Goal: Information Seeking & Learning: Learn about a topic

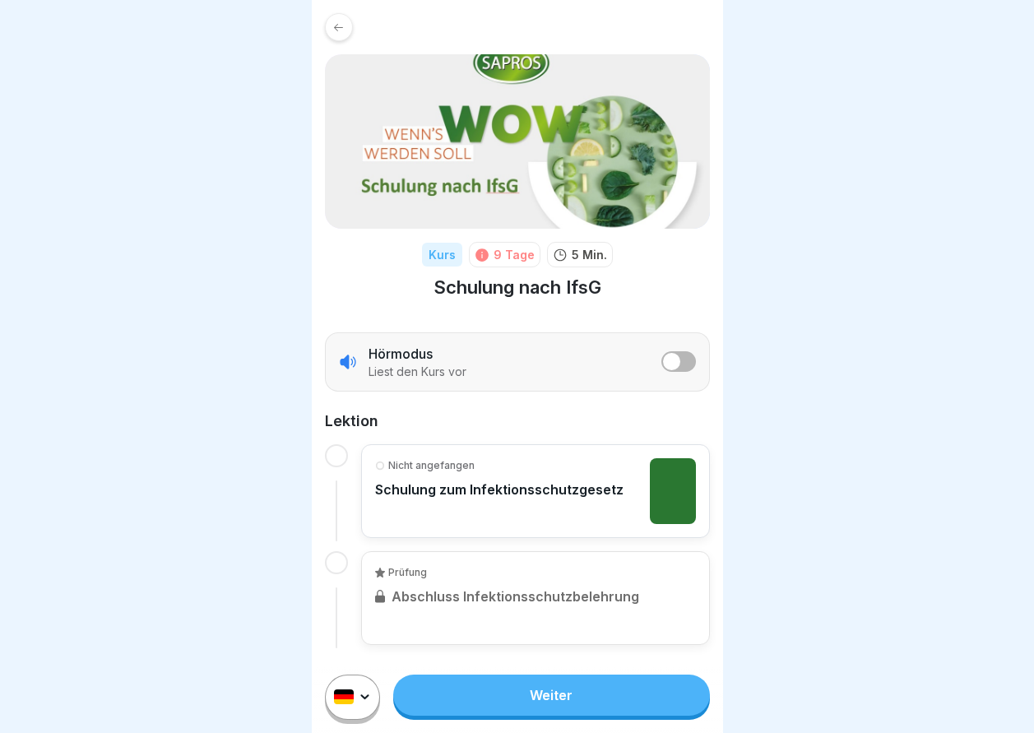
scroll to position [12, 0]
click at [543, 691] on link "Weiter" at bounding box center [551, 695] width 316 height 41
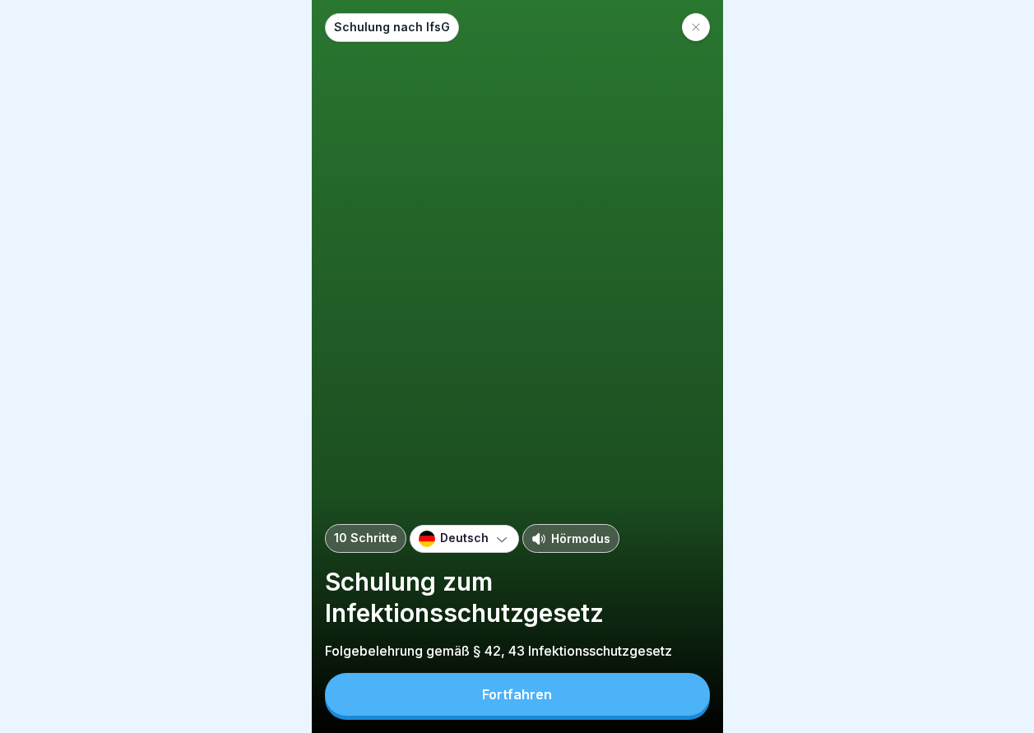
click at [594, 713] on button "Fortfahren" at bounding box center [517, 694] width 385 height 43
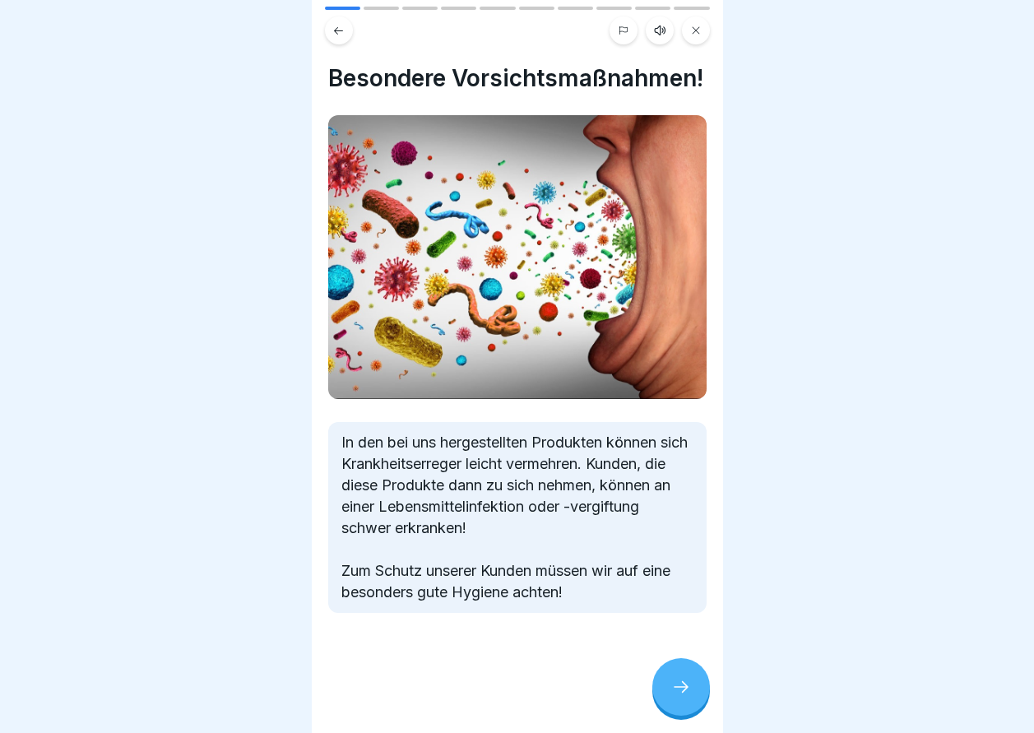
click at [704, 705] on div at bounding box center [681, 687] width 58 height 58
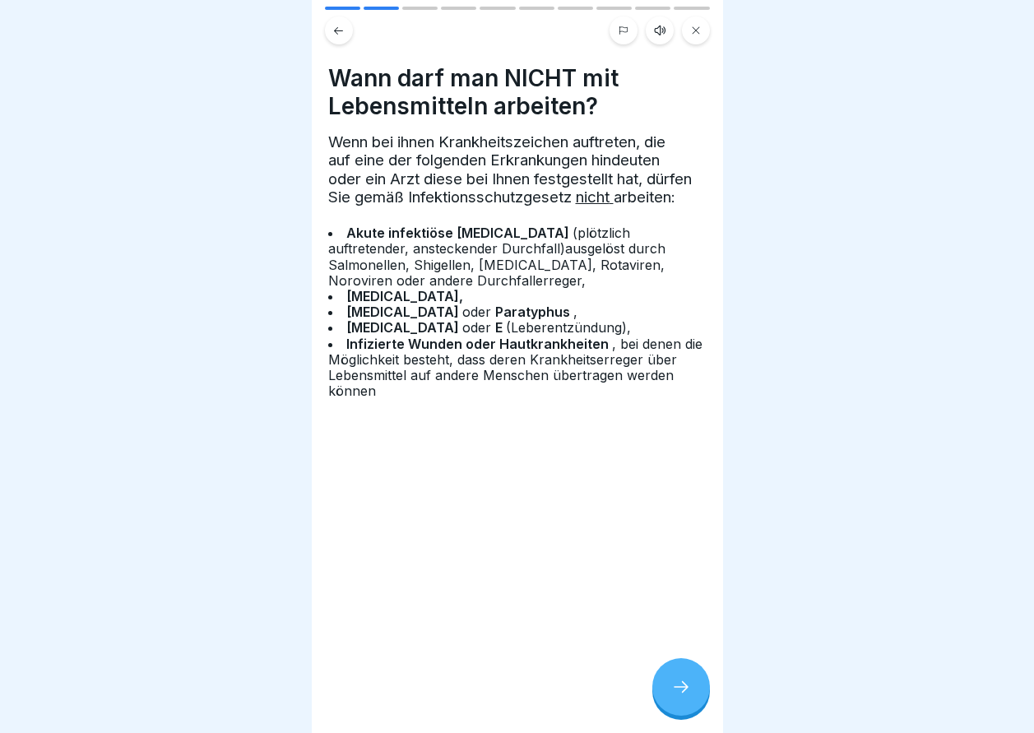
click at [704, 705] on div at bounding box center [681, 687] width 58 height 58
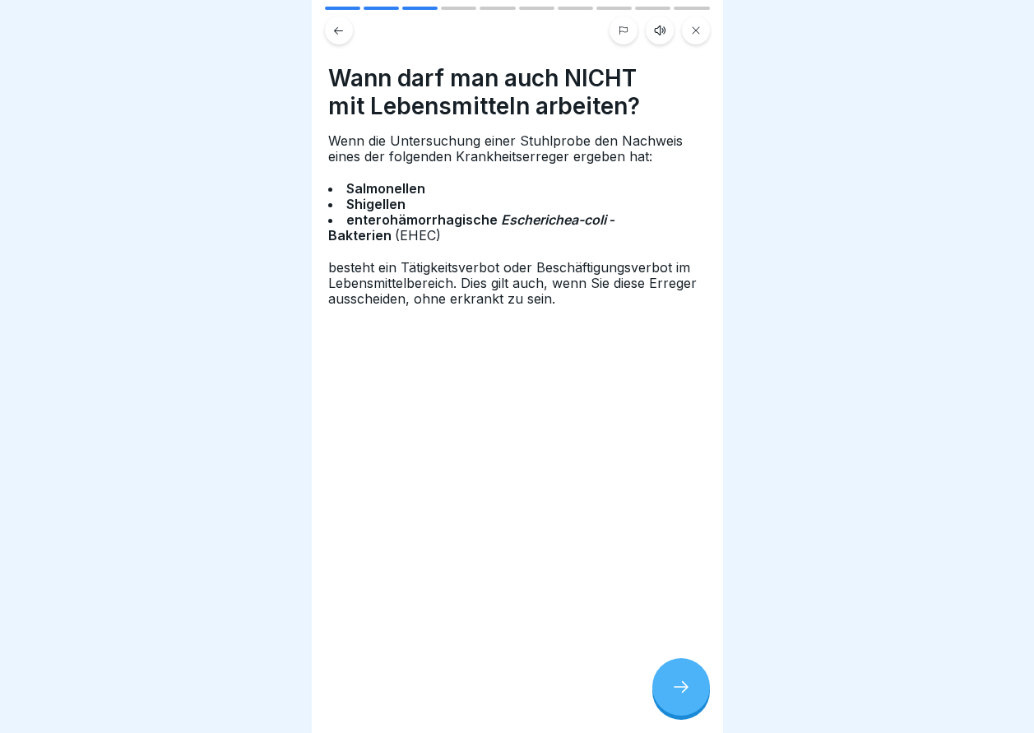
click at [704, 705] on div at bounding box center [681, 687] width 58 height 58
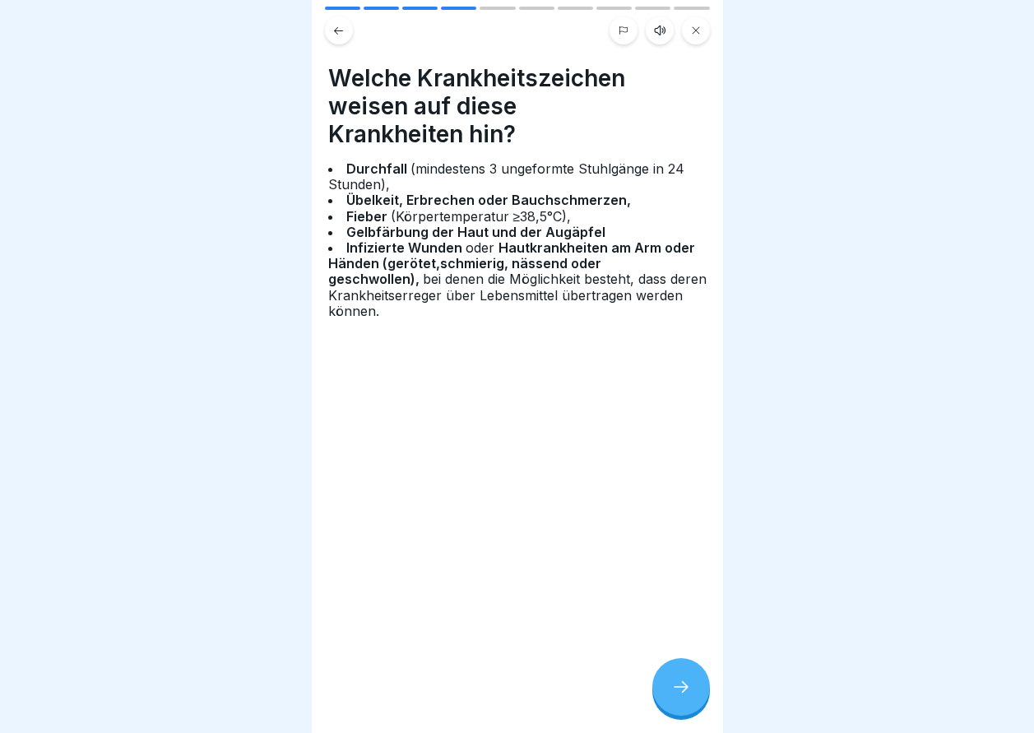
click at [704, 705] on div at bounding box center [681, 687] width 58 height 58
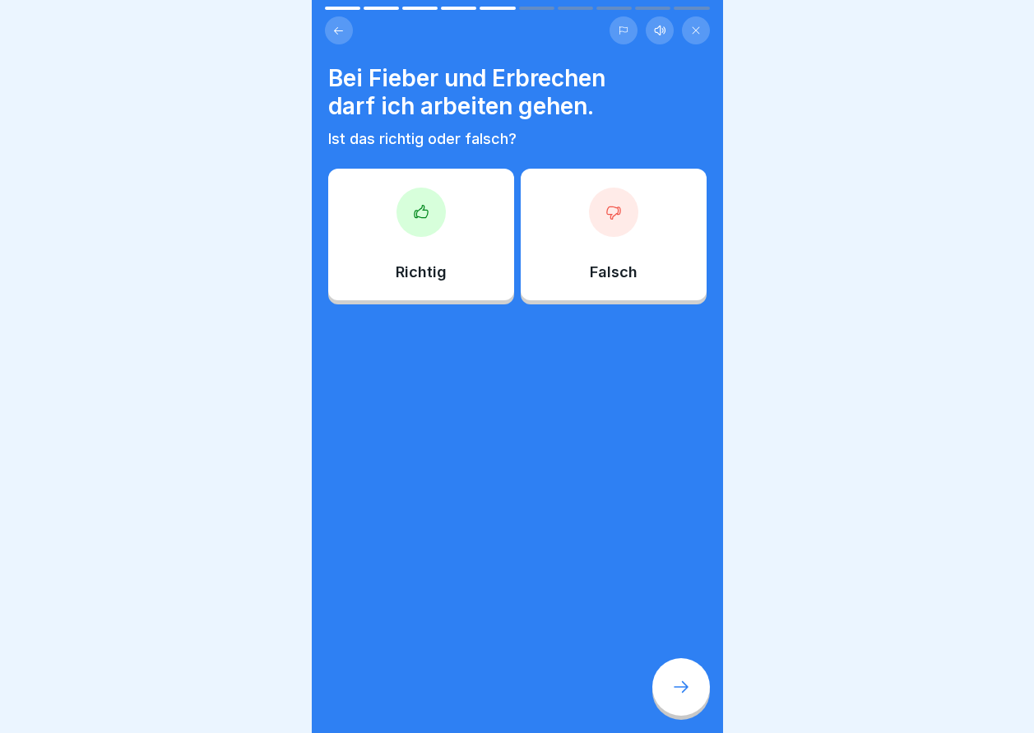
click at [592, 285] on div "Falsch" at bounding box center [614, 235] width 186 height 132
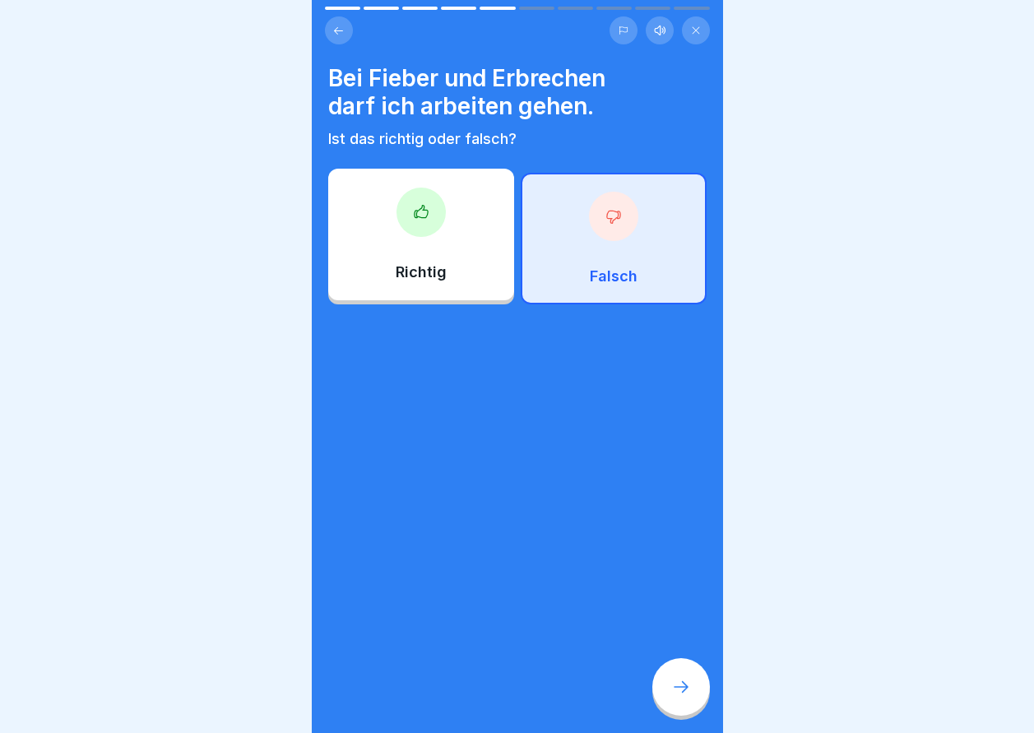
click at [695, 699] on div at bounding box center [681, 687] width 58 height 58
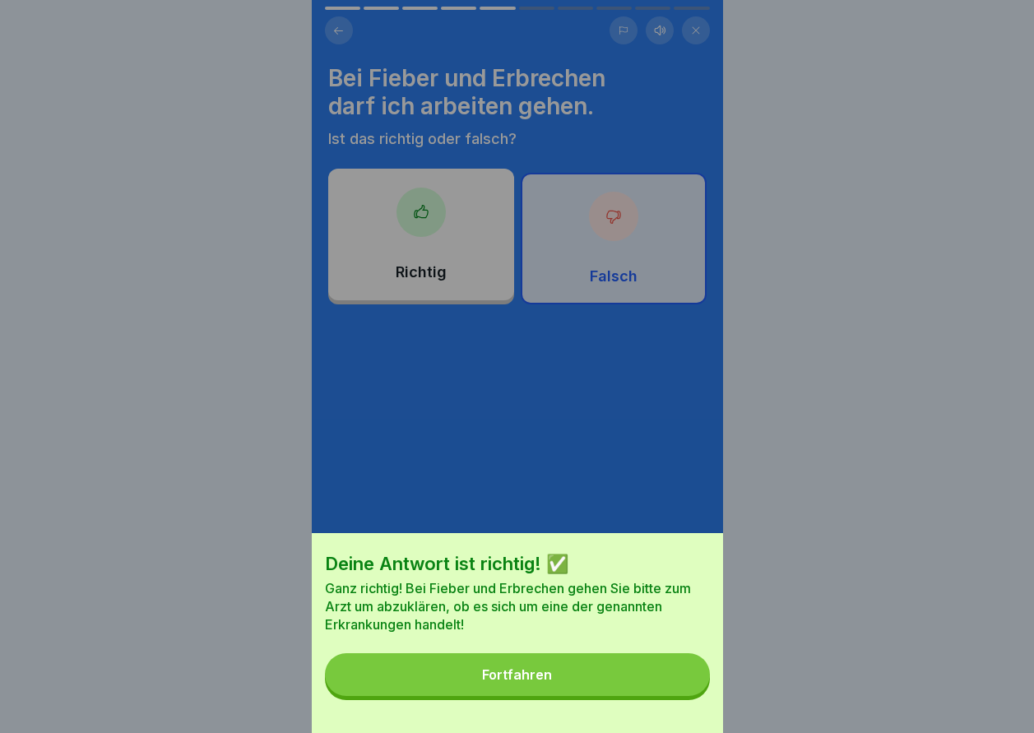
click at [540, 682] on div "Fortfahren" at bounding box center [517, 674] width 70 height 15
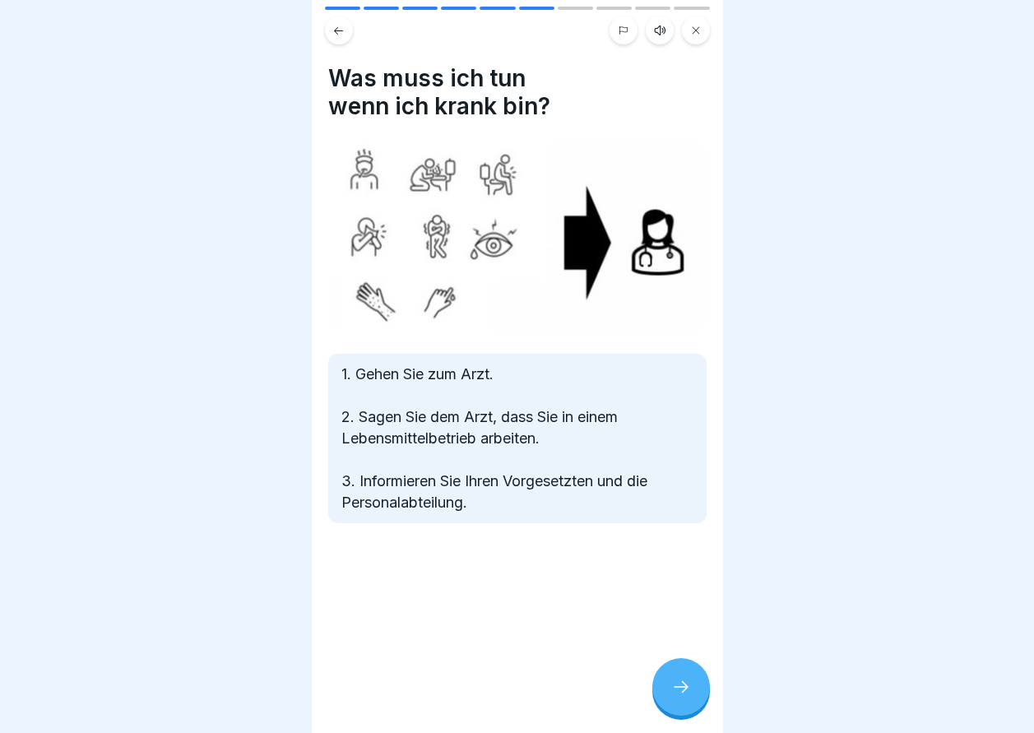
click at [677, 689] on div at bounding box center [681, 687] width 58 height 58
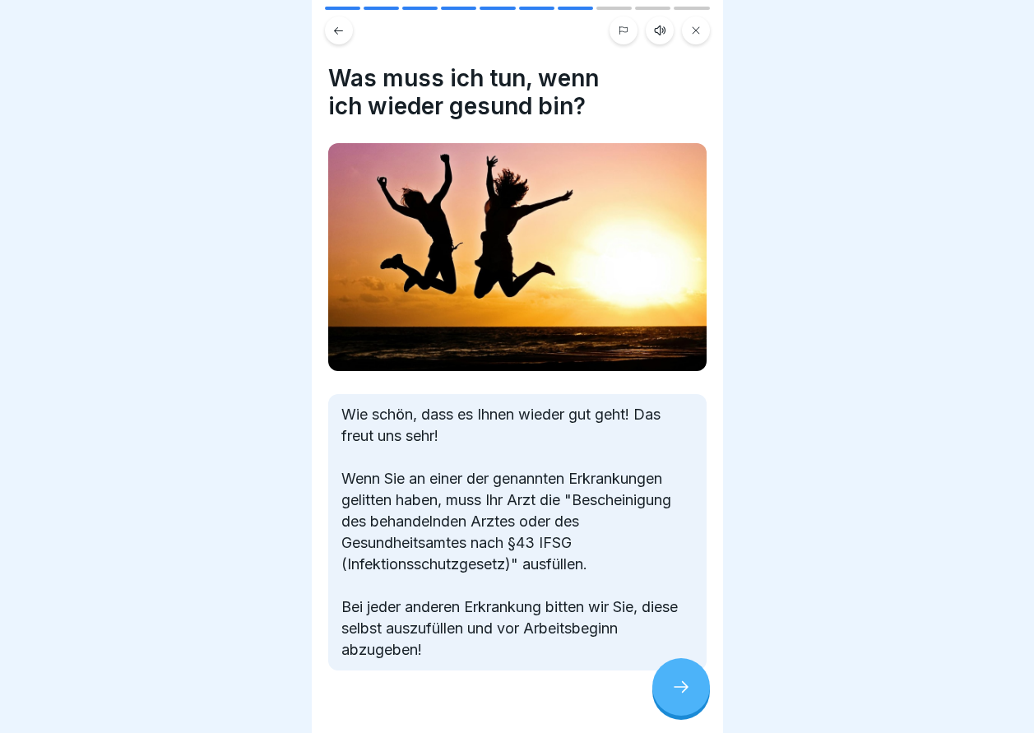
click at [677, 689] on div at bounding box center [681, 687] width 58 height 58
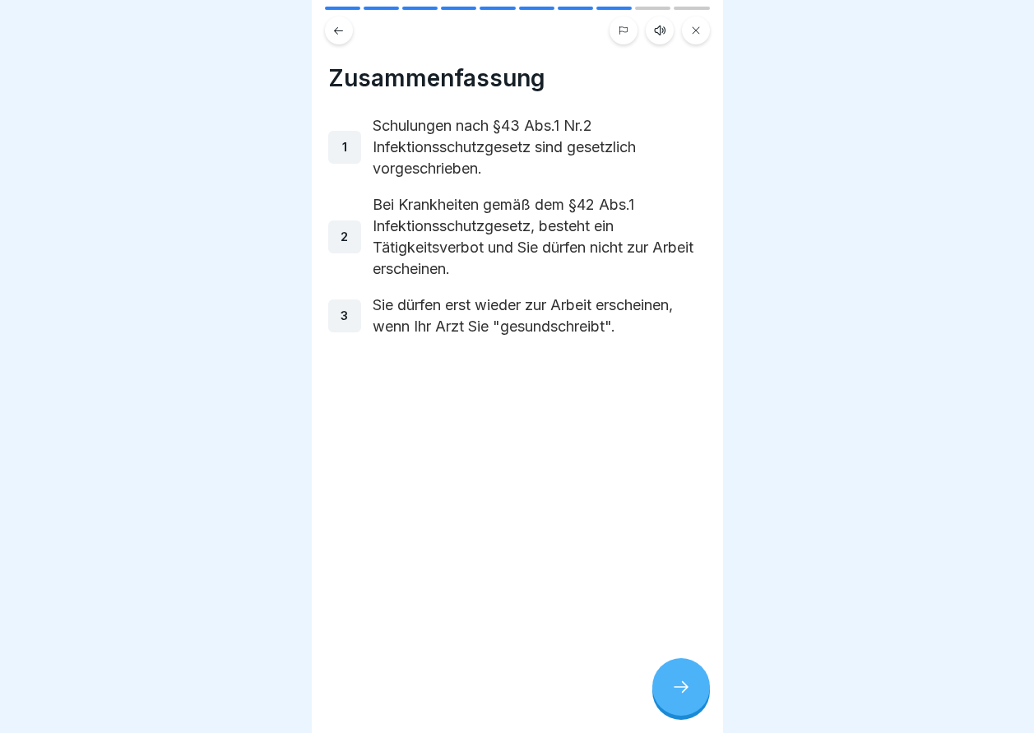
click at [677, 689] on div at bounding box center [681, 687] width 58 height 58
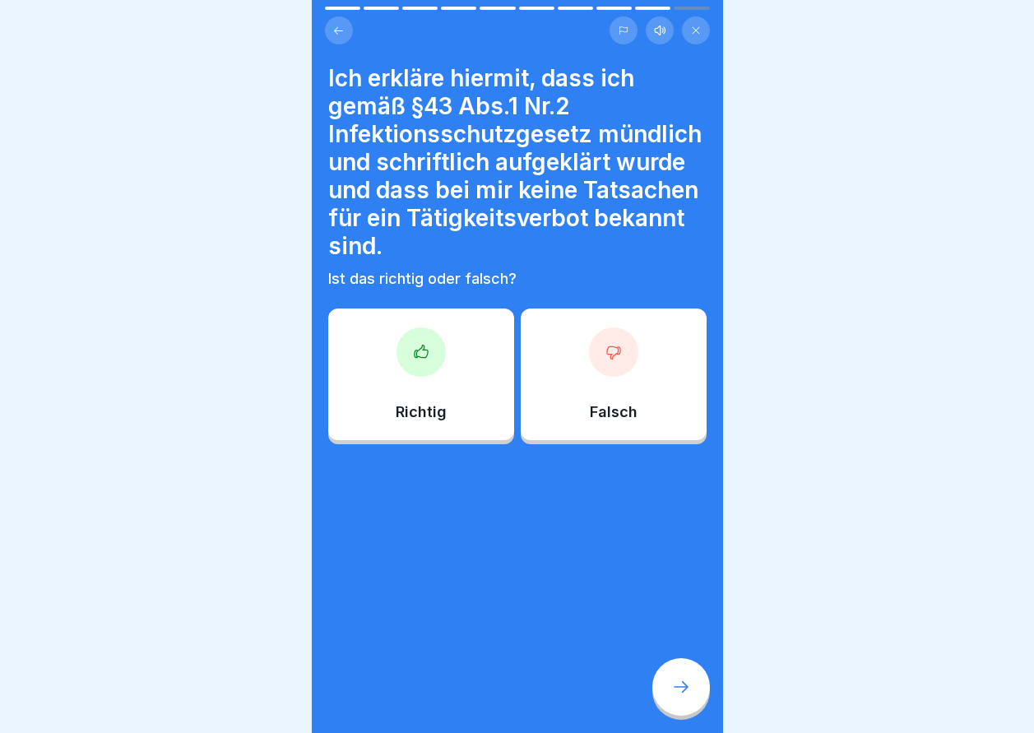
click at [448, 370] on div "Richtig" at bounding box center [421, 374] width 186 height 132
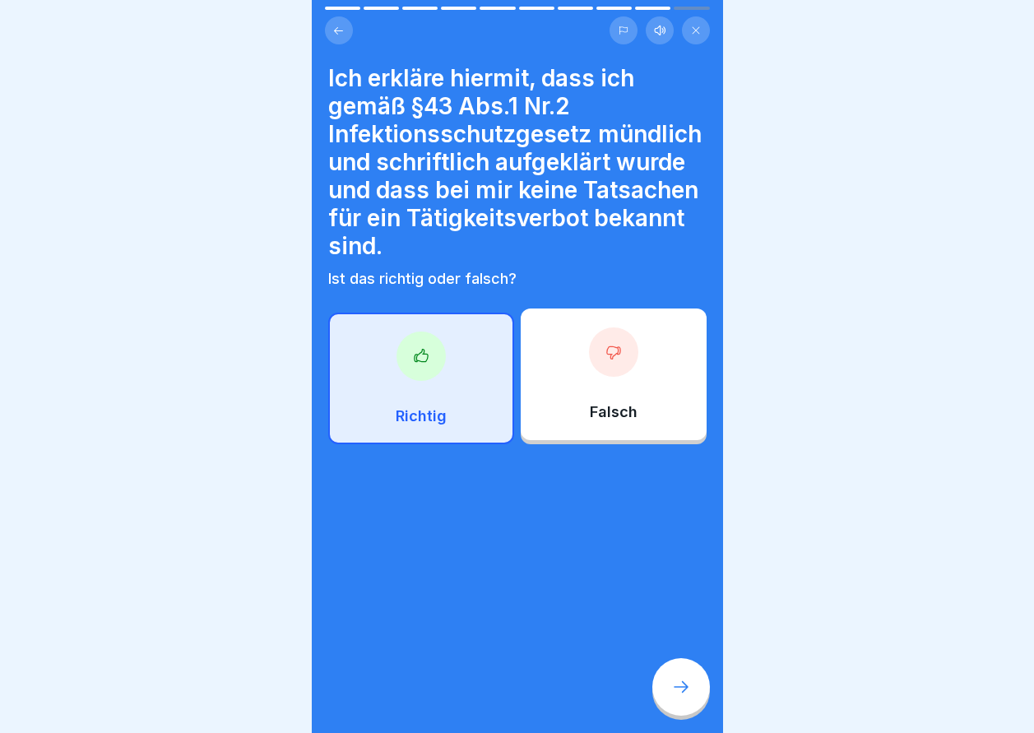
click at [692, 707] on div at bounding box center [681, 687] width 58 height 58
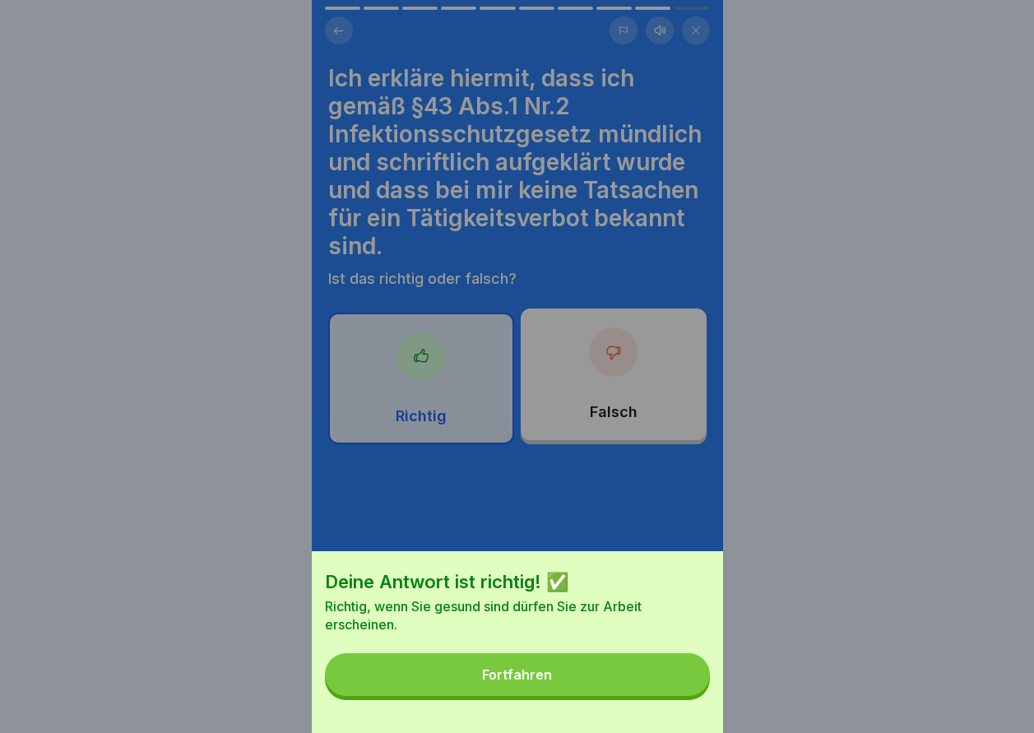
click at [647, 696] on button "Fortfahren" at bounding box center [517, 674] width 385 height 43
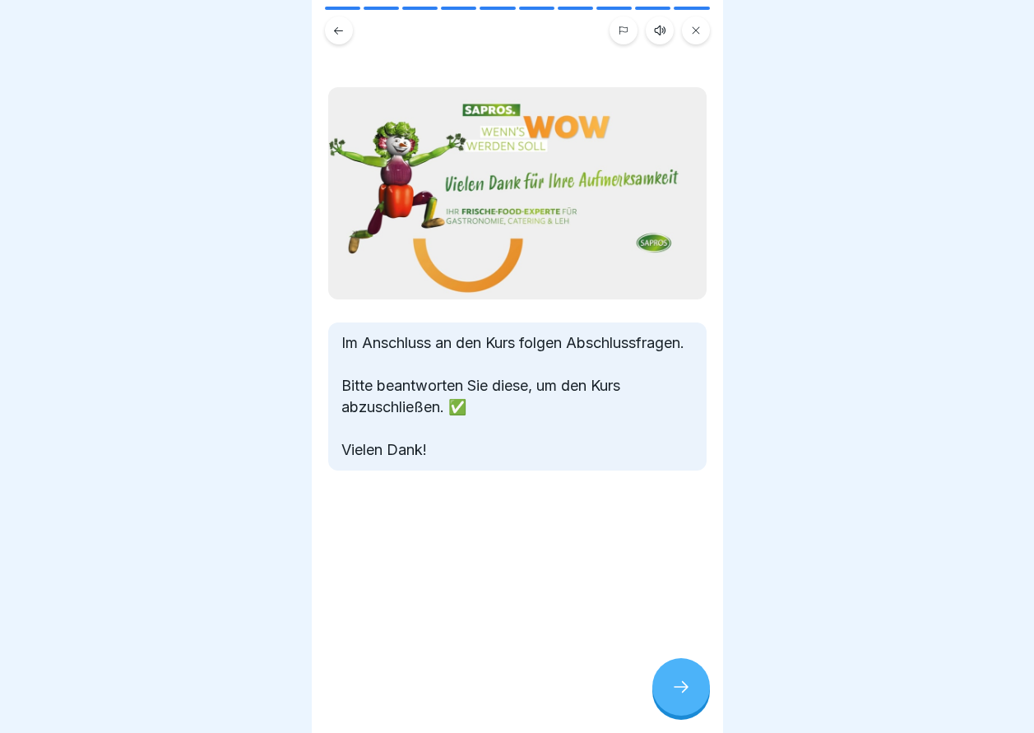
click at [679, 697] on icon at bounding box center [681, 687] width 20 height 20
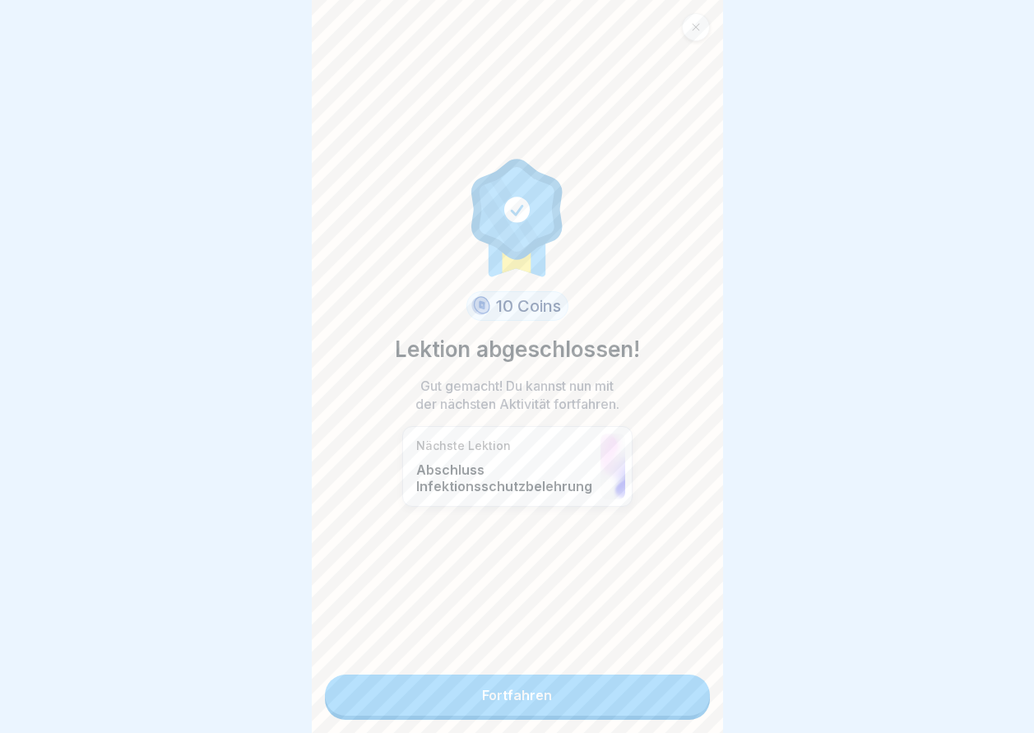
click at [590, 697] on link "Fortfahren" at bounding box center [517, 695] width 385 height 41
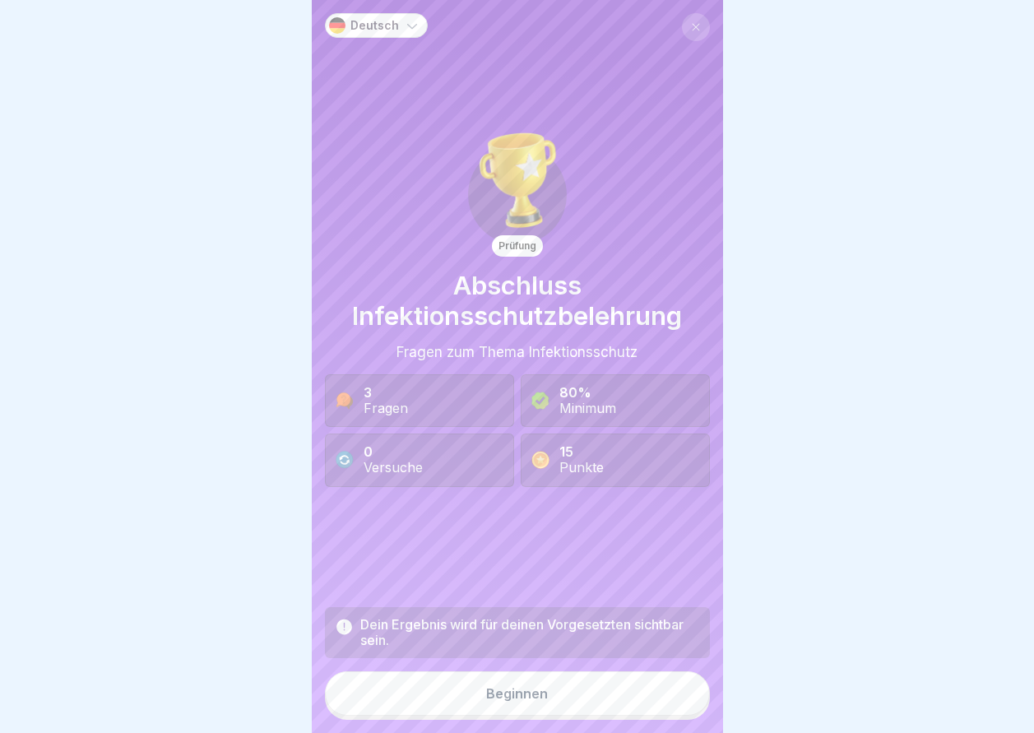
click at [549, 708] on button "Beginnen" at bounding box center [517, 693] width 385 height 44
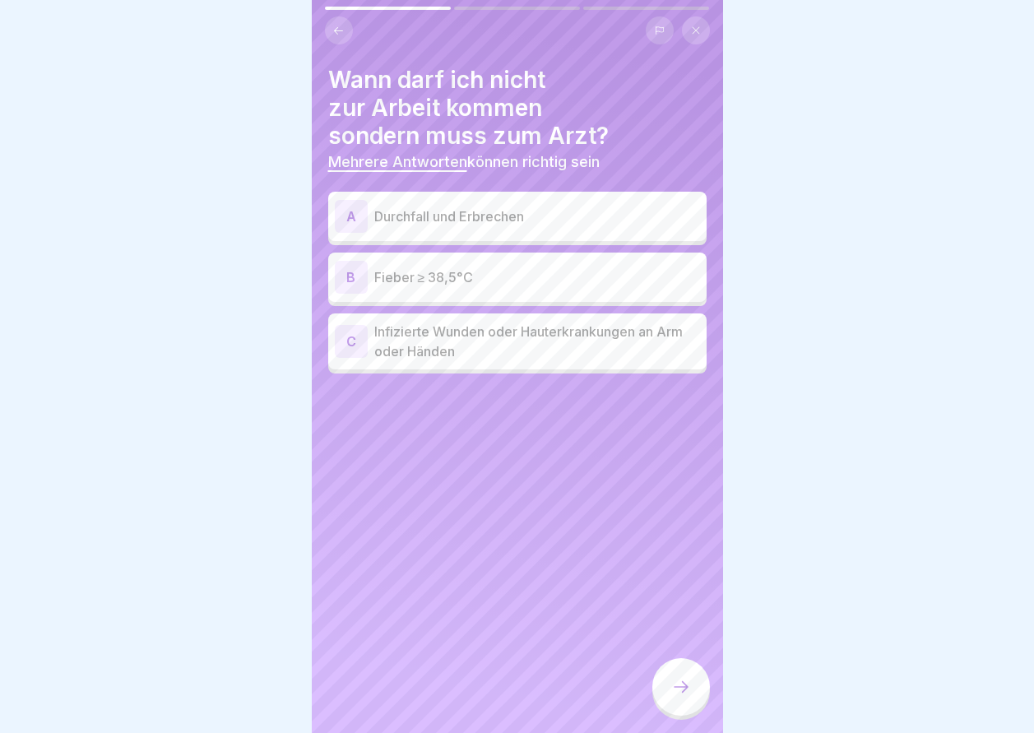
click at [459, 232] on div "A Durchfall und Erbrechen" at bounding box center [517, 216] width 365 height 33
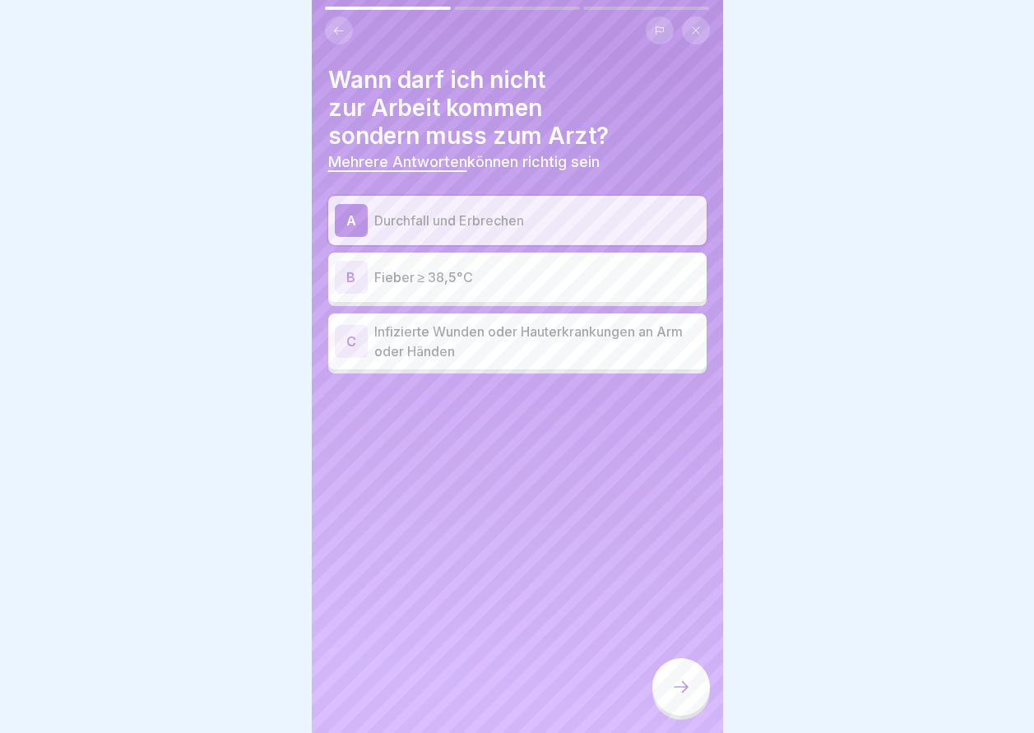
click at [455, 275] on p "Fieber ≥ 38,5°C" at bounding box center [537, 277] width 326 height 20
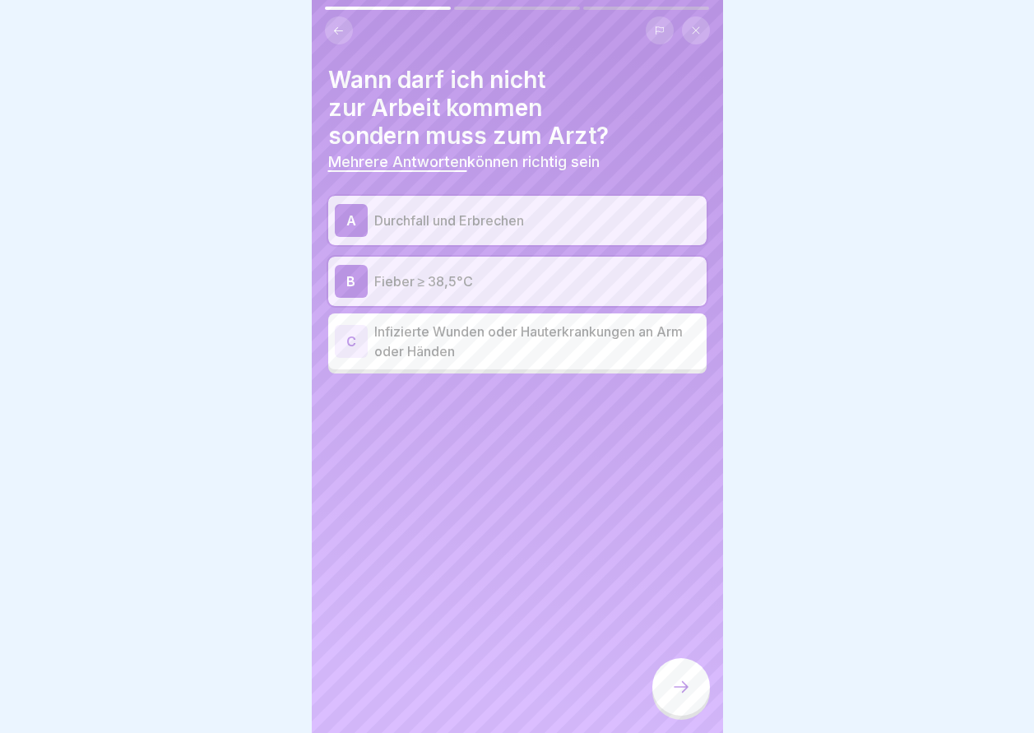
click at [466, 335] on p "Infizierte Wunden oder Hauterkrankungen an Arm oder Händen" at bounding box center [537, 341] width 326 height 39
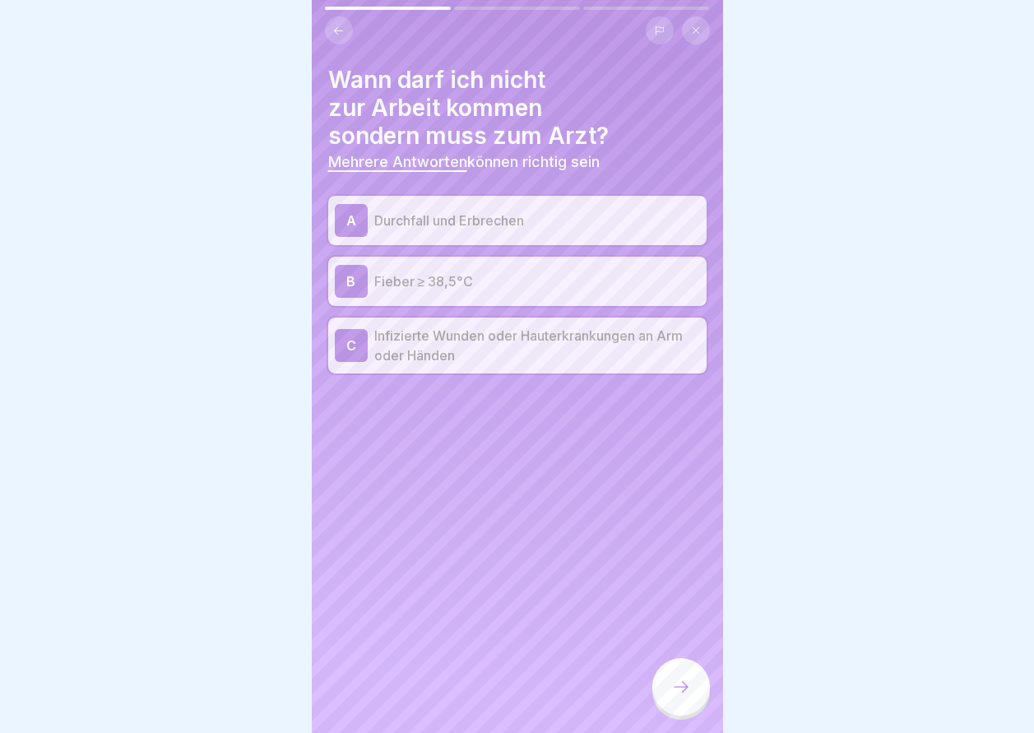
click at [690, 697] on icon at bounding box center [681, 687] width 20 height 20
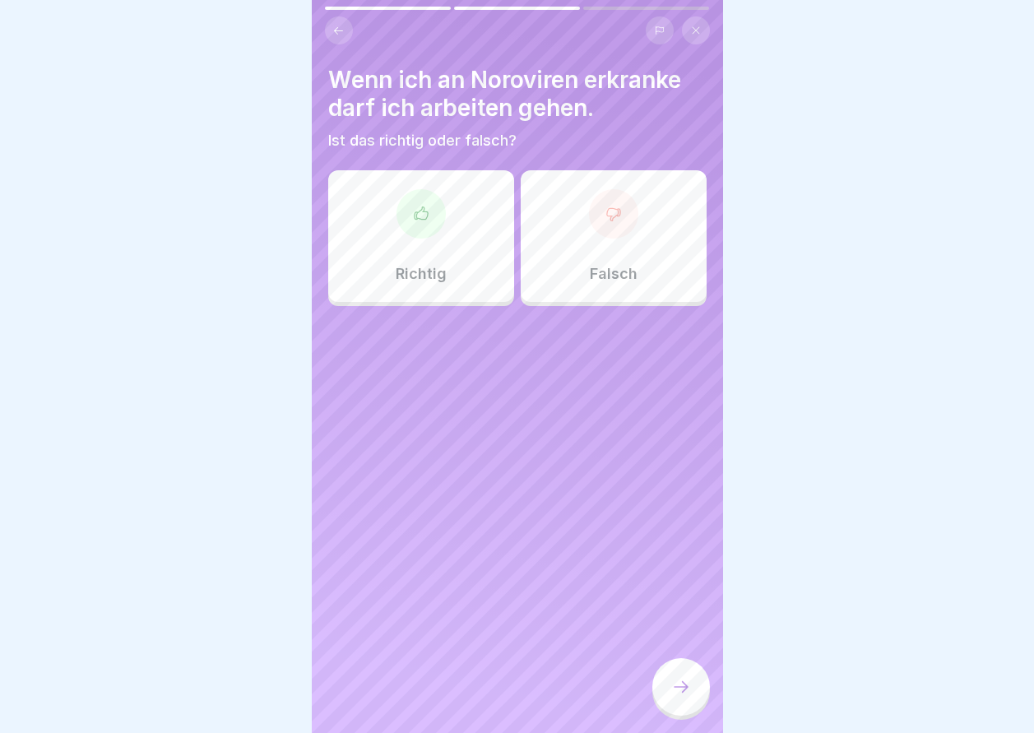
click at [613, 287] on div "Falsch" at bounding box center [614, 236] width 186 height 132
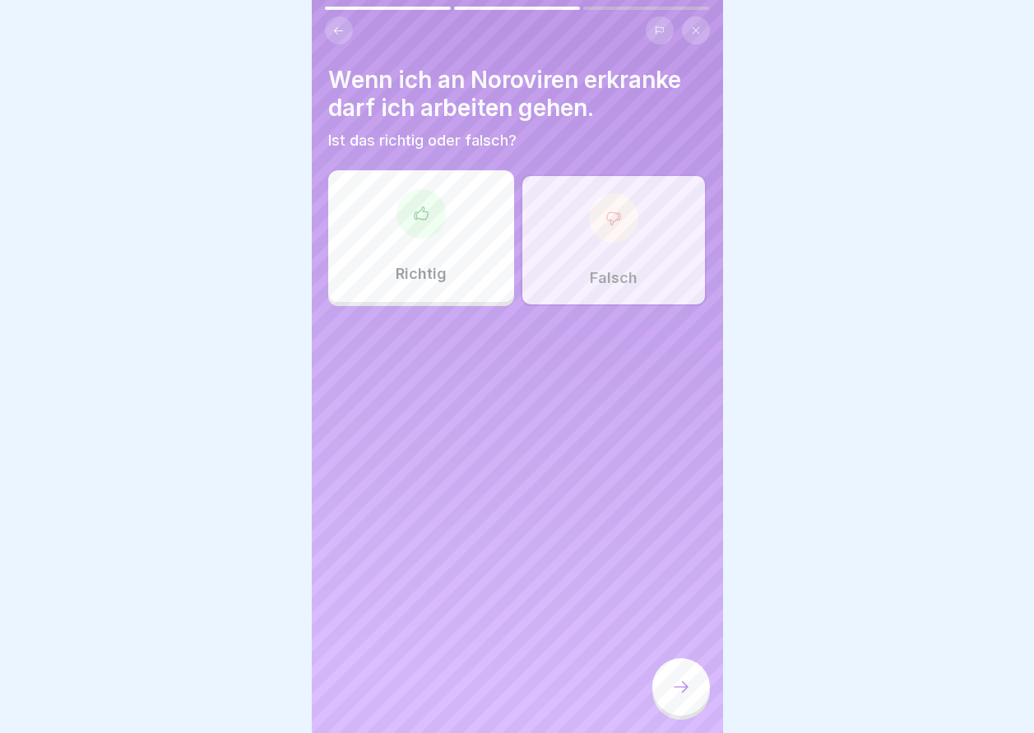
click at [676, 679] on div at bounding box center [681, 687] width 58 height 58
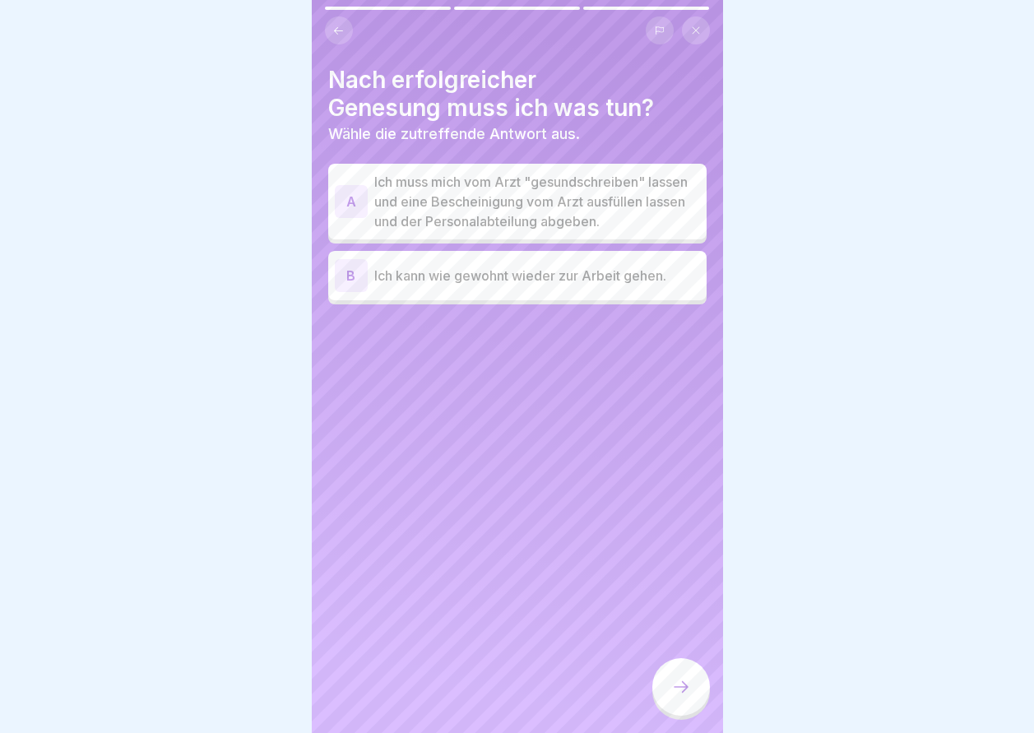
click at [554, 208] on p "Ich muss mich vom Arzt "gesundschreiben" lassen und eine Bescheinigung vom Arzt…" at bounding box center [537, 201] width 326 height 59
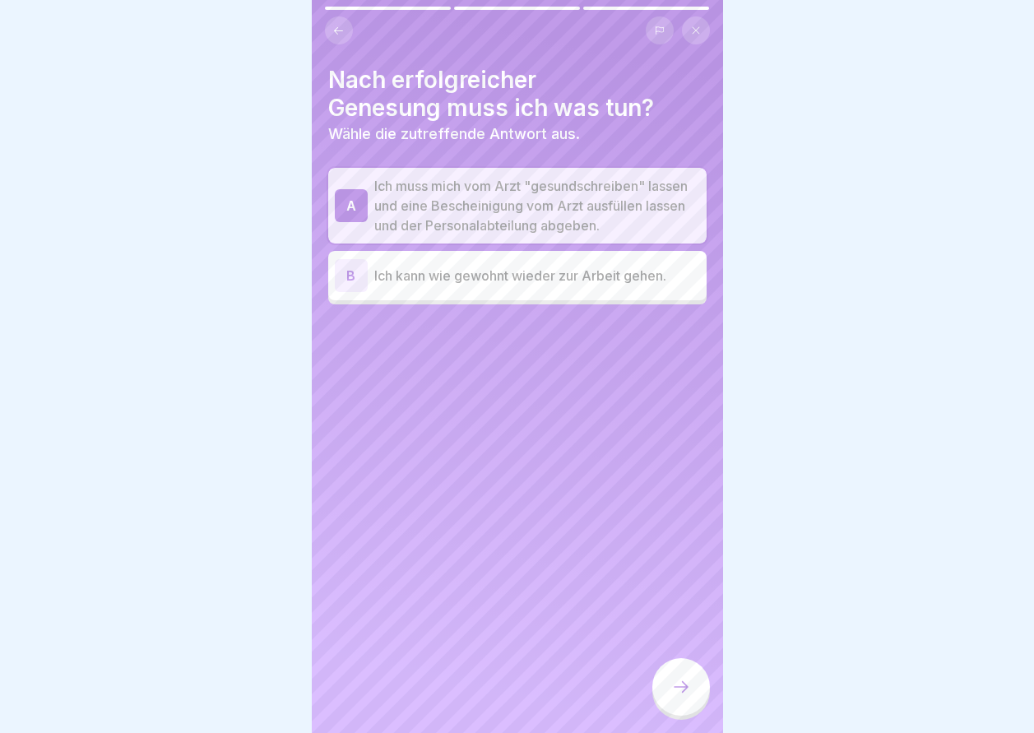
click at [688, 697] on icon at bounding box center [681, 687] width 20 height 20
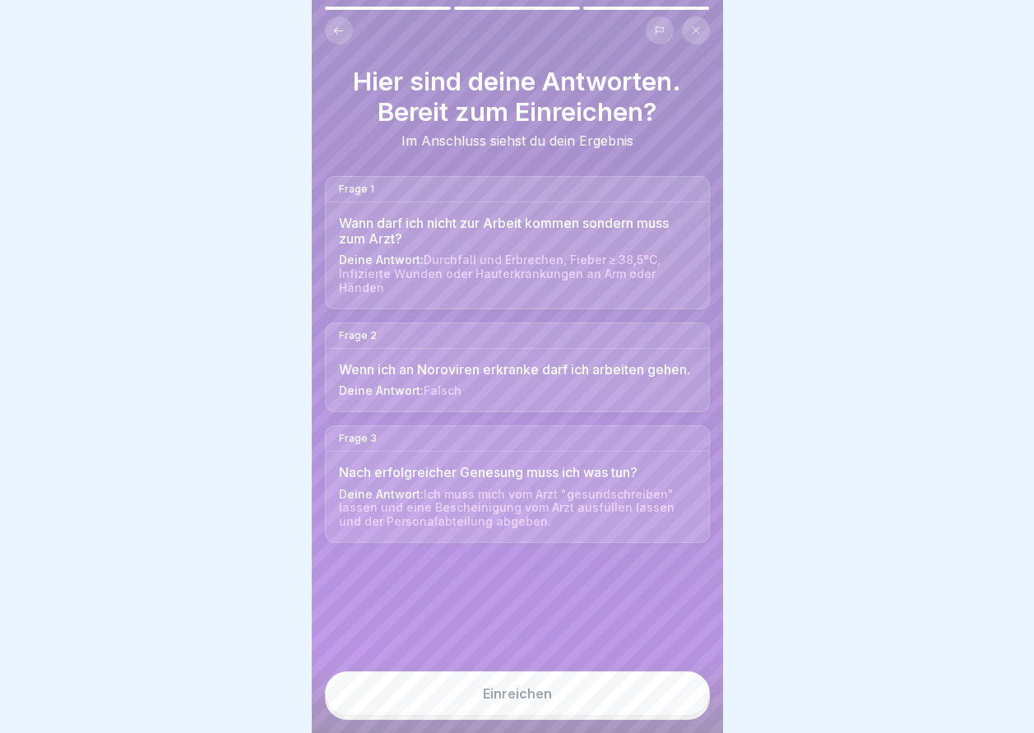
click at [537, 682] on div "Einreichen" at bounding box center [517, 695] width 411 height 75
click at [534, 688] on button "Einreichen" at bounding box center [517, 693] width 385 height 44
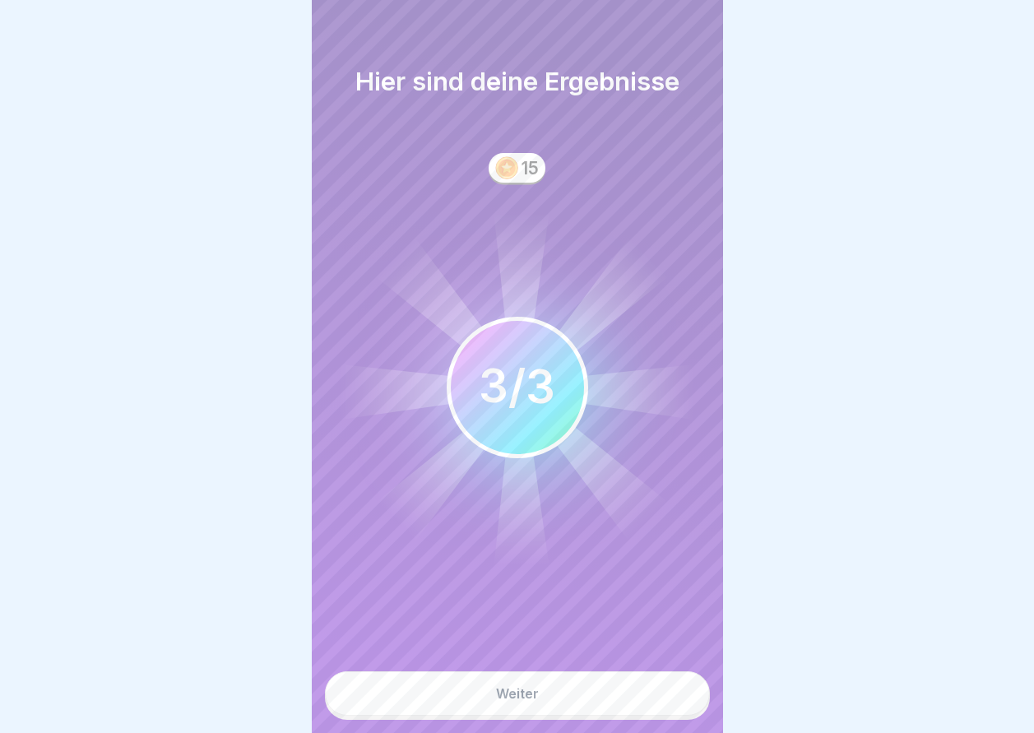
click at [537, 692] on button "Weiter" at bounding box center [517, 693] width 385 height 44
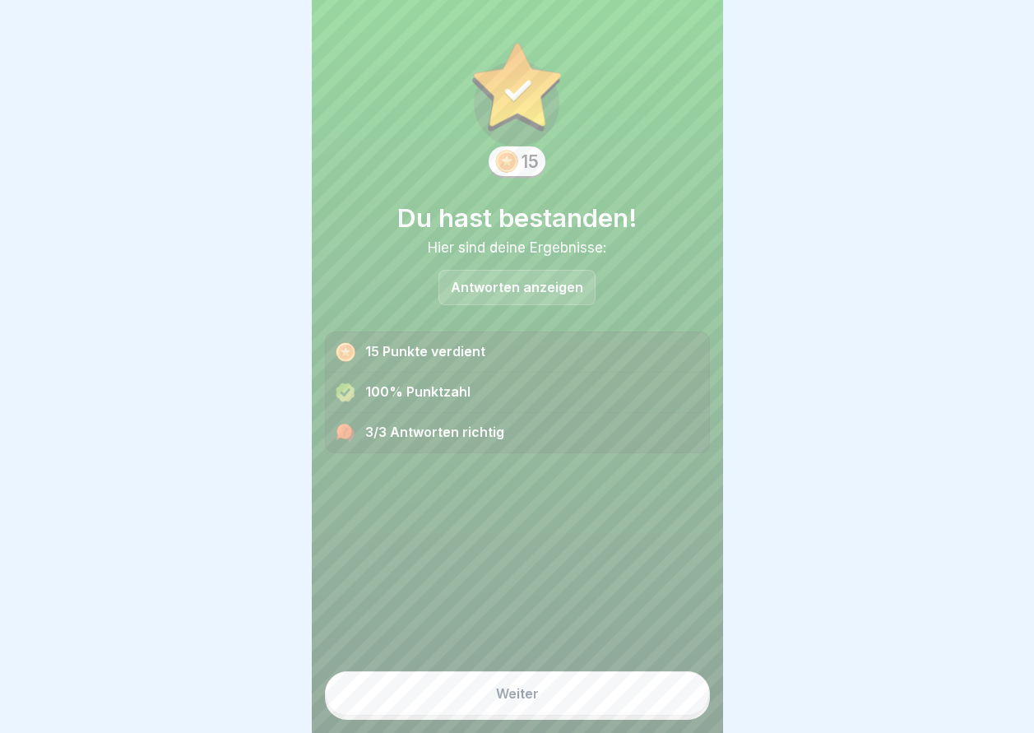
click at [537, 692] on button "Weiter" at bounding box center [517, 693] width 385 height 44
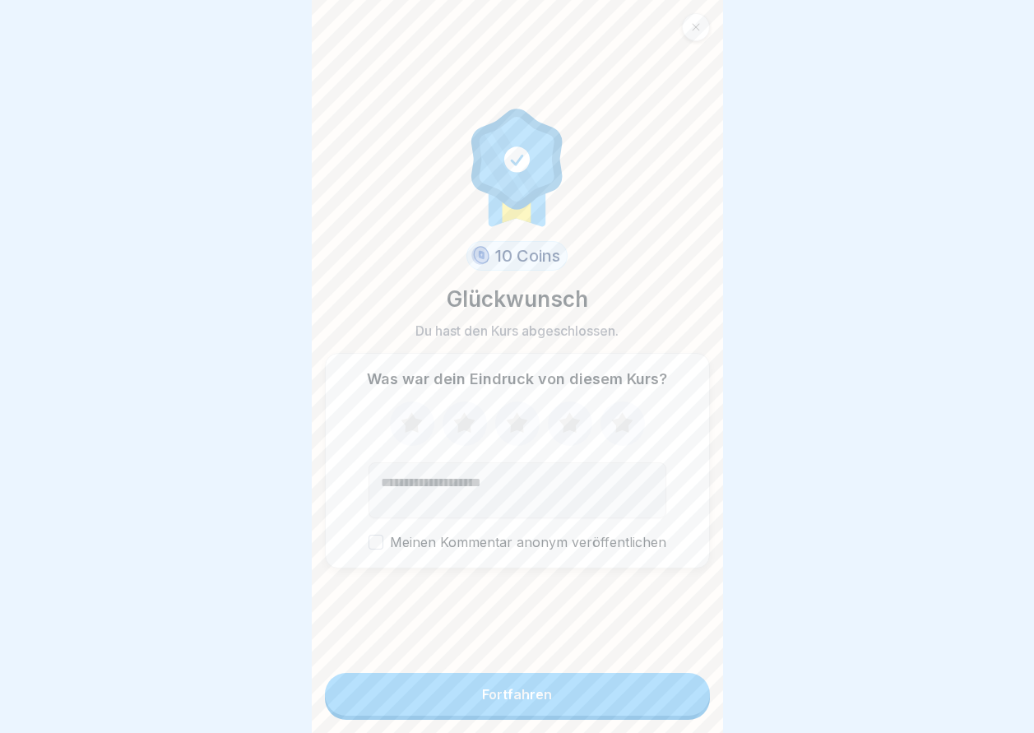
click at [540, 694] on button "Fortfahren" at bounding box center [517, 694] width 385 height 43
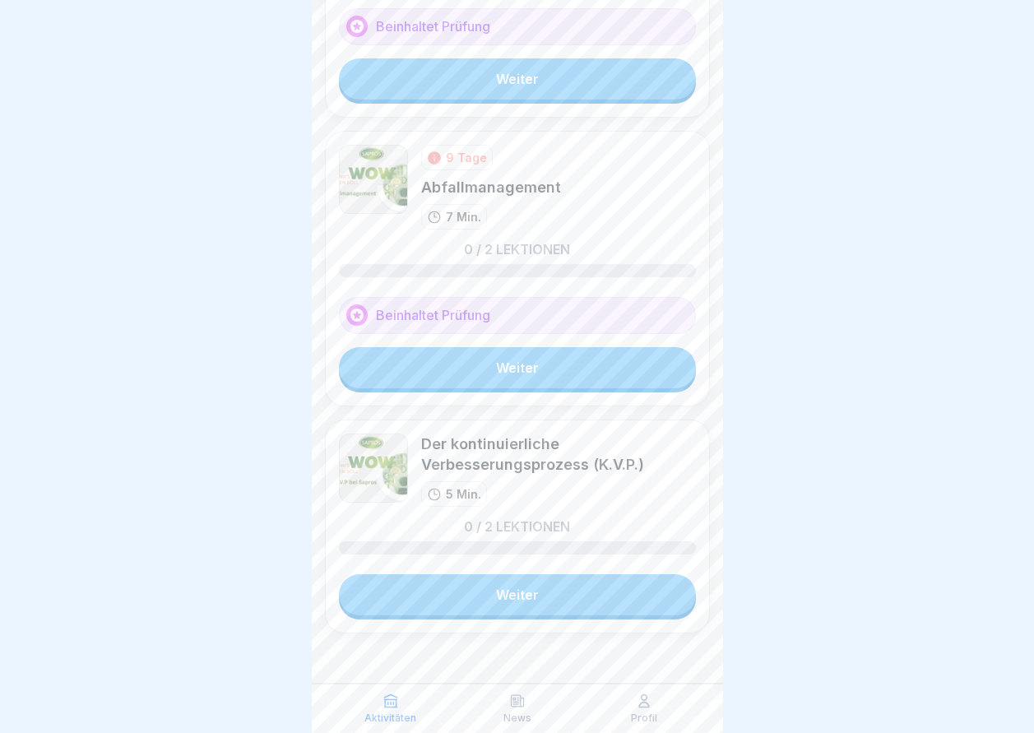
scroll to position [12, 0]
click at [546, 579] on link "Weiter" at bounding box center [517, 594] width 357 height 41
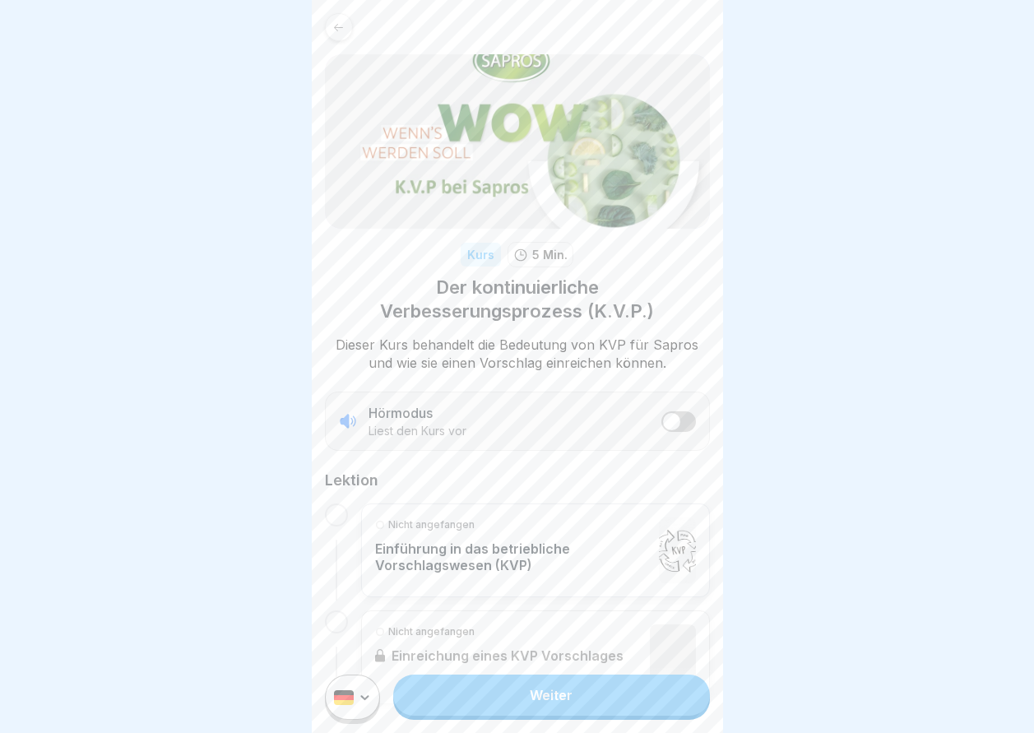
click at [536, 699] on link "Weiter" at bounding box center [551, 695] width 316 height 41
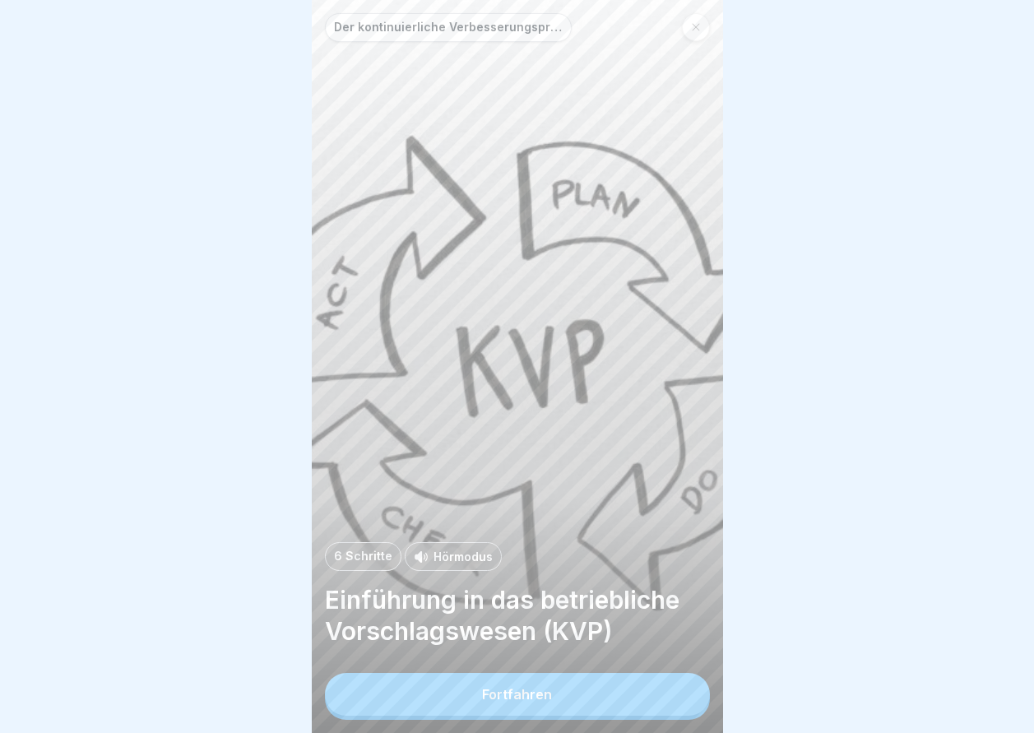
click at [545, 702] on div "Fortfahren" at bounding box center [517, 694] width 70 height 15
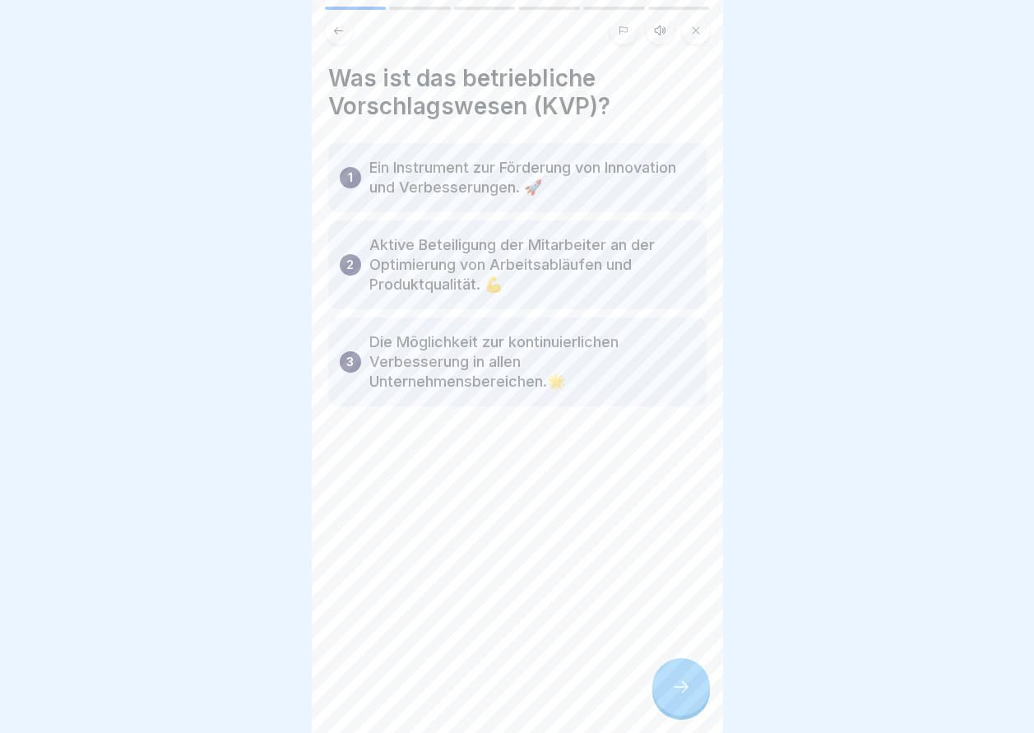
click at [665, 692] on div at bounding box center [681, 687] width 58 height 58
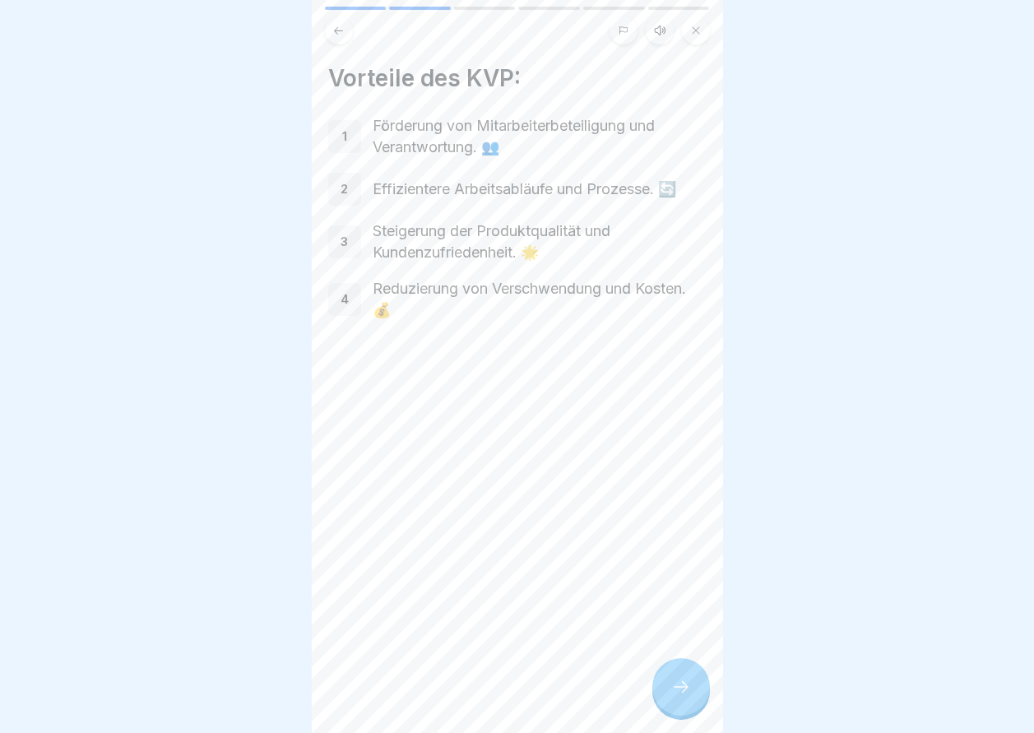
click at [670, 671] on div "Vorteile des KVP: 1 Förderung von Mitarbeiterbeteiligung und Verantwortung. 👥 2…" at bounding box center [517, 366] width 411 height 733
click at [684, 697] on icon at bounding box center [681, 687] width 20 height 20
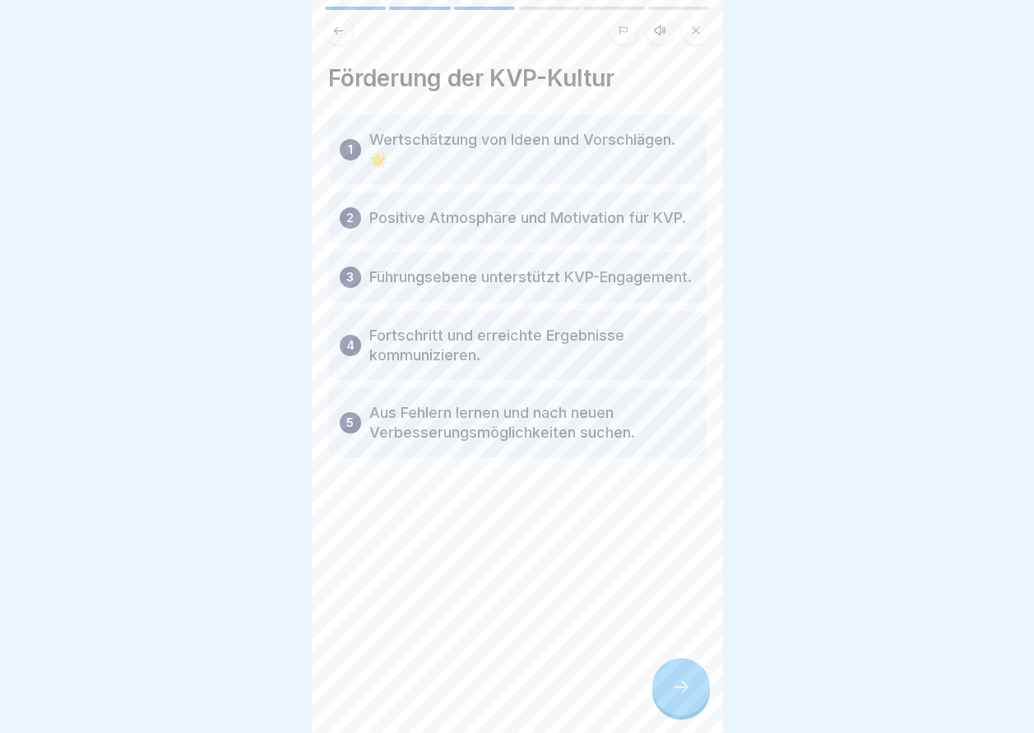
click at [684, 697] on icon at bounding box center [681, 687] width 20 height 20
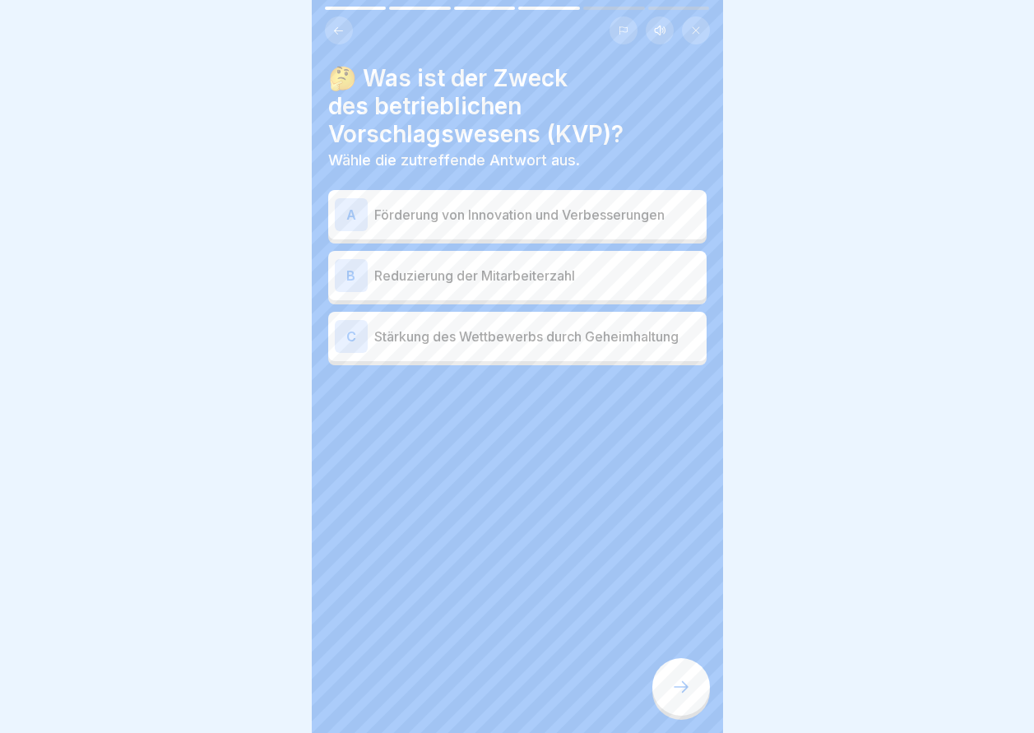
click at [554, 225] on div "A Förderung von Innovation und Verbesserungen" at bounding box center [517, 214] width 365 height 33
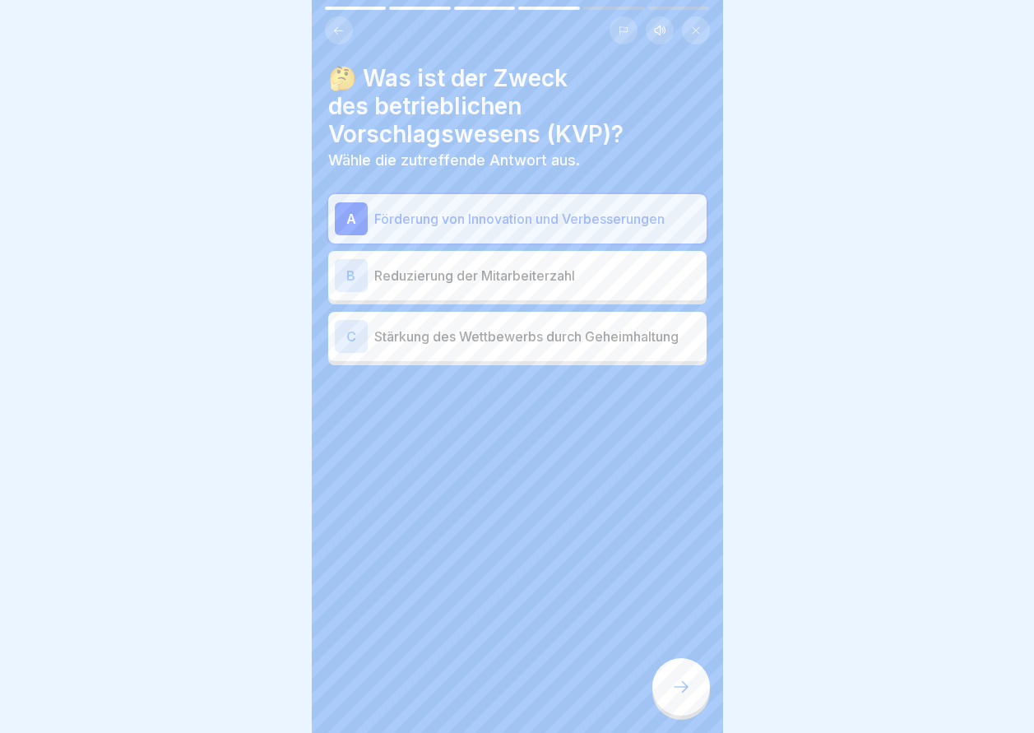
click at [680, 697] on icon at bounding box center [681, 687] width 20 height 20
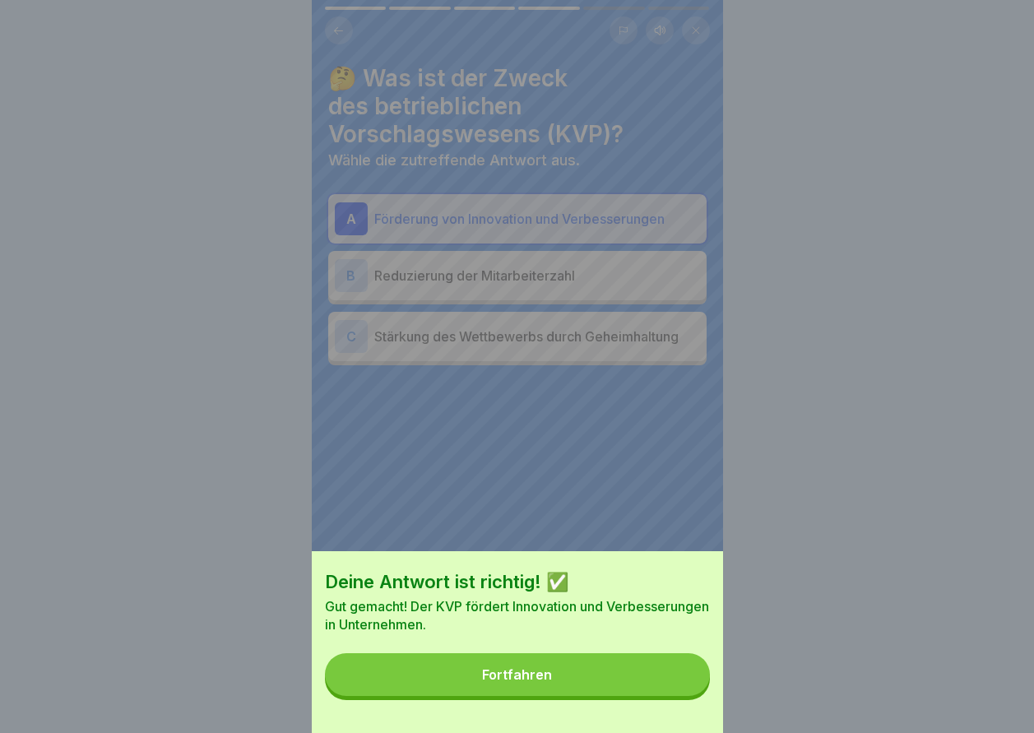
click at [647, 696] on button "Fortfahren" at bounding box center [517, 674] width 385 height 43
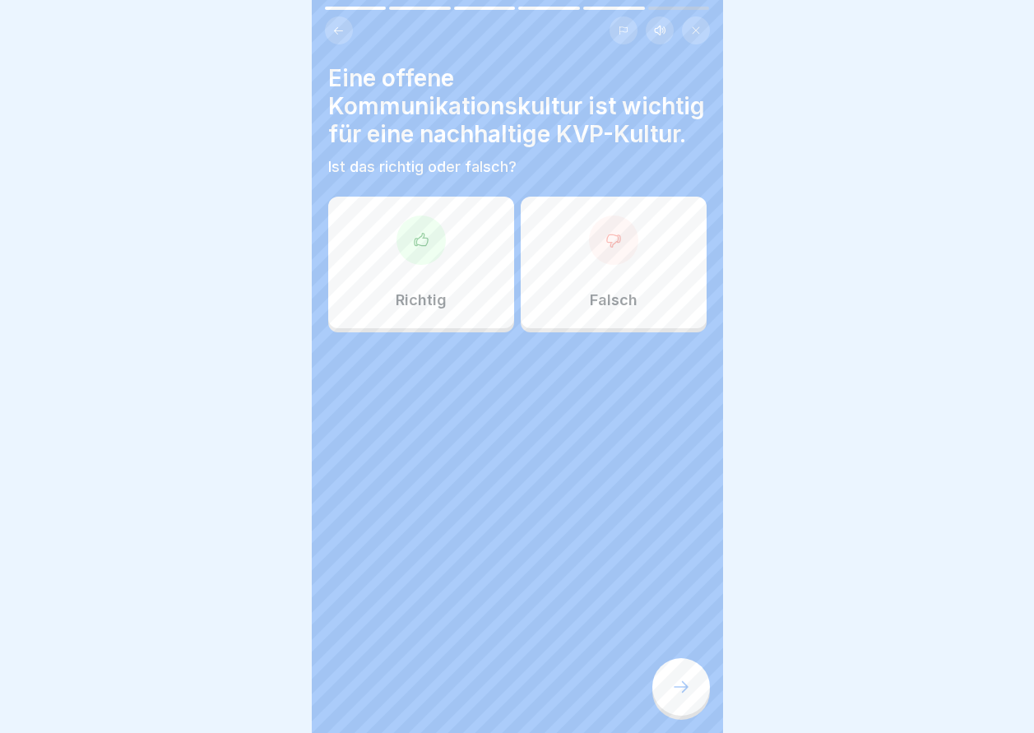
click at [399, 328] on div "Richtig" at bounding box center [421, 263] width 186 height 132
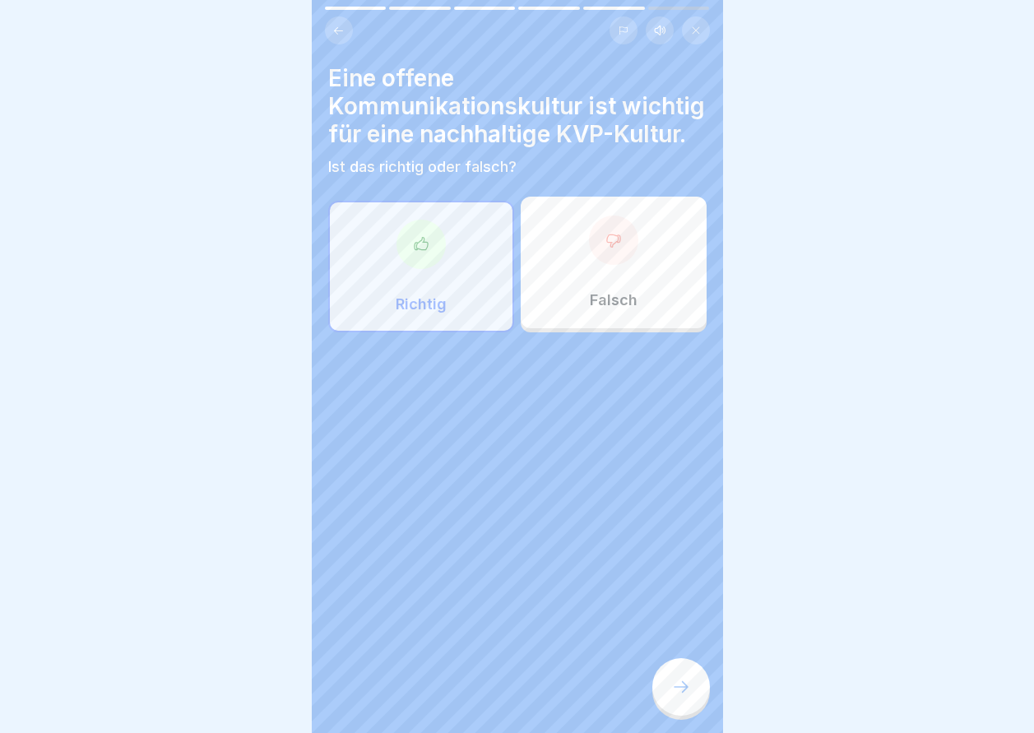
click at [664, 676] on div "Der kontinuierliche Verbesserungsprozess (K.V.P.) 6 Schritte Hörmodus Einführun…" at bounding box center [517, 366] width 411 height 733
click at [665, 681] on div at bounding box center [681, 687] width 58 height 58
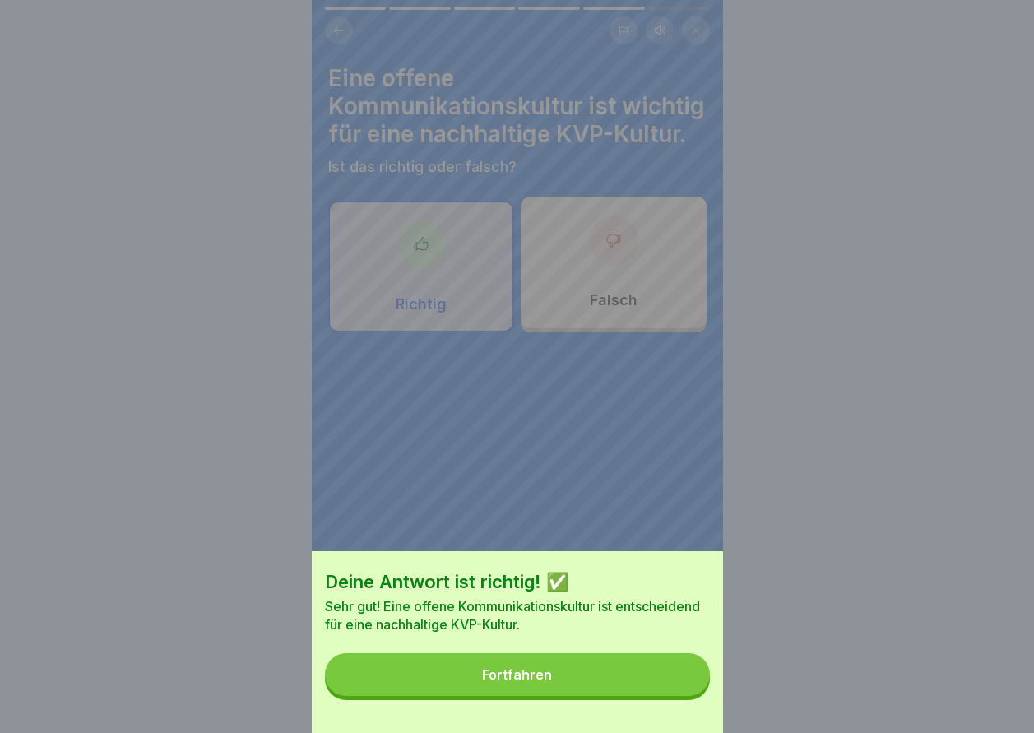
click at [661, 684] on button "Fortfahren" at bounding box center [517, 674] width 385 height 43
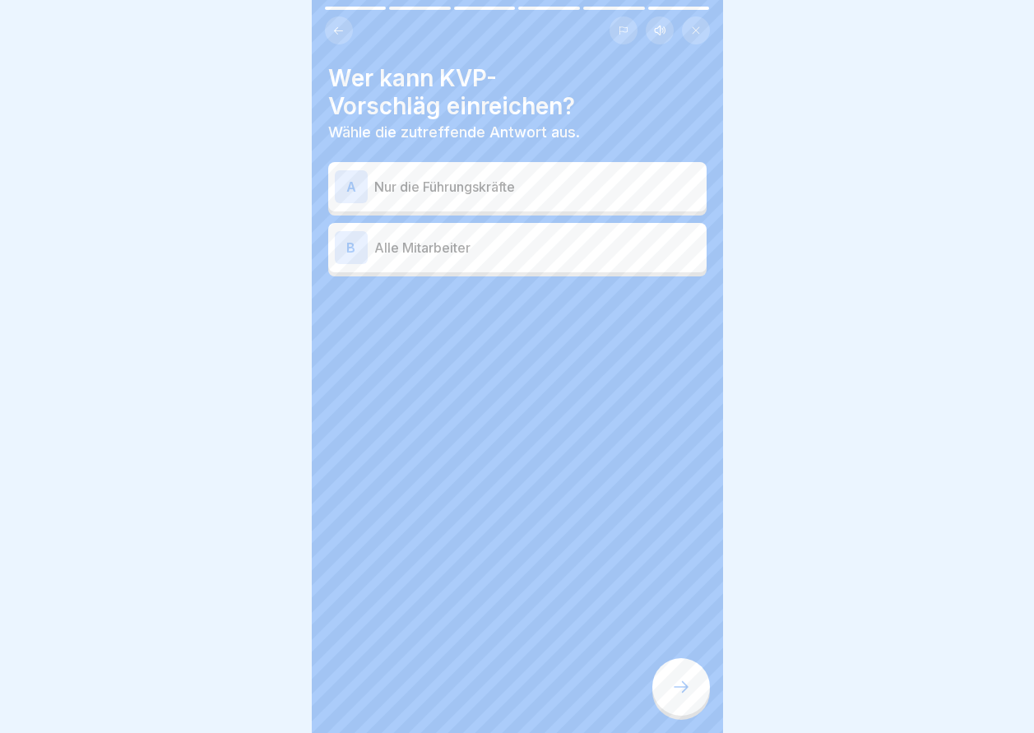
click at [549, 283] on div at bounding box center [517, 325] width 378 height 99
click at [552, 280] on div at bounding box center [517, 325] width 378 height 99
click at [550, 265] on div "B Alle Mitarbeiter" at bounding box center [517, 247] width 378 height 49
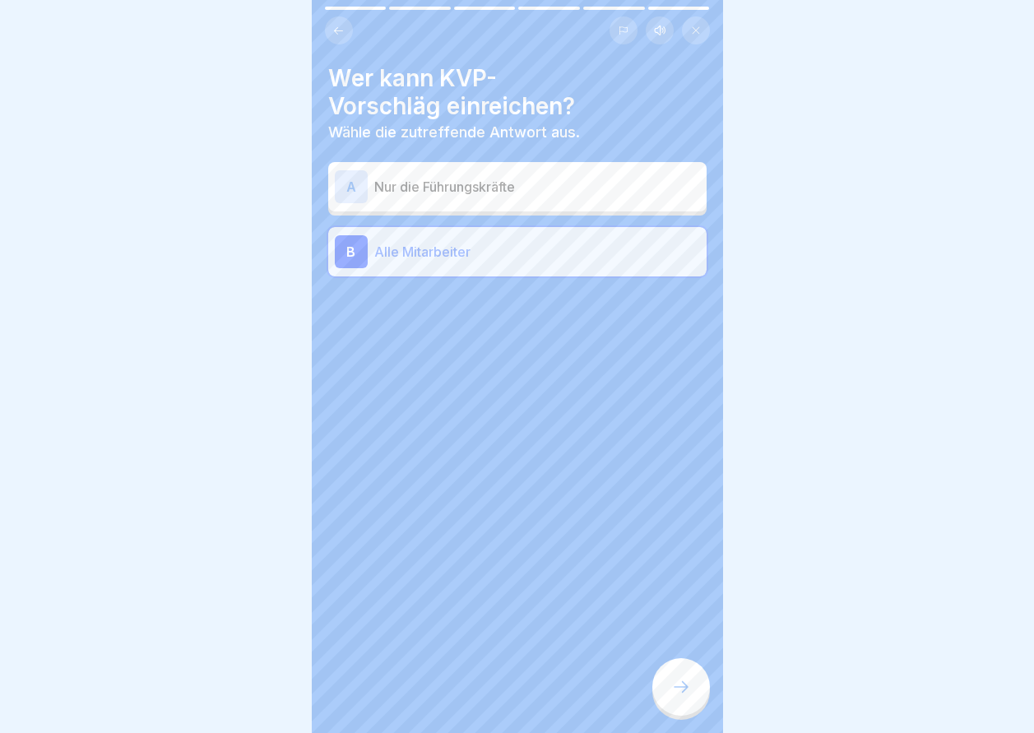
click at [668, 699] on div at bounding box center [681, 687] width 58 height 58
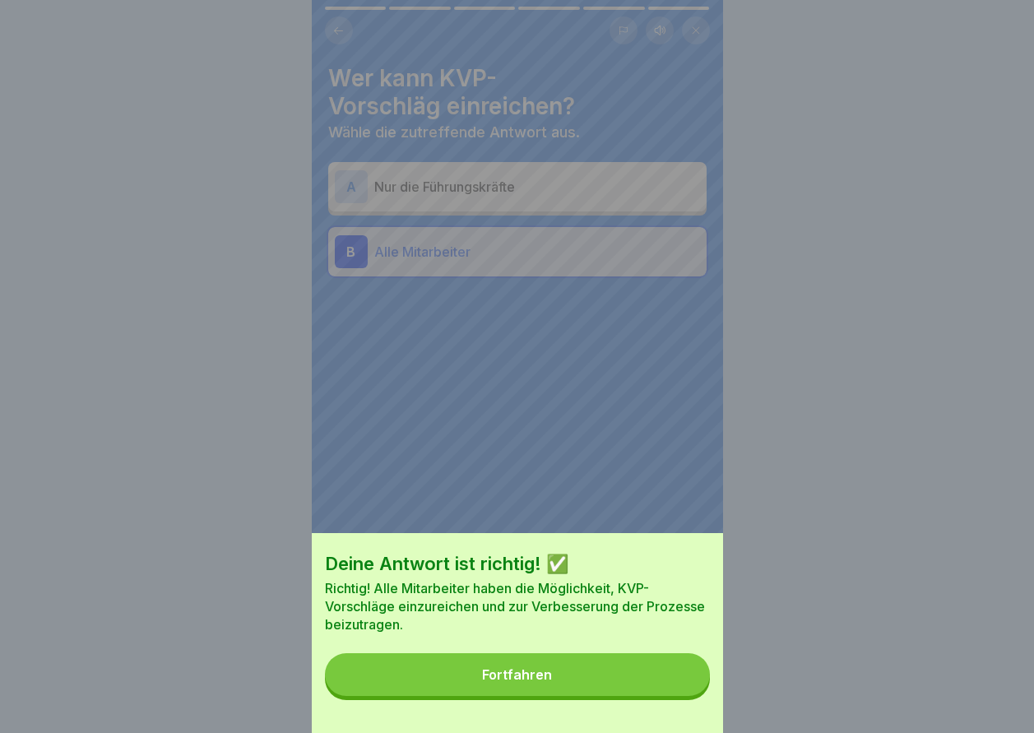
click at [668, 696] on button "Fortfahren" at bounding box center [517, 674] width 385 height 43
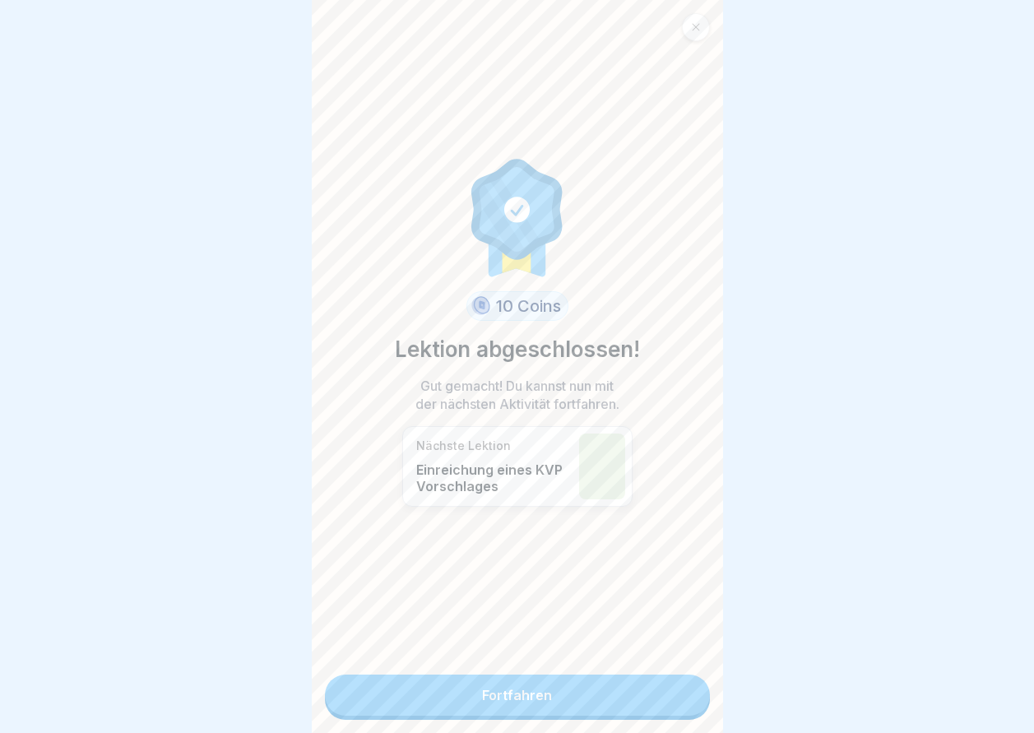
click at [621, 695] on link "Fortfahren" at bounding box center [517, 695] width 385 height 41
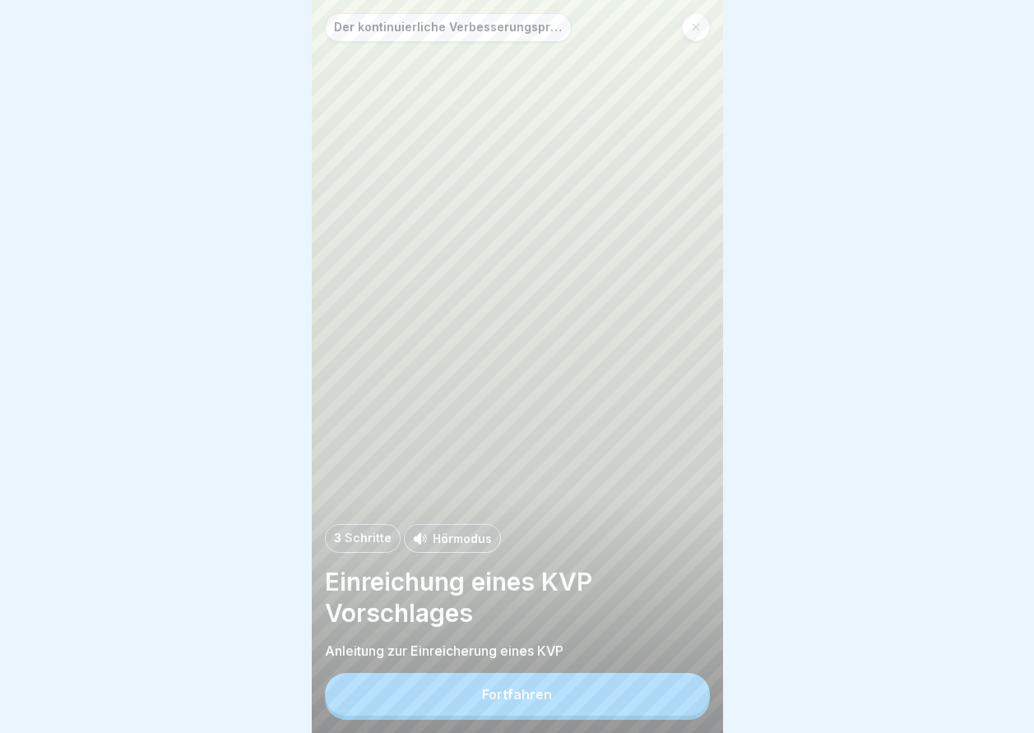
click at [621, 695] on button "Fortfahren" at bounding box center [517, 694] width 385 height 43
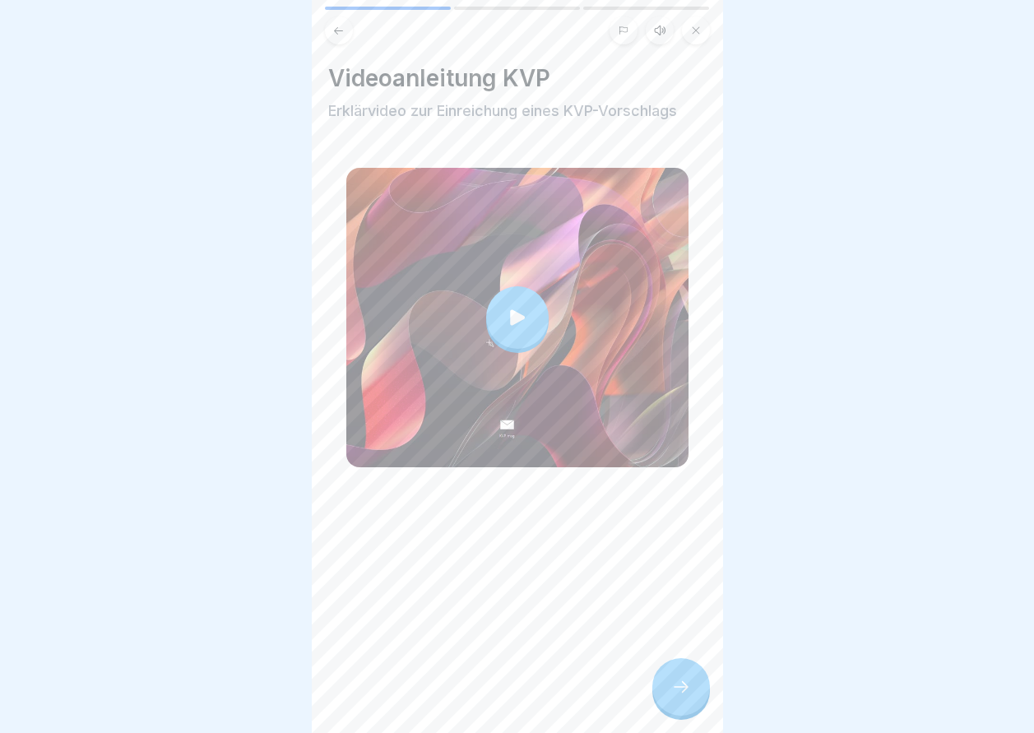
click at [654, 697] on div at bounding box center [681, 687] width 58 height 58
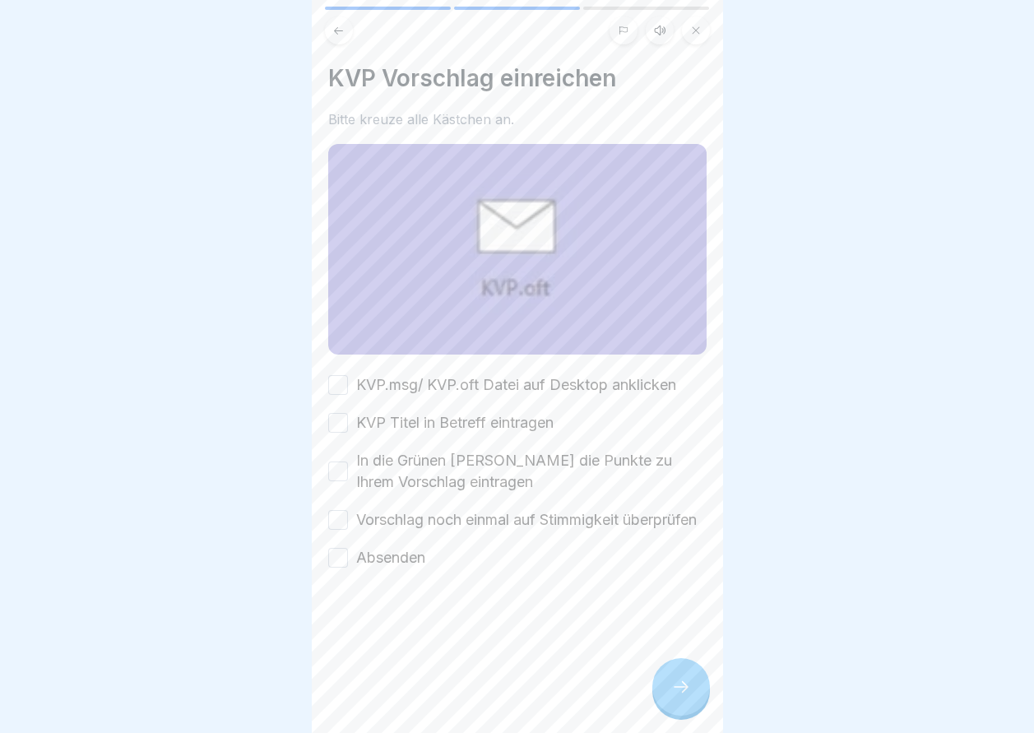
click at [654, 697] on div at bounding box center [681, 687] width 58 height 58
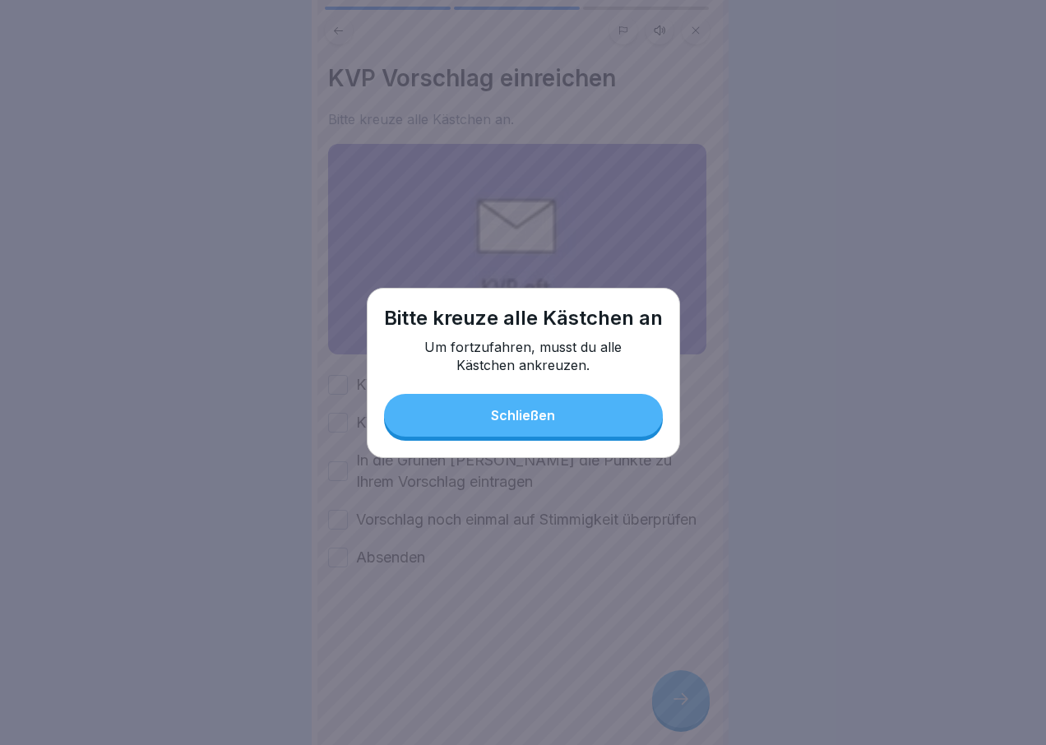
click at [557, 420] on button "Schließen" at bounding box center [523, 415] width 279 height 43
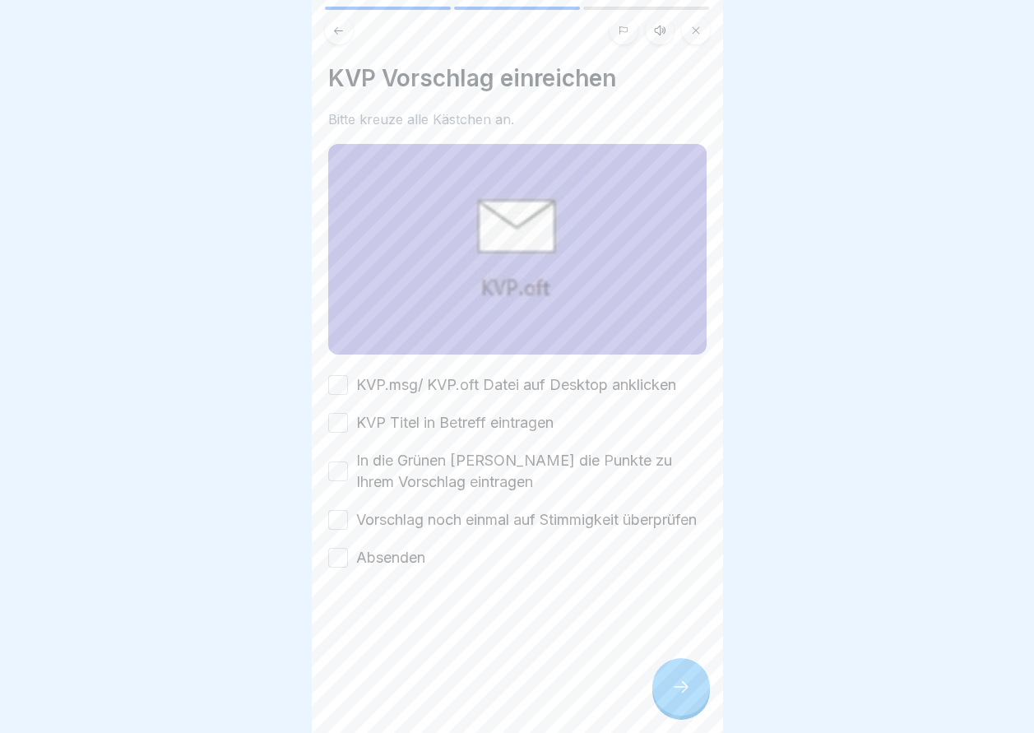
drag, startPoint x: 347, startPoint y: 383, endPoint x: 345, endPoint y: 401, distance: 19.0
click at [346, 385] on button "KVP.msg/ KVP.oft Datei auf Desktop anklicken" at bounding box center [338, 385] width 20 height 20
click at [345, 409] on div "KVP.msg/ KVP.oft Datei auf Desktop anklicken KVP Titel in Betreff eintragen In …" at bounding box center [517, 471] width 378 height 194
click at [337, 422] on button "KVP Titel in Betreff eintragen" at bounding box center [338, 423] width 20 height 20
click at [342, 483] on div "In die Grünen felder die Punkte zu Ihrem Vorschlag eintragen" at bounding box center [517, 471] width 378 height 43
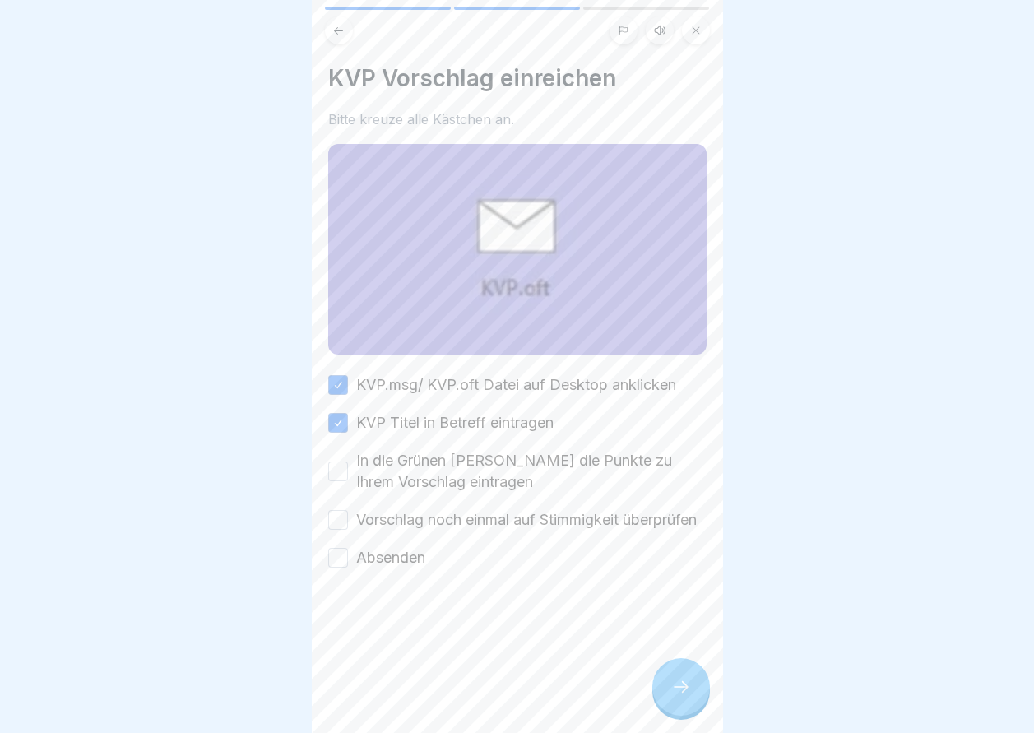
click at [343, 461] on button "In die Grünen felder die Punkte zu Ihrem Vorschlag eintragen" at bounding box center [338, 471] width 20 height 20
drag, startPoint x: 341, startPoint y: 517, endPoint x: 327, endPoint y: 562, distance: 47.1
click at [337, 530] on button "Vorschlag noch einmal auf Stimmigkeit überprüfen" at bounding box center [338, 520] width 20 height 20
click at [336, 568] on button "Absenden" at bounding box center [338, 558] width 20 height 20
click at [698, 716] on div at bounding box center [681, 687] width 58 height 58
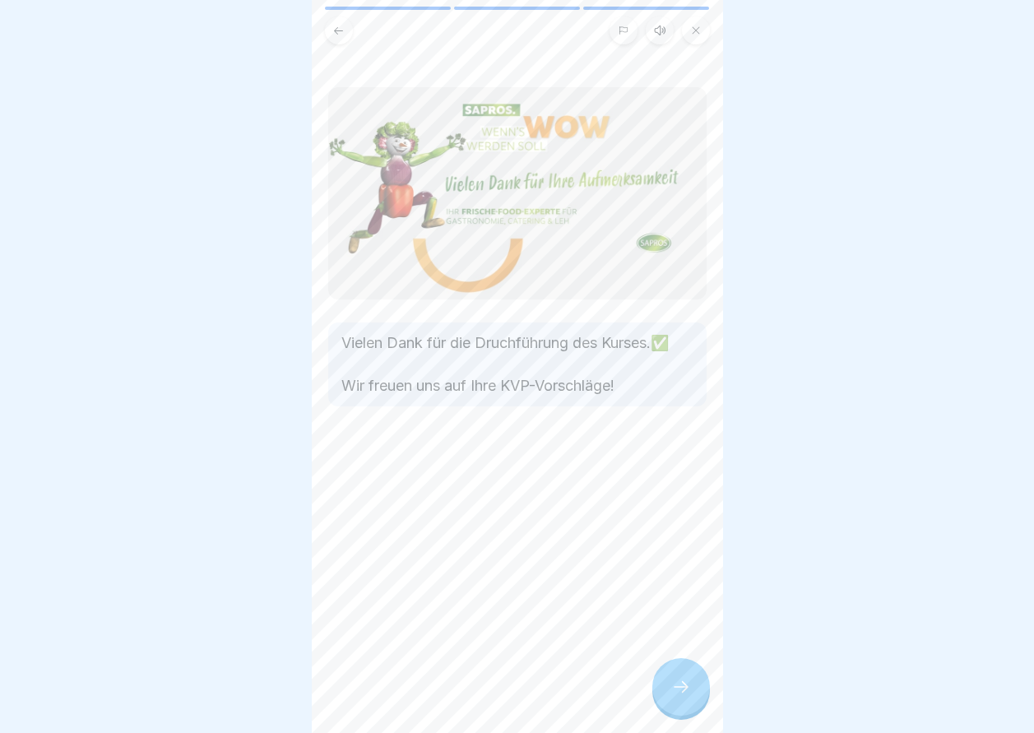
click at [692, 697] on div at bounding box center [681, 687] width 58 height 58
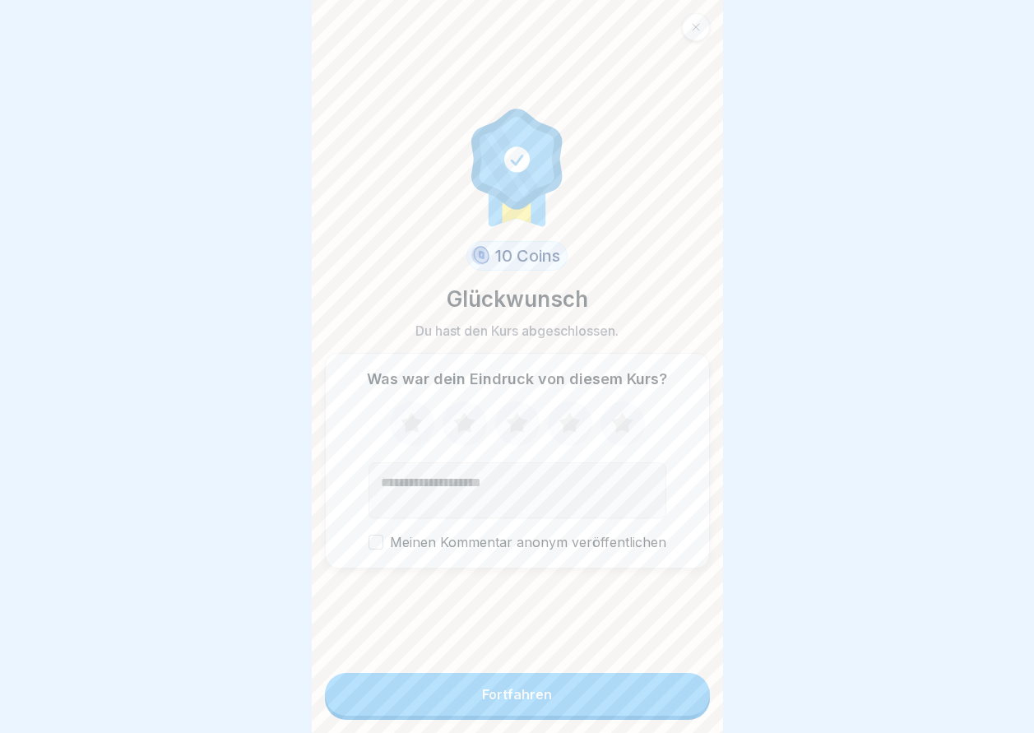
click at [638, 695] on button "Fortfahren" at bounding box center [517, 694] width 385 height 43
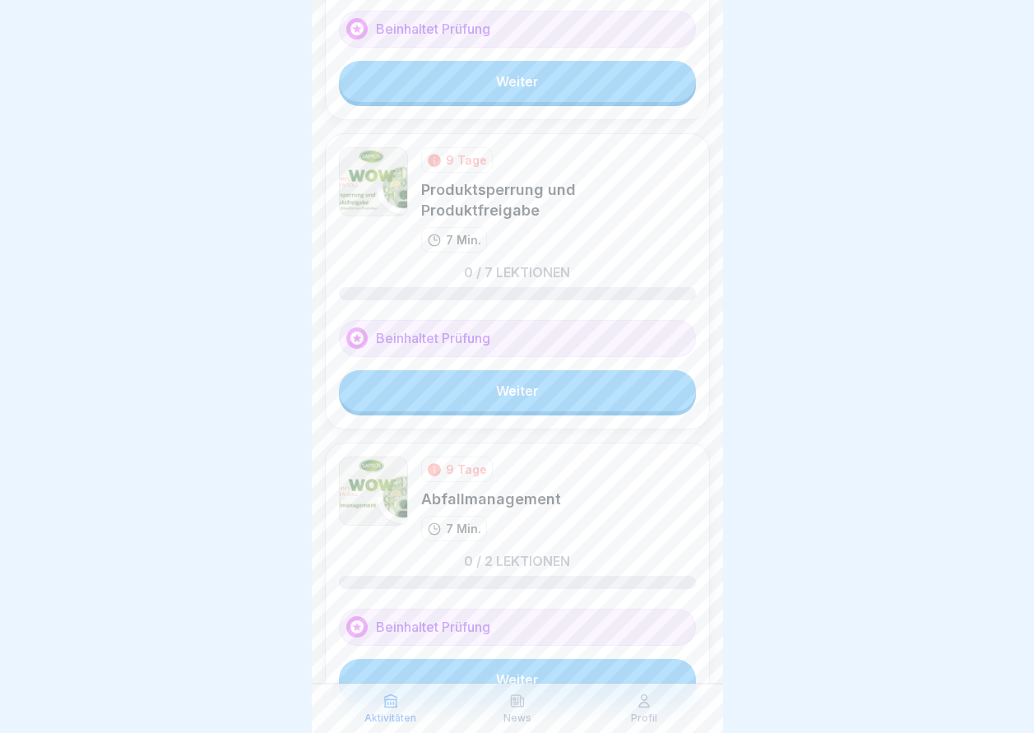
scroll to position [2059, 0]
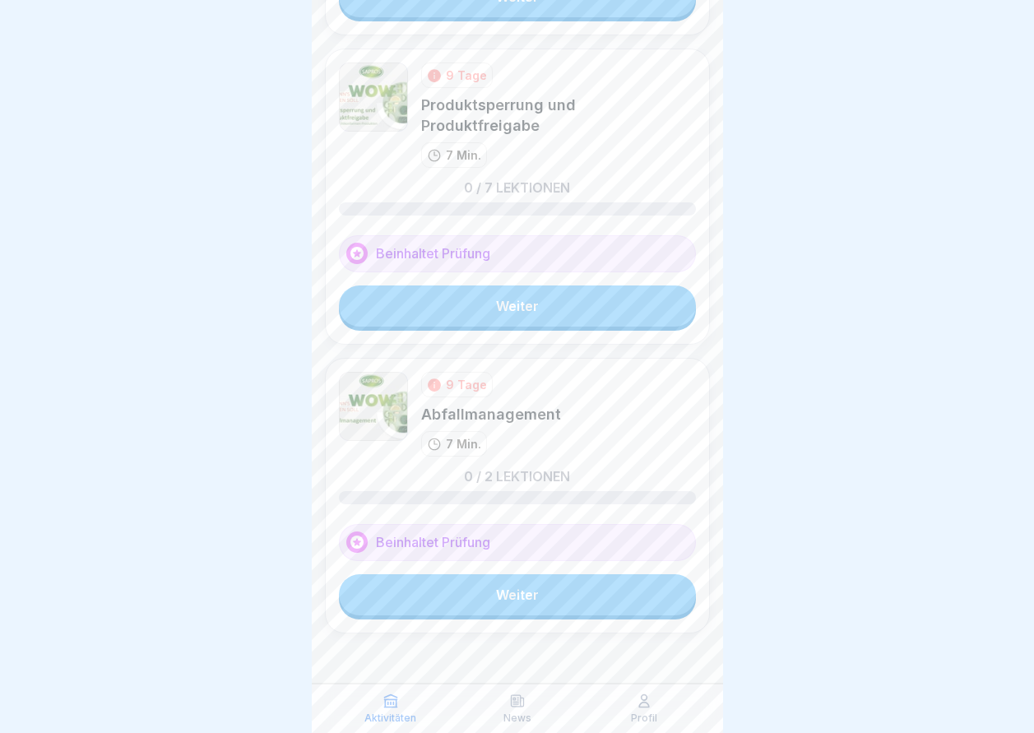
click at [624, 591] on link "Weiter" at bounding box center [517, 594] width 357 height 41
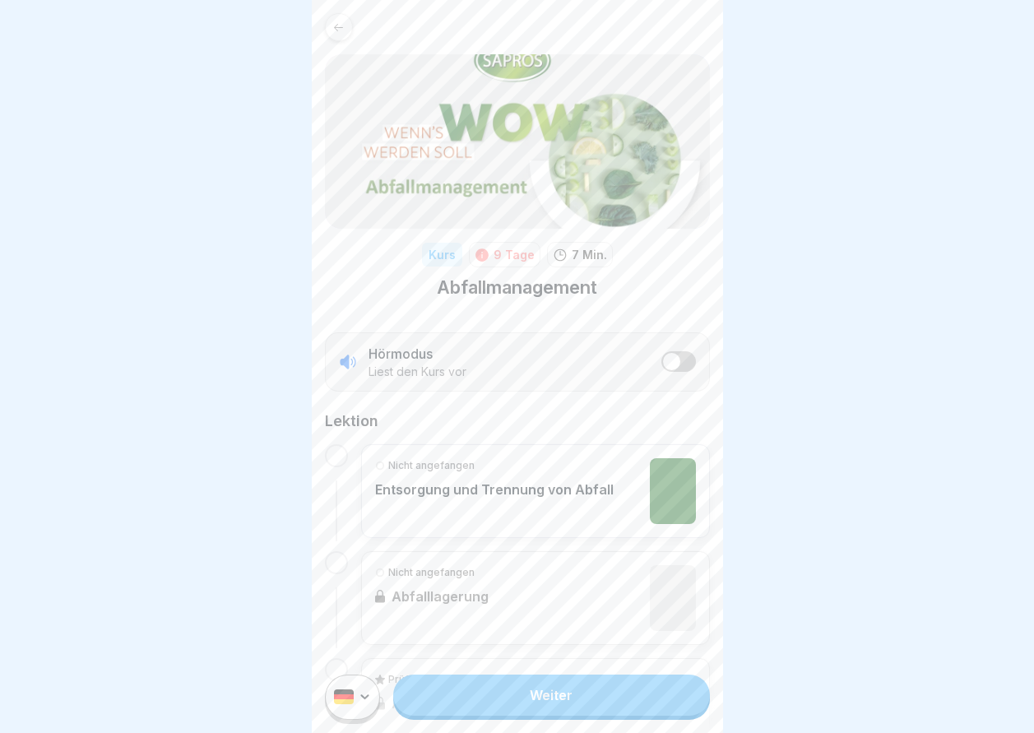
click at [579, 715] on link "Weiter" at bounding box center [551, 695] width 316 height 41
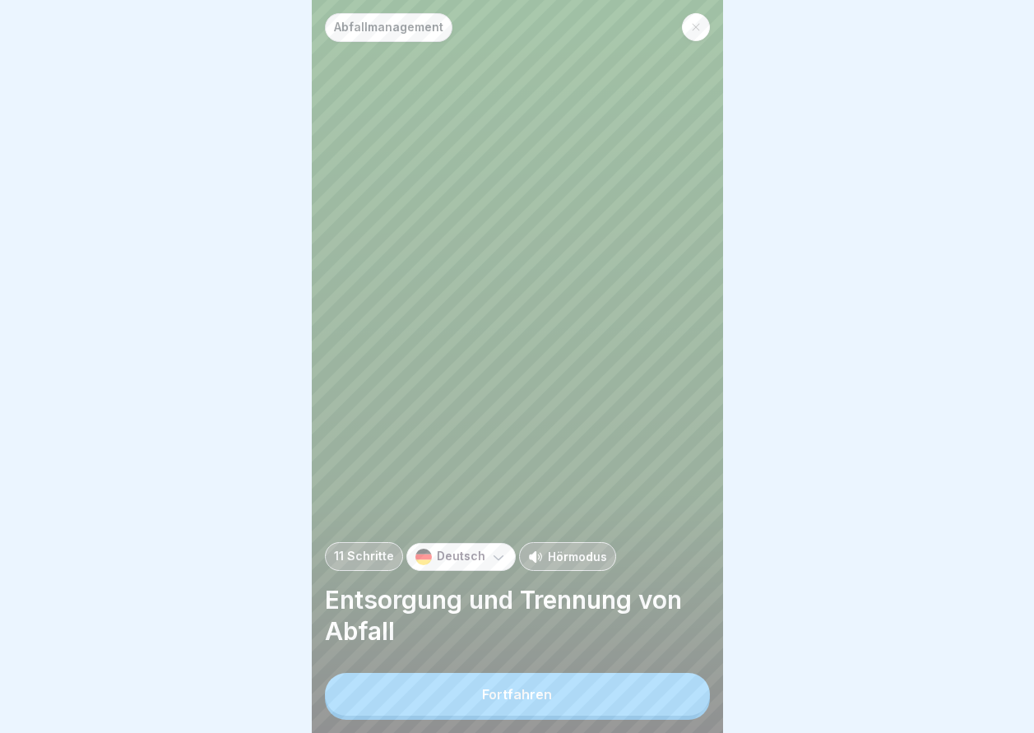
click at [578, 713] on button "Fortfahren" at bounding box center [517, 694] width 385 height 43
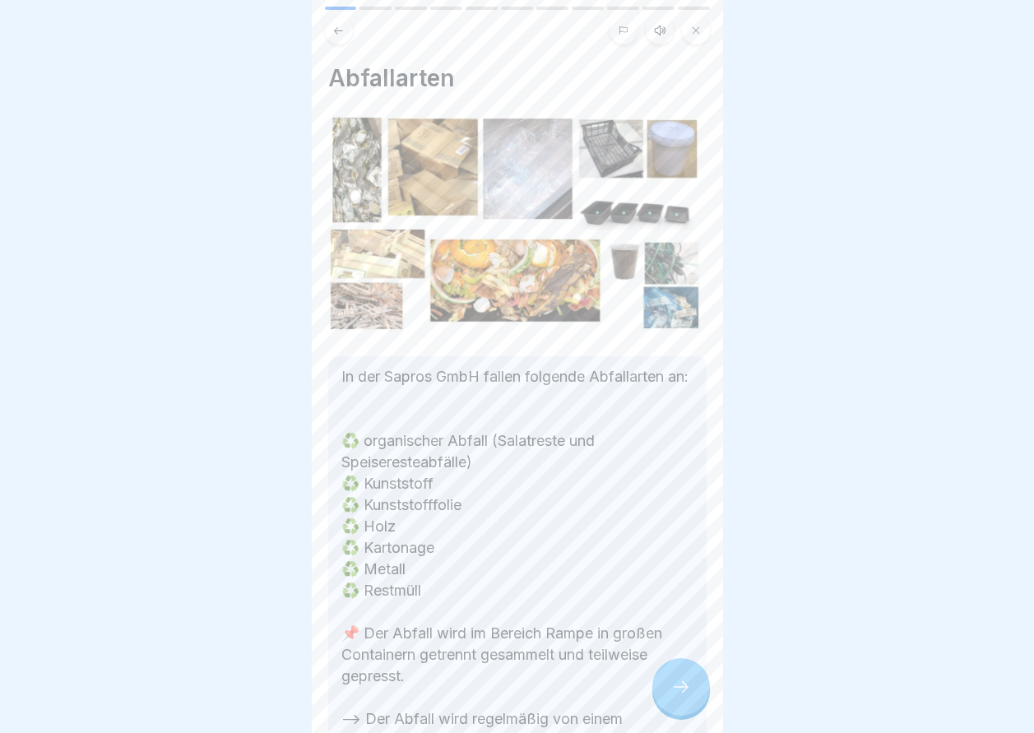
scroll to position [82, 0]
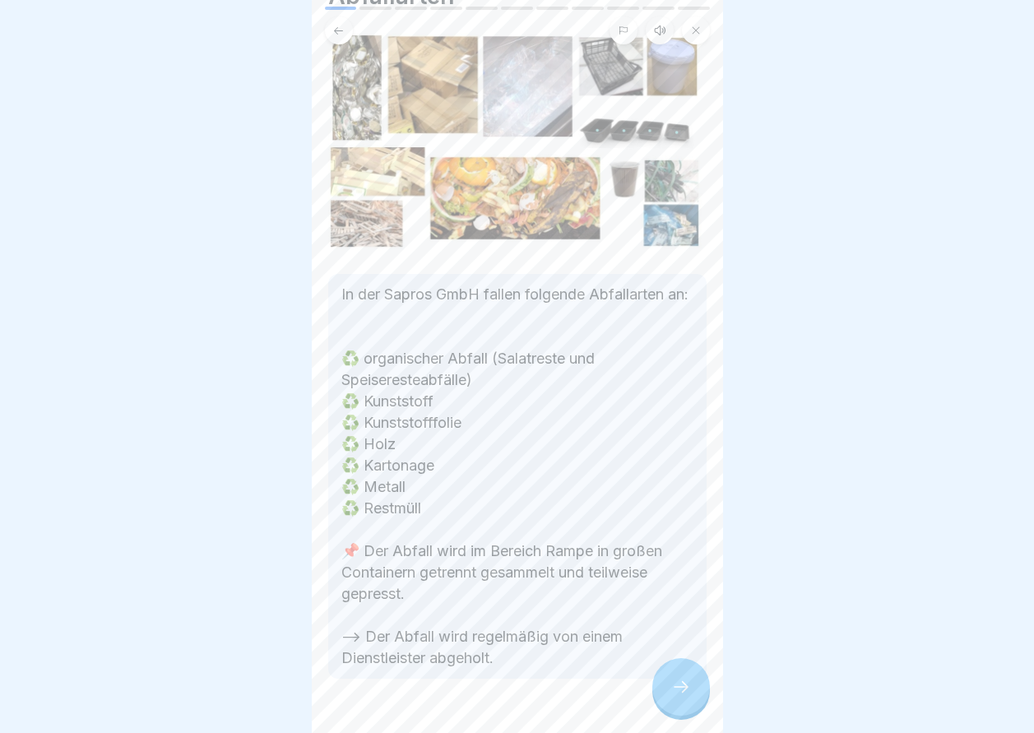
click at [665, 691] on div at bounding box center [681, 687] width 58 height 58
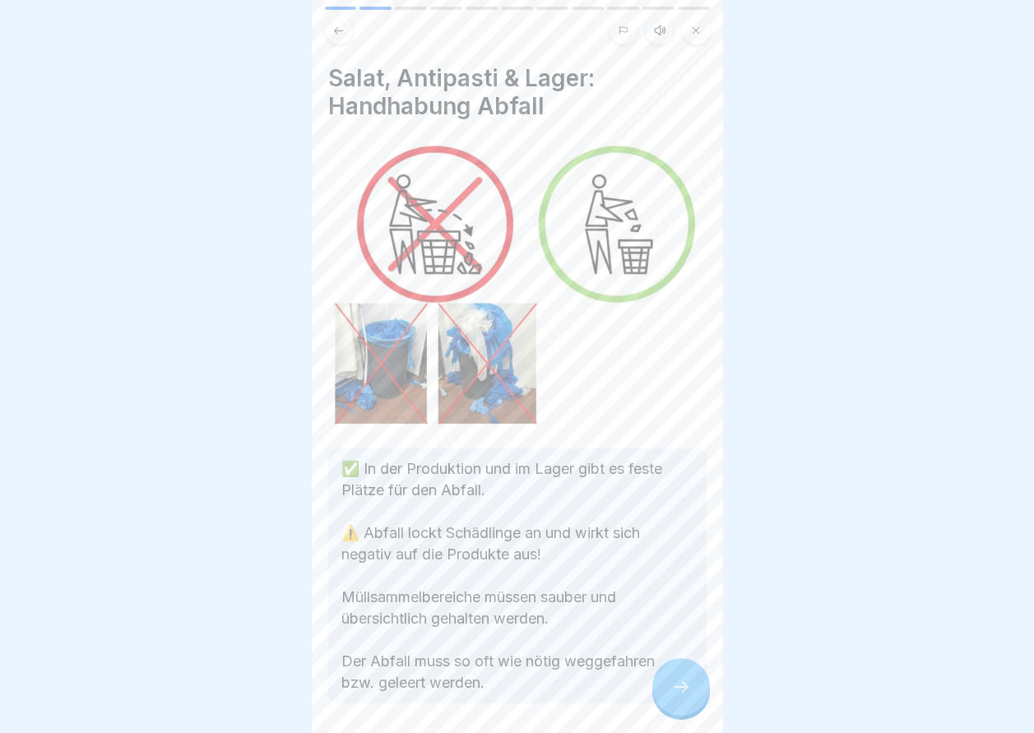
click at [665, 691] on div at bounding box center [681, 687] width 58 height 58
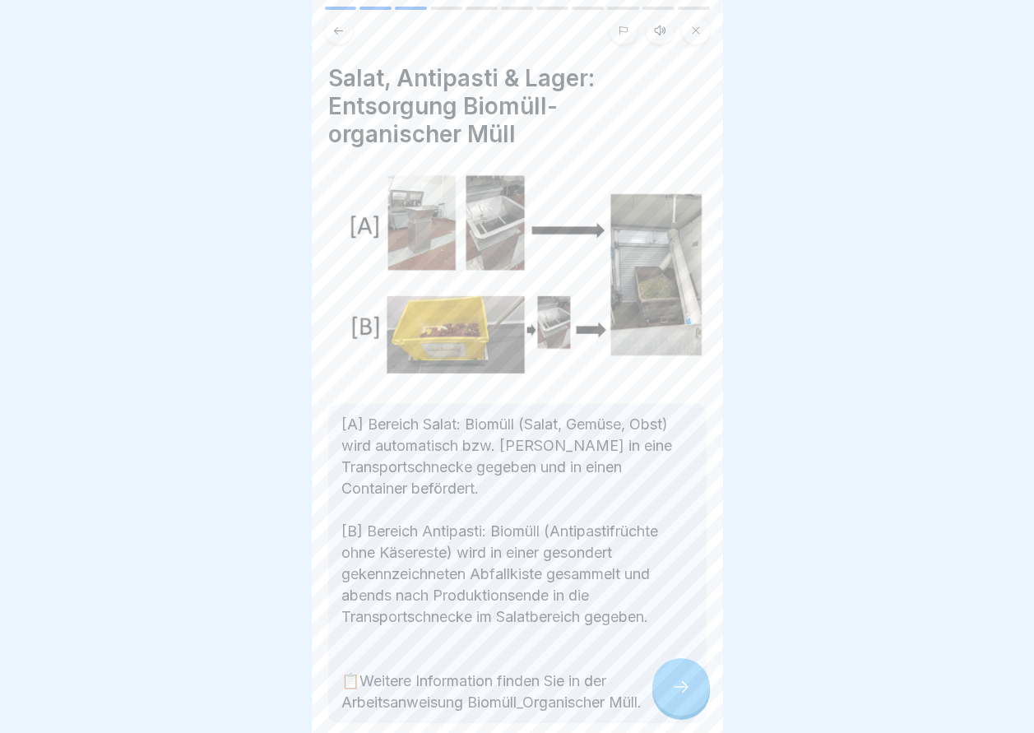
click at [664, 691] on div at bounding box center [681, 687] width 58 height 58
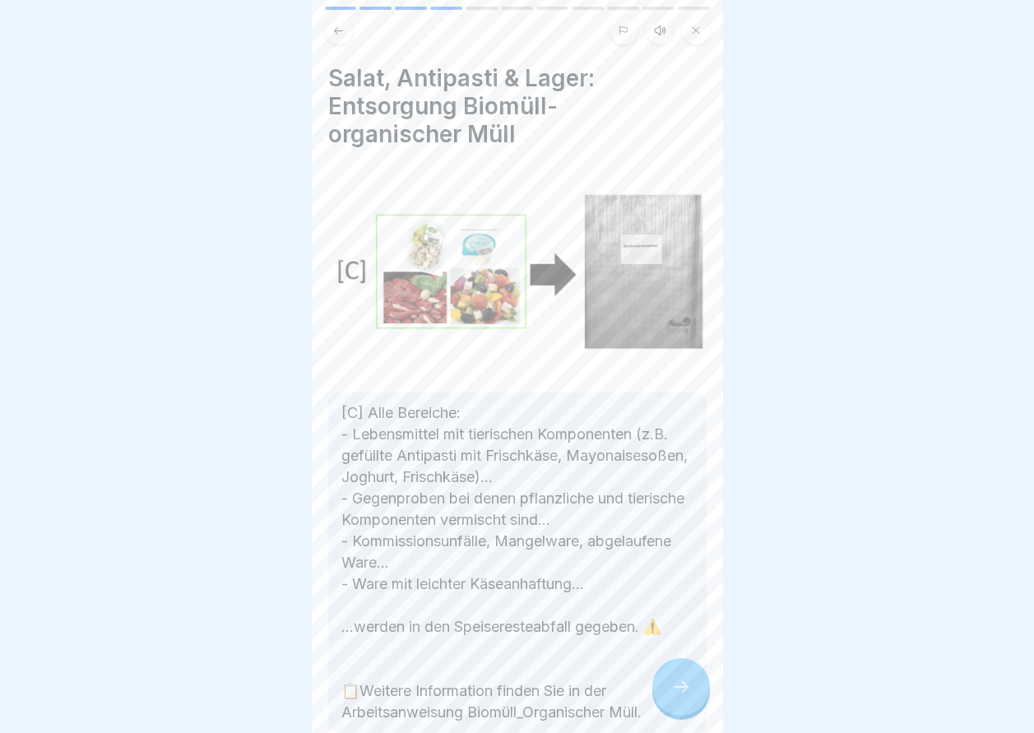
click at [664, 691] on div at bounding box center [681, 687] width 58 height 58
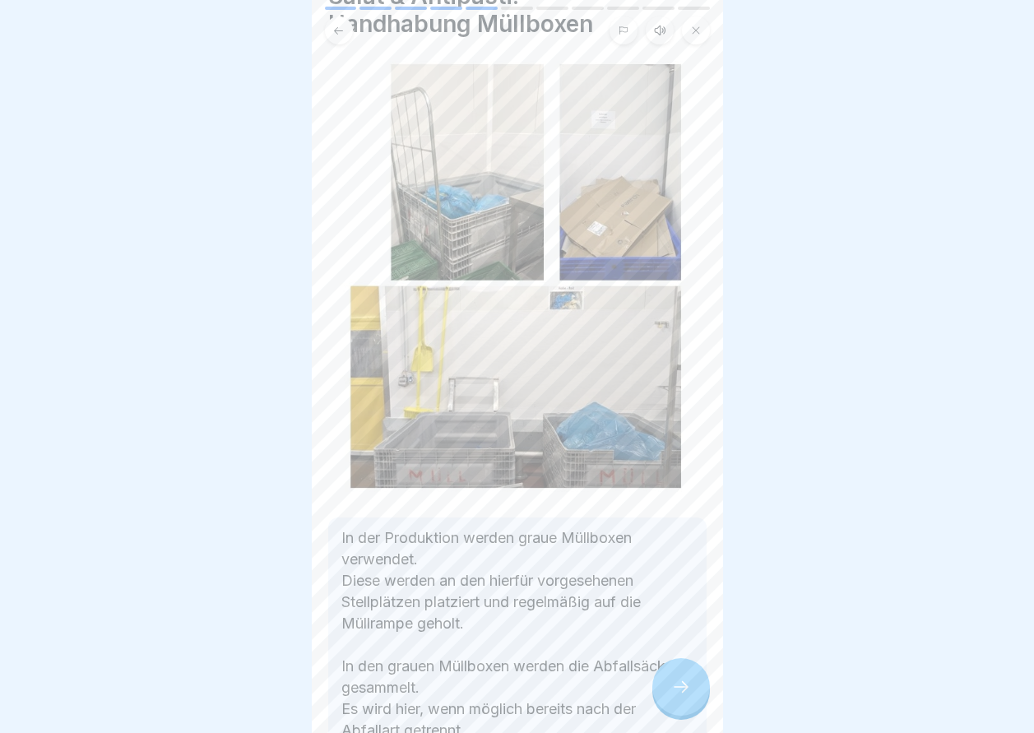
scroll to position [165, 0]
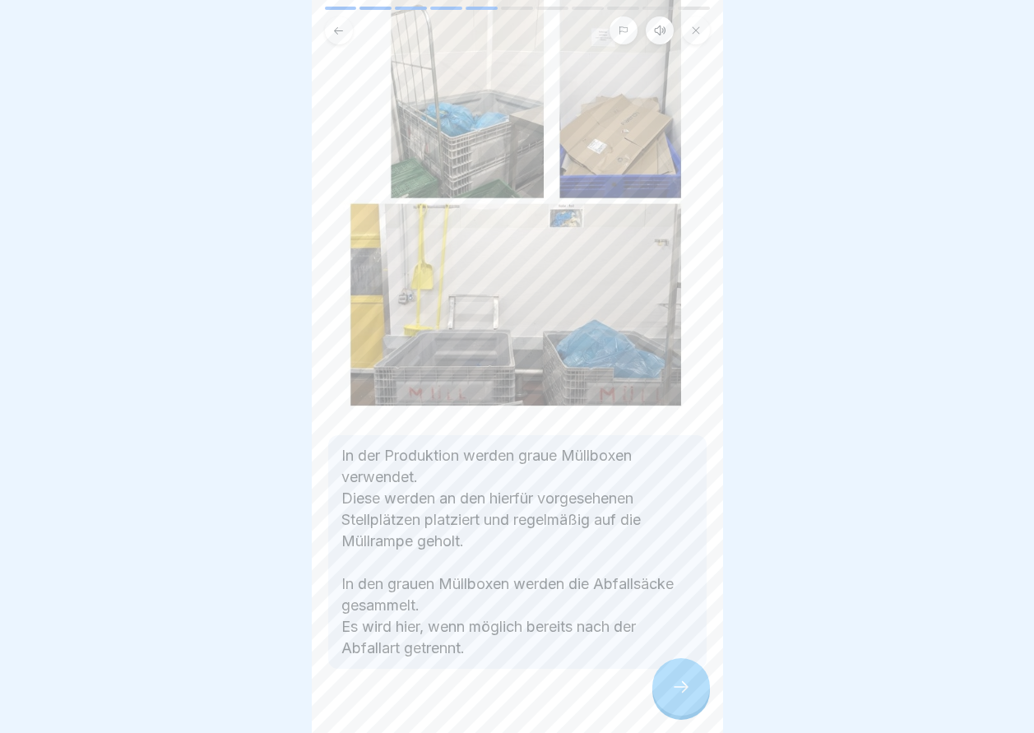
click at [665, 683] on div at bounding box center [681, 687] width 58 height 58
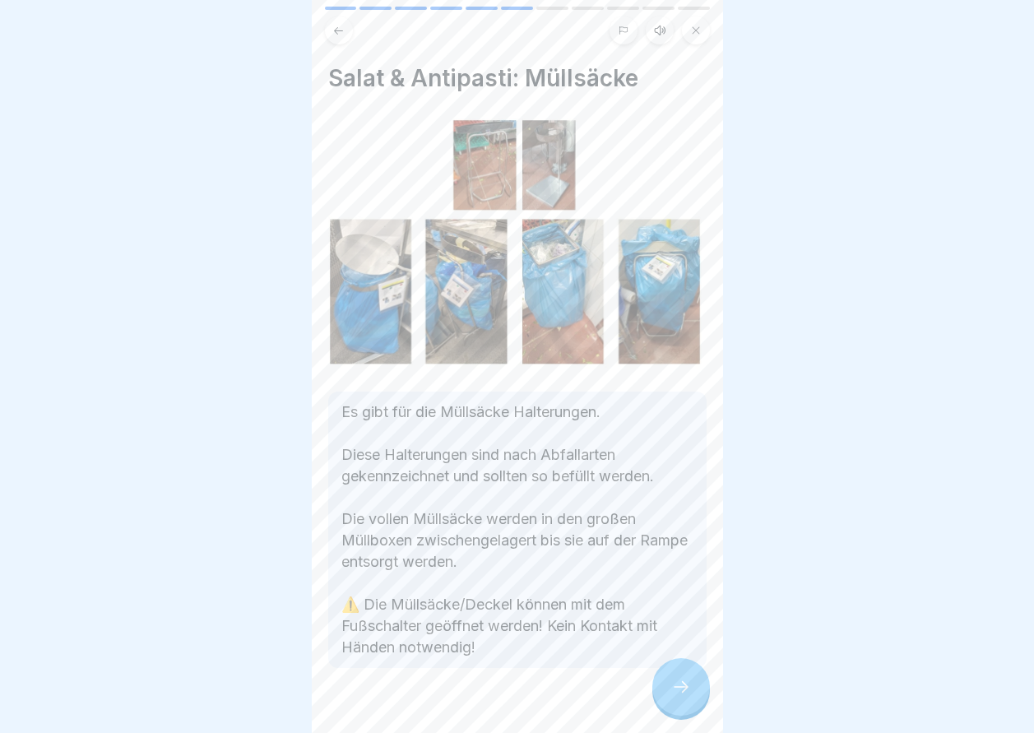
click at [665, 683] on div at bounding box center [681, 687] width 58 height 58
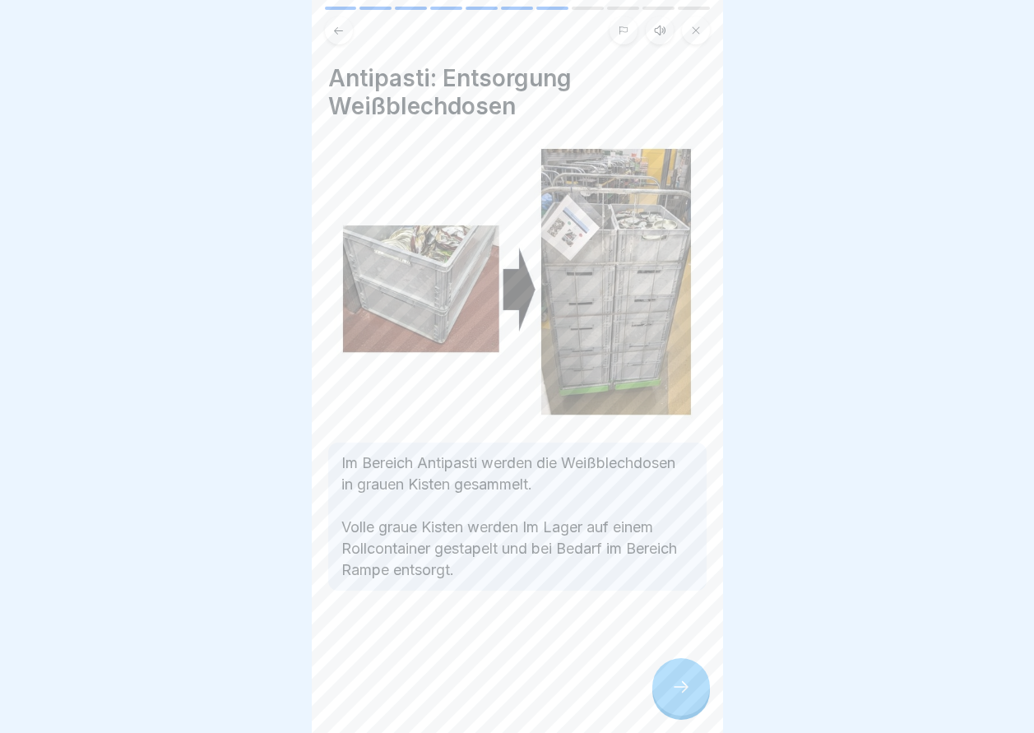
click at [665, 683] on div at bounding box center [681, 687] width 58 height 58
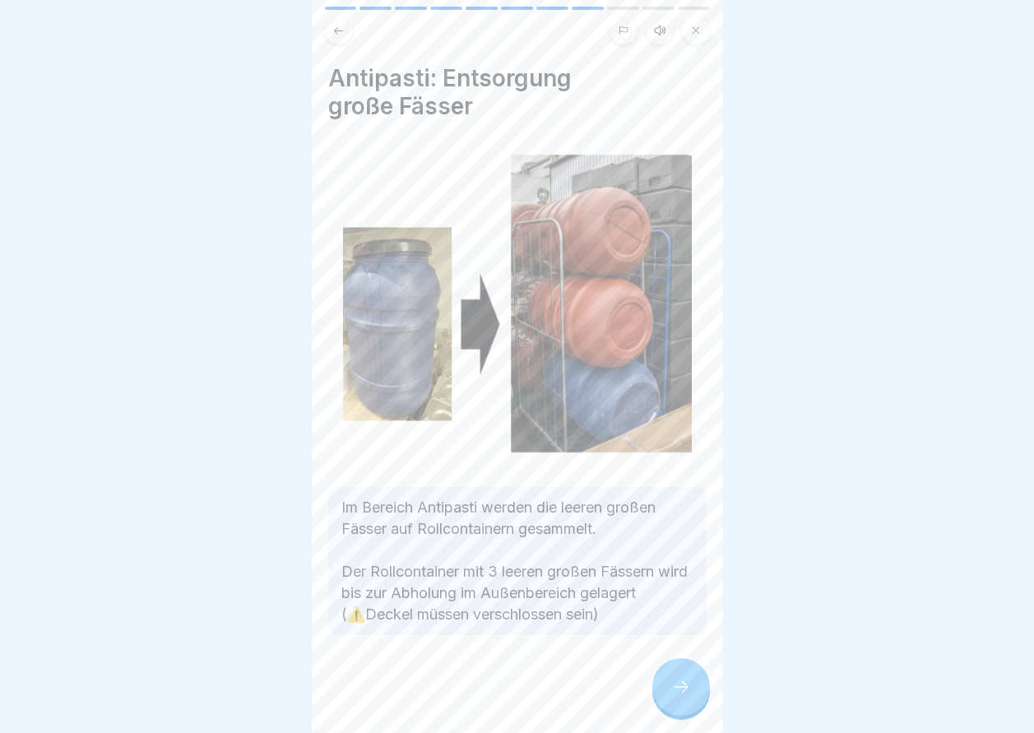
click at [665, 683] on div at bounding box center [681, 687] width 58 height 58
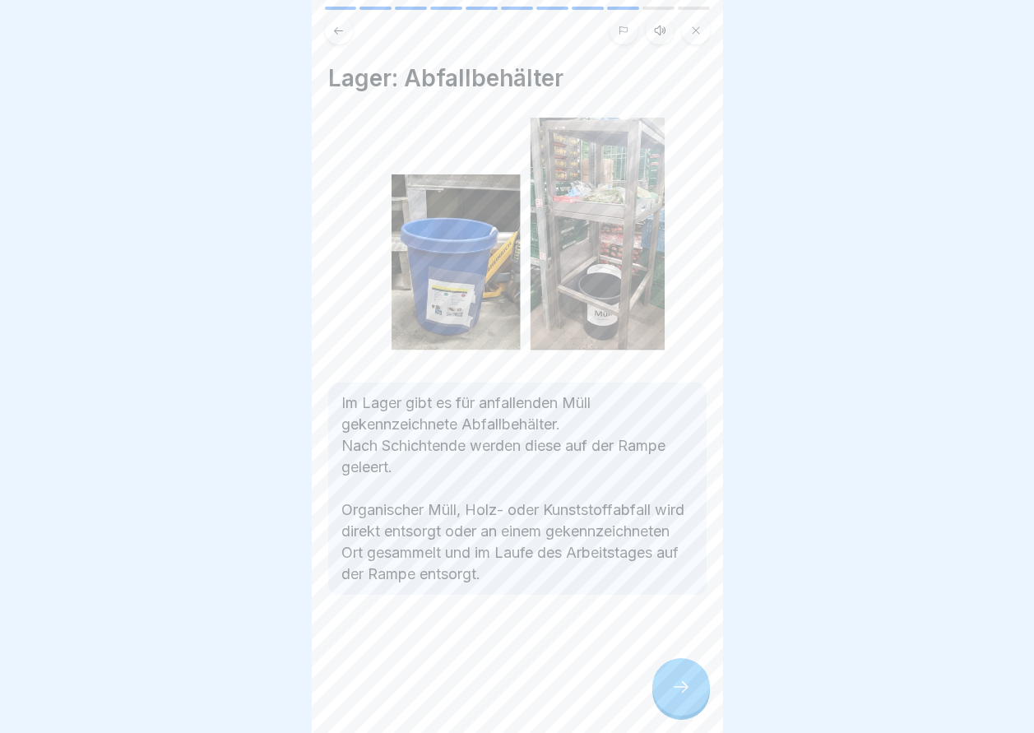
click at [665, 683] on div at bounding box center [681, 687] width 58 height 58
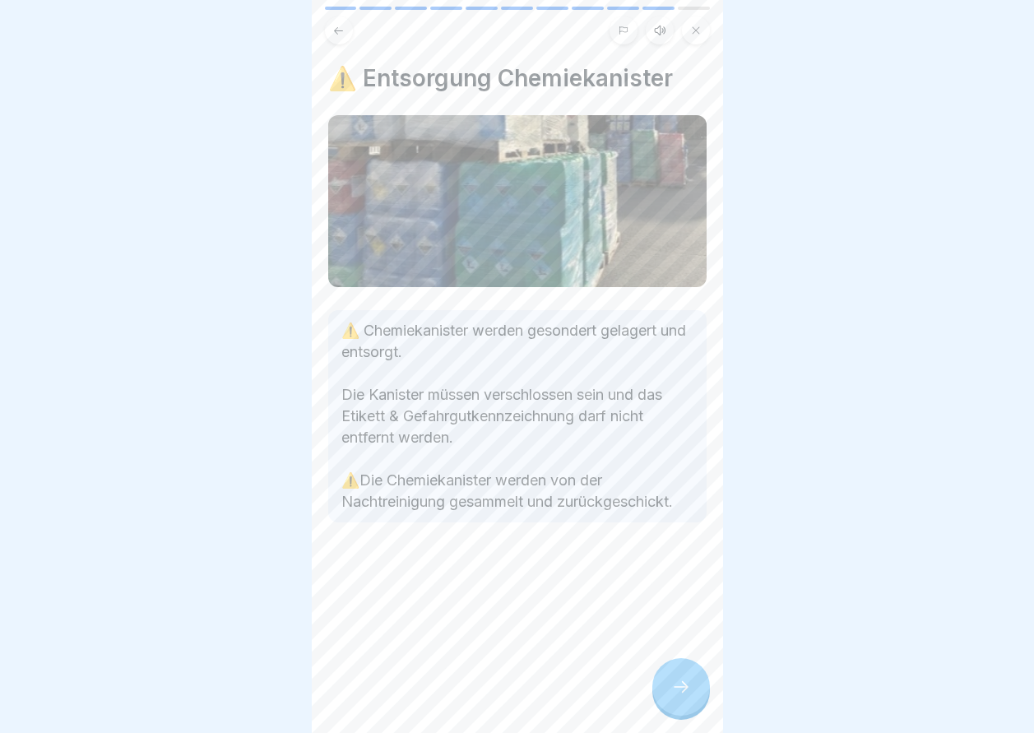
click at [665, 683] on div at bounding box center [681, 687] width 58 height 58
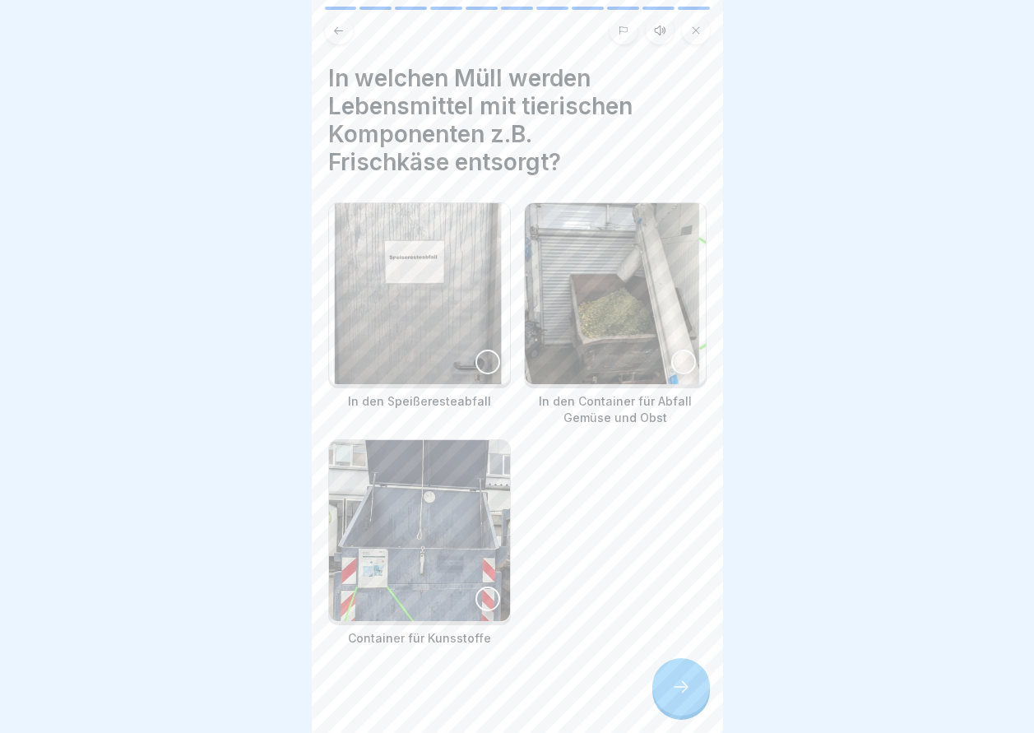
click at [678, 690] on div at bounding box center [681, 687] width 58 height 58
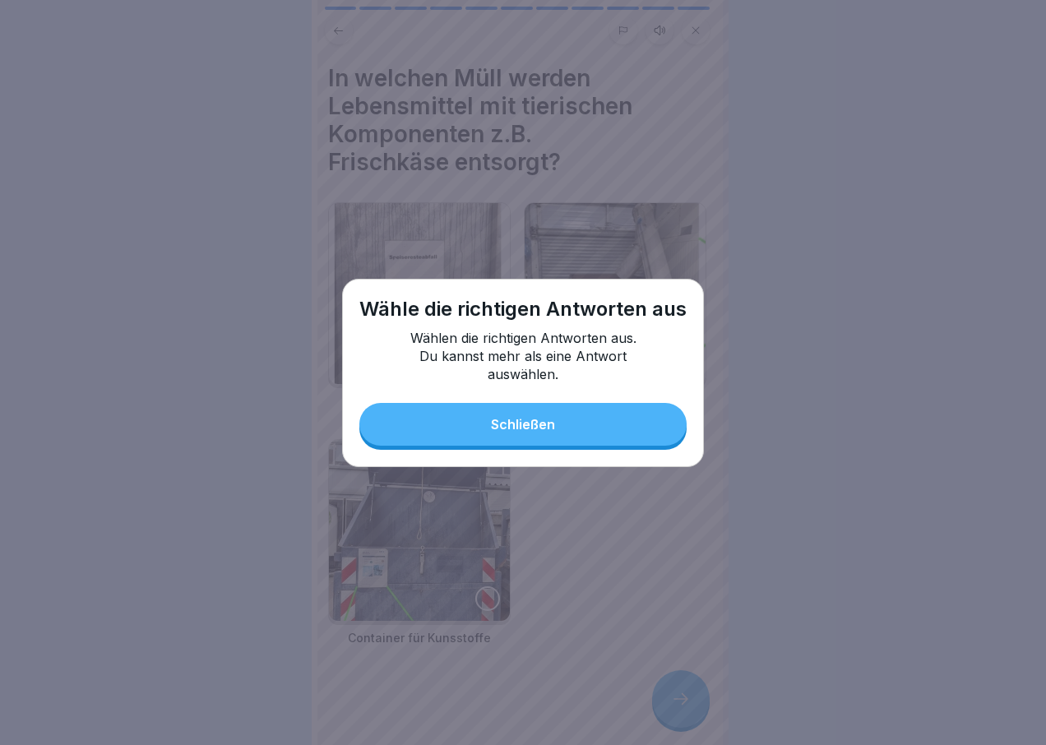
click at [540, 443] on button "Schließen" at bounding box center [522, 424] width 327 height 43
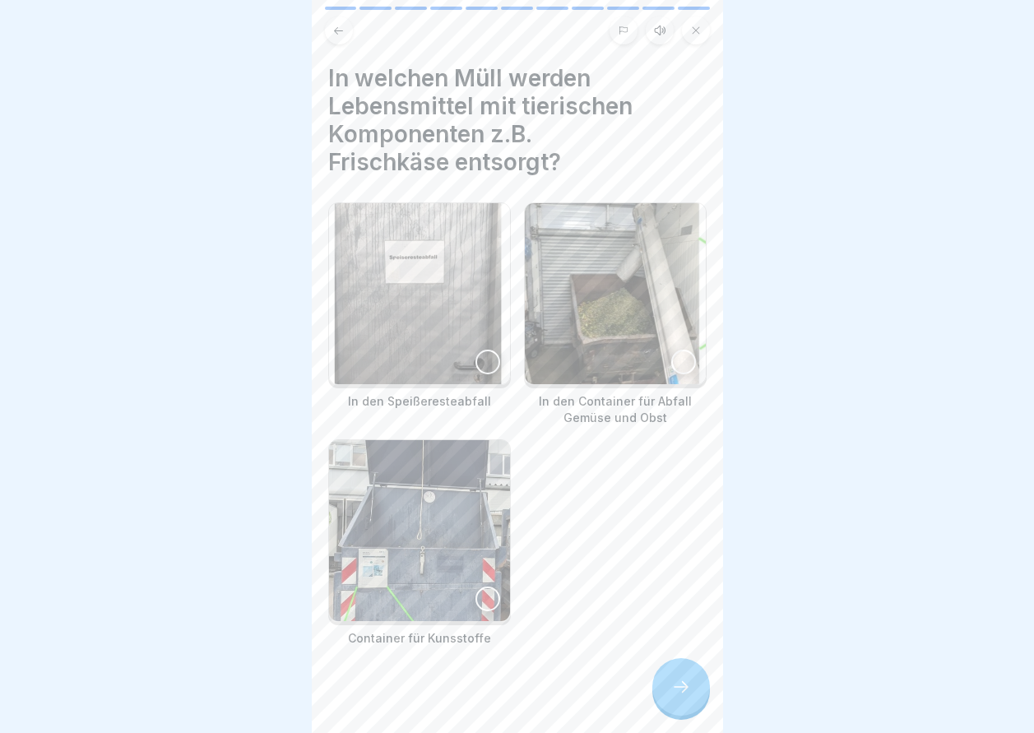
click at [475, 356] on div at bounding box center [487, 362] width 25 height 25
click at [657, 358] on img at bounding box center [615, 293] width 181 height 181
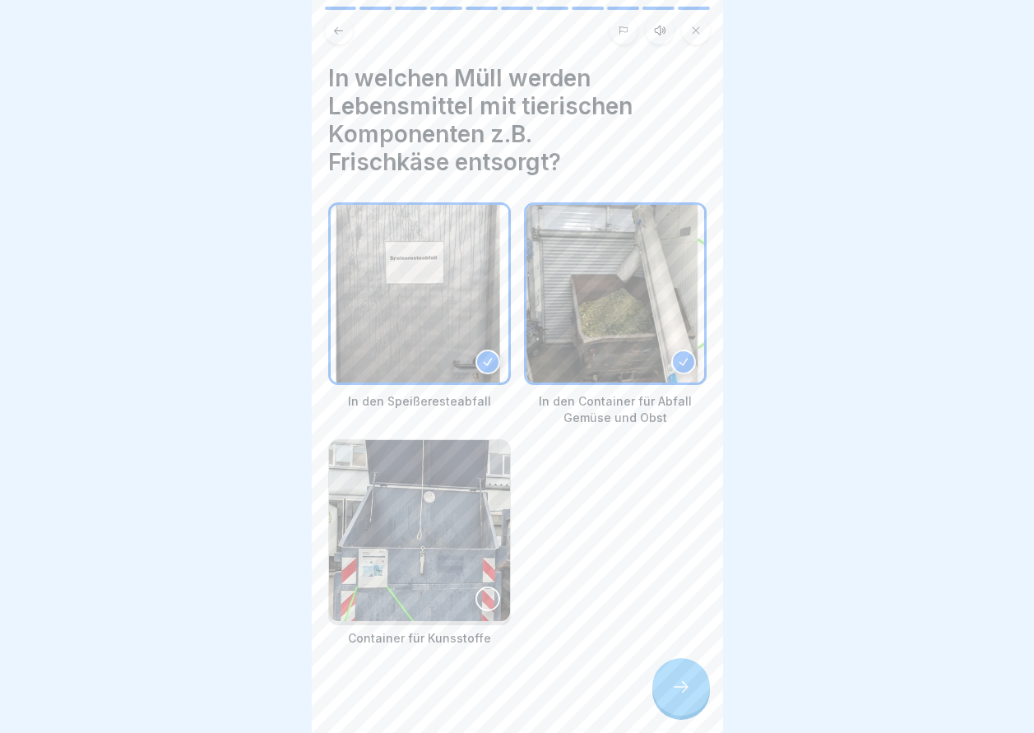
click at [681, 686] on div at bounding box center [681, 687] width 58 height 58
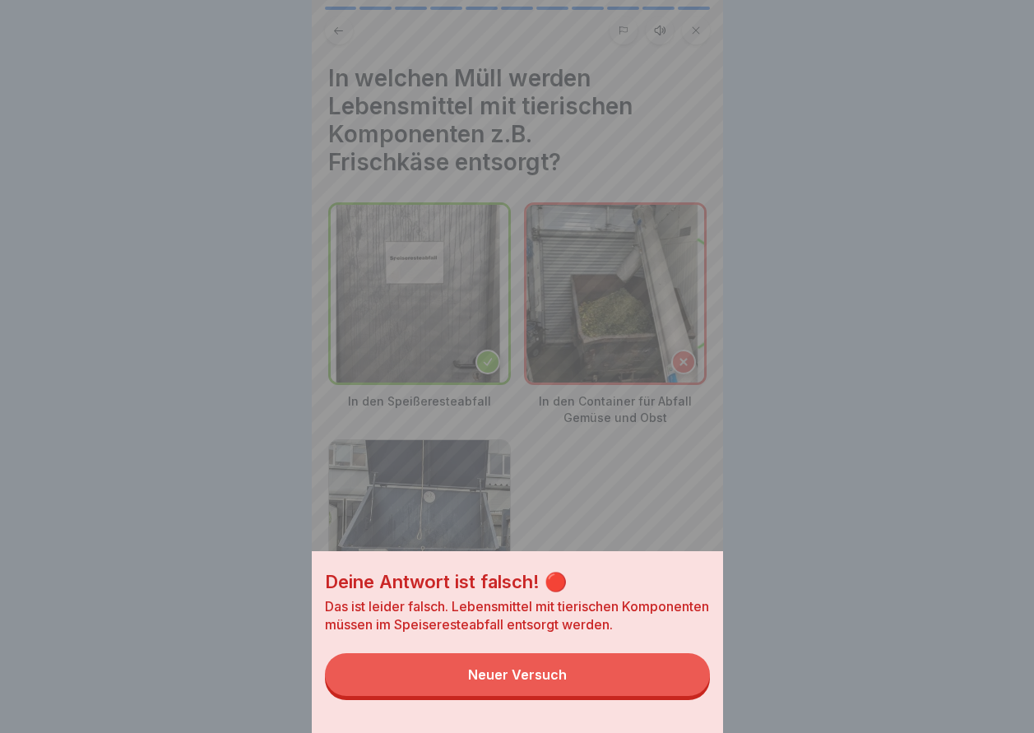
click at [681, 686] on button "Neuer Versuch" at bounding box center [517, 674] width 385 height 43
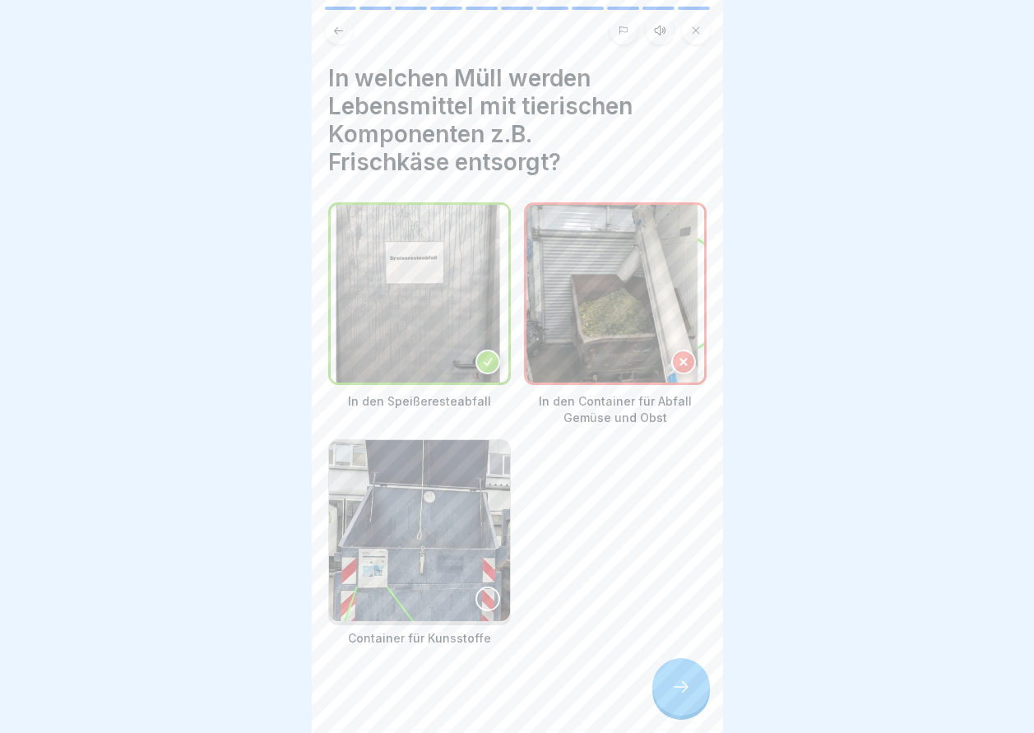
click at [683, 373] on img at bounding box center [615, 294] width 178 height 178
click at [673, 697] on icon at bounding box center [681, 687] width 20 height 20
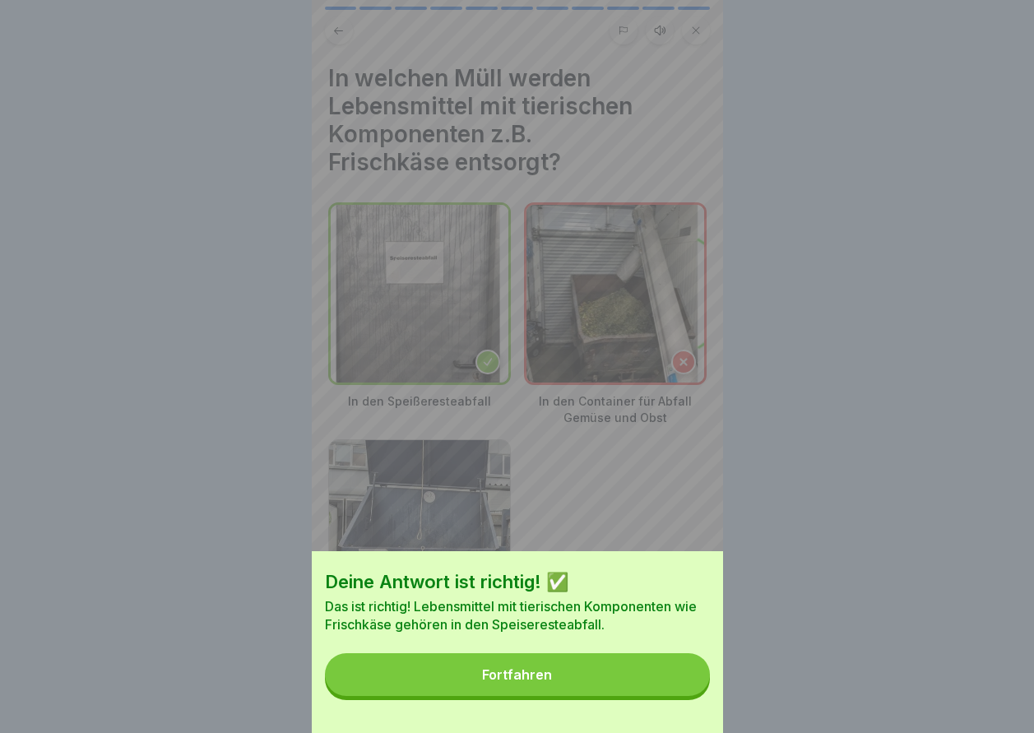
click at [577, 696] on button "Fortfahren" at bounding box center [517, 674] width 385 height 43
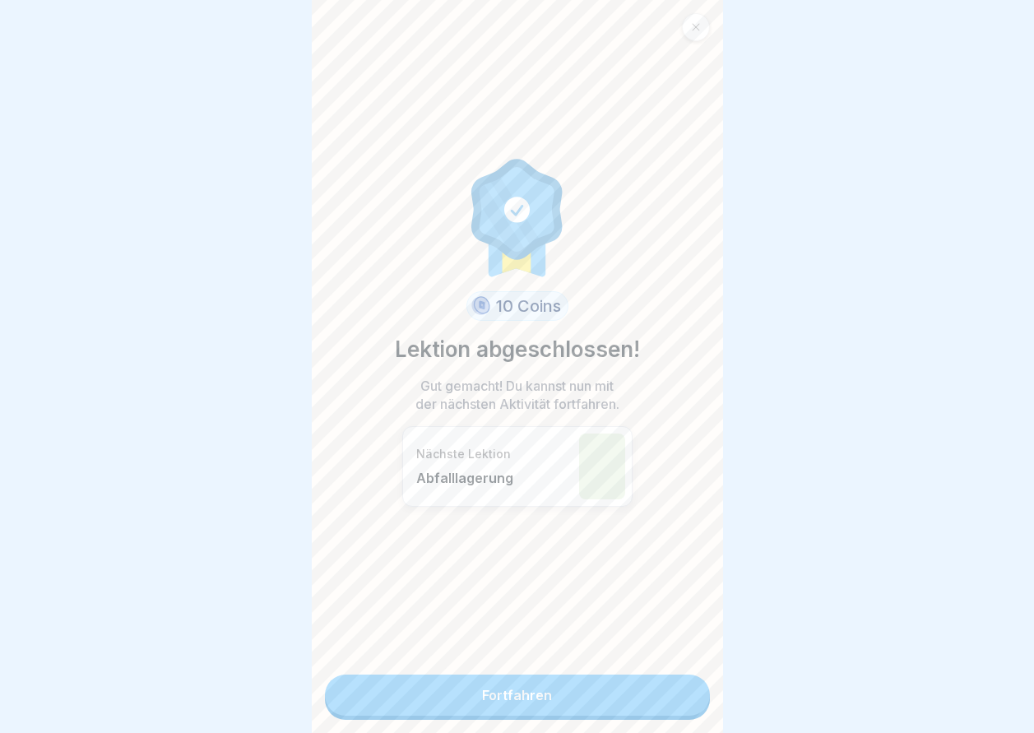
click at [577, 699] on link "Fortfahren" at bounding box center [517, 695] width 385 height 41
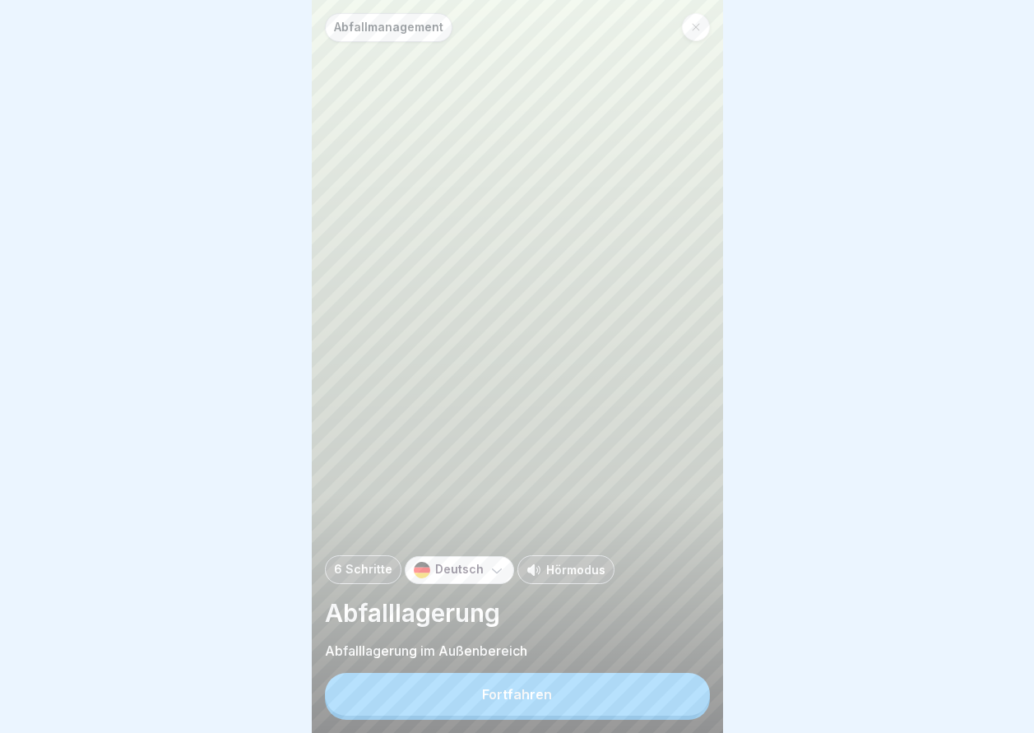
click at [577, 699] on button "Fortfahren" at bounding box center [517, 694] width 385 height 43
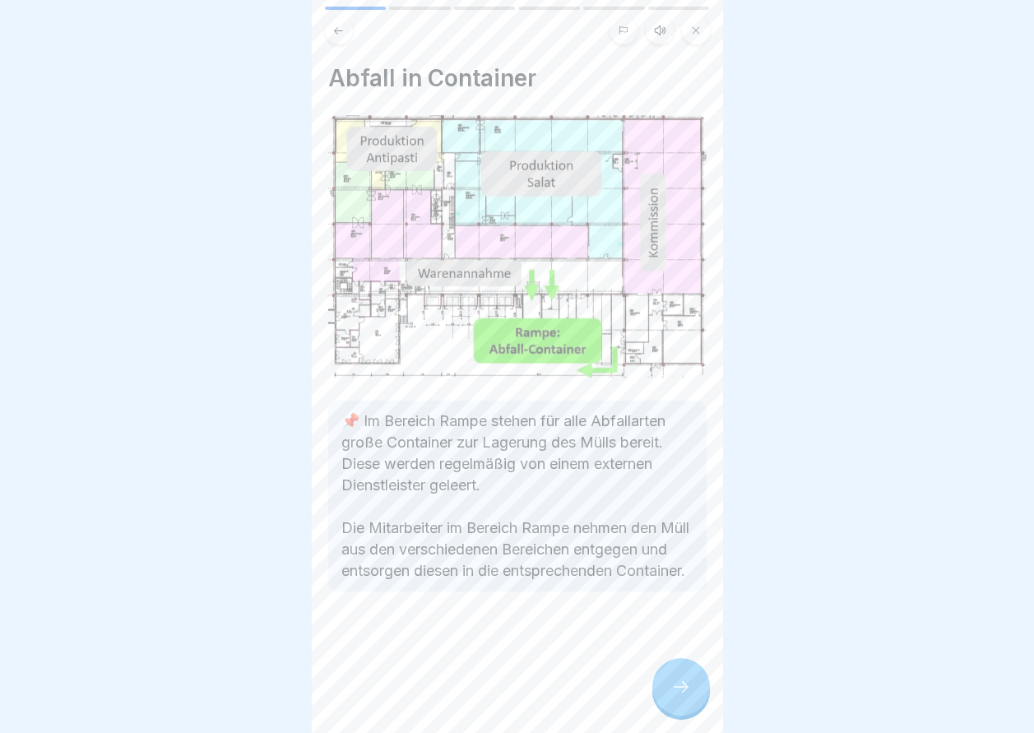
click at [679, 697] on icon at bounding box center [681, 687] width 20 height 20
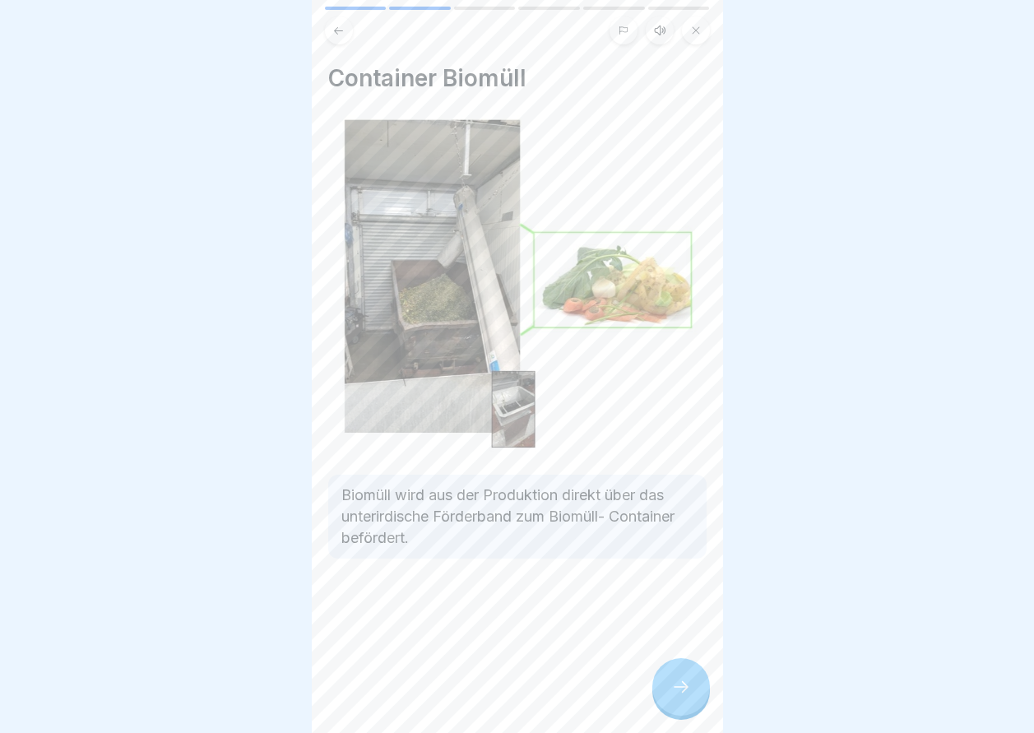
click at [679, 697] on icon at bounding box center [681, 687] width 20 height 20
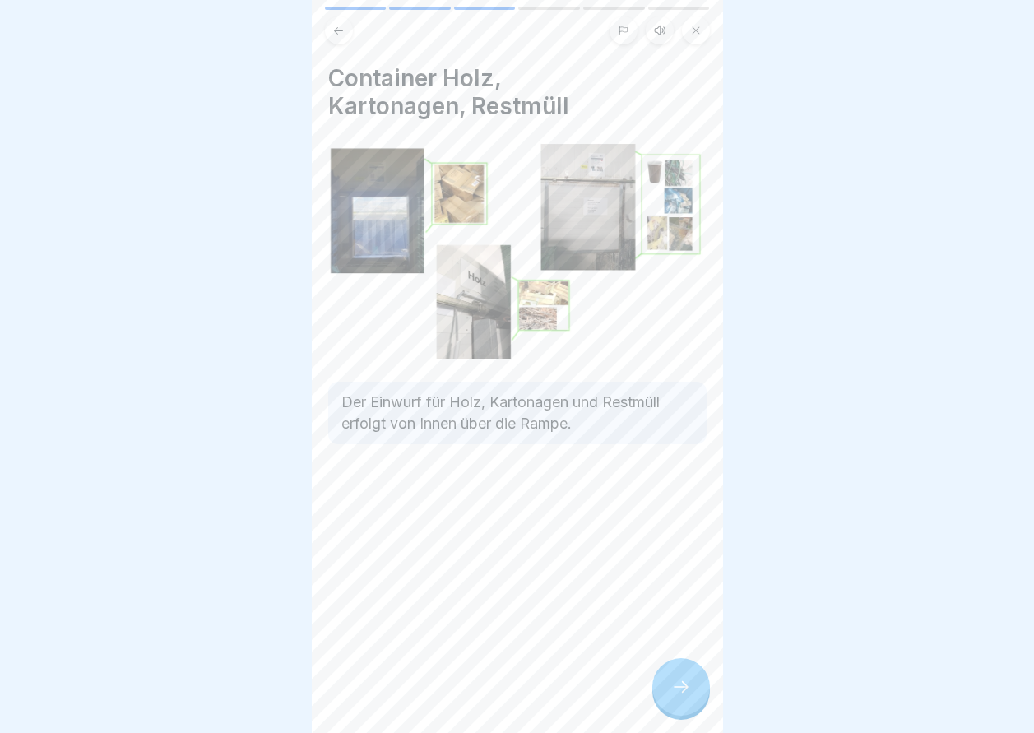
click at [676, 697] on icon at bounding box center [681, 687] width 20 height 20
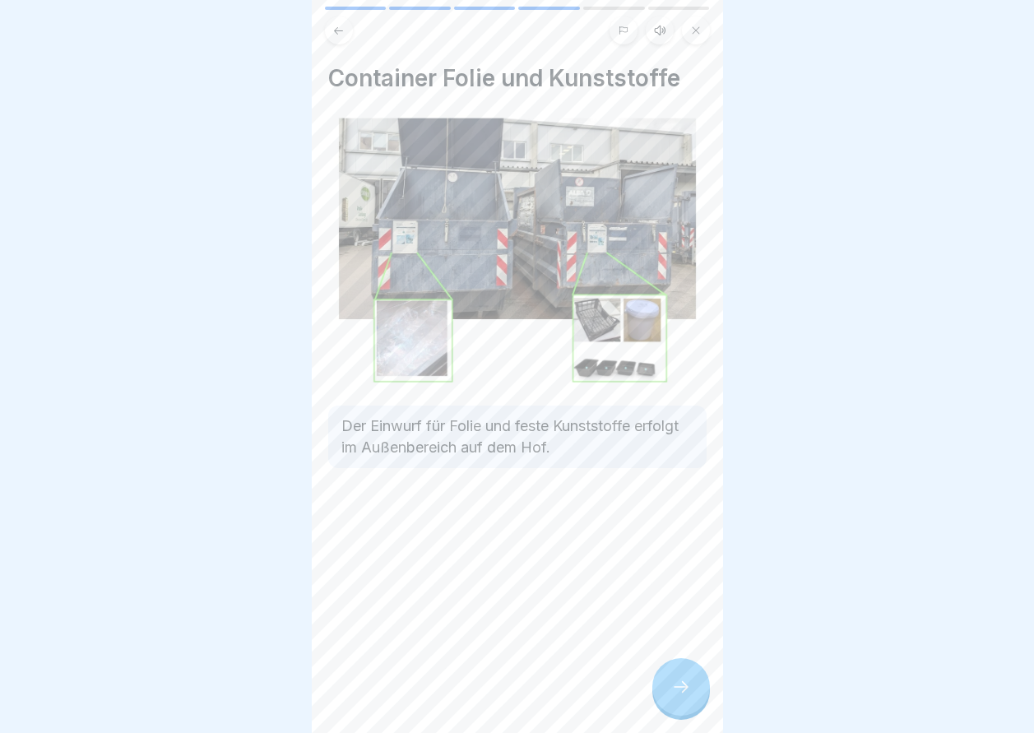
click at [676, 697] on icon at bounding box center [681, 687] width 20 height 20
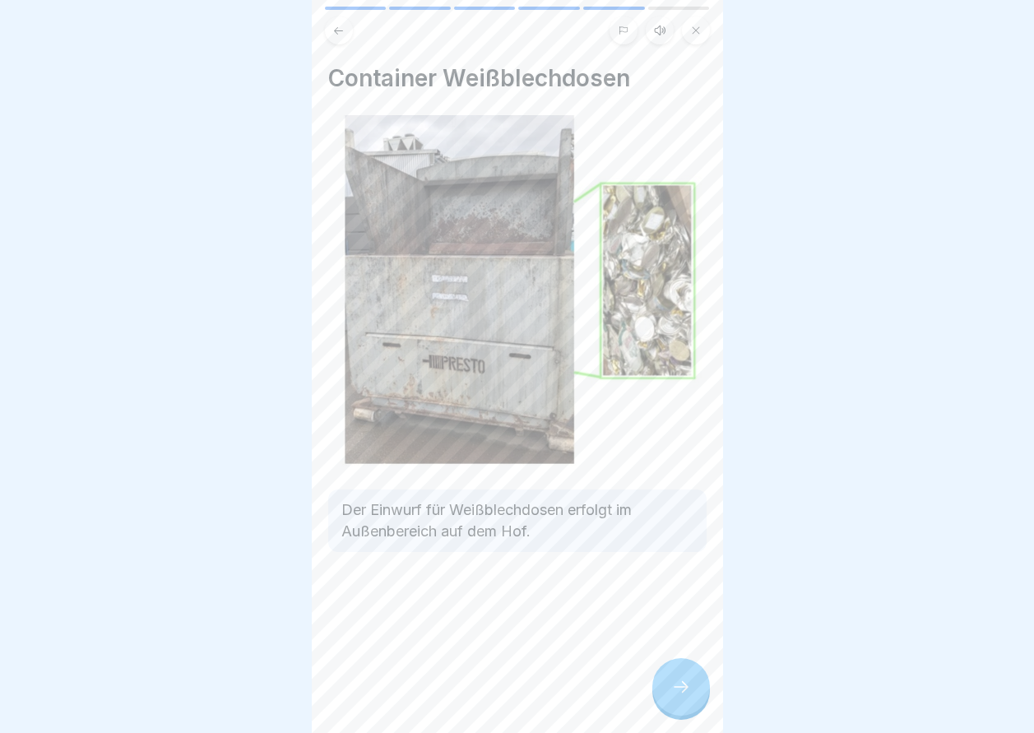
click at [676, 697] on icon at bounding box center [681, 687] width 20 height 20
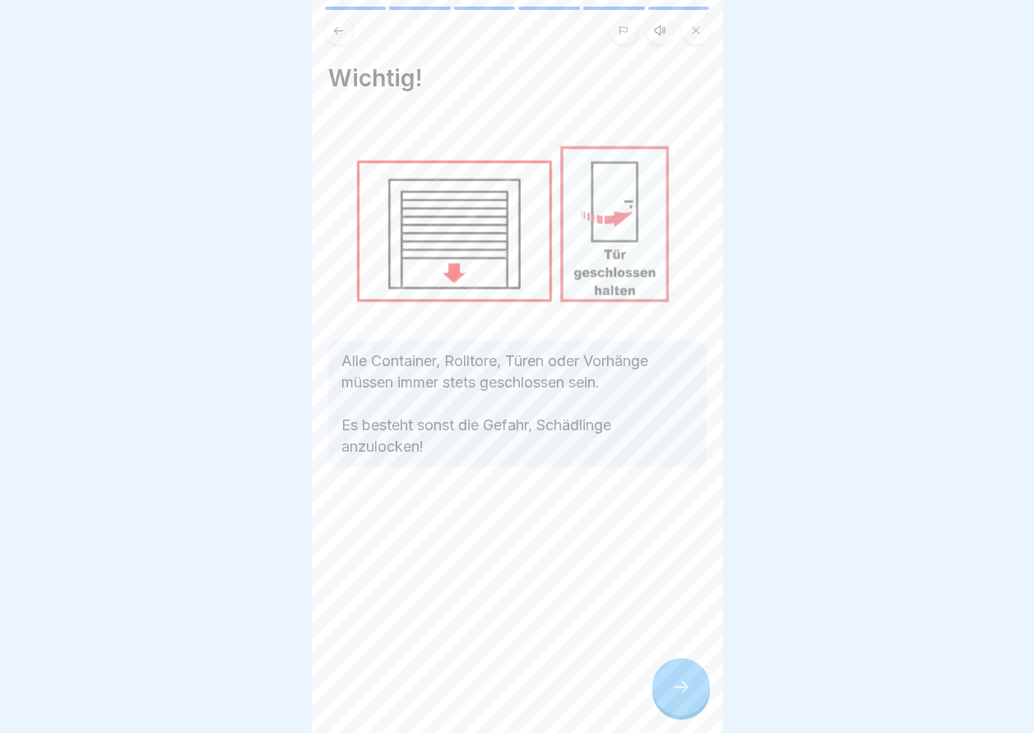
click at [676, 697] on icon at bounding box center [681, 687] width 20 height 20
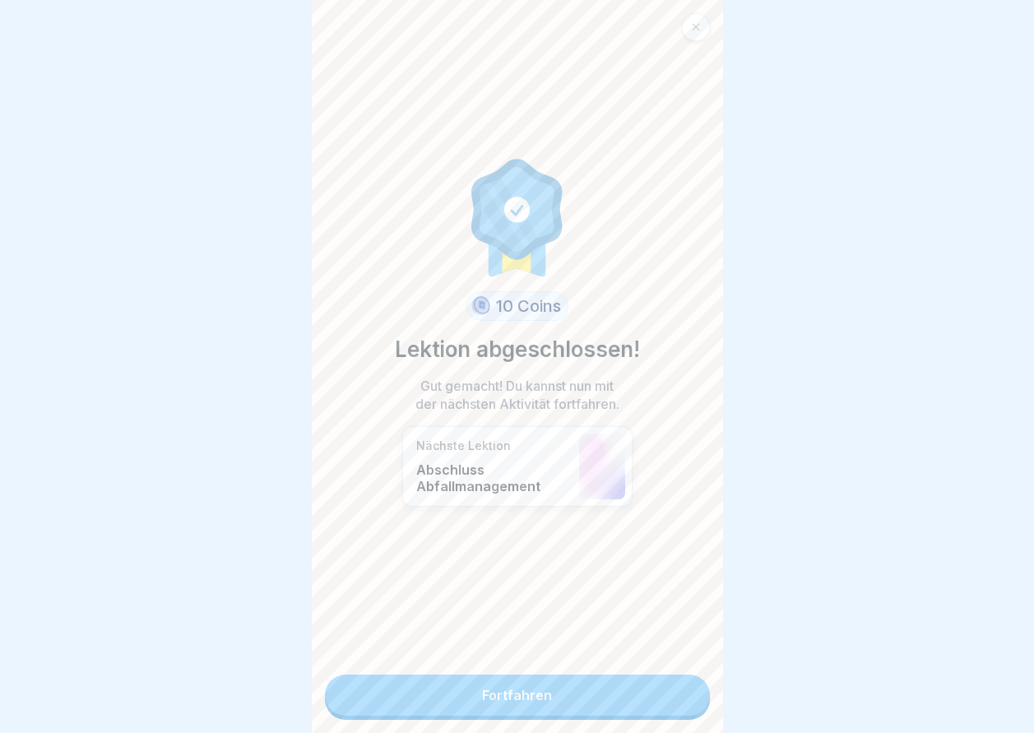
click at [676, 705] on link "Fortfahren" at bounding box center [517, 695] width 385 height 41
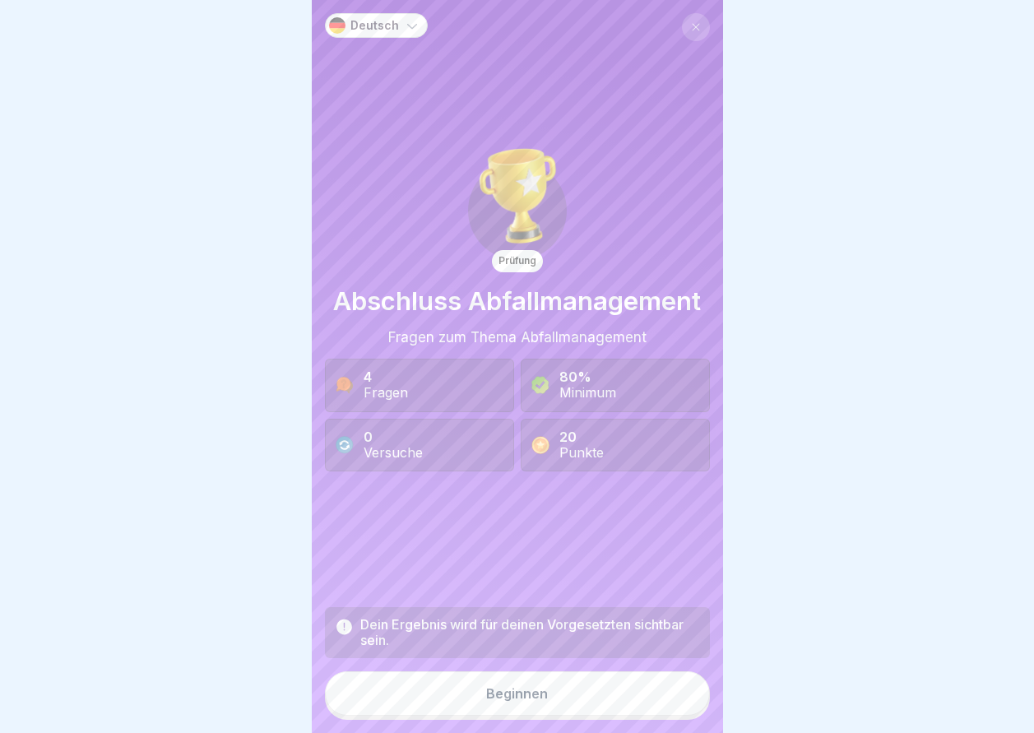
click at [466, 715] on button "Beginnen" at bounding box center [517, 693] width 385 height 44
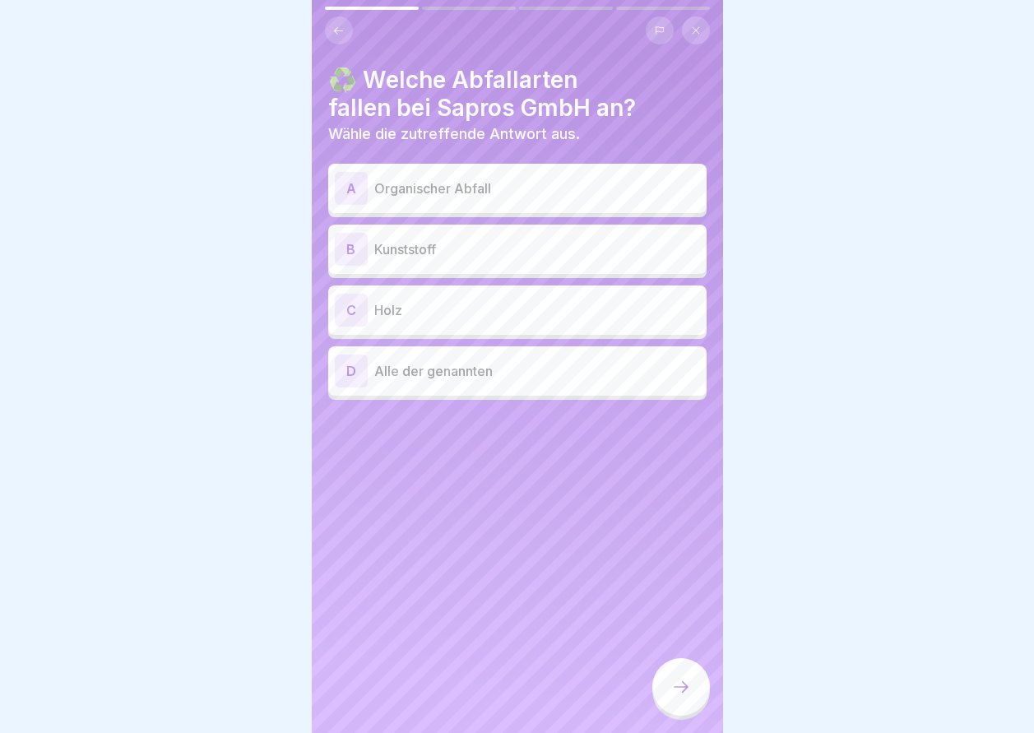
click at [473, 193] on p "Organischer Abfall" at bounding box center [537, 189] width 326 height 20
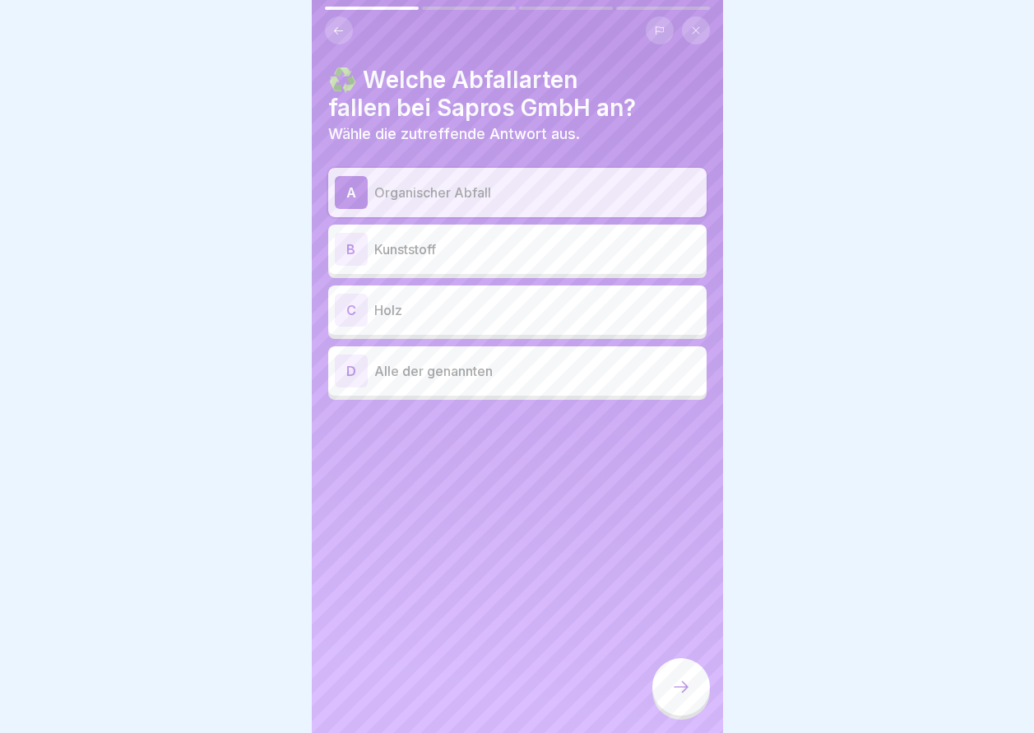
click at [437, 262] on div "B Kunststoff" at bounding box center [517, 249] width 365 height 33
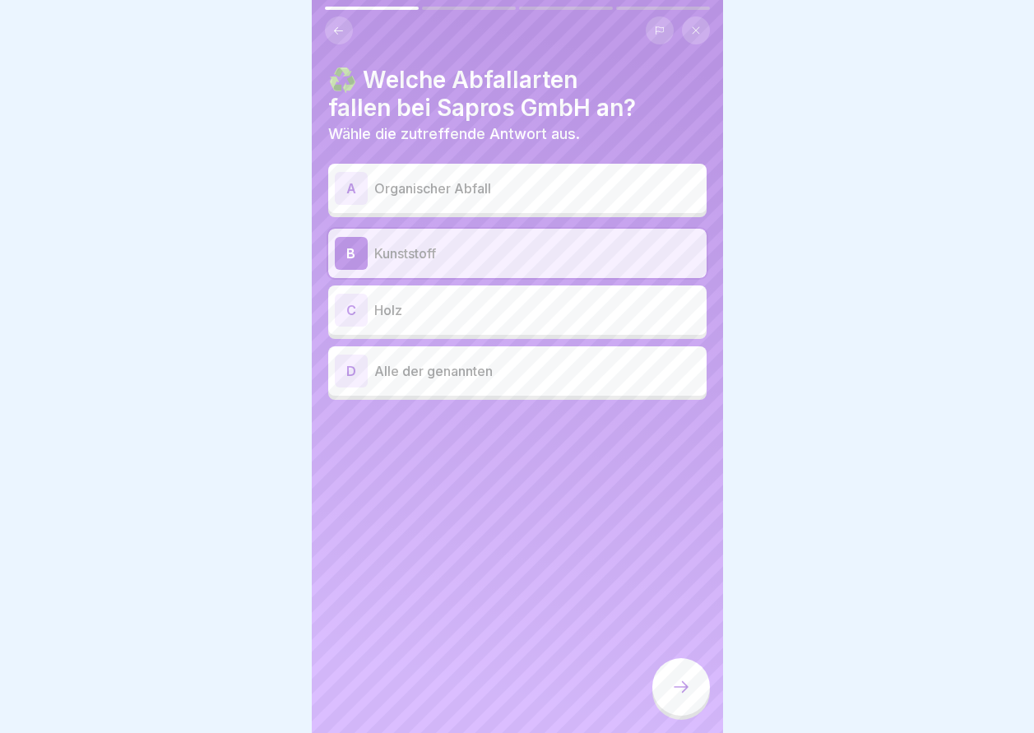
click at [434, 292] on div "C Holz" at bounding box center [517, 309] width 378 height 49
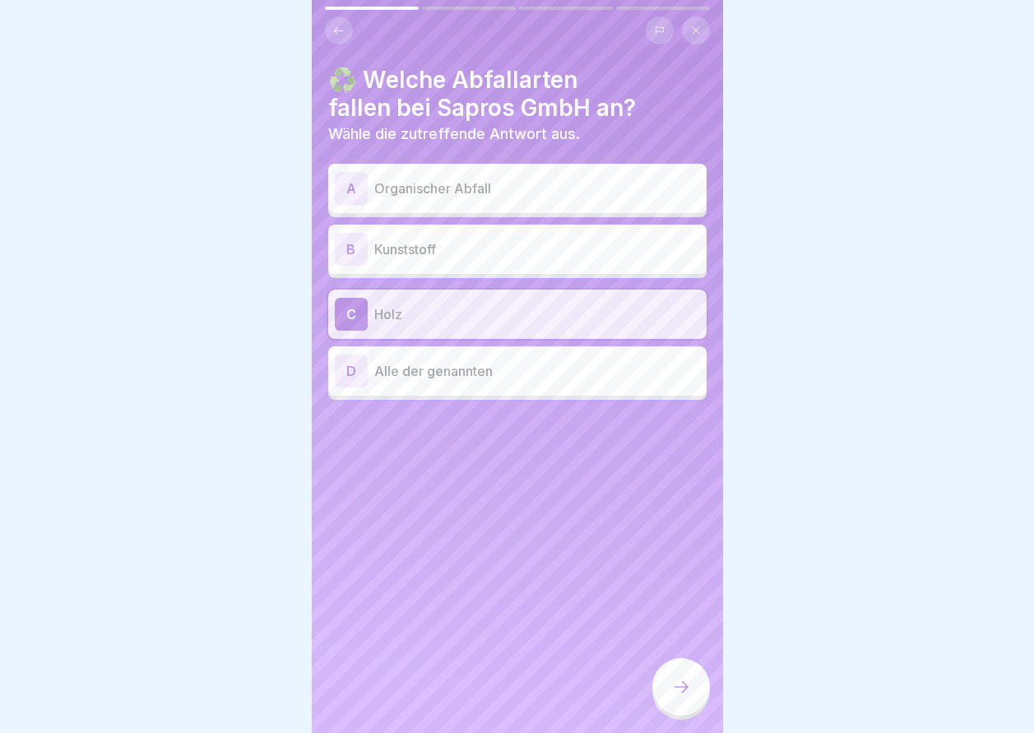
click at [457, 365] on p "Alle der genannten" at bounding box center [537, 371] width 326 height 20
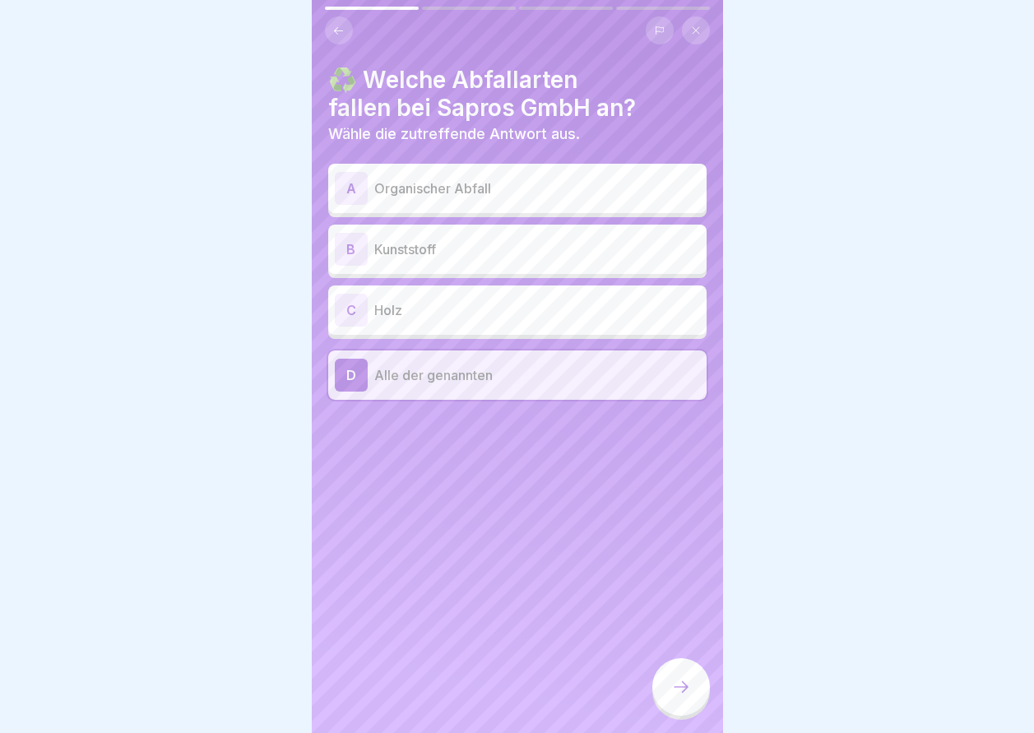
click at [660, 692] on div at bounding box center [681, 687] width 58 height 58
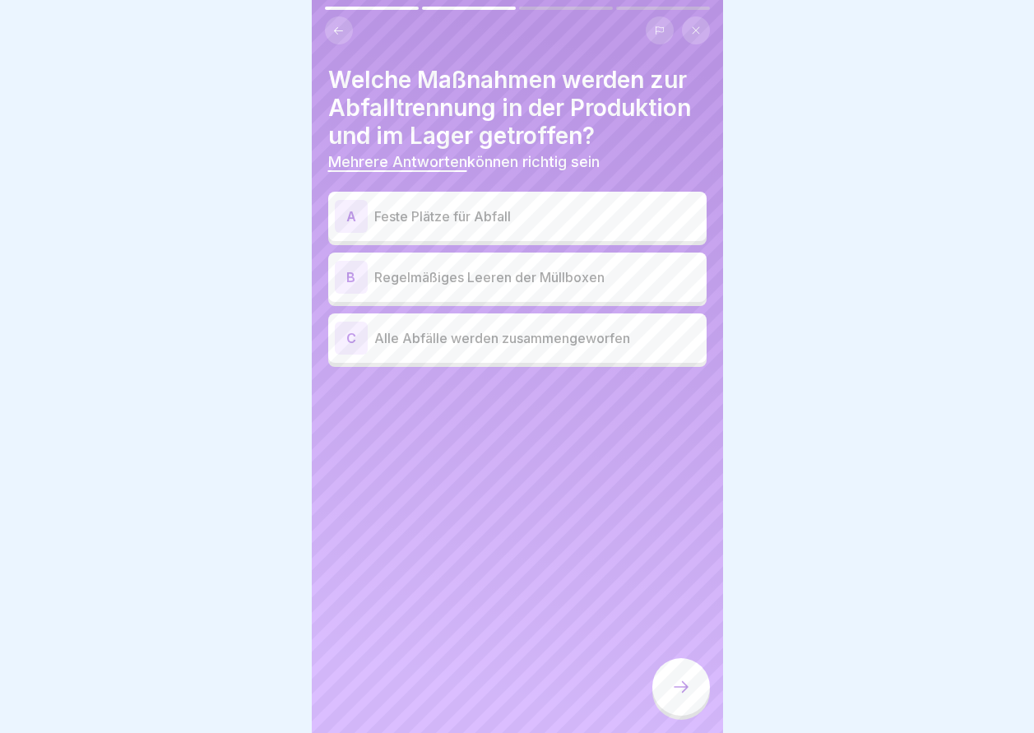
click at [480, 227] on div "A Feste Plätze für Abfall" at bounding box center [517, 216] width 365 height 33
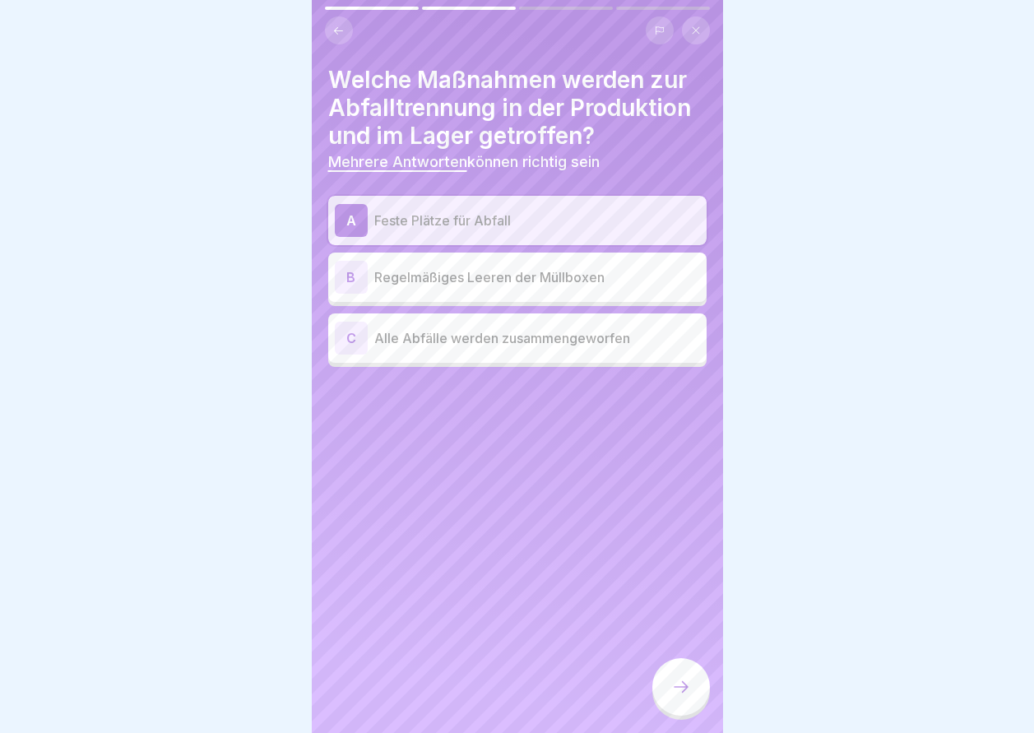
click at [480, 283] on p "Regelmäßiges Leeren der Müllboxen" at bounding box center [537, 277] width 326 height 20
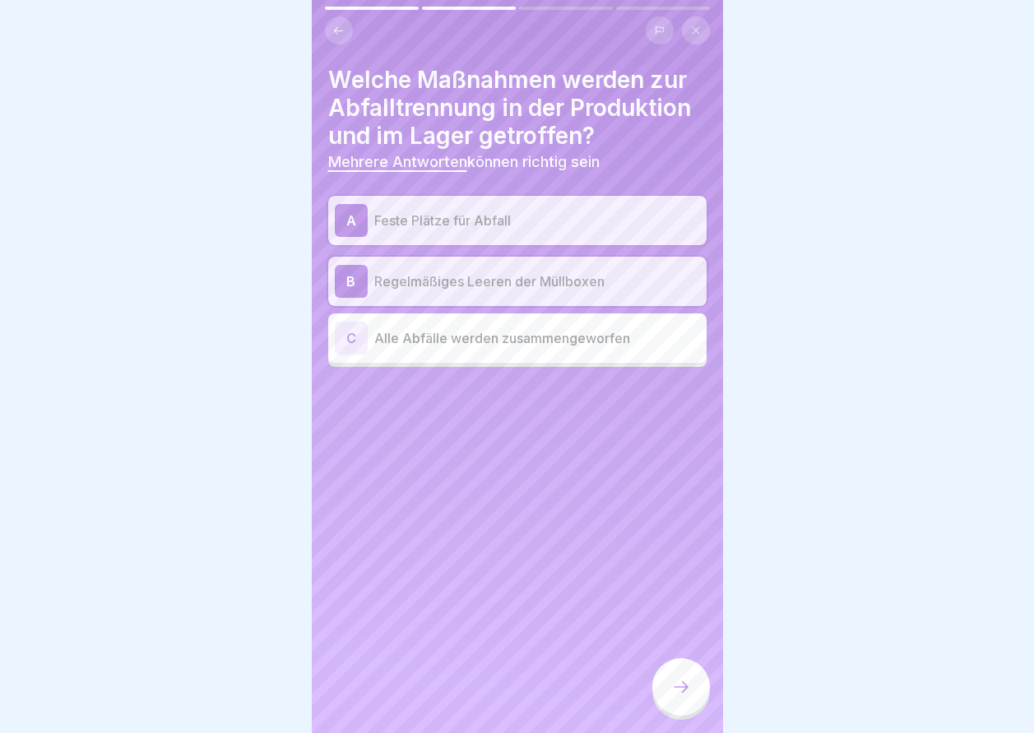
click at [685, 691] on div at bounding box center [681, 687] width 58 height 58
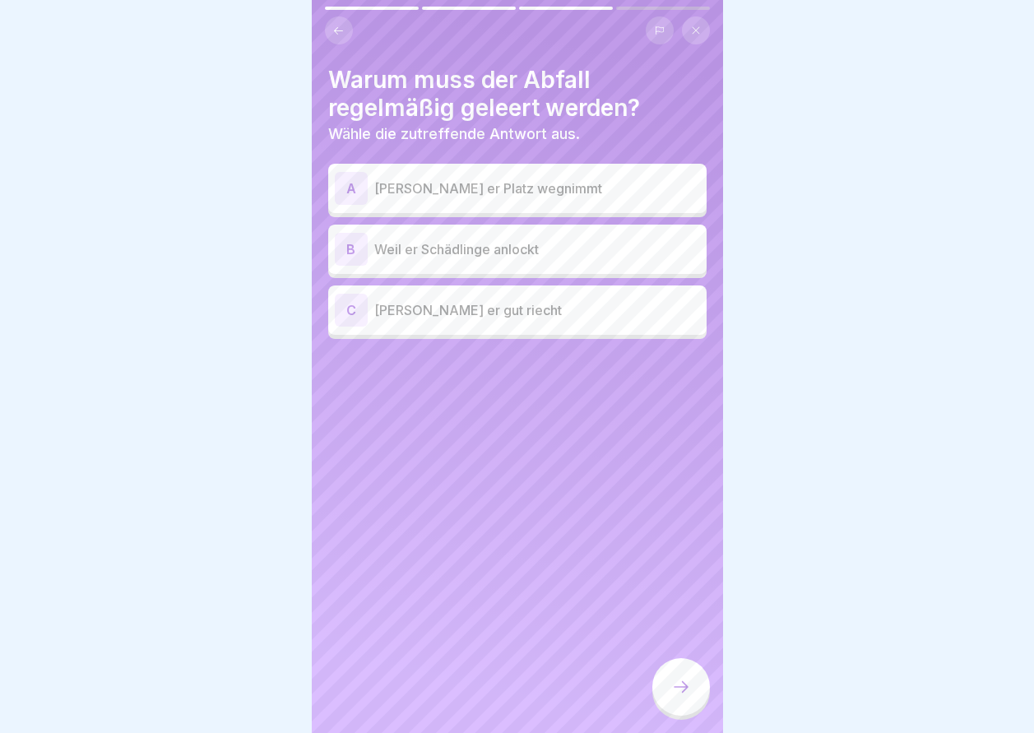
click at [483, 256] on p "Weil er Schädlinge anlockt" at bounding box center [537, 249] width 326 height 20
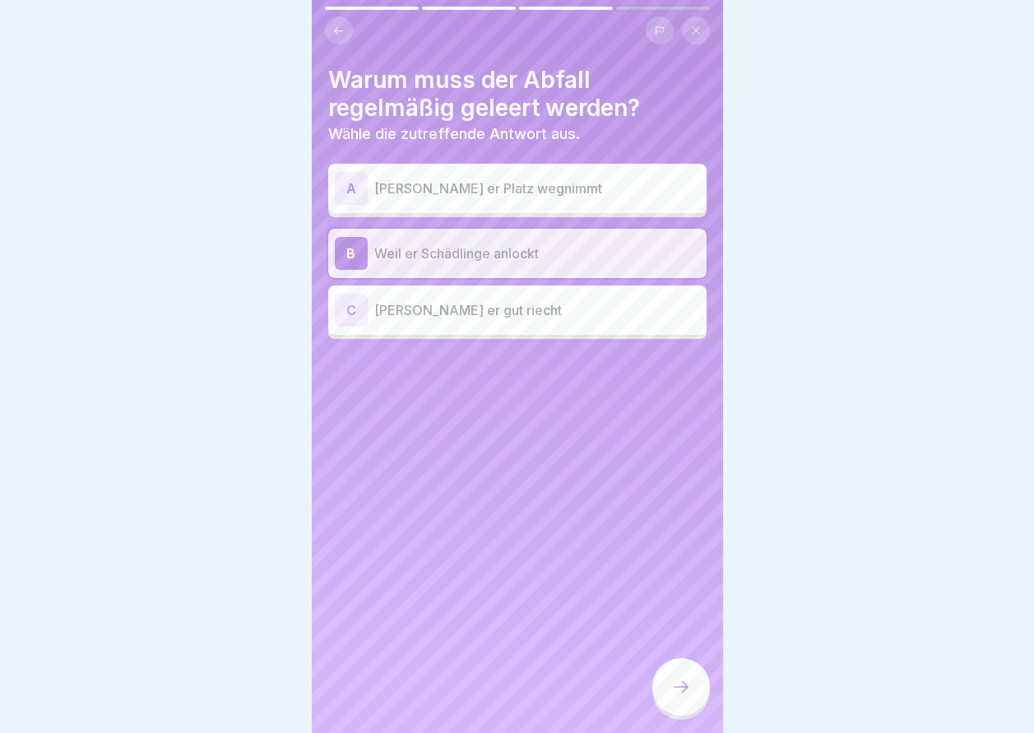
click at [673, 697] on icon at bounding box center [681, 687] width 20 height 20
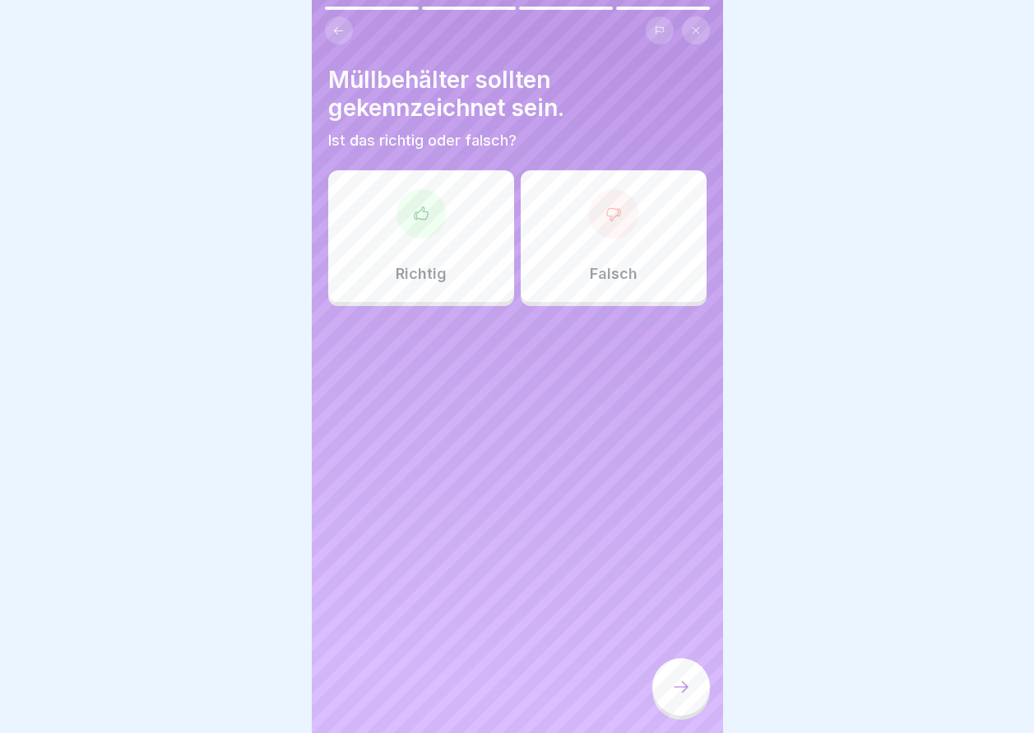
click at [459, 280] on div "Richtig" at bounding box center [421, 236] width 186 height 132
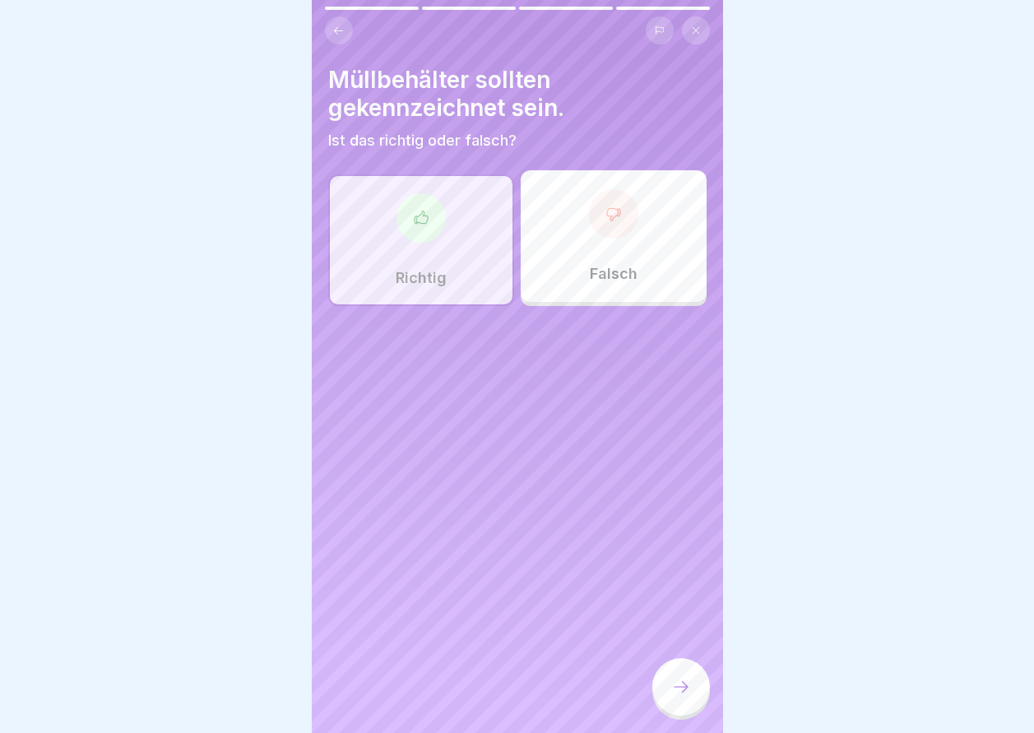
click at [672, 716] on div at bounding box center [681, 687] width 58 height 58
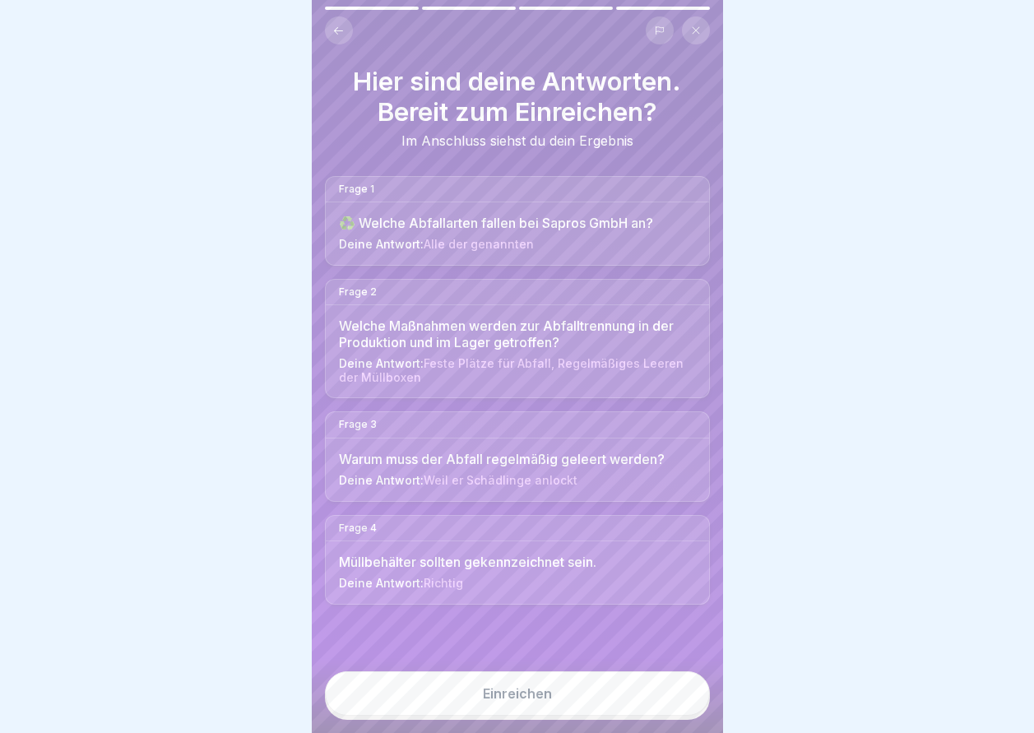
click at [452, 716] on button "Einreichen" at bounding box center [517, 693] width 385 height 44
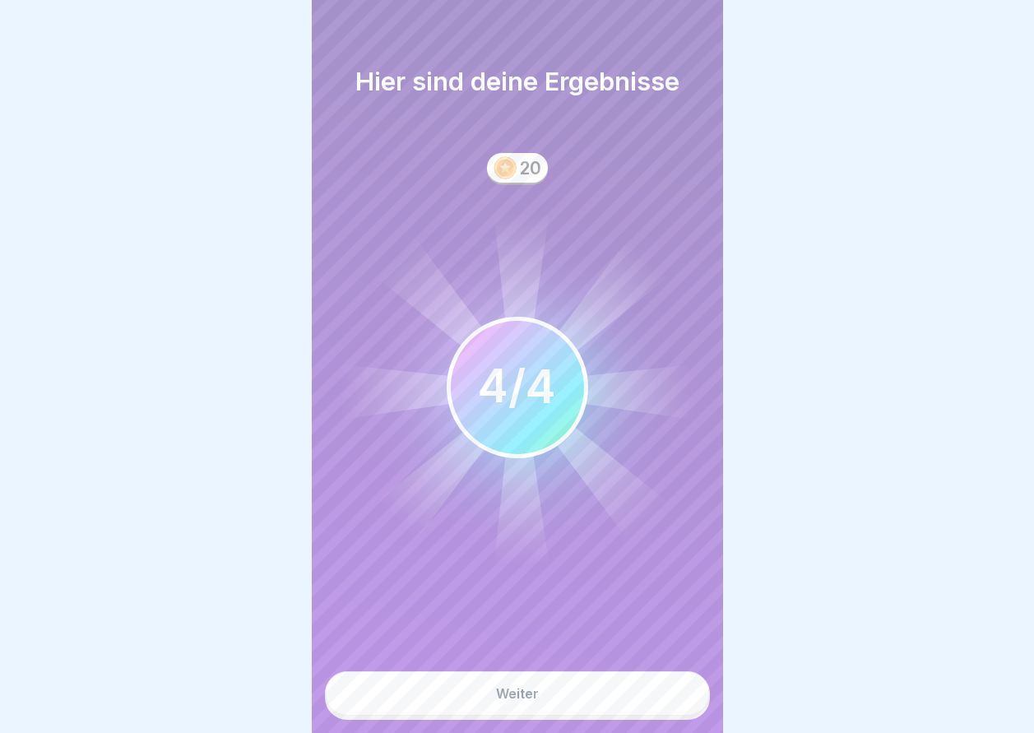
click at [452, 716] on button "Weiter" at bounding box center [517, 693] width 385 height 44
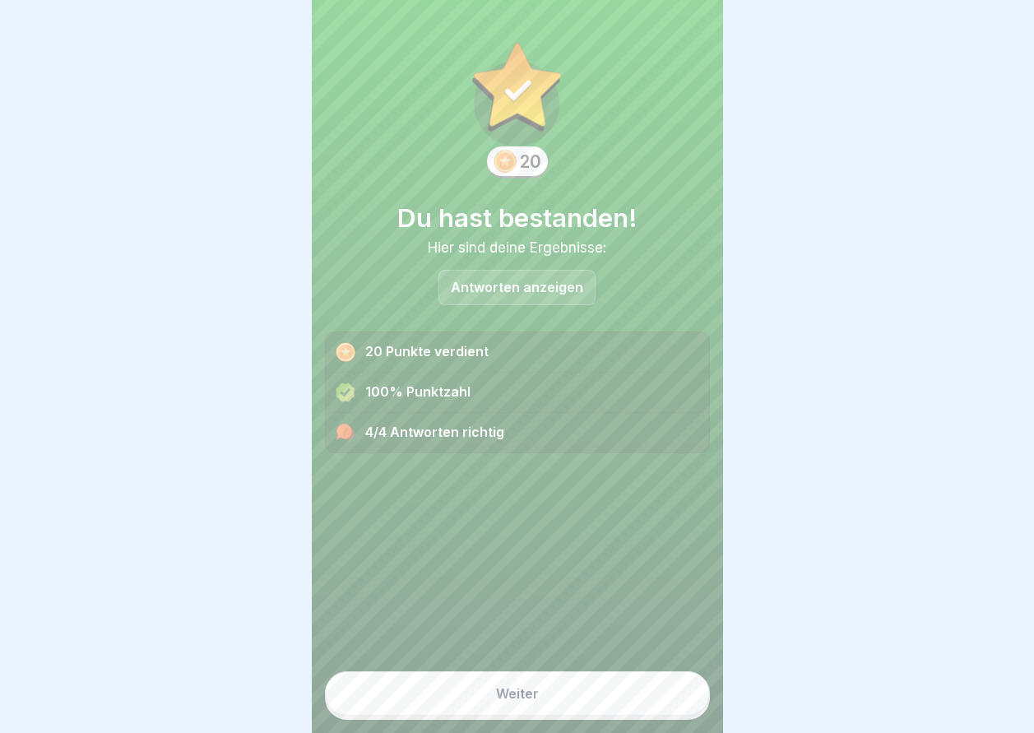
click at [452, 716] on button "Weiter" at bounding box center [517, 693] width 385 height 44
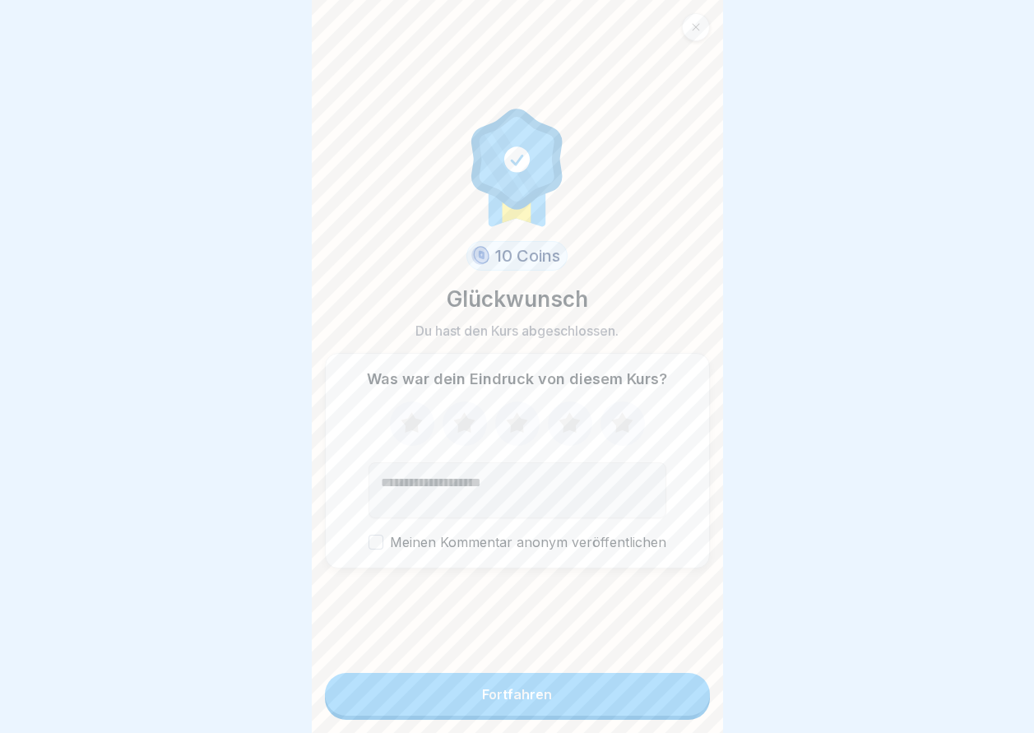
click at [452, 716] on button "Fortfahren" at bounding box center [517, 694] width 385 height 43
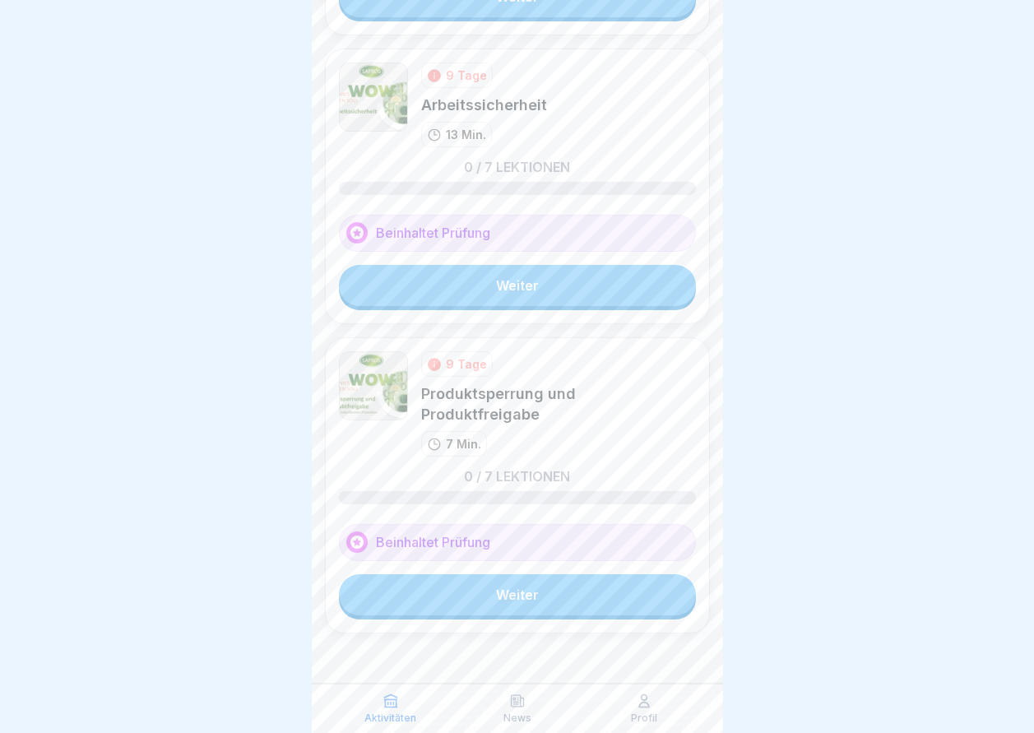
scroll to position [12, 0]
click at [436, 358] on icon at bounding box center [434, 364] width 13 height 13
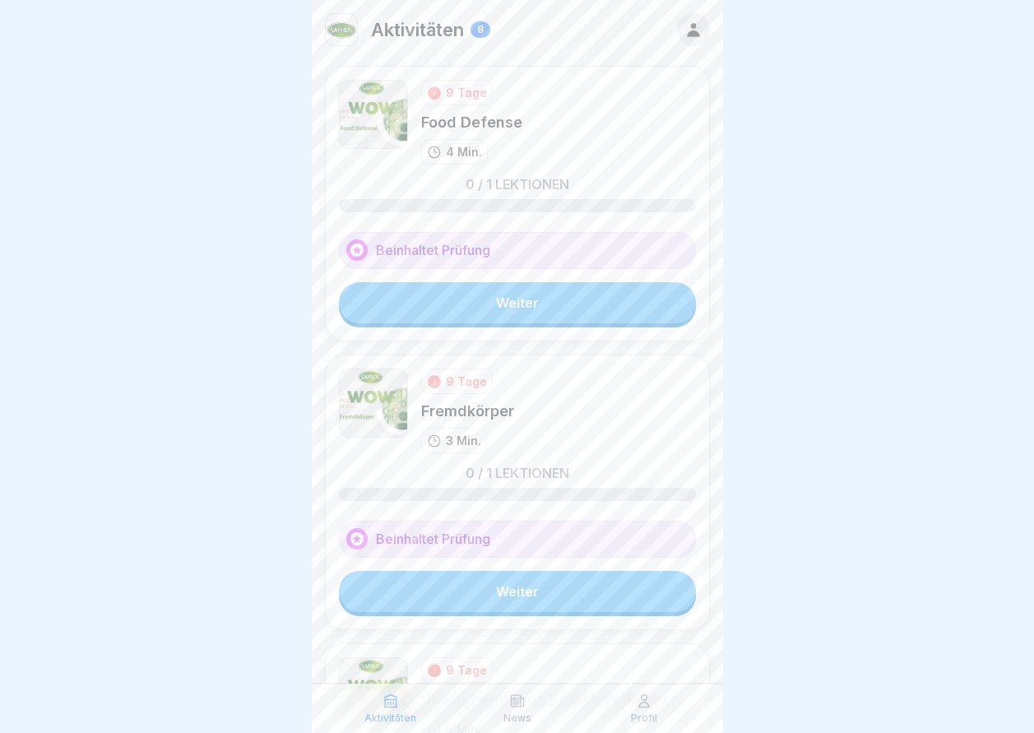
scroll to position [0, 0]
click at [677, 39] on div at bounding box center [693, 29] width 33 height 33
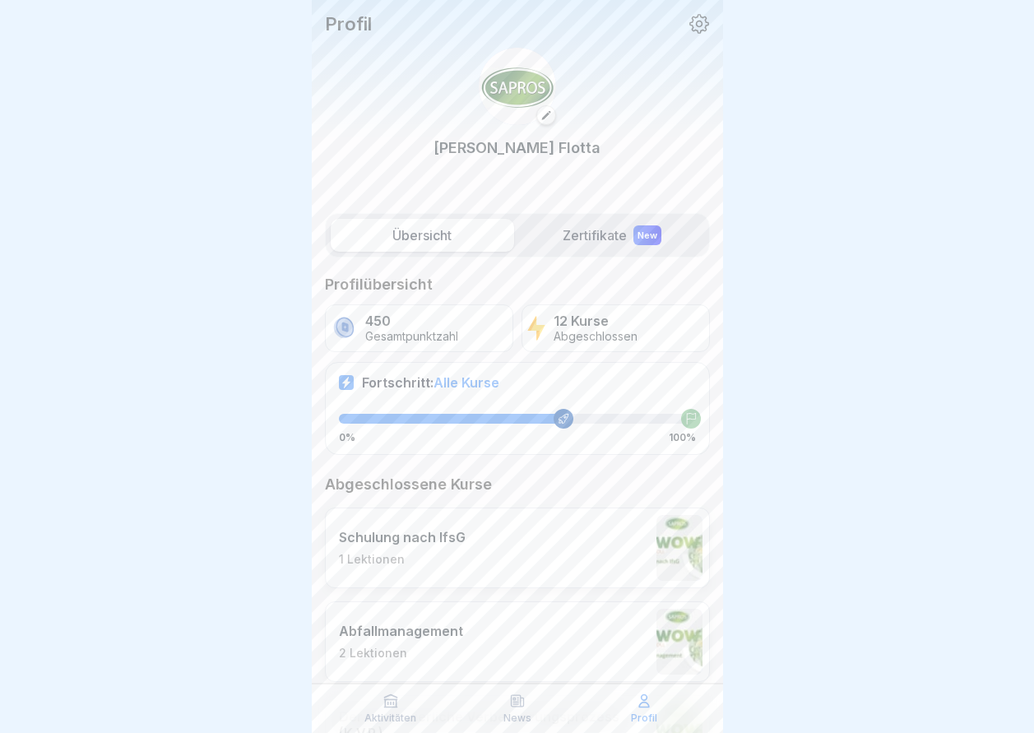
click at [695, 28] on icon at bounding box center [699, 23] width 21 height 21
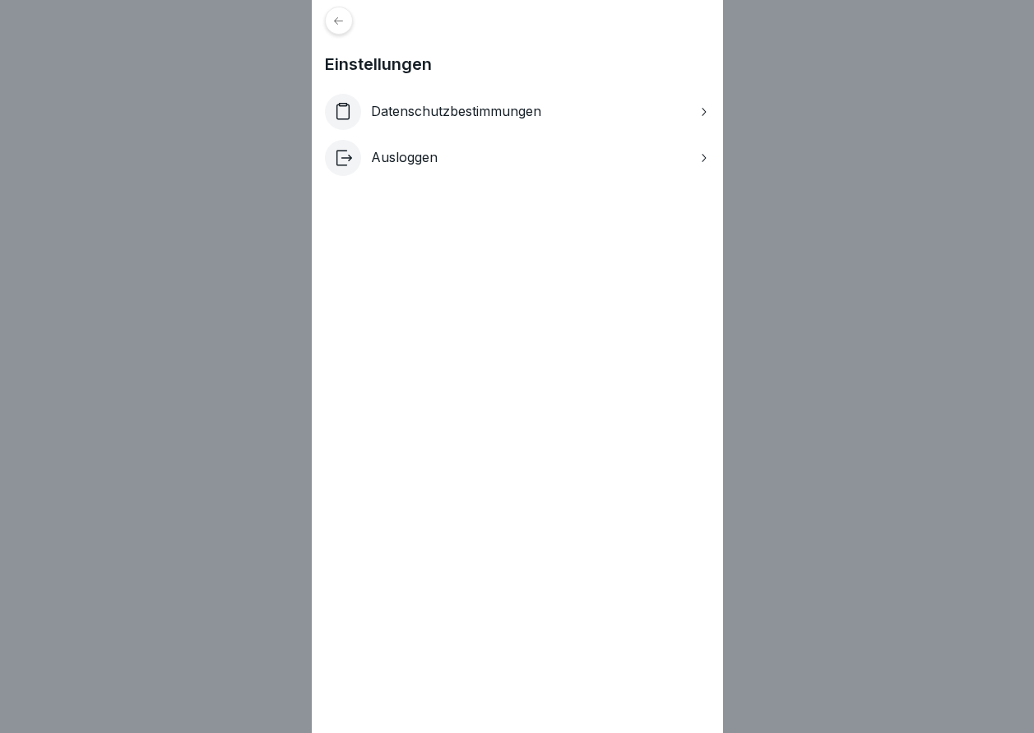
click at [693, 101] on div "Datenschutzbestimmungen" at bounding box center [517, 112] width 385 height 36
click at [358, 28] on div "Einstellungen Datenschutzbestimmungen Ausloggen" at bounding box center [517, 366] width 411 height 733
click at [345, 26] on icon at bounding box center [338, 21] width 12 height 12
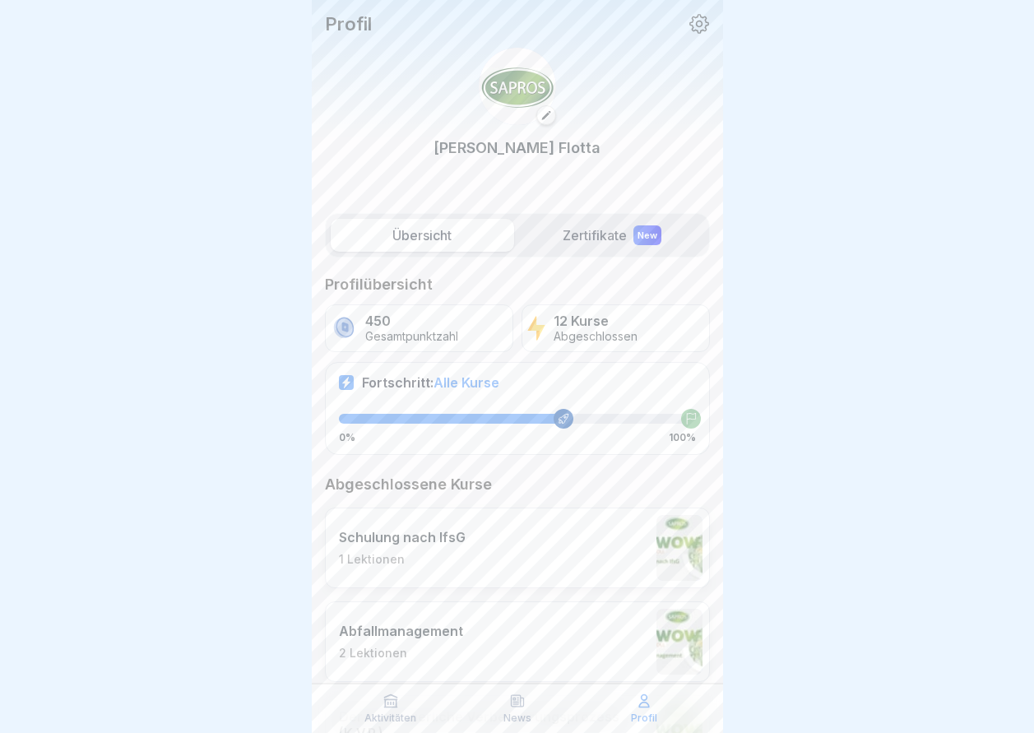
click at [494, 226] on label "Übersicht" at bounding box center [422, 235] width 183 height 33
click at [589, 238] on label "Zertifikate New" at bounding box center [612, 235] width 183 height 33
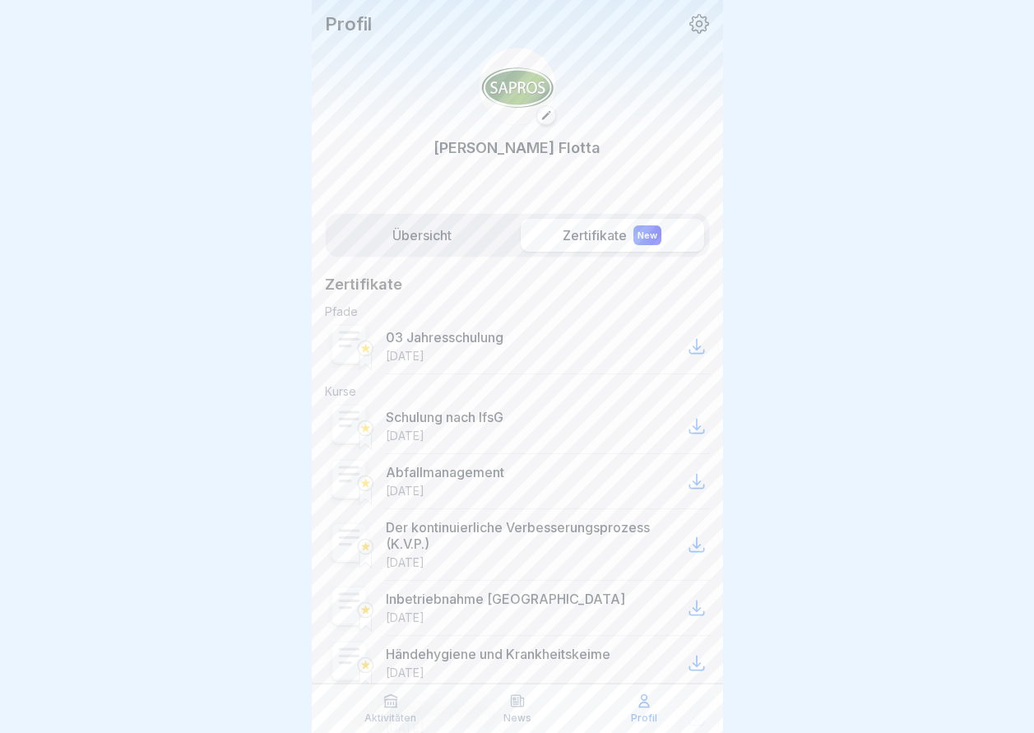
click at [412, 712] on p "Aktivitäten" at bounding box center [390, 718] width 52 height 12
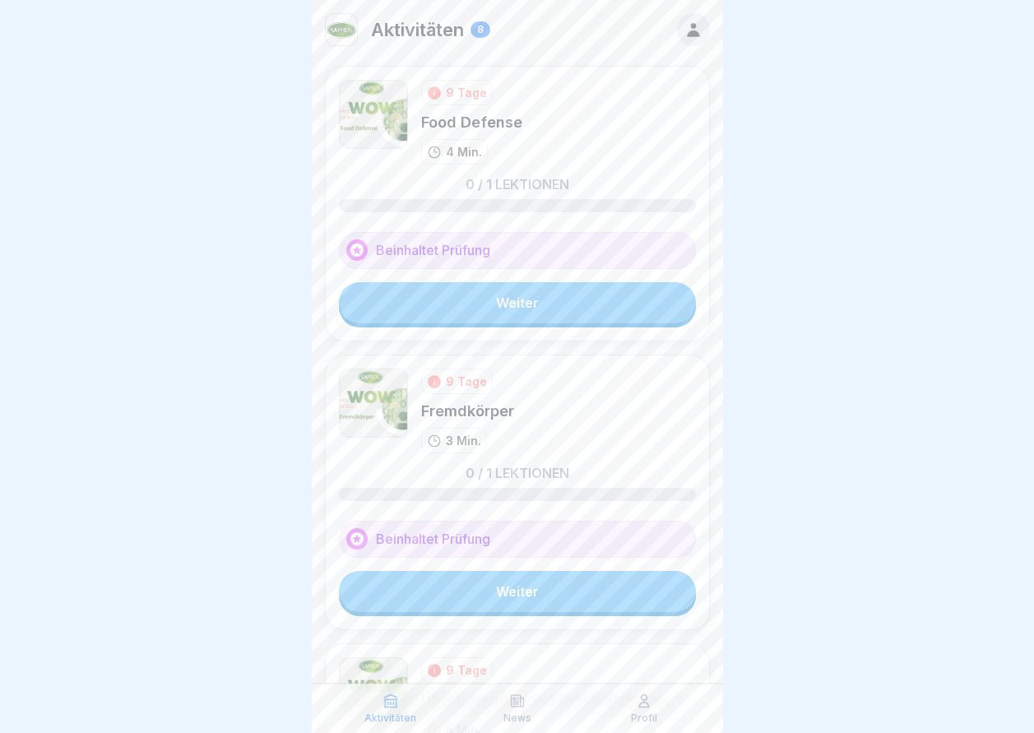
click at [552, 590] on link "Weiter" at bounding box center [517, 591] width 357 height 41
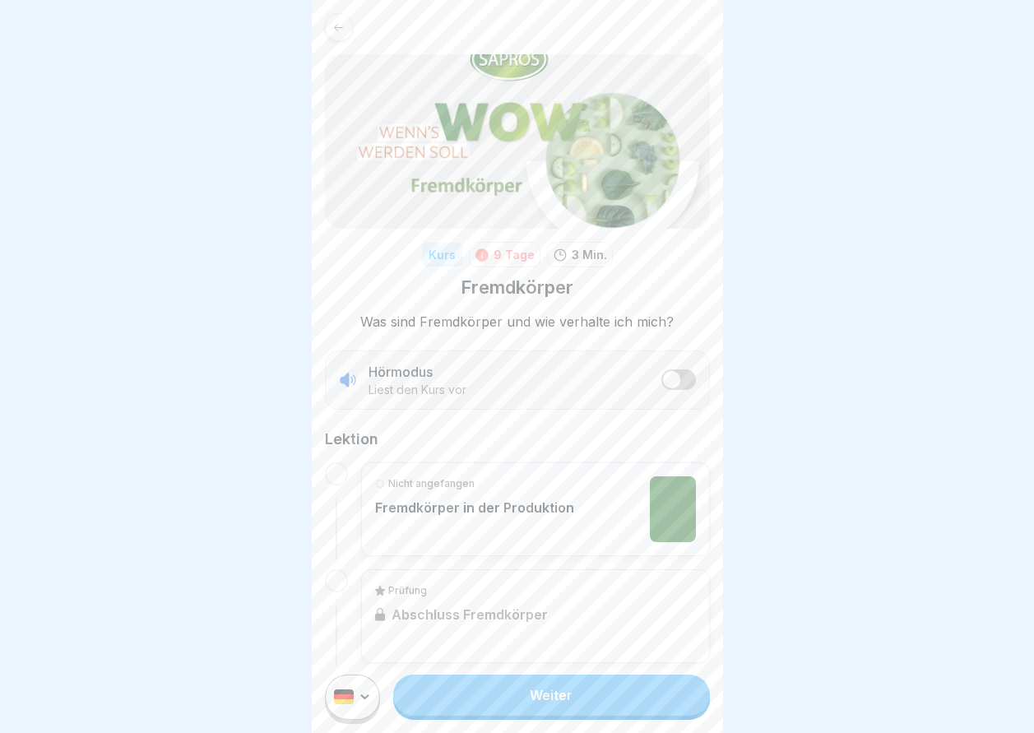
click at [564, 705] on link "Weiter" at bounding box center [551, 695] width 316 height 41
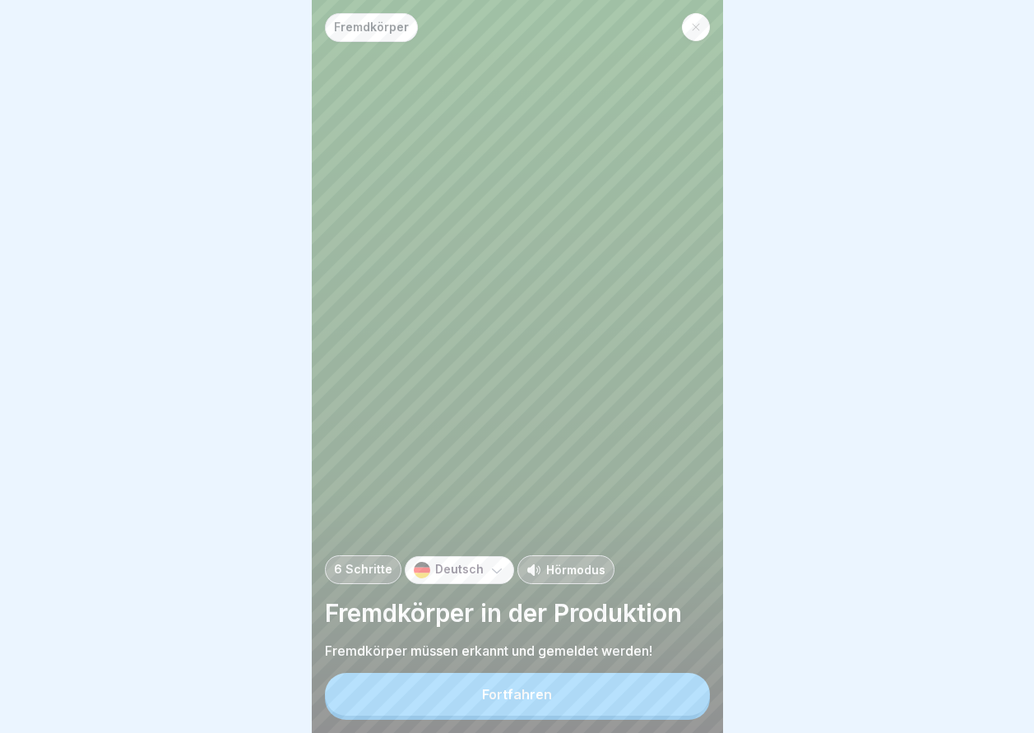
click at [560, 701] on button "Fortfahren" at bounding box center [517, 694] width 385 height 43
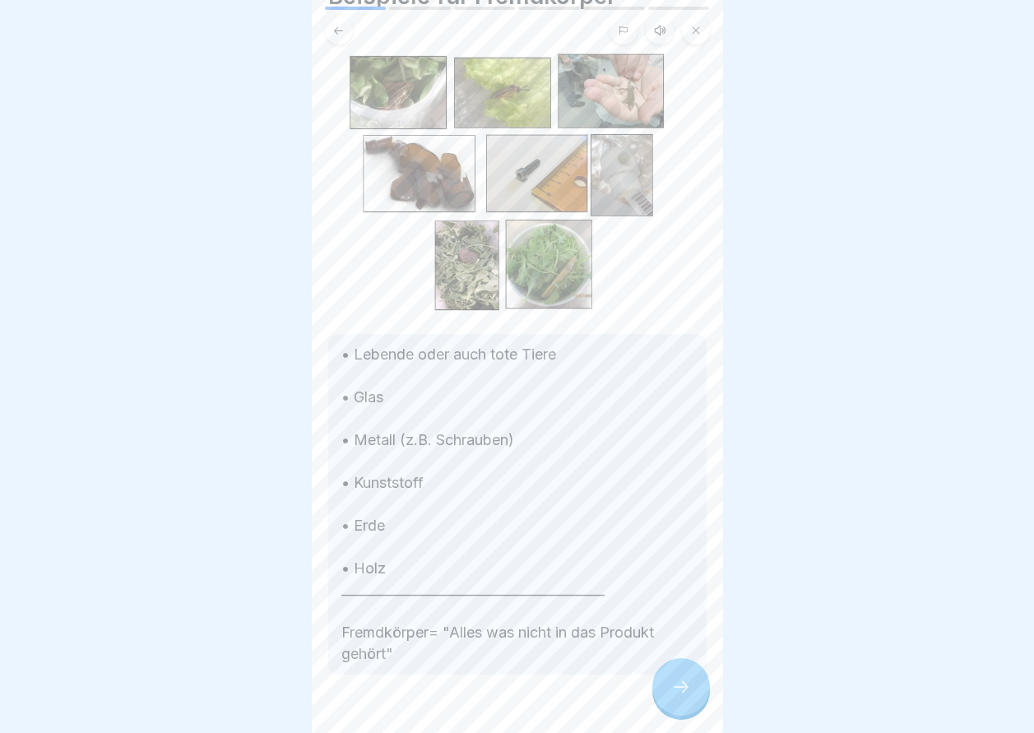
scroll to position [114, 0]
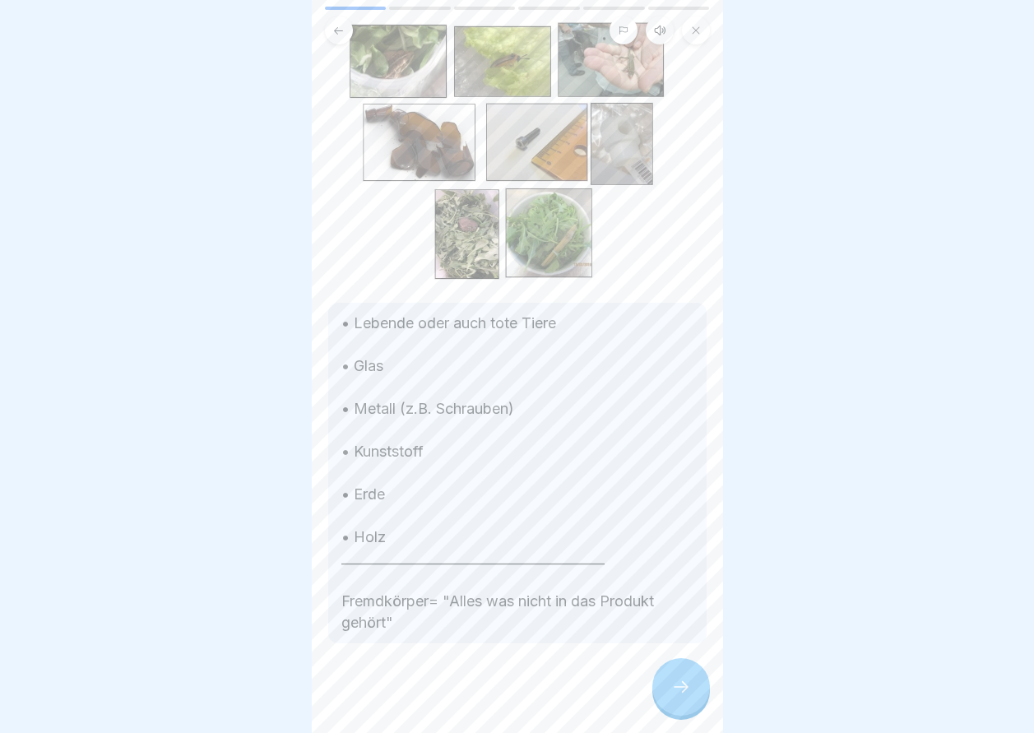
click at [681, 684] on div at bounding box center [681, 687] width 58 height 58
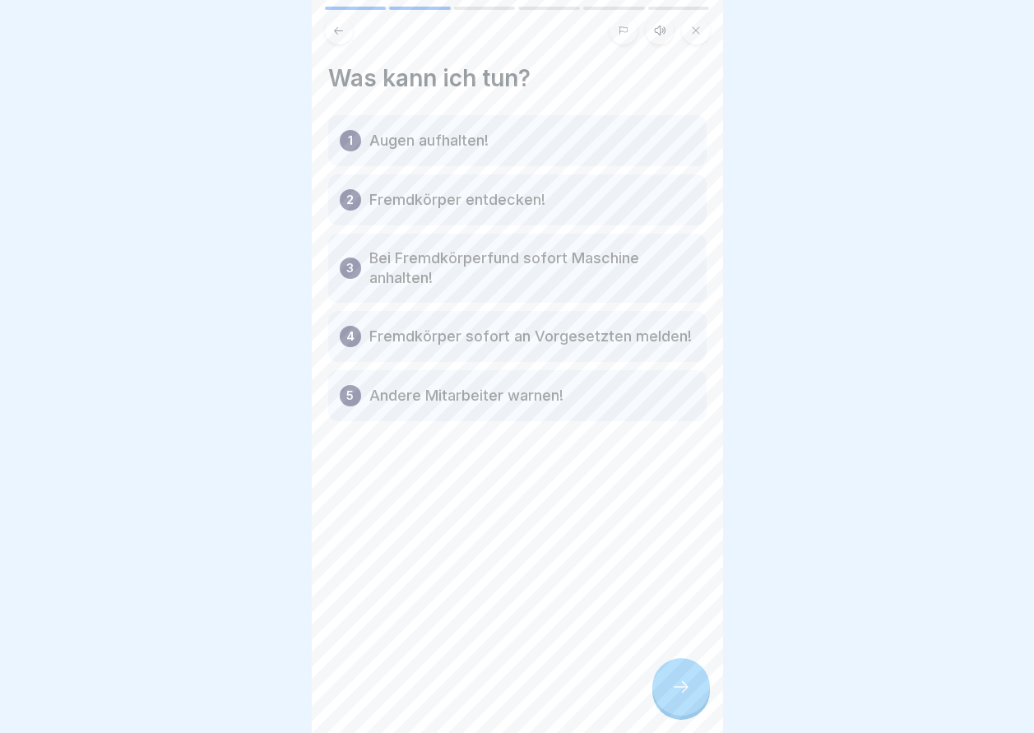
click at [481, 148] on p "Augen aufhalten!" at bounding box center [428, 141] width 119 height 20
click at [686, 693] on icon at bounding box center [681, 687] width 20 height 20
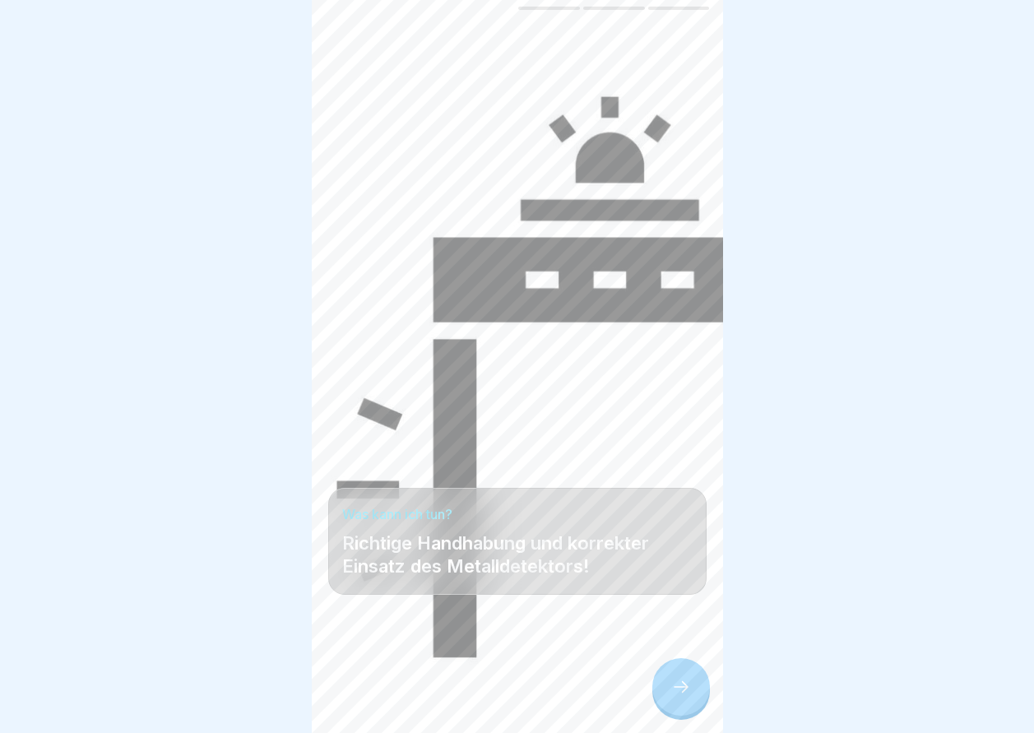
click at [686, 693] on icon at bounding box center [681, 687] width 20 height 20
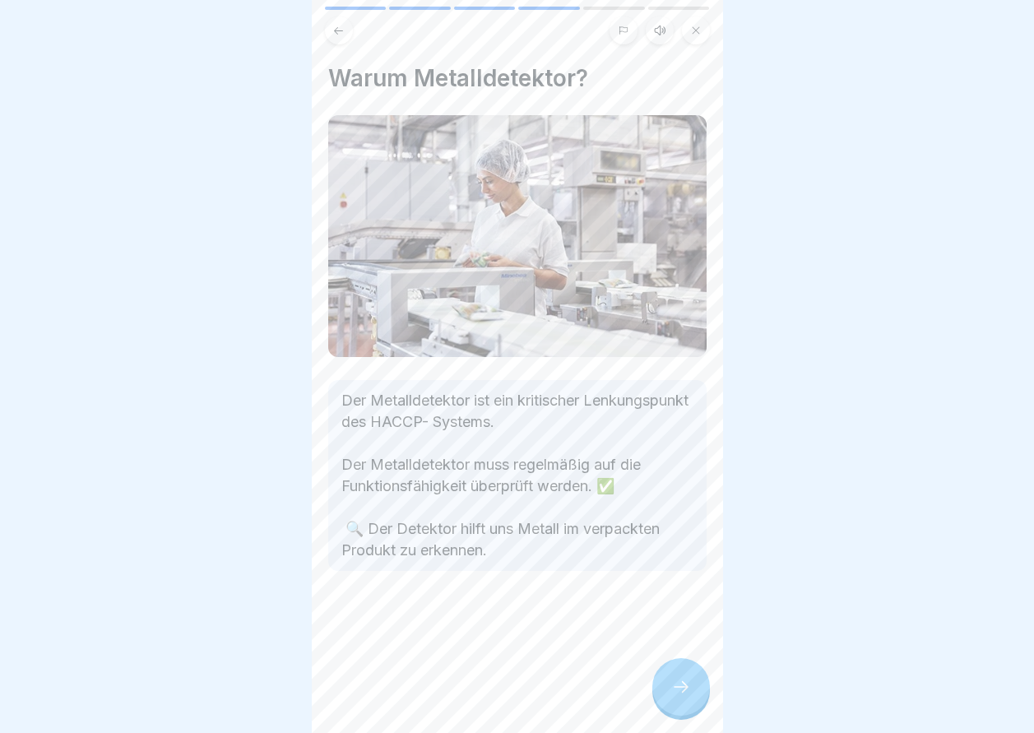
click at [686, 693] on icon at bounding box center [681, 687] width 20 height 20
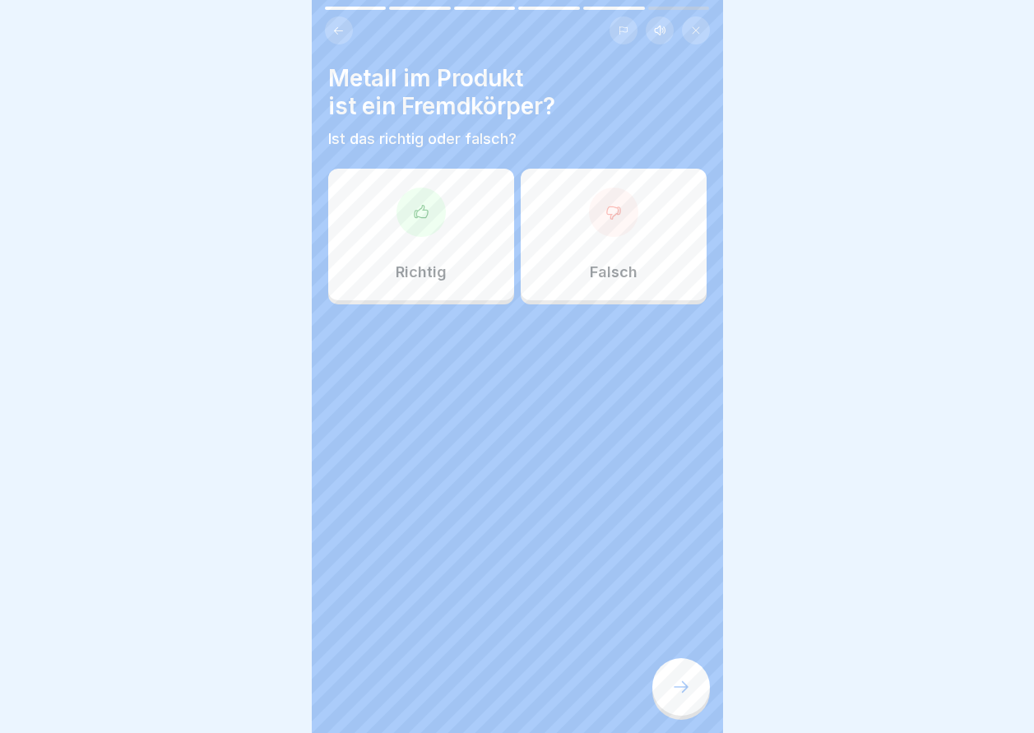
click at [405, 257] on div "Richtig" at bounding box center [421, 235] width 186 height 132
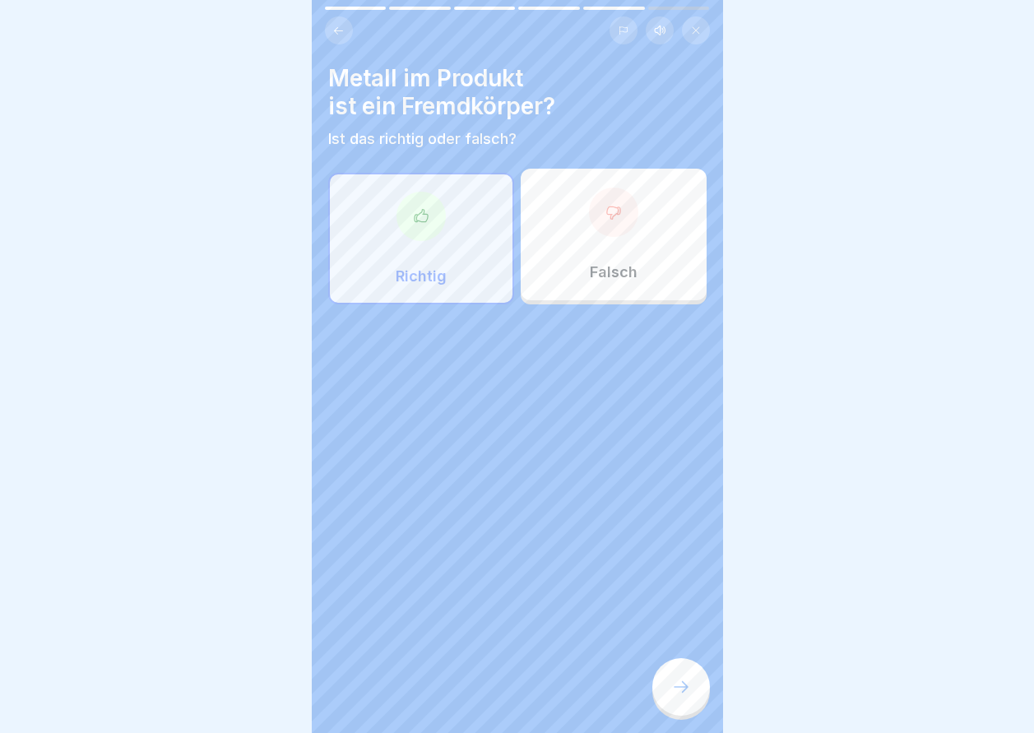
click at [688, 715] on div at bounding box center [681, 687] width 58 height 58
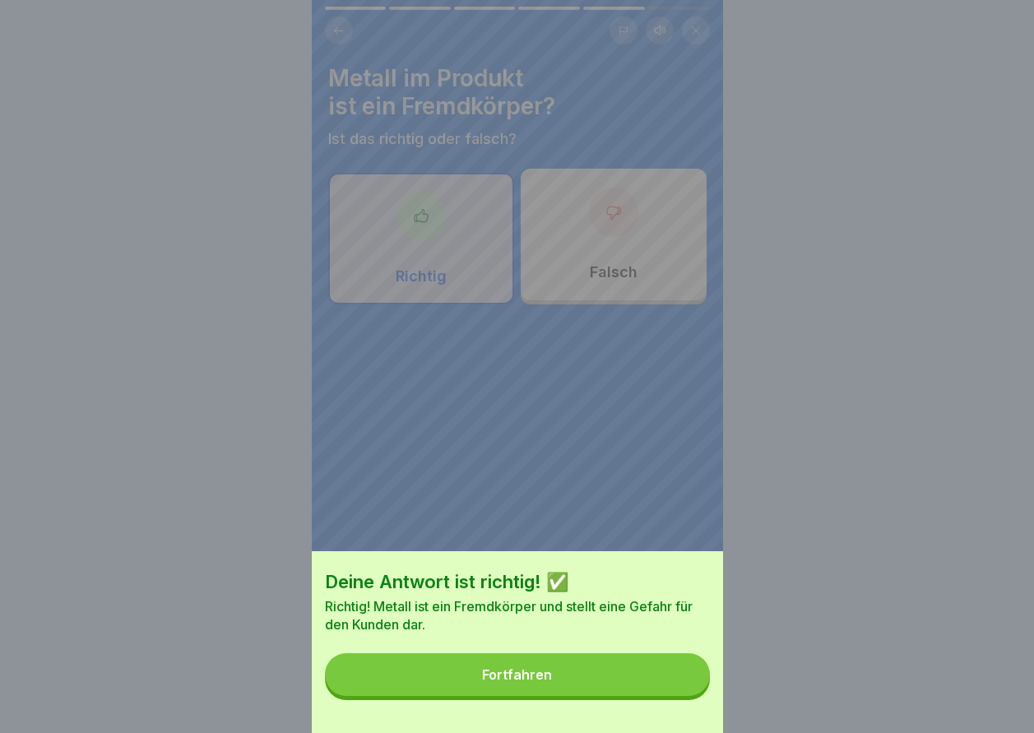
click at [624, 708] on div "Deine Antwort ist richtig! ✅ Richtig! Metall ist ein Fremdkörper und stellt ein…" at bounding box center [517, 642] width 411 height 182
click at [617, 690] on button "Fortfahren" at bounding box center [517, 674] width 385 height 43
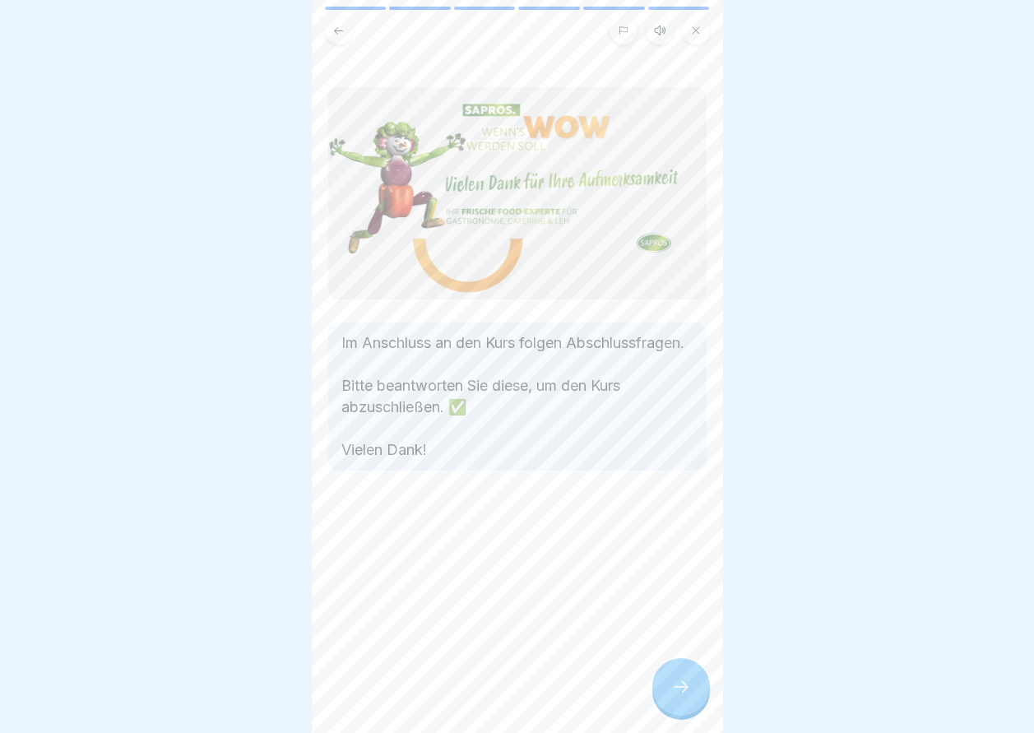
click at [679, 695] on icon at bounding box center [681, 687] width 20 height 20
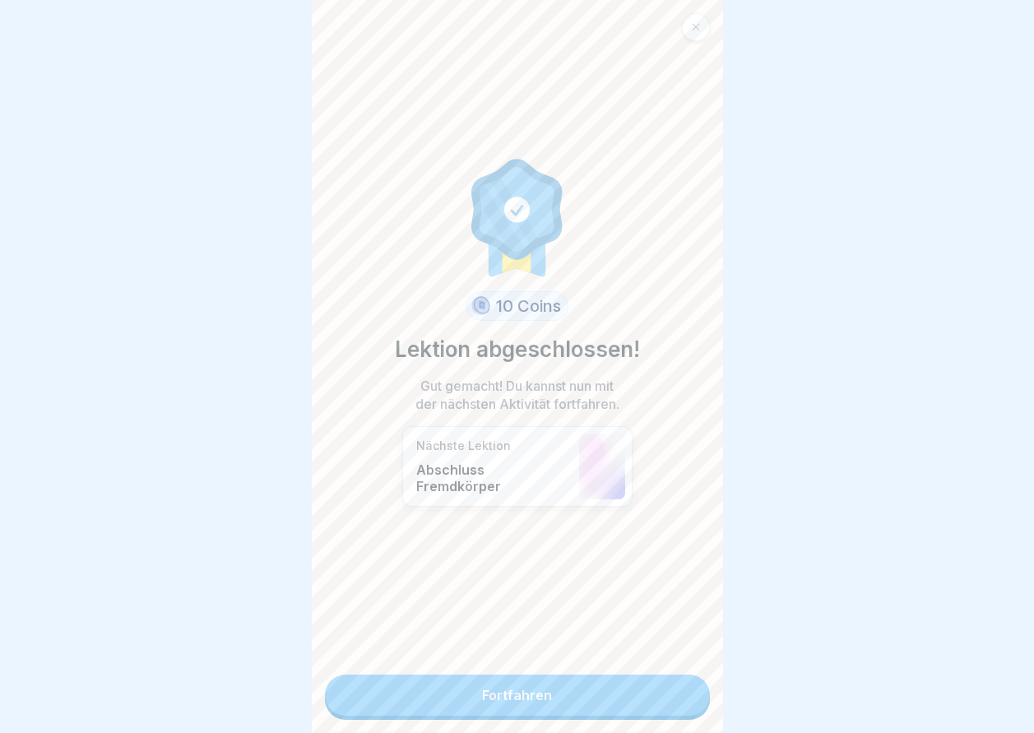
click at [621, 708] on link "Fortfahren" at bounding box center [517, 695] width 385 height 41
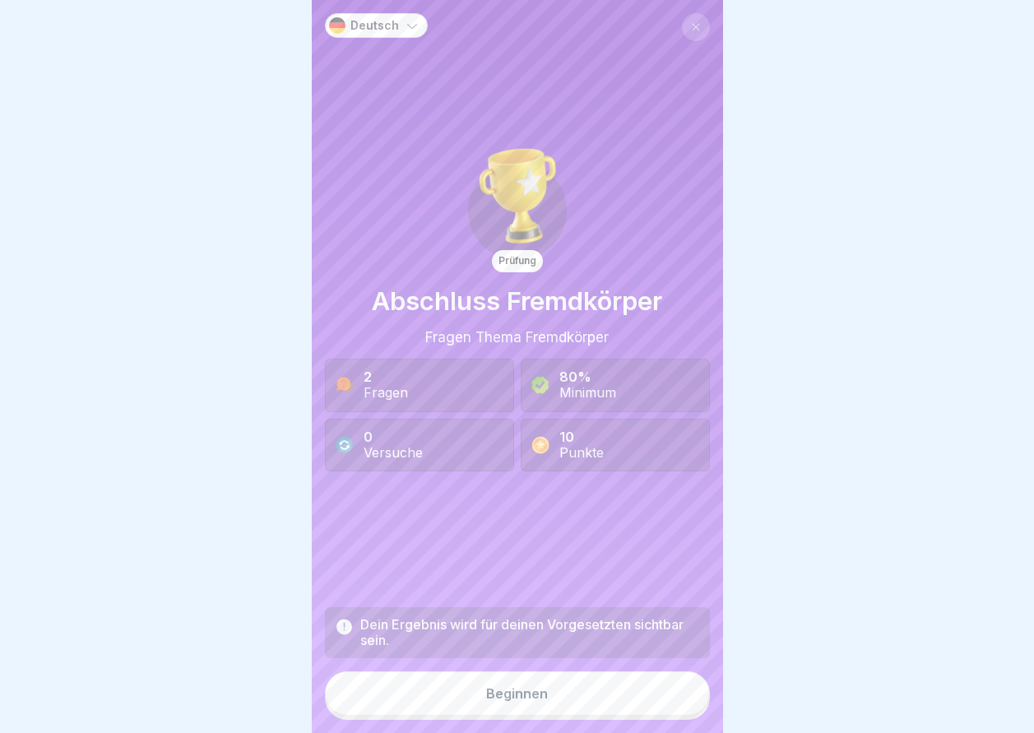
click at [609, 703] on button "Beginnen" at bounding box center [517, 693] width 385 height 44
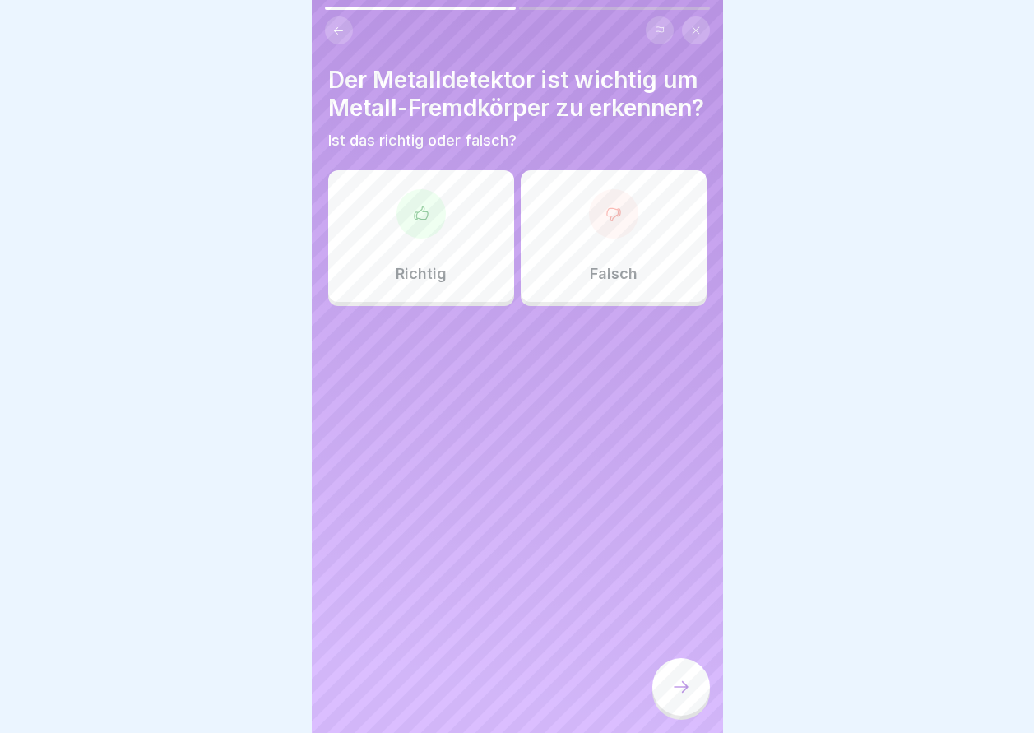
click at [434, 283] on p "Richtig" at bounding box center [421, 274] width 51 height 18
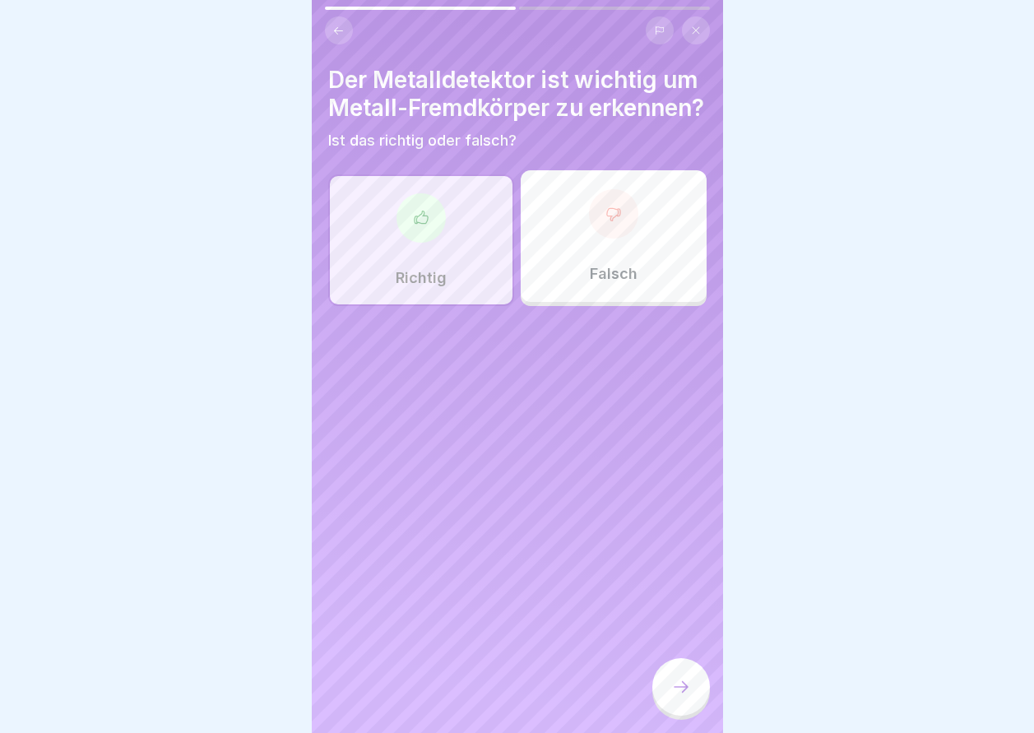
click at [707, 694] on div at bounding box center [681, 687] width 58 height 58
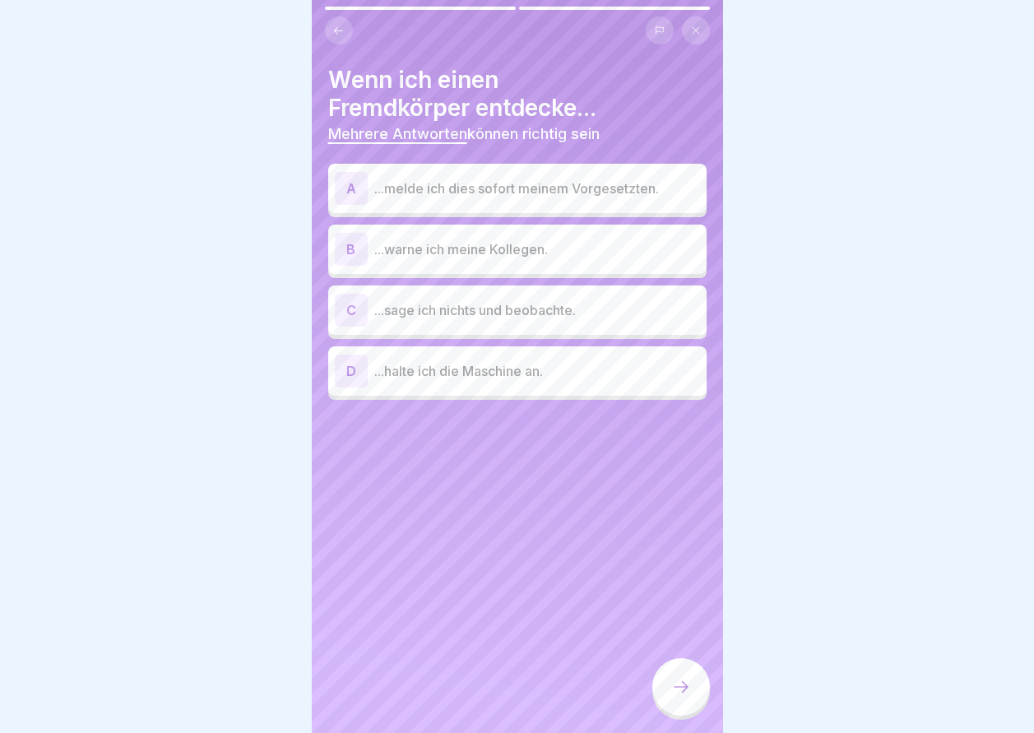
click at [533, 179] on p "...melde ich dies sofort meinem Vorgesetzten." at bounding box center [537, 189] width 326 height 20
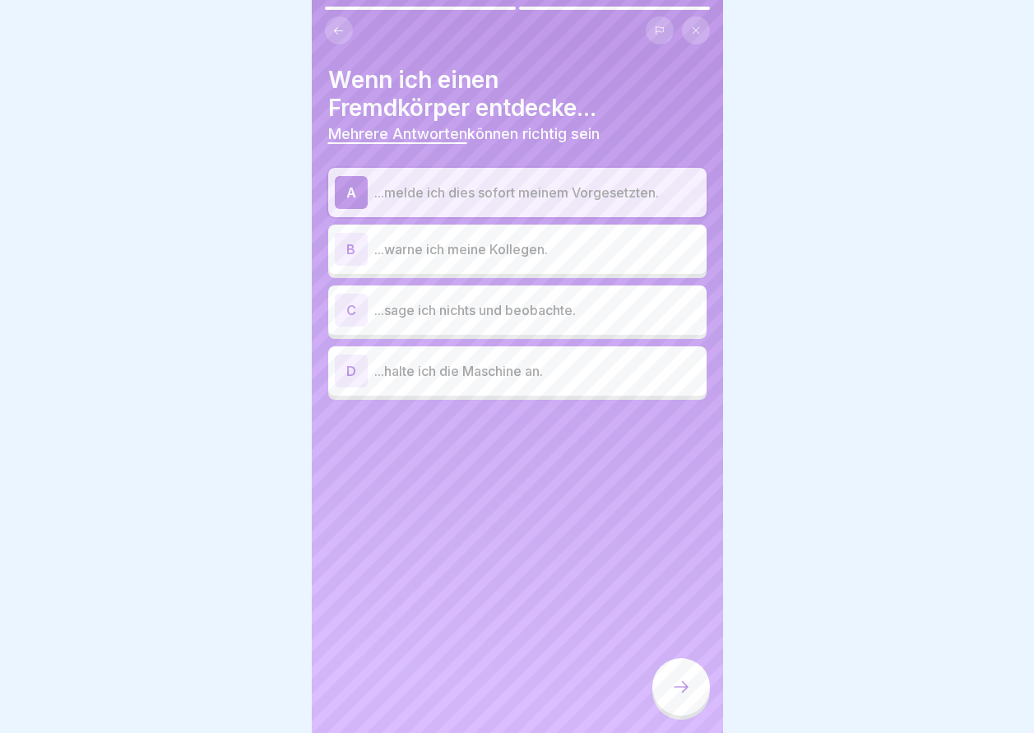
click at [522, 248] on p "...warne ich meine Kollegen." at bounding box center [537, 249] width 326 height 20
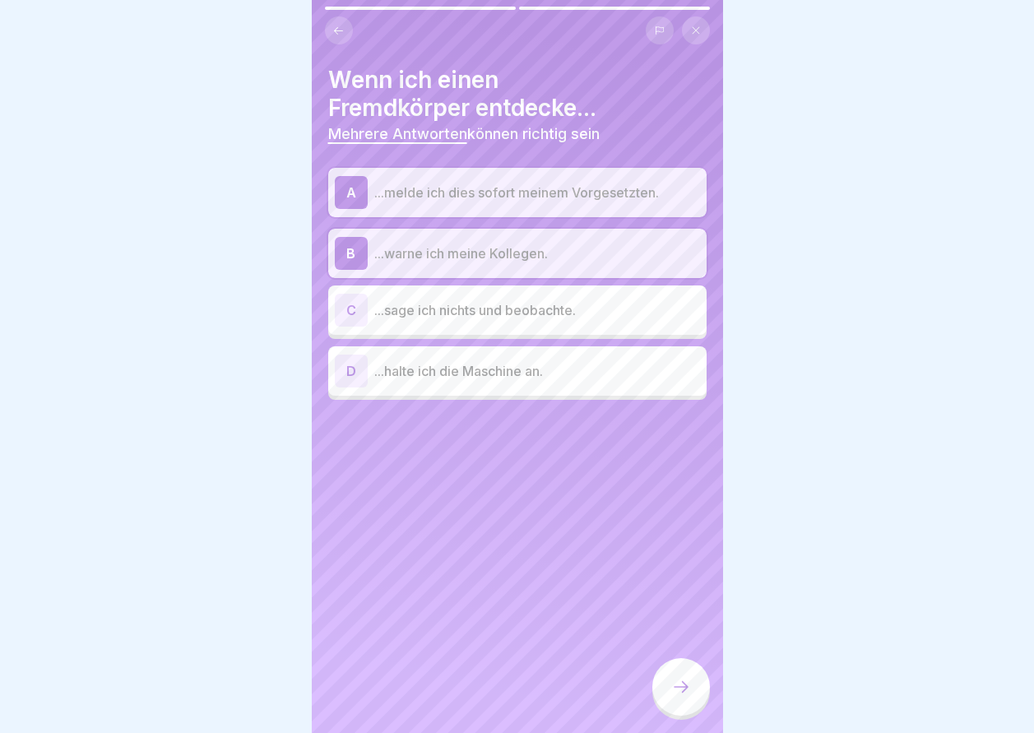
click at [502, 380] on p "...halte ich die Maschine an." at bounding box center [537, 371] width 326 height 20
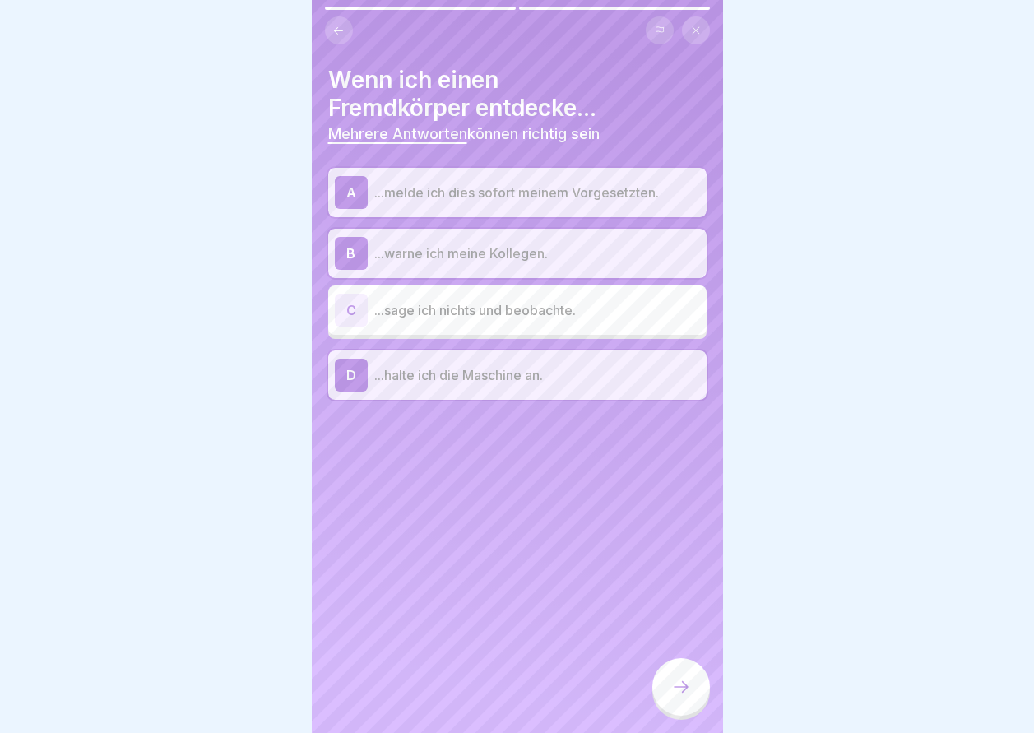
click at [680, 697] on icon at bounding box center [681, 687] width 20 height 20
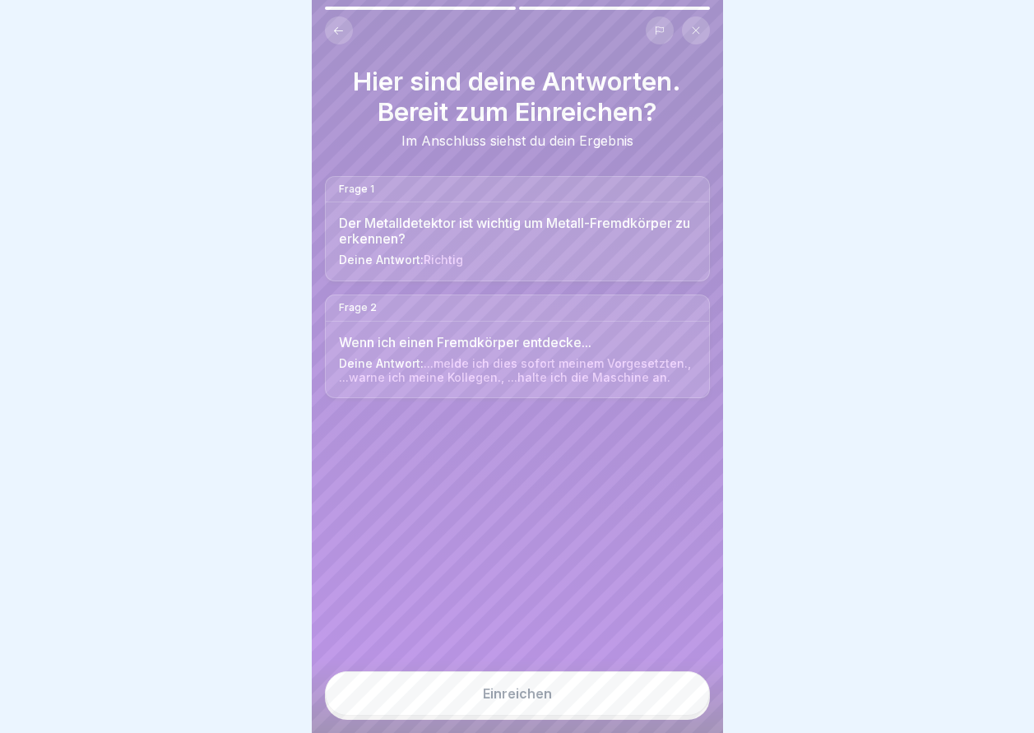
click at [596, 693] on button "Einreichen" at bounding box center [517, 693] width 385 height 44
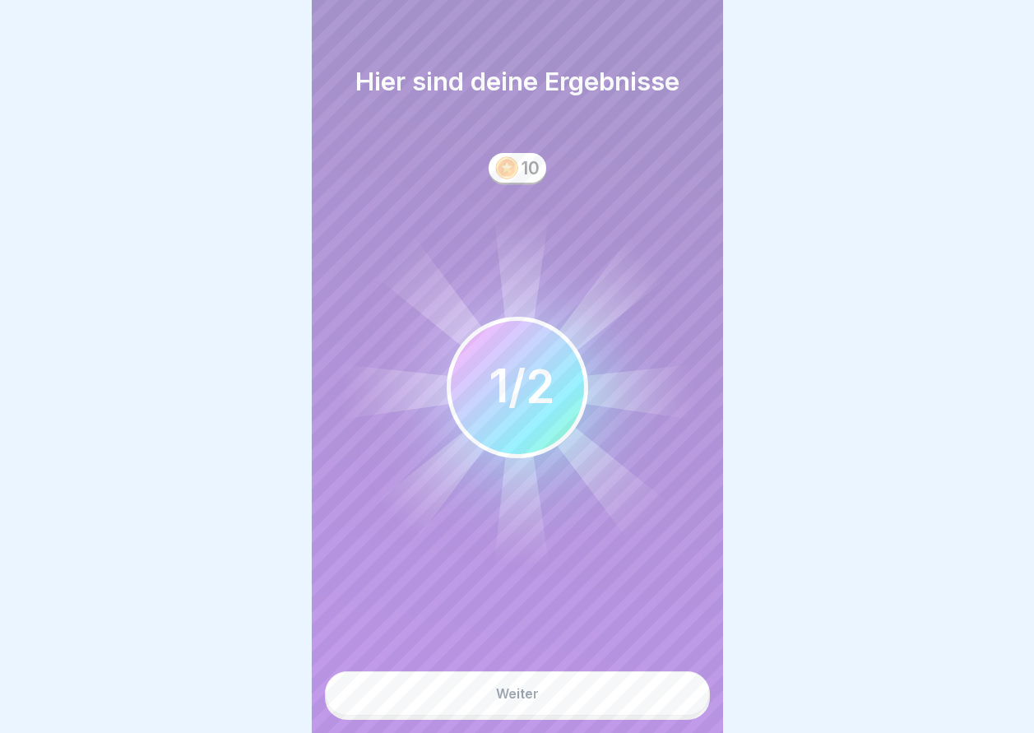
click at [596, 693] on button "Weiter" at bounding box center [517, 693] width 385 height 44
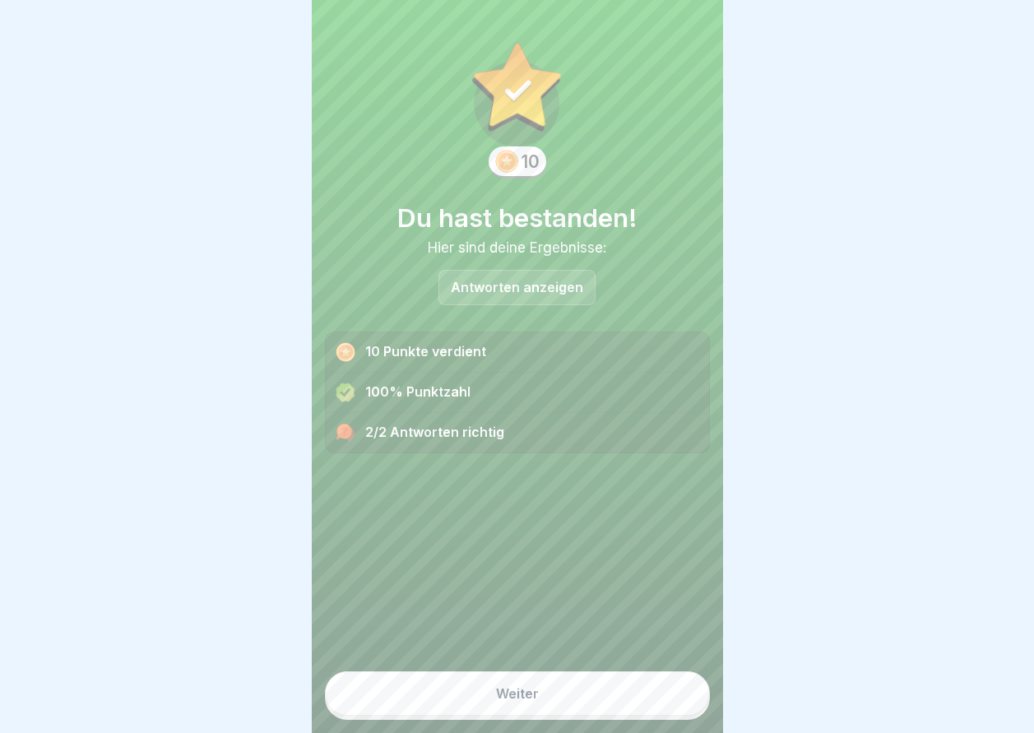
click at [596, 693] on button "Weiter" at bounding box center [517, 693] width 385 height 44
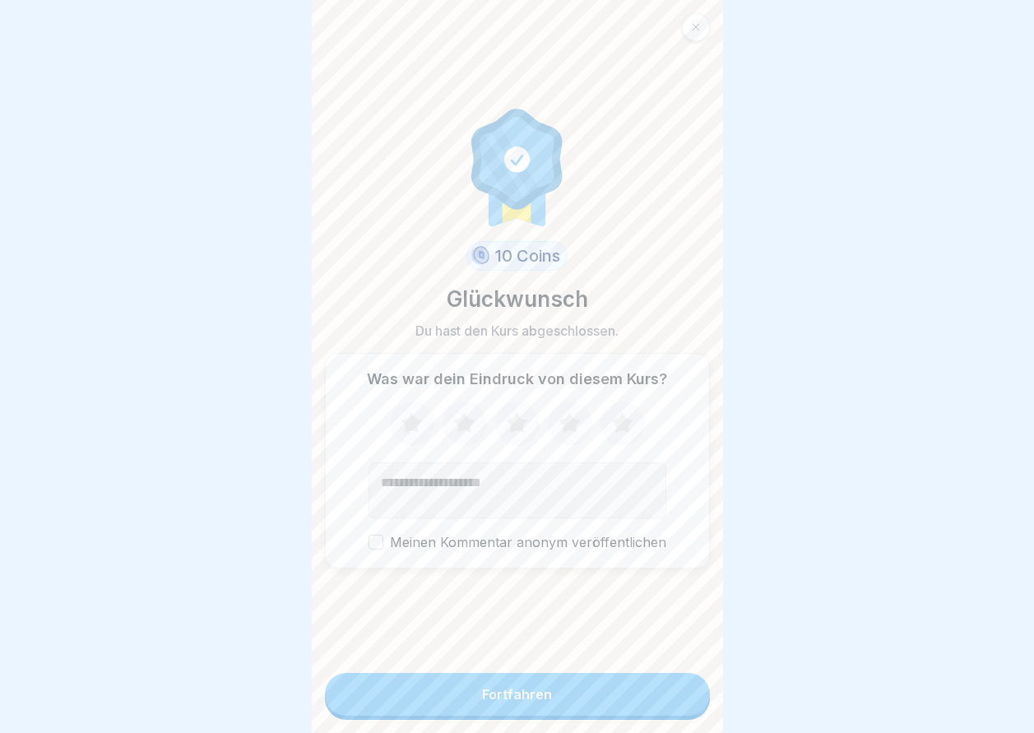
click at [596, 693] on button "Fortfahren" at bounding box center [517, 694] width 385 height 43
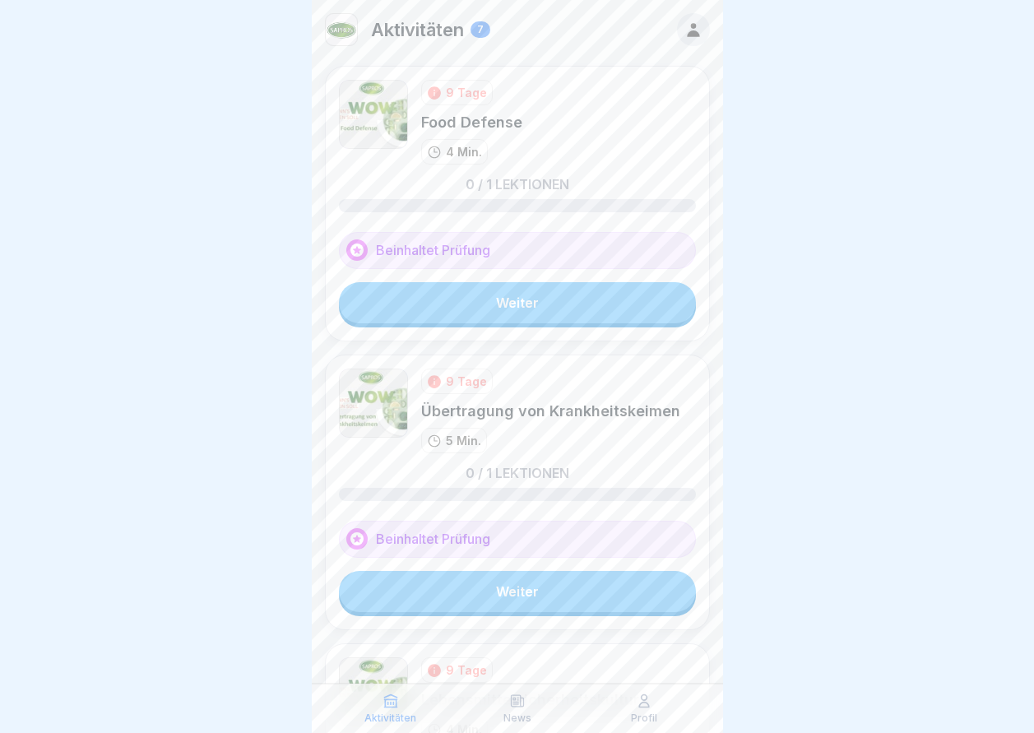
click at [519, 292] on link "Weiter" at bounding box center [517, 302] width 357 height 41
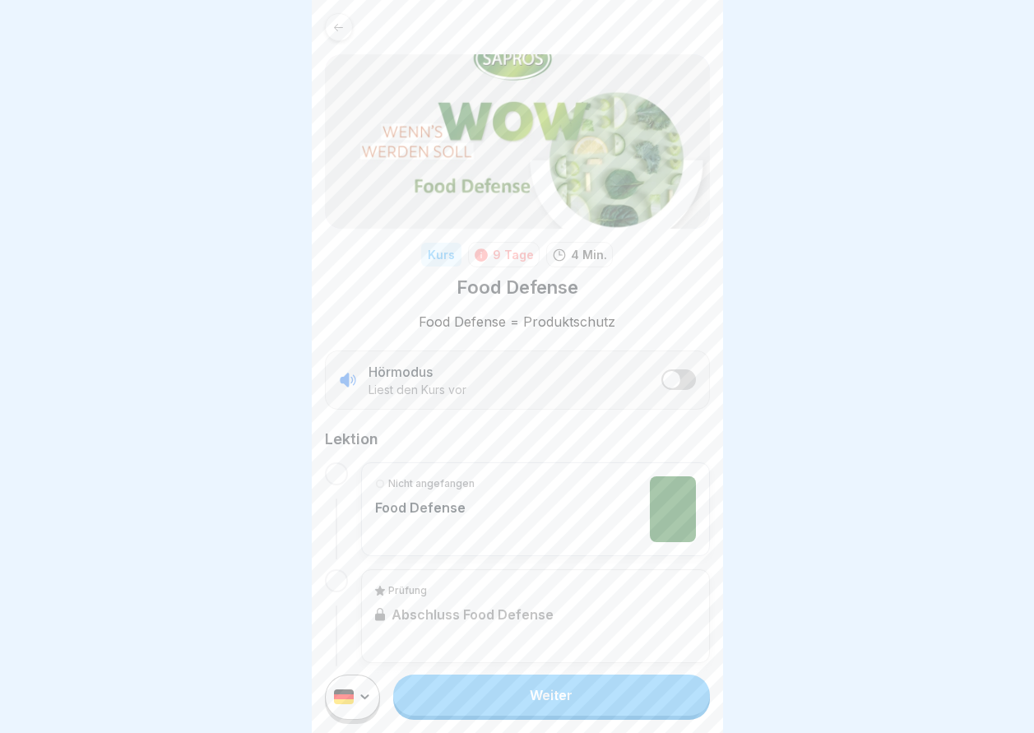
click at [519, 712] on link "Weiter" at bounding box center [551, 695] width 316 height 41
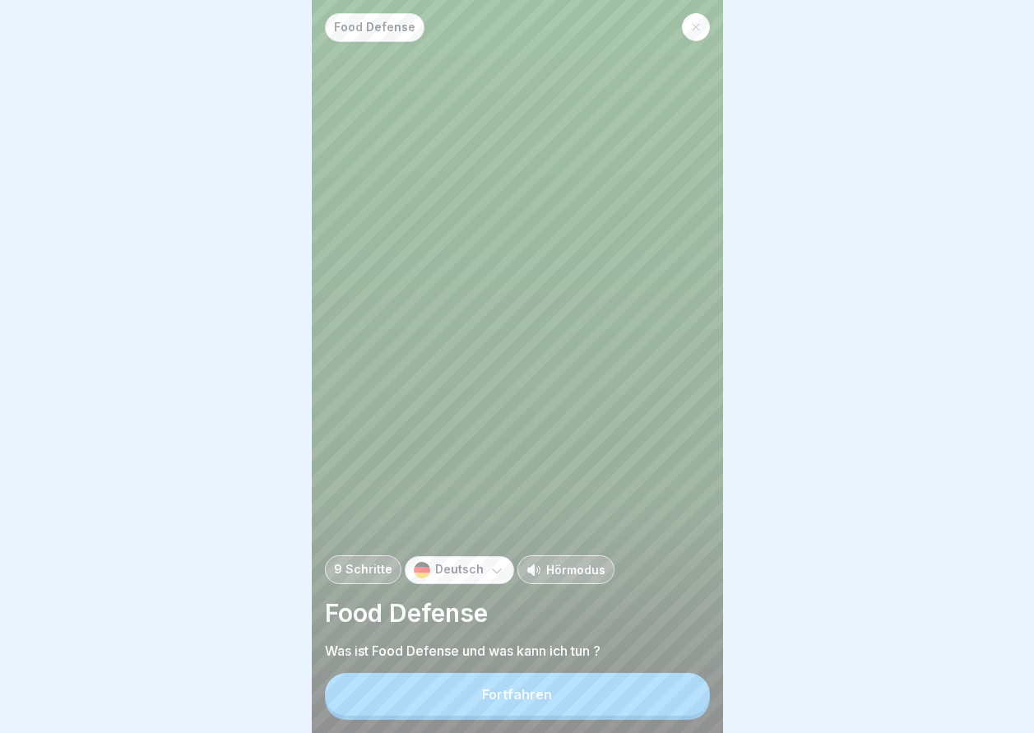
click at [522, 702] on div "Fortfahren" at bounding box center [517, 694] width 70 height 15
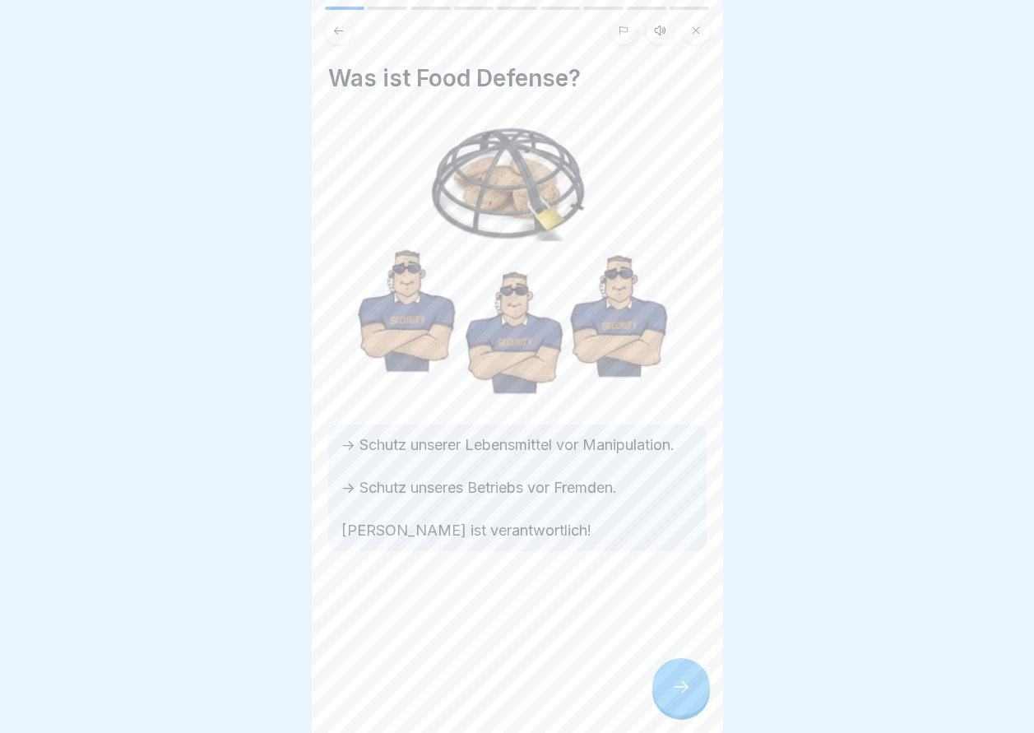
click at [679, 714] on div at bounding box center [681, 687] width 58 height 58
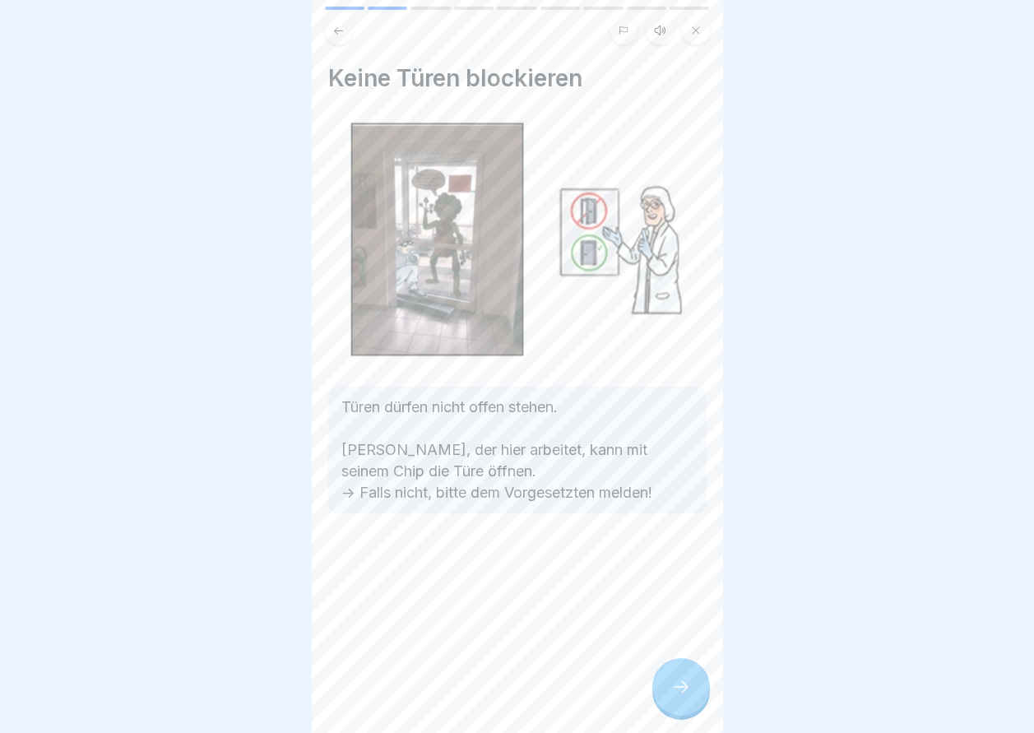
click at [679, 714] on div at bounding box center [681, 687] width 58 height 58
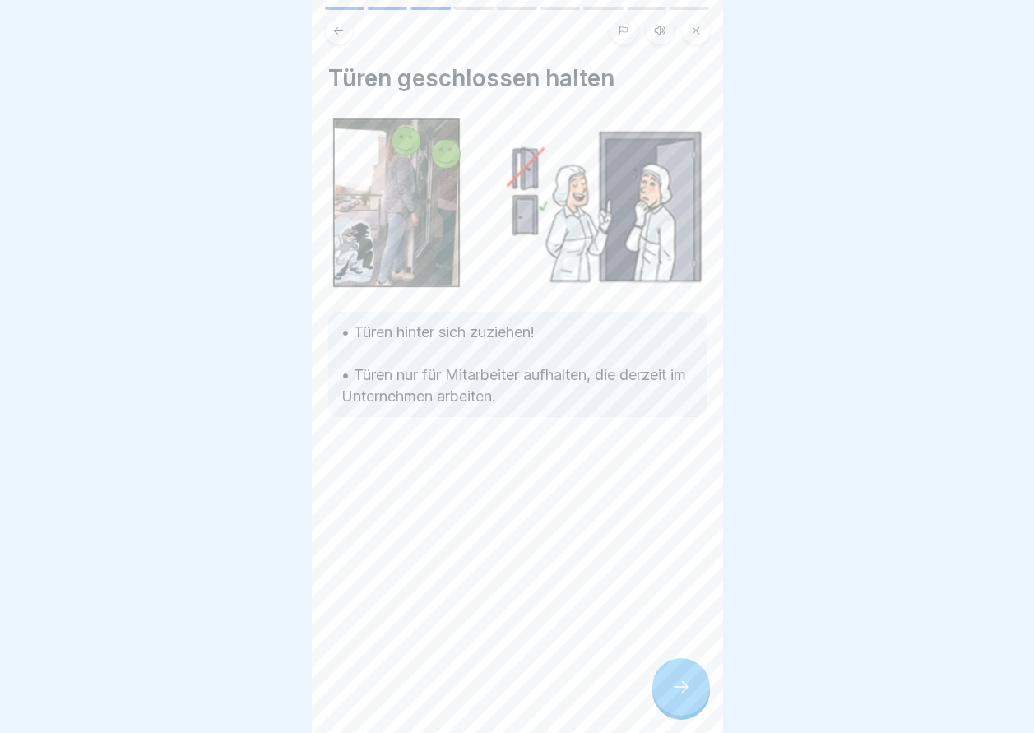
click at [681, 697] on icon at bounding box center [681, 687] width 20 height 20
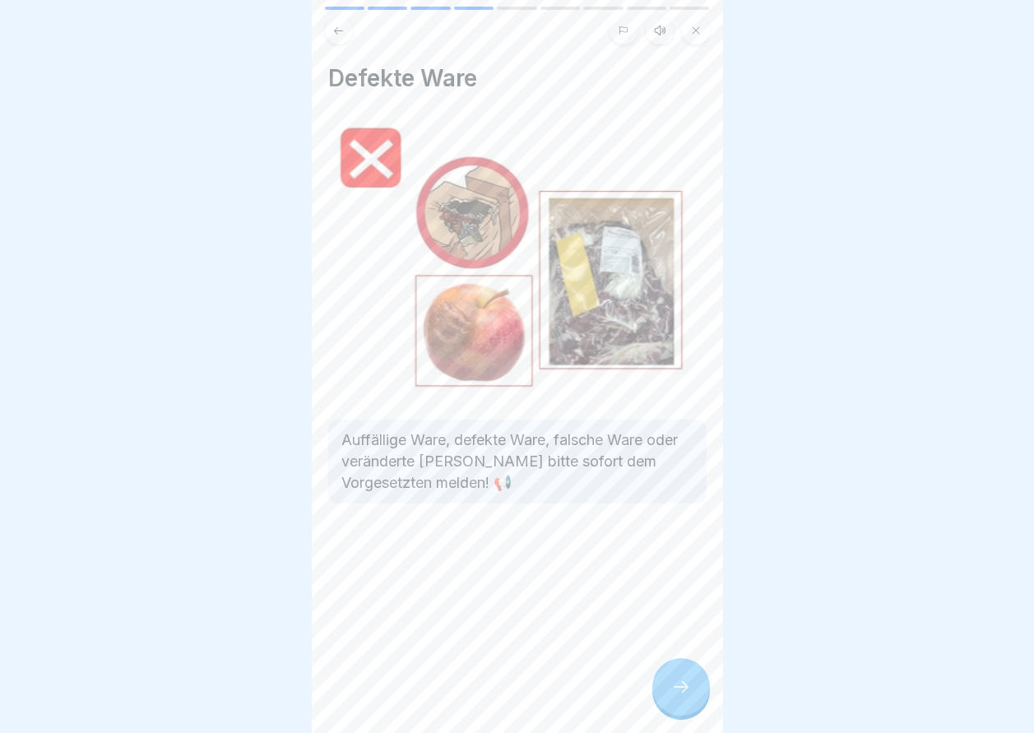
click at [681, 697] on icon at bounding box center [681, 687] width 20 height 20
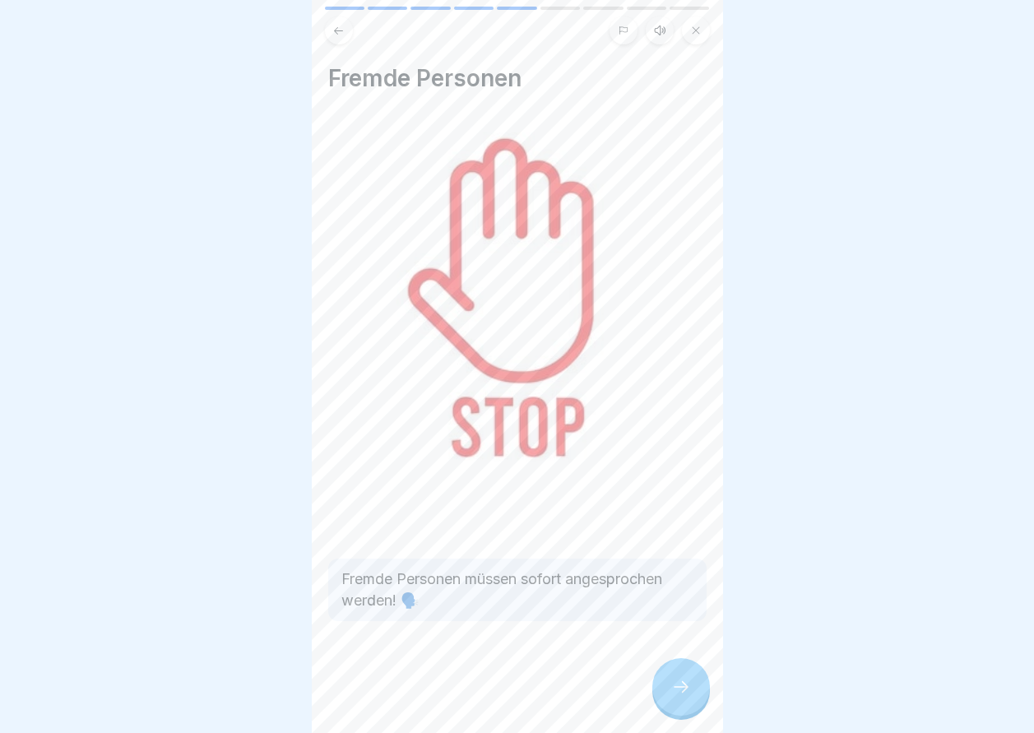
click at [697, 704] on div at bounding box center [681, 687] width 58 height 58
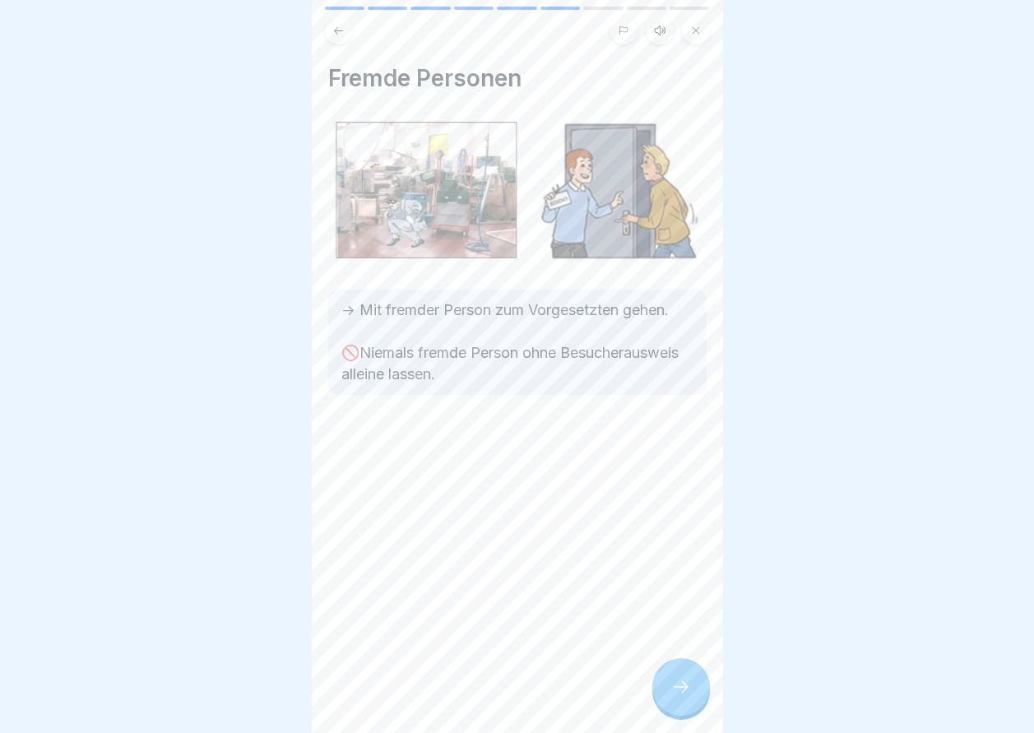
click at [697, 704] on div at bounding box center [681, 687] width 58 height 58
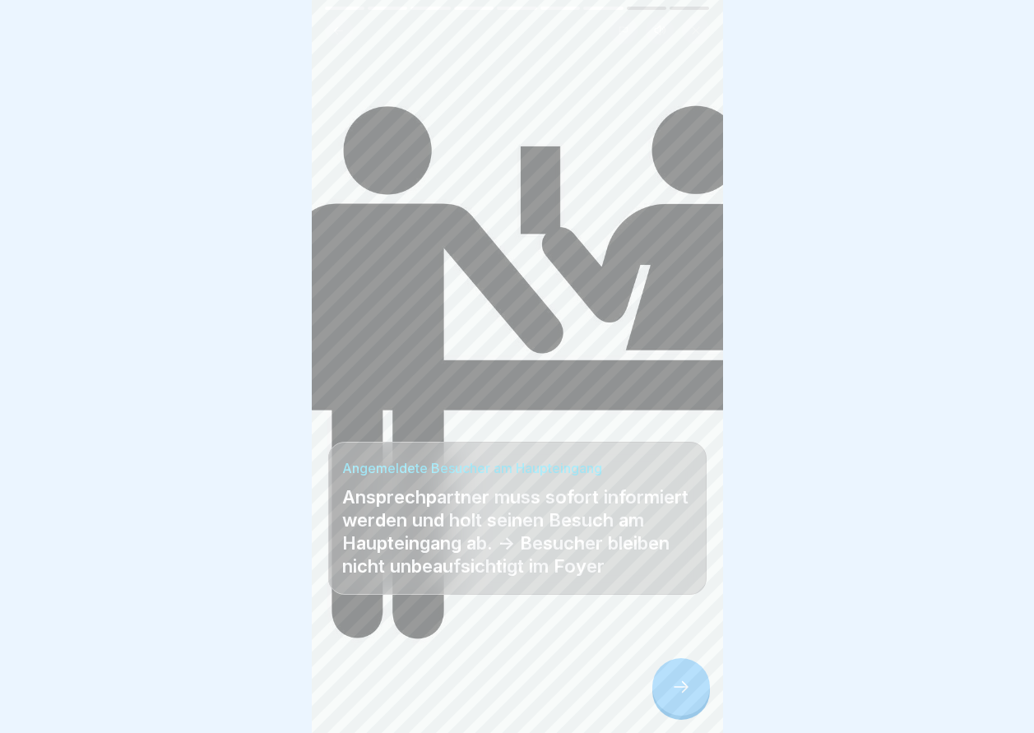
click at [697, 704] on div at bounding box center [681, 687] width 58 height 58
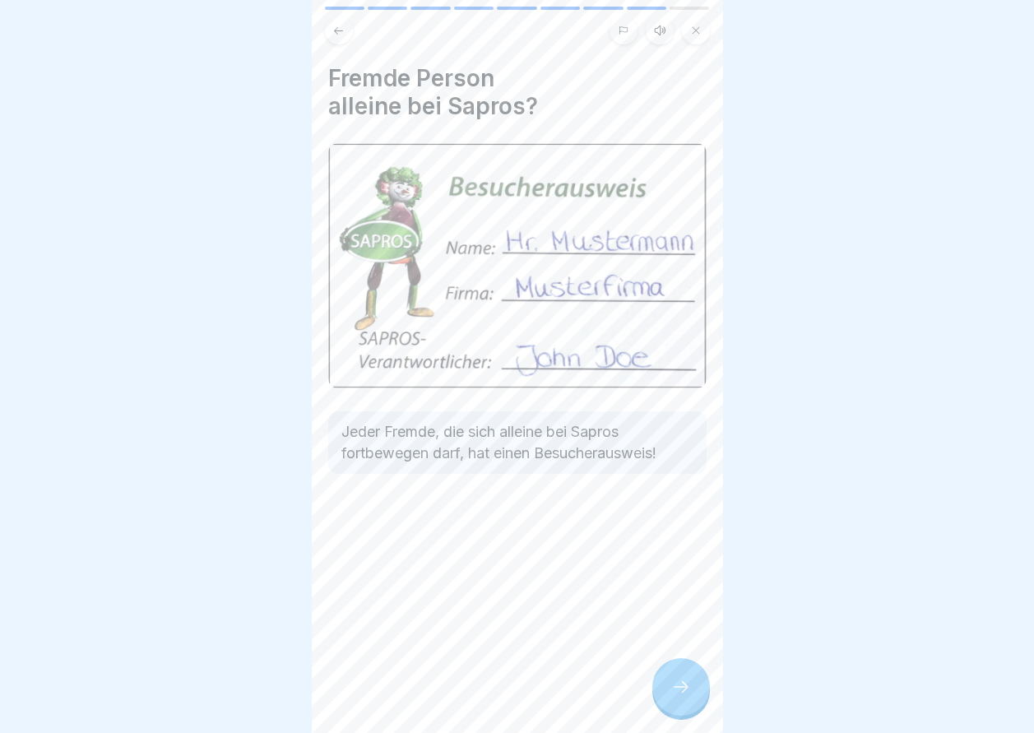
click at [697, 704] on div at bounding box center [681, 687] width 58 height 58
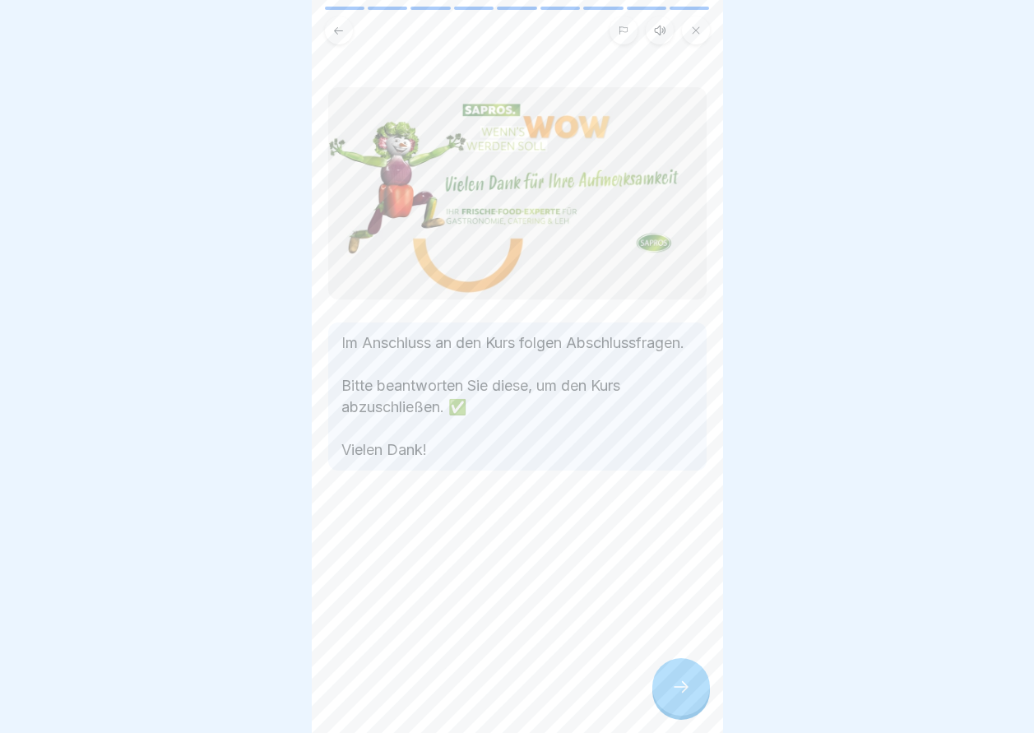
click at [697, 704] on div at bounding box center [681, 687] width 58 height 58
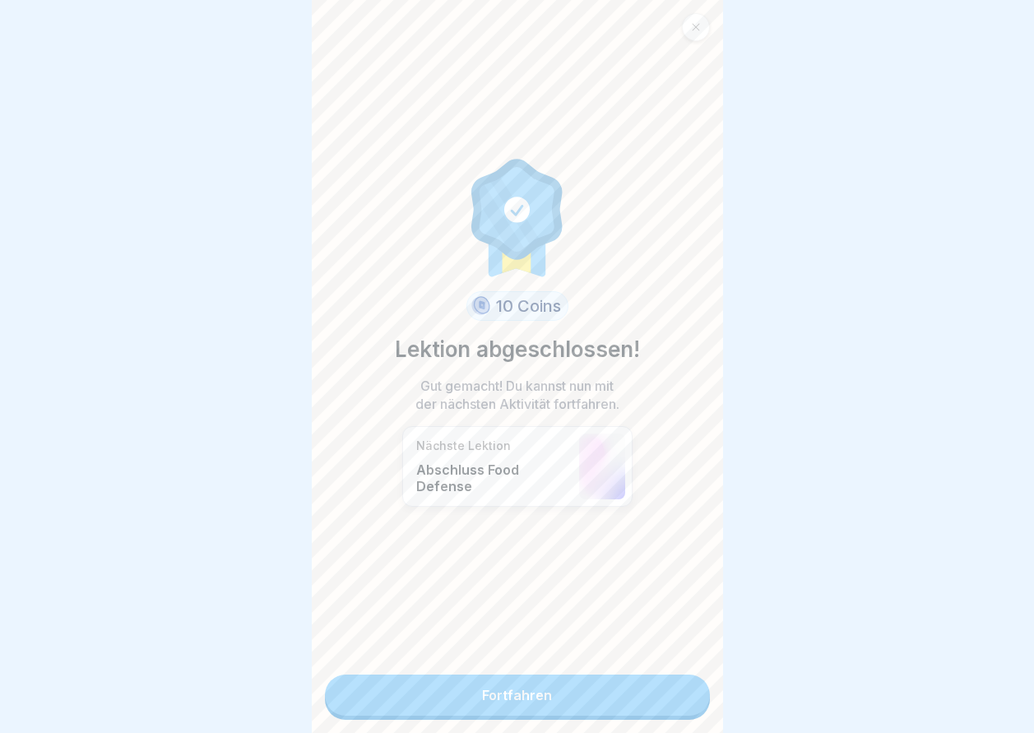
click at [615, 687] on link "Fortfahren" at bounding box center [517, 695] width 385 height 41
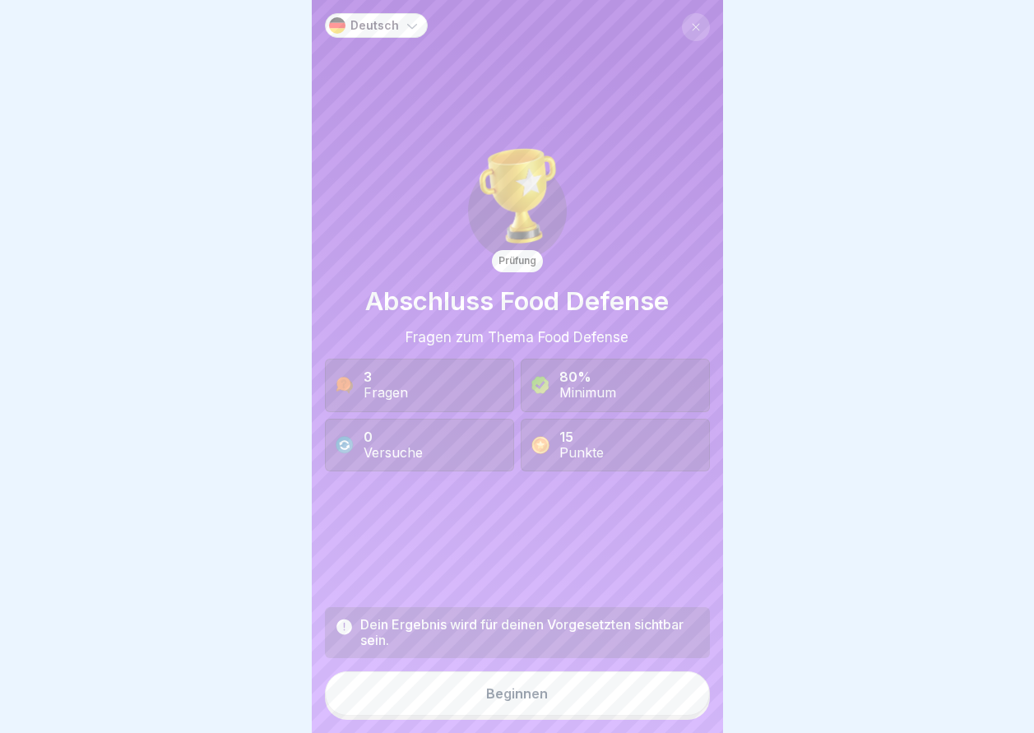
click at [615, 687] on button "Beginnen" at bounding box center [517, 693] width 385 height 44
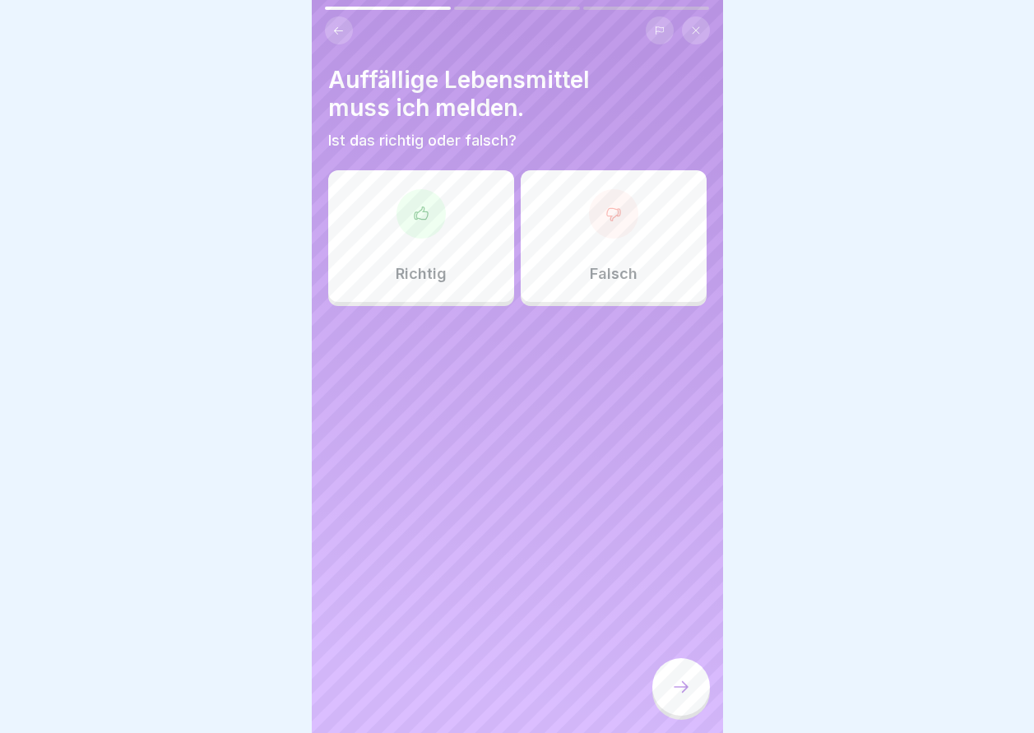
click at [463, 285] on div "Richtig" at bounding box center [421, 236] width 186 height 132
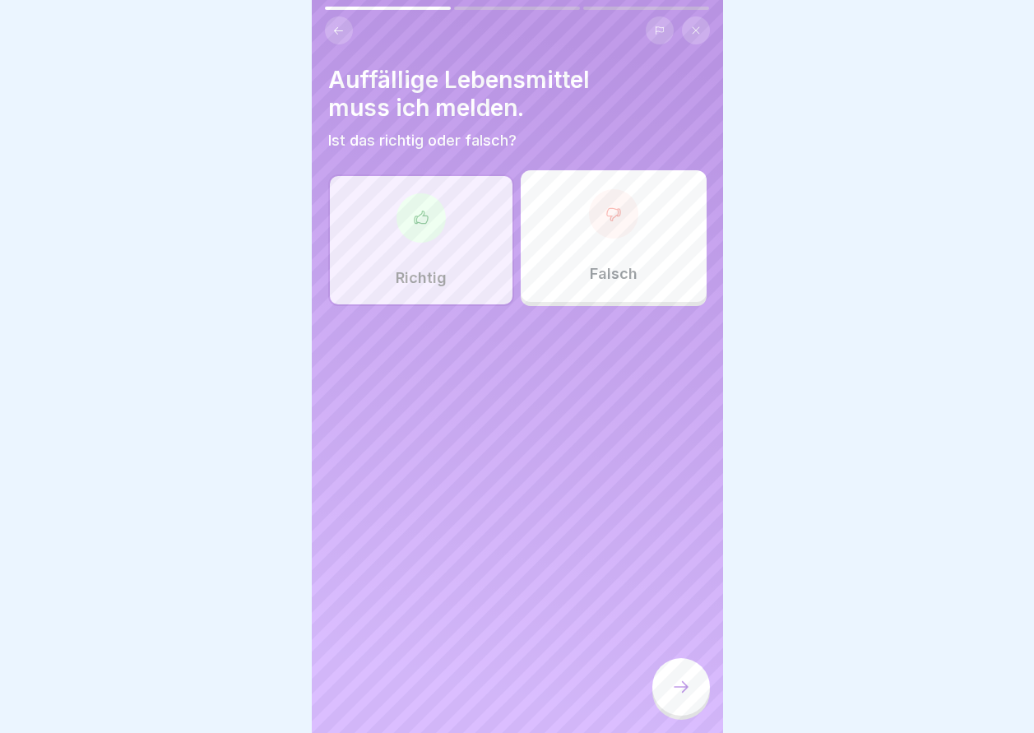
click at [659, 702] on div at bounding box center [681, 687] width 58 height 58
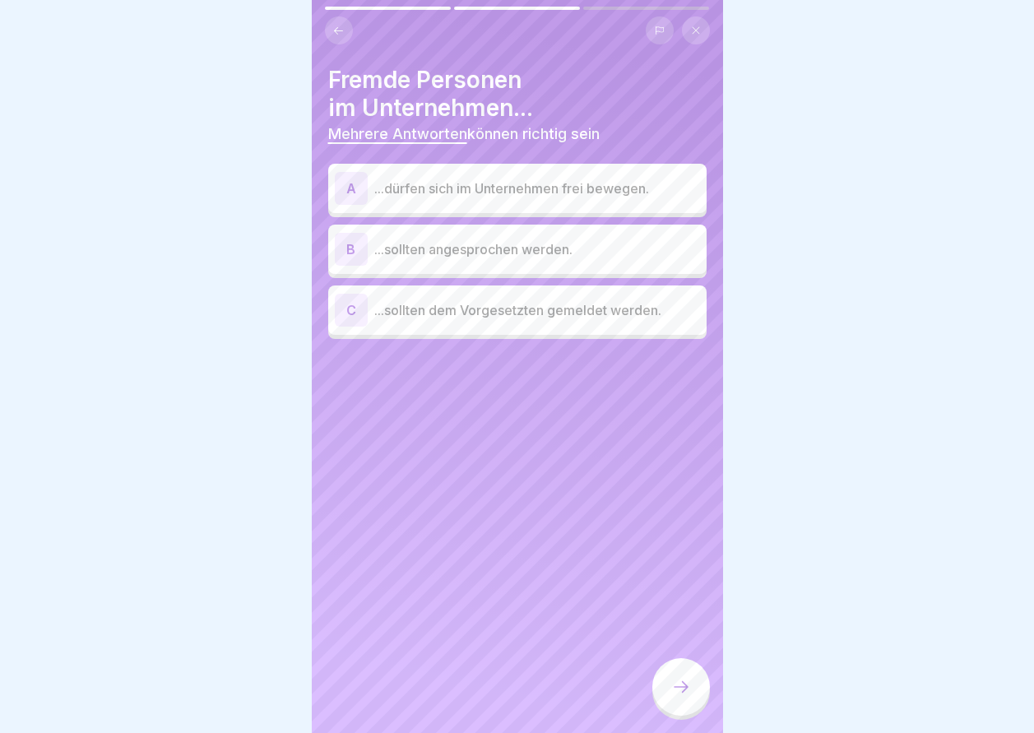
click at [471, 312] on p "...sollten dem Vorgesetzten gemeldet werden." at bounding box center [537, 310] width 326 height 20
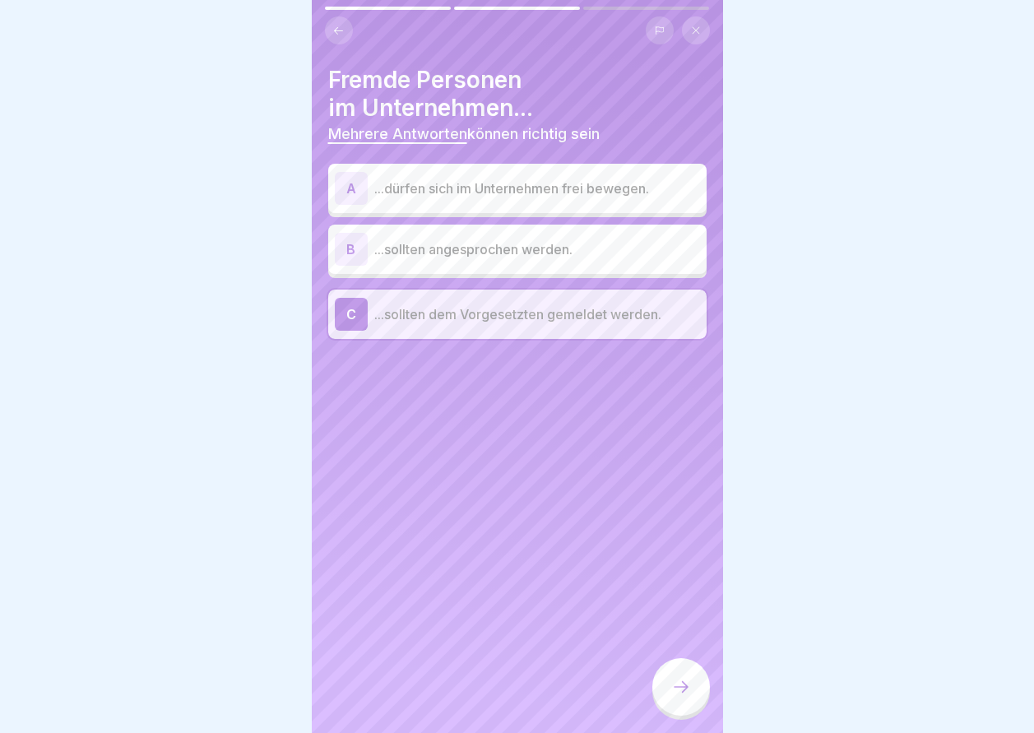
click at [509, 252] on p "...sollten angesprochen werden." at bounding box center [537, 249] width 326 height 20
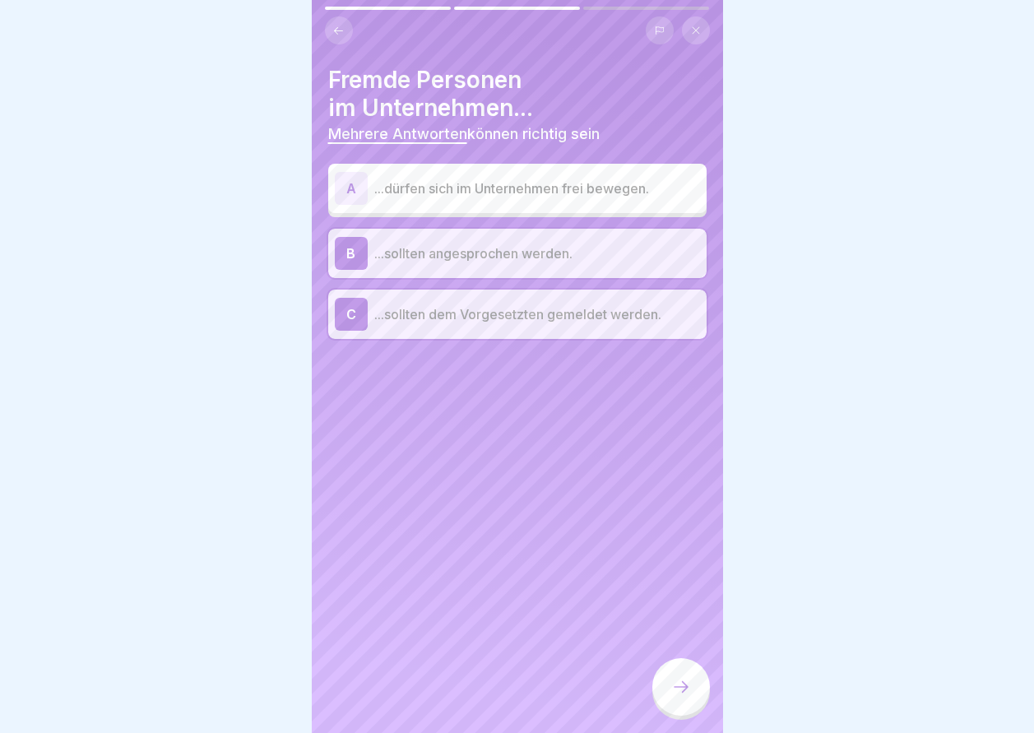
click at [676, 697] on icon at bounding box center [681, 687] width 20 height 20
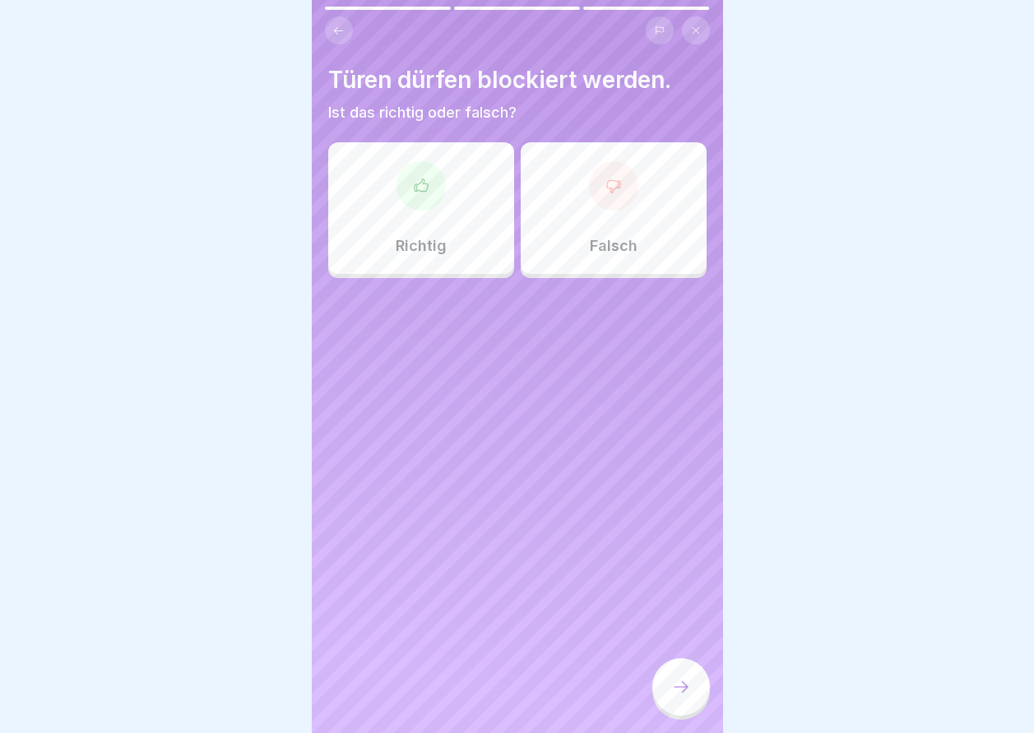
click at [607, 256] on div "Falsch" at bounding box center [614, 208] width 186 height 132
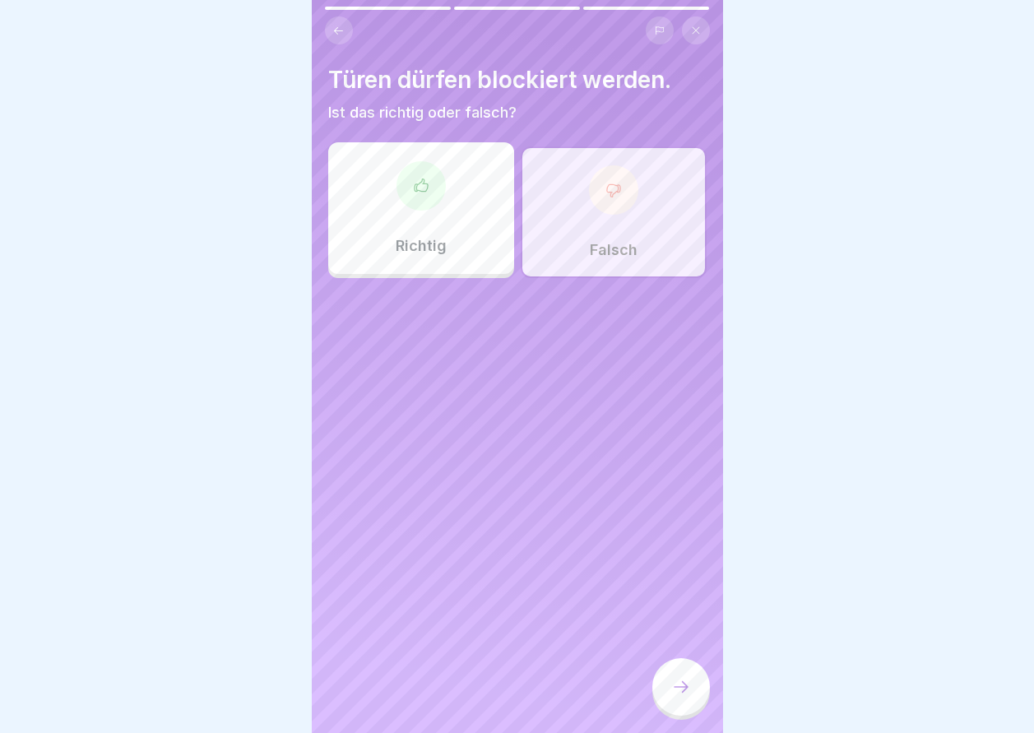
click at [679, 712] on div at bounding box center [681, 687] width 58 height 58
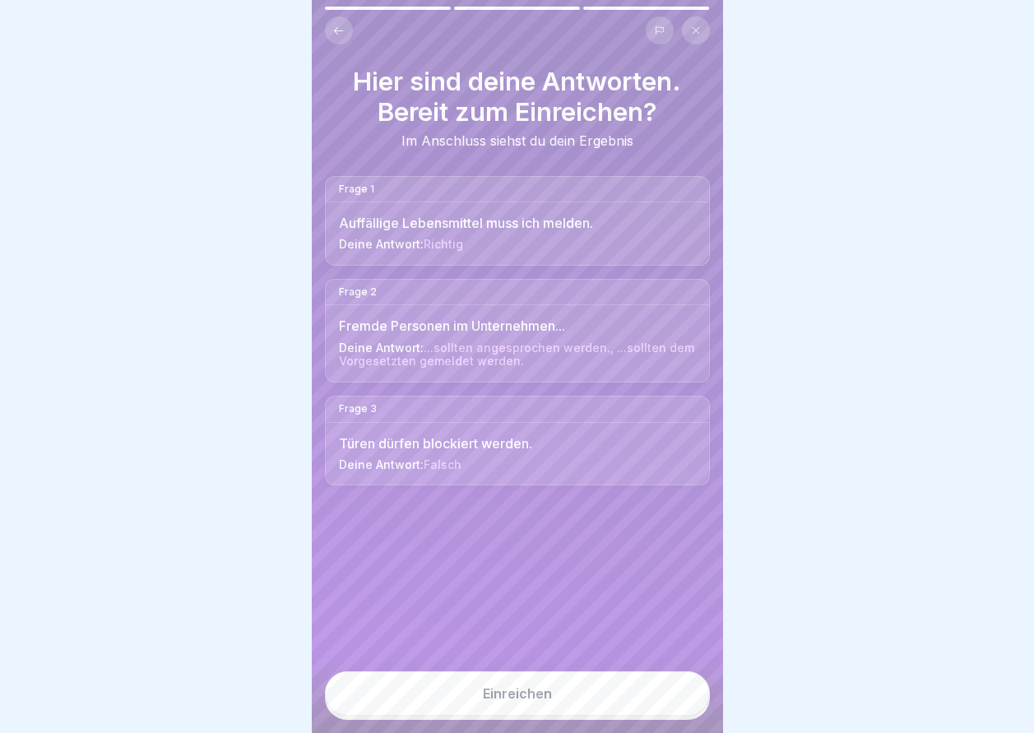
click at [673, 710] on button "Einreichen" at bounding box center [517, 693] width 385 height 44
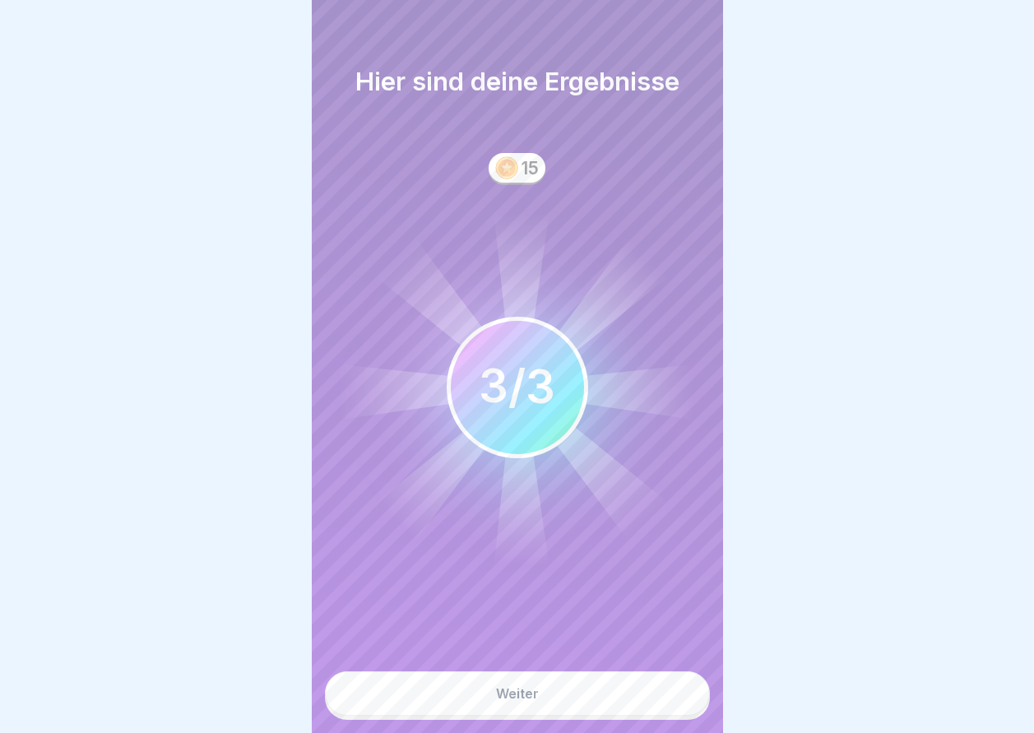
click at [673, 710] on button "Weiter" at bounding box center [517, 693] width 385 height 44
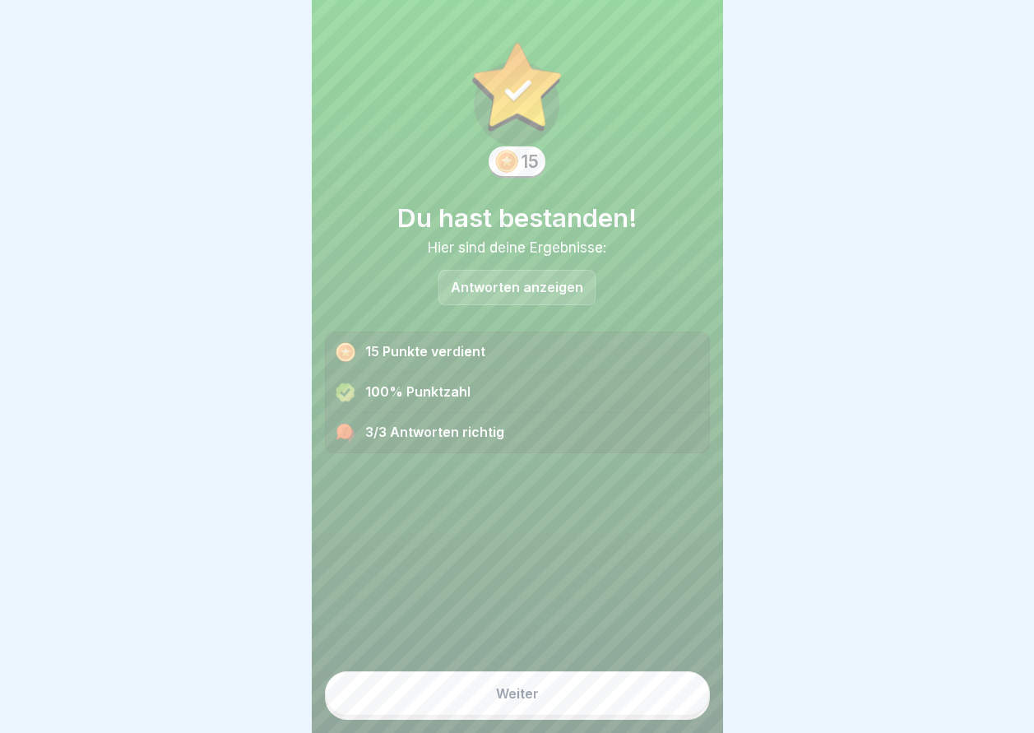
click at [673, 710] on button "Weiter" at bounding box center [517, 693] width 385 height 44
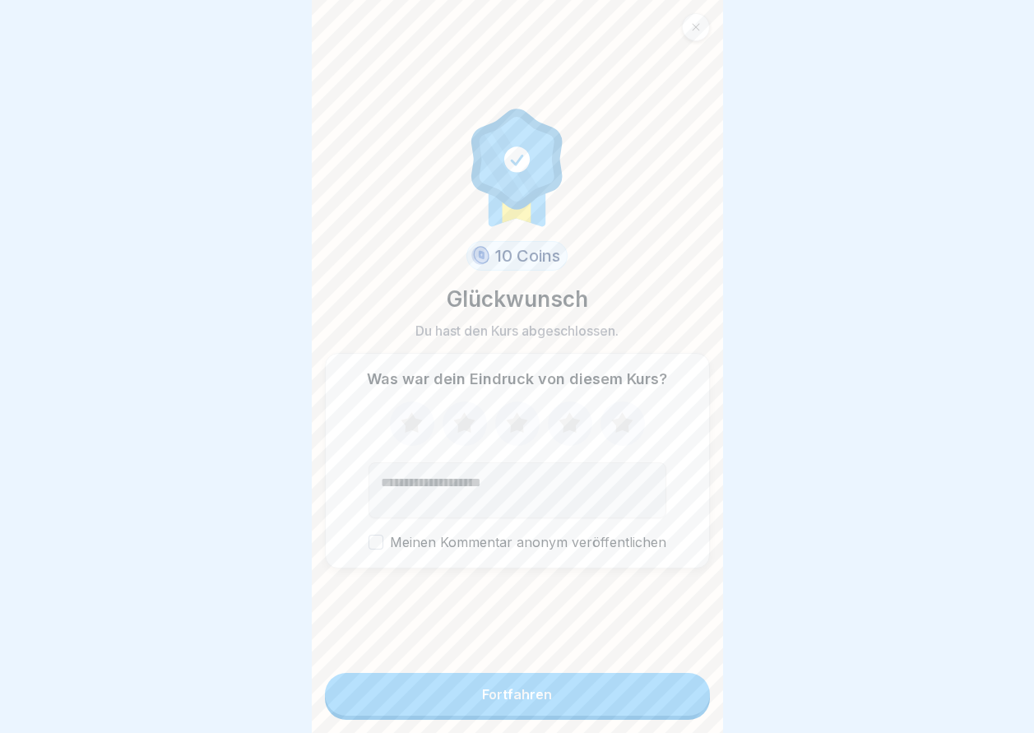
click at [563, 700] on button "Fortfahren" at bounding box center [517, 694] width 385 height 43
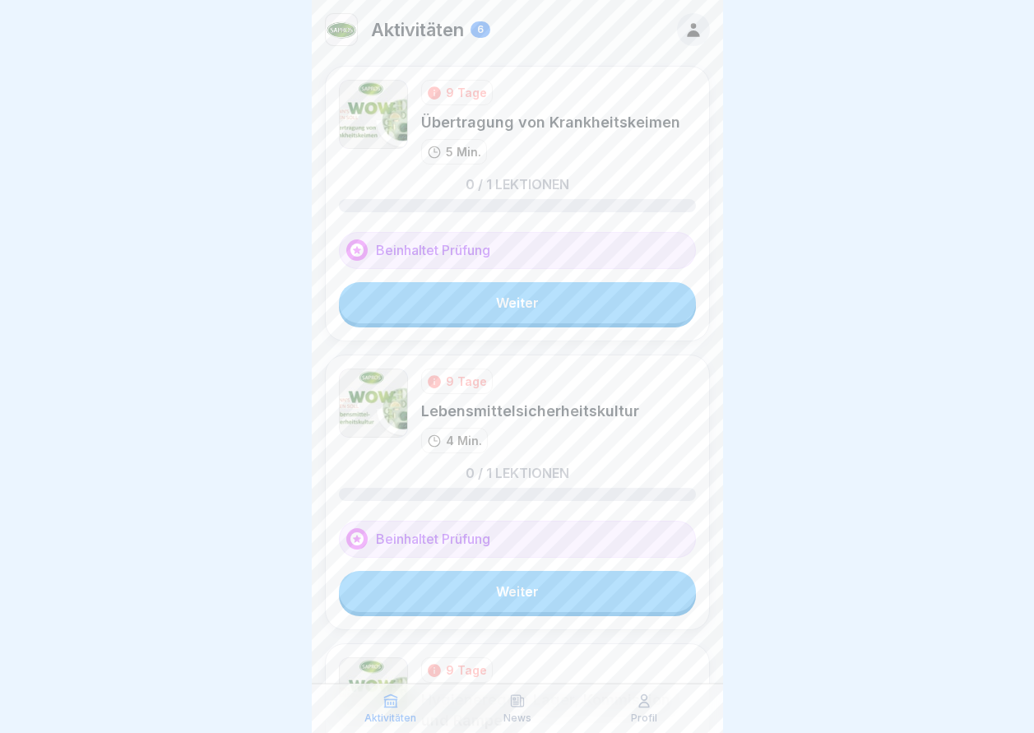
click at [524, 302] on link "Weiter" at bounding box center [517, 302] width 357 height 41
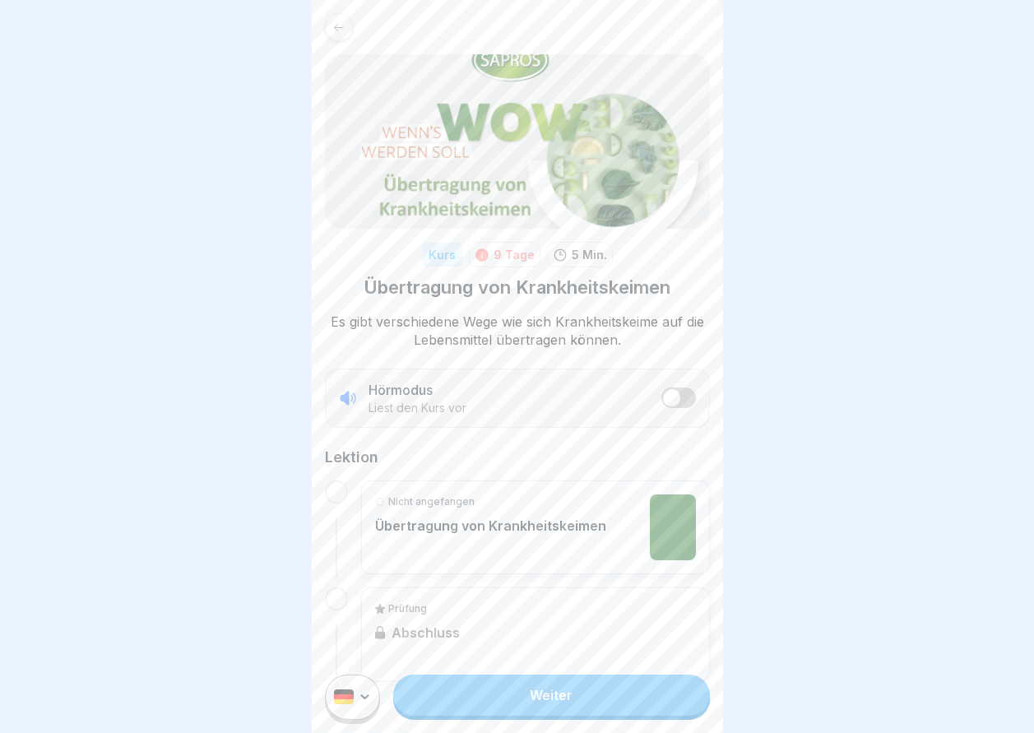
click at [512, 728] on div "Weiter" at bounding box center [517, 697] width 411 height 72
click at [523, 708] on link "Weiter" at bounding box center [551, 695] width 316 height 41
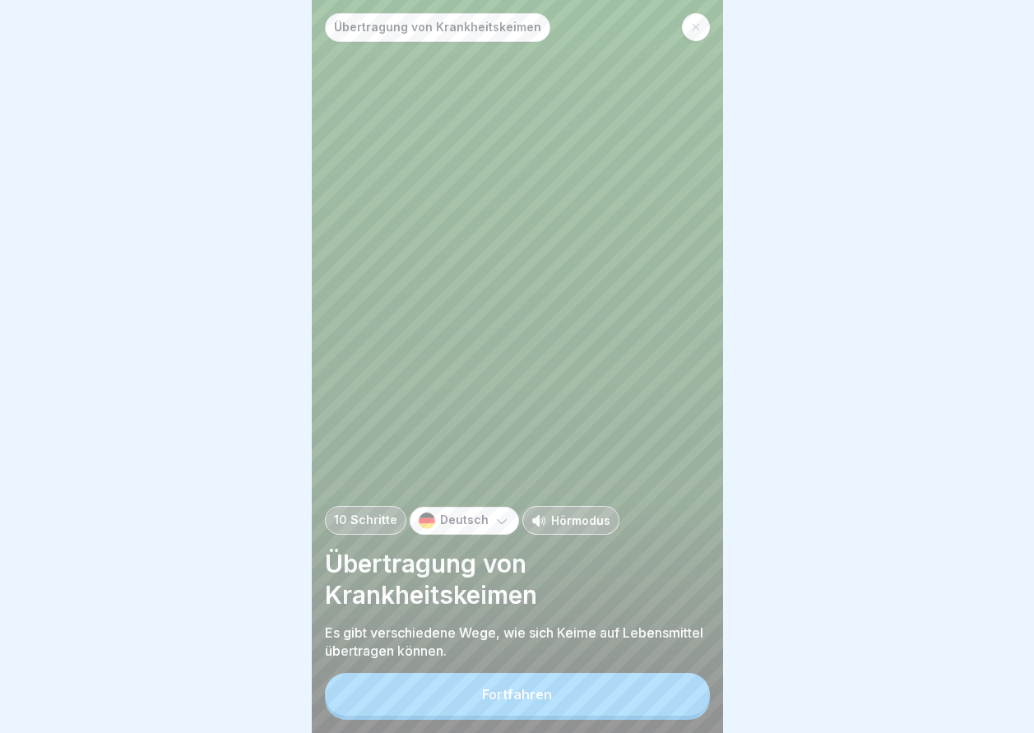
click at [460, 704] on button "Fortfahren" at bounding box center [517, 694] width 385 height 43
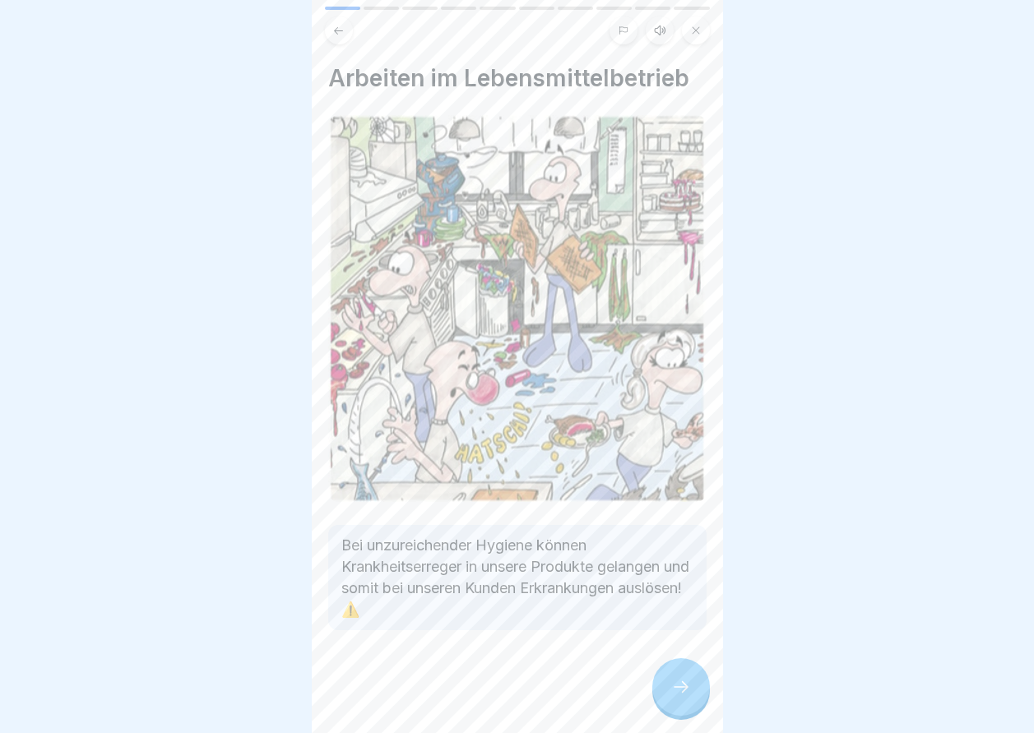
click at [693, 701] on div at bounding box center [681, 687] width 58 height 58
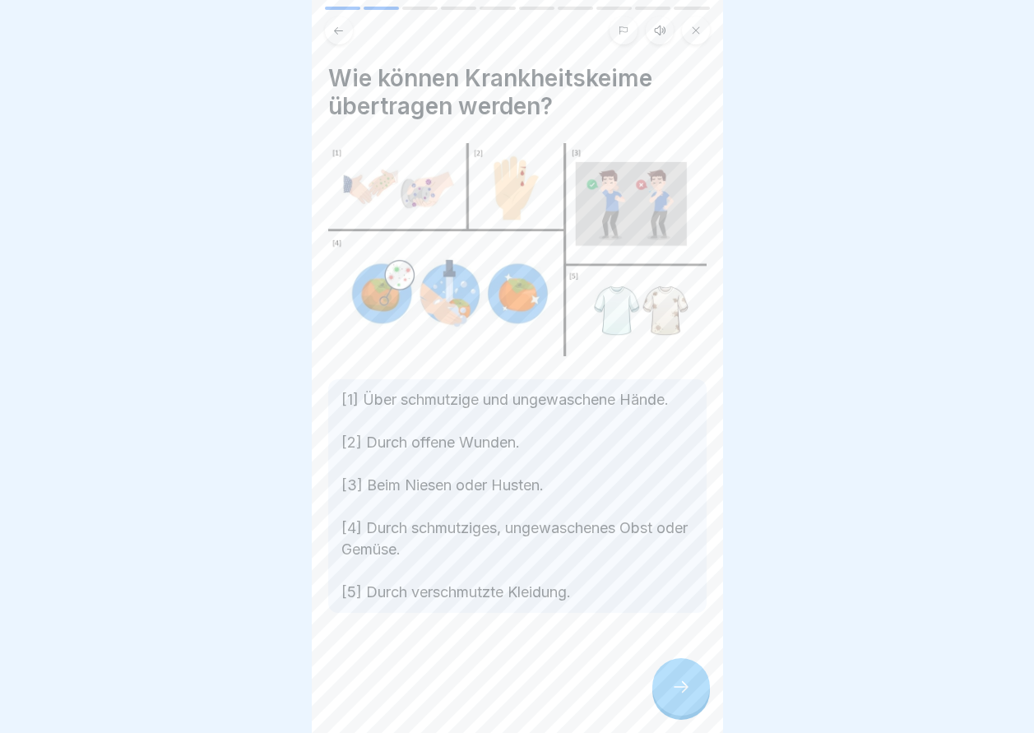
click at [684, 691] on div at bounding box center [681, 687] width 58 height 58
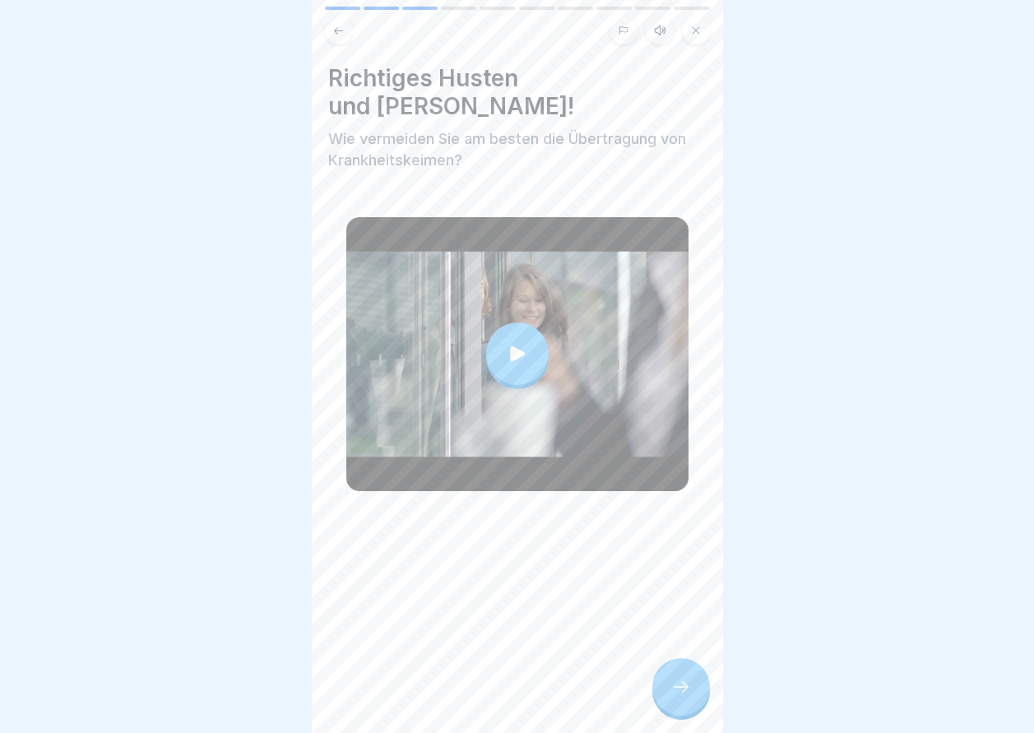
click at [679, 697] on icon at bounding box center [681, 687] width 20 height 20
click at [668, 716] on div at bounding box center [681, 687] width 58 height 58
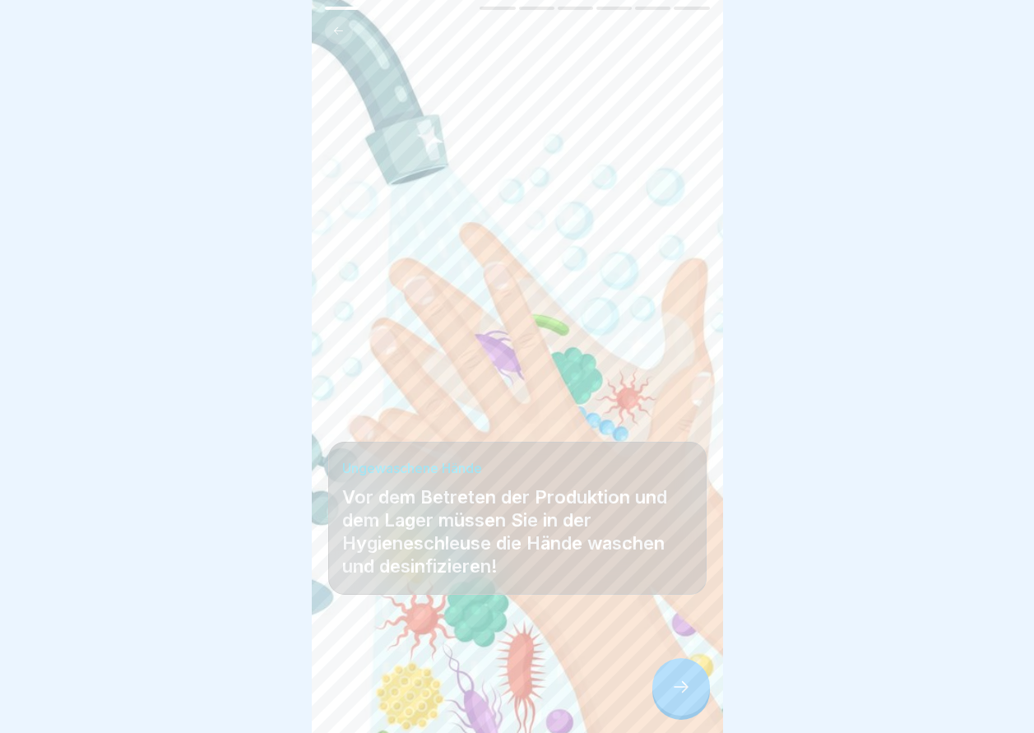
click at [667, 715] on div at bounding box center [681, 687] width 58 height 58
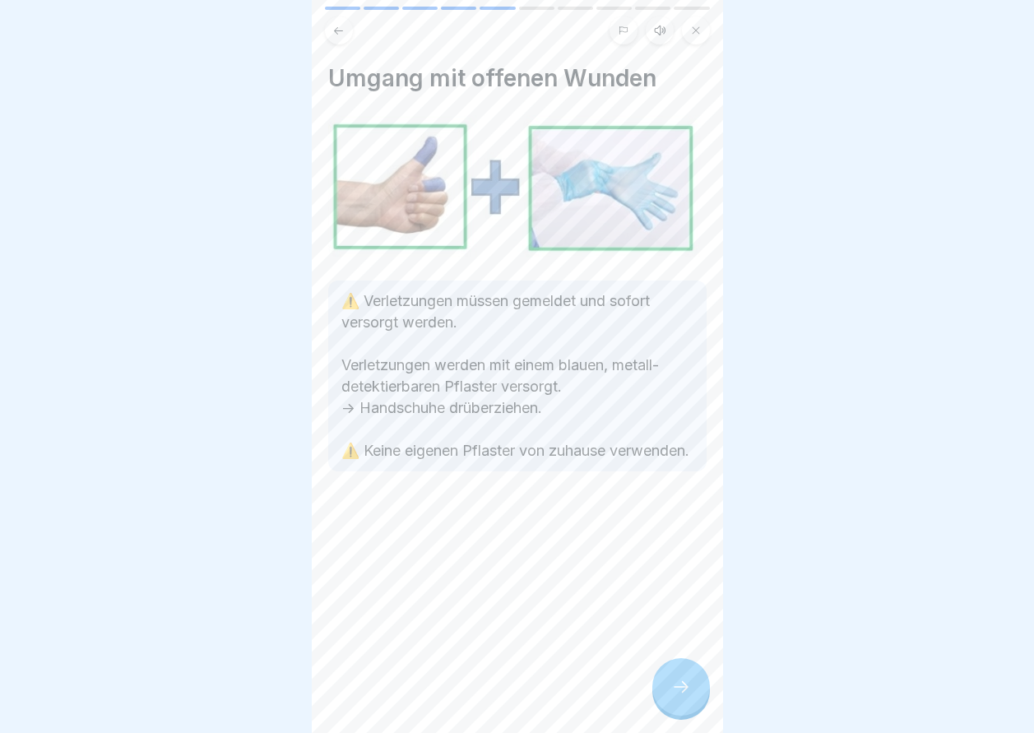
click at [670, 716] on div at bounding box center [681, 687] width 58 height 58
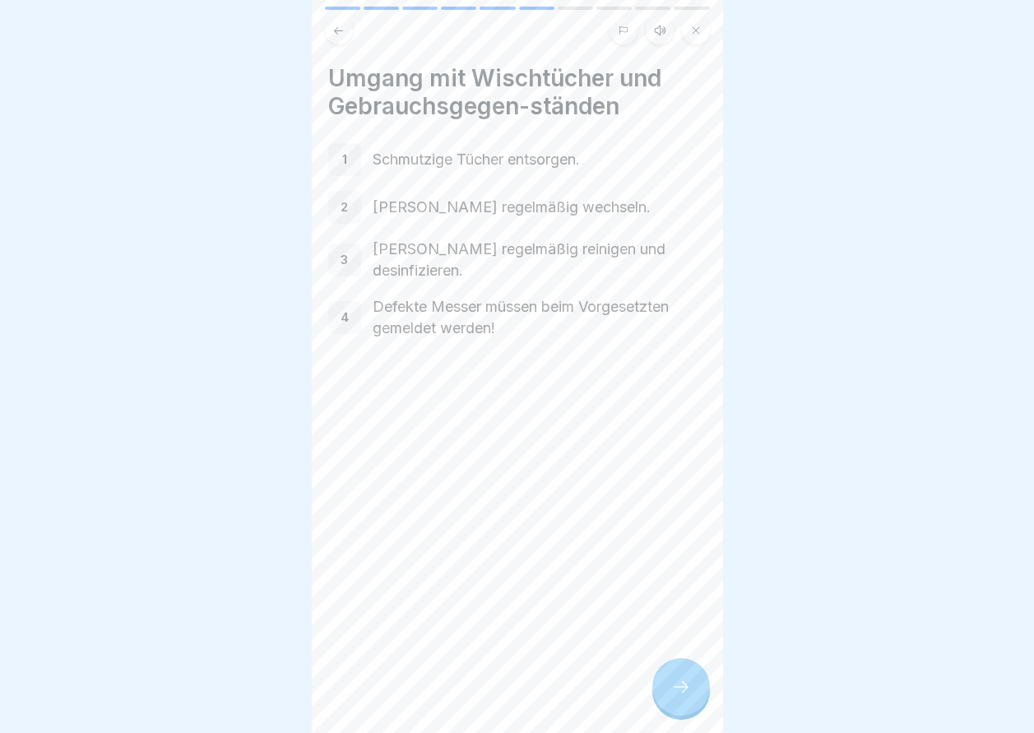
click at [667, 716] on div at bounding box center [681, 687] width 58 height 58
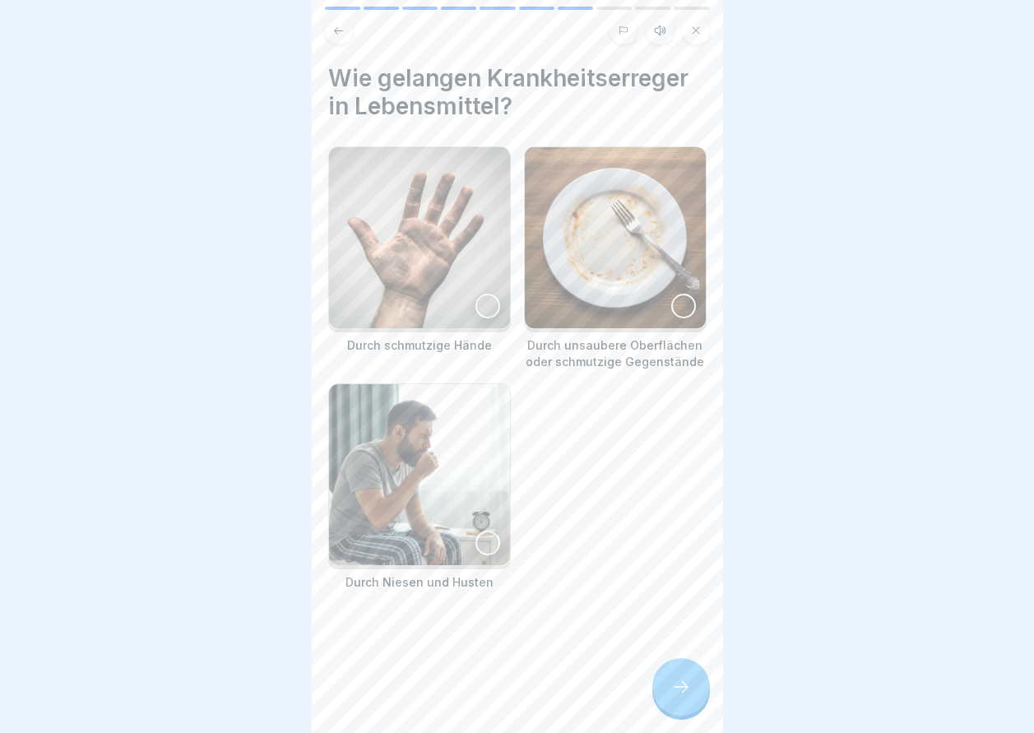
click at [462, 292] on img at bounding box center [419, 237] width 181 height 181
click at [552, 309] on img at bounding box center [615, 237] width 181 height 181
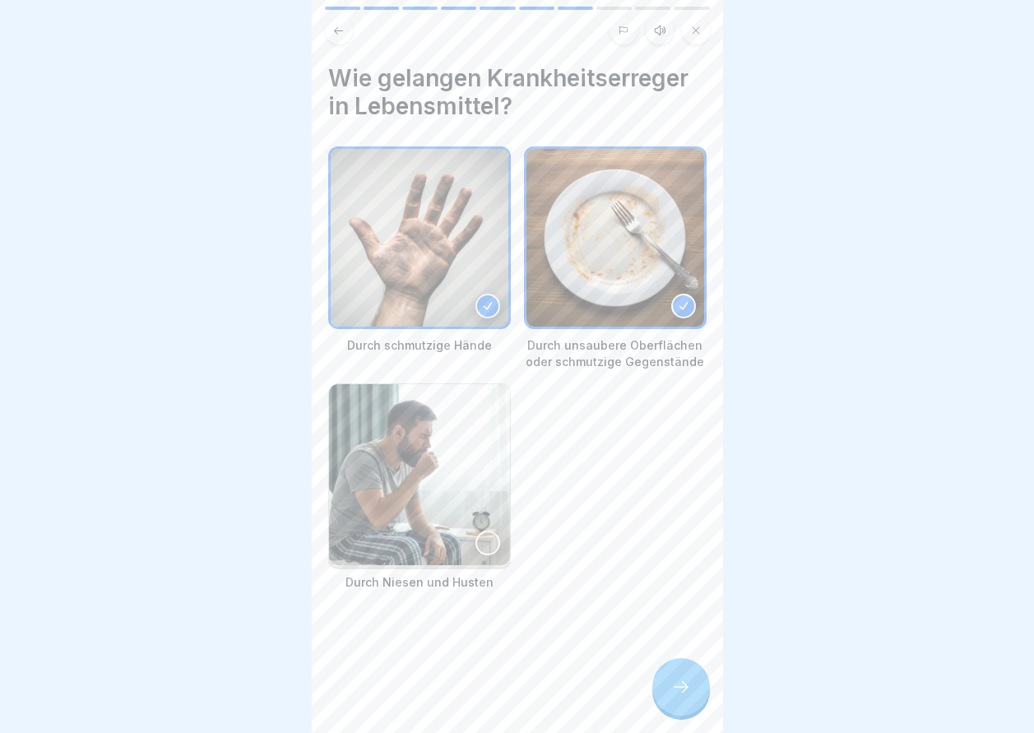
click at [488, 518] on img at bounding box center [419, 474] width 181 height 181
click at [654, 684] on div "Wie gelangen Krankheitserreger in Lebensmittel? Durch schmutzige Hände Durch un…" at bounding box center [517, 366] width 411 height 733
click at [680, 697] on icon at bounding box center [681, 687] width 20 height 20
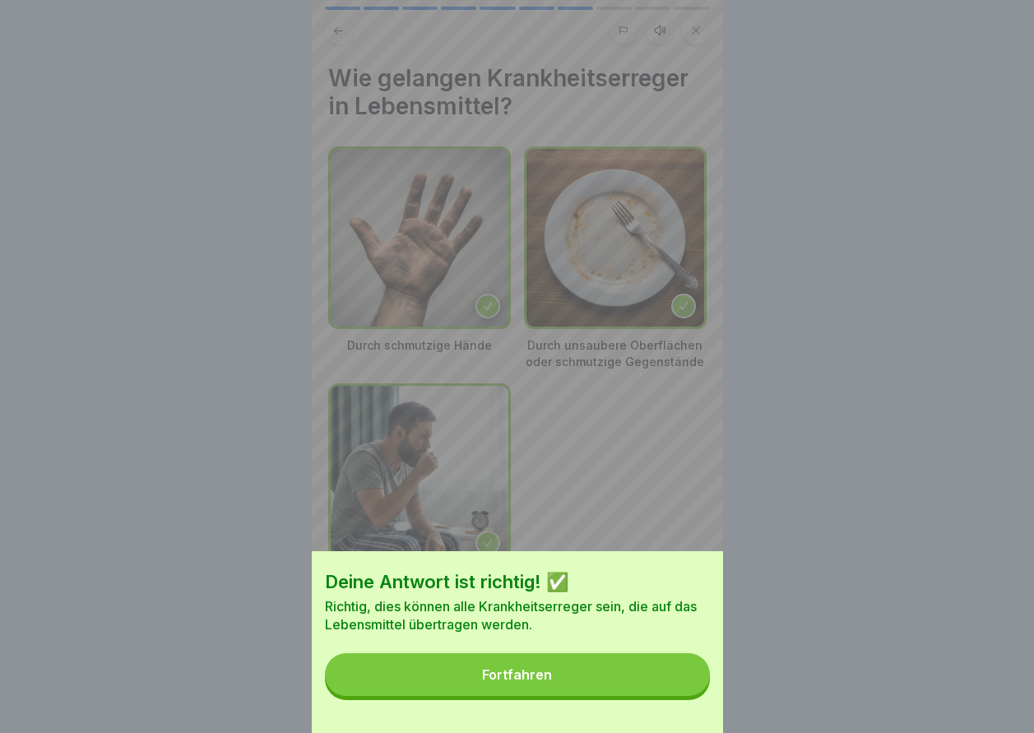
click at [657, 696] on button "Fortfahren" at bounding box center [517, 674] width 385 height 43
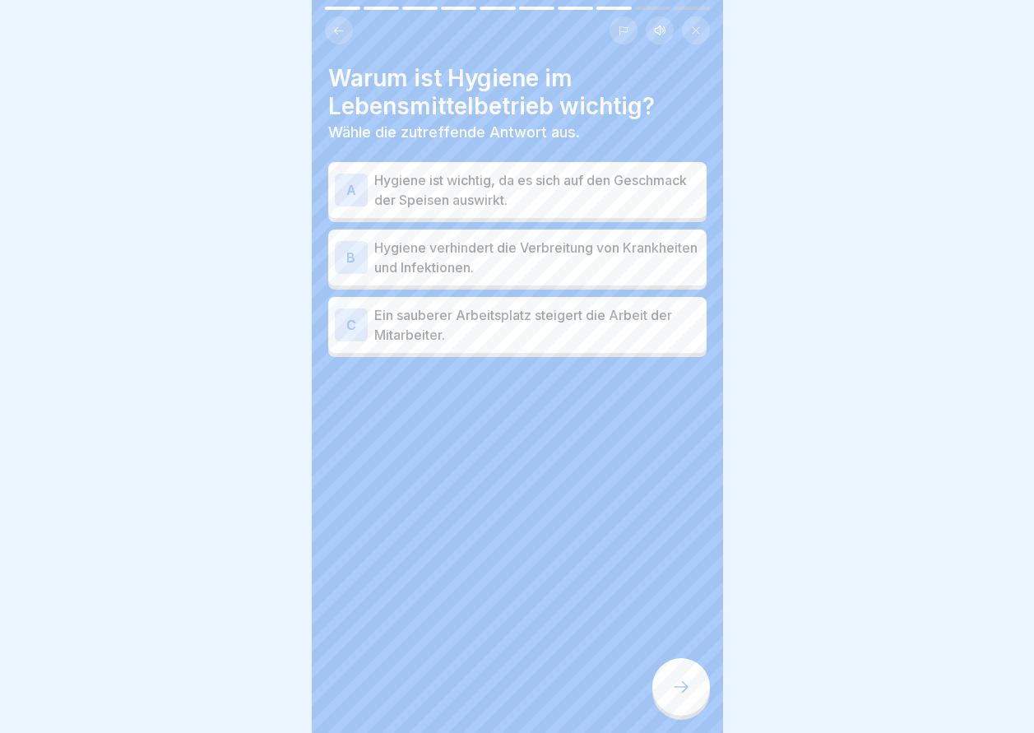
click at [489, 247] on p "Hygiene verhindert die Verbreitung von Krankheiten und Infektionen." at bounding box center [537, 257] width 326 height 39
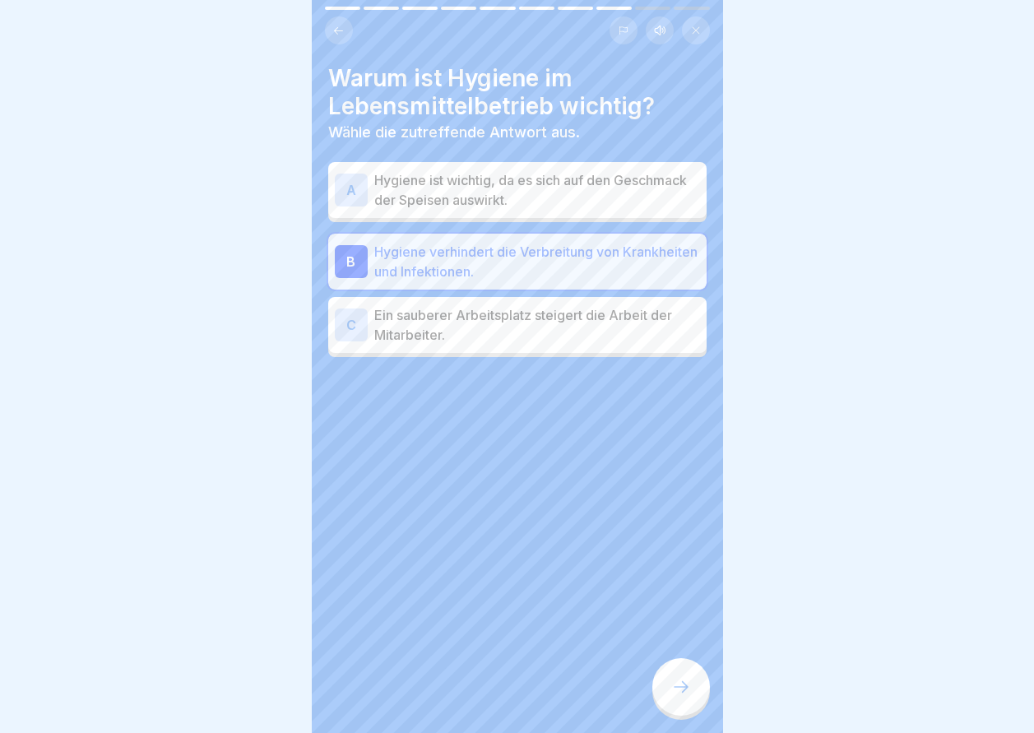
click at [673, 693] on icon at bounding box center [681, 687] width 20 height 20
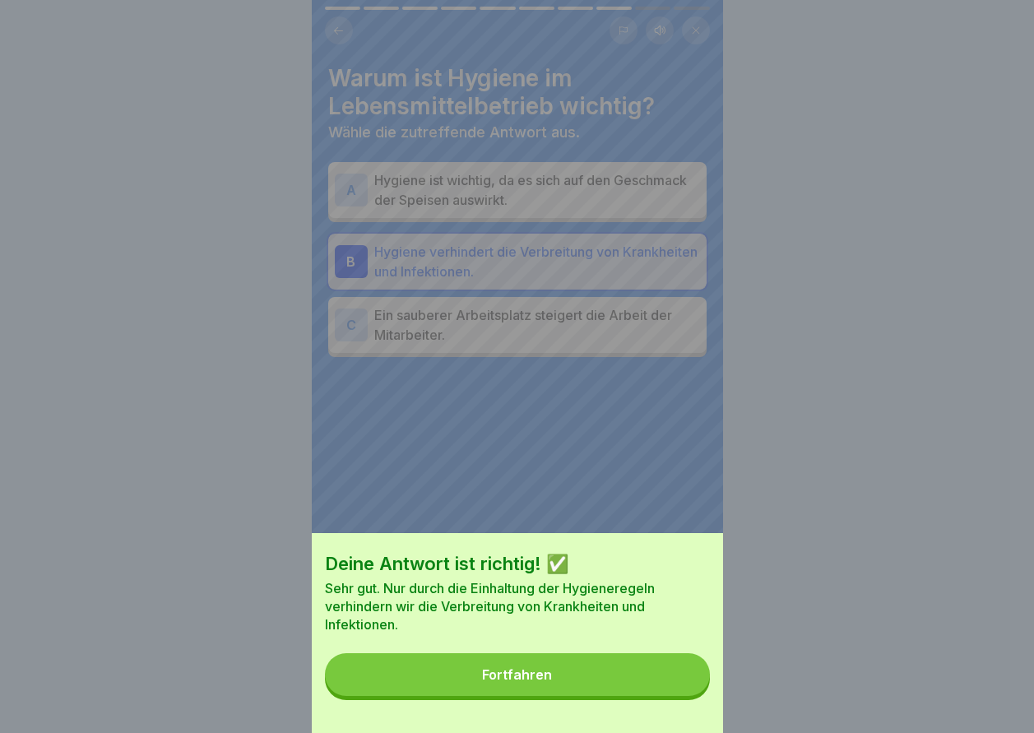
click at [673, 693] on button "Fortfahren" at bounding box center [517, 674] width 385 height 43
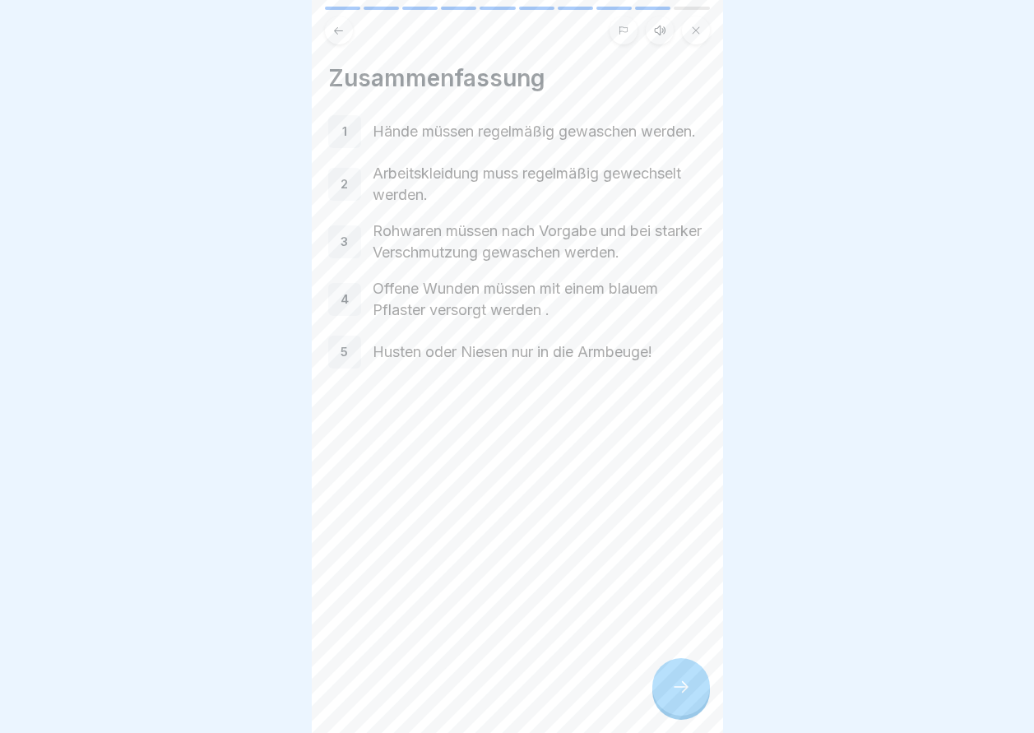
click at [686, 683] on div at bounding box center [681, 687] width 58 height 58
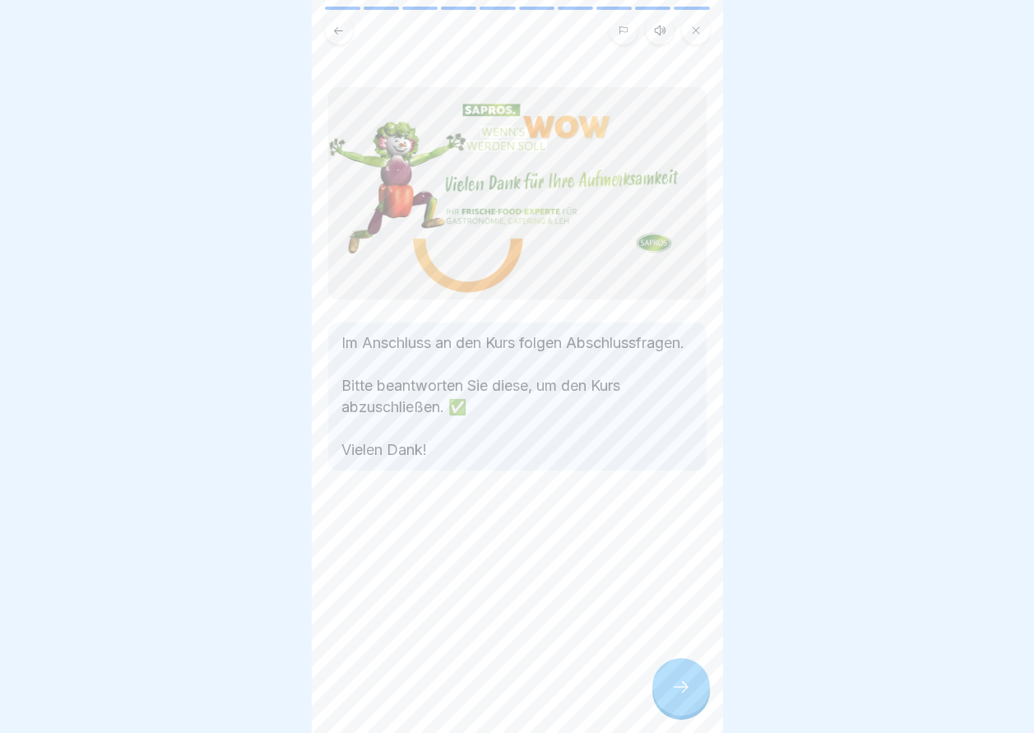
click at [686, 683] on div at bounding box center [681, 687] width 58 height 58
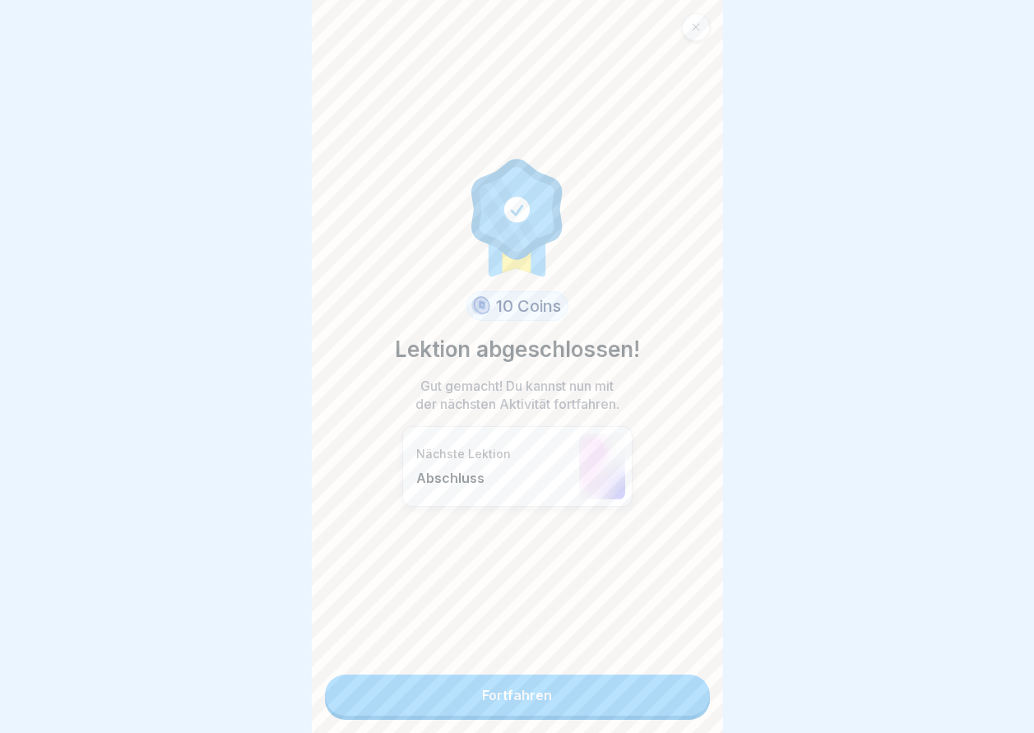
click at [686, 683] on link "Fortfahren" at bounding box center [517, 695] width 385 height 41
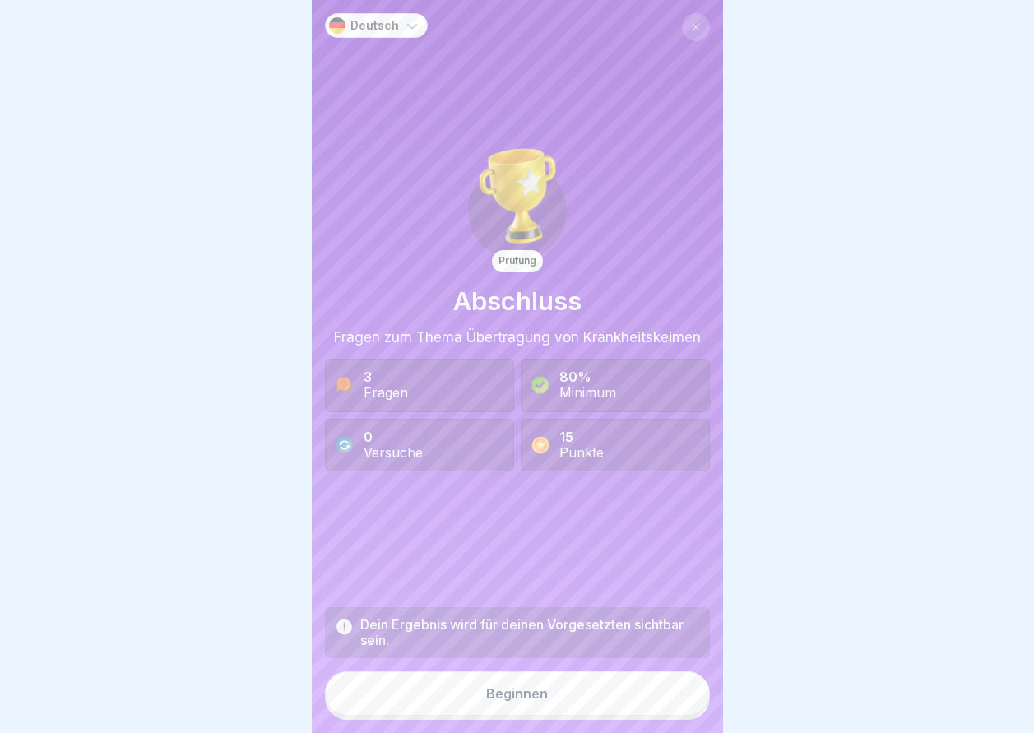
click at [684, 686] on div "Dein Ergebnis wird für deinen Vorgesetzten sichtbar sein. Beginnen" at bounding box center [517, 663] width 385 height 113
click at [678, 692] on button "Beginnen" at bounding box center [517, 693] width 385 height 44
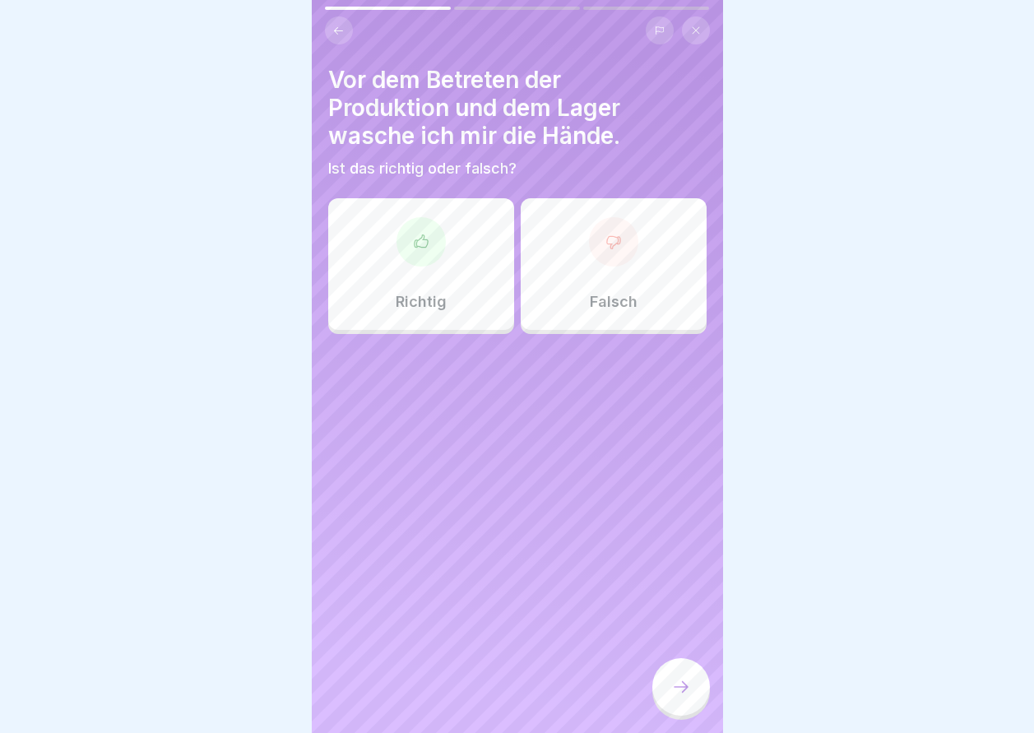
click at [445, 279] on div "Richtig" at bounding box center [421, 264] width 186 height 132
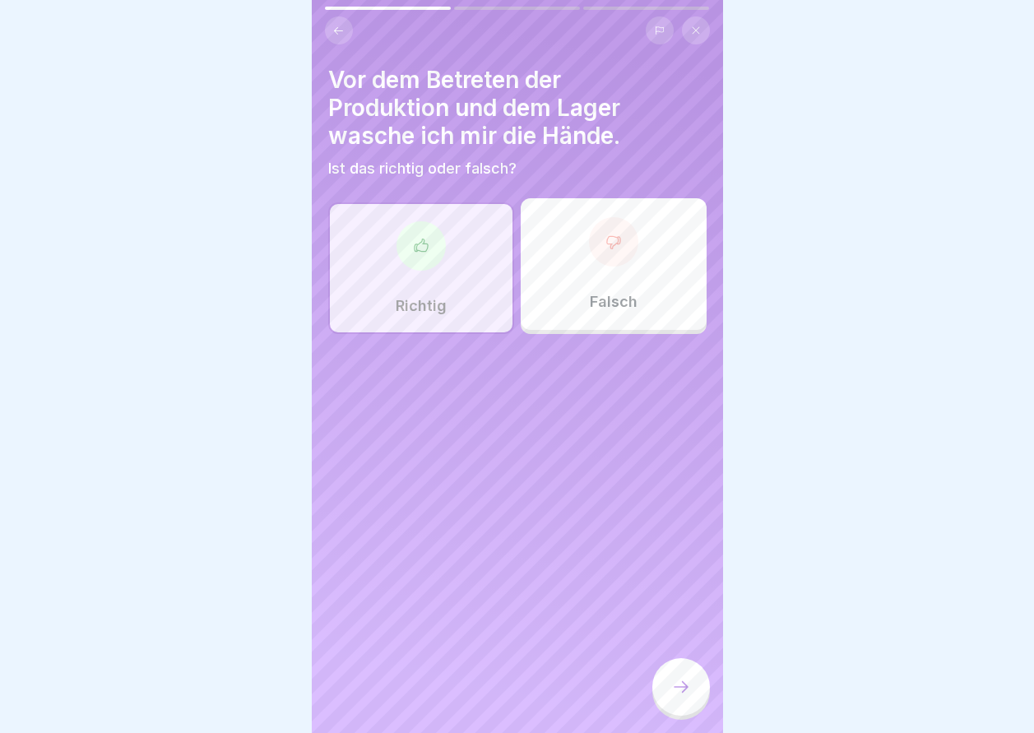
click at [665, 679] on div at bounding box center [681, 687] width 58 height 58
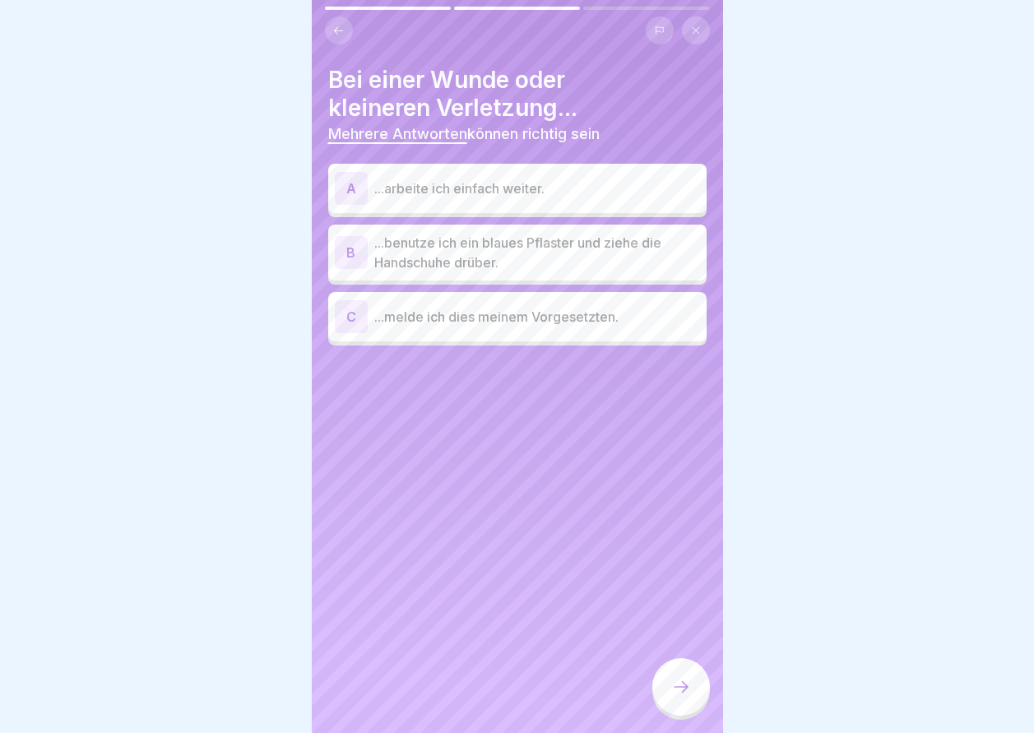
click at [496, 248] on p "...benutze ich ein blaues Pflaster und ziehe die Handschuhe drüber." at bounding box center [537, 252] width 326 height 39
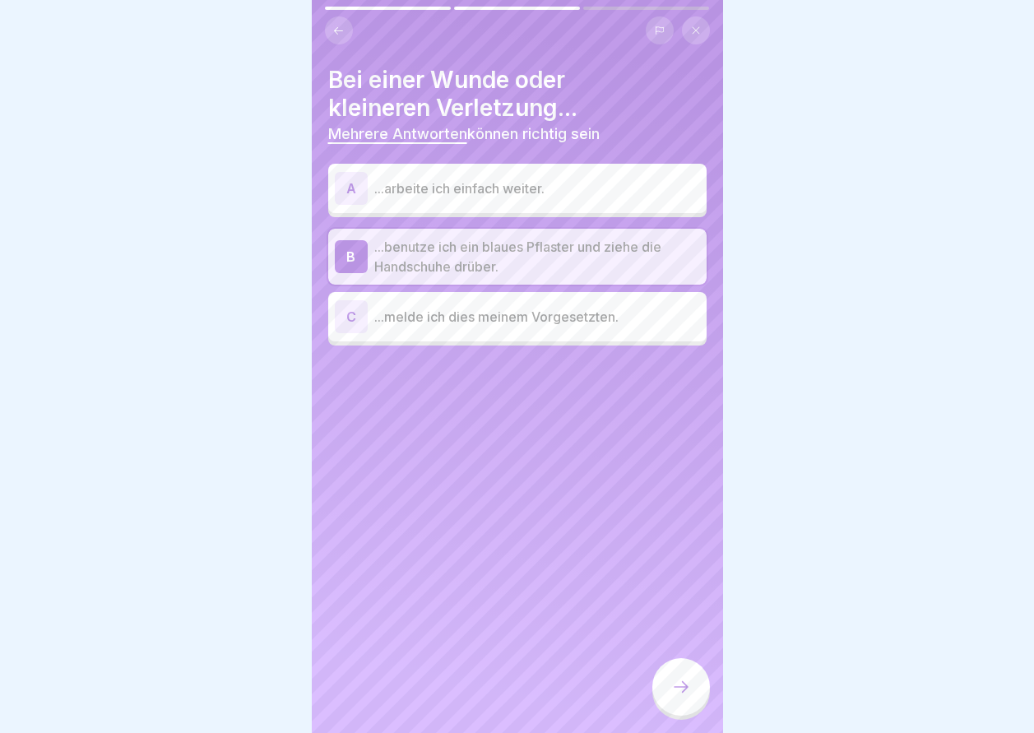
click at [682, 692] on icon at bounding box center [681, 687] width 20 height 20
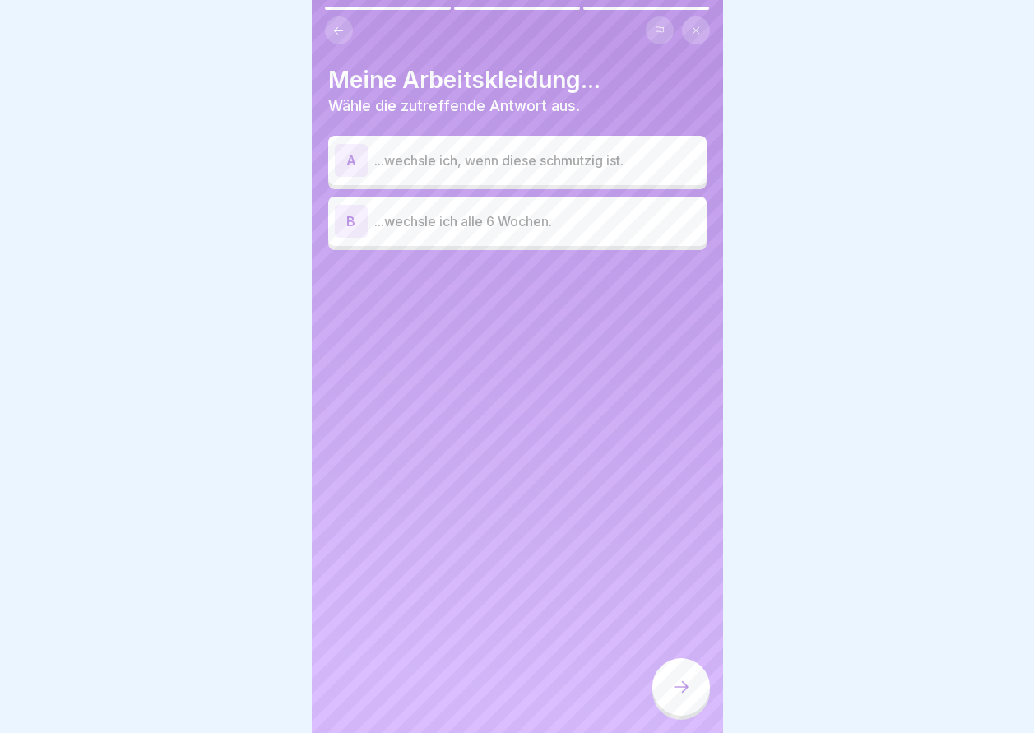
click at [595, 224] on p "...wechsle ich alle 6 Wochen." at bounding box center [537, 221] width 326 height 20
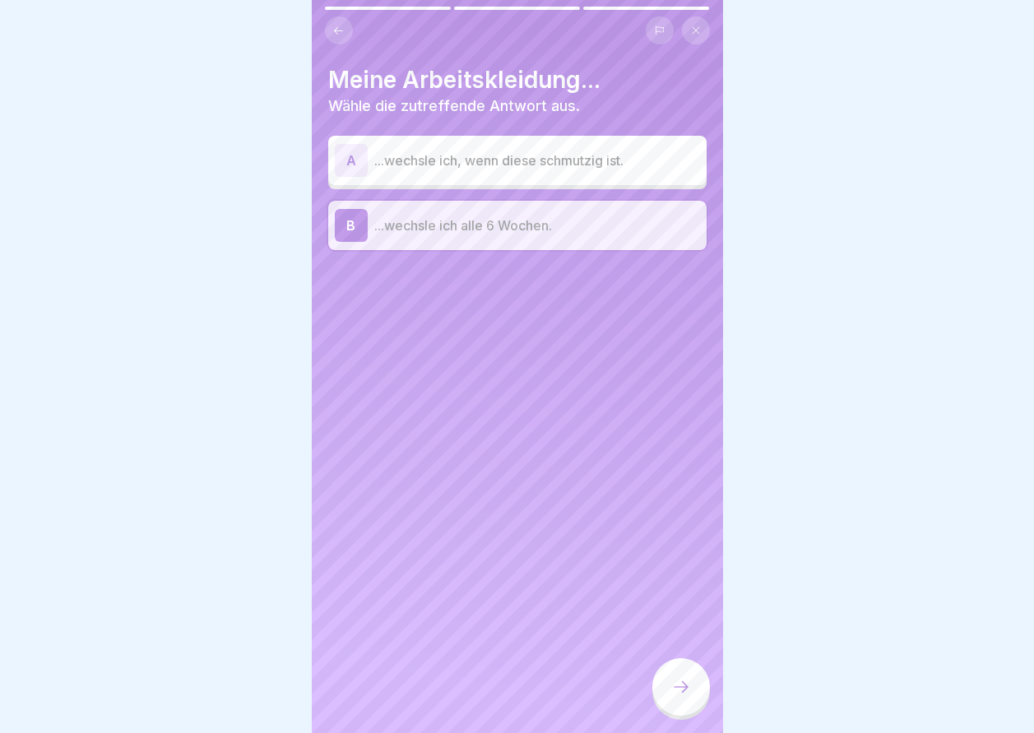
click at [574, 180] on div "A ...wechsle ich, wenn diese schmutzig ist." at bounding box center [517, 160] width 378 height 49
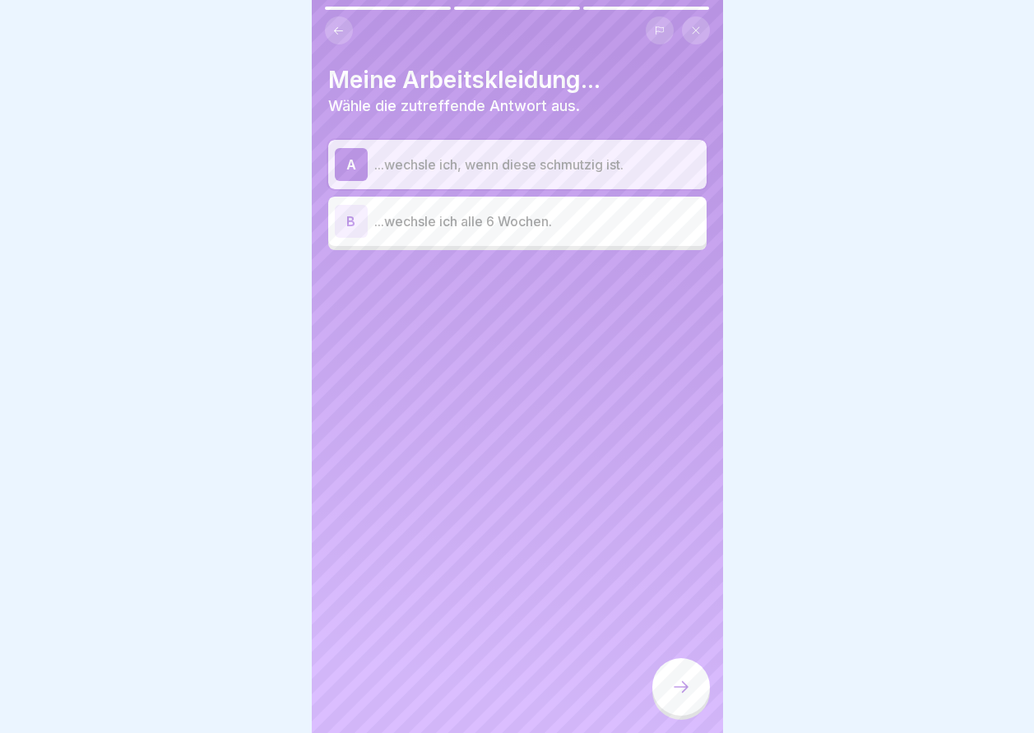
click at [693, 689] on div at bounding box center [681, 687] width 58 height 58
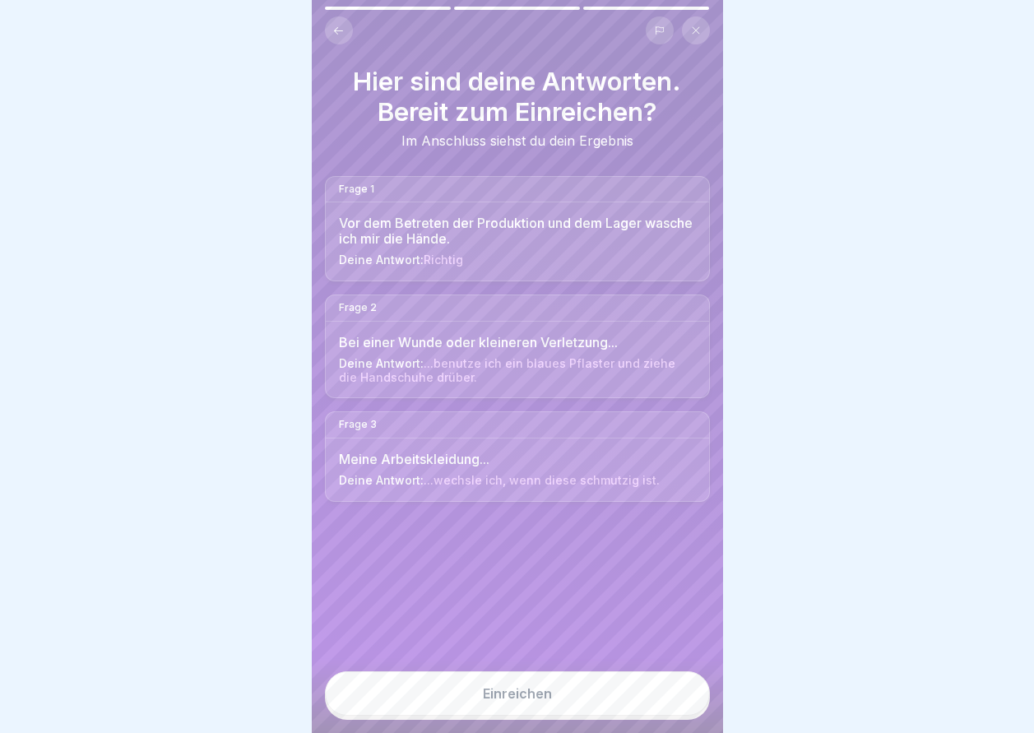
click at [624, 706] on button "Einreichen" at bounding box center [517, 693] width 385 height 44
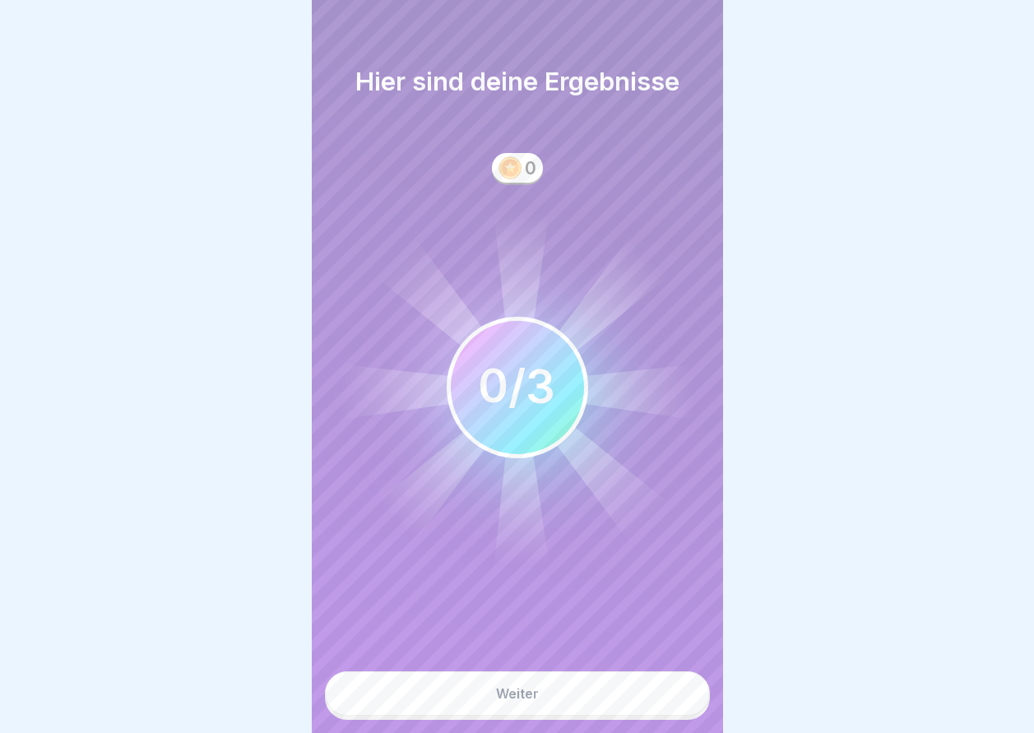
click at [624, 706] on button "Weiter" at bounding box center [517, 693] width 385 height 44
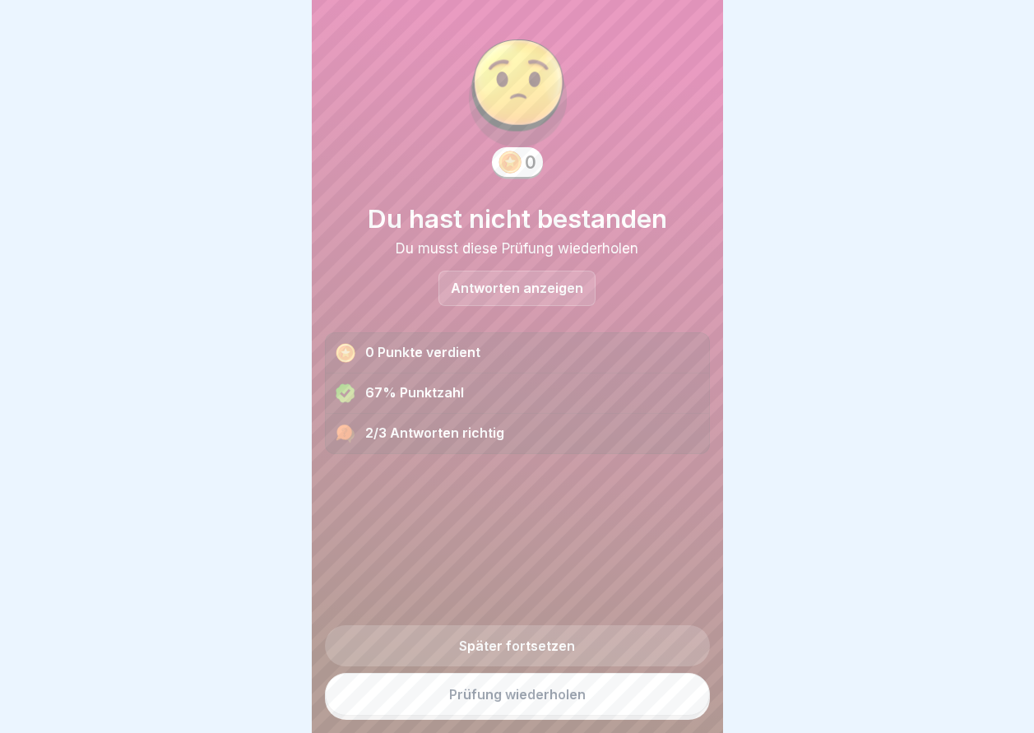
click at [514, 292] on p "Antworten anzeigen" at bounding box center [517, 288] width 132 height 14
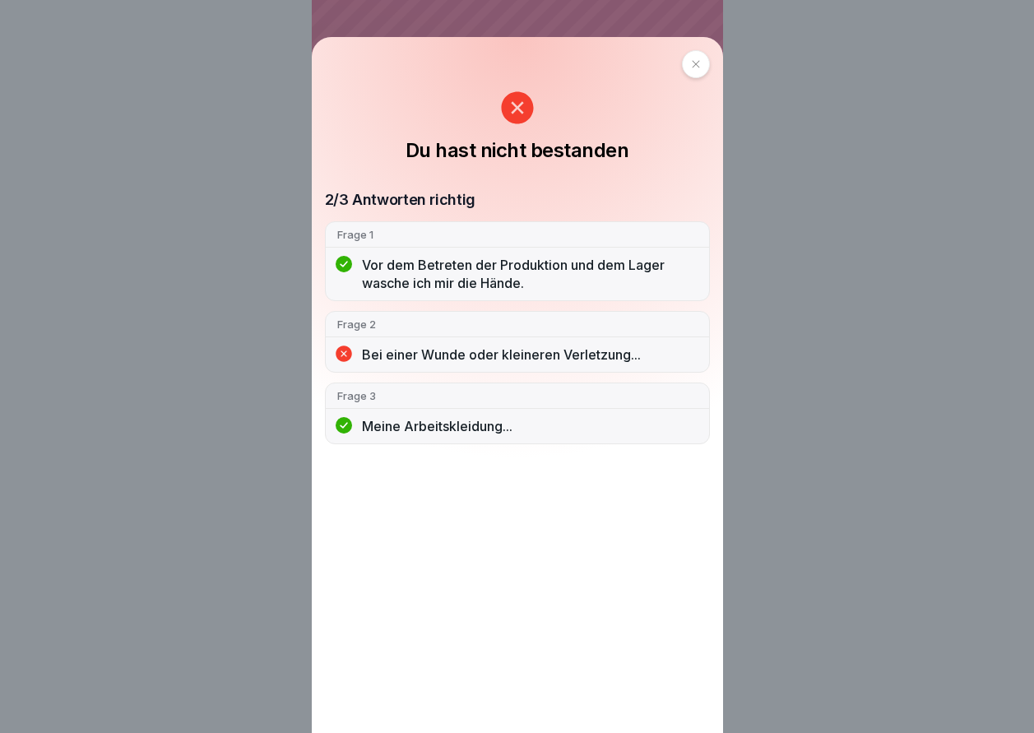
click at [691, 66] on div at bounding box center [696, 64] width 28 height 28
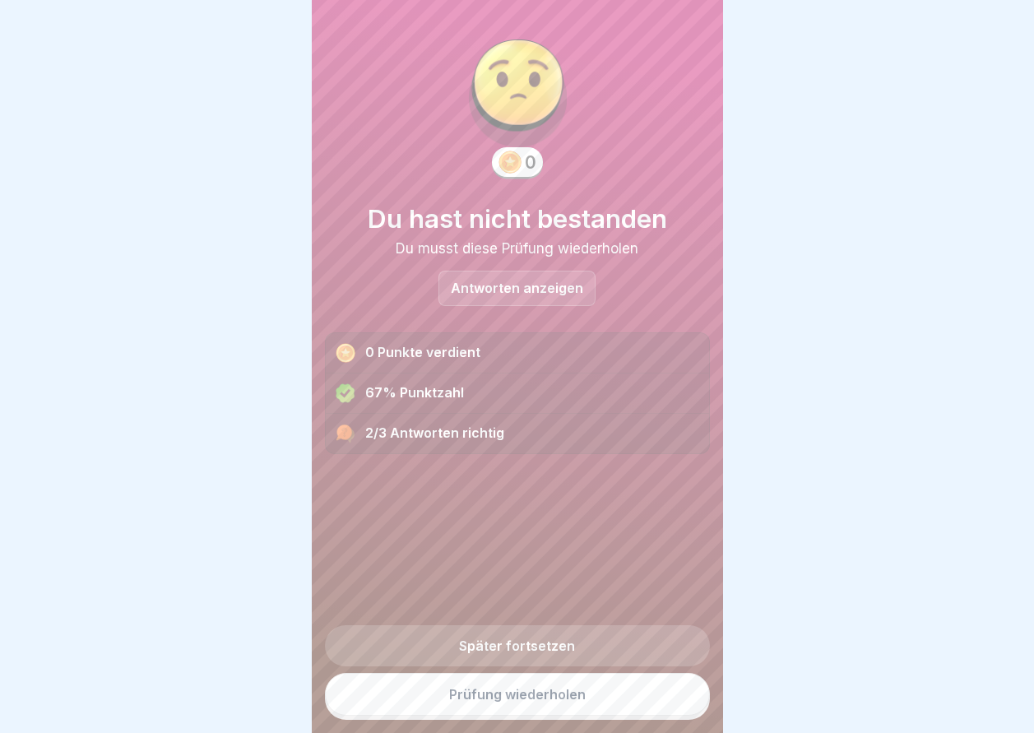
click at [556, 701] on link "Prüfung wiederholen" at bounding box center [517, 694] width 385 height 43
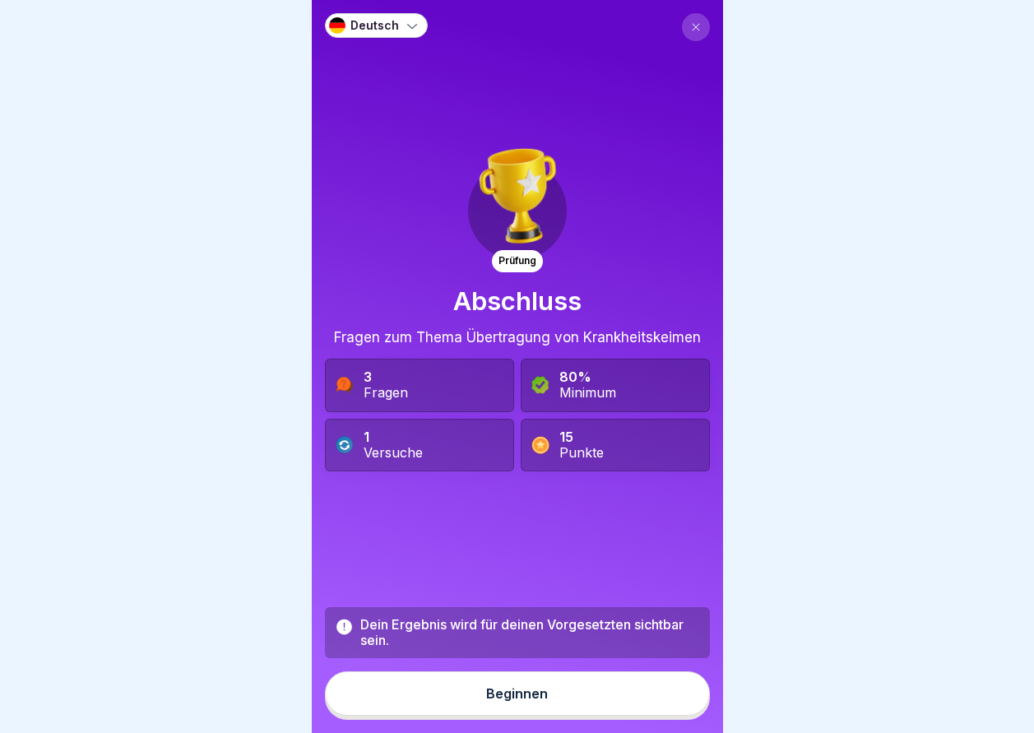
click at [556, 701] on button "Beginnen" at bounding box center [517, 693] width 385 height 44
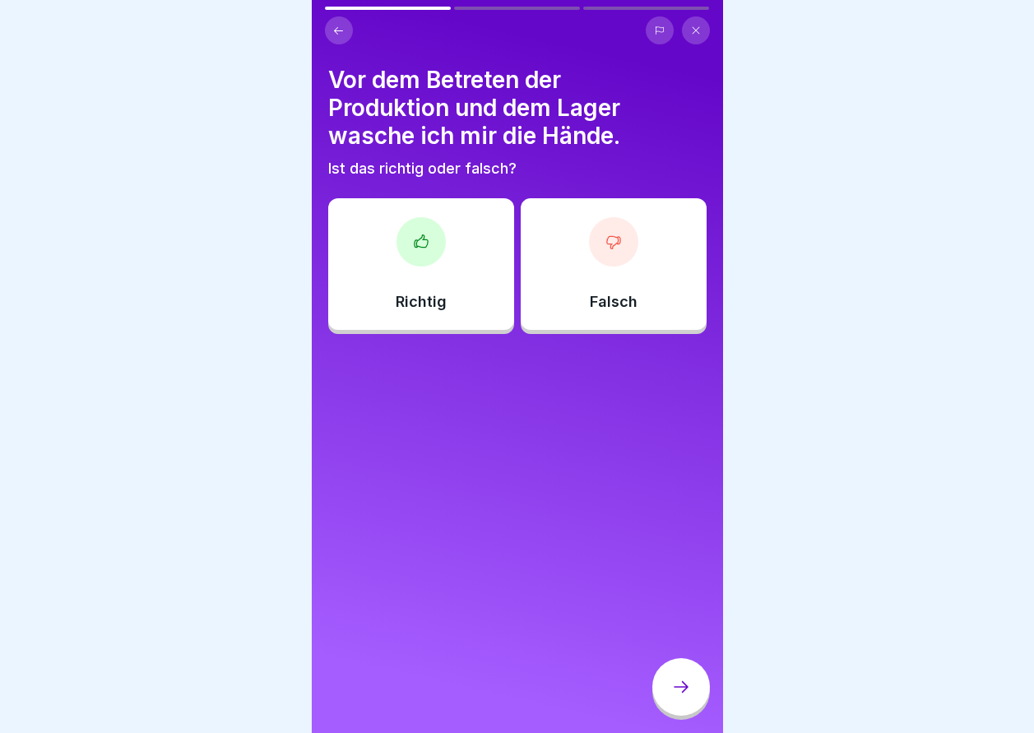
click at [469, 254] on div "Richtig" at bounding box center [421, 264] width 186 height 132
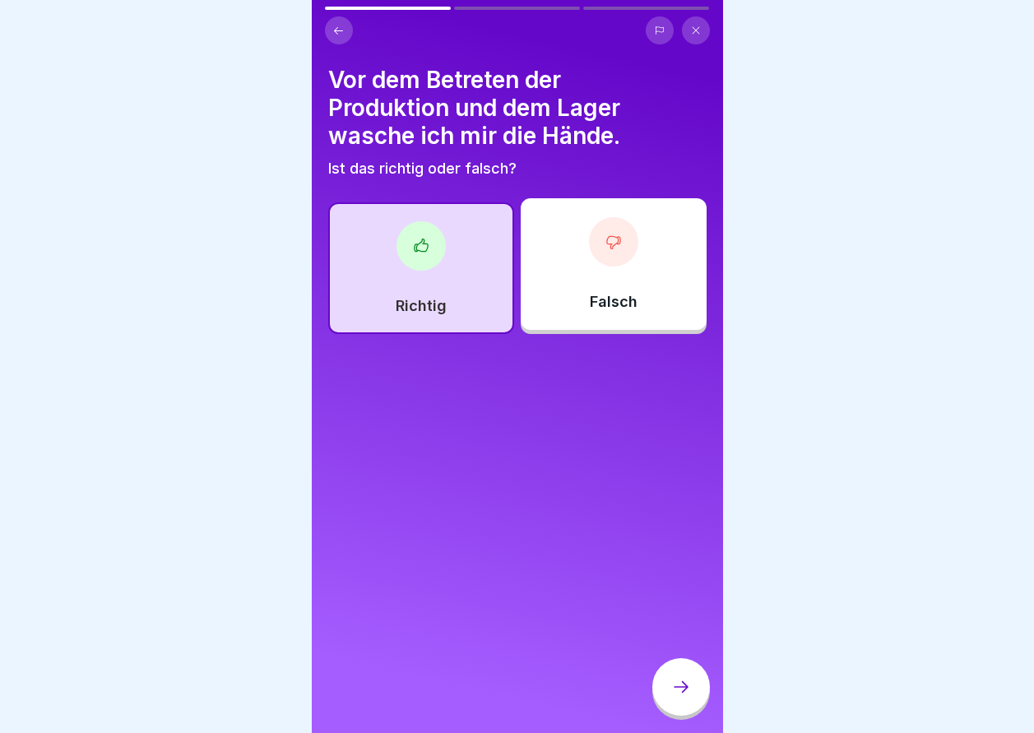
click at [694, 701] on div at bounding box center [681, 687] width 58 height 58
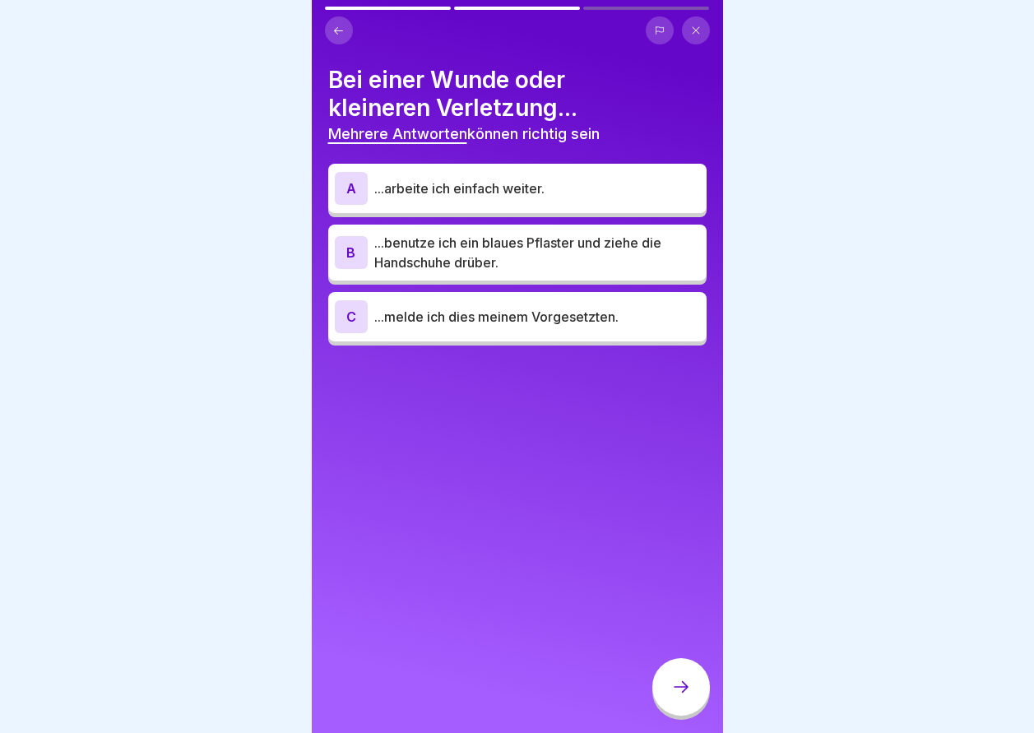
click at [540, 267] on p "...benutze ich ein blaues Pflaster und ziehe die Handschuhe drüber." at bounding box center [537, 252] width 326 height 39
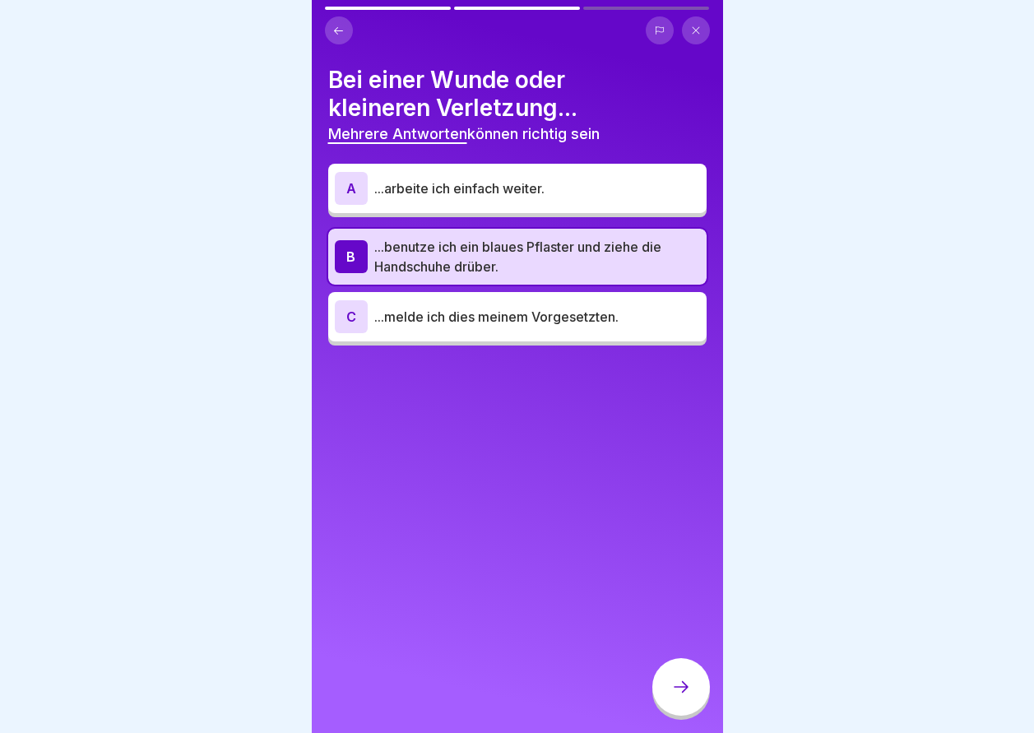
click at [535, 328] on div "C ...melde ich dies meinem Vorgesetzten." at bounding box center [517, 316] width 365 height 33
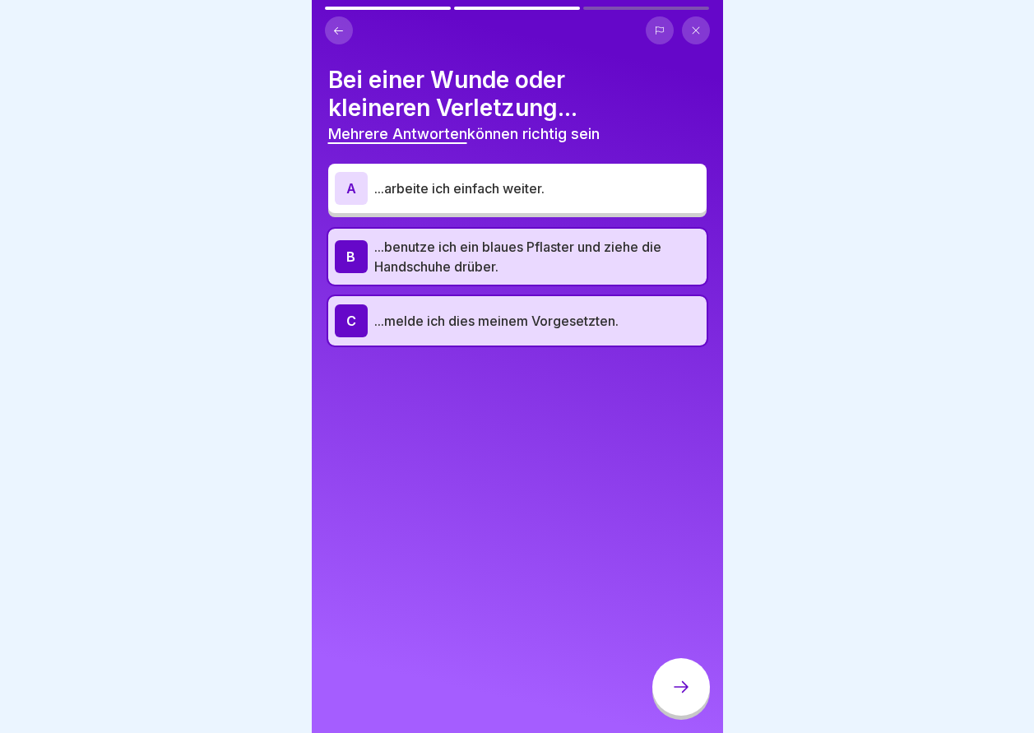
click at [686, 681] on div at bounding box center [681, 687] width 58 height 58
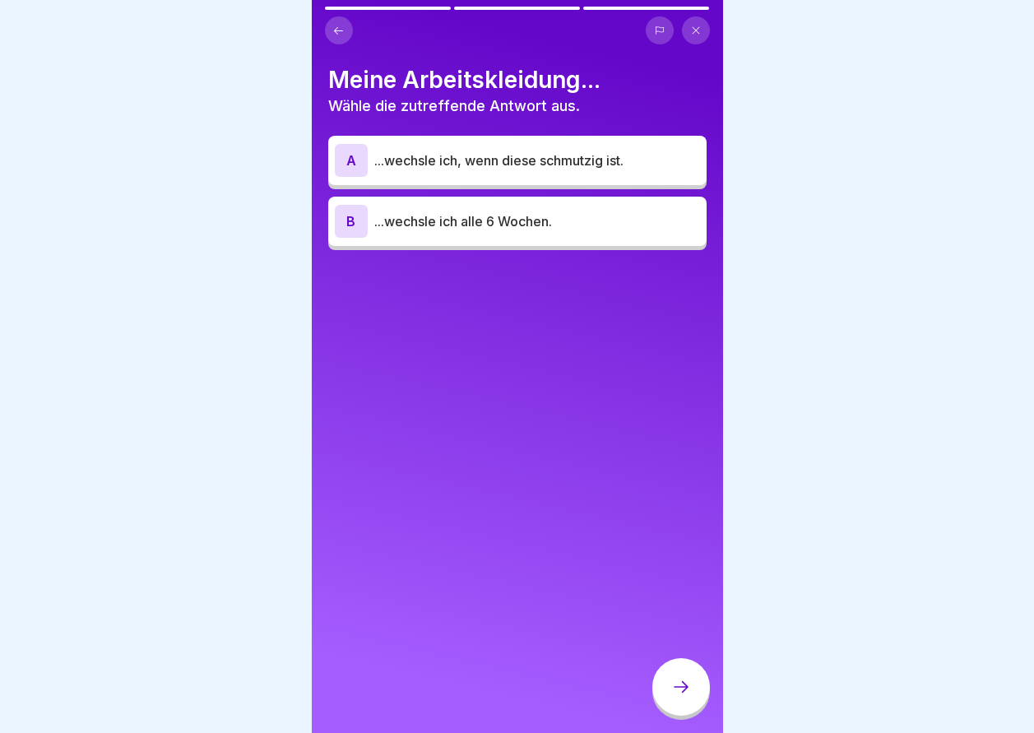
click at [551, 176] on div "A ...wechsle ich, wenn diese schmutzig ist." at bounding box center [517, 160] width 365 height 33
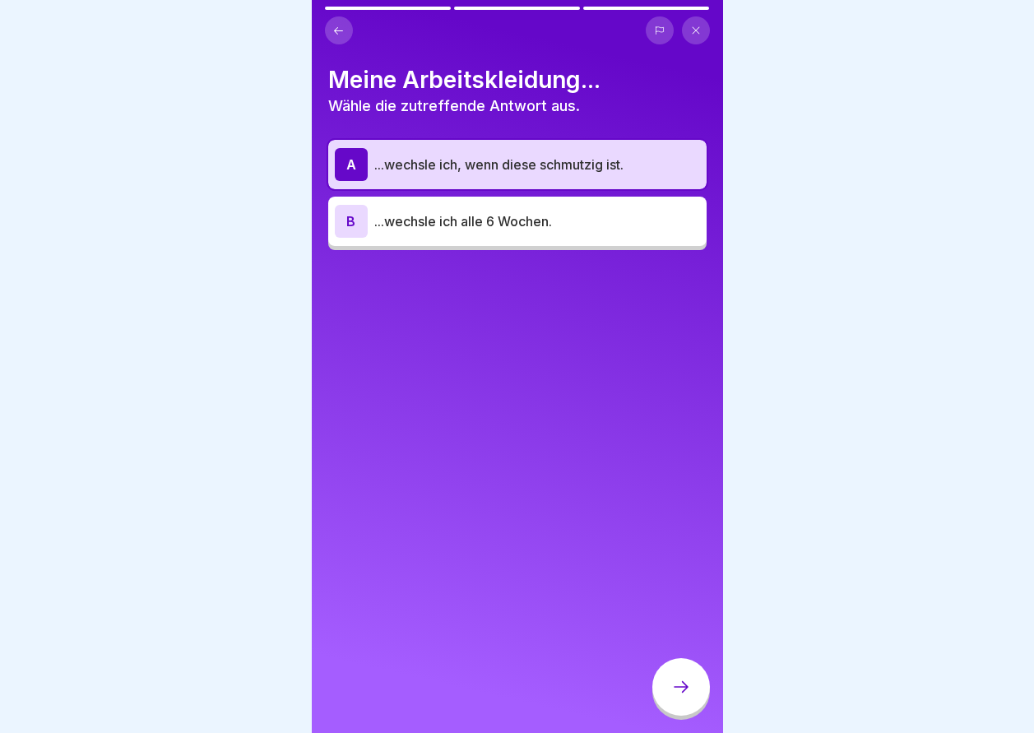
click at [681, 686] on div at bounding box center [681, 687] width 58 height 58
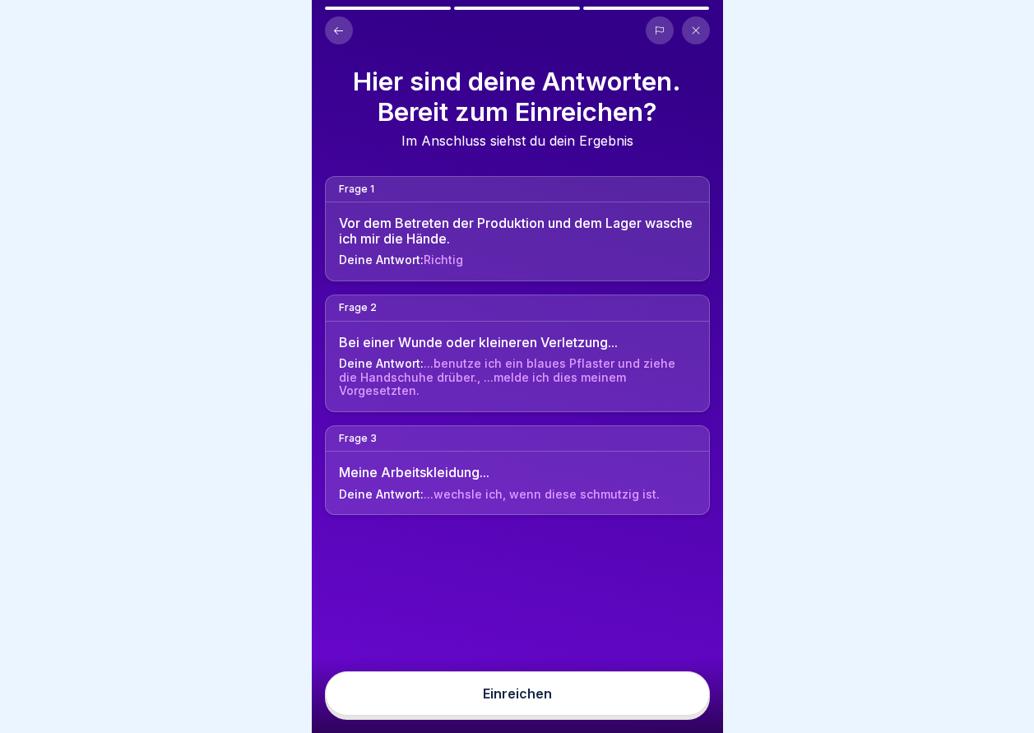
click at [645, 701] on button "Einreichen" at bounding box center [517, 693] width 385 height 44
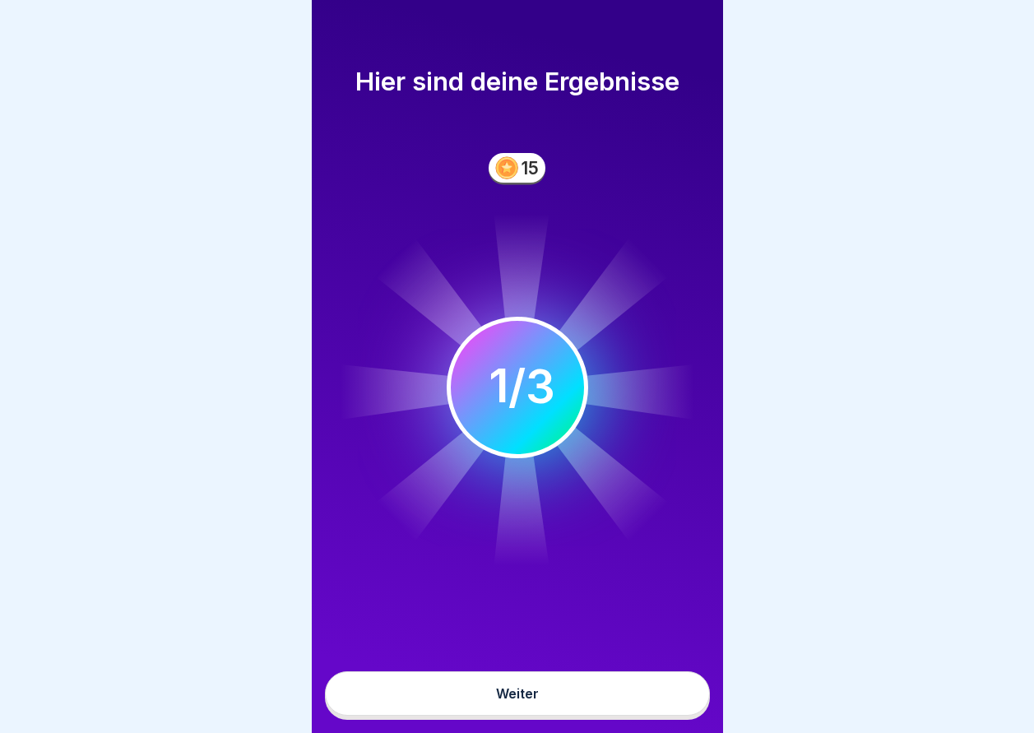
click at [645, 701] on button "Weiter" at bounding box center [517, 693] width 385 height 44
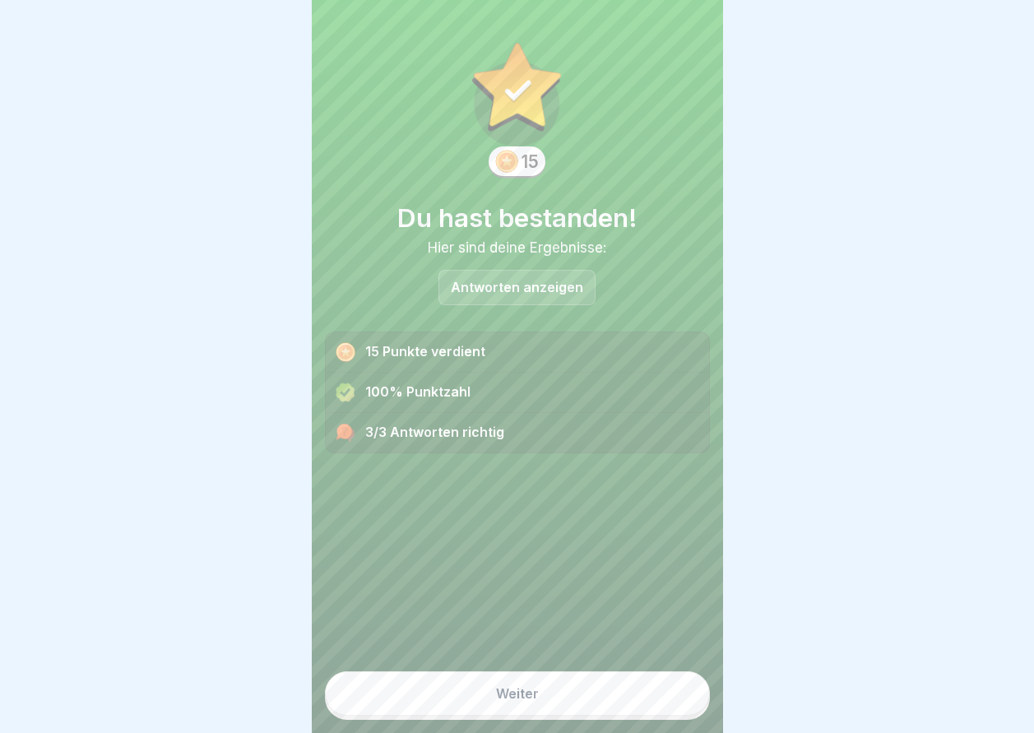
click at [645, 701] on button "Weiter" at bounding box center [517, 693] width 385 height 44
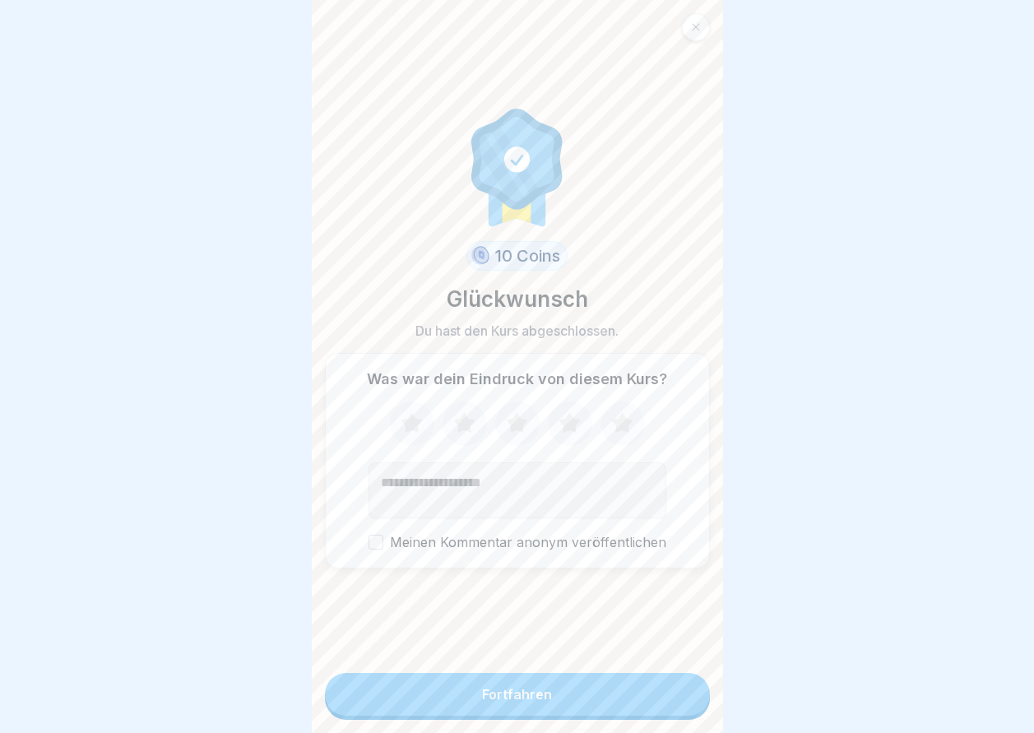
click at [660, 688] on button "Fortfahren" at bounding box center [517, 694] width 385 height 43
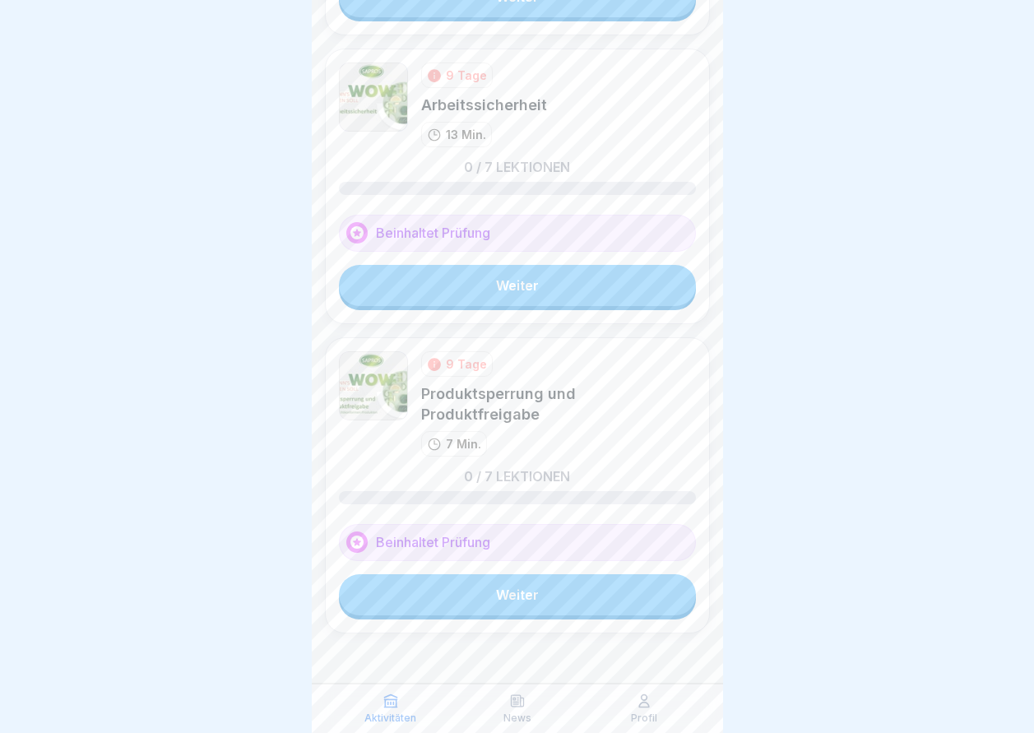
scroll to position [12, 0]
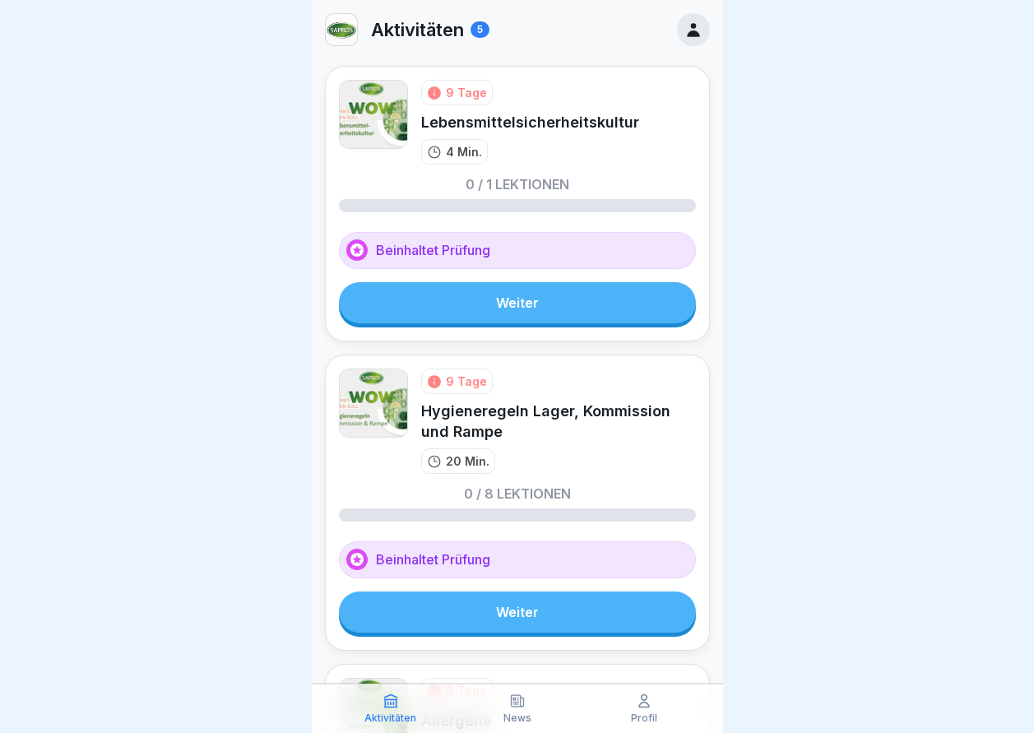
click at [686, 38] on div at bounding box center [693, 29] width 33 height 33
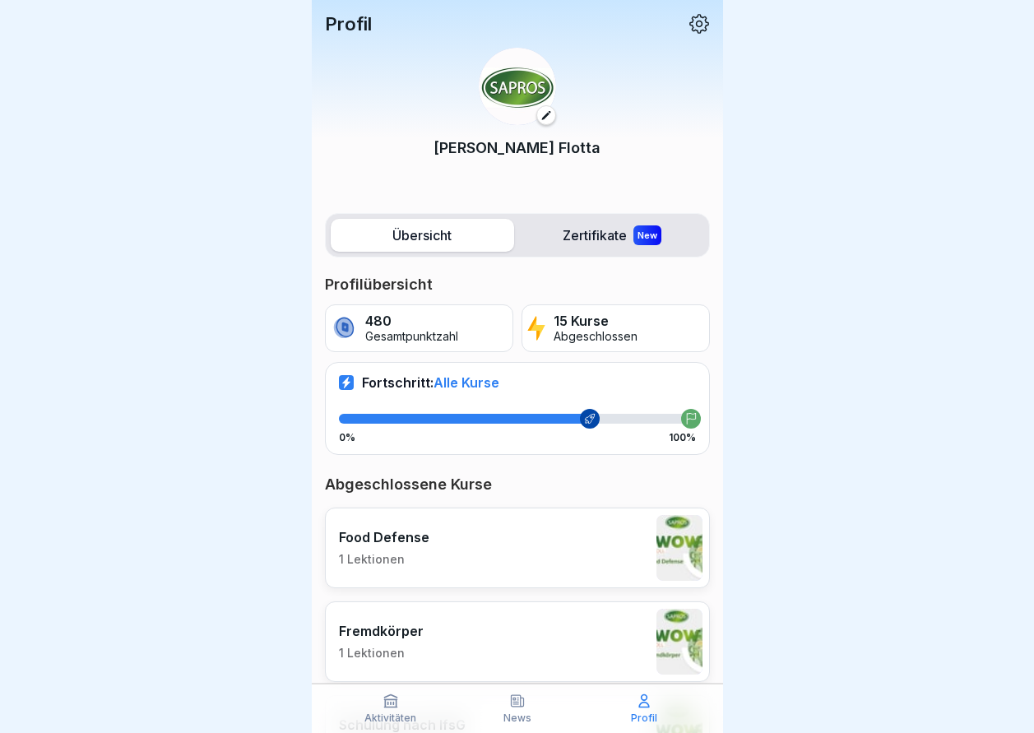
click at [695, 32] on icon at bounding box center [699, 23] width 21 height 21
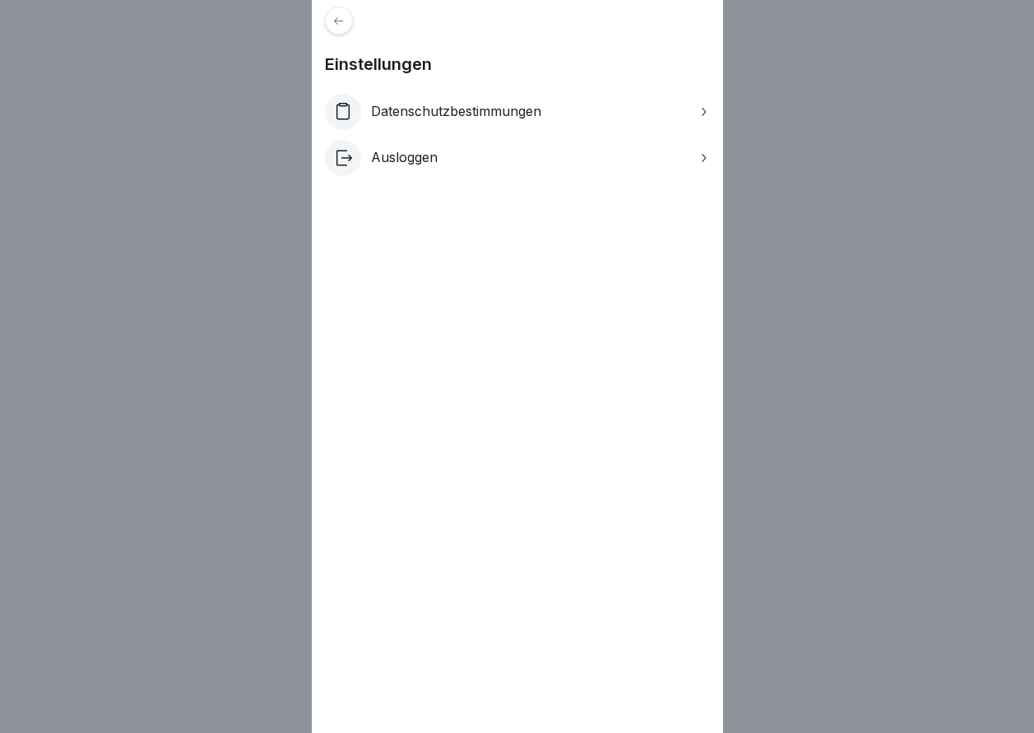
click at [509, 145] on div "Ausloggen" at bounding box center [517, 158] width 385 height 36
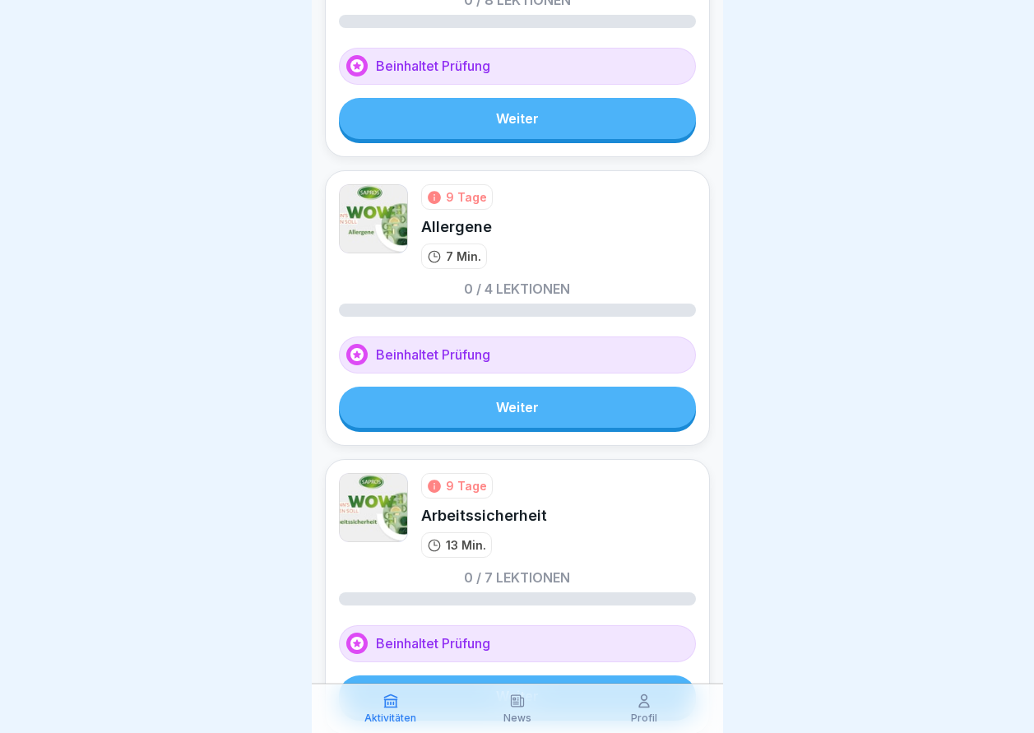
scroll to position [904, 0]
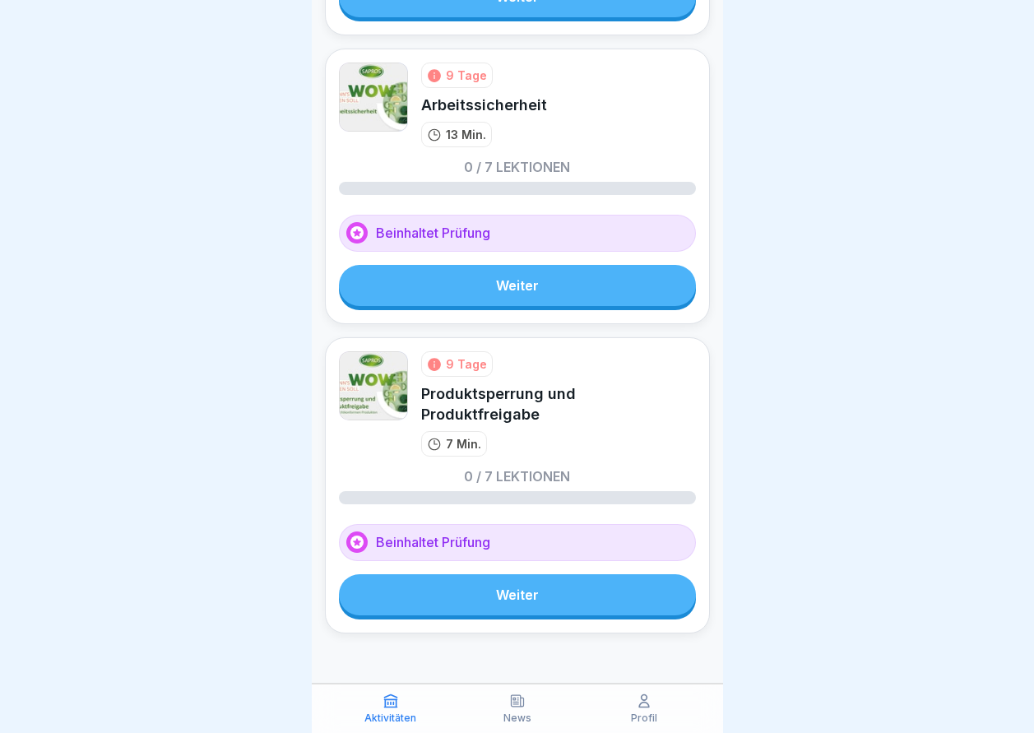
click at [582, 594] on link "Weiter" at bounding box center [517, 594] width 357 height 41
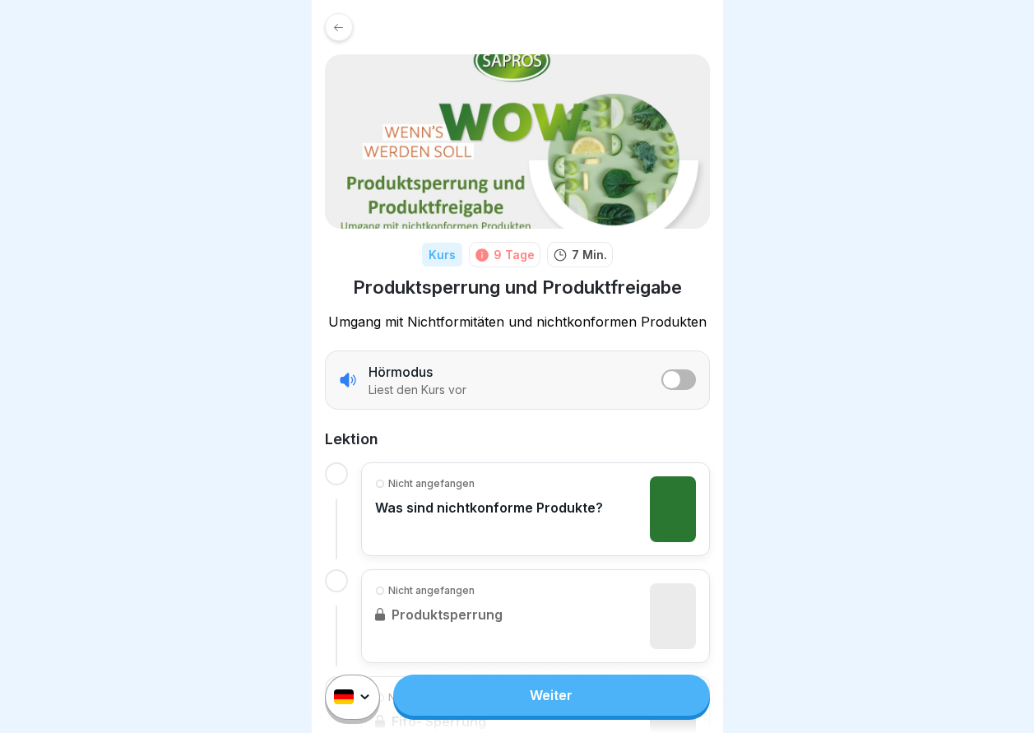
click at [582, 702] on link "Weiter" at bounding box center [551, 695] width 316 height 41
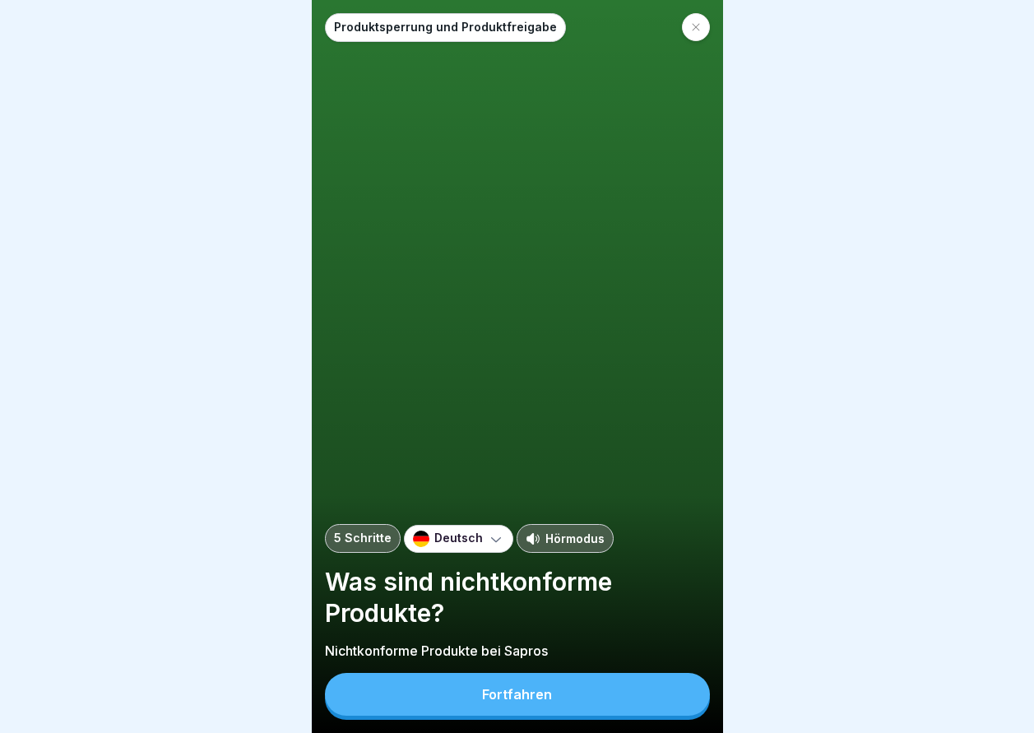
click at [587, 689] on button "Fortfahren" at bounding box center [517, 694] width 385 height 43
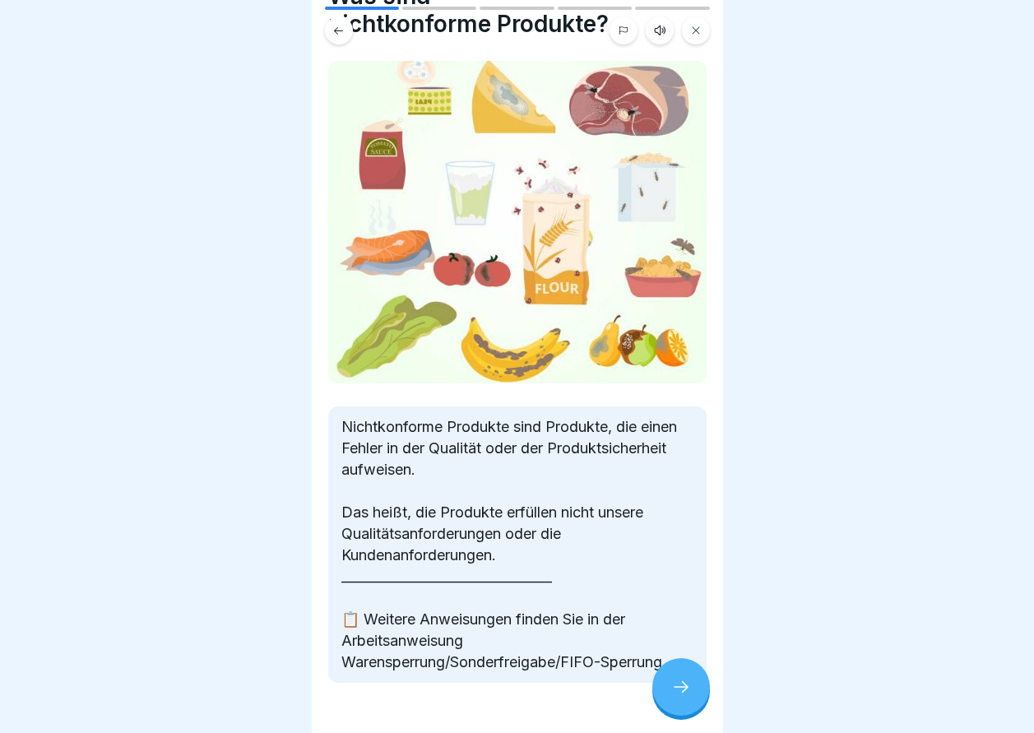
scroll to position [121, 0]
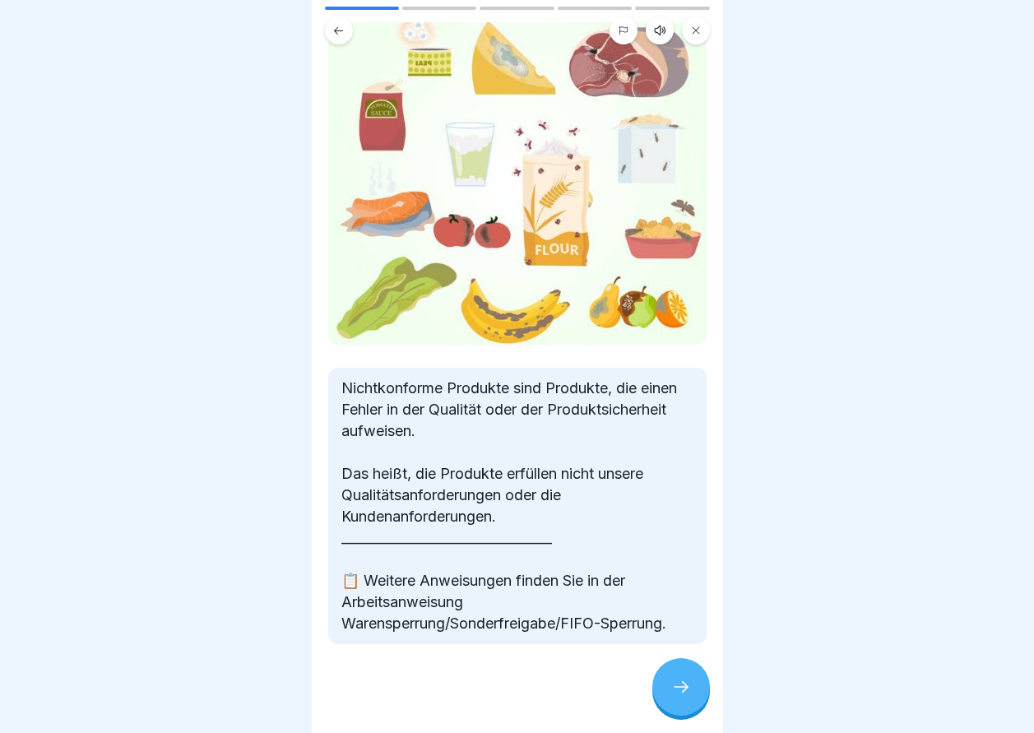
click at [661, 696] on div at bounding box center [681, 687] width 58 height 58
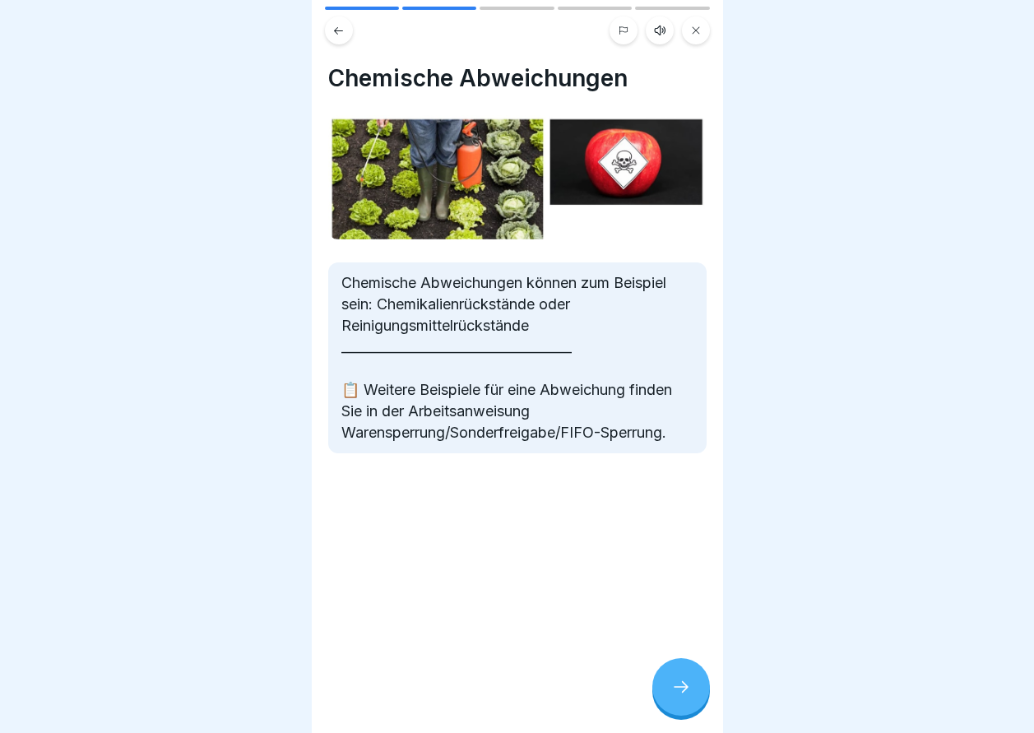
click at [672, 697] on icon at bounding box center [681, 687] width 20 height 20
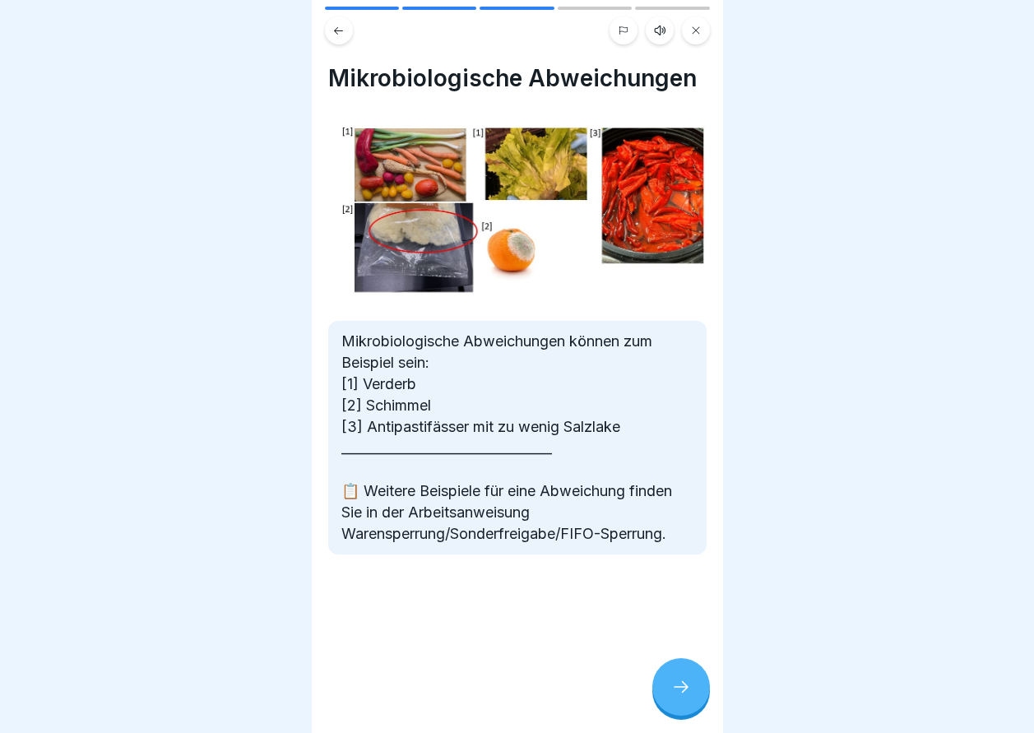
click at [672, 697] on icon at bounding box center [681, 687] width 20 height 20
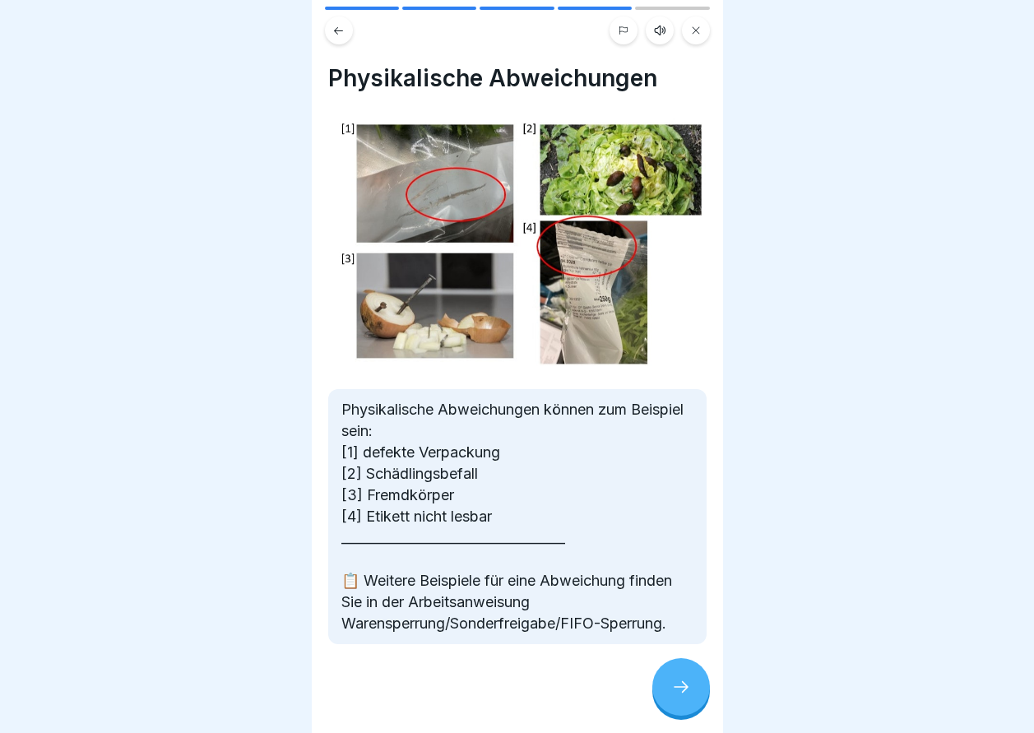
click at [672, 697] on icon at bounding box center [681, 687] width 20 height 20
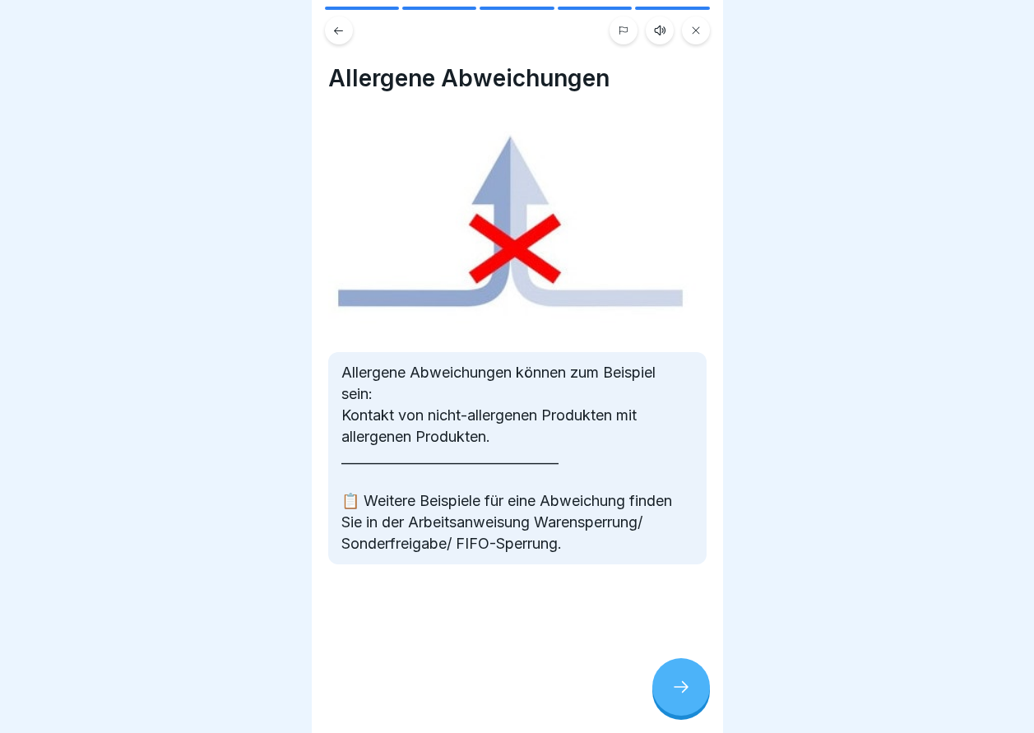
click at [672, 697] on icon at bounding box center [681, 687] width 20 height 20
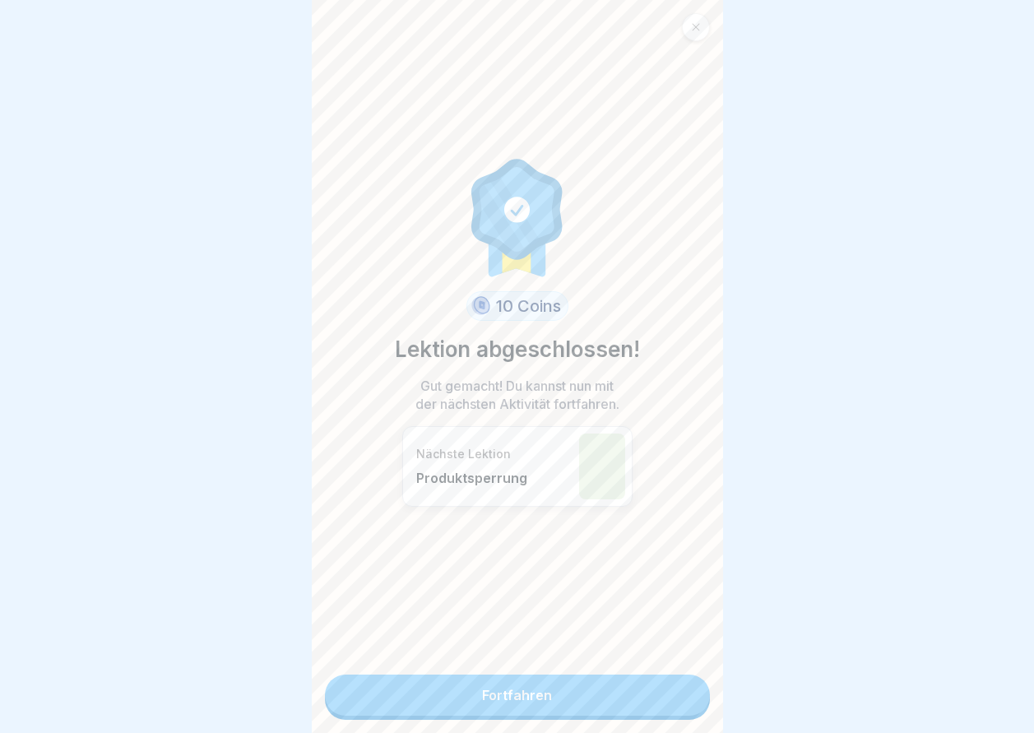
click at [650, 702] on link "Fortfahren" at bounding box center [517, 695] width 385 height 41
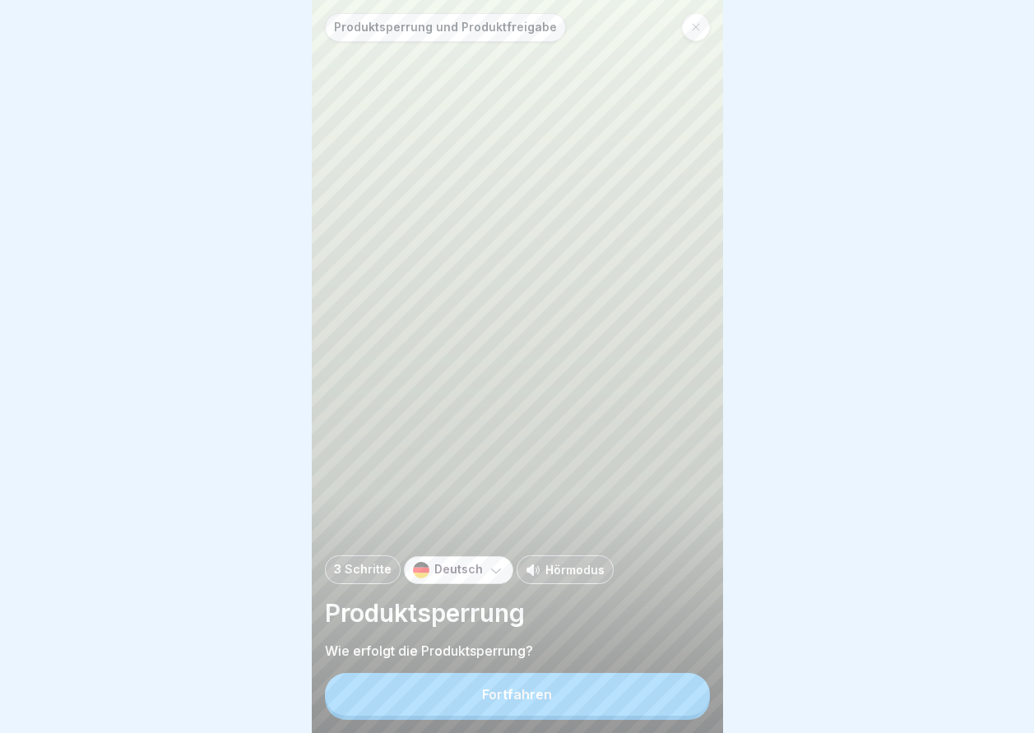
click at [650, 702] on button "Fortfahren" at bounding box center [517, 694] width 385 height 43
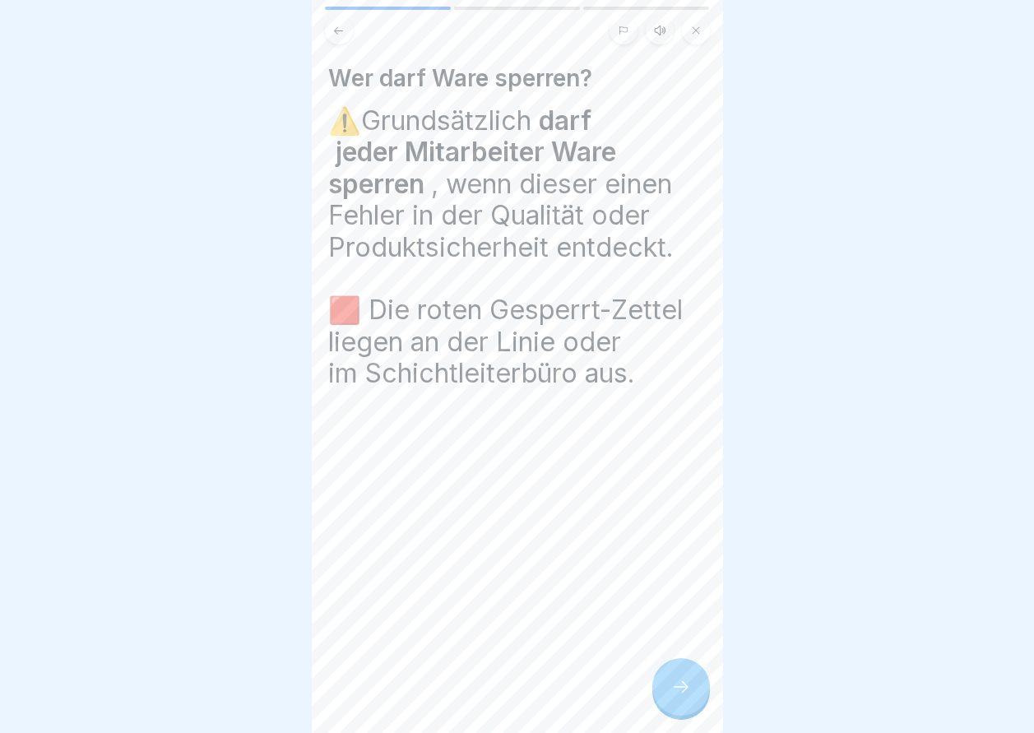
click at [693, 698] on div at bounding box center [681, 687] width 58 height 58
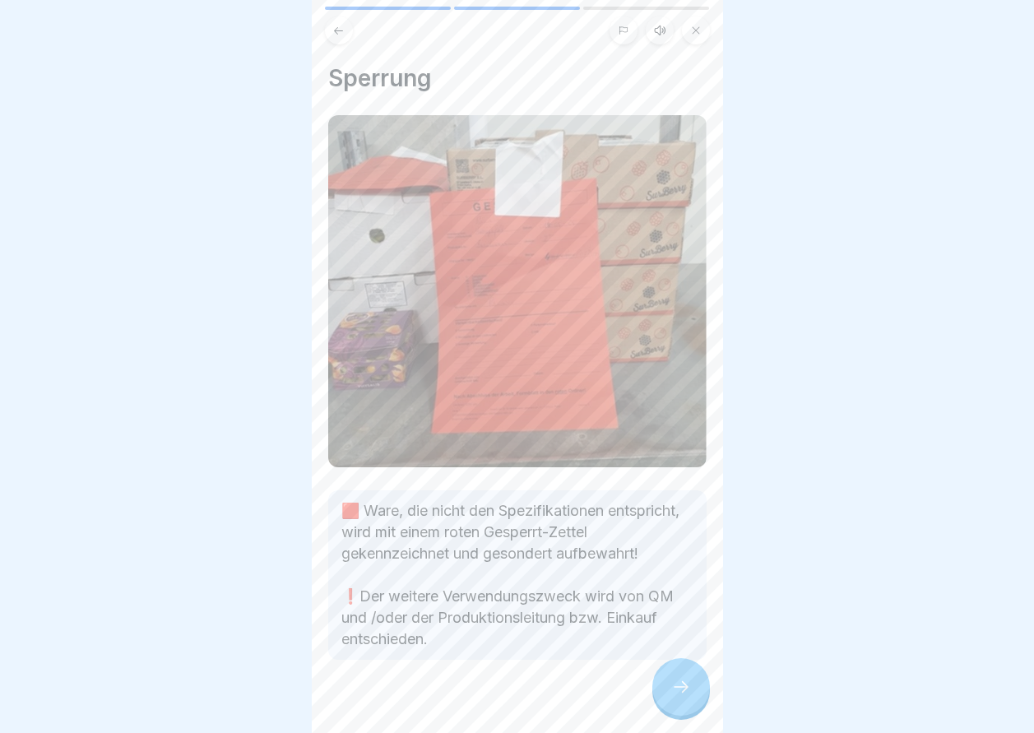
click at [693, 698] on div at bounding box center [681, 687] width 58 height 58
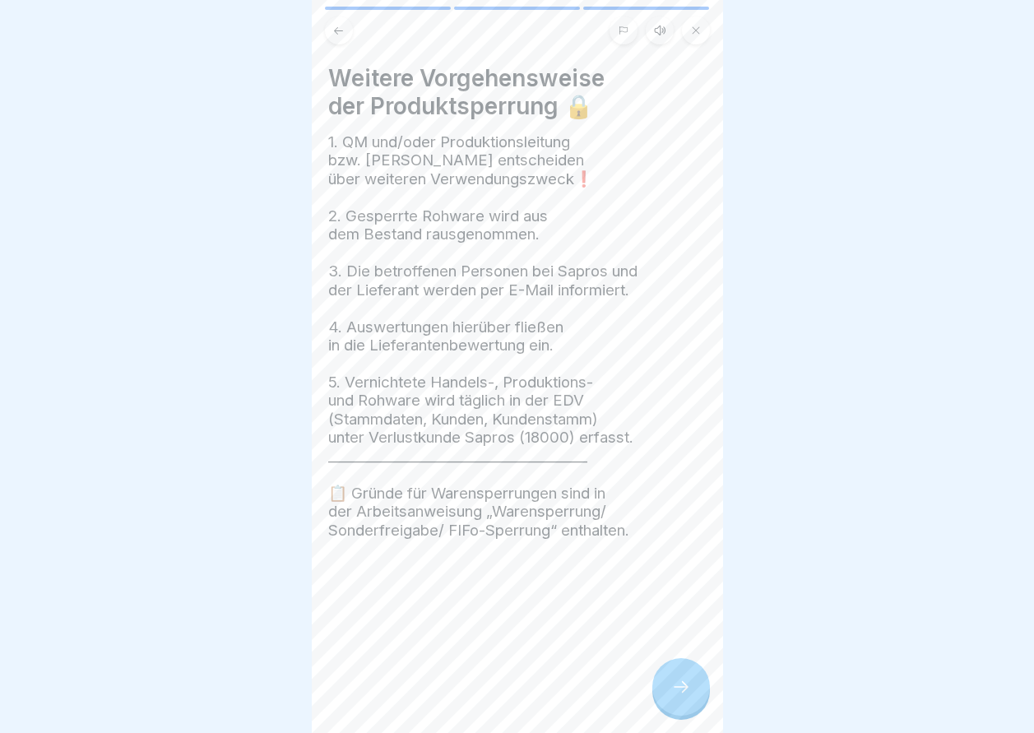
click at [693, 698] on div at bounding box center [681, 687] width 58 height 58
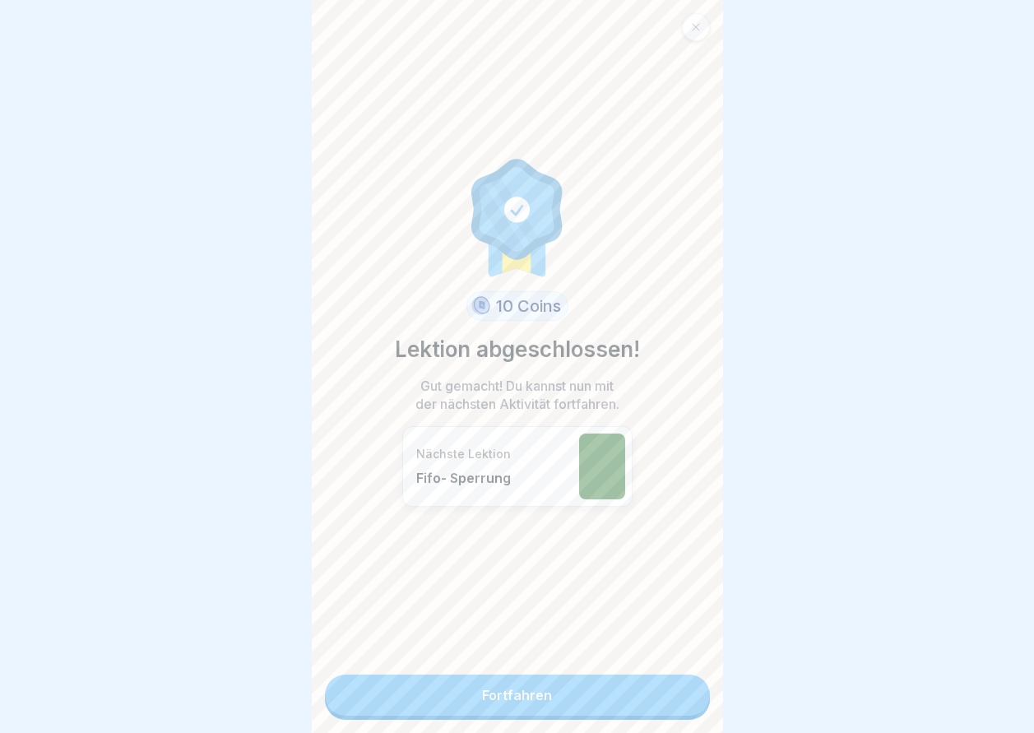
click at [693, 698] on link "Fortfahren" at bounding box center [517, 695] width 385 height 41
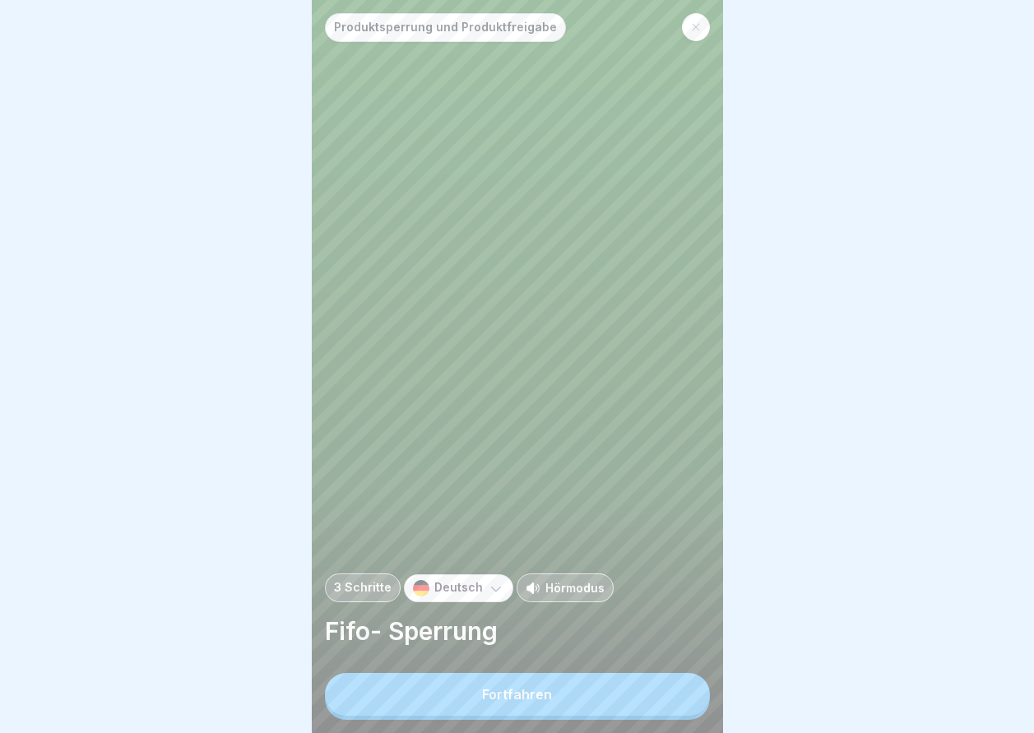
click at [683, 699] on button "Fortfahren" at bounding box center [517, 694] width 385 height 43
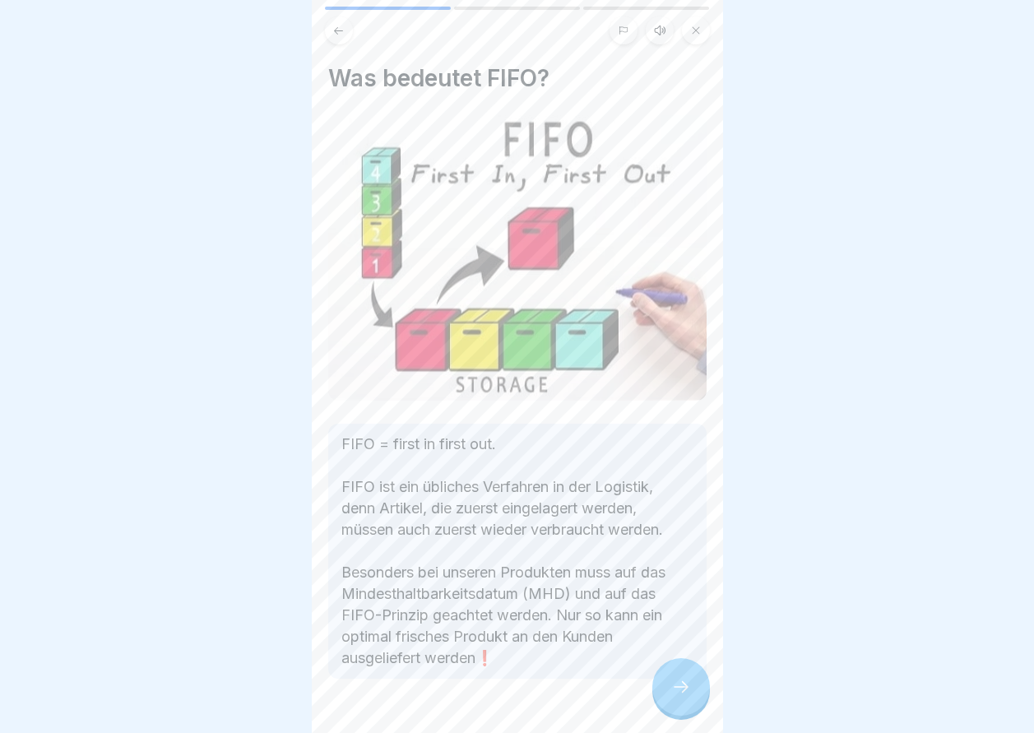
click at [679, 697] on icon at bounding box center [681, 687] width 20 height 20
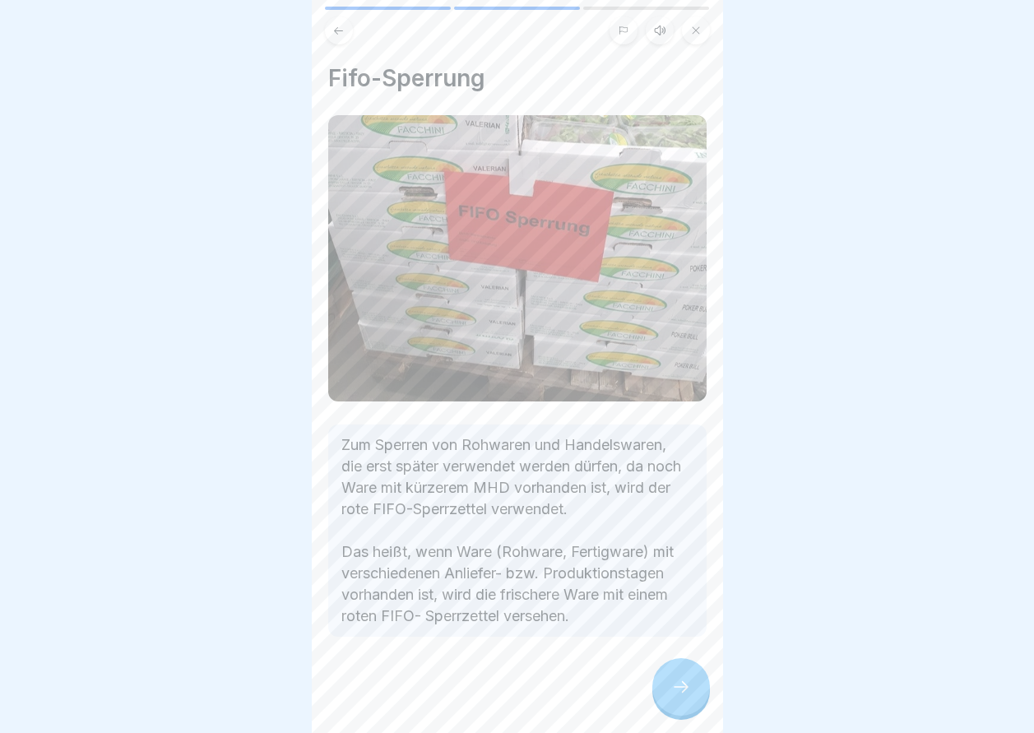
click at [679, 697] on icon at bounding box center [681, 687] width 20 height 20
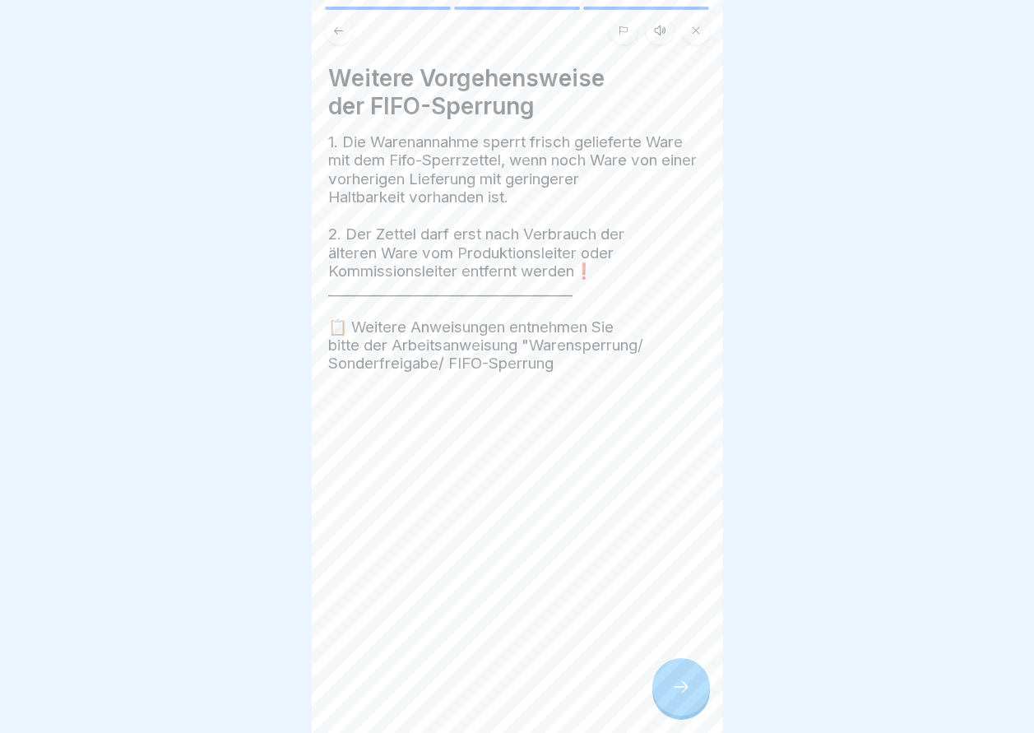
click at [679, 697] on icon at bounding box center [681, 687] width 20 height 20
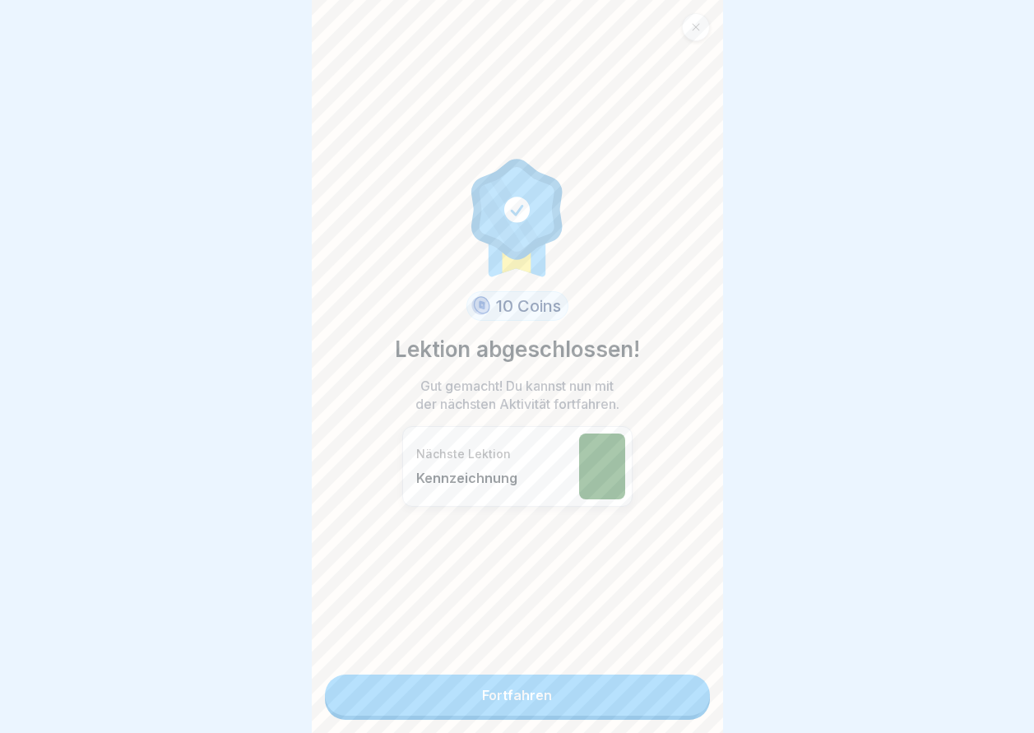
click at [679, 700] on link "Fortfahren" at bounding box center [517, 695] width 385 height 41
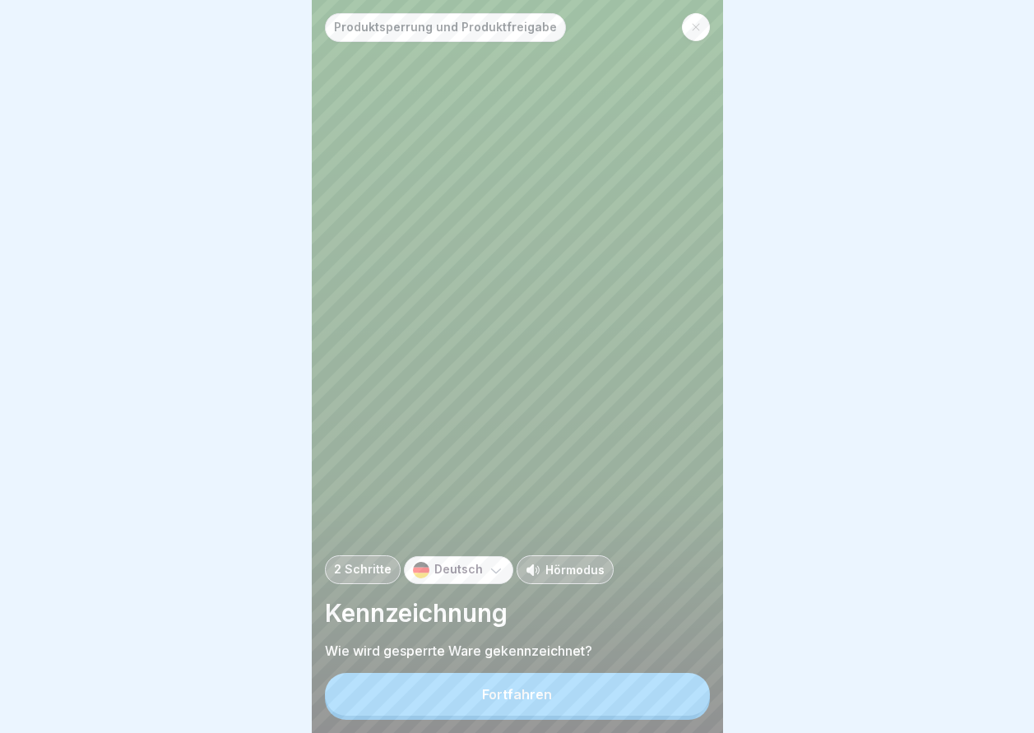
click at [623, 700] on button "Fortfahren" at bounding box center [517, 694] width 385 height 43
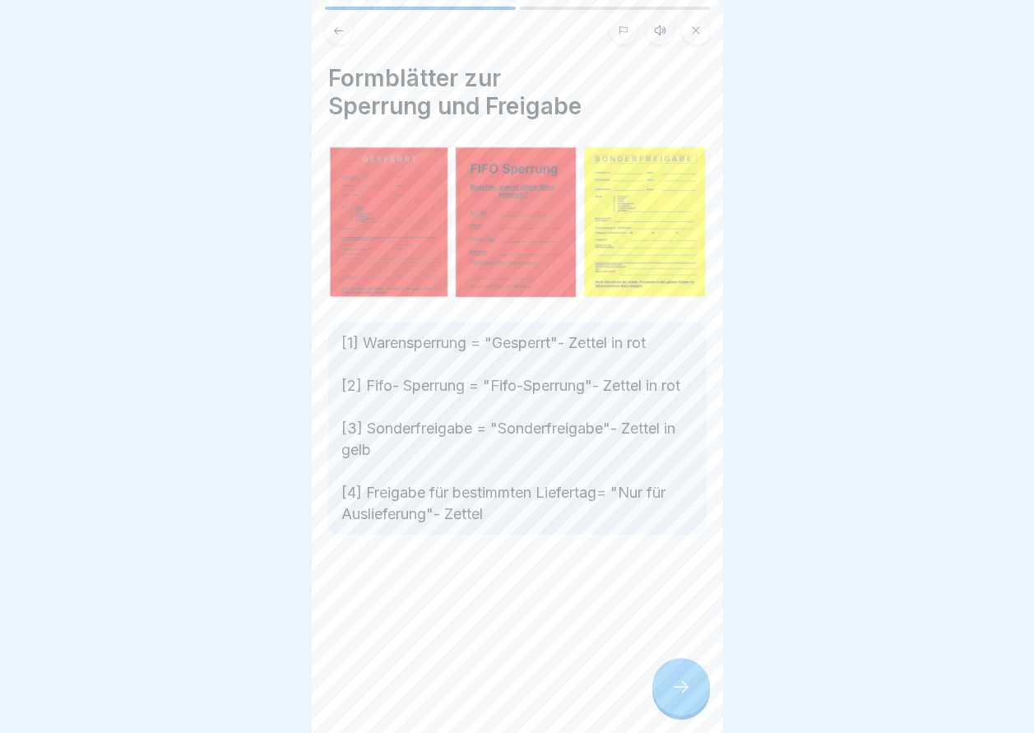
click at [700, 698] on div at bounding box center [681, 687] width 58 height 58
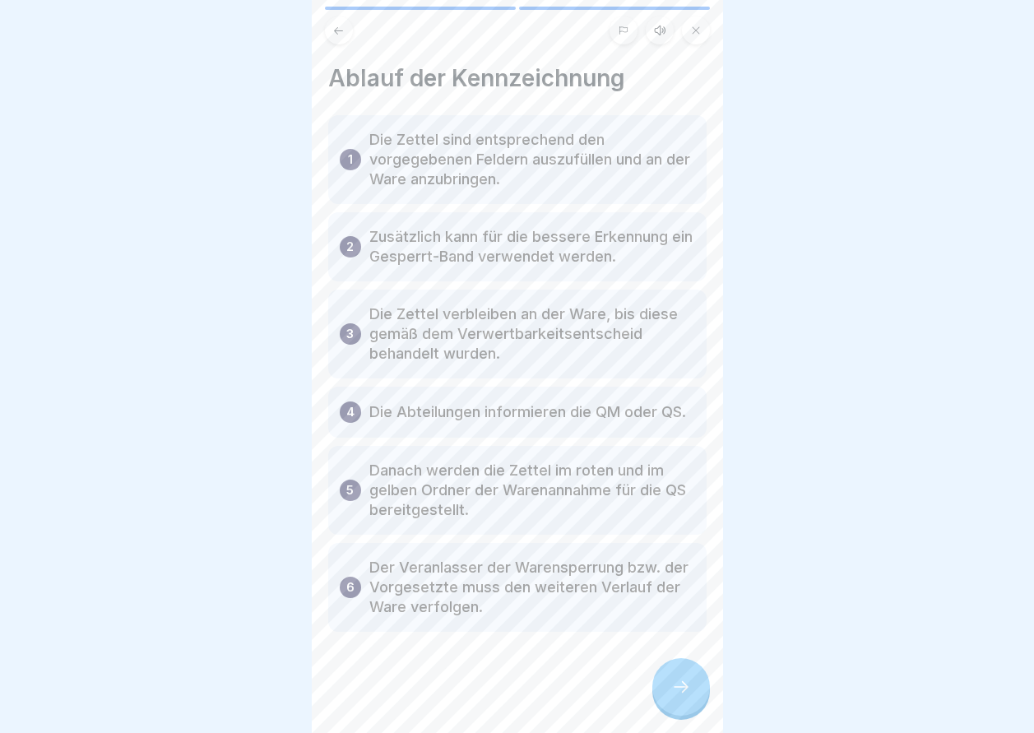
click at [700, 698] on div at bounding box center [681, 687] width 58 height 58
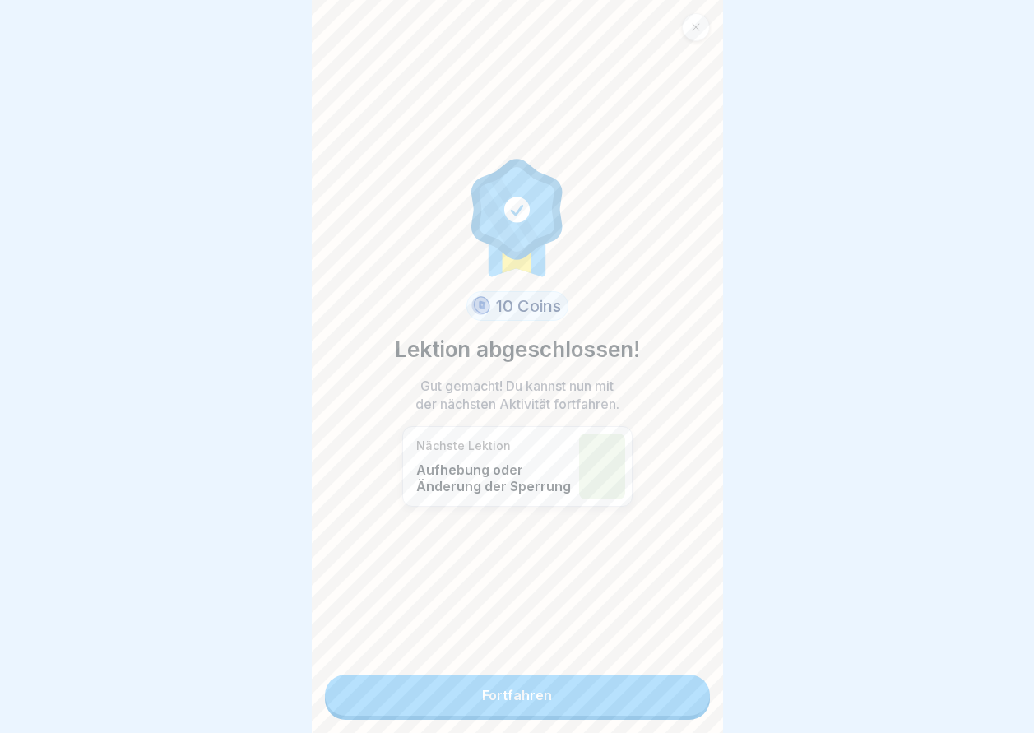
click at [700, 698] on div "10 Coins Lektion abgeschlossen! Gut gemacht! Du kannst nun mit der nächsten Akt…" at bounding box center [517, 366] width 411 height 733
click at [617, 702] on link "Fortfahren" at bounding box center [517, 695] width 385 height 41
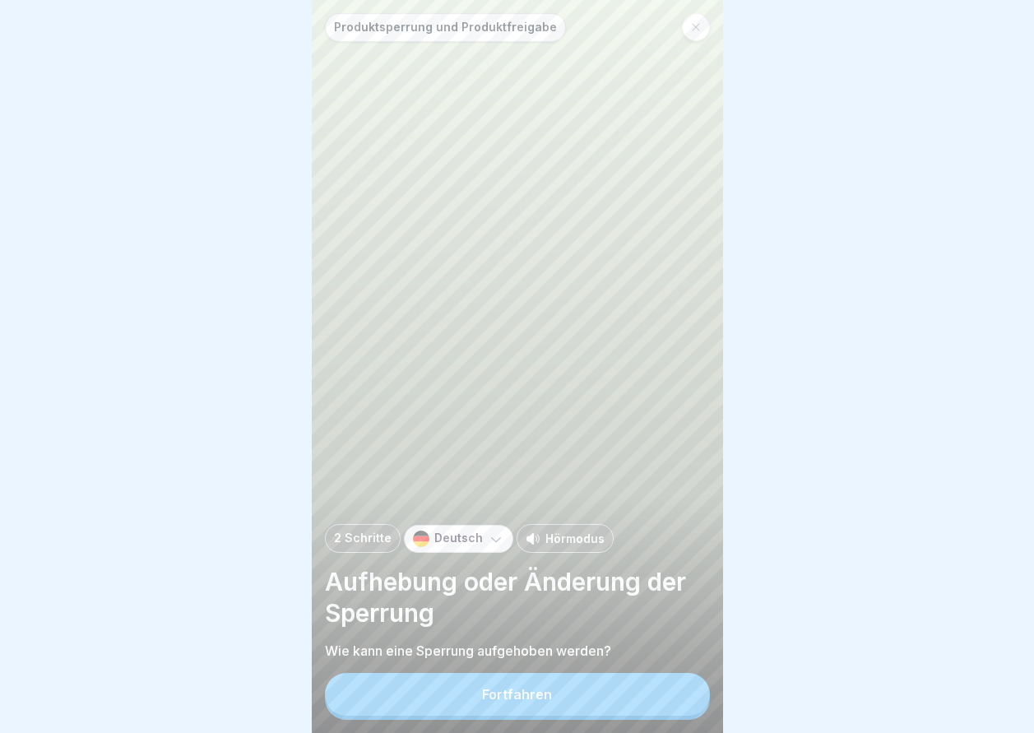
click at [617, 702] on button "Fortfahren" at bounding box center [517, 694] width 385 height 43
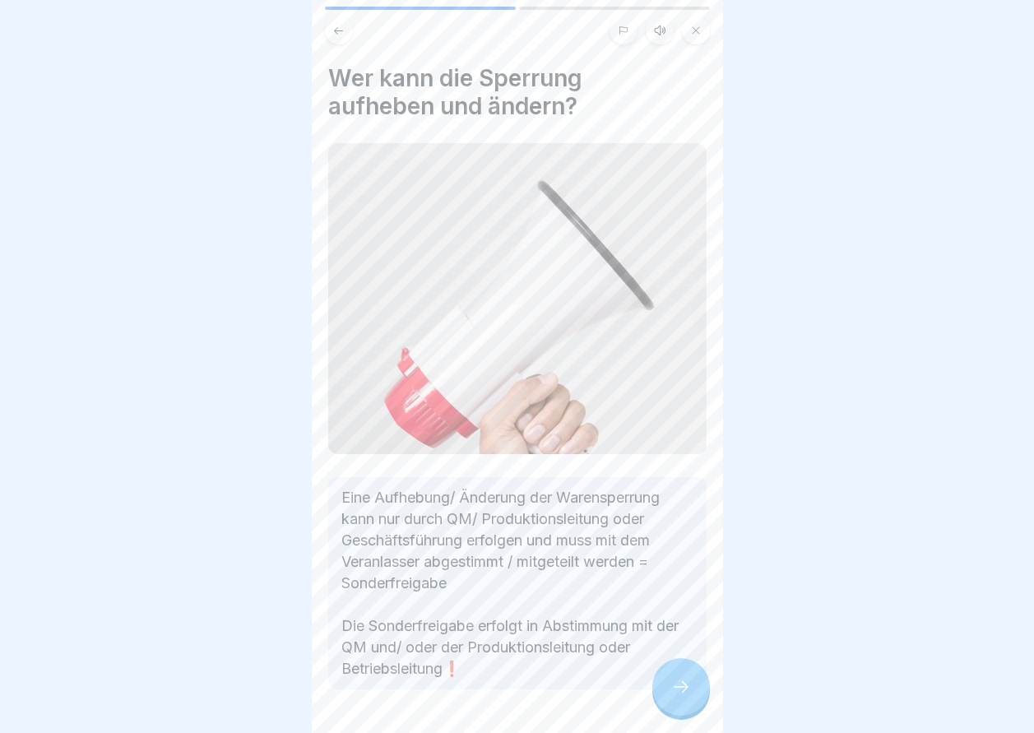
click at [670, 703] on div at bounding box center [681, 687] width 58 height 58
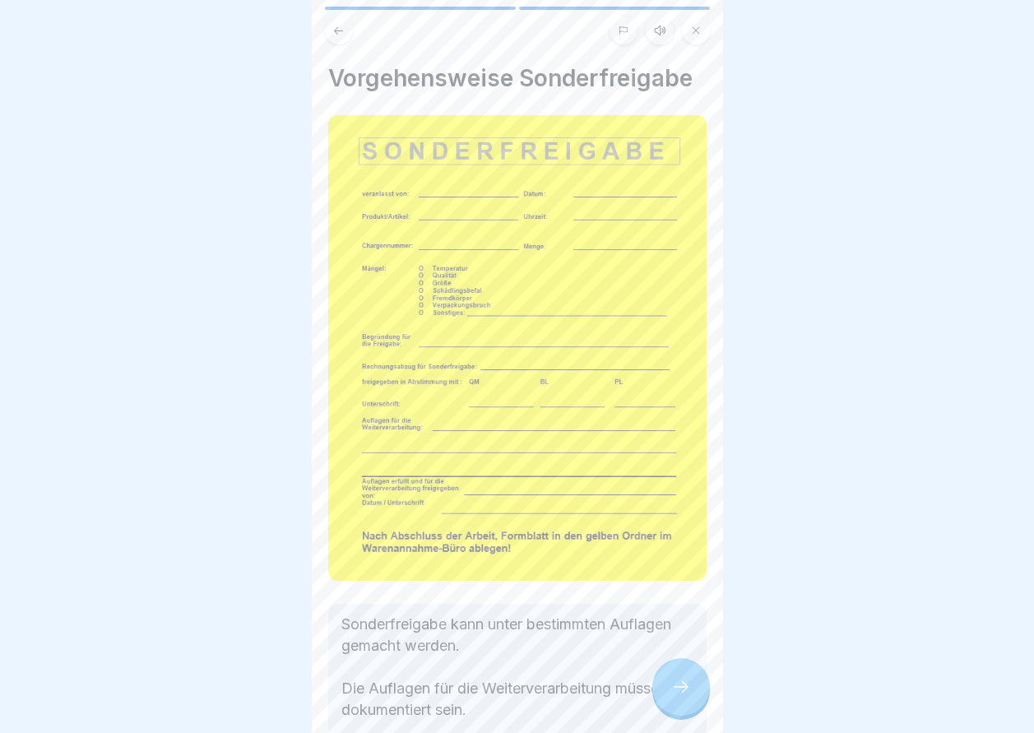
click at [668, 703] on div at bounding box center [681, 687] width 58 height 58
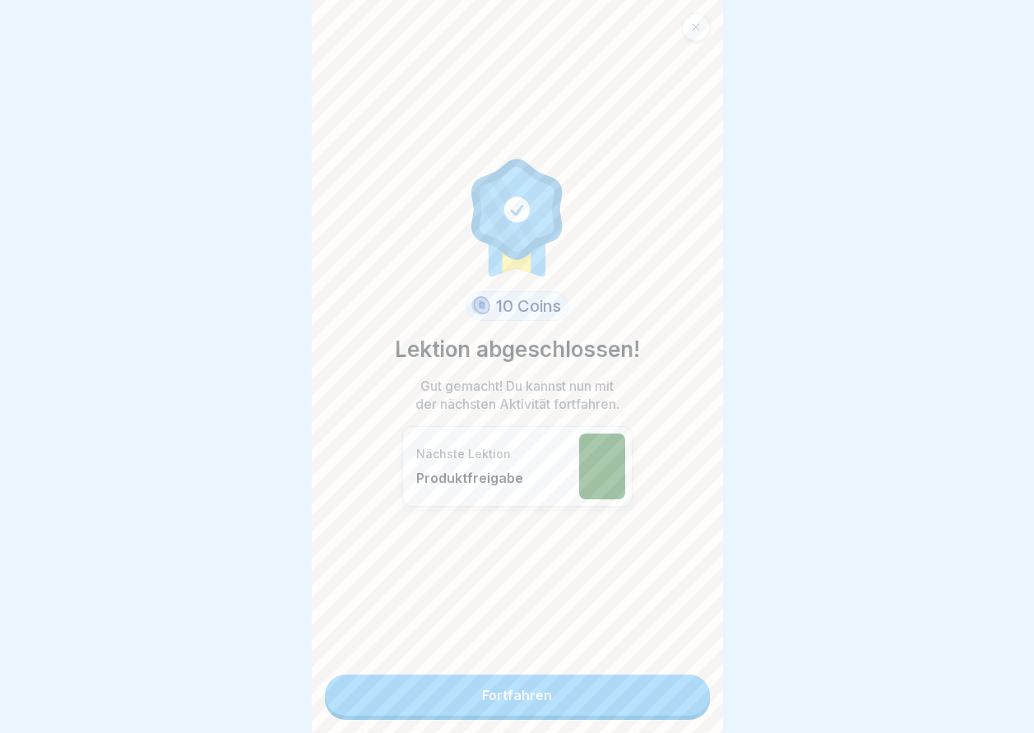
click at [655, 707] on link "Fortfahren" at bounding box center [517, 695] width 385 height 41
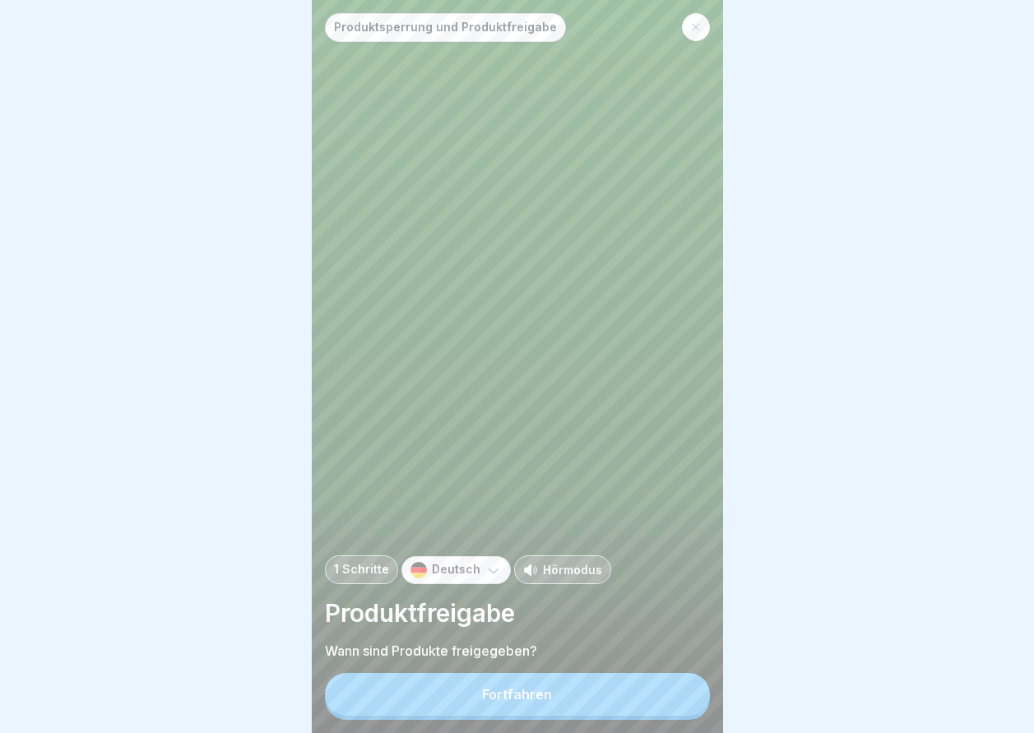
click at [540, 694] on button "Fortfahren" at bounding box center [517, 694] width 385 height 43
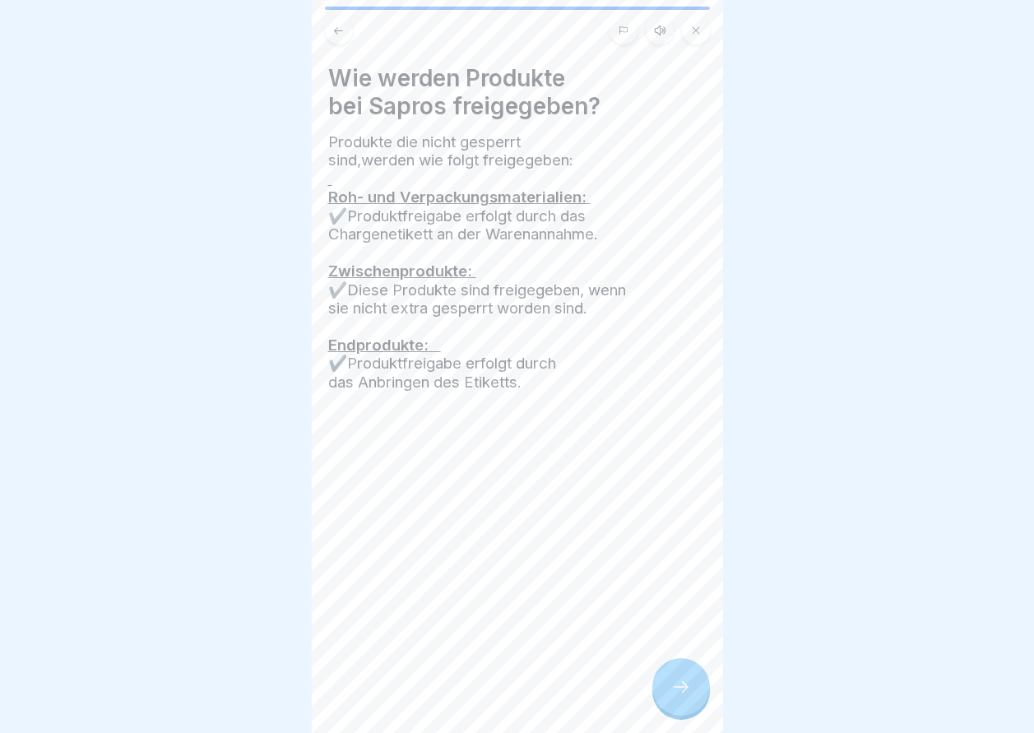
click at [693, 713] on div at bounding box center [681, 687] width 58 height 58
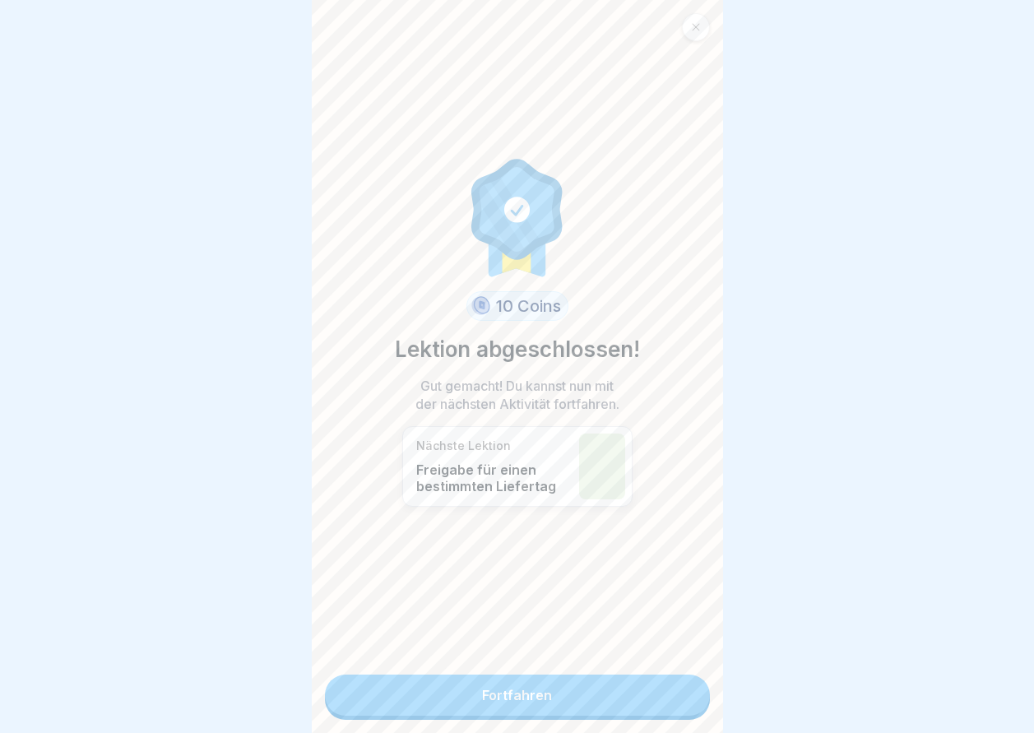
click at [648, 707] on link "Fortfahren" at bounding box center [517, 695] width 385 height 41
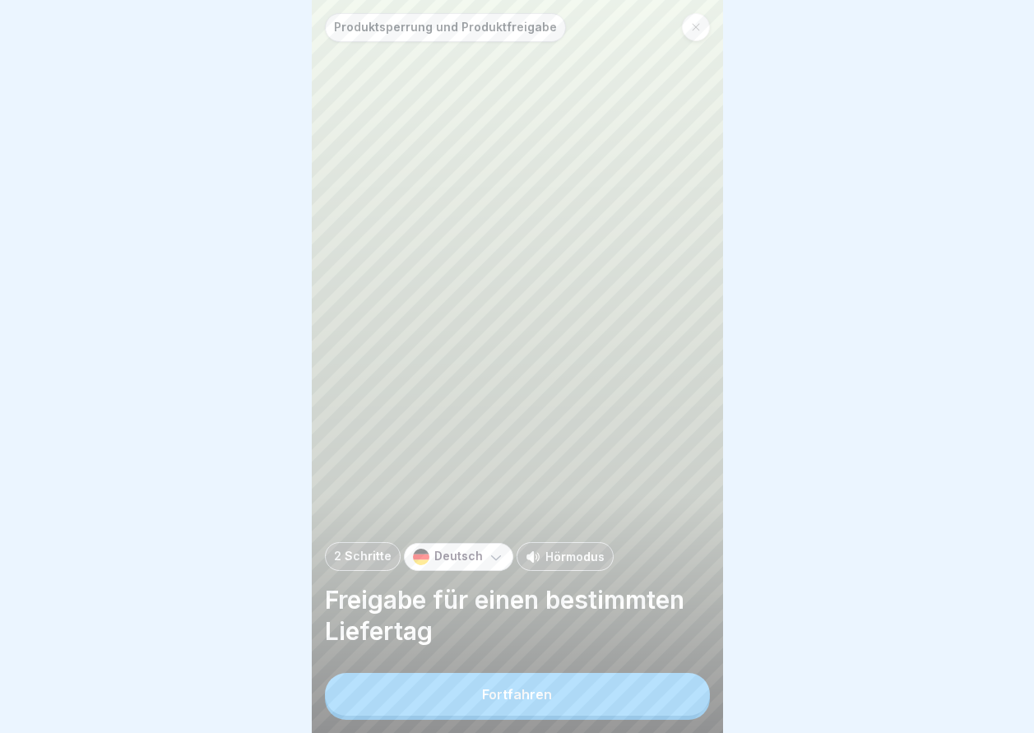
click at [517, 702] on div "Fortfahren" at bounding box center [517, 694] width 70 height 15
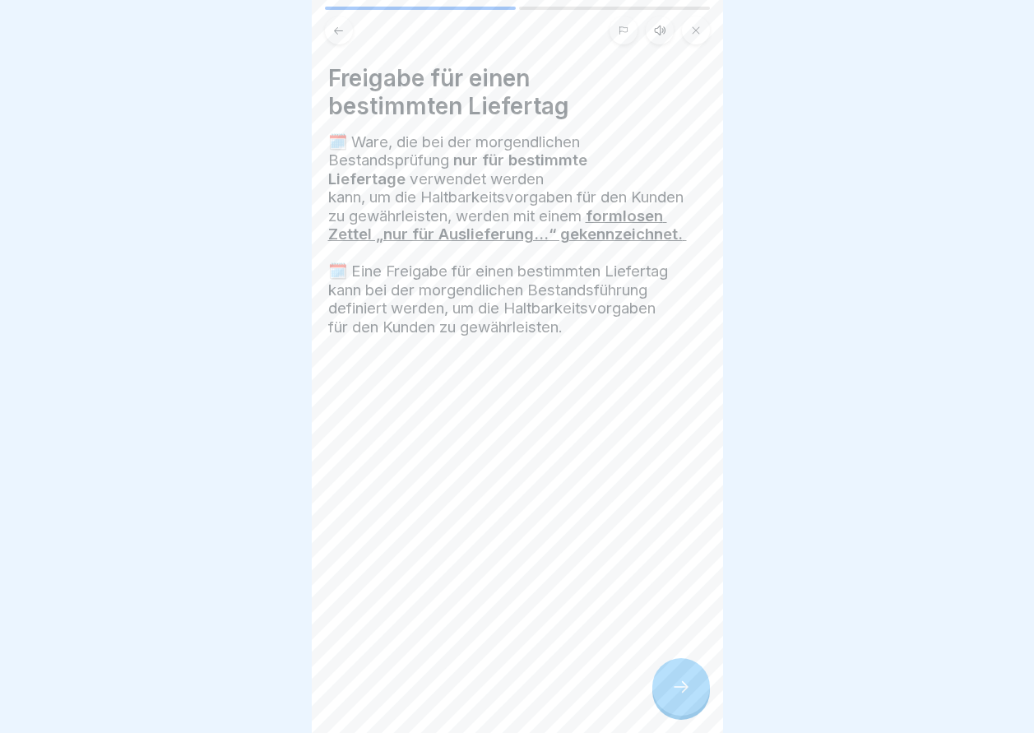
click at [673, 694] on icon at bounding box center [681, 687] width 20 height 20
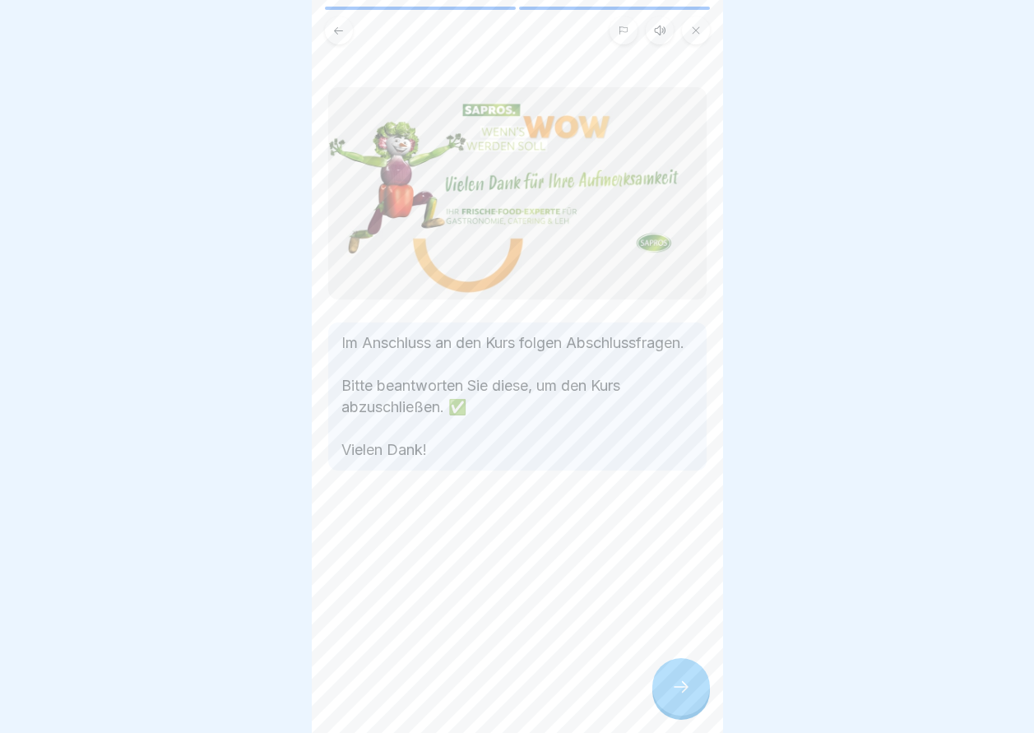
click at [675, 697] on icon at bounding box center [681, 687] width 20 height 20
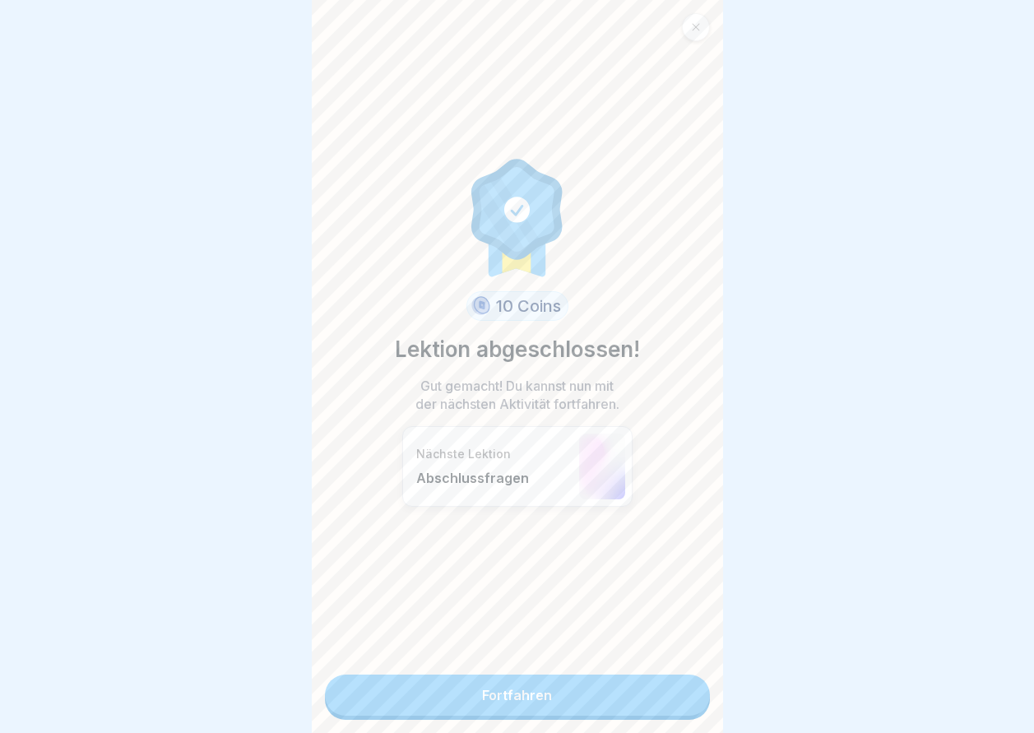
click at [675, 698] on link "Fortfahren" at bounding box center [517, 695] width 385 height 41
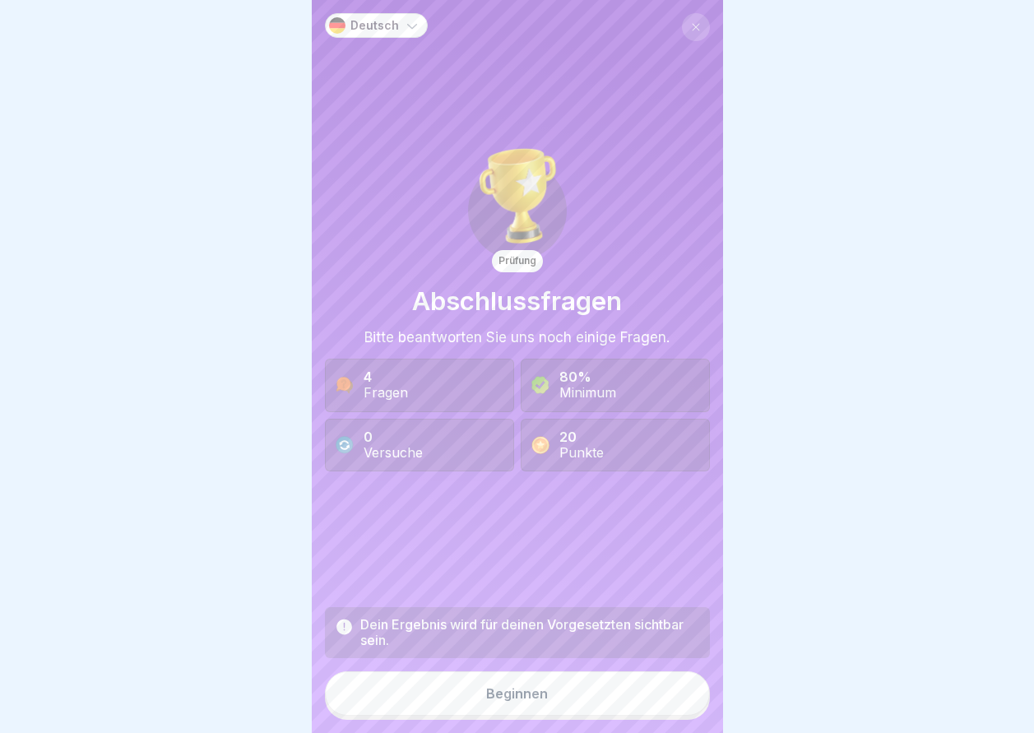
click at [570, 688] on button "Beginnen" at bounding box center [517, 693] width 385 height 44
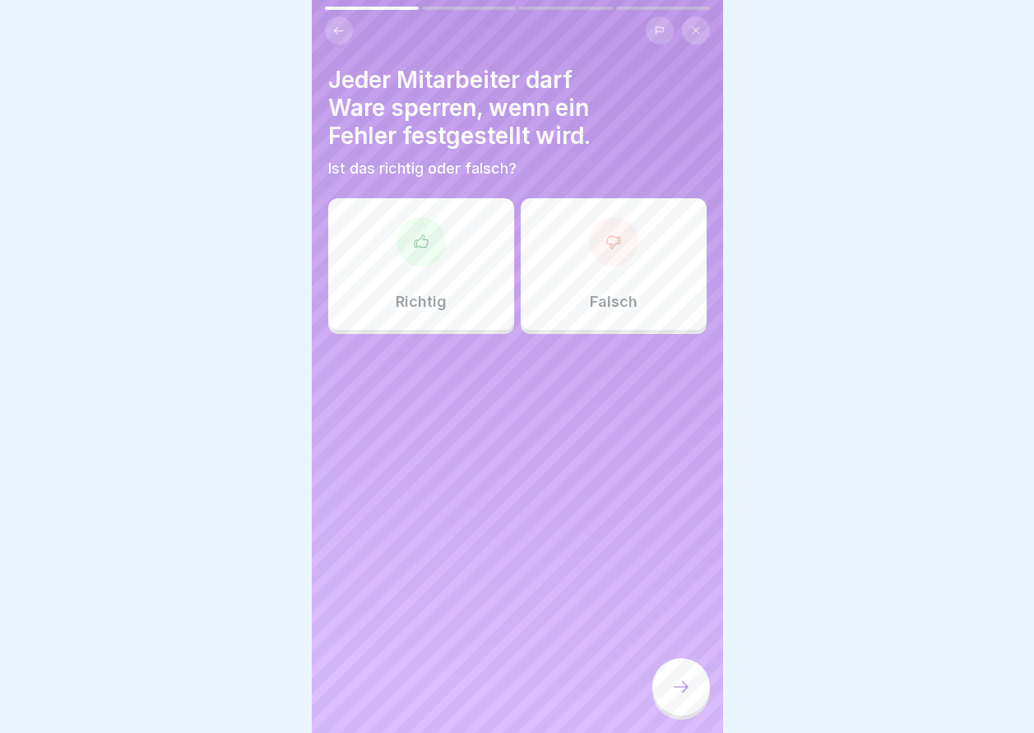
click at [416, 254] on div at bounding box center [420, 241] width 49 height 49
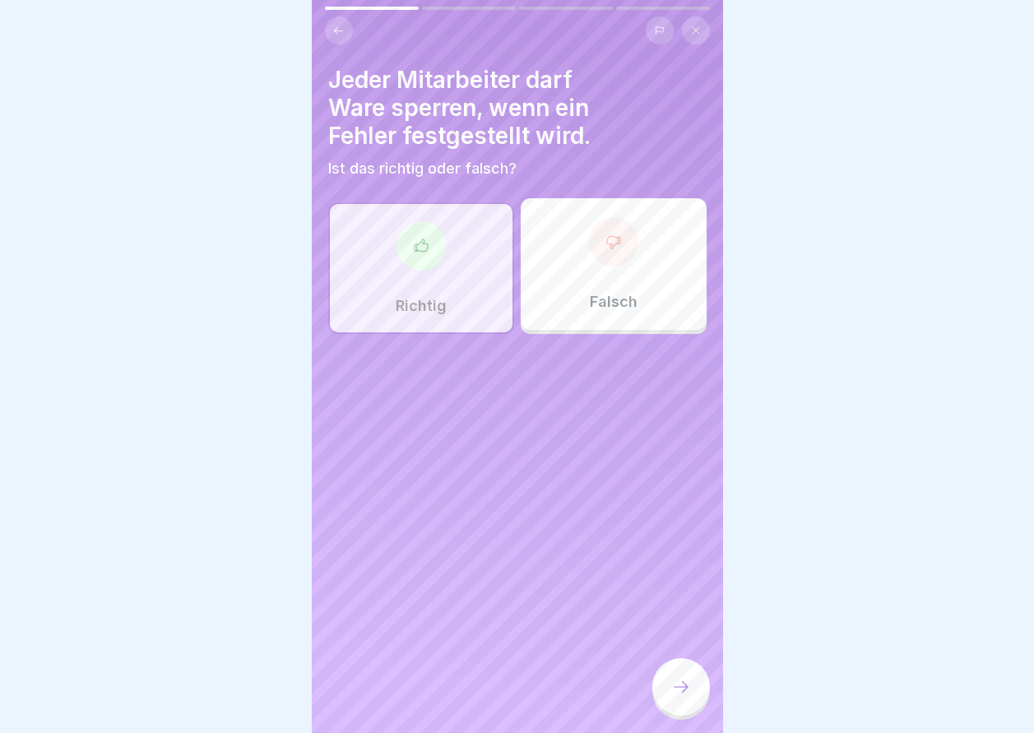
click at [679, 679] on div at bounding box center [681, 687] width 58 height 58
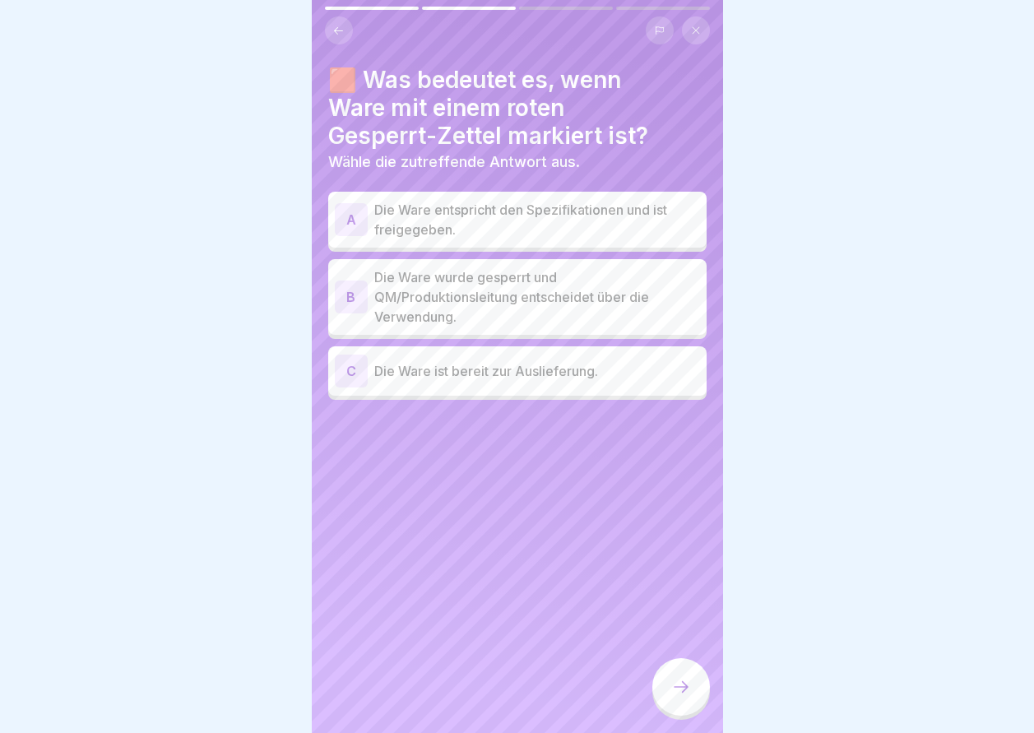
click at [518, 286] on p "Die Ware wurde gesperrt und QM/Produktionsleitung entscheidet über die Verwendu…" at bounding box center [537, 296] width 326 height 59
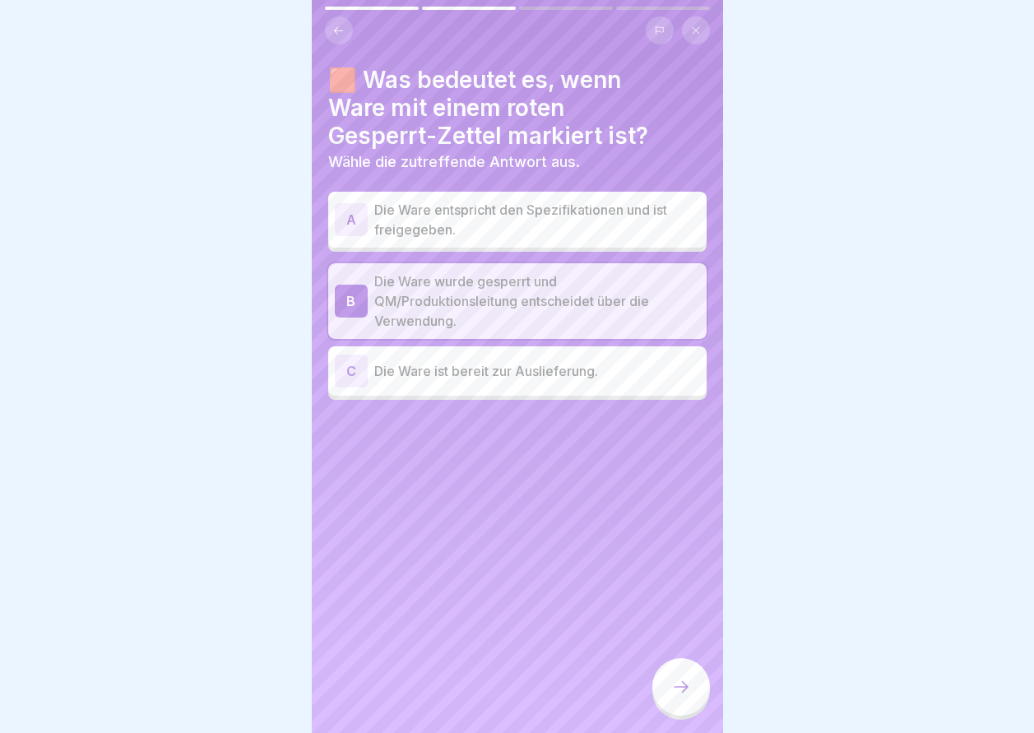
click at [677, 686] on div at bounding box center [681, 687] width 58 height 58
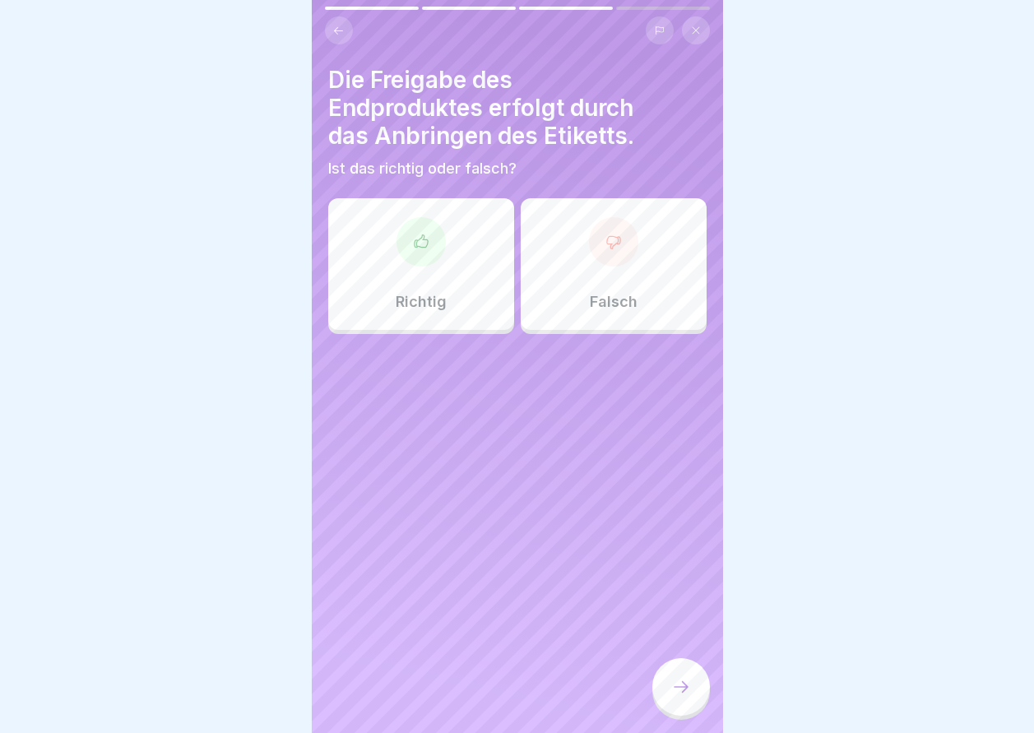
click at [467, 307] on div "Richtig" at bounding box center [421, 264] width 186 height 132
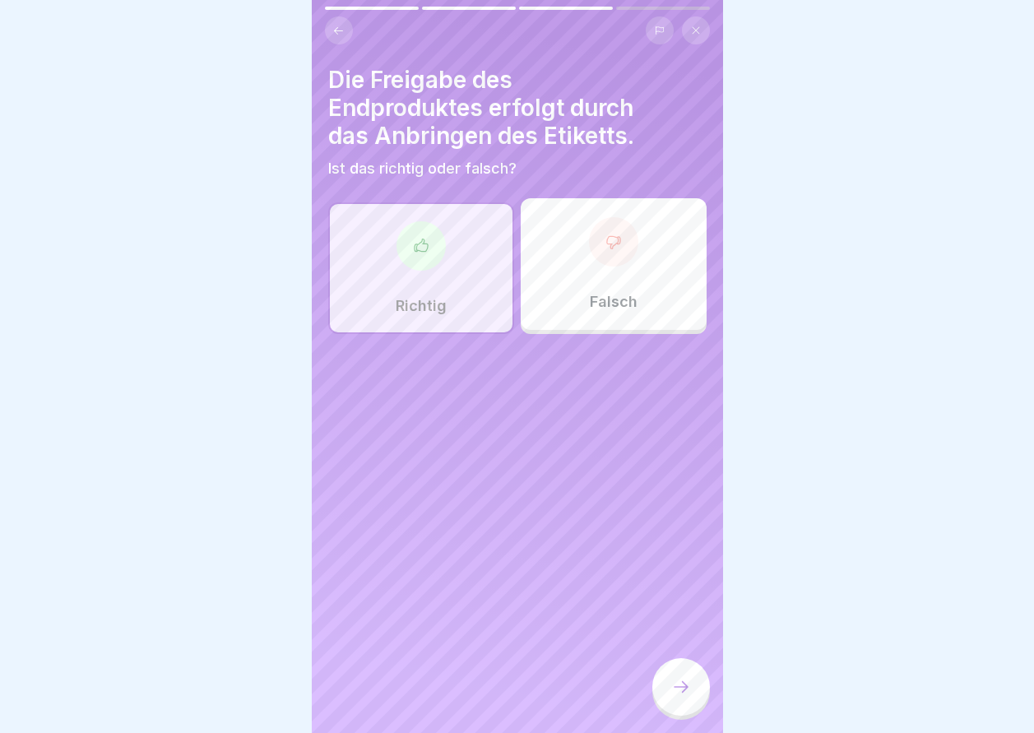
click at [687, 695] on icon at bounding box center [681, 687] width 20 height 20
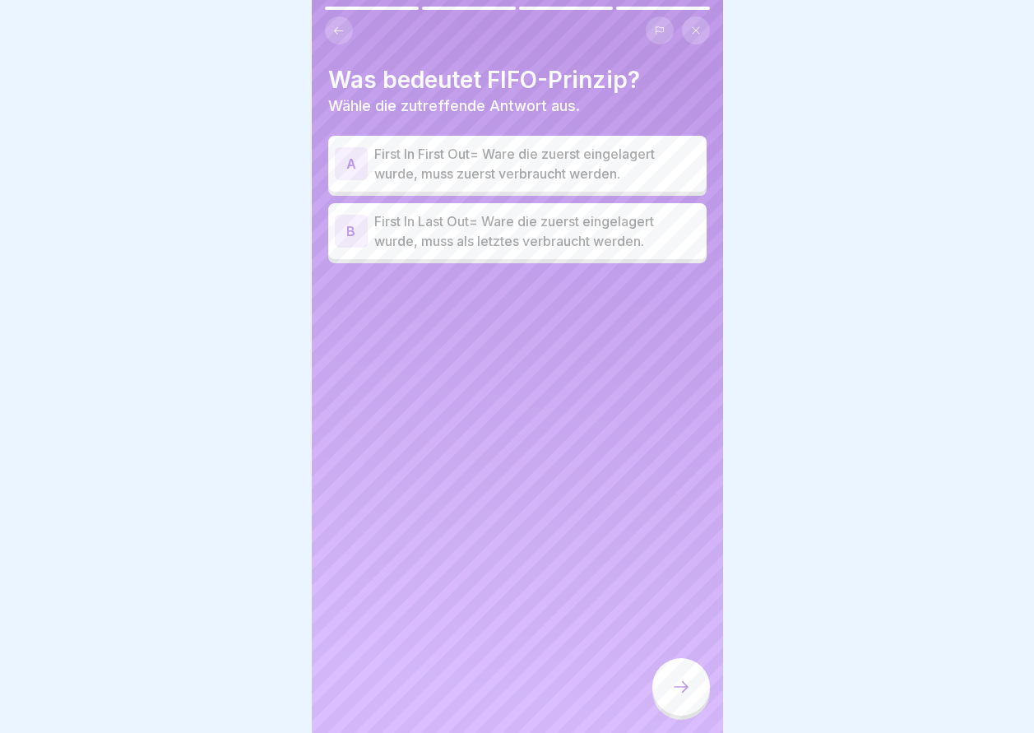
click at [512, 176] on p "First In First Out= Ware die zuerst eingelagert wurde, muss zuerst verbraucht w…" at bounding box center [537, 163] width 326 height 39
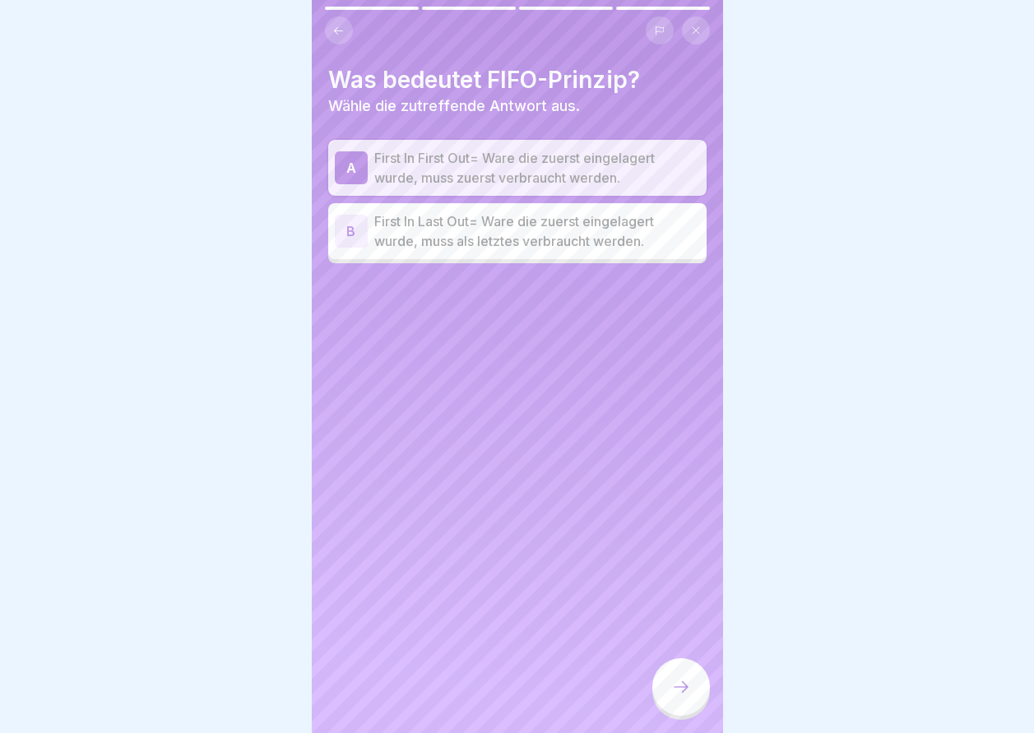
click at [693, 695] on div at bounding box center [681, 687] width 58 height 58
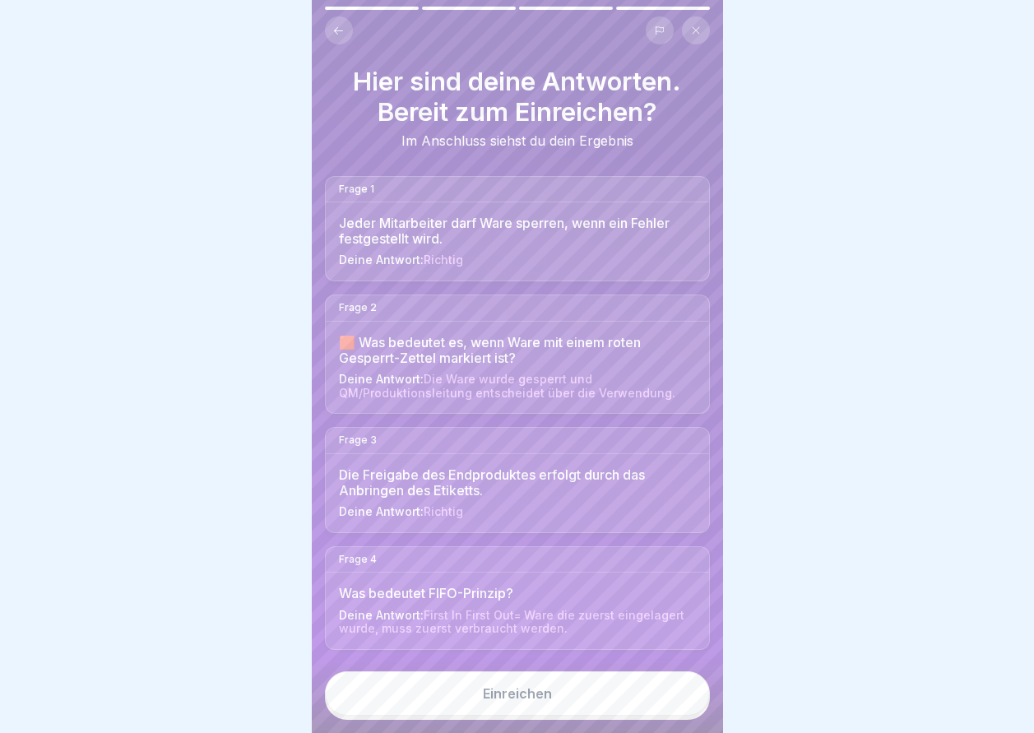
click at [644, 704] on button "Einreichen" at bounding box center [517, 693] width 385 height 44
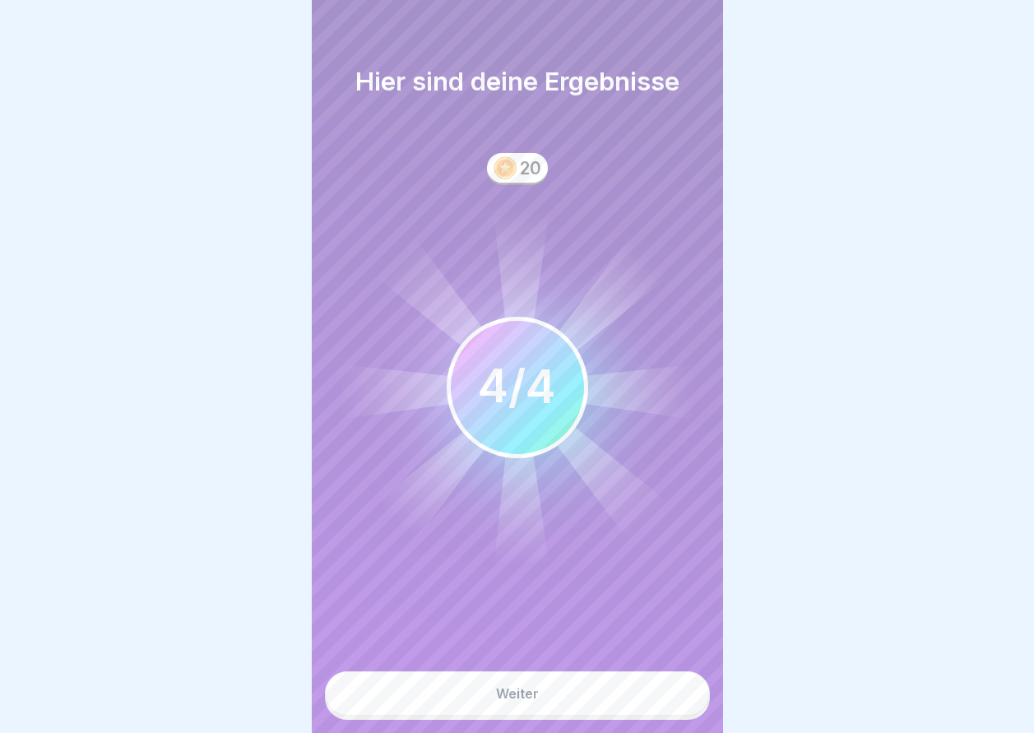
click at [644, 704] on button "Weiter" at bounding box center [517, 693] width 385 height 44
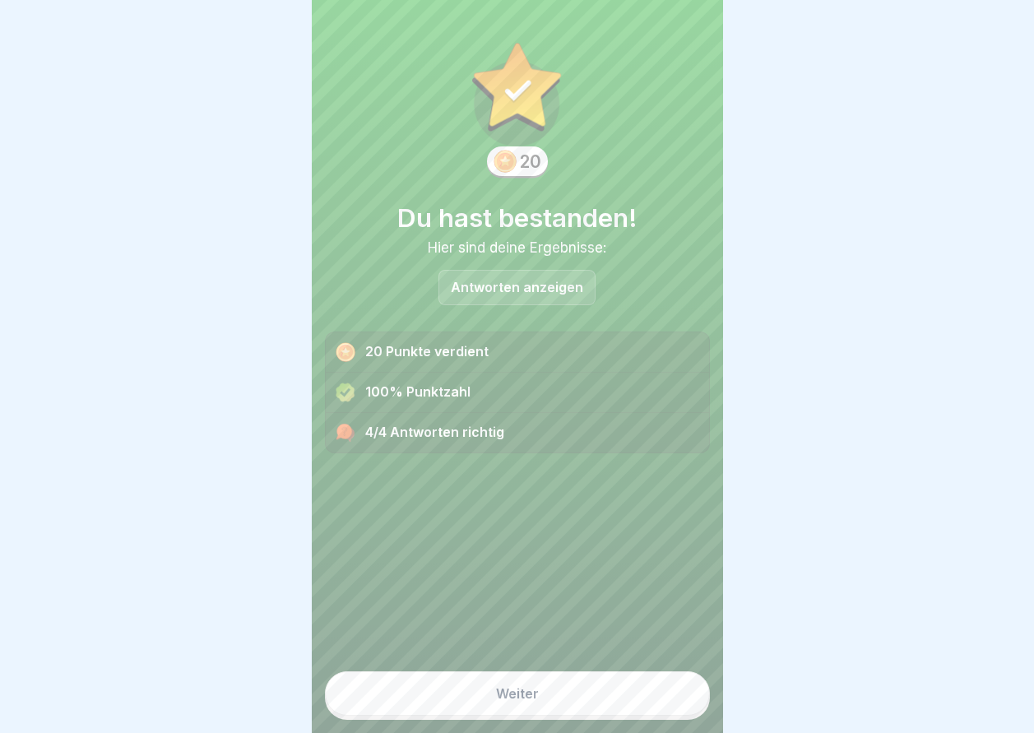
click at [644, 704] on button "Weiter" at bounding box center [517, 693] width 385 height 44
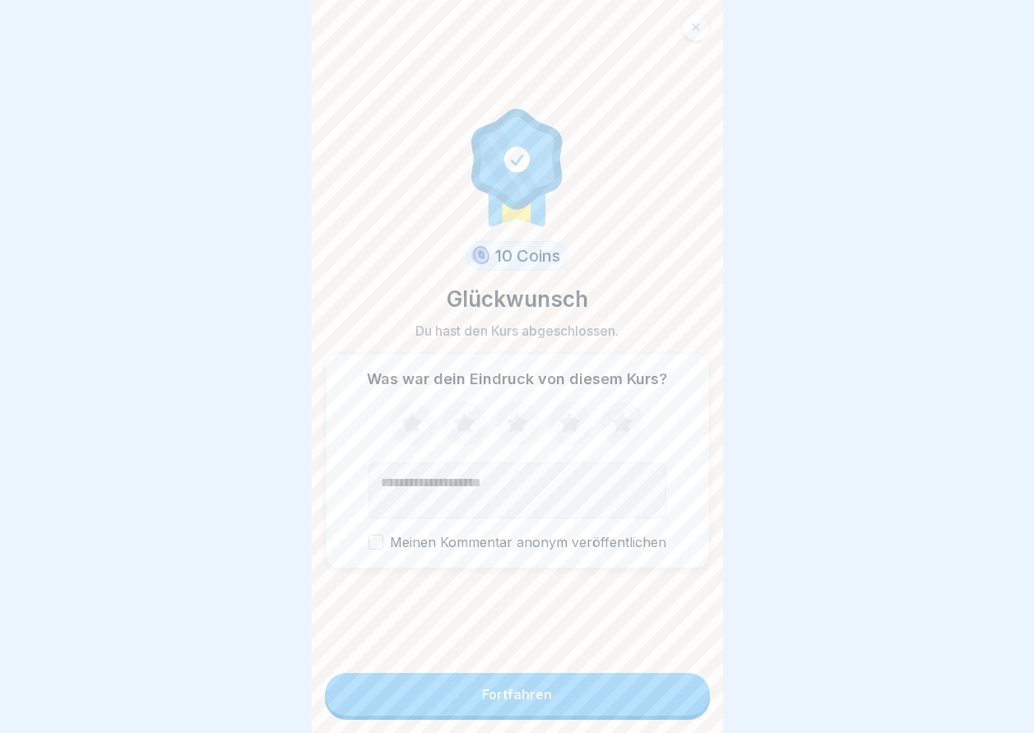
click at [644, 704] on button "Fortfahren" at bounding box center [517, 694] width 385 height 43
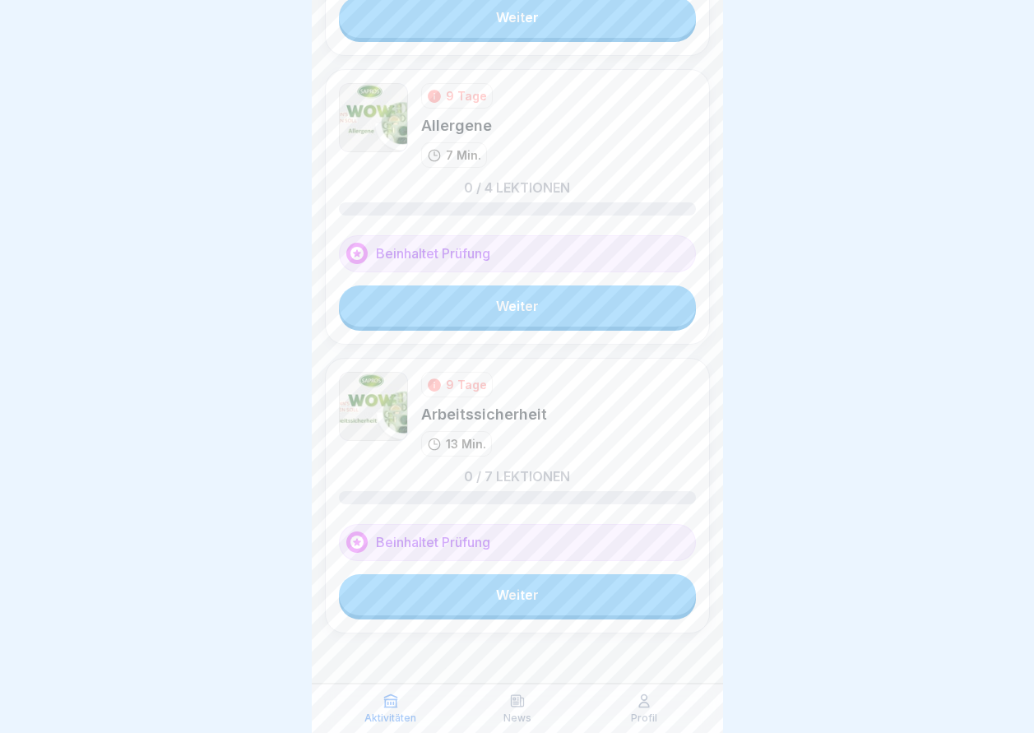
scroll to position [512, 0]
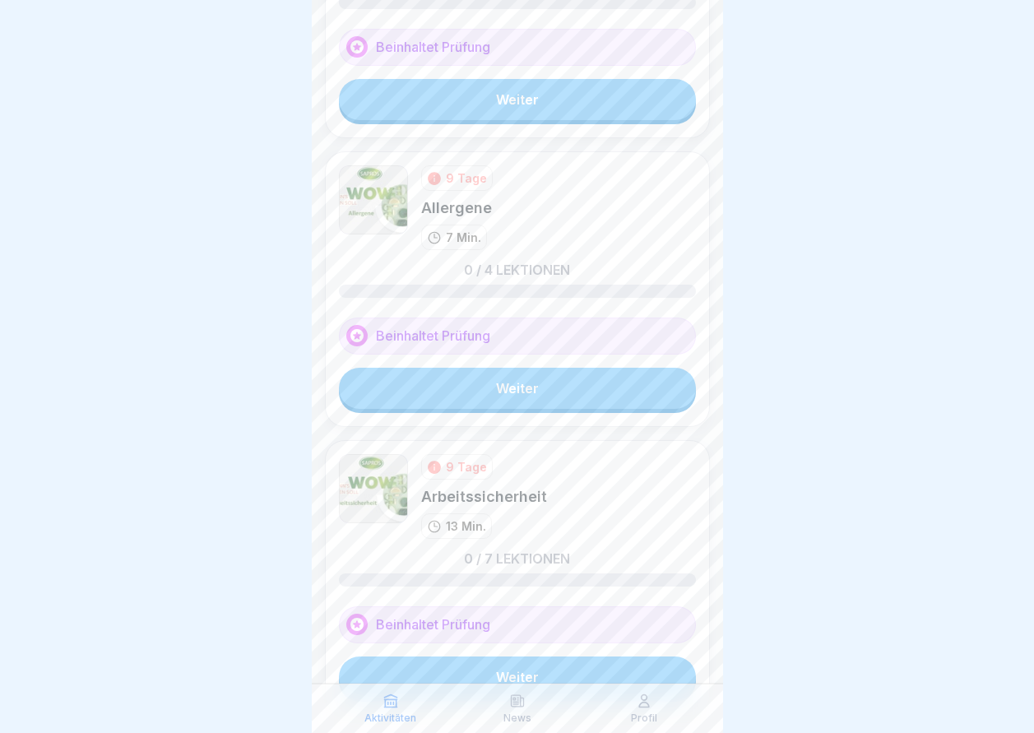
click at [519, 666] on link "Weiter" at bounding box center [517, 676] width 357 height 41
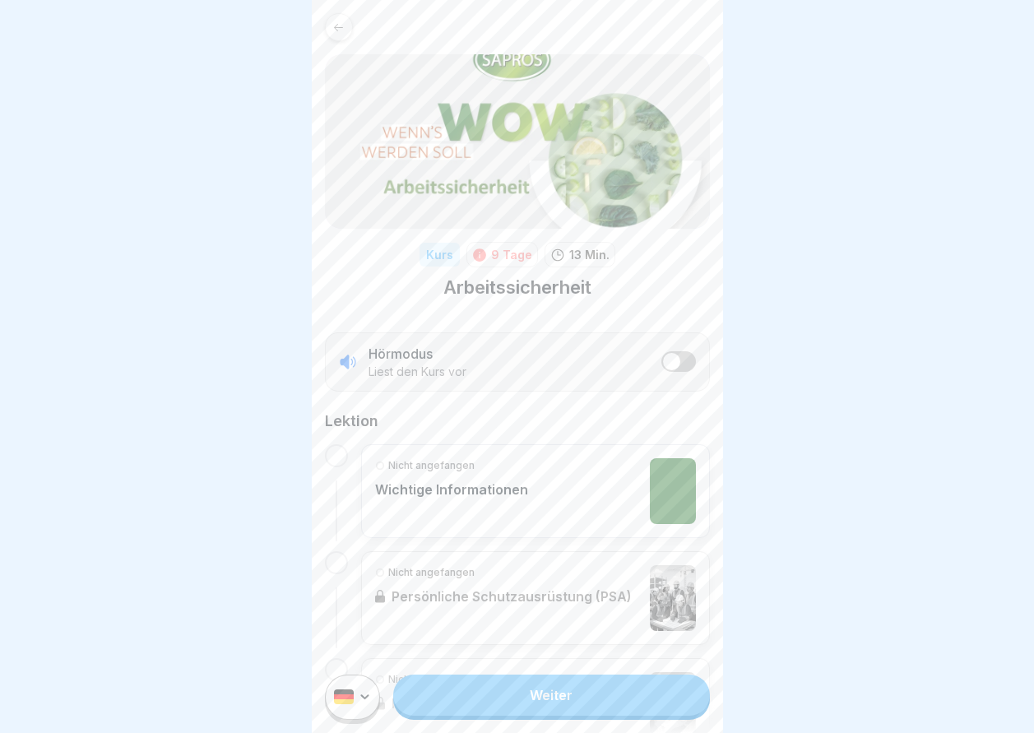
click at [522, 716] on link "Weiter" at bounding box center [551, 695] width 316 height 41
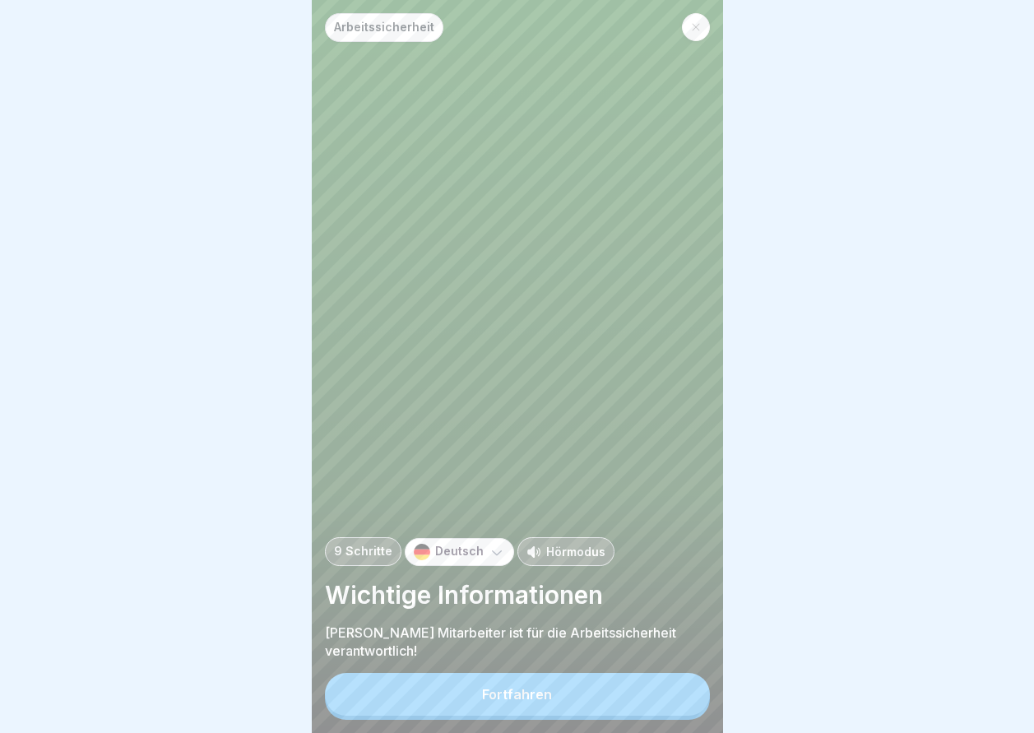
click at [522, 716] on button "Fortfahren" at bounding box center [517, 694] width 385 height 43
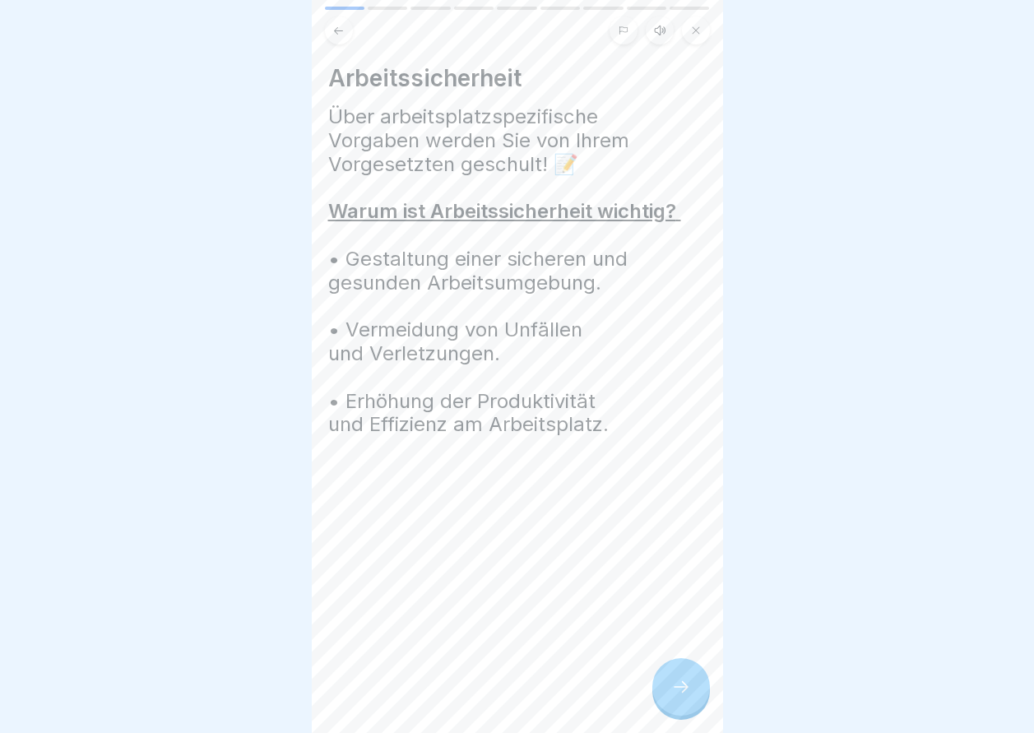
click at [698, 704] on div at bounding box center [681, 687] width 58 height 58
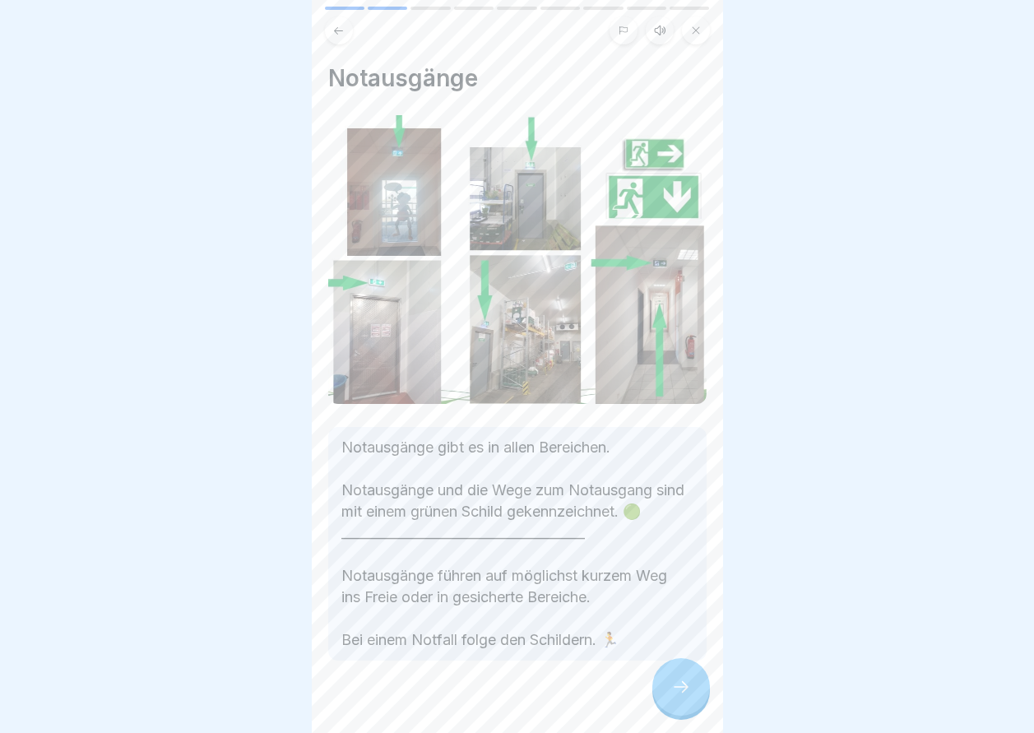
click at [698, 704] on div at bounding box center [681, 687] width 58 height 58
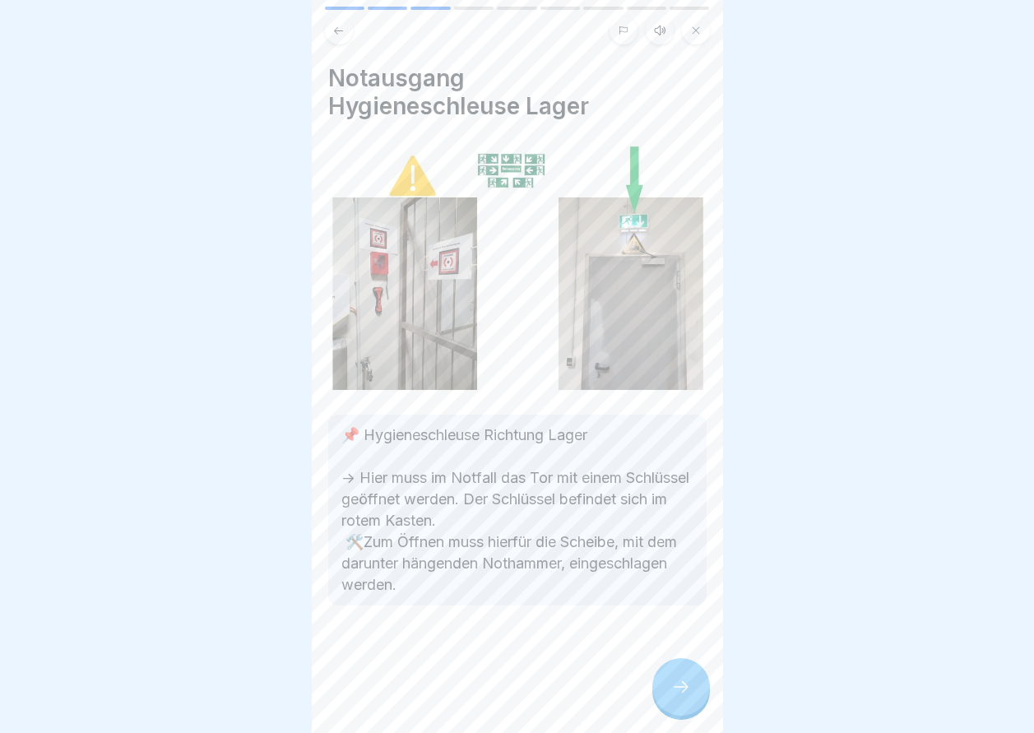
click at [698, 704] on div at bounding box center [681, 687] width 58 height 58
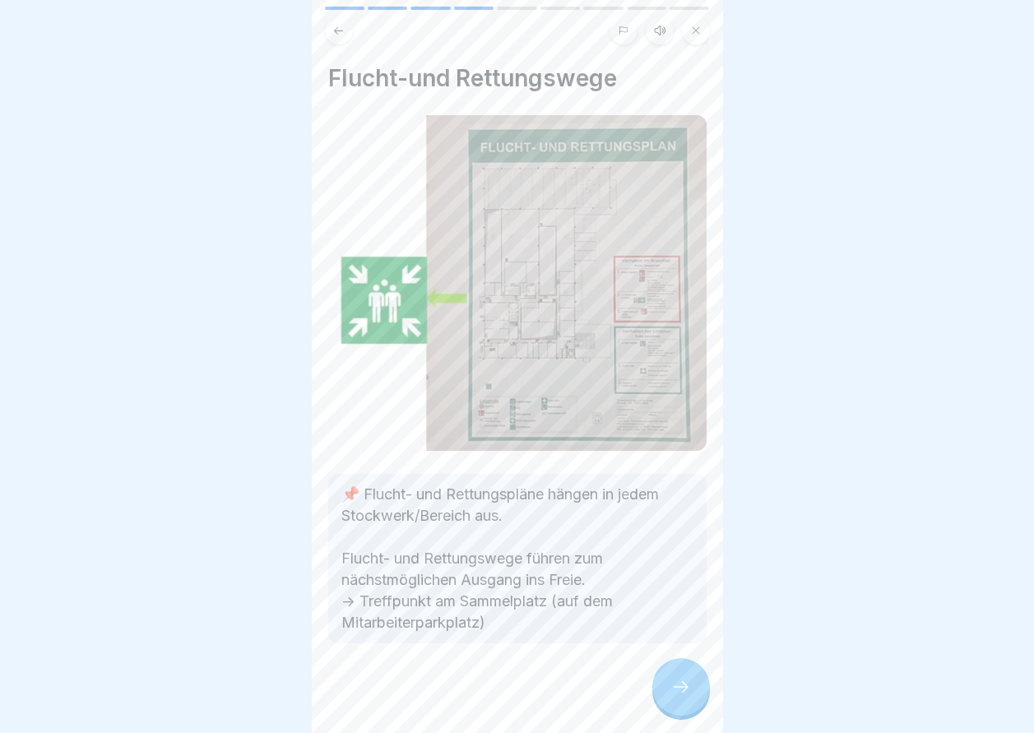
click at [698, 704] on div at bounding box center [681, 687] width 58 height 58
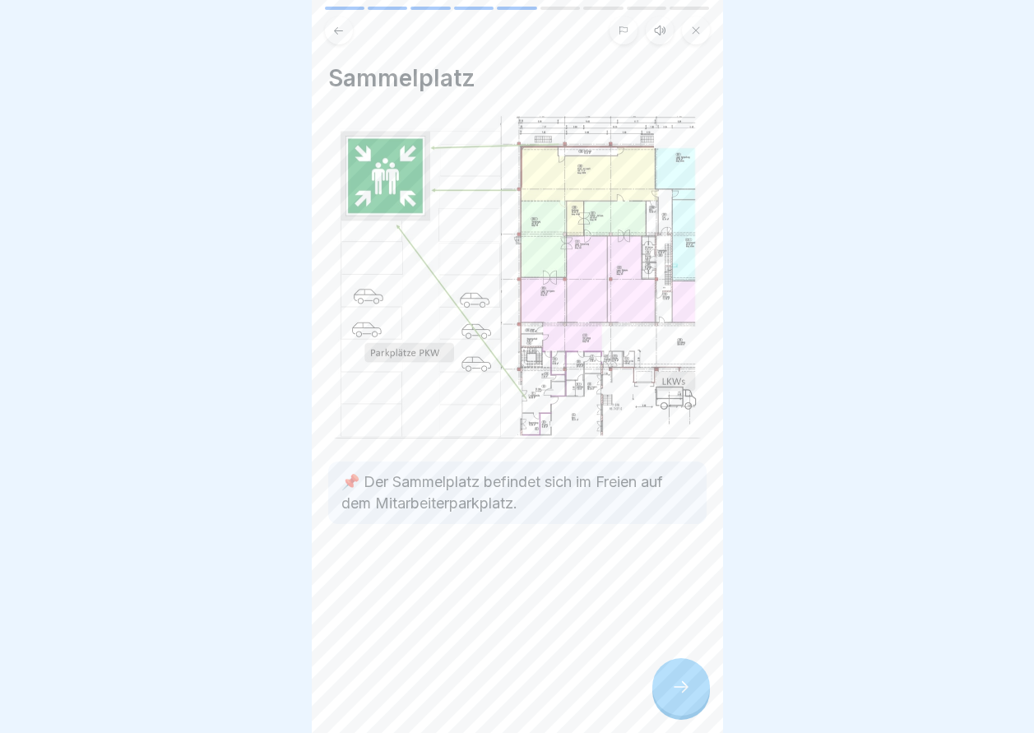
click at [698, 704] on div at bounding box center [681, 687] width 58 height 58
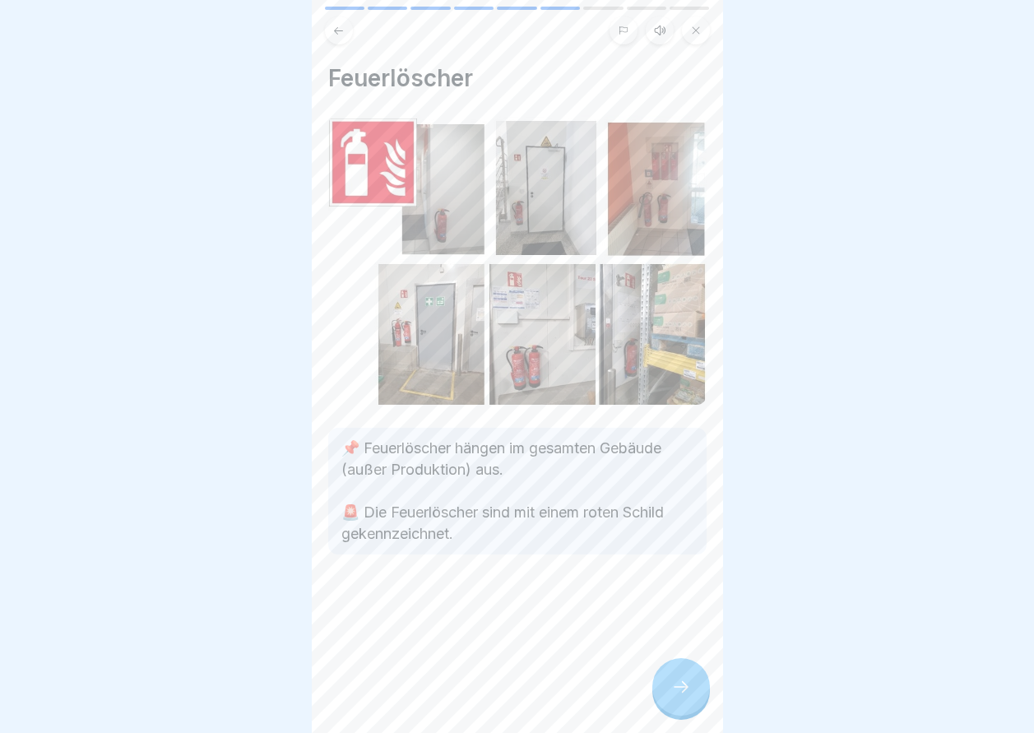
click at [698, 704] on div at bounding box center [681, 687] width 58 height 58
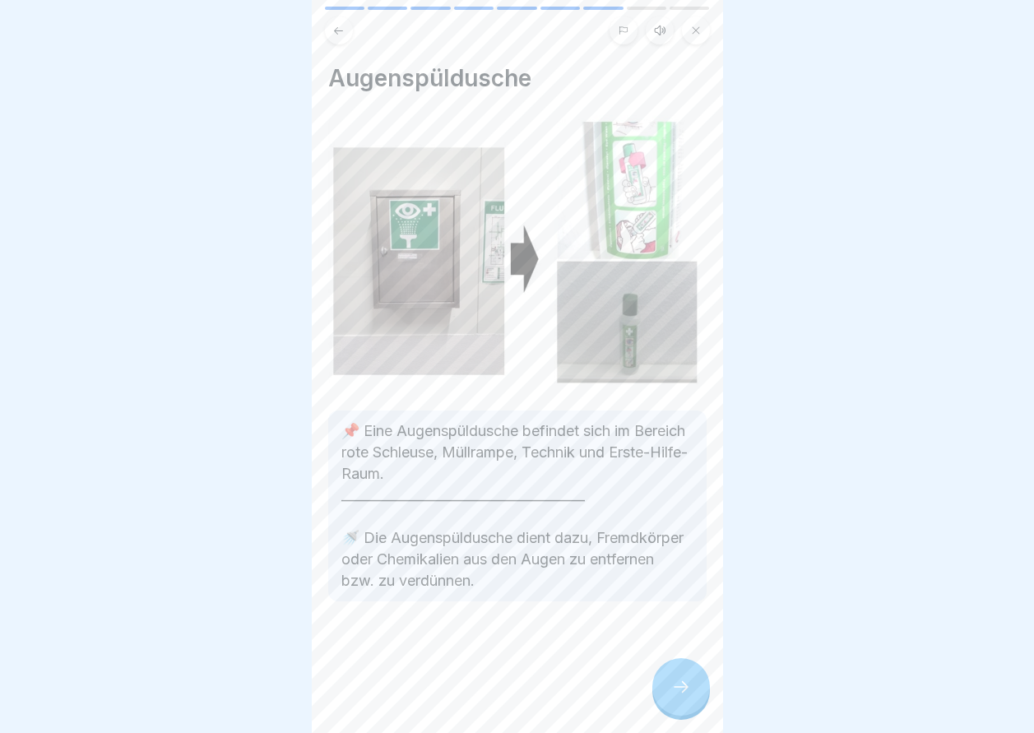
click at [698, 704] on div at bounding box center [681, 687] width 58 height 58
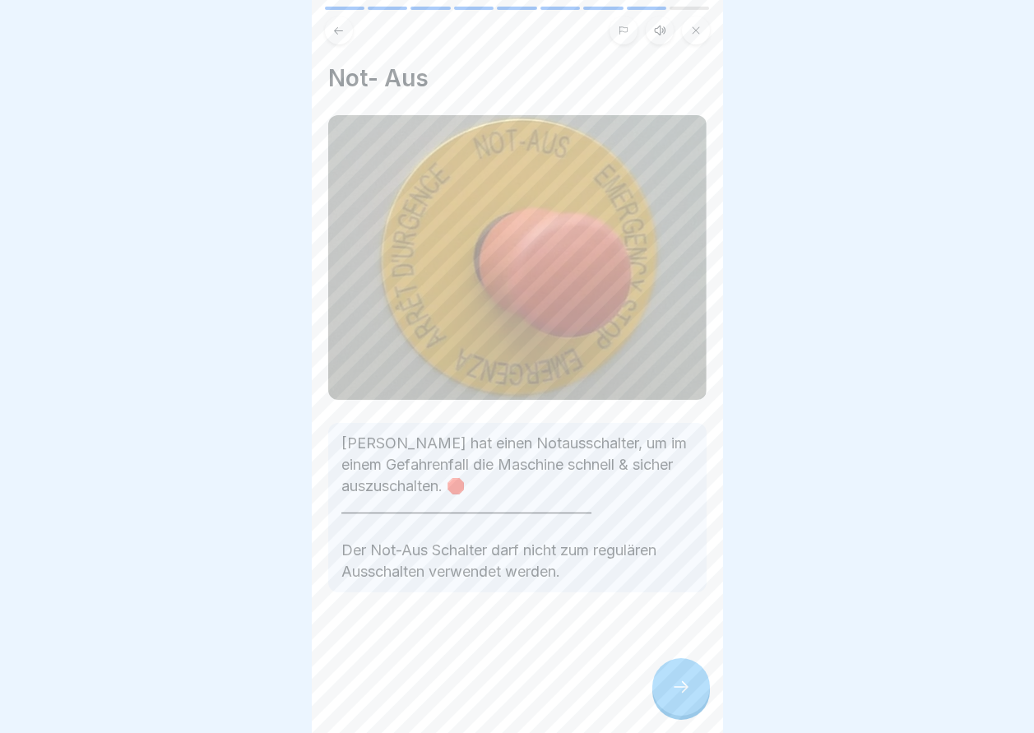
click at [698, 704] on div at bounding box center [681, 687] width 58 height 58
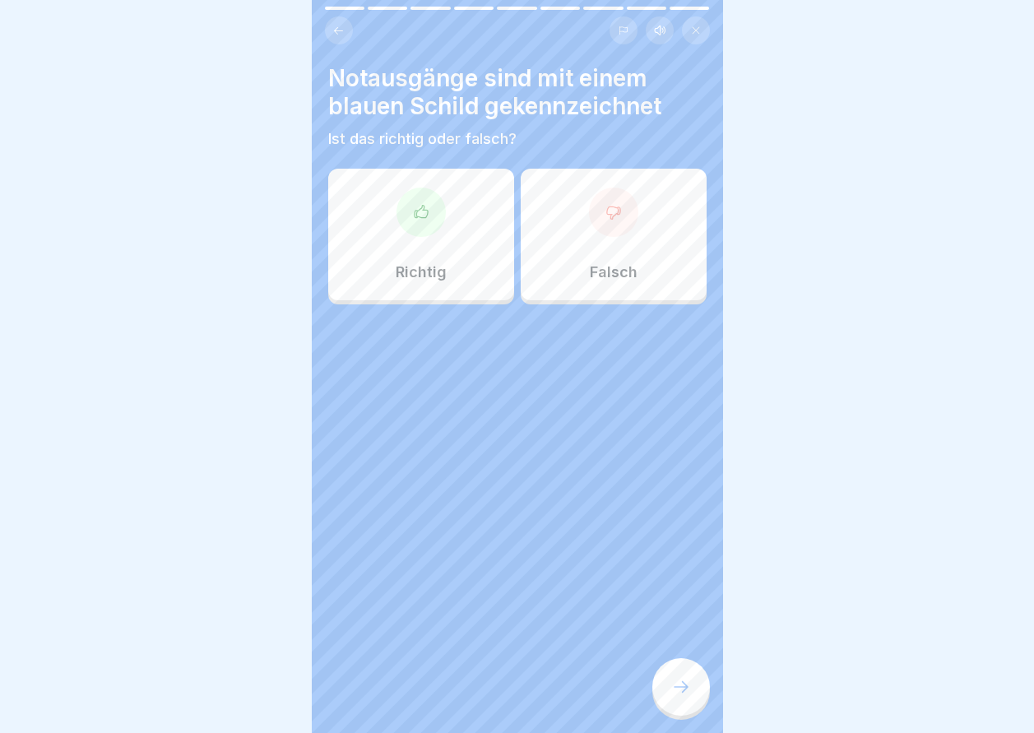
click at [597, 248] on div "Falsch" at bounding box center [614, 235] width 186 height 132
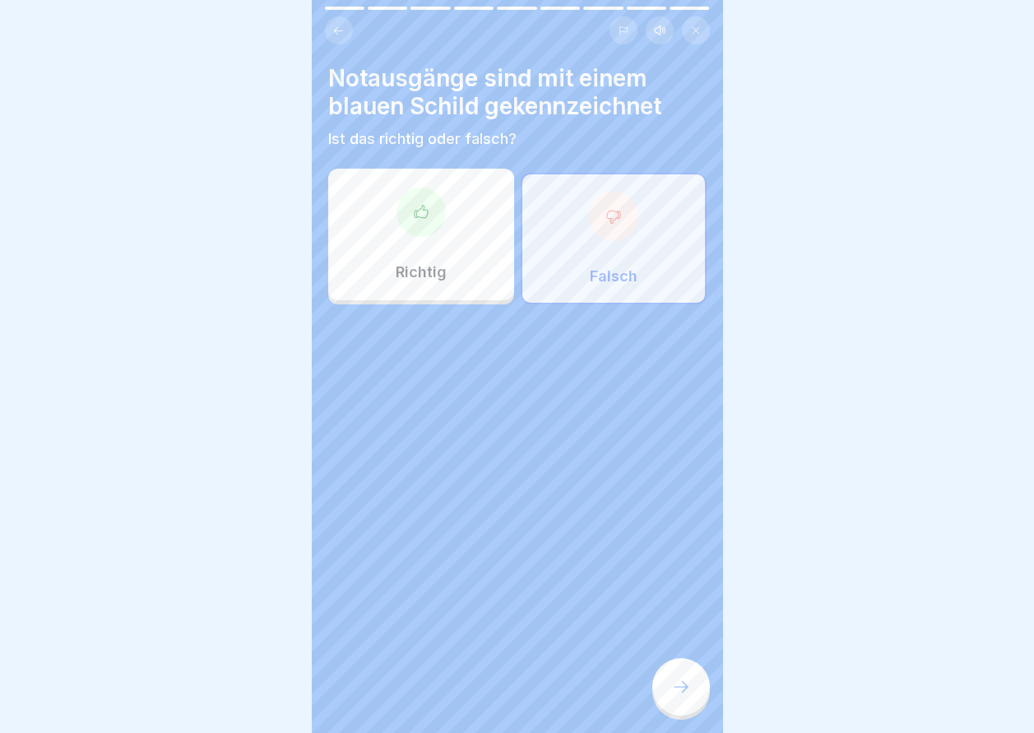
click at [678, 680] on div at bounding box center [681, 687] width 58 height 58
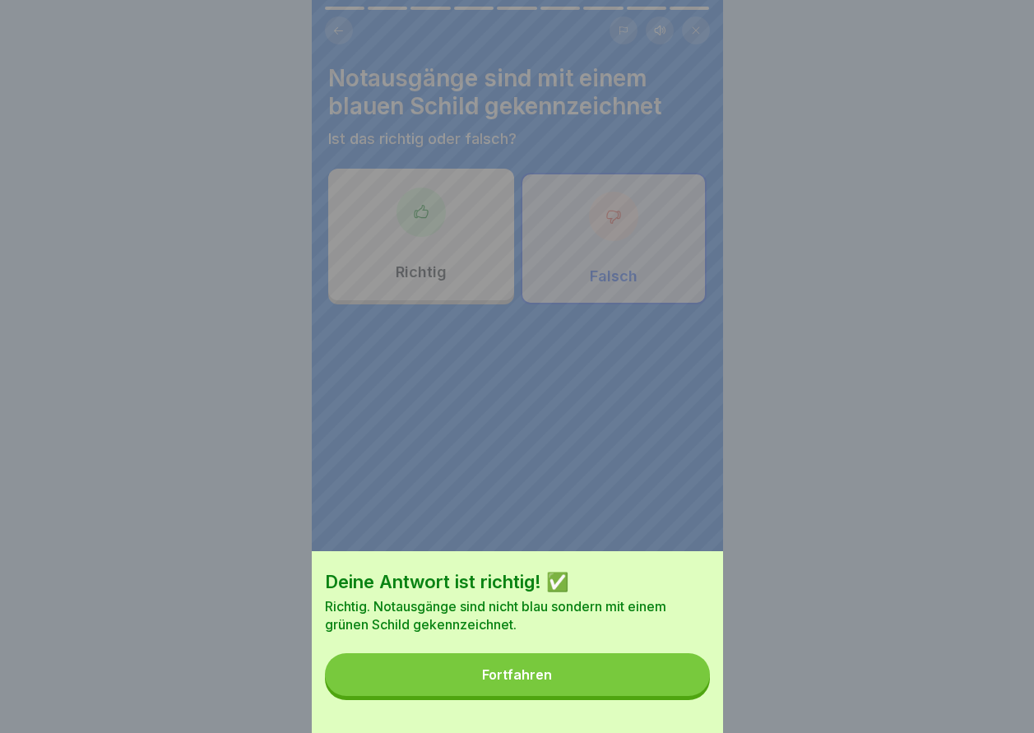
click at [608, 669] on button "Fortfahren" at bounding box center [517, 674] width 385 height 43
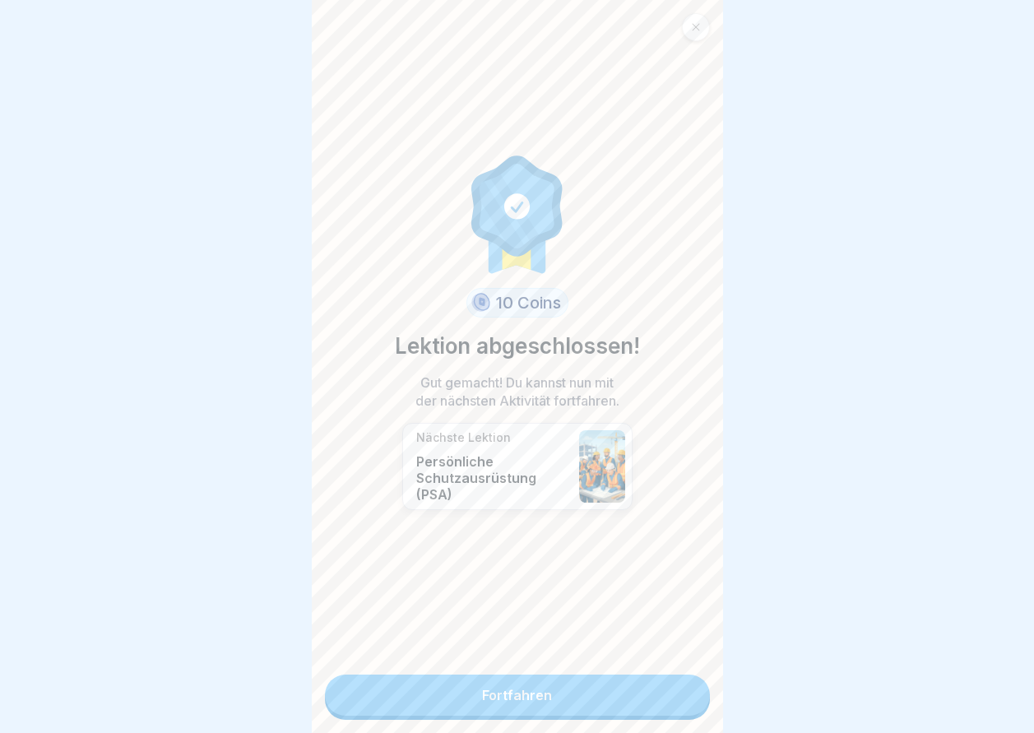
click at [604, 700] on link "Fortfahren" at bounding box center [517, 695] width 385 height 41
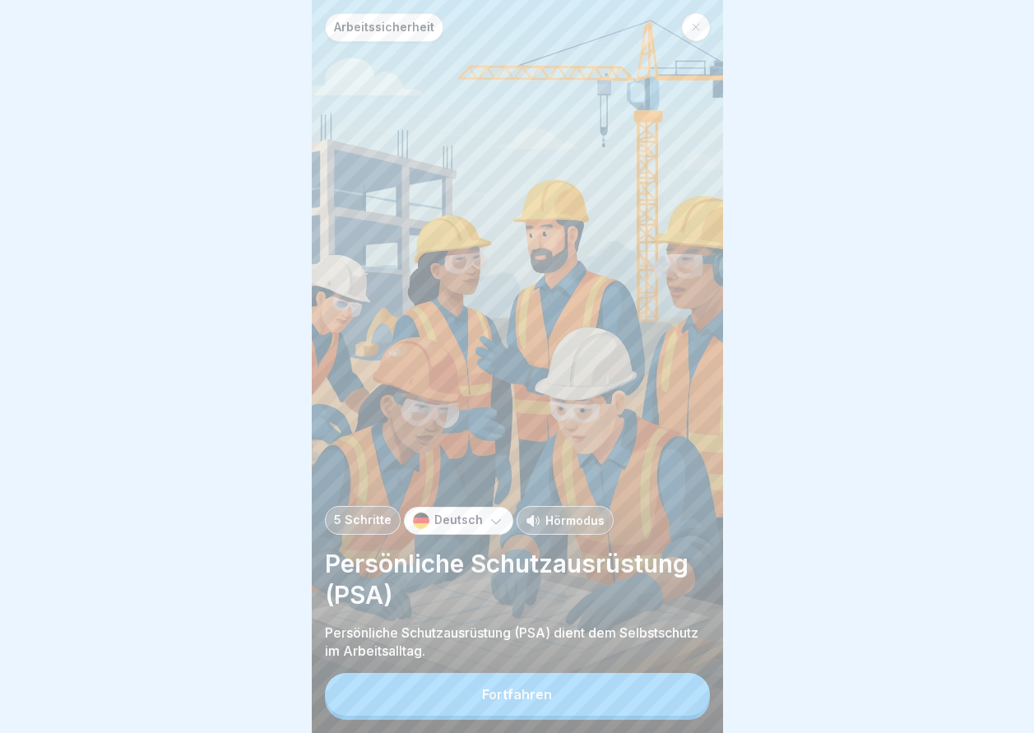
click at [616, 695] on button "Fortfahren" at bounding box center [517, 694] width 385 height 43
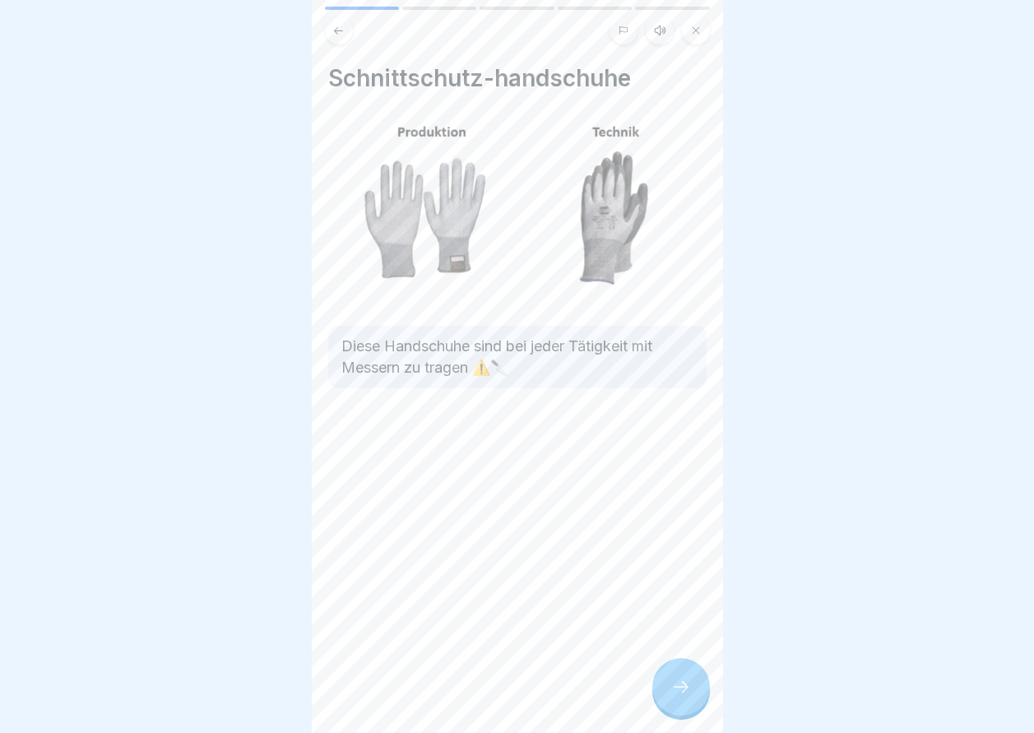
click at [678, 691] on div at bounding box center [681, 687] width 58 height 58
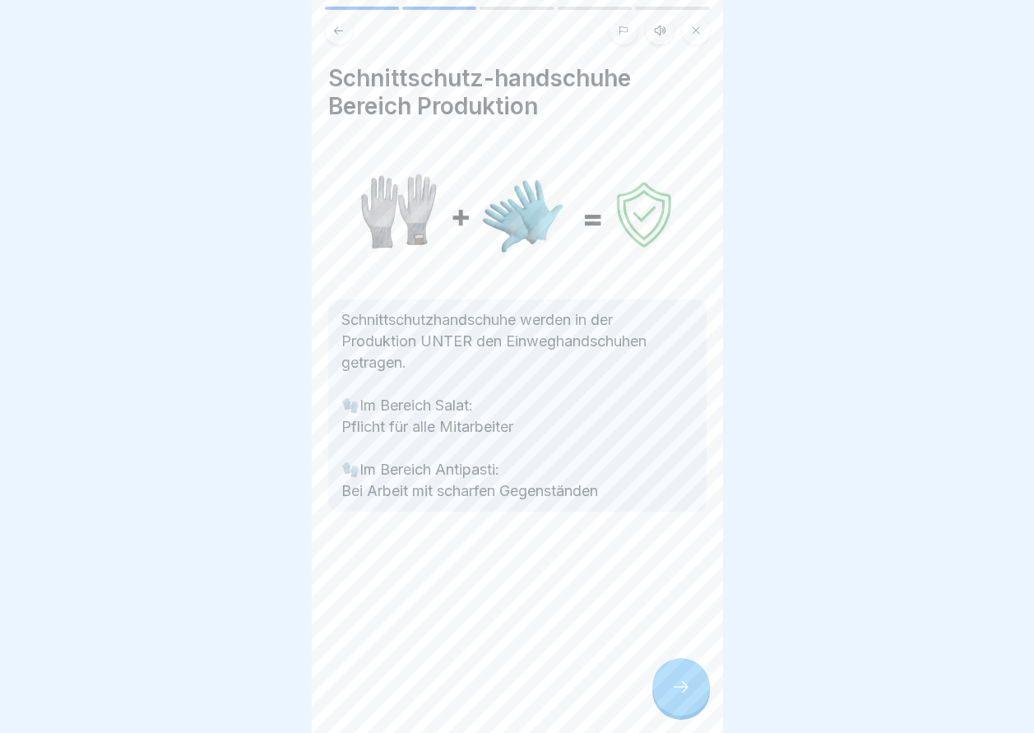
click at [669, 694] on div at bounding box center [681, 687] width 58 height 58
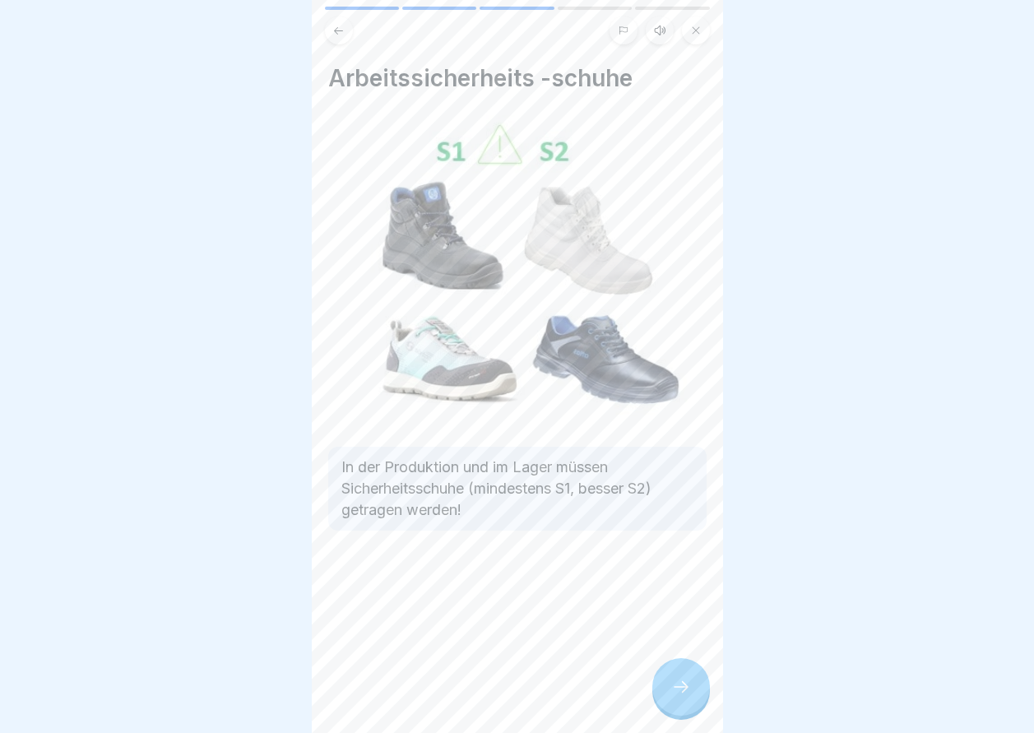
click at [693, 705] on div at bounding box center [681, 687] width 58 height 58
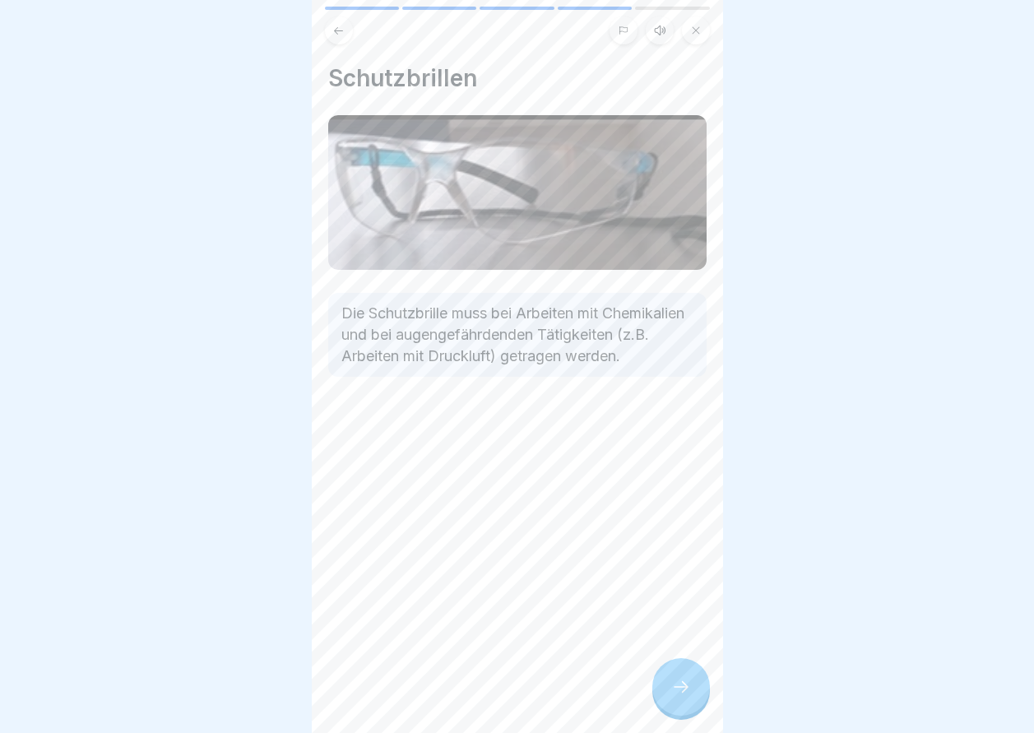
click at [693, 706] on div at bounding box center [681, 687] width 58 height 58
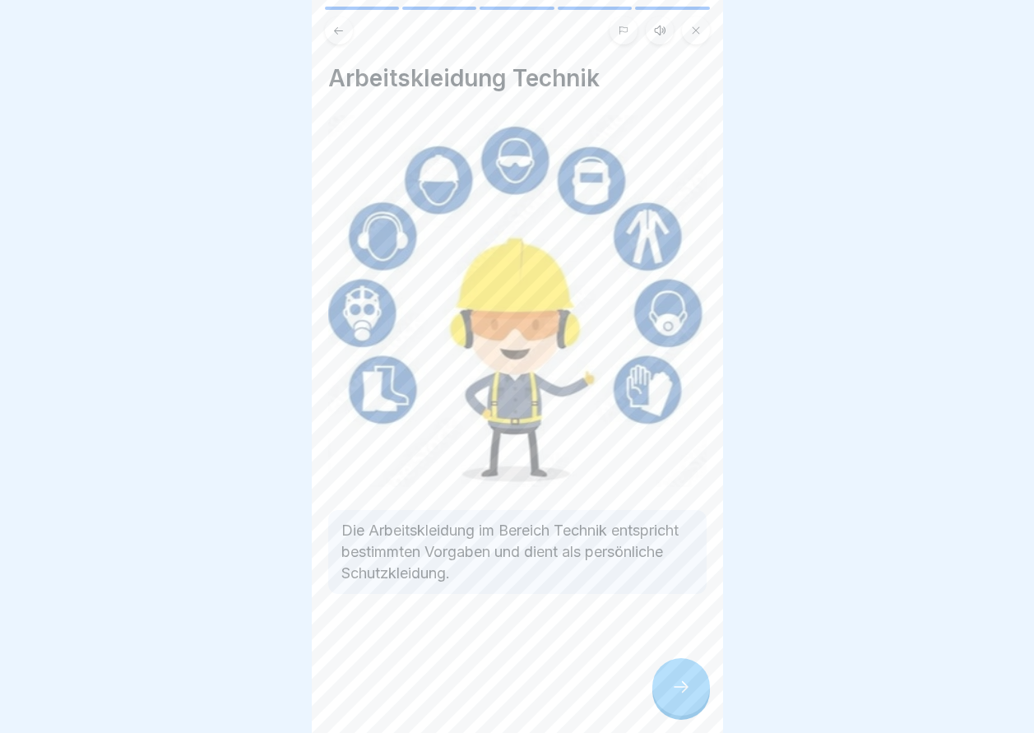
click at [686, 693] on icon at bounding box center [681, 687] width 20 height 20
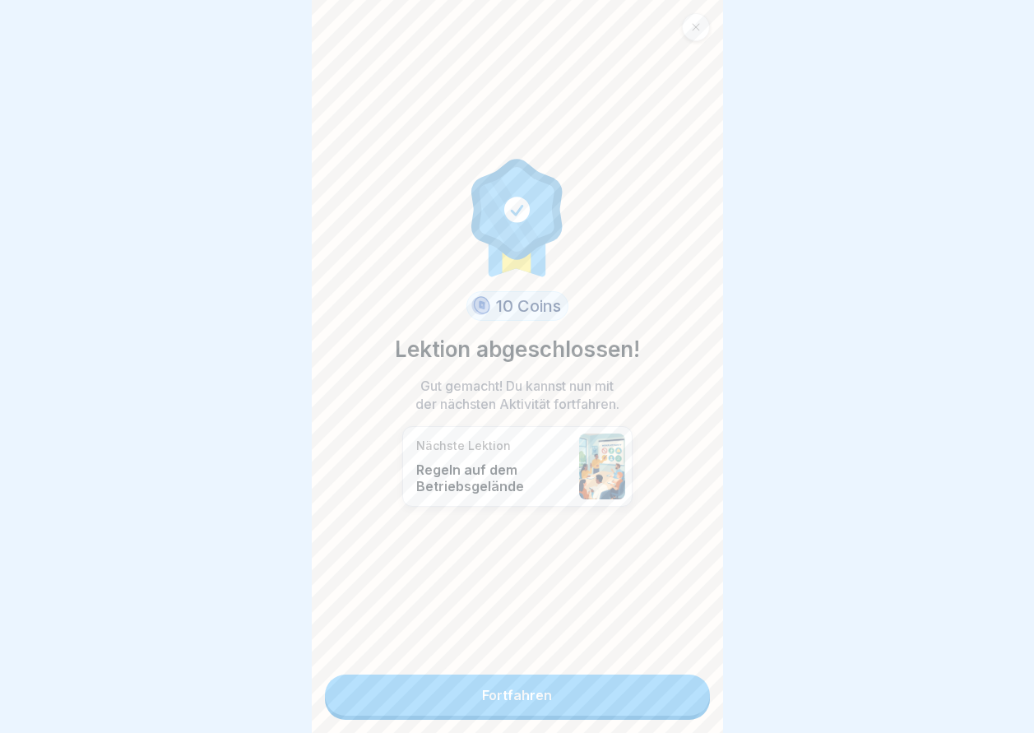
click at [627, 690] on link "Fortfahren" at bounding box center [517, 695] width 385 height 41
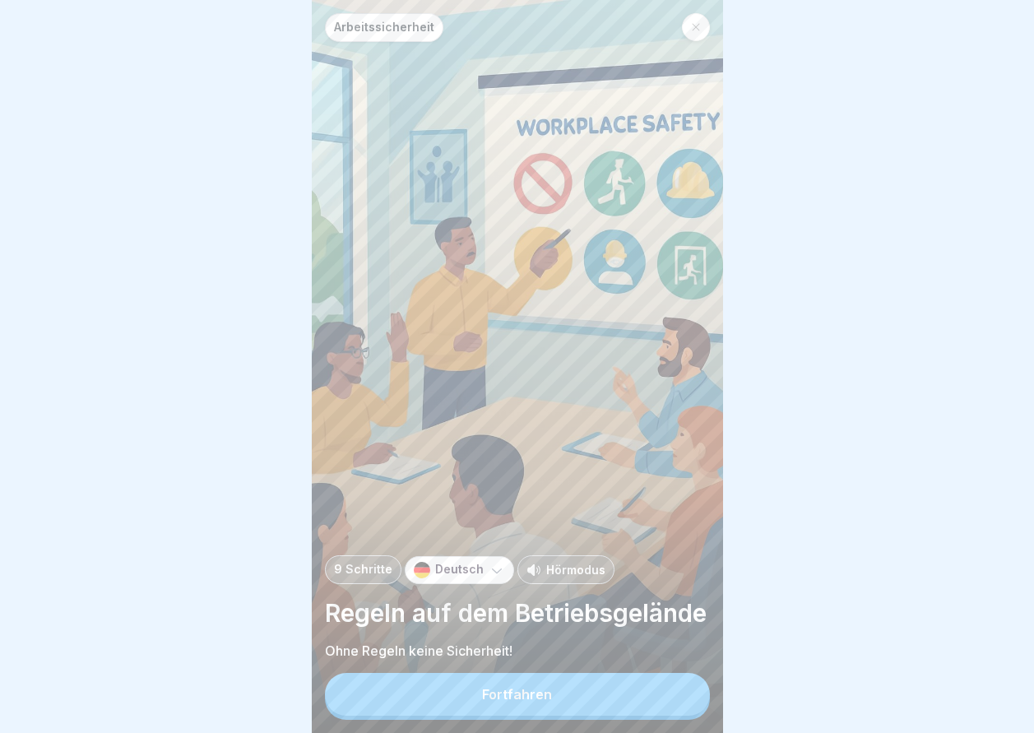
click at [618, 716] on button "Fortfahren" at bounding box center [517, 694] width 385 height 43
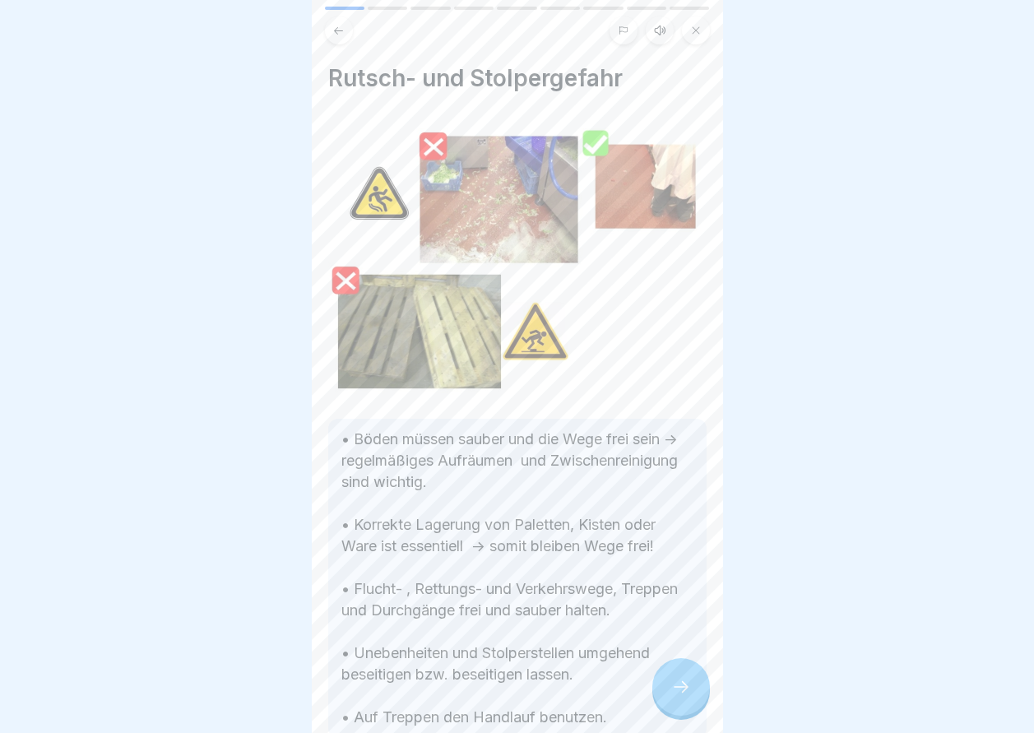
click at [615, 721] on p "• Böden müssen sauber und die Wege frei sein -> regelmäßiges Aufräumen und Zwis…" at bounding box center [517, 578] width 352 height 299
drag, startPoint x: 665, startPoint y: 712, endPoint x: 678, endPoint y: 700, distance: 17.5
click at [668, 710] on div at bounding box center [681, 687] width 58 height 58
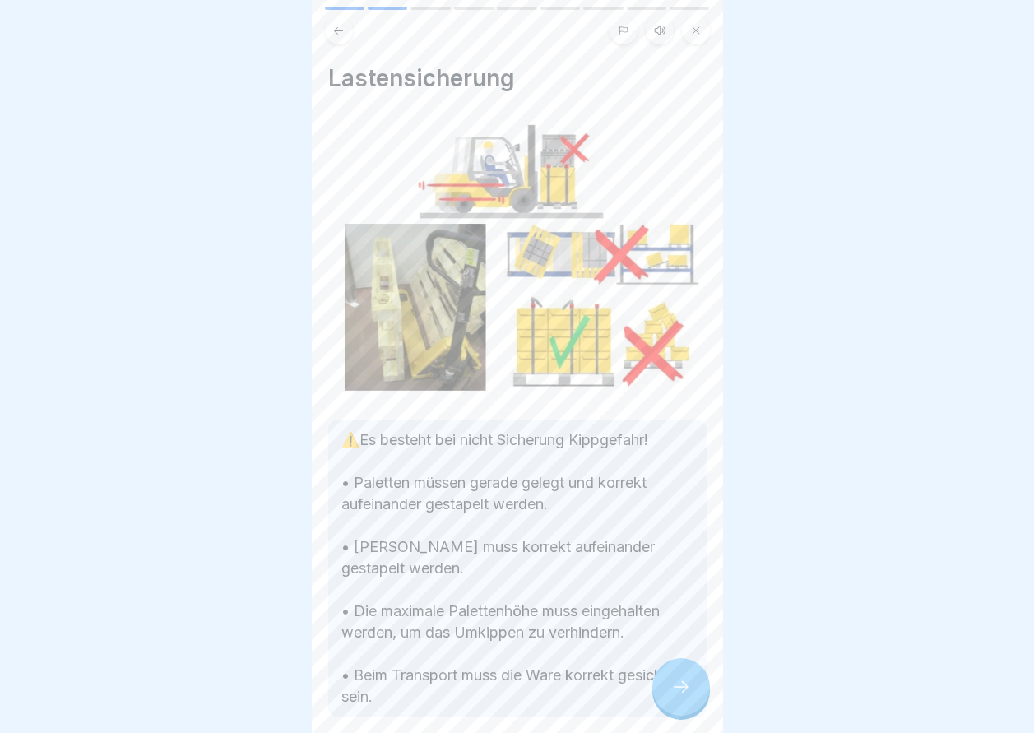
click at [678, 697] on icon at bounding box center [681, 687] width 20 height 20
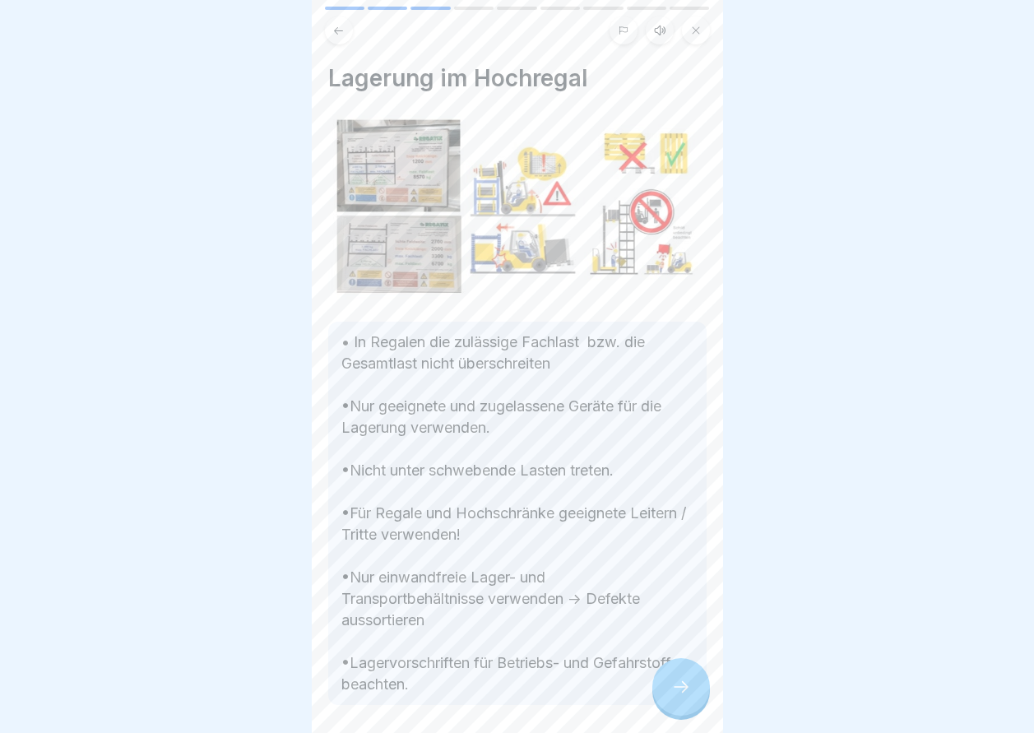
click at [678, 697] on icon at bounding box center [681, 687] width 20 height 20
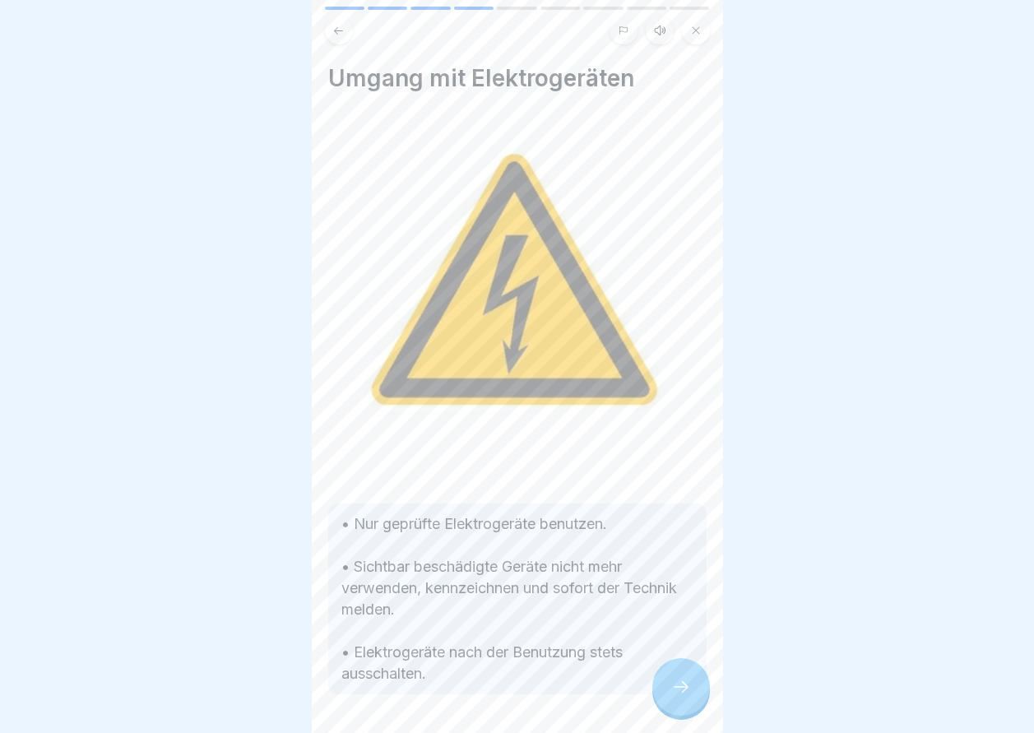
click at [678, 697] on icon at bounding box center [681, 687] width 20 height 20
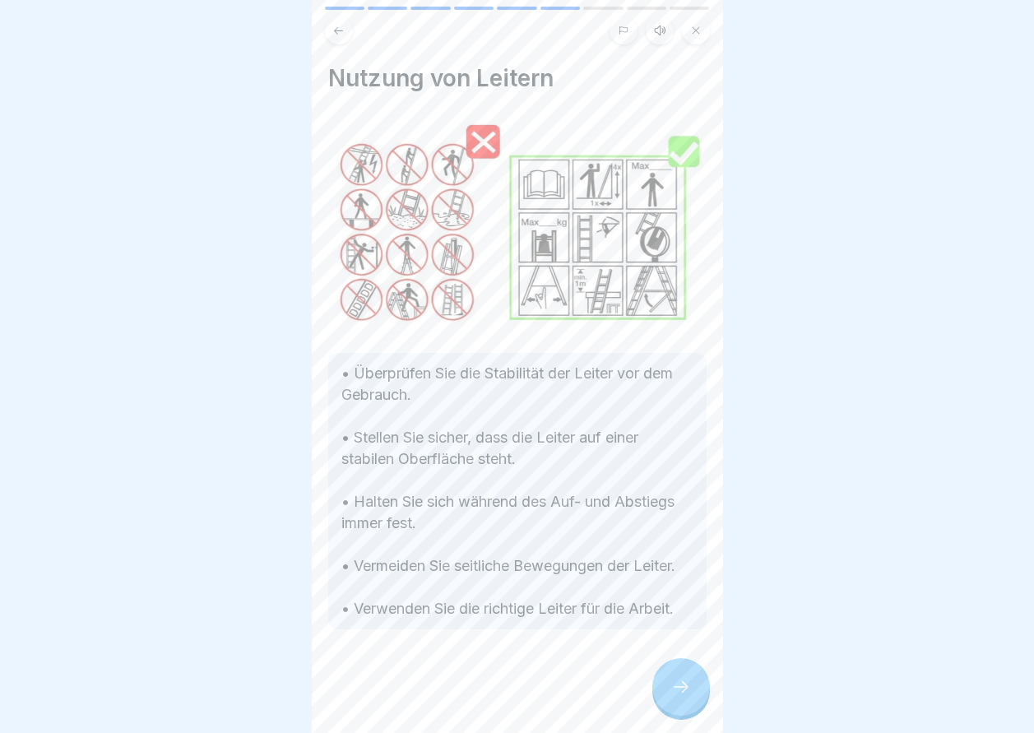
click at [678, 697] on icon at bounding box center [681, 687] width 20 height 20
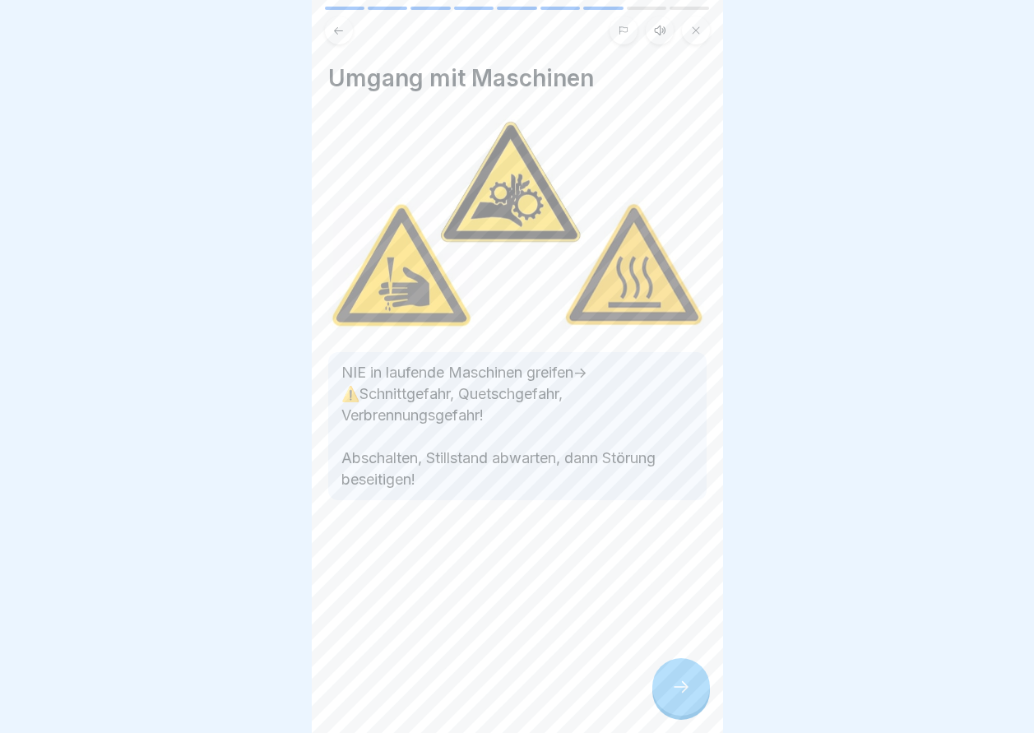
click at [678, 697] on icon at bounding box center [681, 687] width 20 height 20
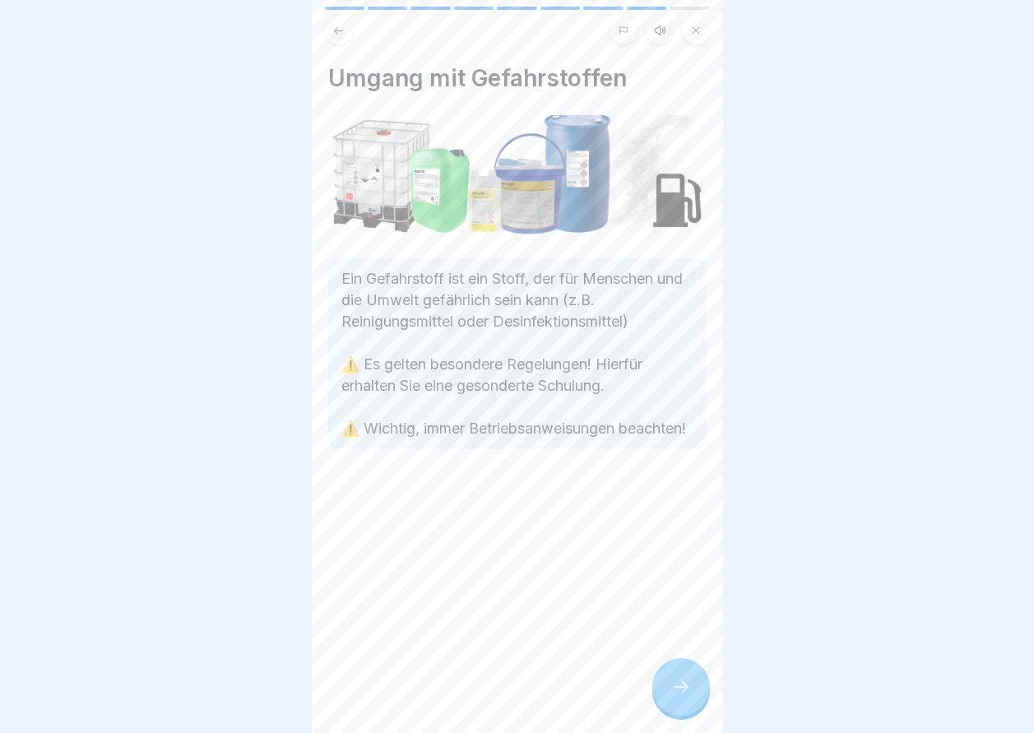
click at [678, 697] on icon at bounding box center [681, 687] width 20 height 20
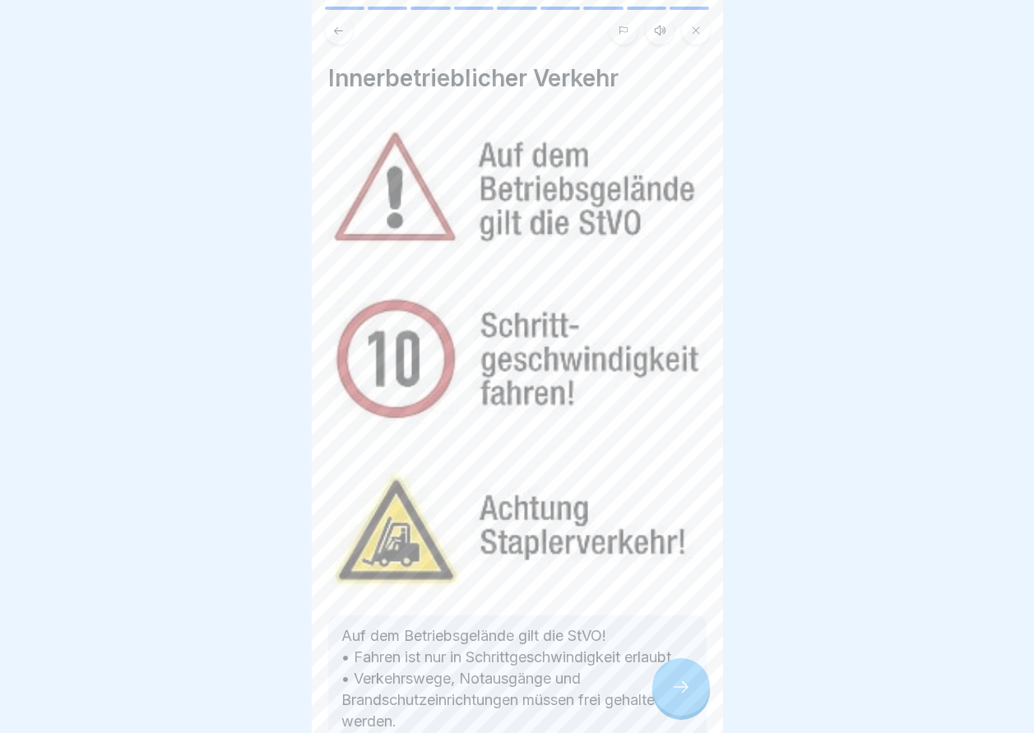
click at [678, 697] on icon at bounding box center [681, 687] width 20 height 20
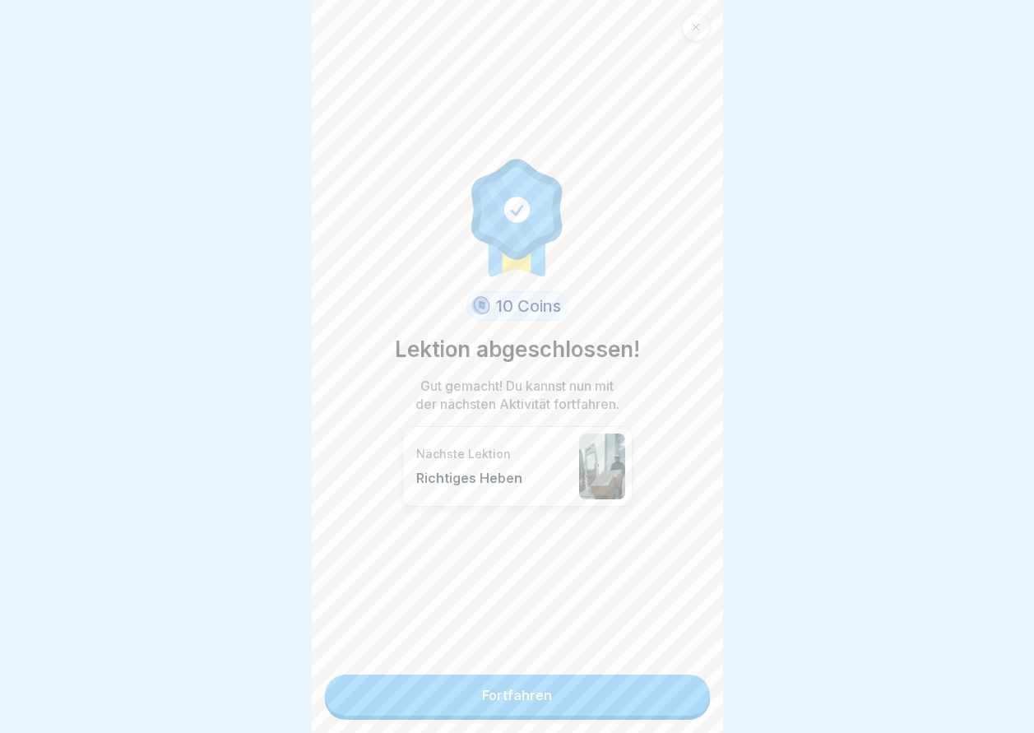
click at [678, 700] on link "Fortfahren" at bounding box center [517, 695] width 385 height 41
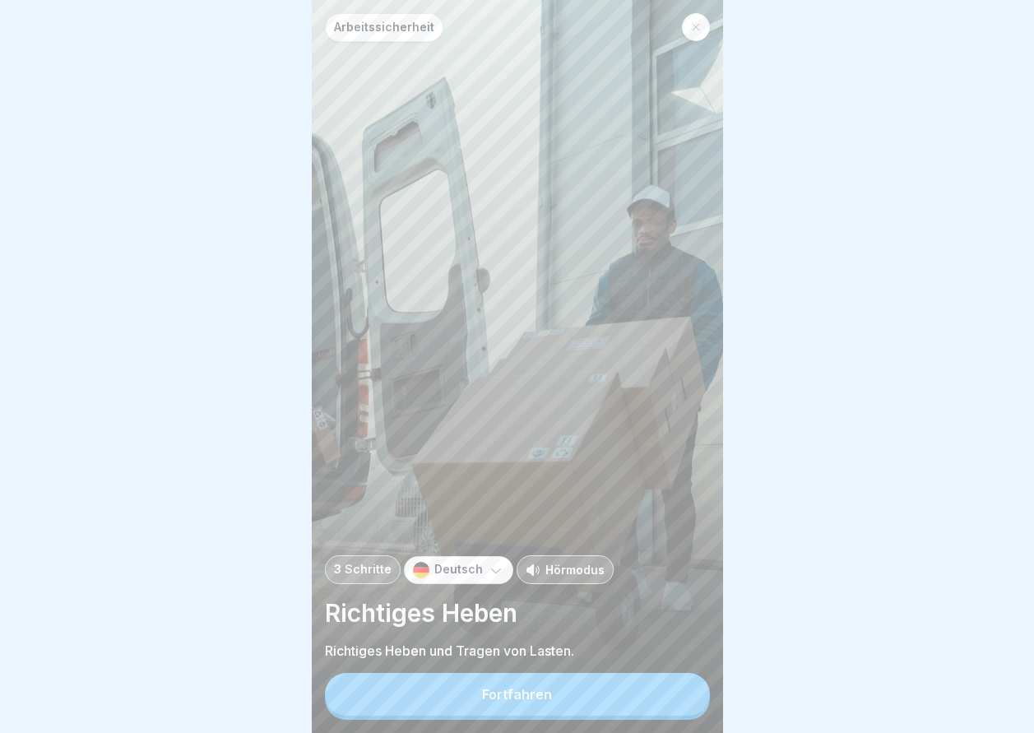
click at [678, 700] on button "Fortfahren" at bounding box center [517, 694] width 385 height 43
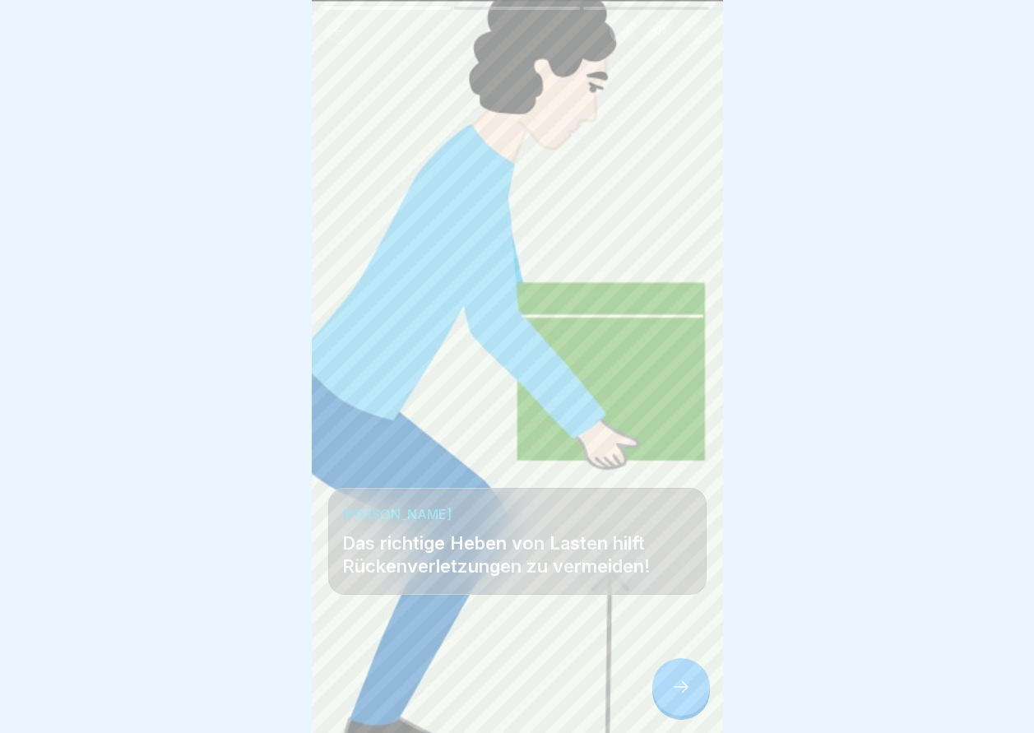
click at [678, 697] on icon at bounding box center [681, 687] width 20 height 20
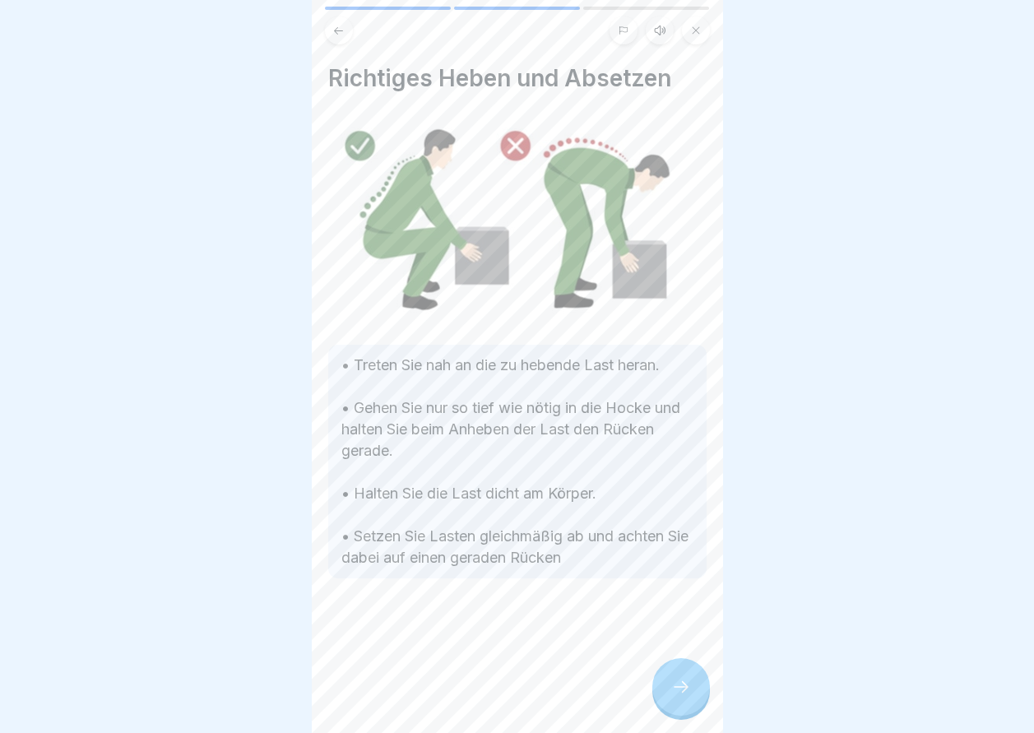
click at [678, 697] on icon at bounding box center [681, 687] width 20 height 20
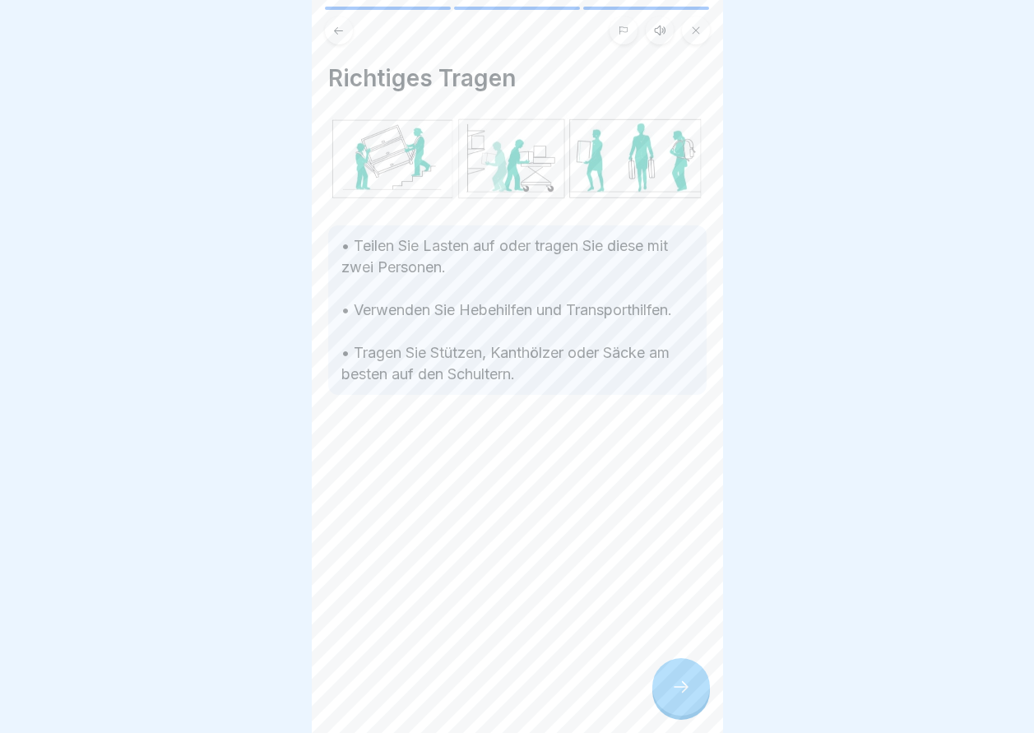
click at [678, 697] on icon at bounding box center [681, 687] width 20 height 20
click at [736, 700] on link "Fortfahren" at bounding box center [928, 695] width 385 height 41
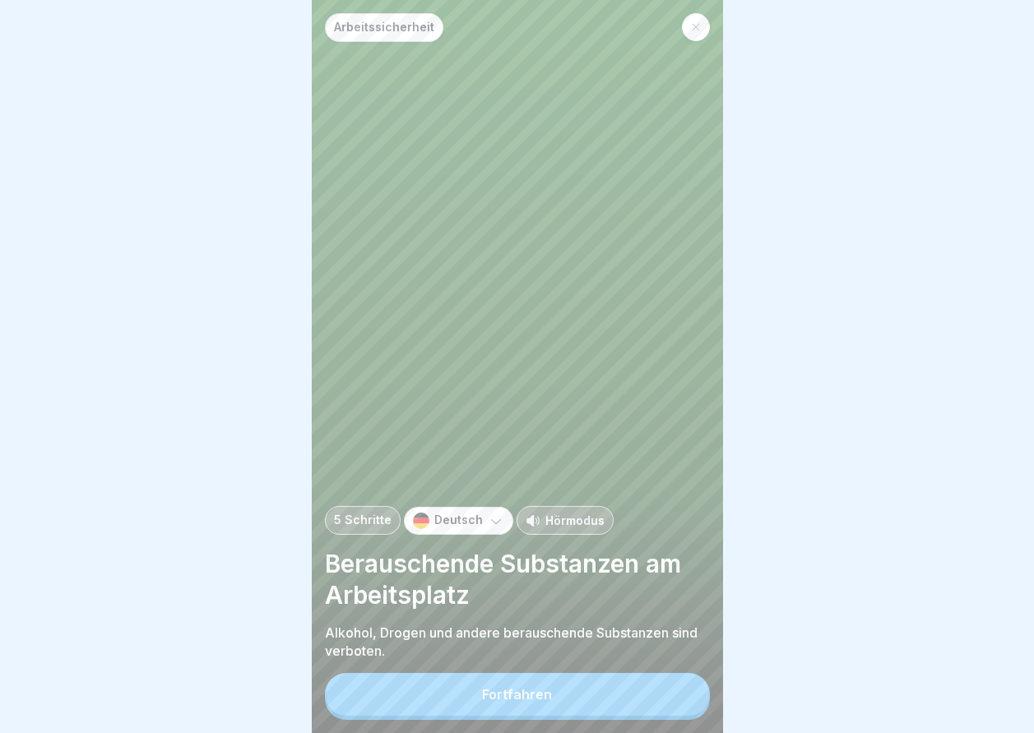
click at [678, 700] on button "Fortfahren" at bounding box center [517, 694] width 385 height 43
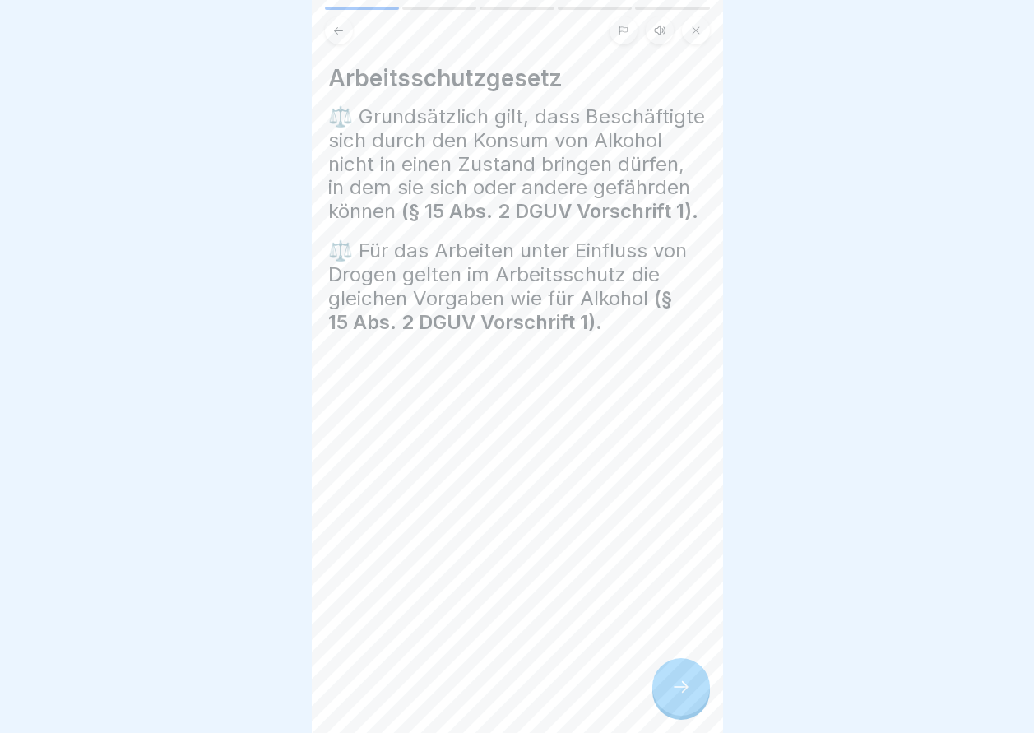
click at [679, 697] on icon at bounding box center [681, 687] width 20 height 20
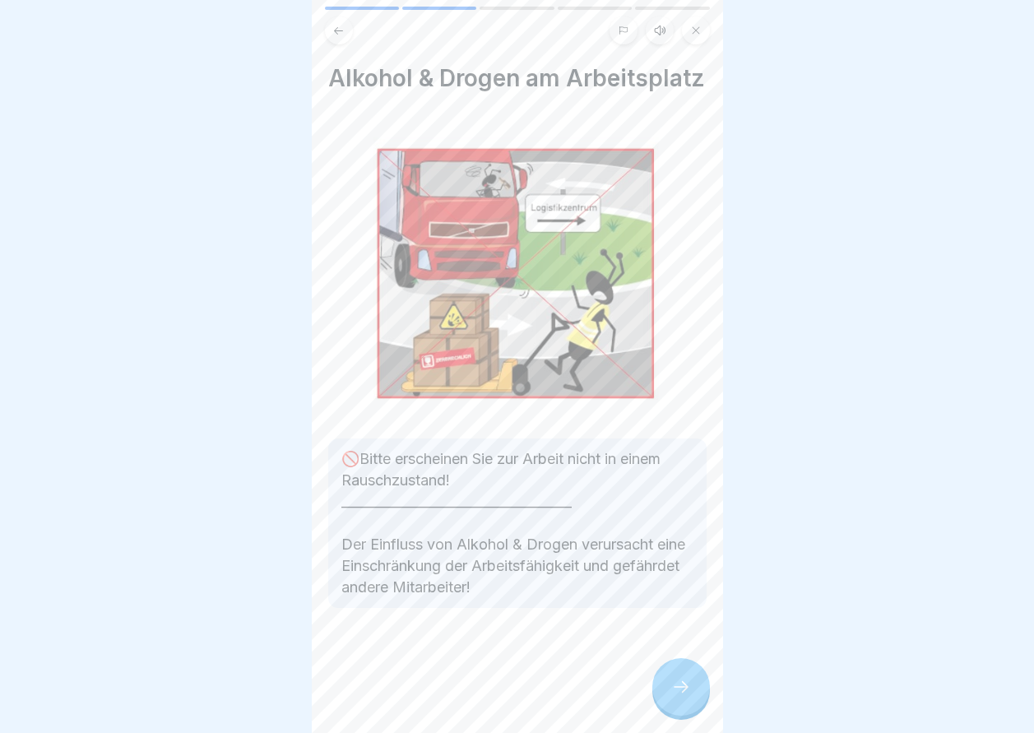
click at [684, 689] on div at bounding box center [681, 687] width 58 height 58
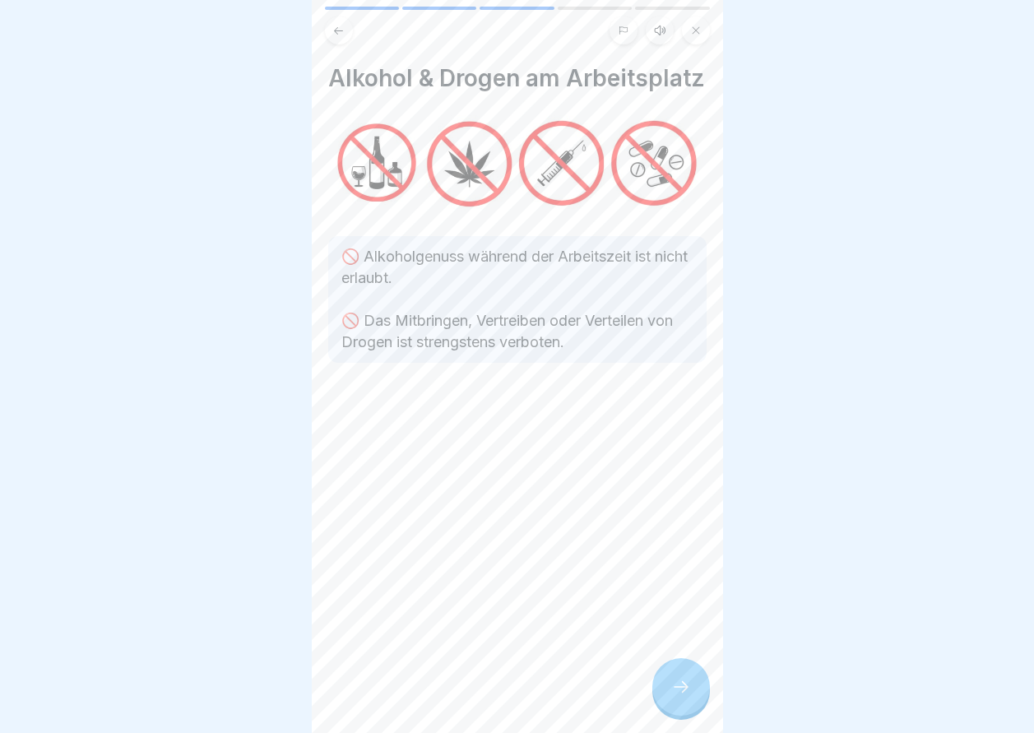
click at [684, 689] on div at bounding box center [681, 687] width 58 height 58
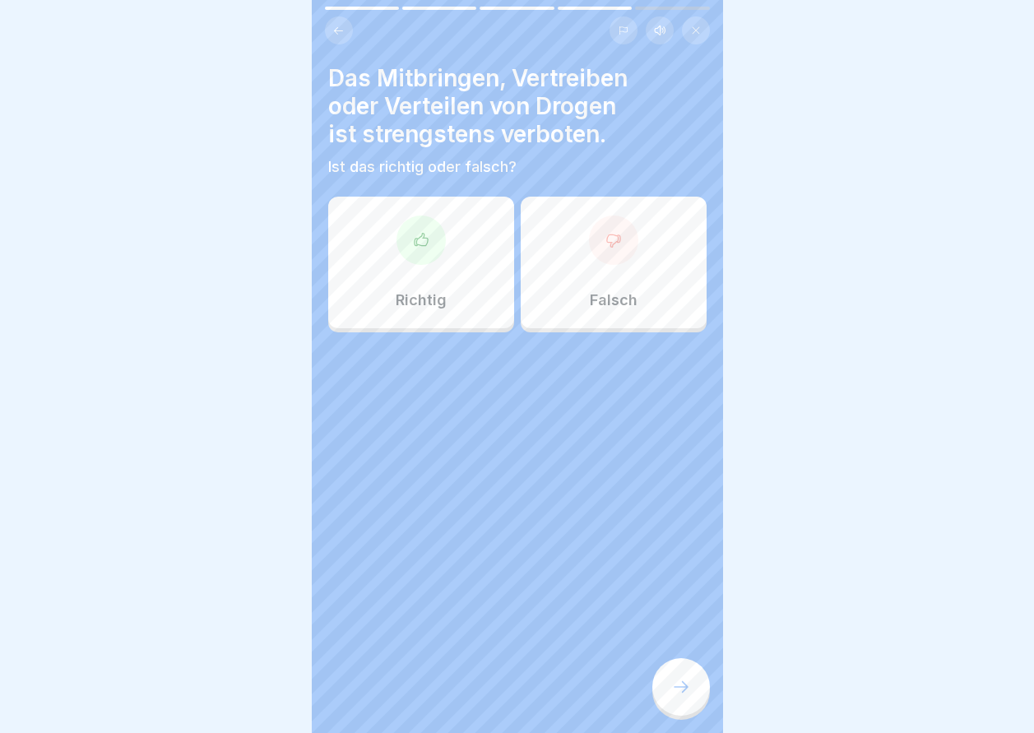
click at [471, 351] on div at bounding box center [517, 381] width 378 height 99
click at [443, 313] on div "Richtig" at bounding box center [421, 263] width 186 height 132
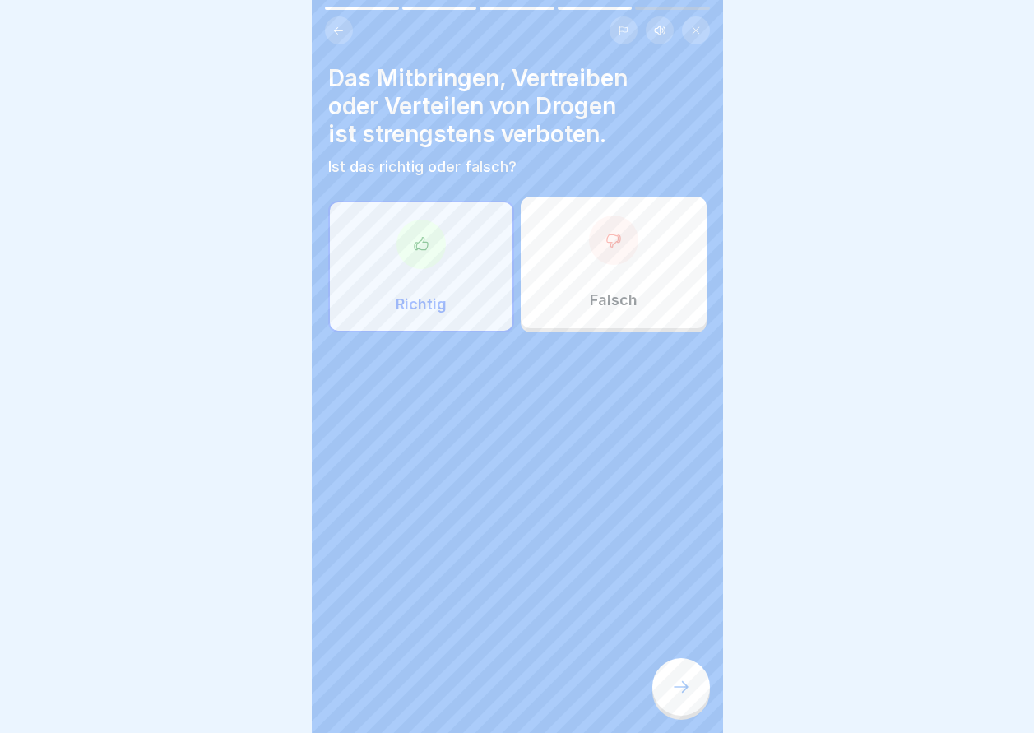
click at [691, 687] on div at bounding box center [681, 687] width 58 height 58
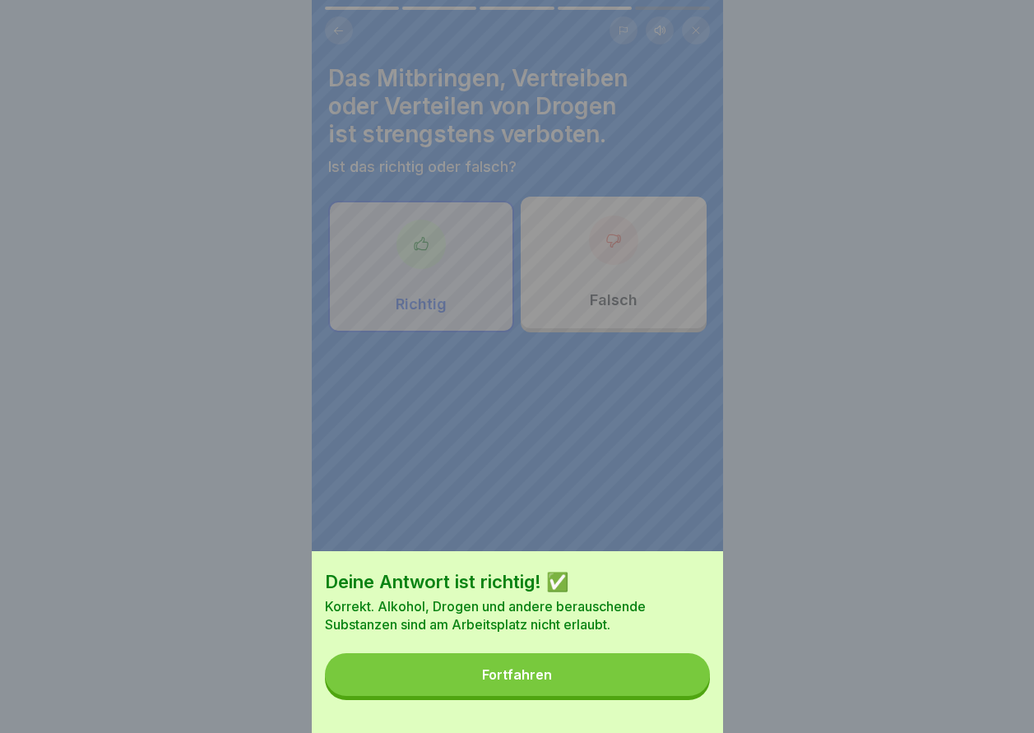
click at [674, 689] on button "Fortfahren" at bounding box center [517, 674] width 385 height 43
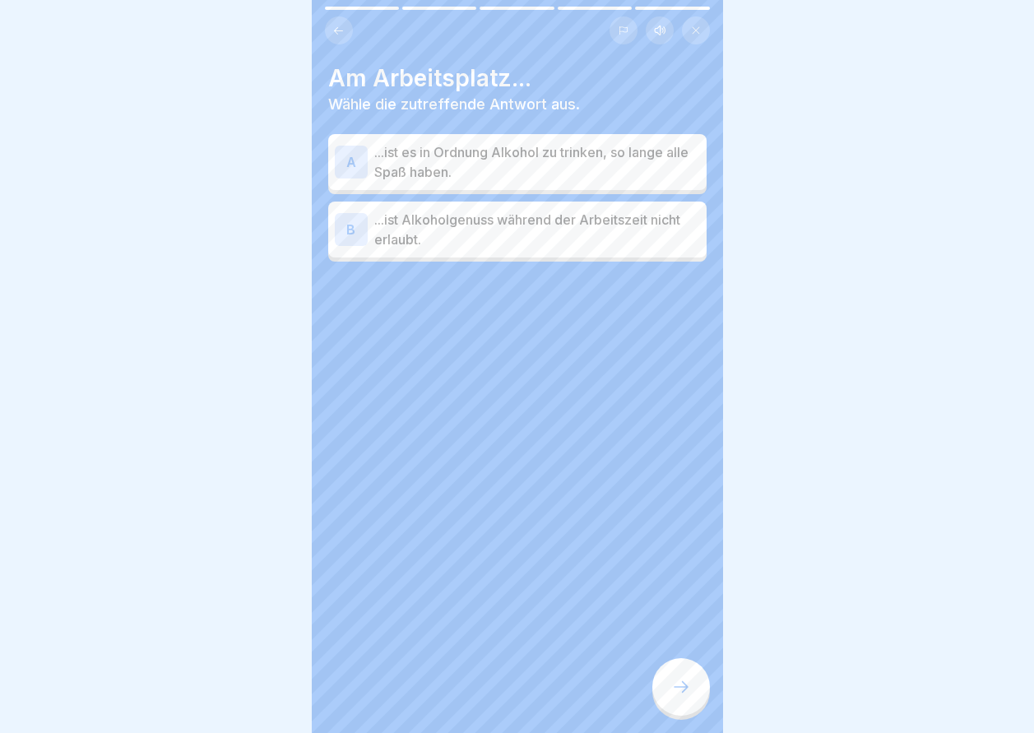
click at [544, 237] on p "...ist Alkoholgenuss während der Arbeitszeit nicht erlaubt." at bounding box center [537, 229] width 326 height 39
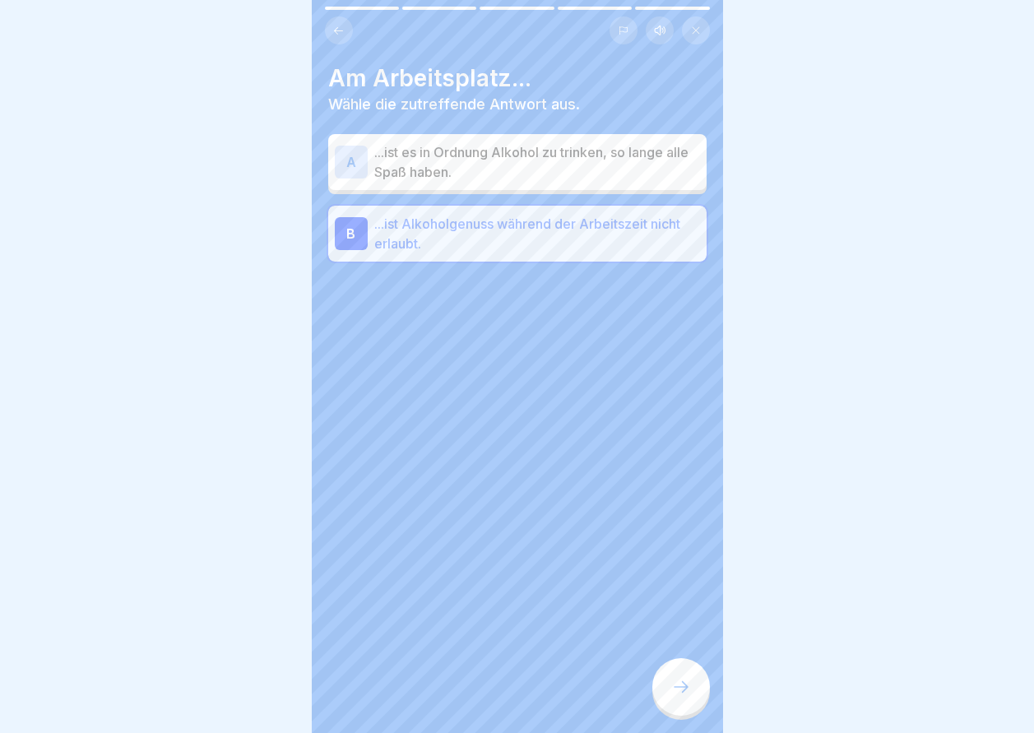
click at [671, 697] on icon at bounding box center [681, 687] width 20 height 20
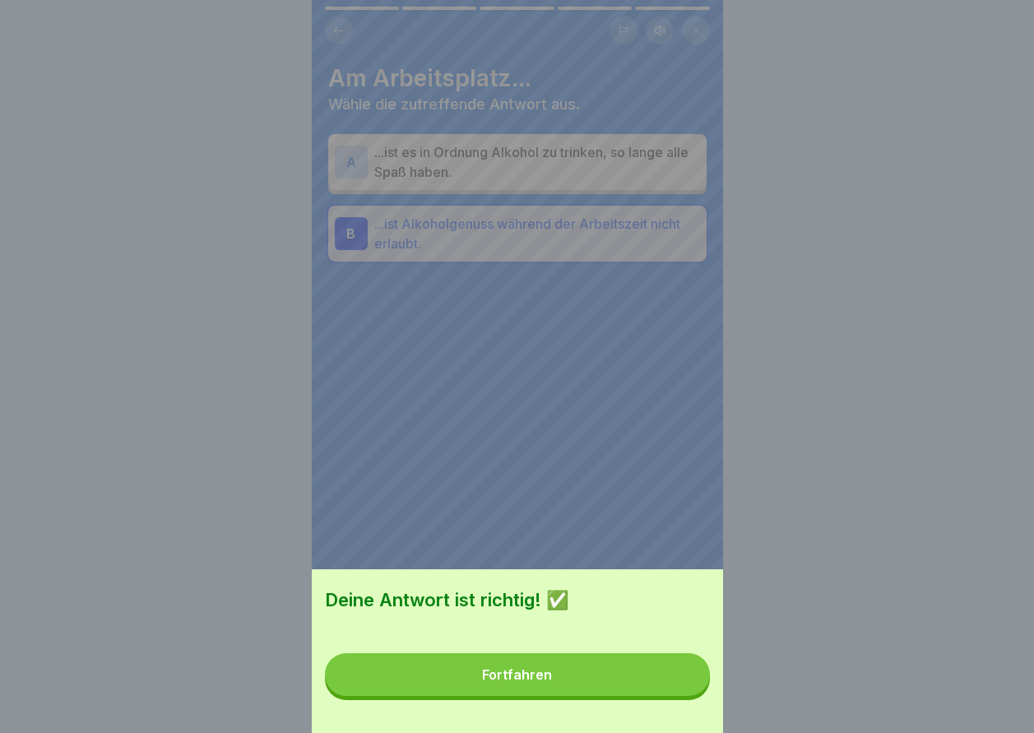
click at [670, 696] on button "Fortfahren" at bounding box center [517, 674] width 385 height 43
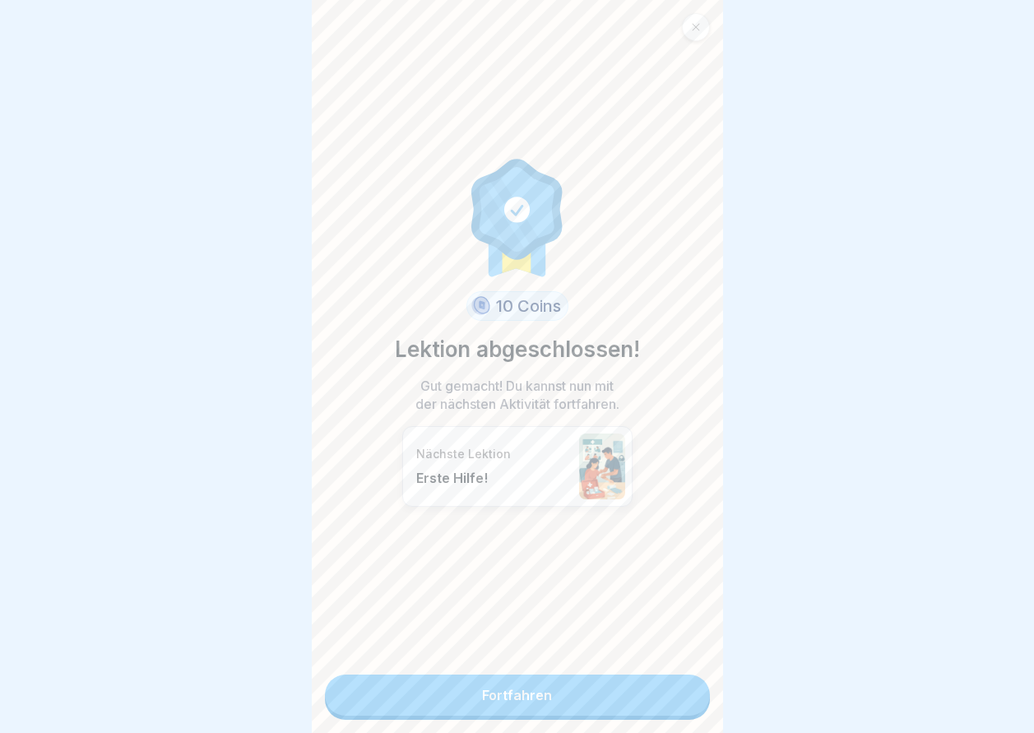
click at [670, 702] on link "Fortfahren" at bounding box center [517, 695] width 385 height 41
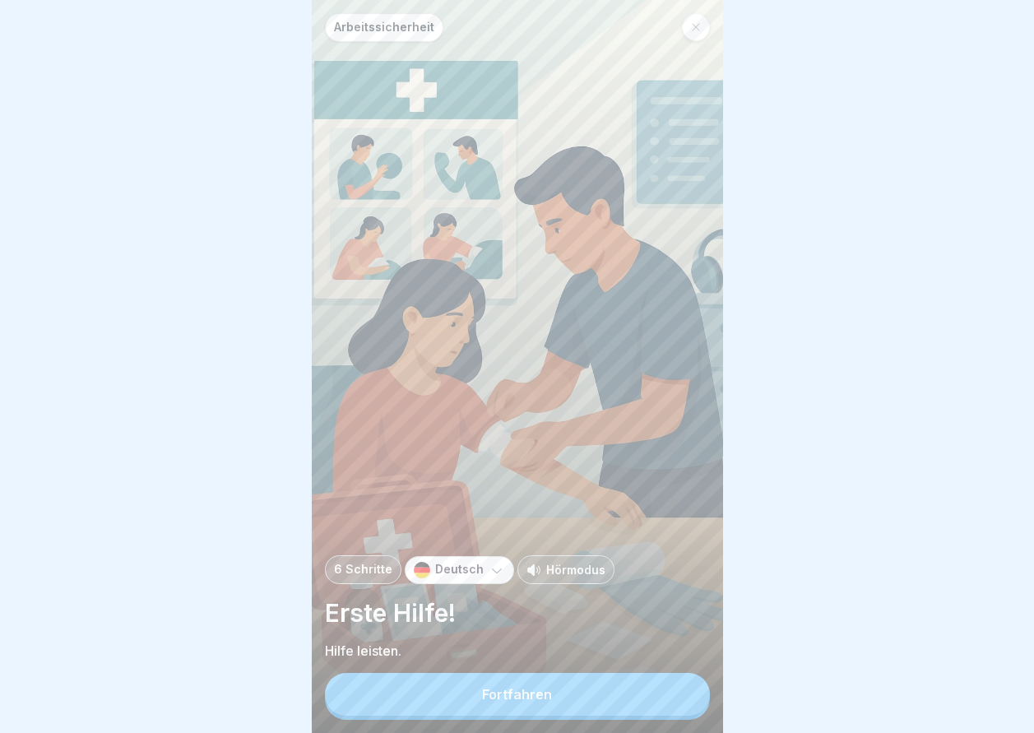
click at [670, 702] on button "Fortfahren" at bounding box center [517, 694] width 385 height 43
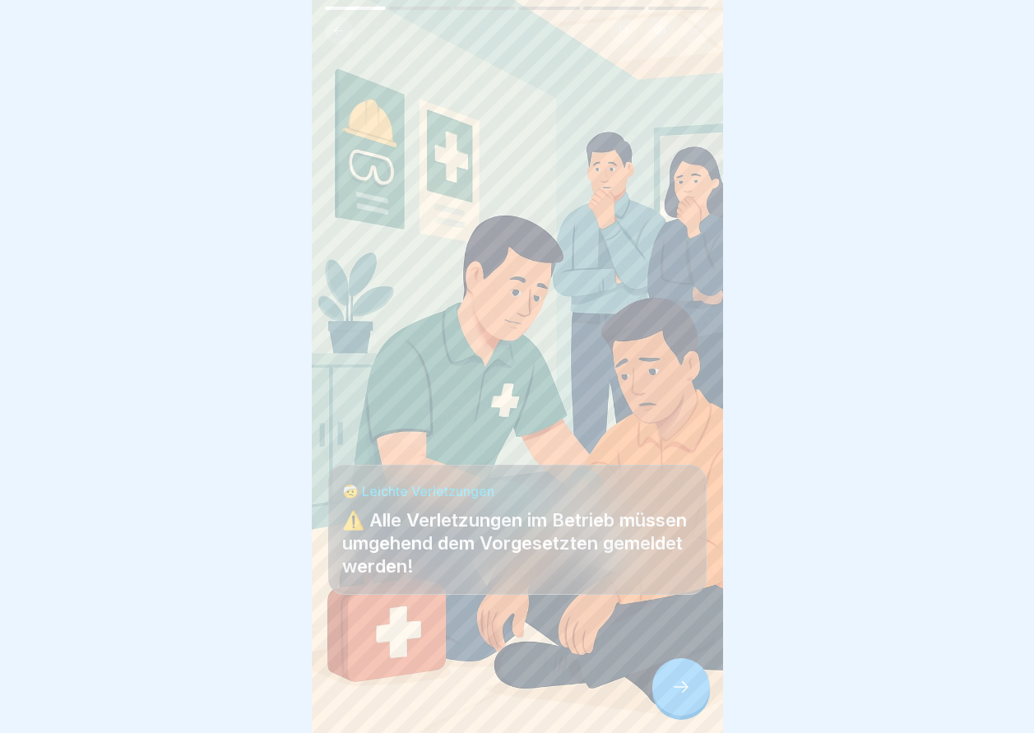
click at [671, 697] on icon at bounding box center [681, 687] width 20 height 20
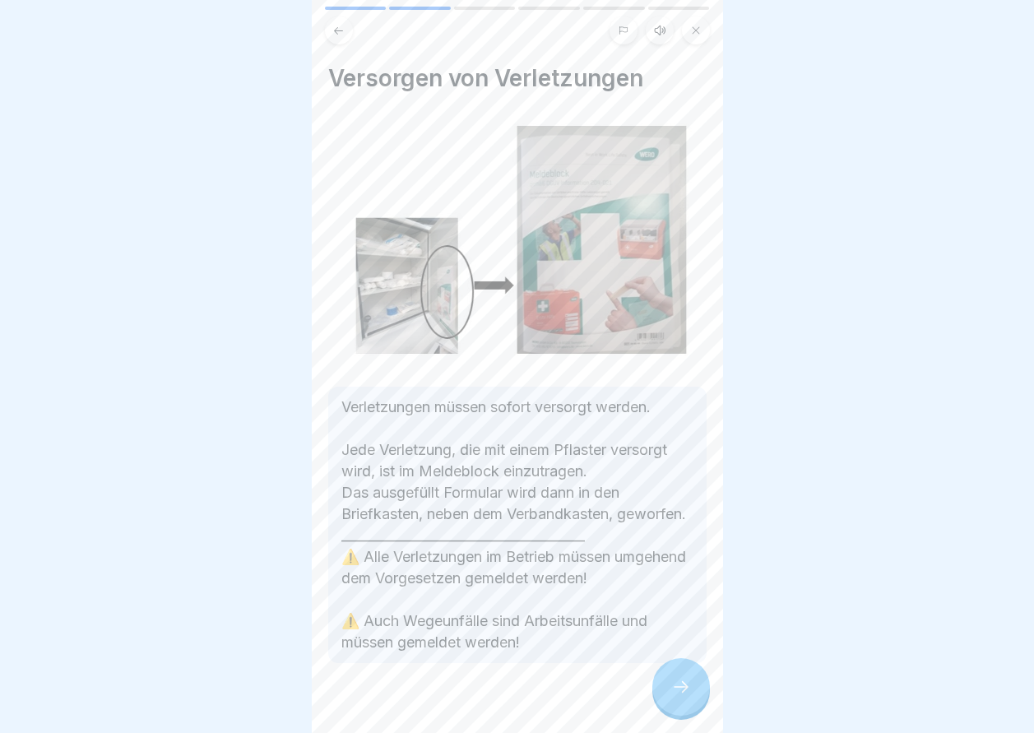
click at [671, 697] on icon at bounding box center [681, 687] width 20 height 20
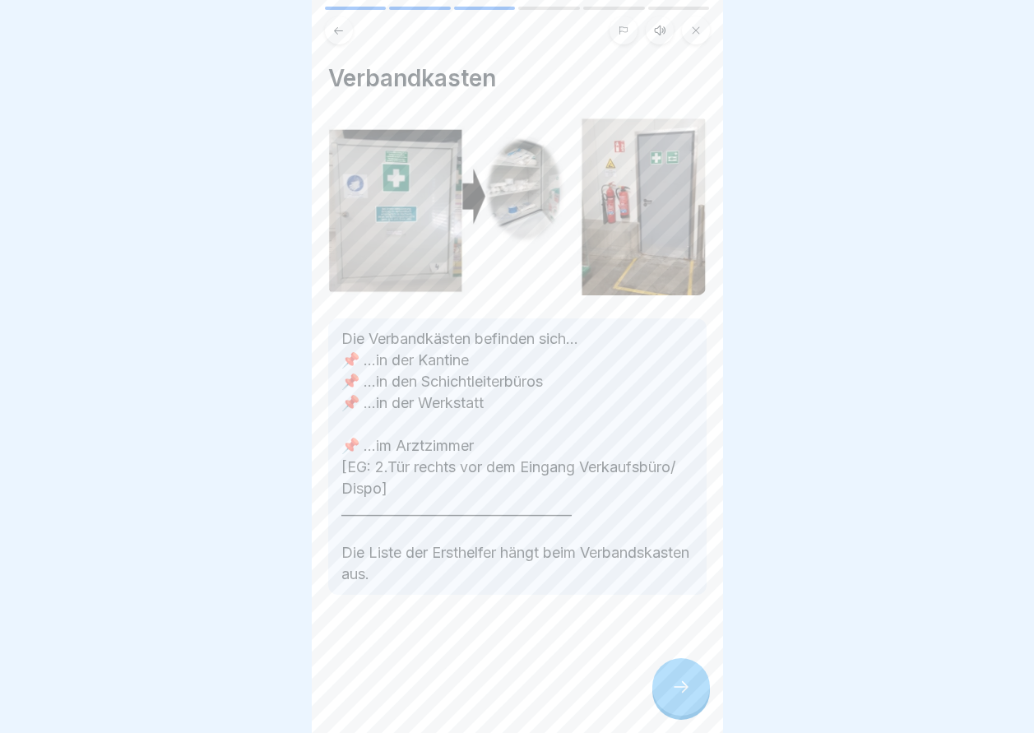
click at [671, 697] on icon at bounding box center [681, 687] width 20 height 20
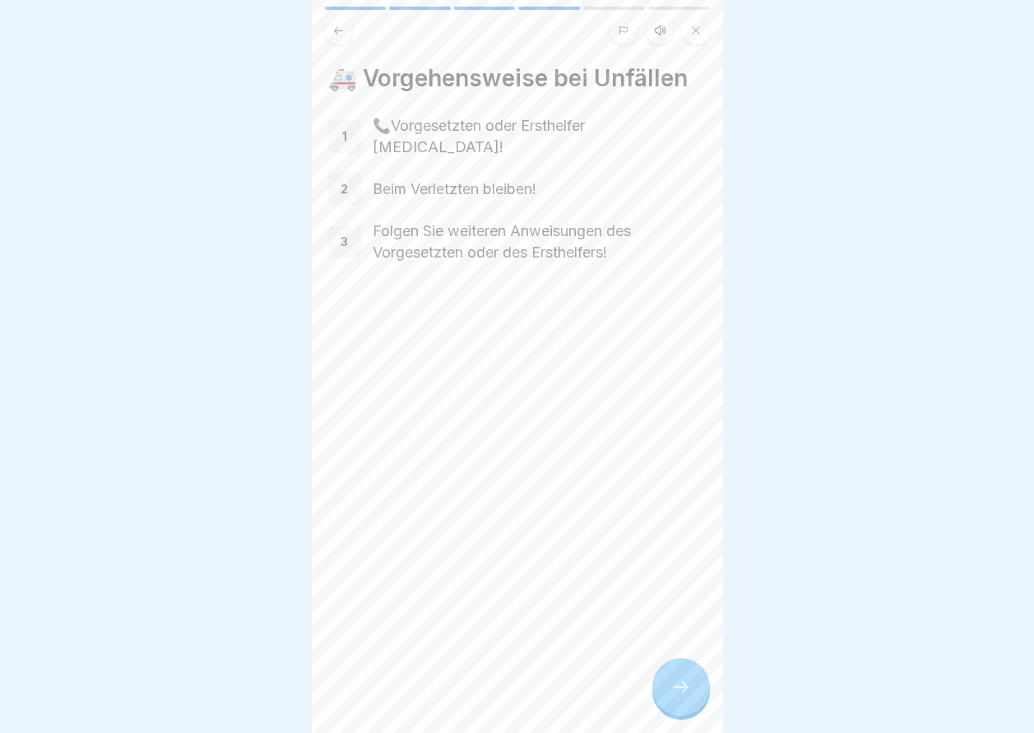
click at [671, 697] on icon at bounding box center [681, 687] width 20 height 20
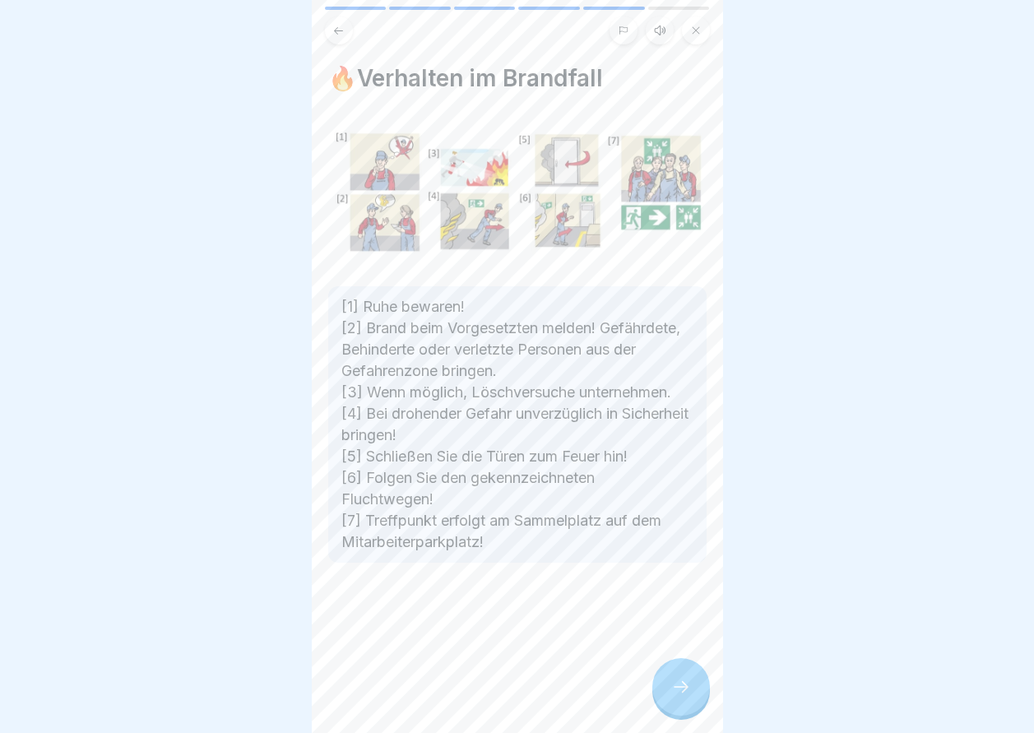
click at [671, 697] on icon at bounding box center [681, 687] width 20 height 20
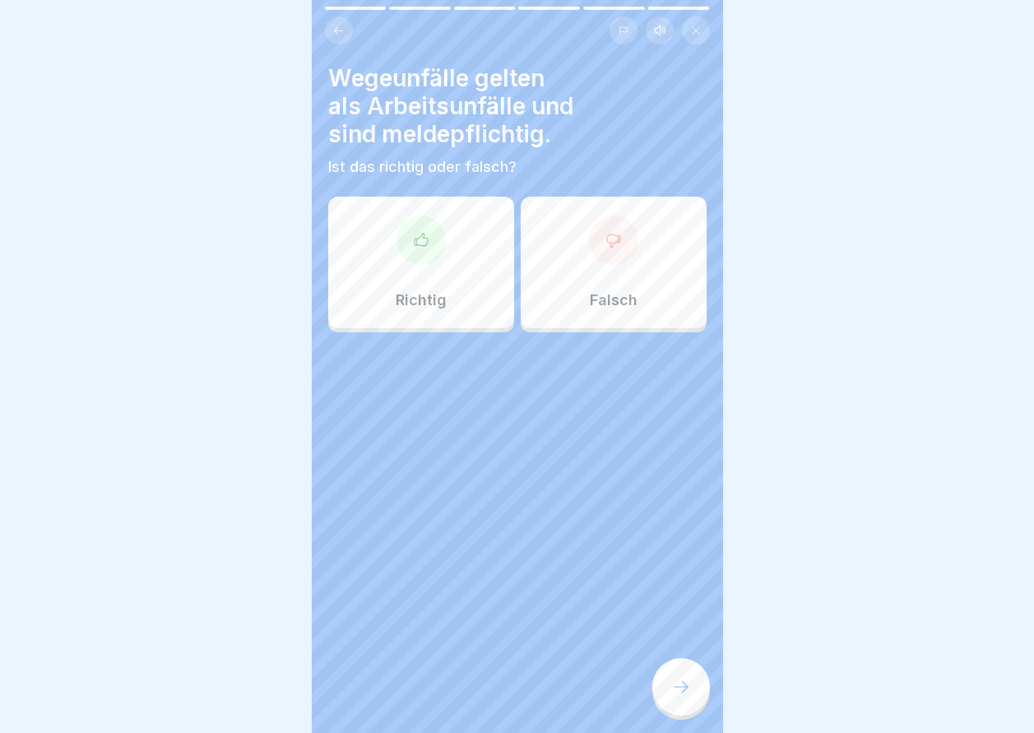
click at [454, 283] on div "Richtig" at bounding box center [421, 263] width 186 height 132
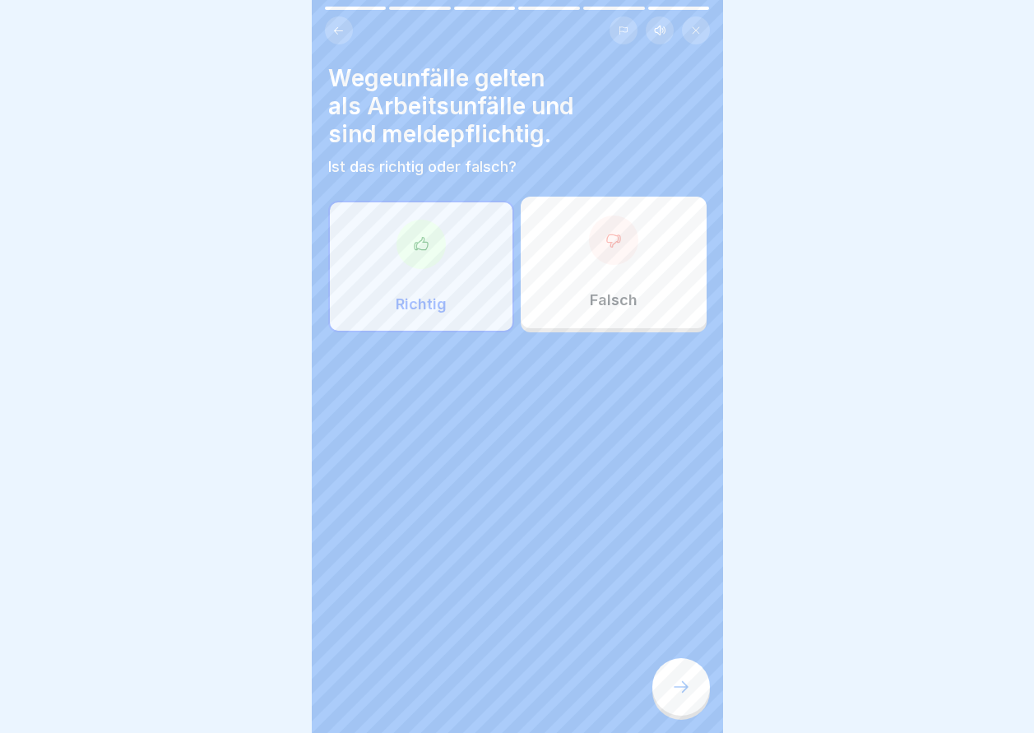
click at [691, 710] on div at bounding box center [681, 687] width 58 height 58
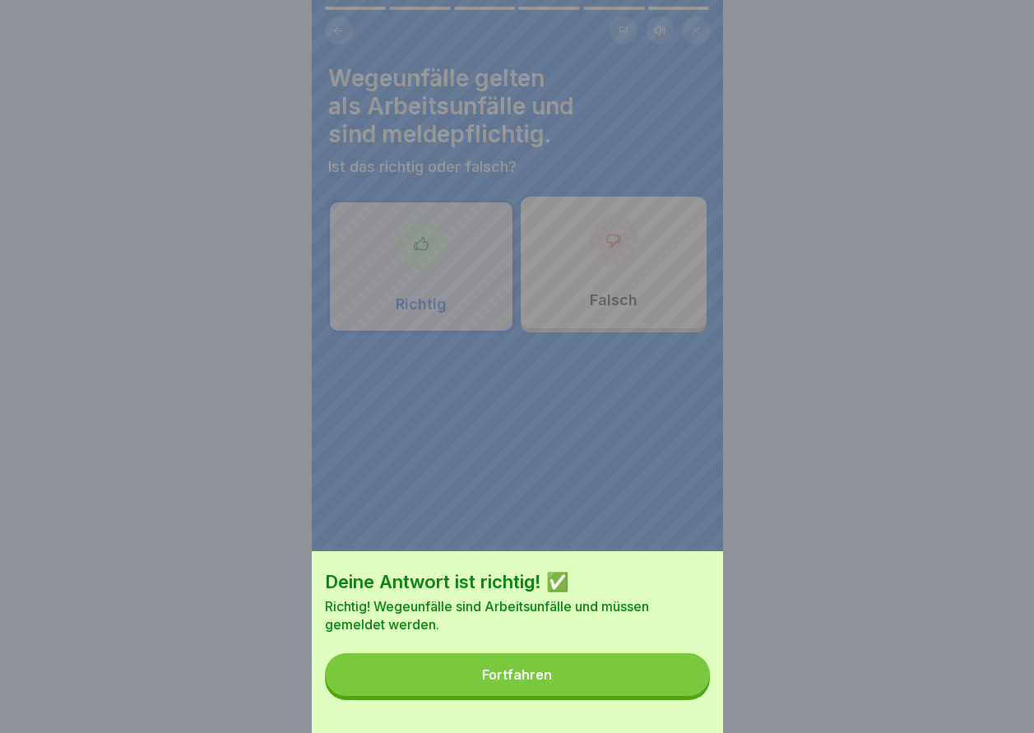
click at [685, 709] on div "Deine Antwort ist richtig! ✅ Richtig! Wegeunfälle sind Arbeitsunfälle und müsse…" at bounding box center [517, 642] width 411 height 182
click at [683, 708] on div "Deine Antwort ist richtig! ✅ Richtig! Wegeunfälle sind Arbeitsunfälle und müsse…" at bounding box center [517, 642] width 411 height 182
click at [672, 696] on button "Fortfahren" at bounding box center [517, 674] width 385 height 43
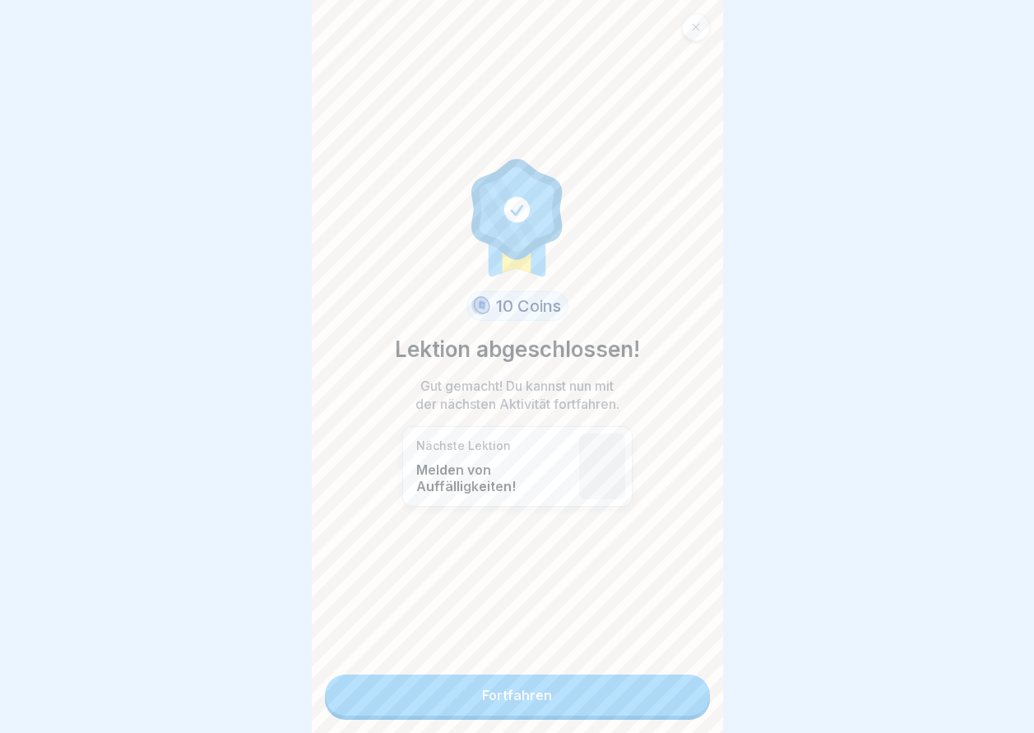
click at [591, 684] on link "Fortfahren" at bounding box center [517, 695] width 385 height 41
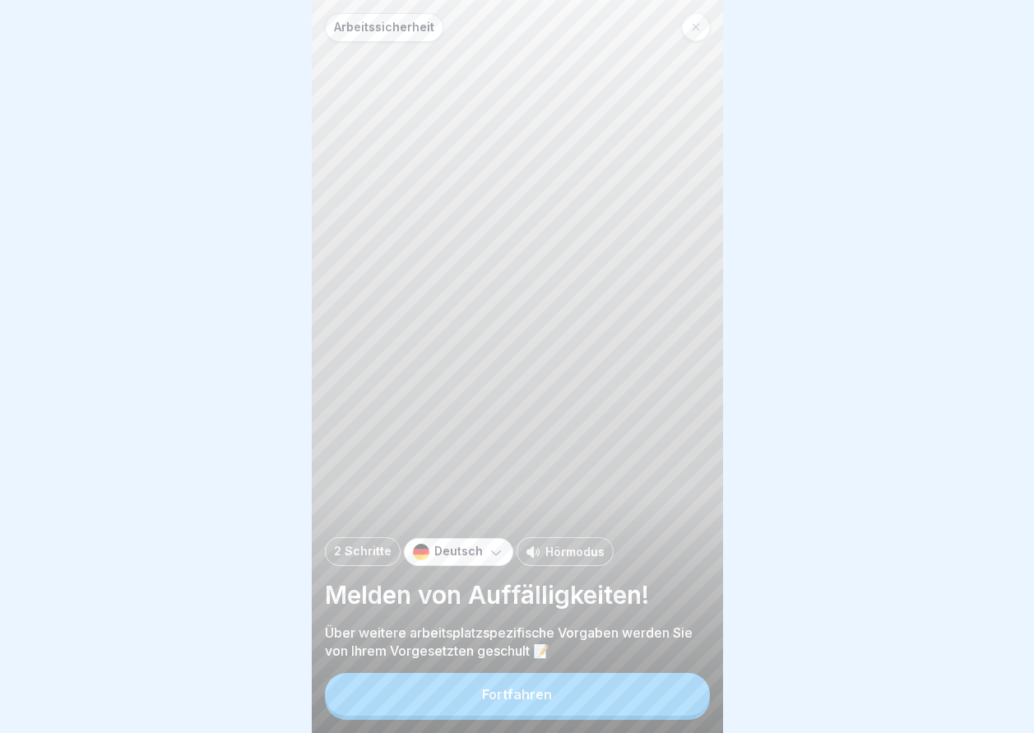
click at [591, 687] on div "Fortfahren" at bounding box center [517, 696] width 385 height 47
click at [590, 694] on button "Fortfahren" at bounding box center [517, 694] width 385 height 43
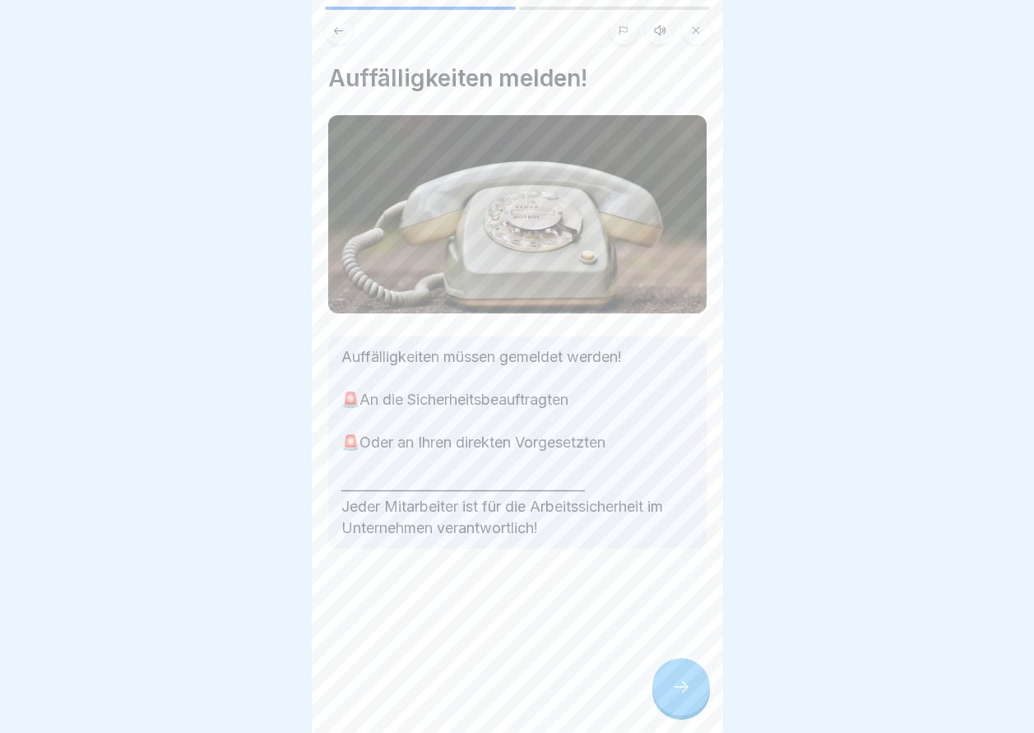
click at [679, 693] on icon at bounding box center [681, 687] width 20 height 20
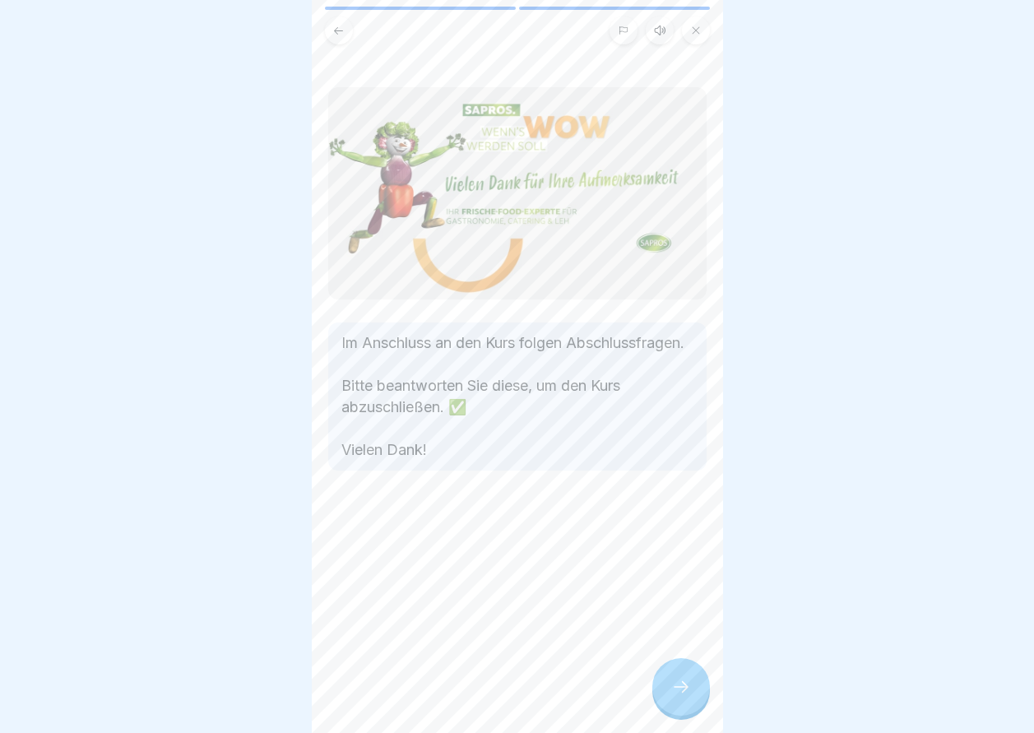
click at [678, 694] on icon at bounding box center [681, 687] width 20 height 20
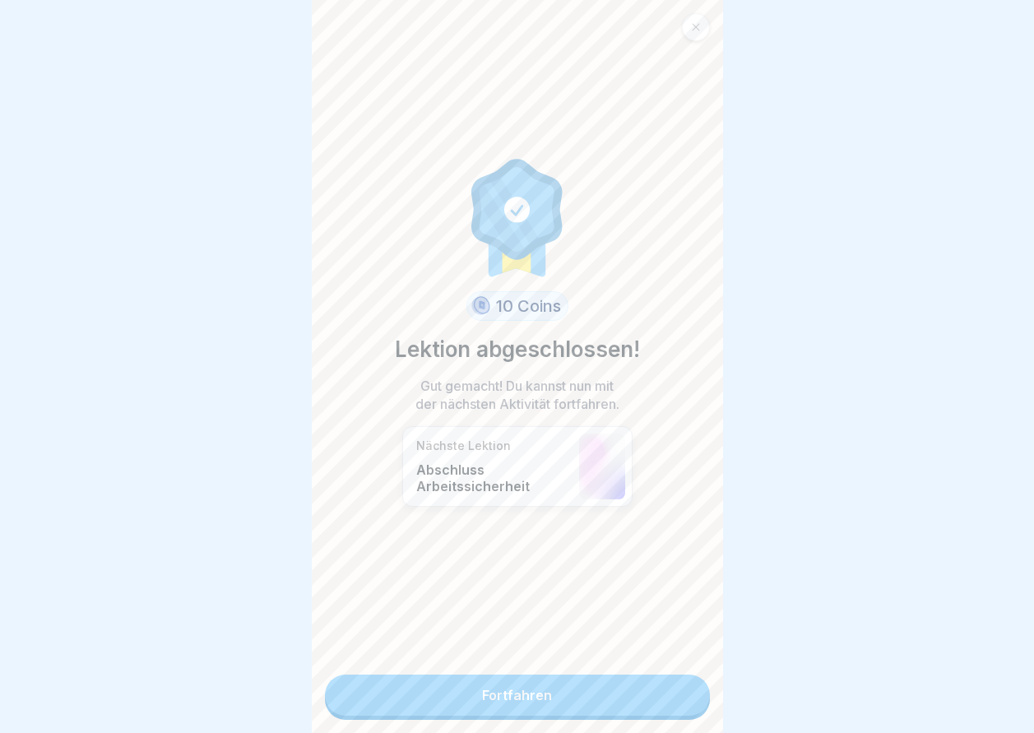
click at [678, 694] on link "Fortfahren" at bounding box center [517, 695] width 385 height 41
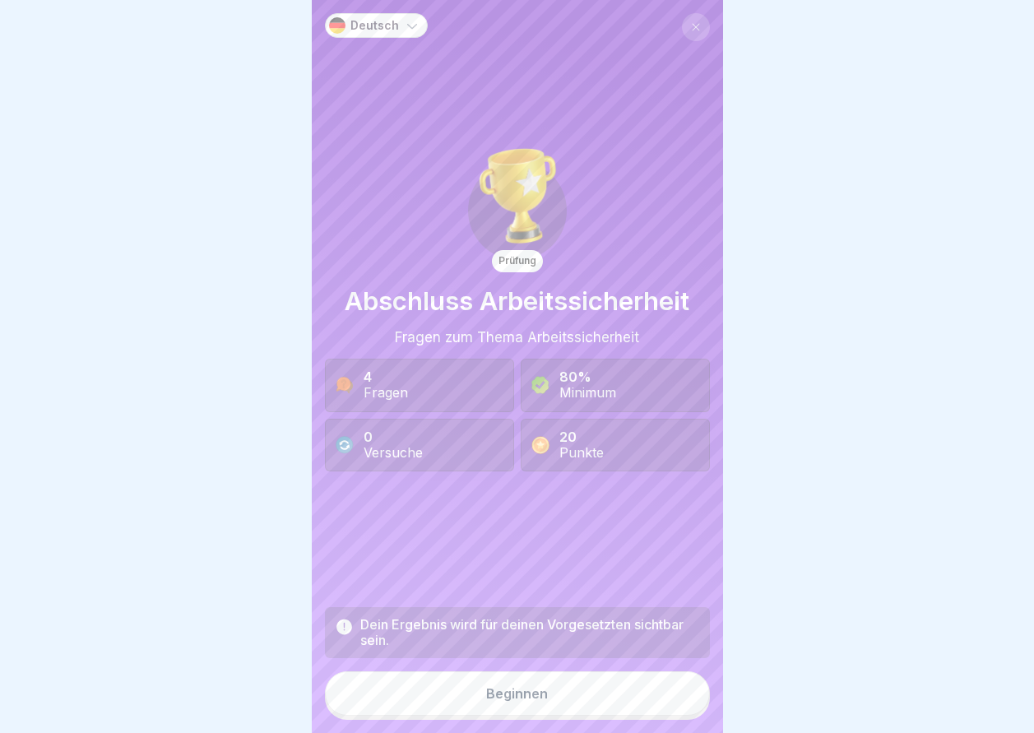
click at [587, 694] on button "Beginnen" at bounding box center [517, 693] width 385 height 44
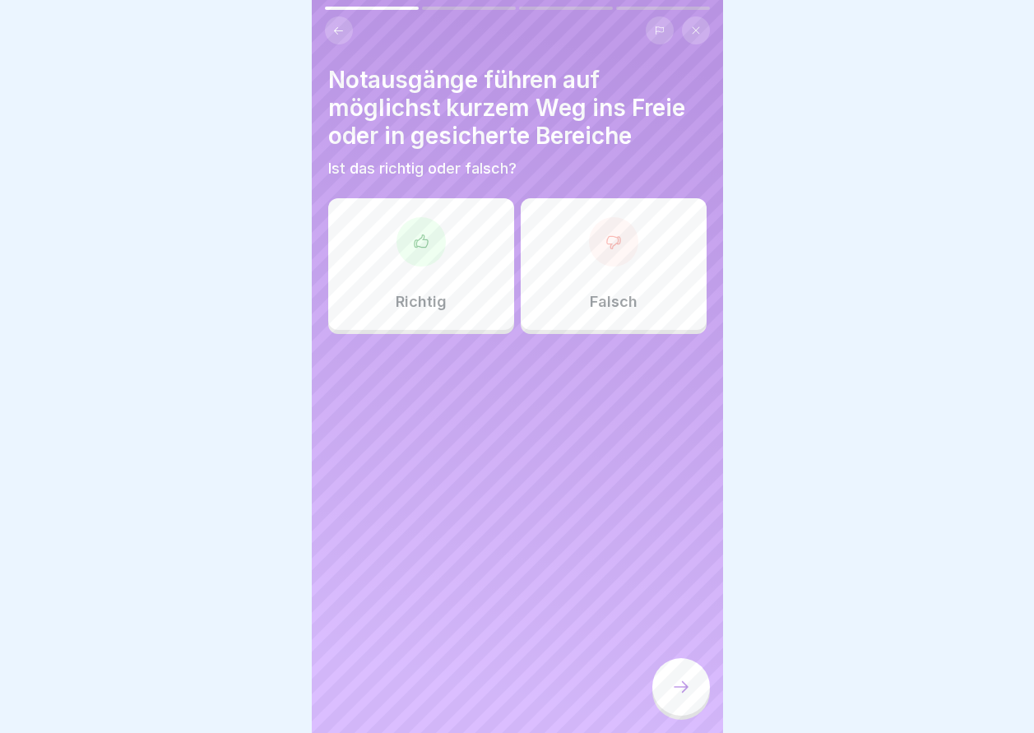
click at [416, 308] on p "Richtig" at bounding box center [421, 302] width 51 height 18
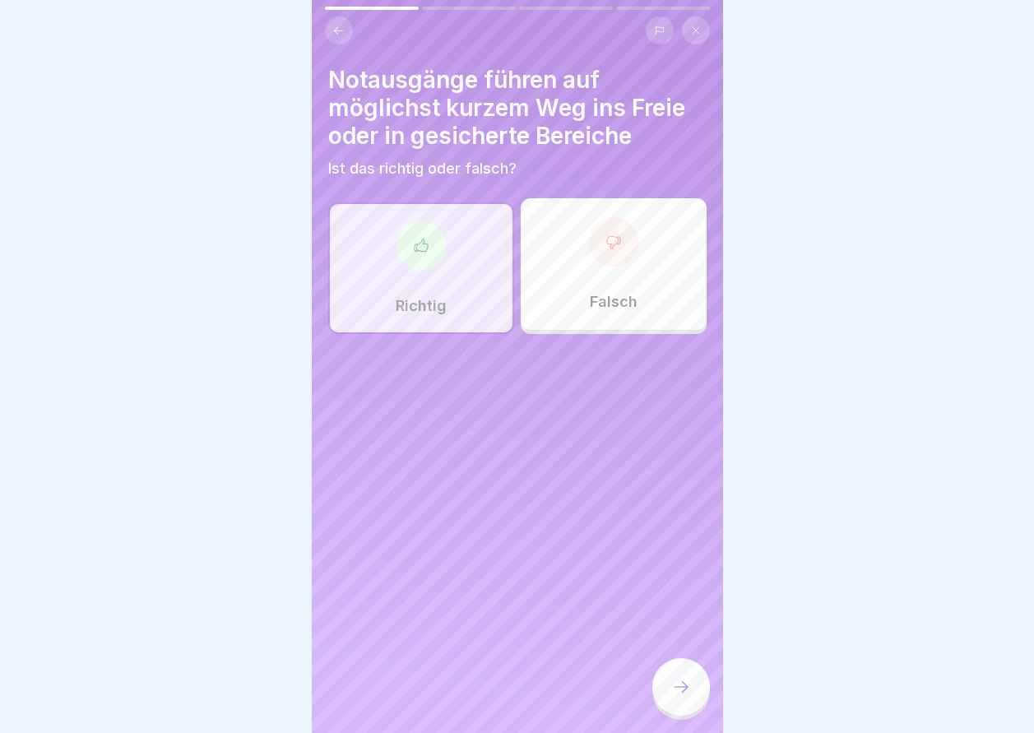
click at [683, 693] on icon at bounding box center [681, 687] width 20 height 20
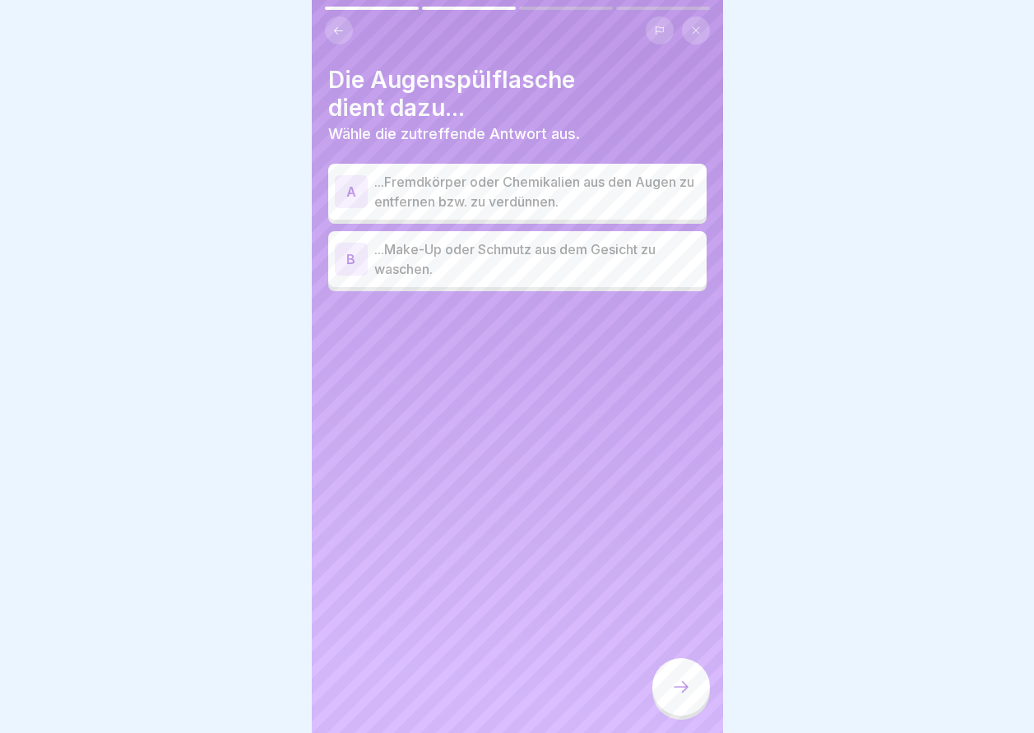
click at [582, 189] on p "...Fremdkörper oder Chemikalien aus den Augen zu entfernen bzw. zu verdünnen." at bounding box center [537, 191] width 326 height 39
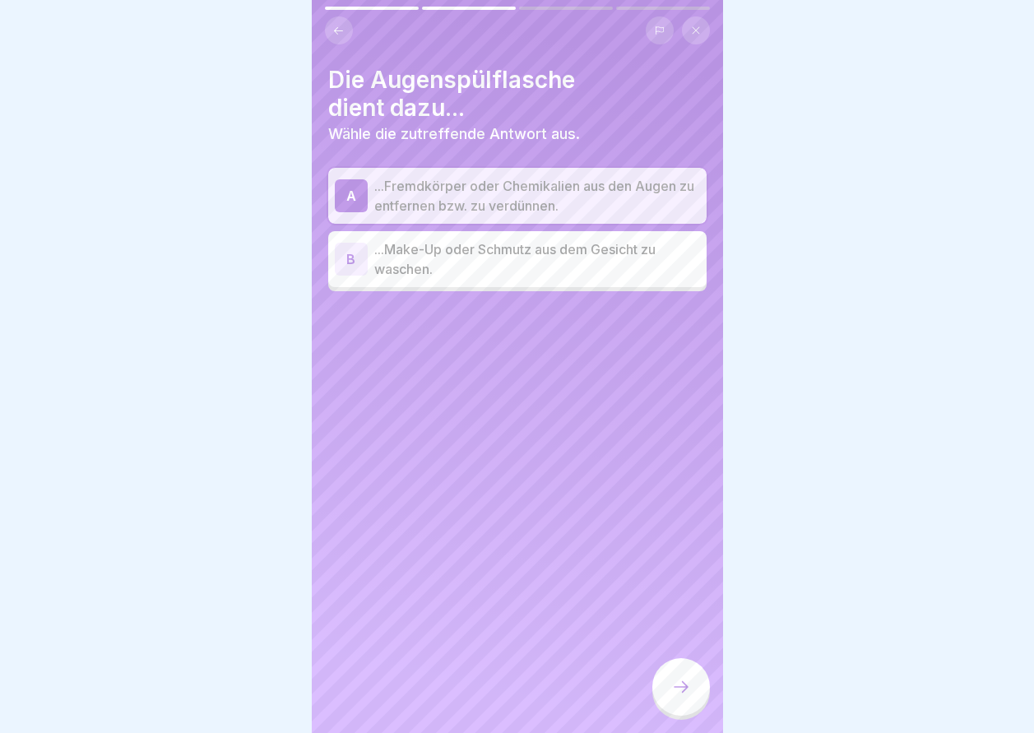
click at [665, 701] on div at bounding box center [681, 687] width 58 height 58
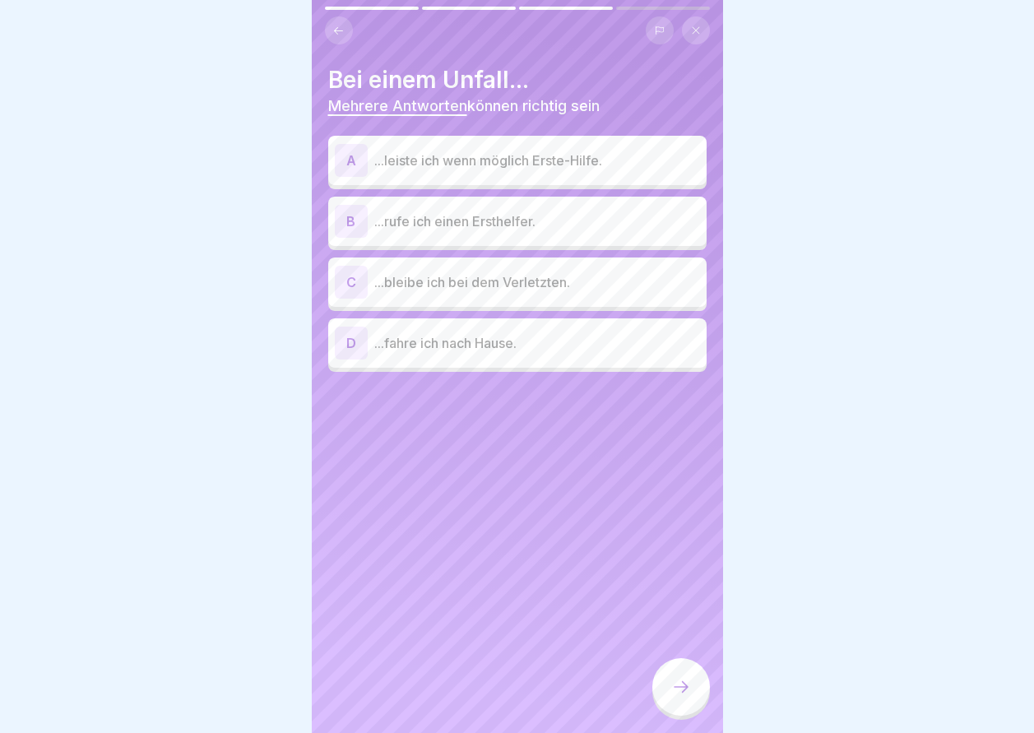
click at [554, 168] on p "...leiste ich wenn möglich Erste-Hilfe." at bounding box center [537, 161] width 326 height 20
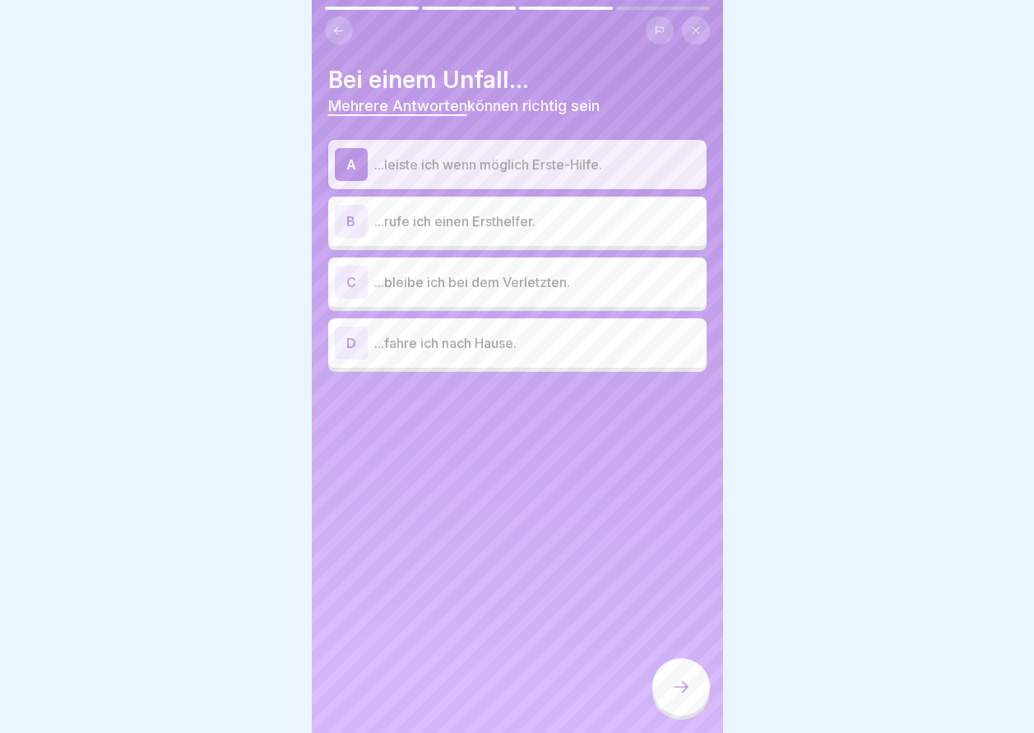
click at [525, 225] on p "...rufe ich einen Ersthelfer." at bounding box center [537, 221] width 326 height 20
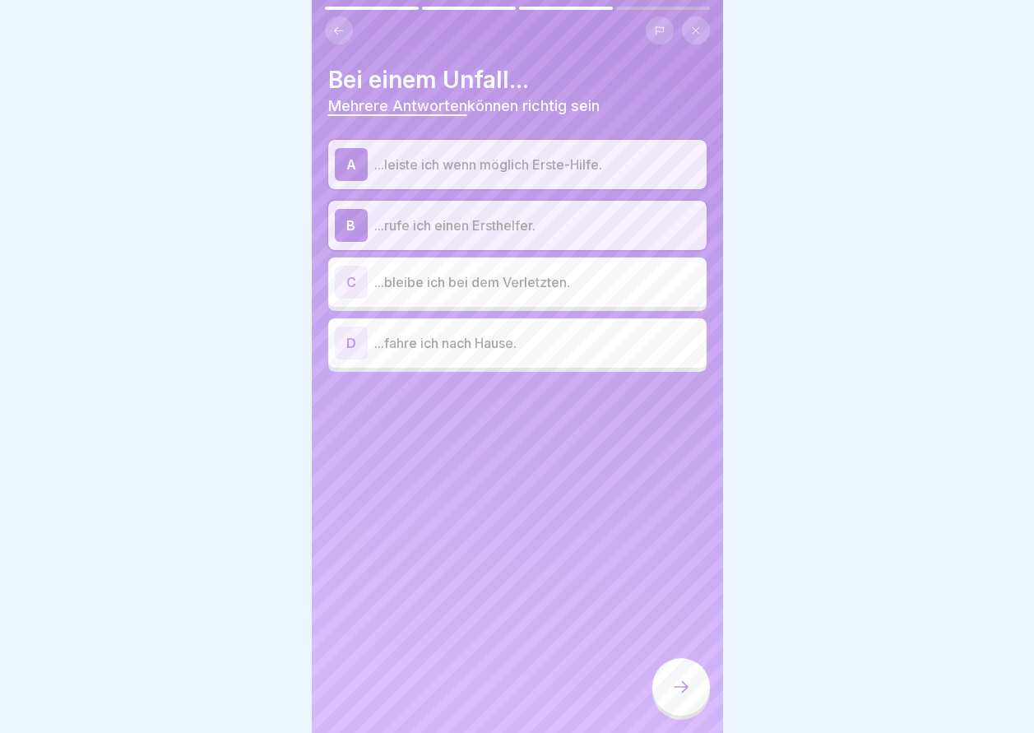
click at [528, 277] on p "...bleibe ich bei dem Verletzten." at bounding box center [537, 282] width 326 height 20
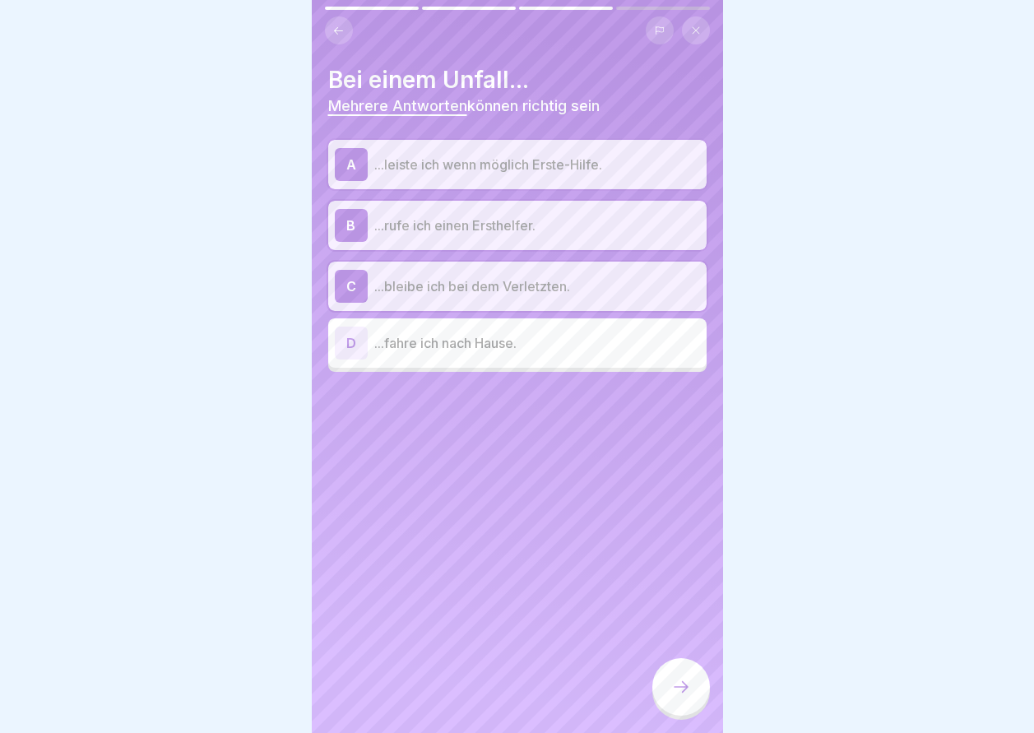
click at [682, 694] on icon at bounding box center [681, 687] width 20 height 20
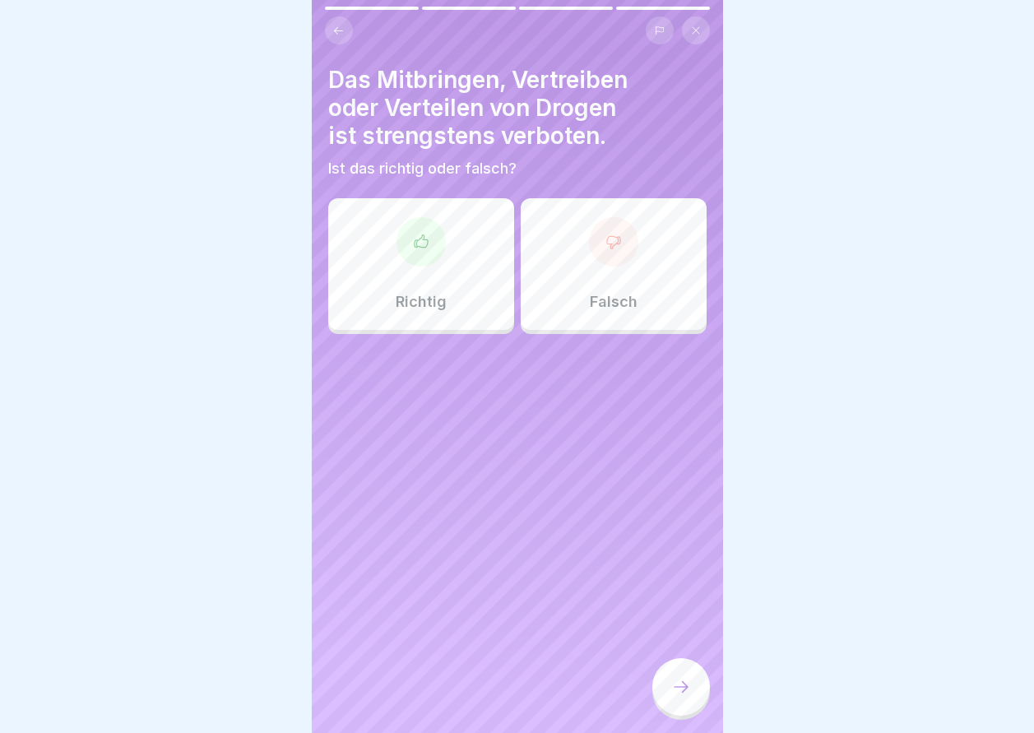
click at [434, 263] on div "Richtig" at bounding box center [421, 264] width 186 height 132
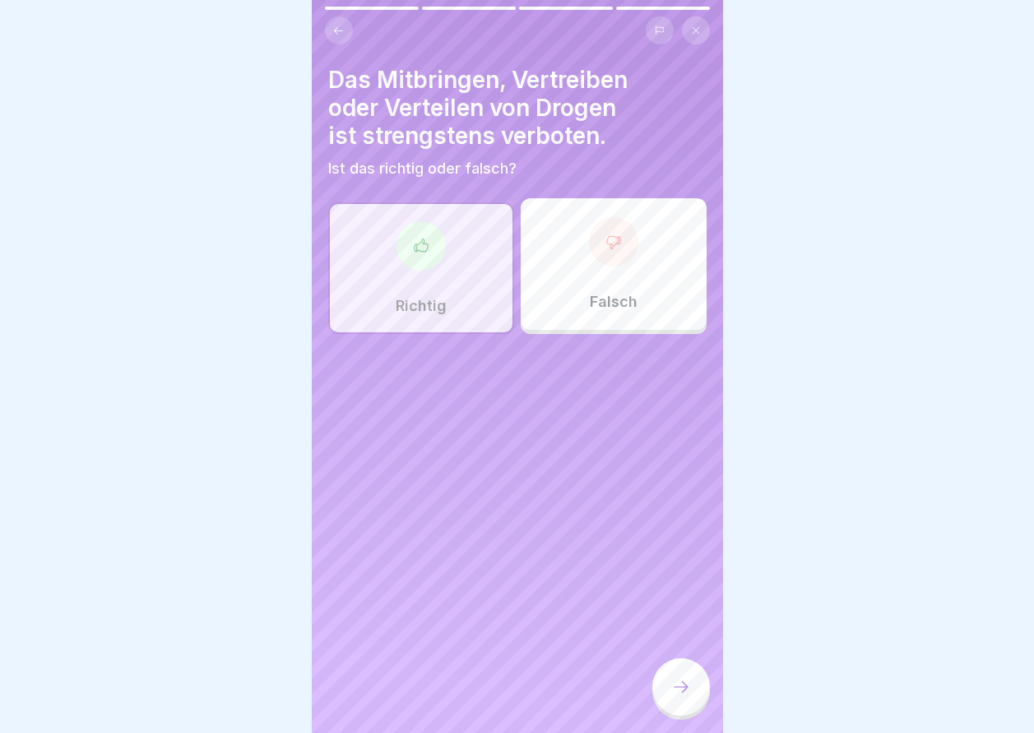
click at [682, 692] on icon at bounding box center [681, 687] width 20 height 20
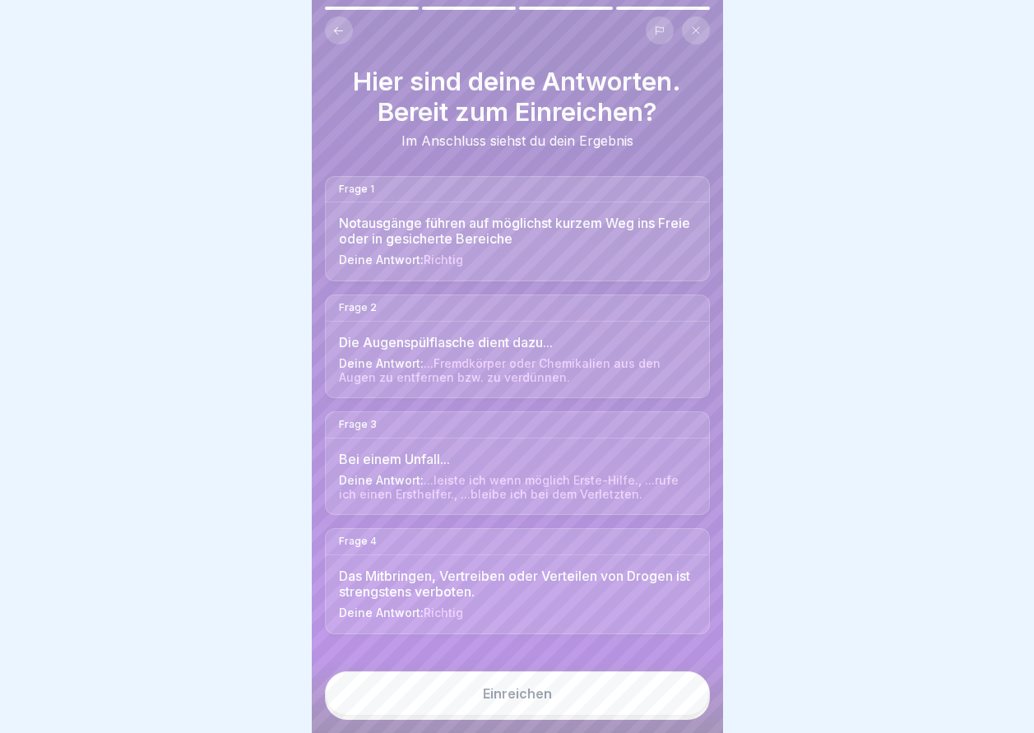
click at [682, 694] on button "Einreichen" at bounding box center [517, 693] width 385 height 44
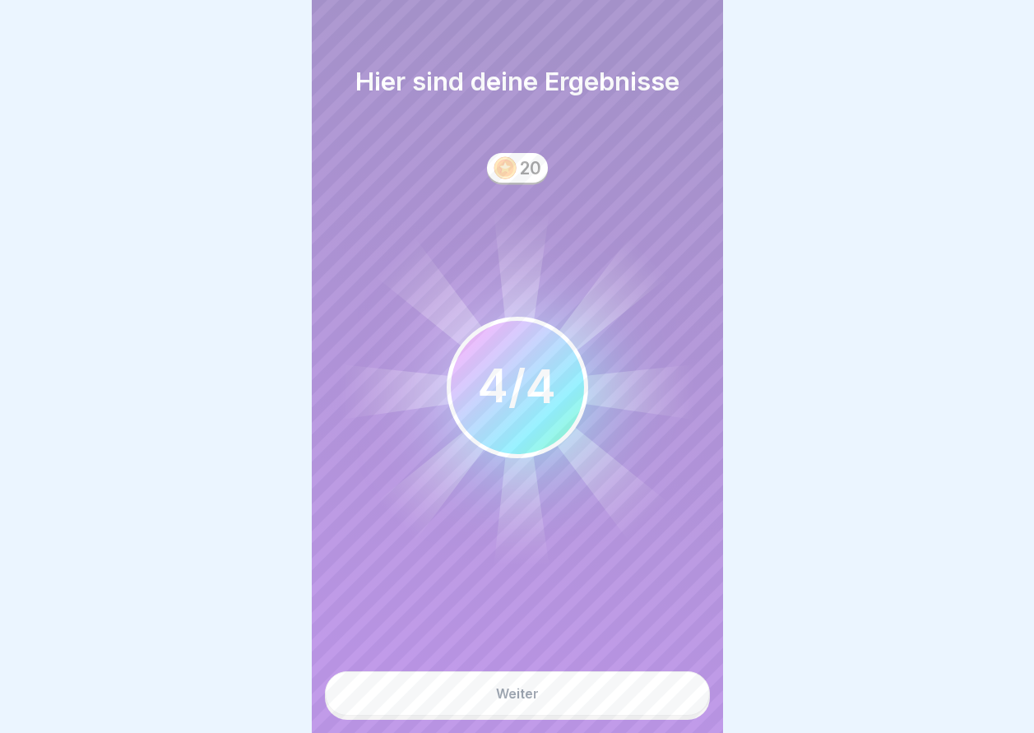
click at [675, 709] on button "Weiter" at bounding box center [517, 693] width 385 height 44
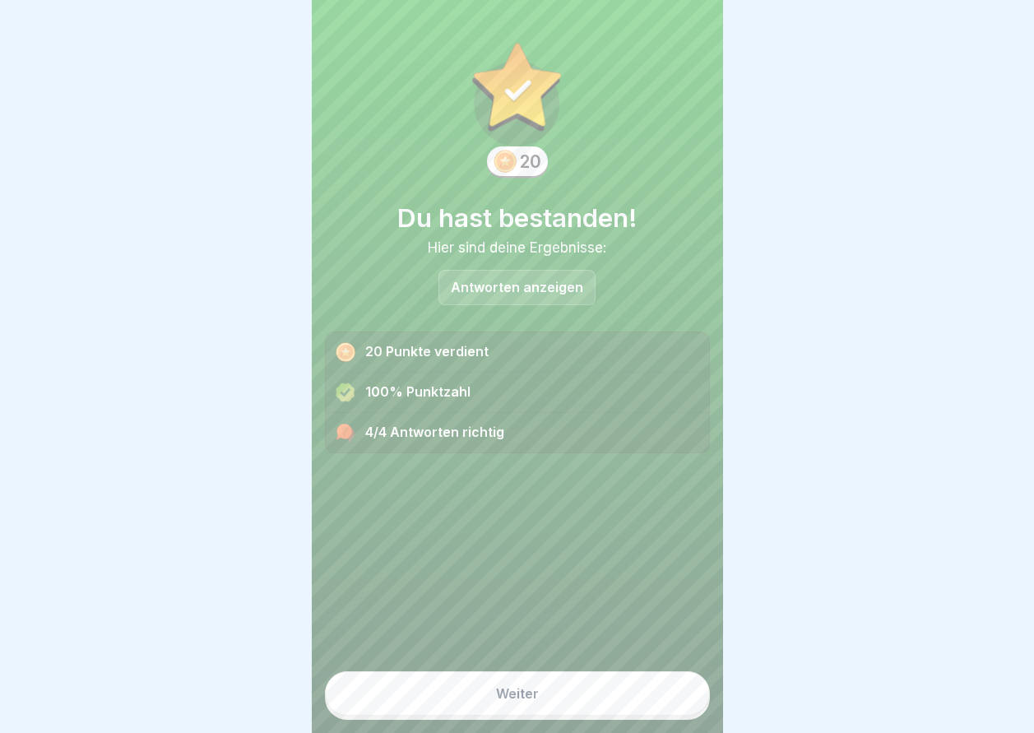
click at [675, 709] on button "Weiter" at bounding box center [517, 693] width 385 height 44
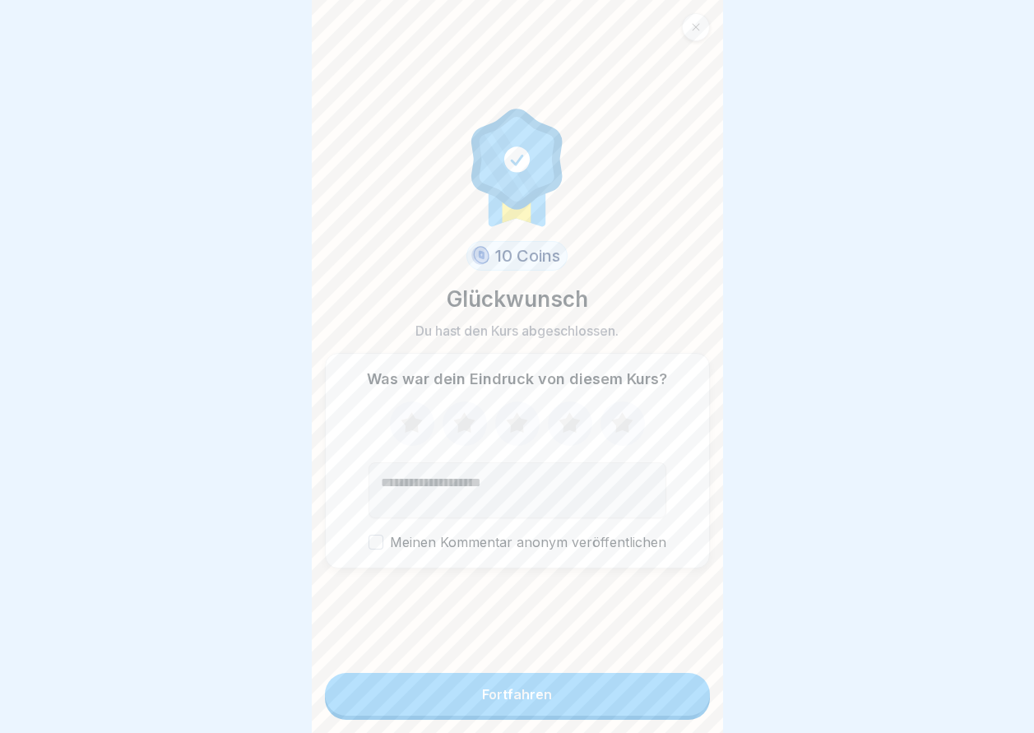
click at [675, 709] on button "Fortfahren" at bounding box center [517, 694] width 385 height 43
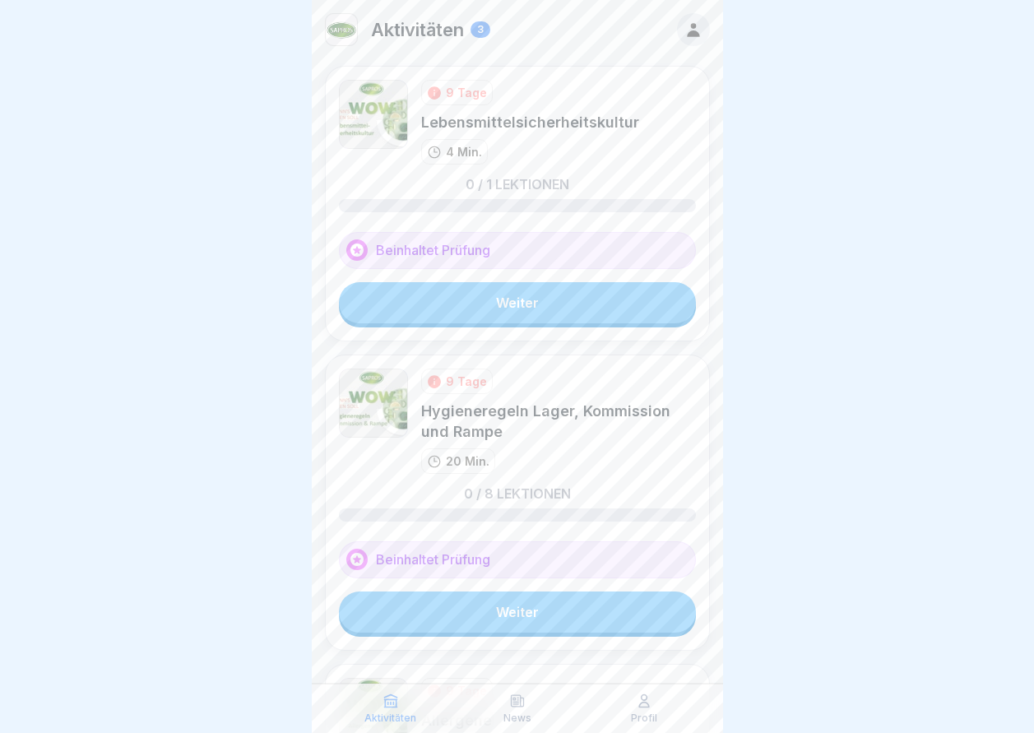
click at [546, 318] on link "Weiter" at bounding box center [517, 302] width 357 height 41
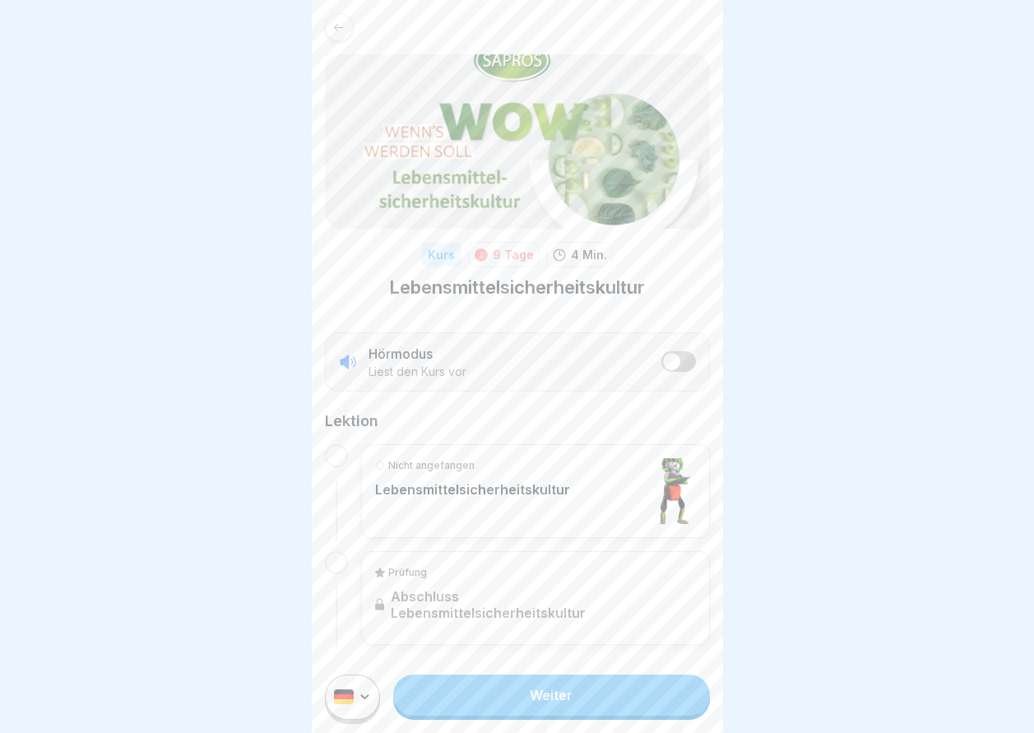
click at [612, 716] on link "Weiter" at bounding box center [551, 695] width 316 height 41
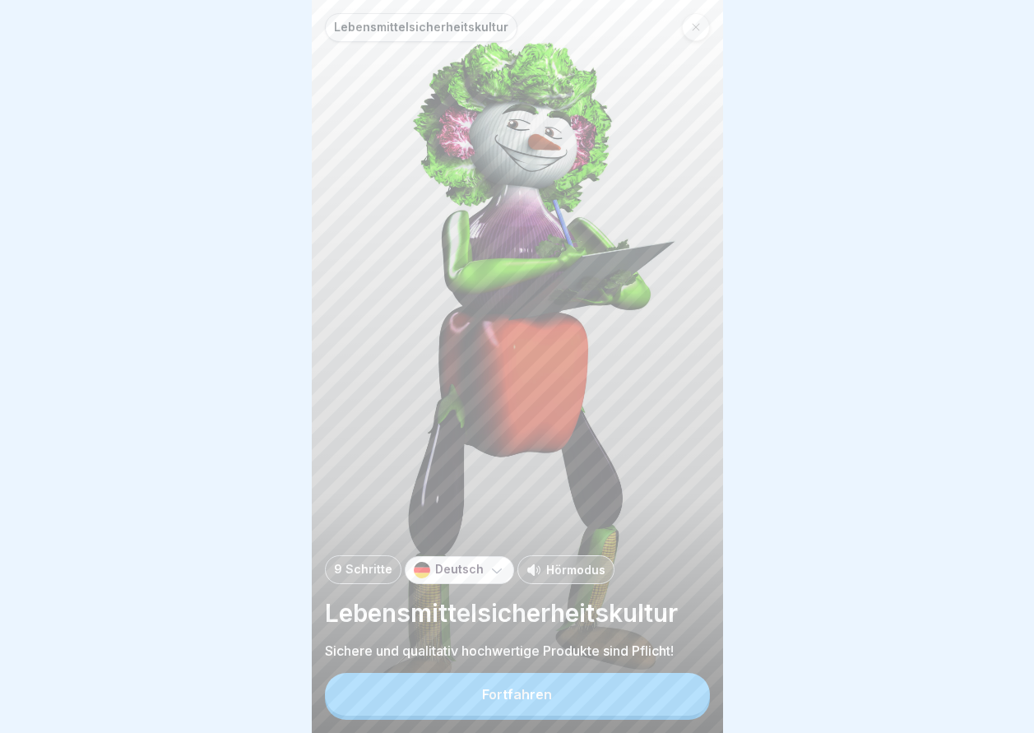
click at [612, 716] on button "Fortfahren" at bounding box center [517, 694] width 385 height 43
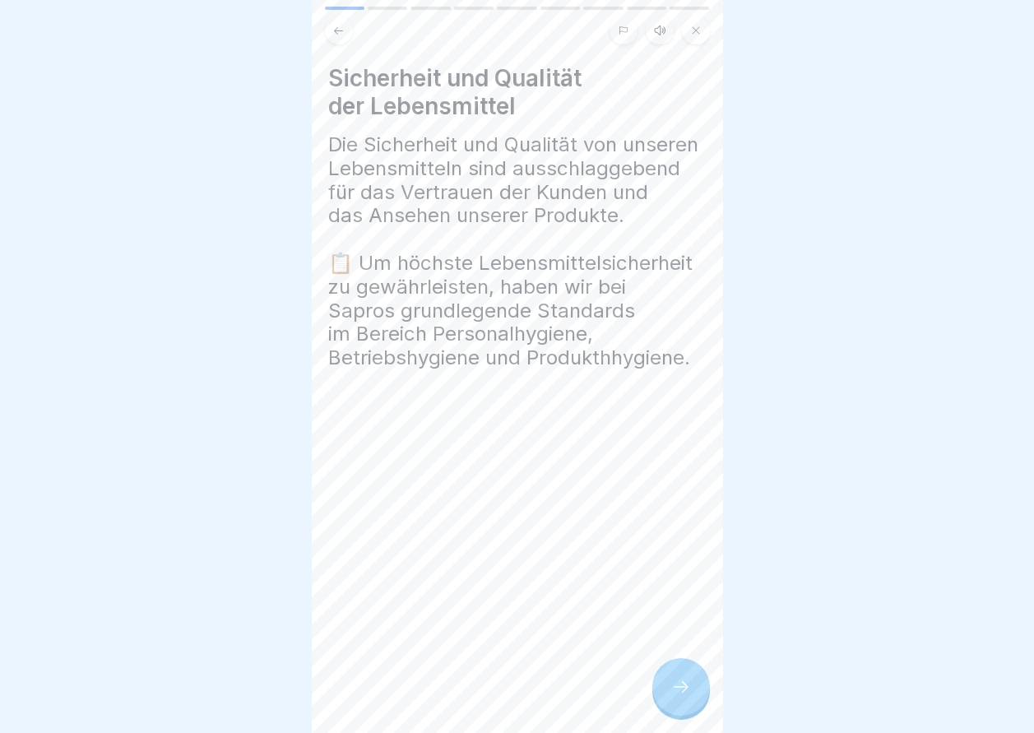
click at [707, 697] on div at bounding box center [681, 687] width 58 height 58
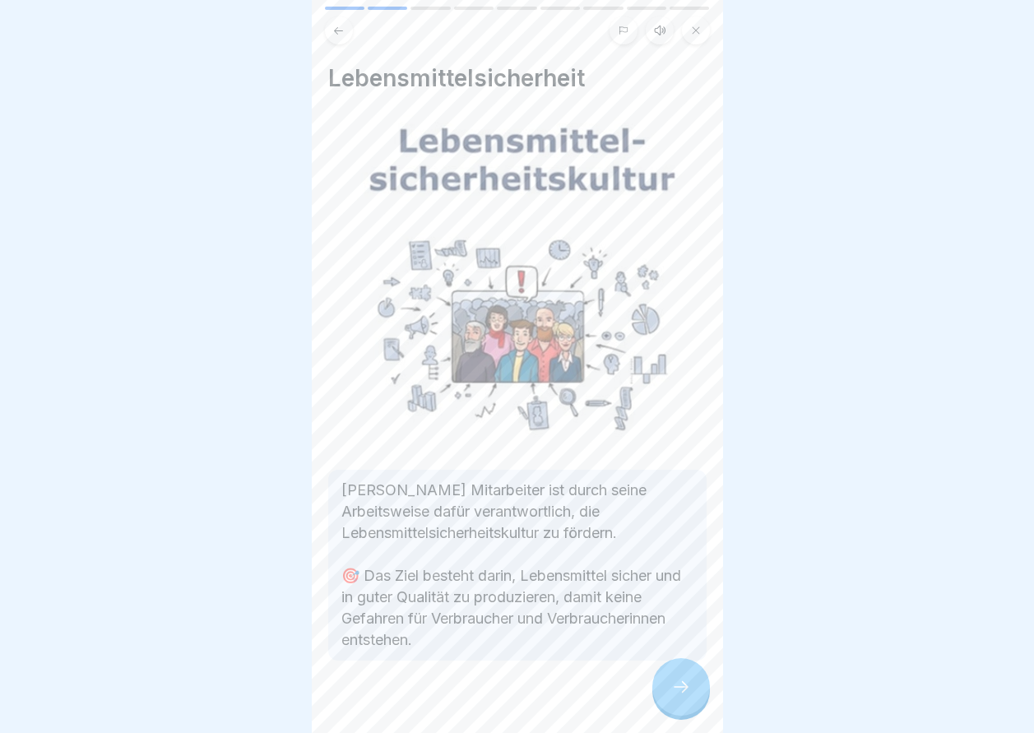
click at [707, 697] on div at bounding box center [681, 687] width 58 height 58
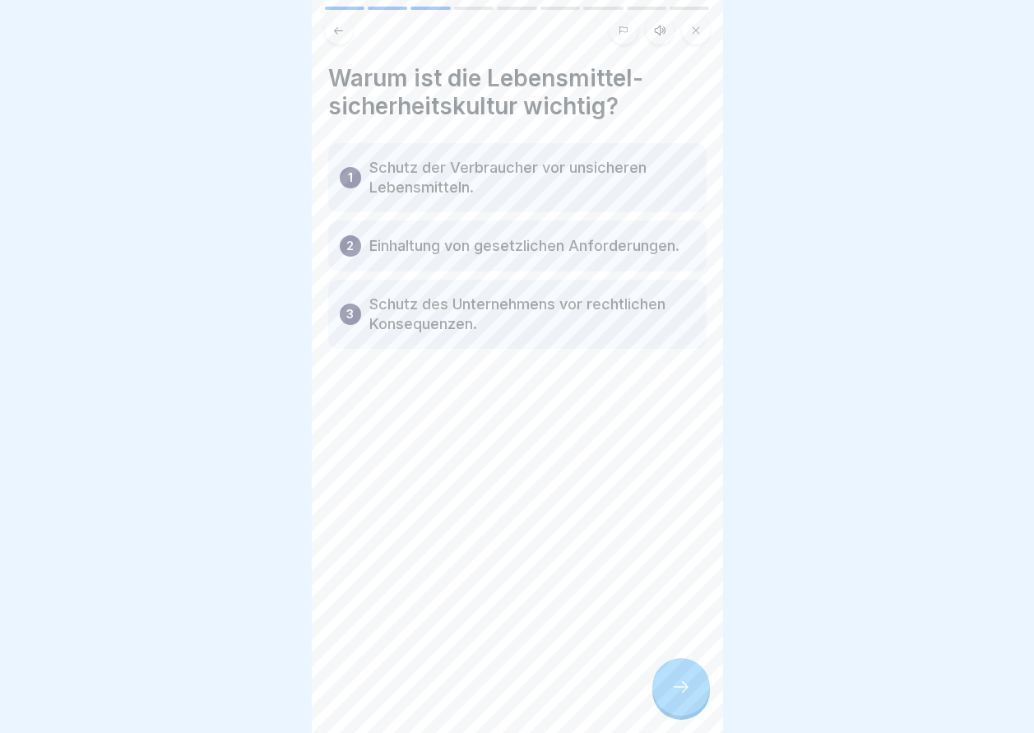
click at [692, 716] on div at bounding box center [681, 687] width 58 height 58
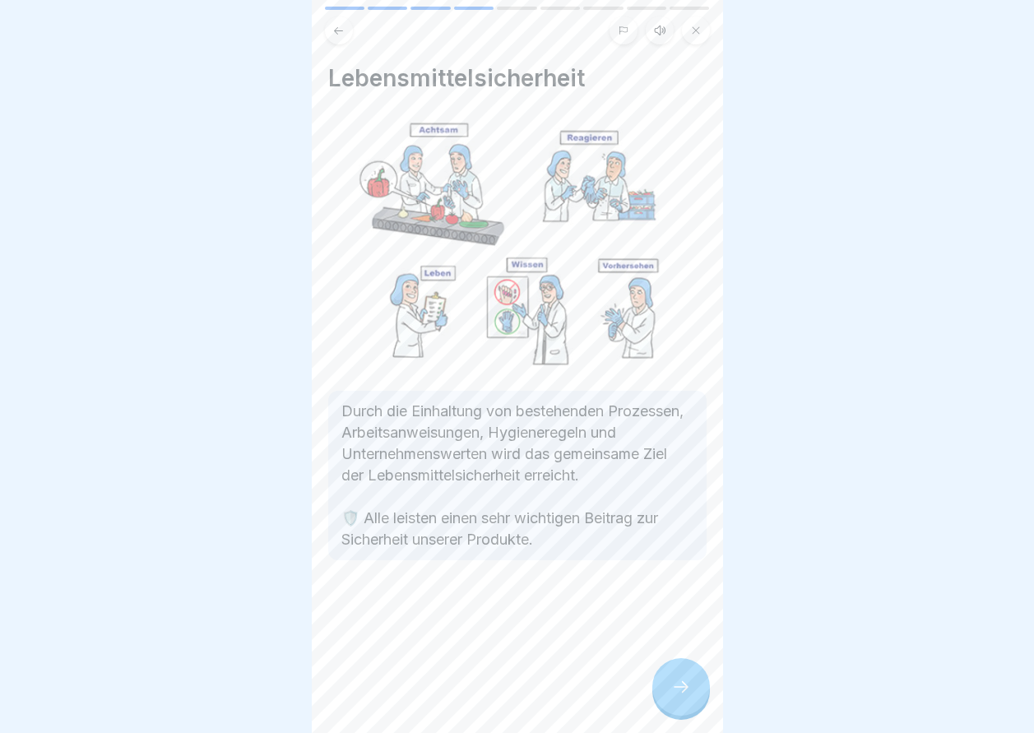
click at [692, 716] on div at bounding box center [681, 687] width 58 height 58
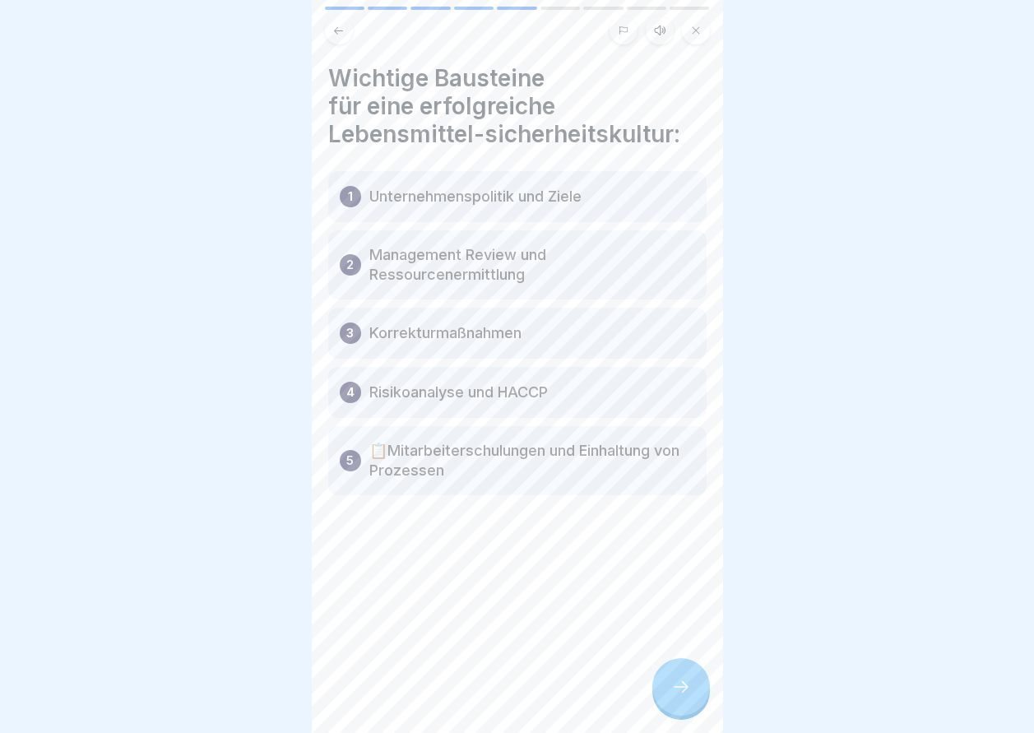
click at [692, 716] on div at bounding box center [681, 687] width 58 height 58
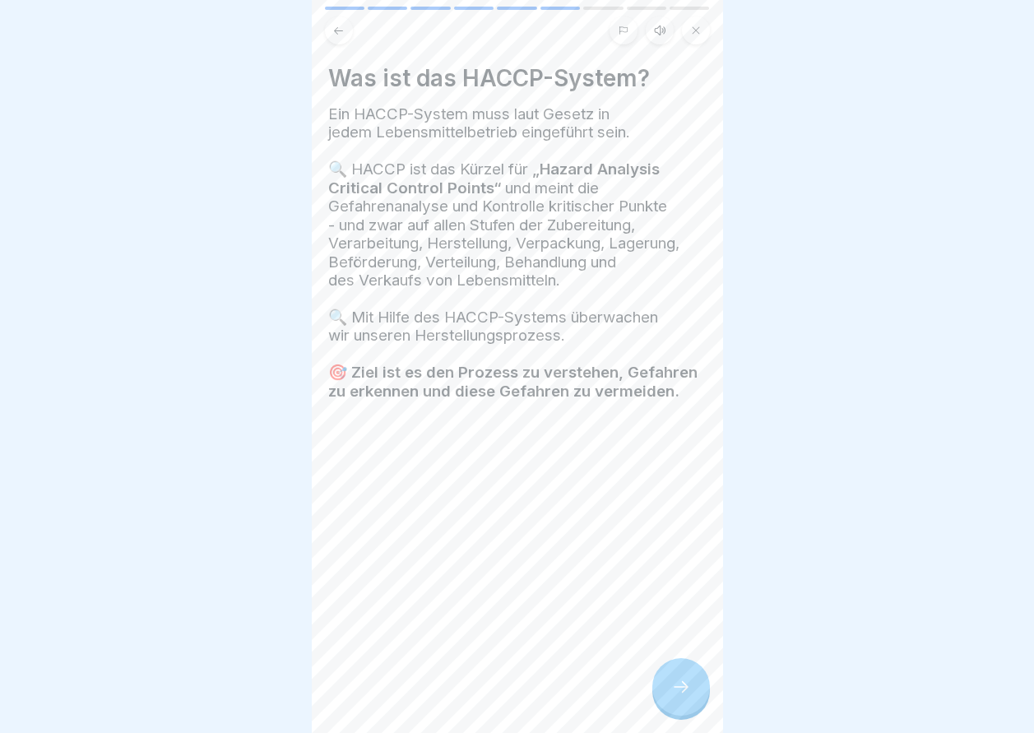
click at [692, 716] on div at bounding box center [681, 687] width 58 height 58
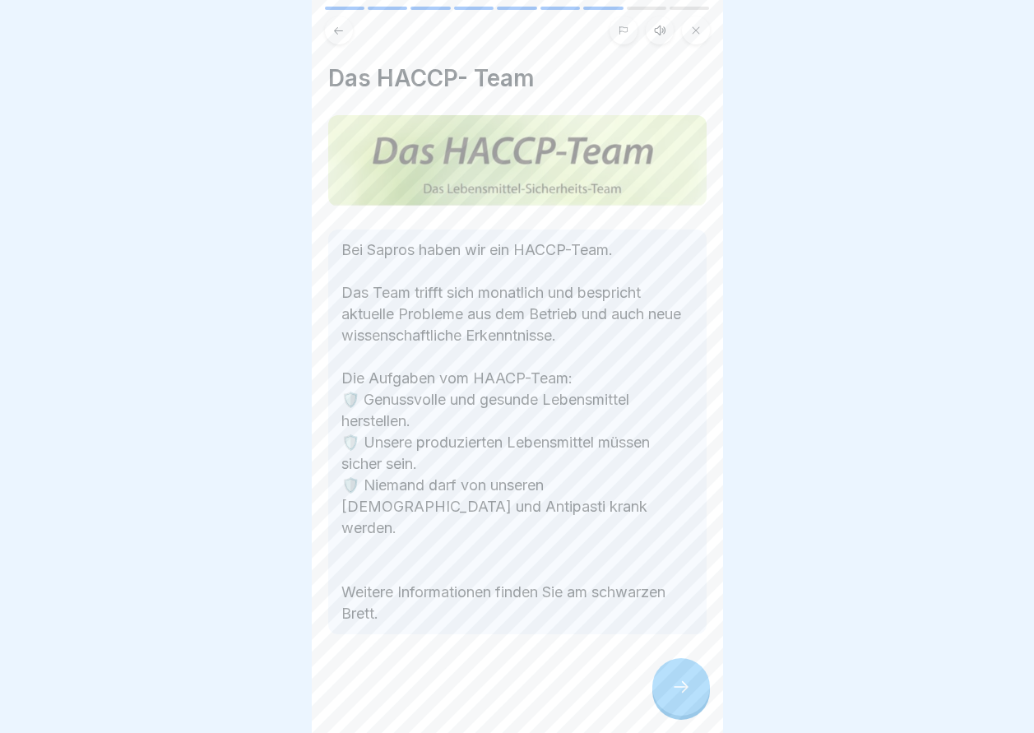
click at [692, 716] on div at bounding box center [681, 687] width 58 height 58
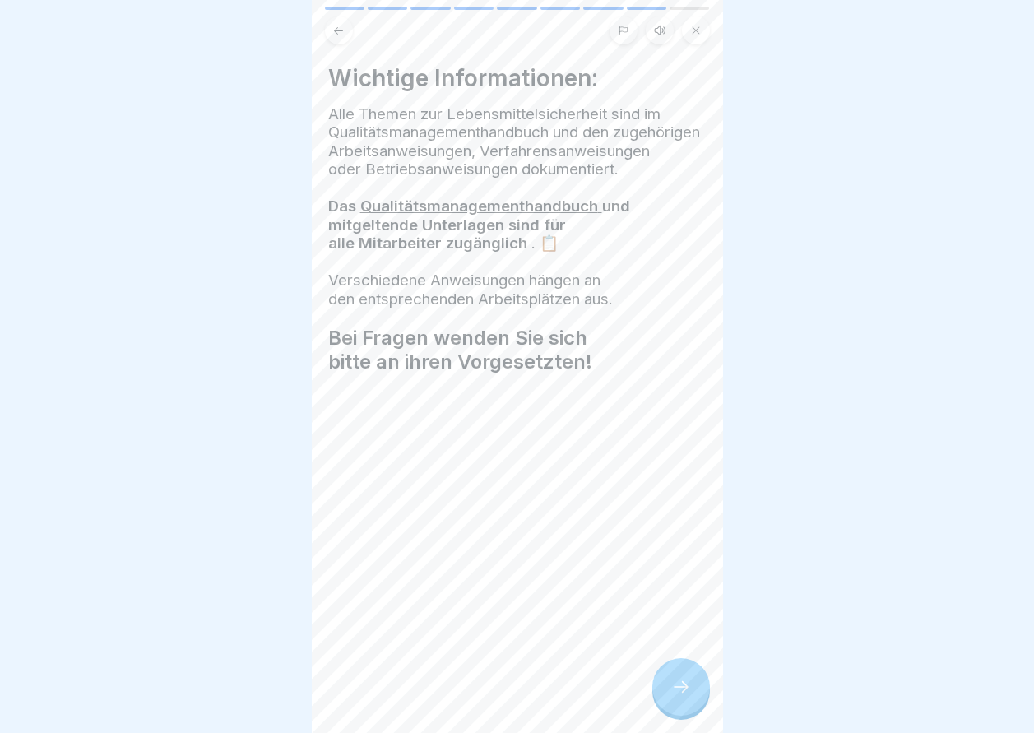
click at [692, 716] on div at bounding box center [681, 687] width 58 height 58
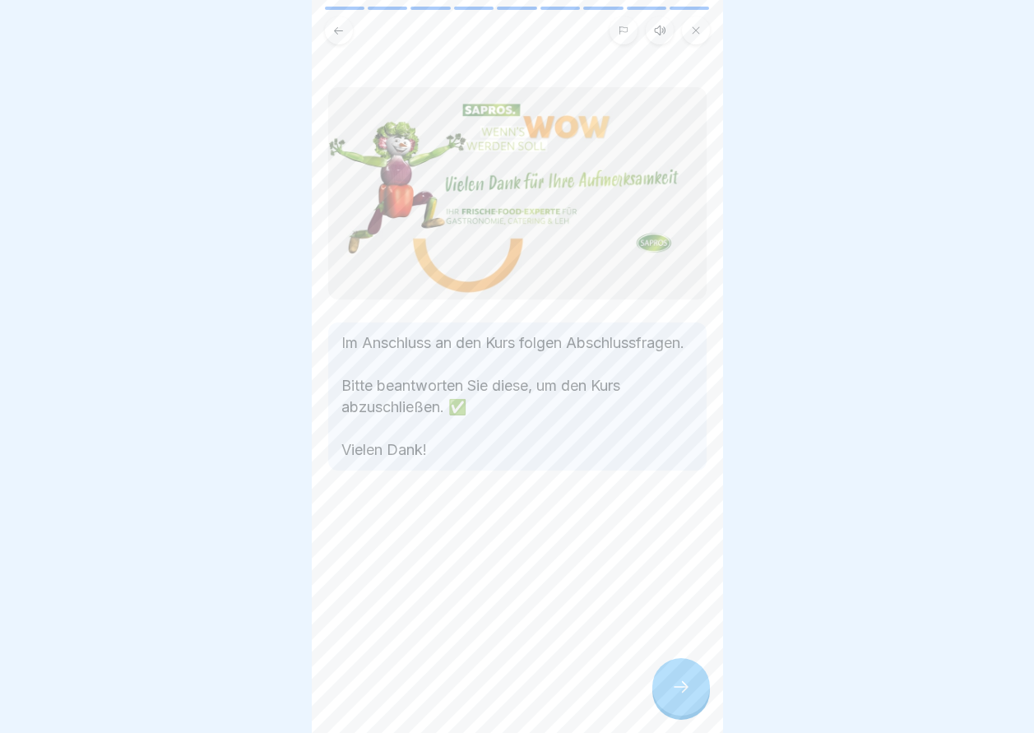
click at [692, 716] on div at bounding box center [681, 687] width 58 height 58
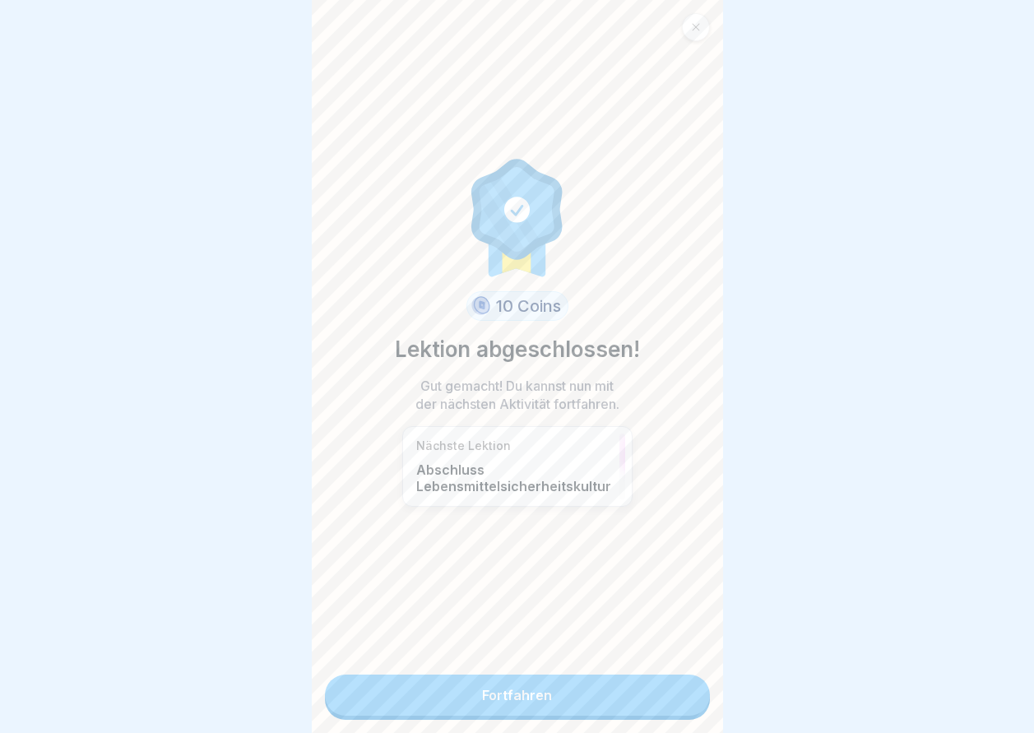
click at [653, 712] on link "Fortfahren" at bounding box center [517, 695] width 385 height 41
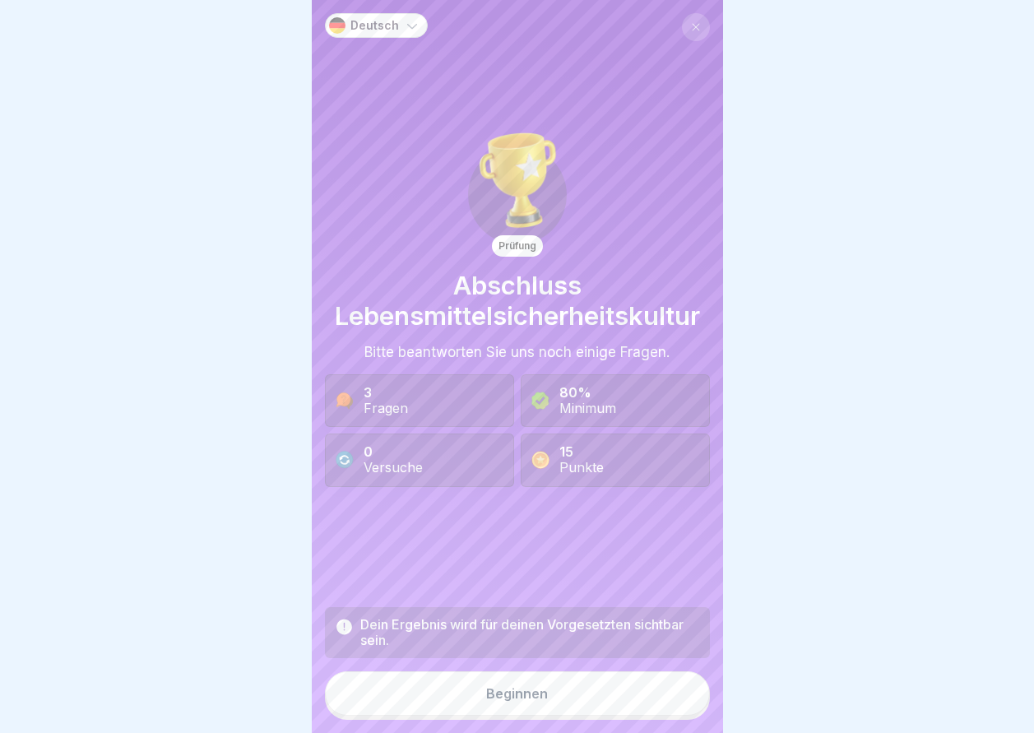
click at [653, 712] on button "Beginnen" at bounding box center [517, 693] width 385 height 44
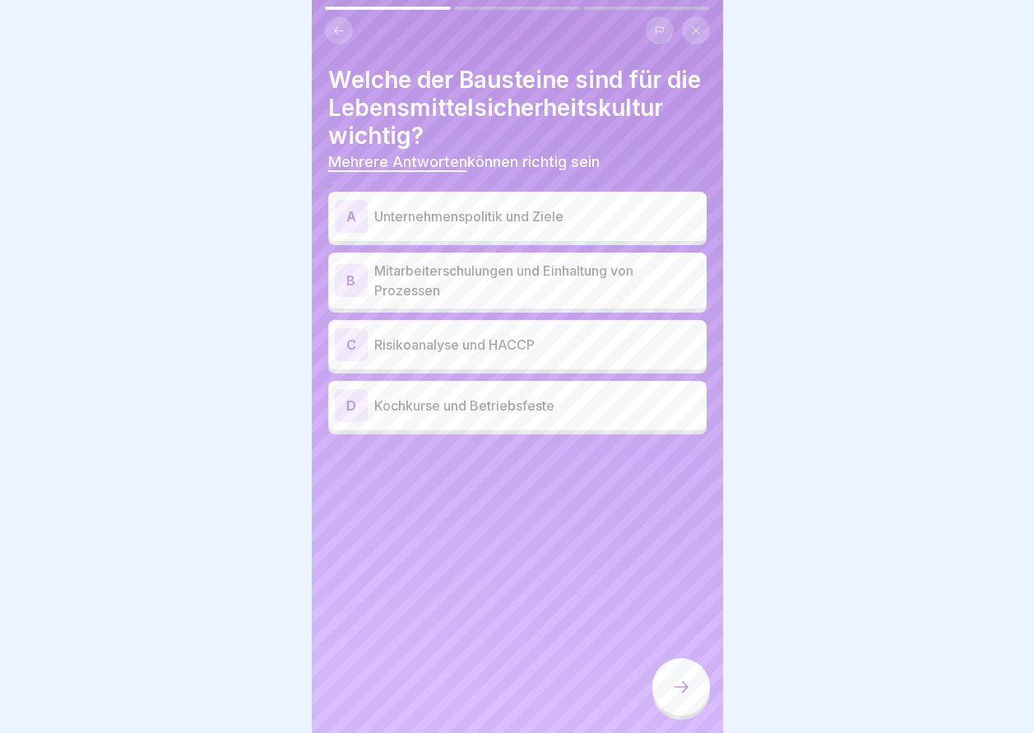
click at [447, 355] on p "Risikoanalyse und HACCP" at bounding box center [537, 345] width 326 height 20
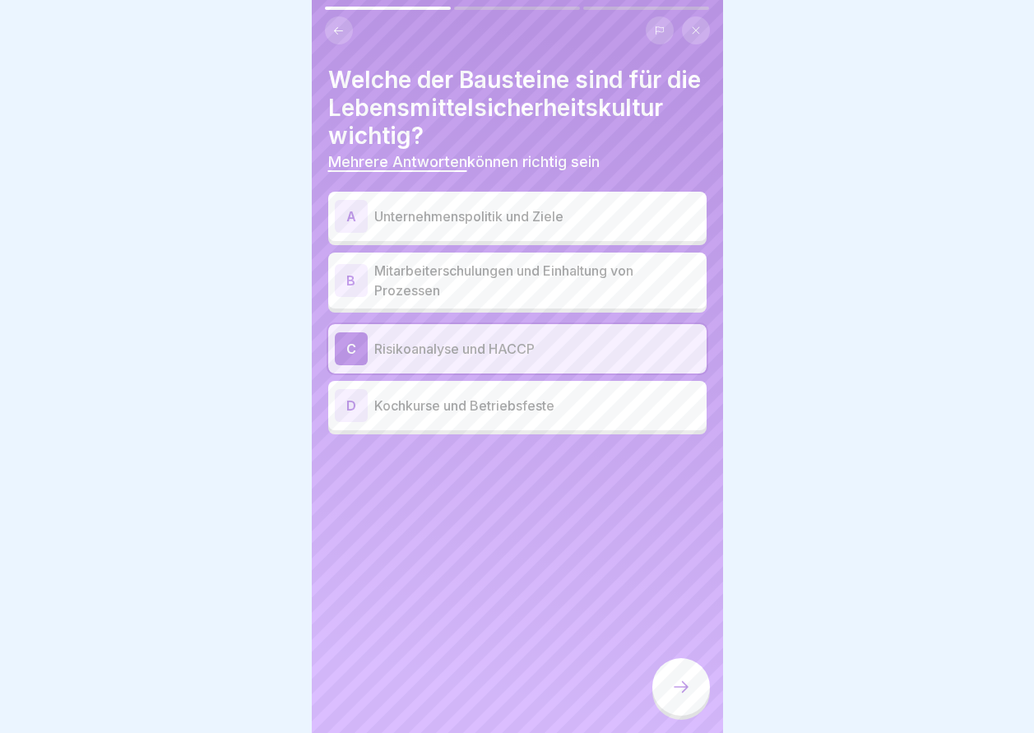
click at [447, 308] on div "B Mitarbeiterschulungen und Einhaltung von Prozessen" at bounding box center [517, 281] width 378 height 56
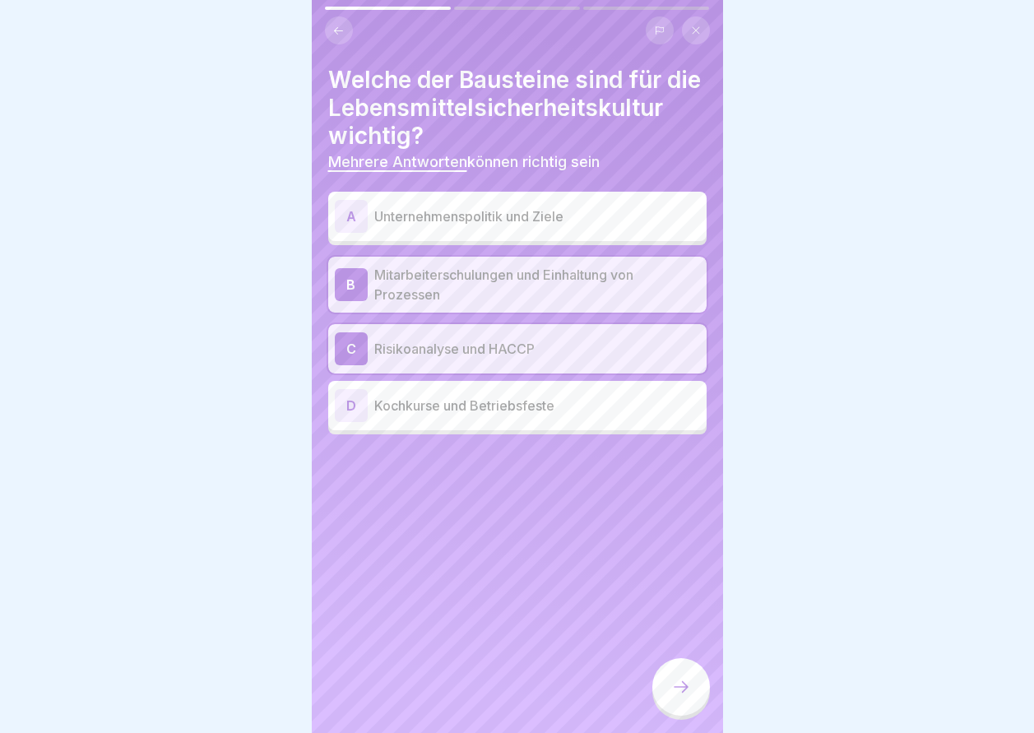
click at [682, 697] on icon at bounding box center [681, 687] width 20 height 20
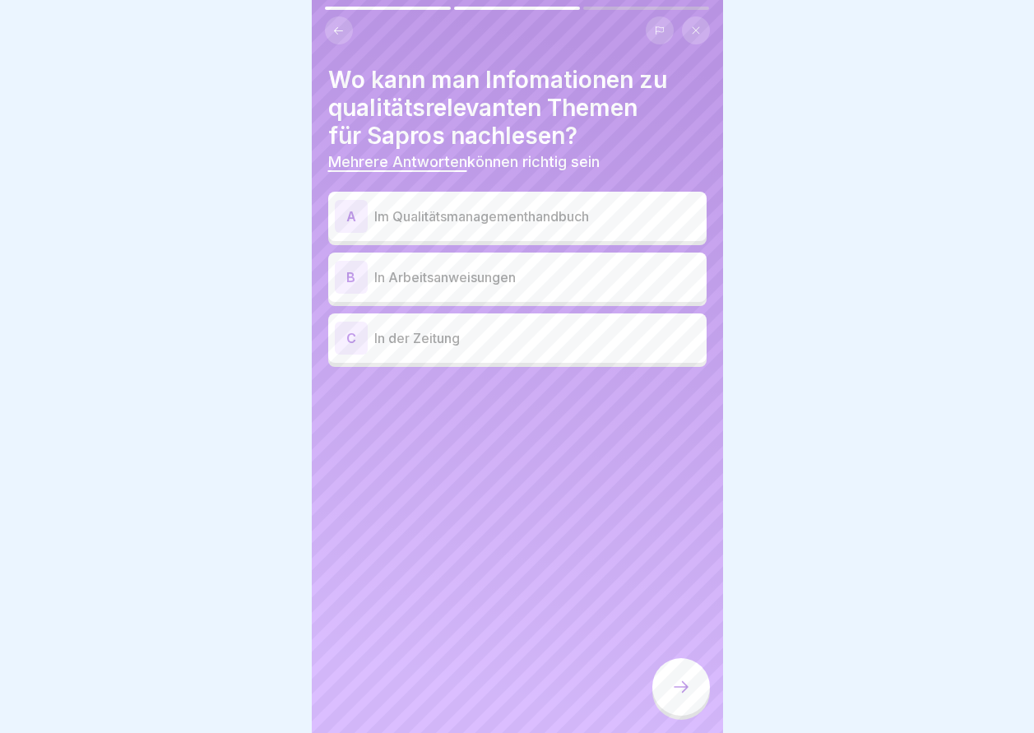
click at [524, 222] on p "Im Qualitätsmanagementhandbuch" at bounding box center [537, 216] width 326 height 20
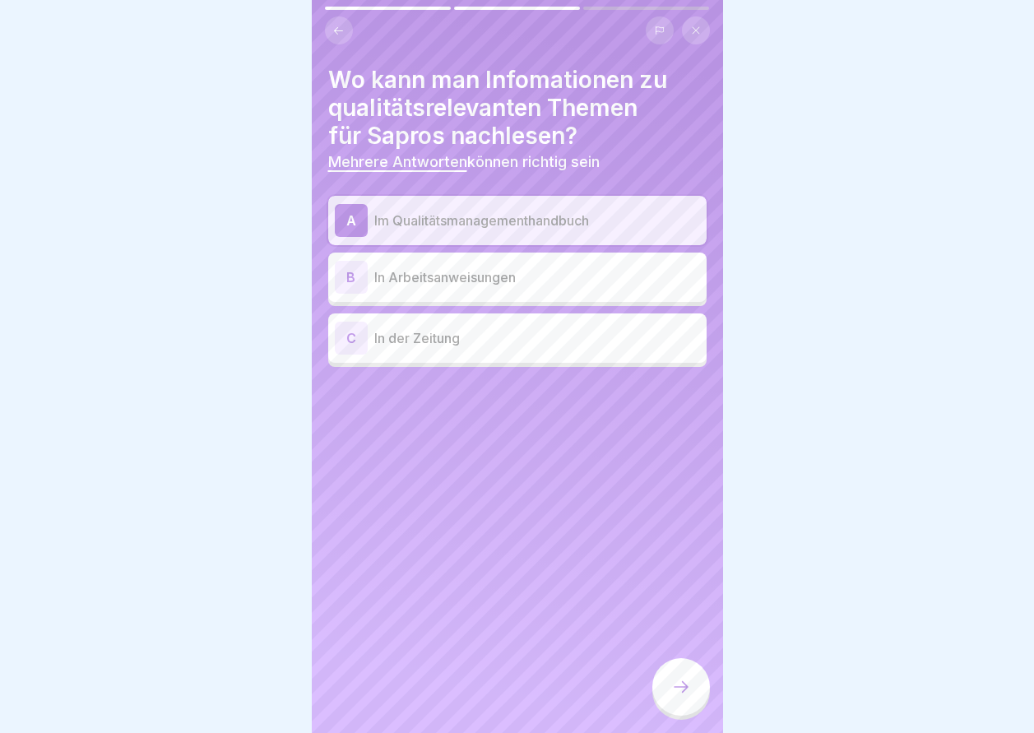
click at [505, 276] on p "In Arbeitsanweisungen" at bounding box center [537, 277] width 326 height 20
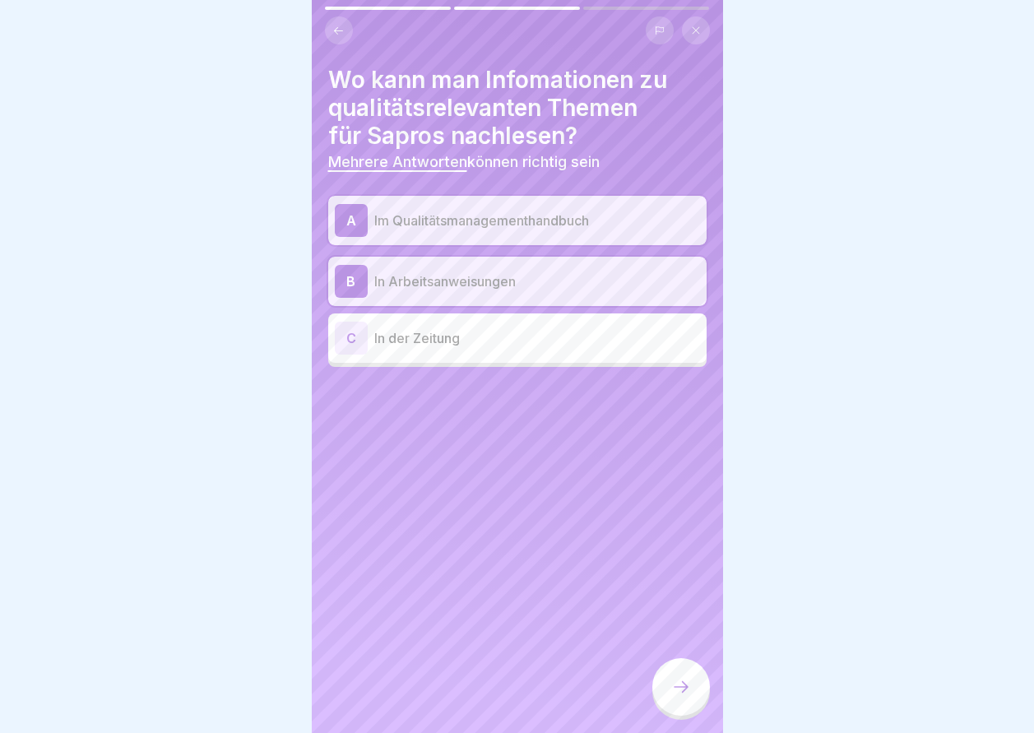
click at [486, 277] on p "In Arbeitsanweisungen" at bounding box center [537, 281] width 326 height 20
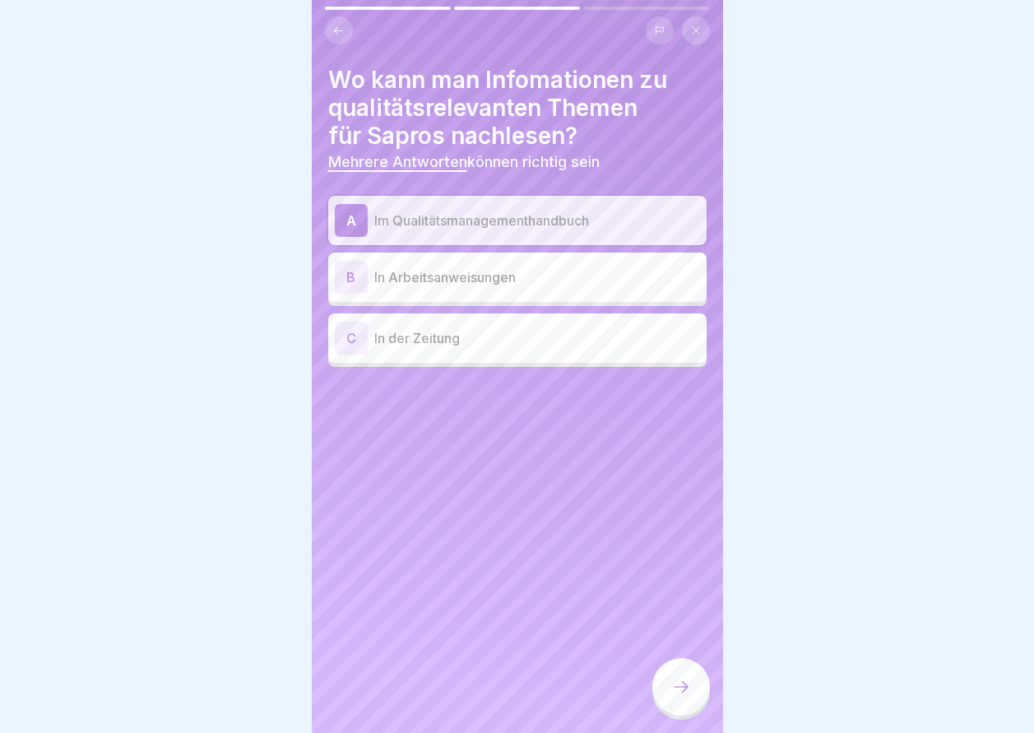
click at [498, 295] on div "B In Arbeitsanweisungen" at bounding box center [517, 277] width 378 height 49
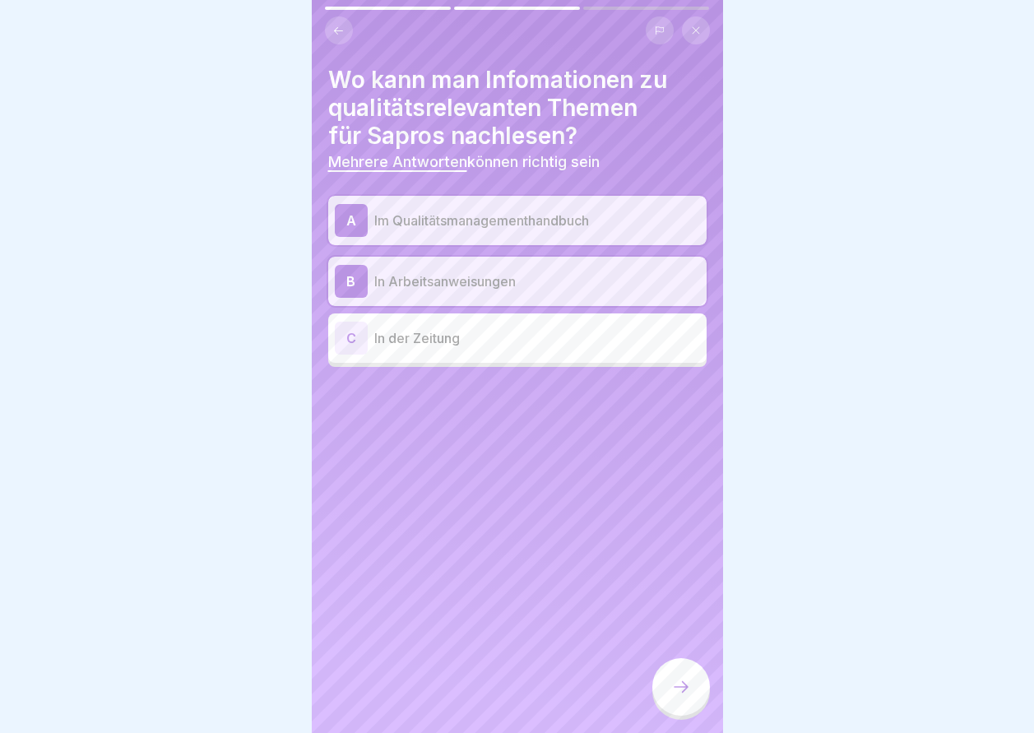
click at [683, 686] on div at bounding box center [681, 687] width 58 height 58
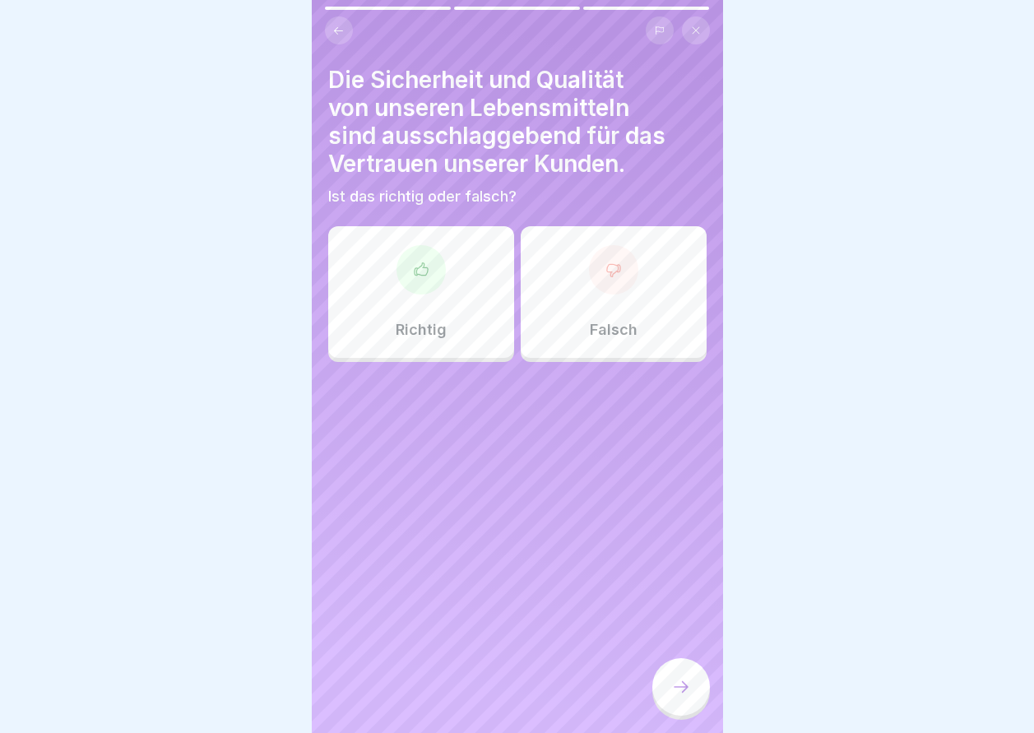
click at [482, 319] on div "Richtig" at bounding box center [421, 292] width 186 height 132
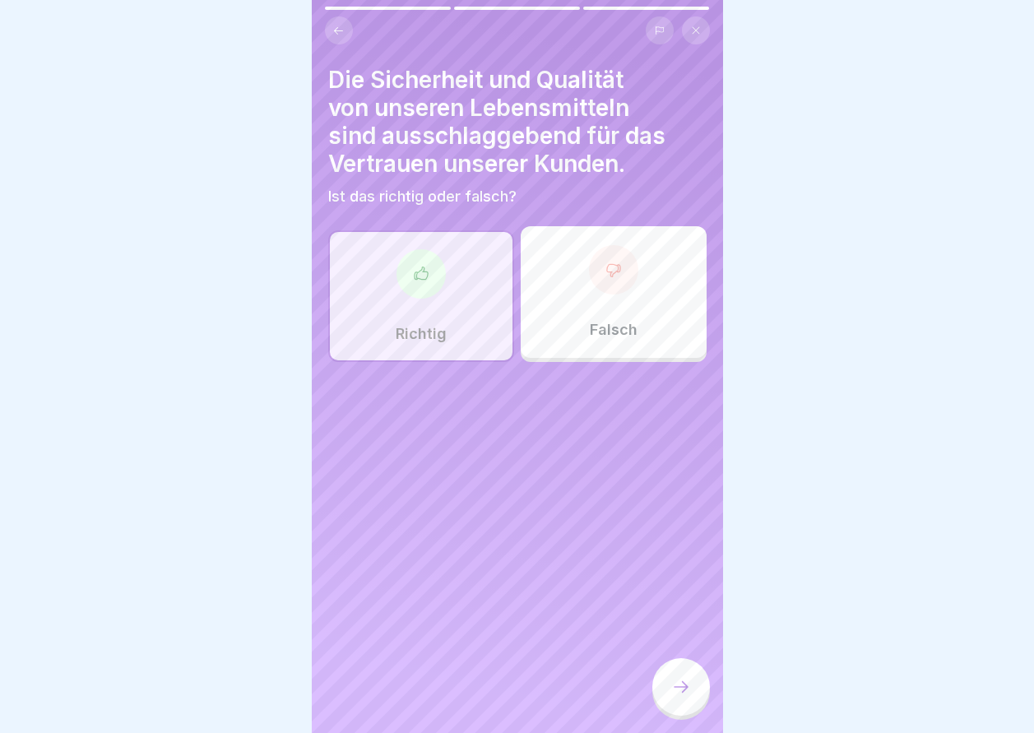
click at [667, 688] on div at bounding box center [681, 687] width 58 height 58
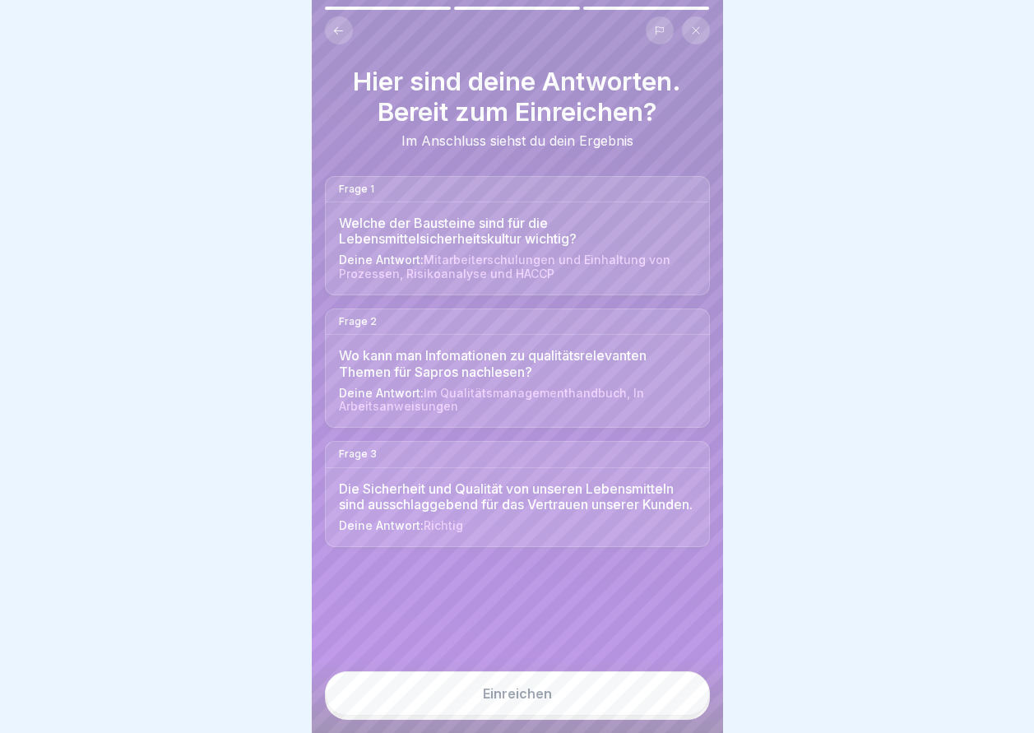
click at [585, 693] on button "Einreichen" at bounding box center [517, 693] width 385 height 44
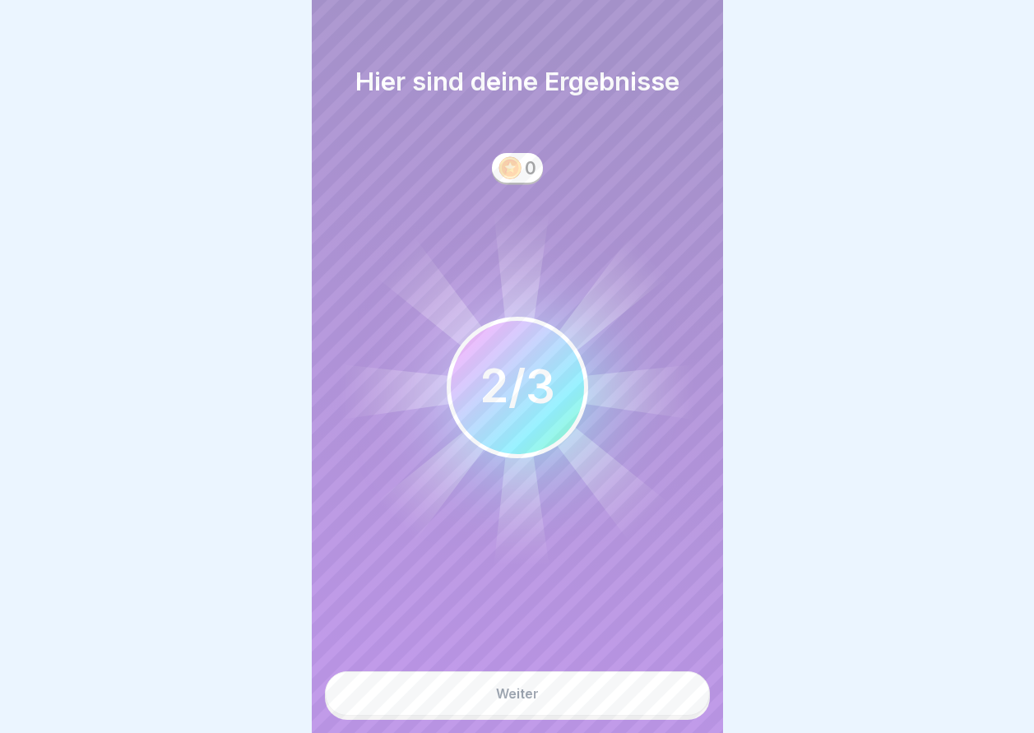
click at [585, 693] on button "Weiter" at bounding box center [517, 693] width 385 height 44
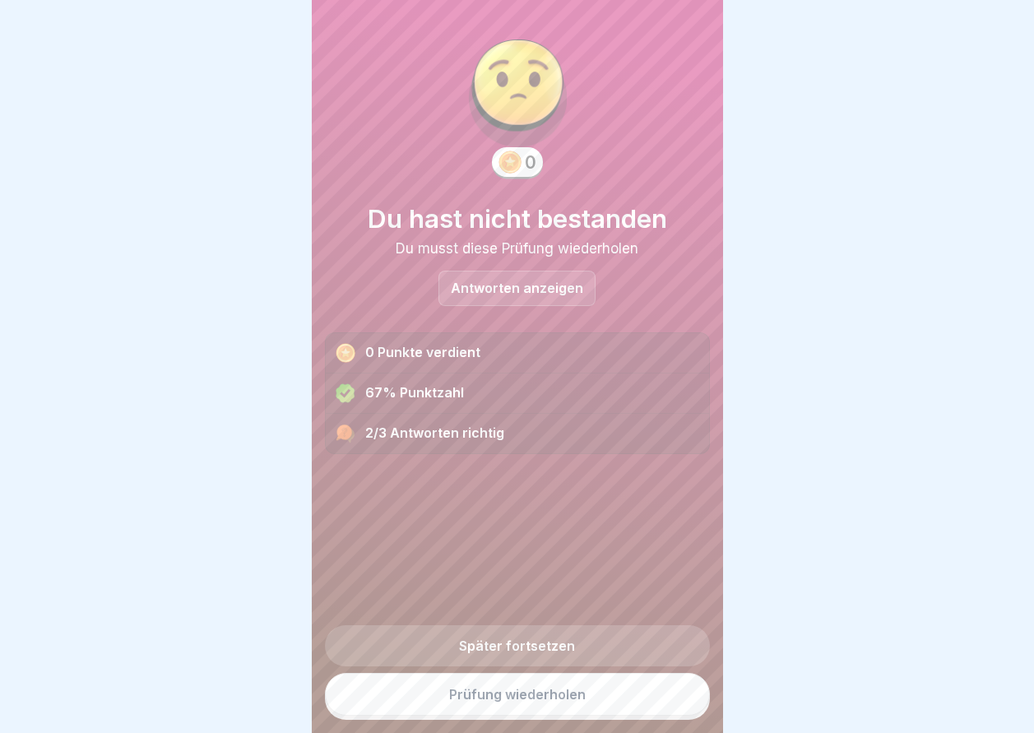
click at [522, 290] on p "Antworten anzeigen" at bounding box center [517, 288] width 132 height 14
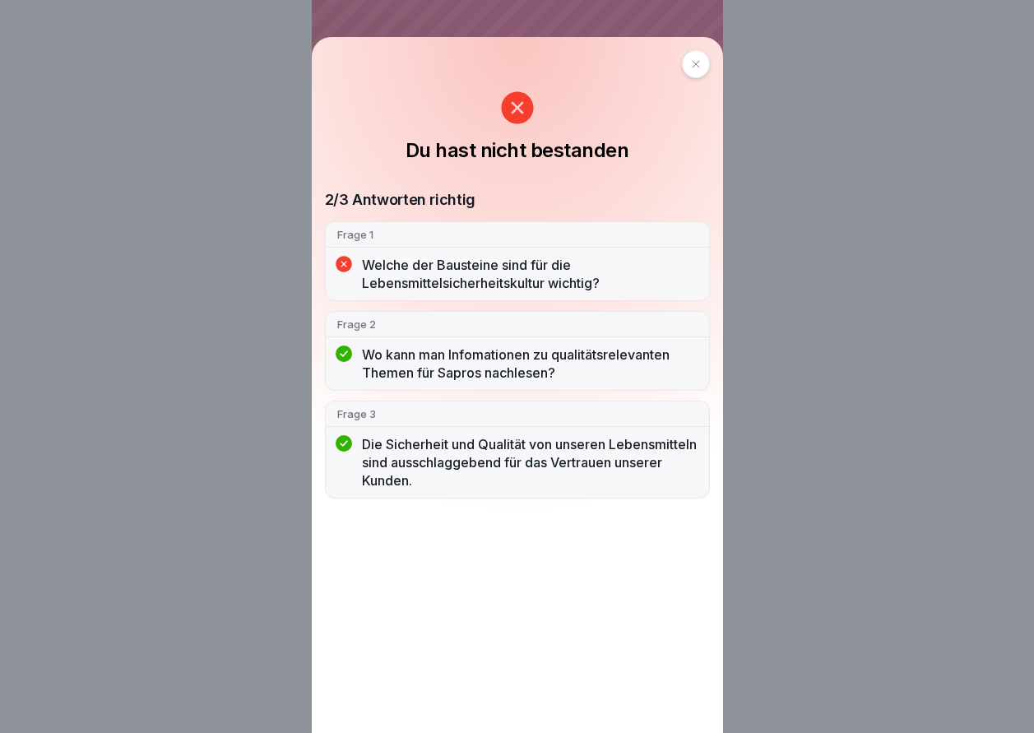
click at [709, 76] on div at bounding box center [696, 64] width 28 height 28
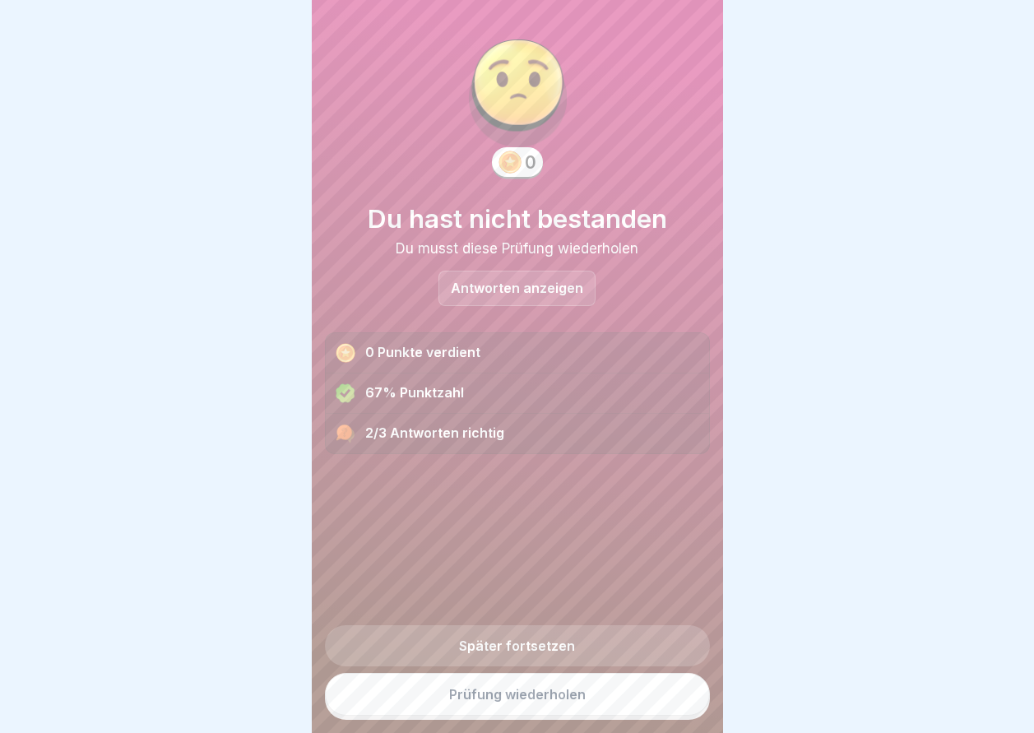
click at [582, 707] on link "Prüfung wiederholen" at bounding box center [517, 694] width 385 height 43
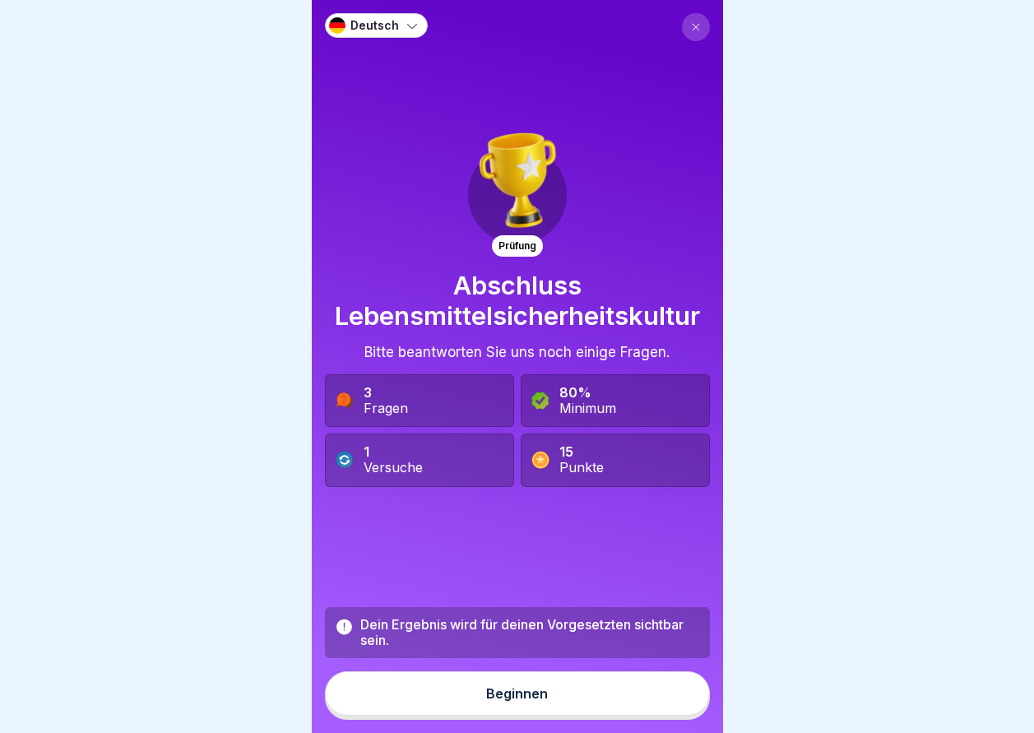
click at [582, 707] on button "Beginnen" at bounding box center [517, 693] width 385 height 44
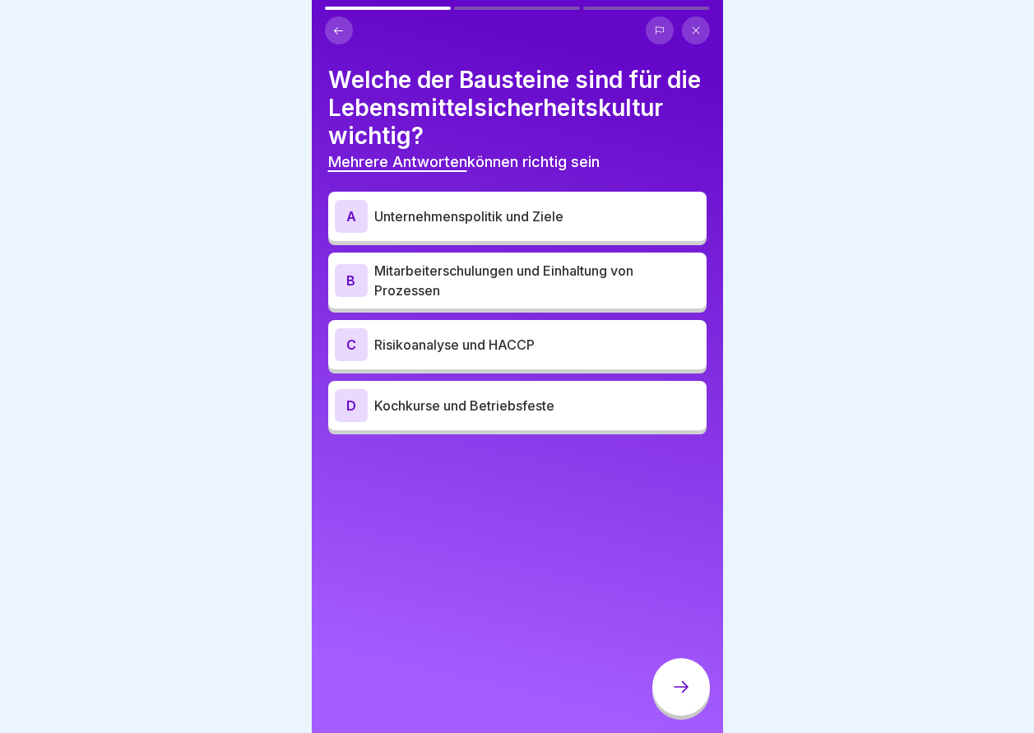
click at [504, 233] on div "A Unternehmenspolitik und Ziele" at bounding box center [517, 216] width 365 height 33
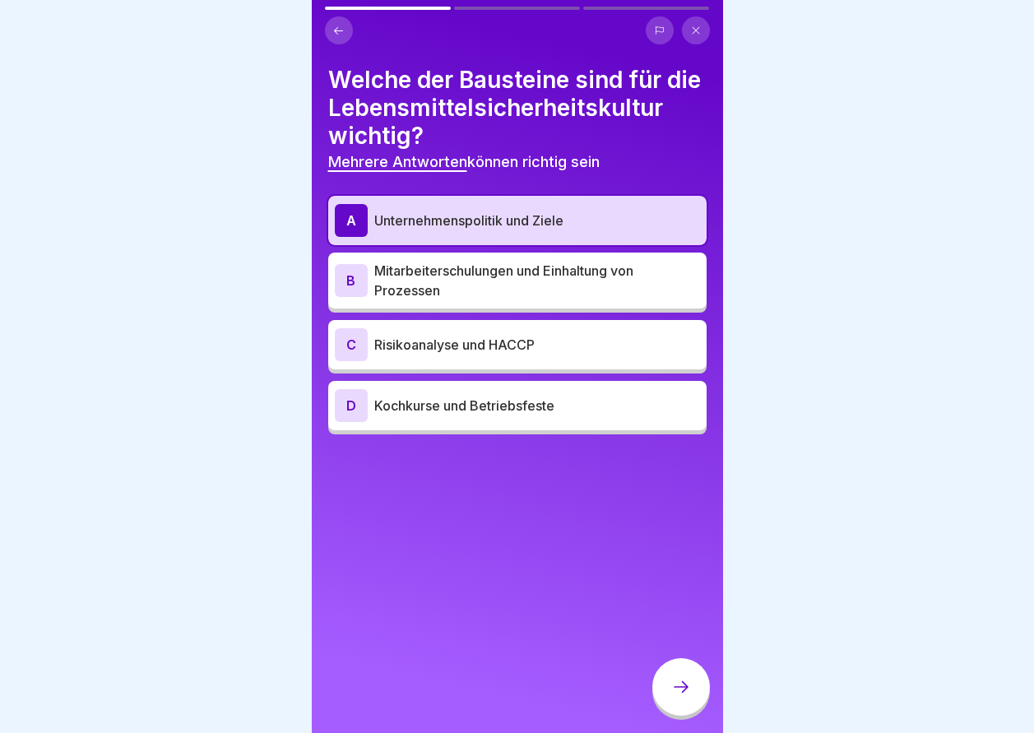
click at [513, 300] on p "Mitarbeiterschulungen und Einhaltung von Prozessen" at bounding box center [537, 280] width 326 height 39
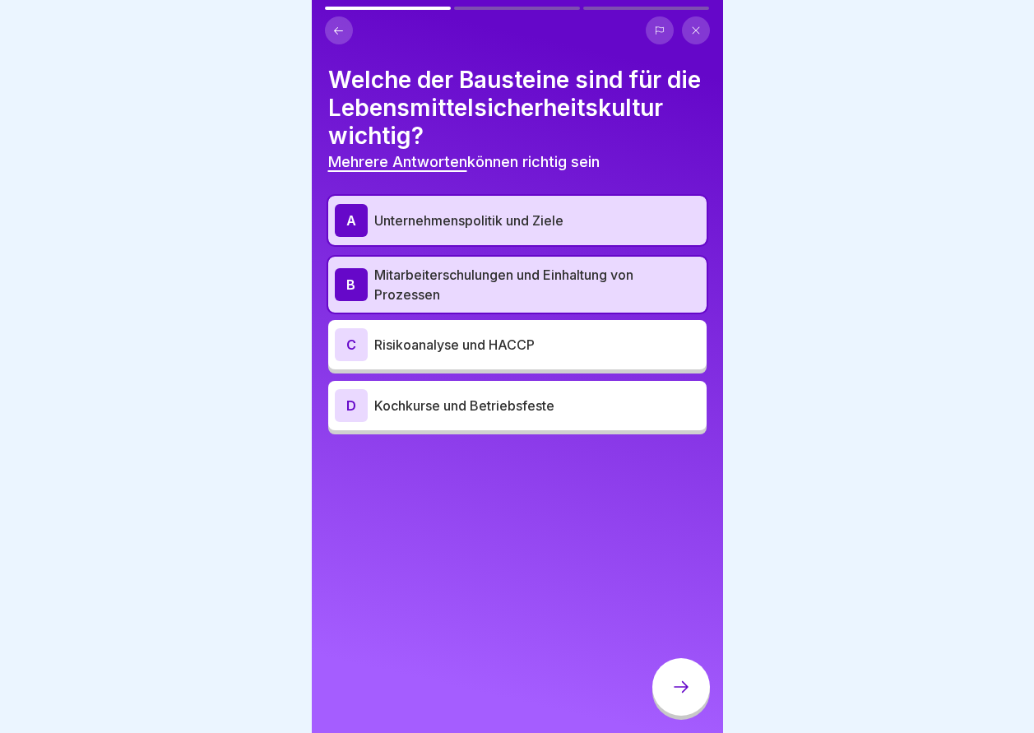
click at [516, 355] on p "Risikoanalyse und HACCP" at bounding box center [537, 345] width 326 height 20
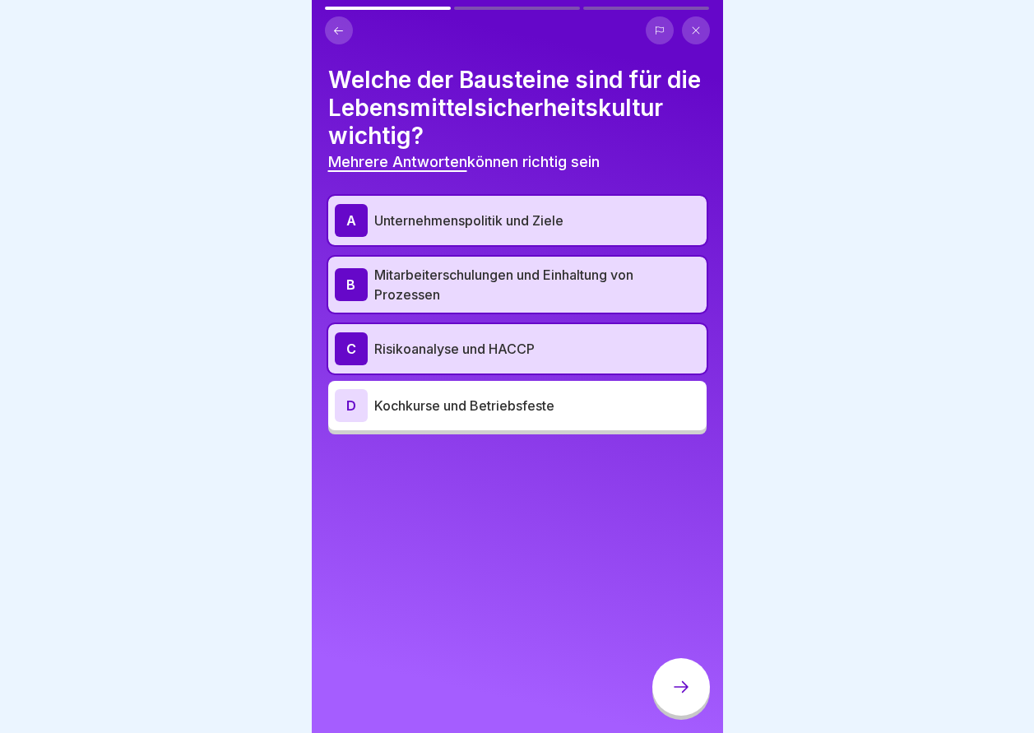
click at [654, 702] on div at bounding box center [681, 687] width 58 height 58
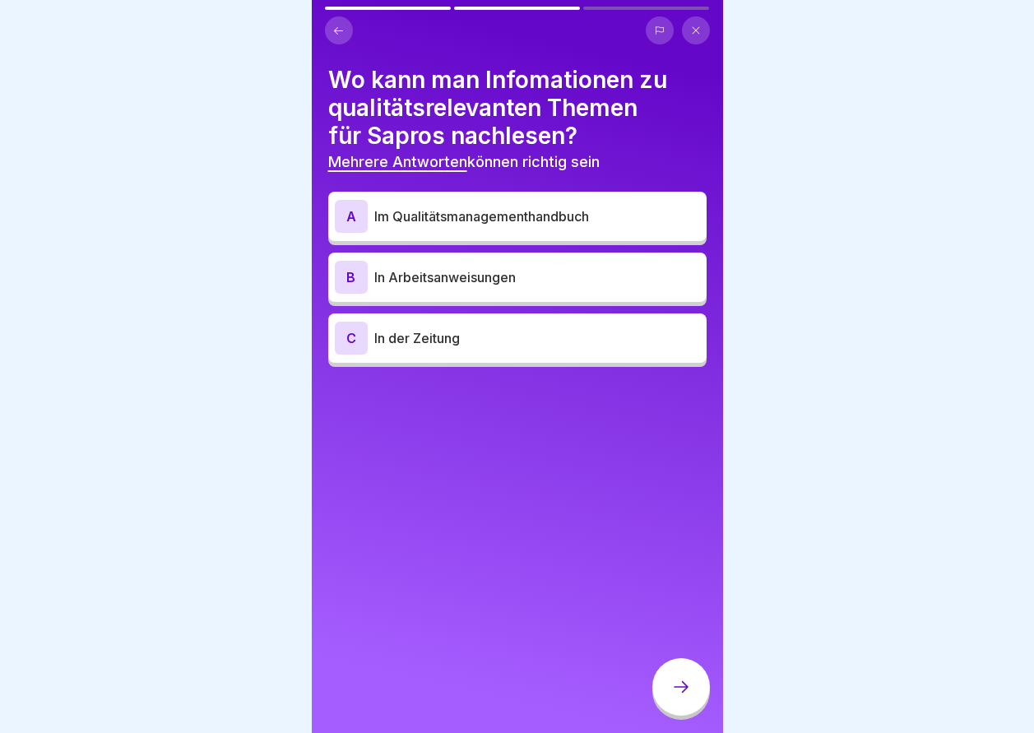
click at [480, 276] on p "In Arbeitsanweisungen" at bounding box center [537, 277] width 326 height 20
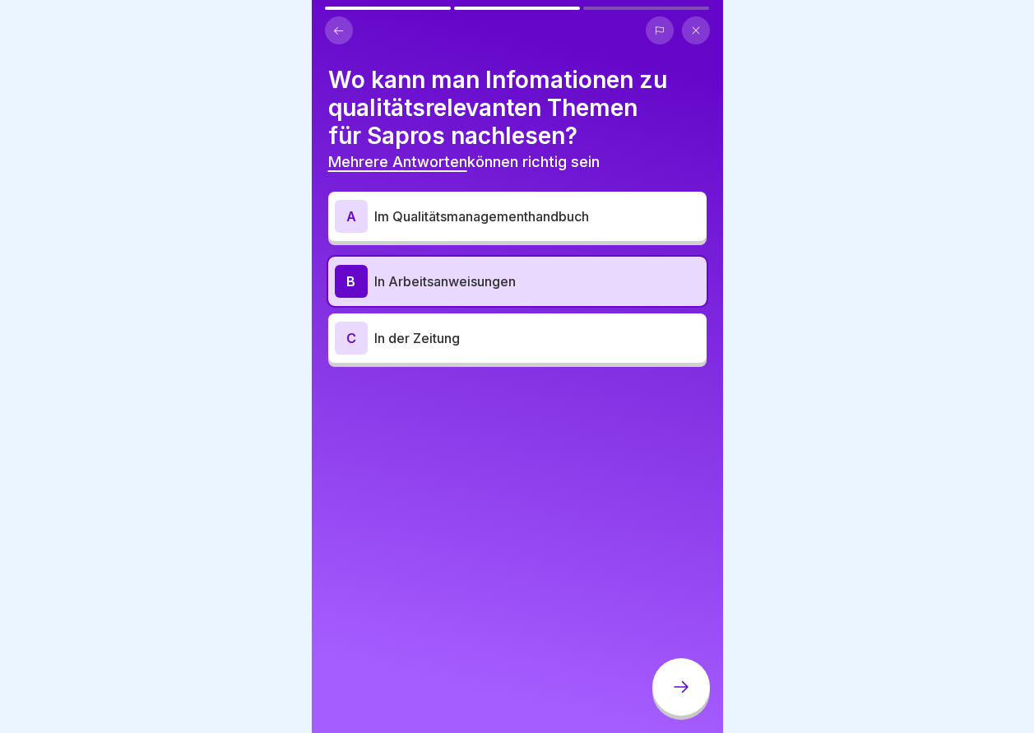
click at [490, 230] on div "A Im Qualitätsmanagementhandbuch" at bounding box center [517, 216] width 365 height 33
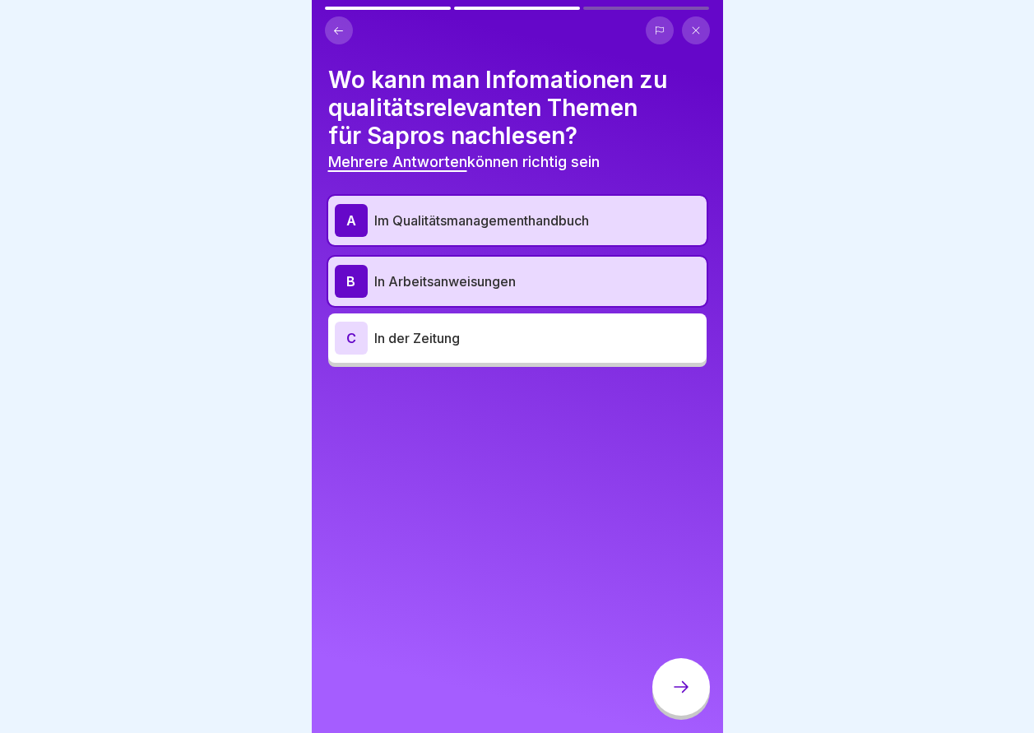
click at [694, 702] on div at bounding box center [681, 687] width 58 height 58
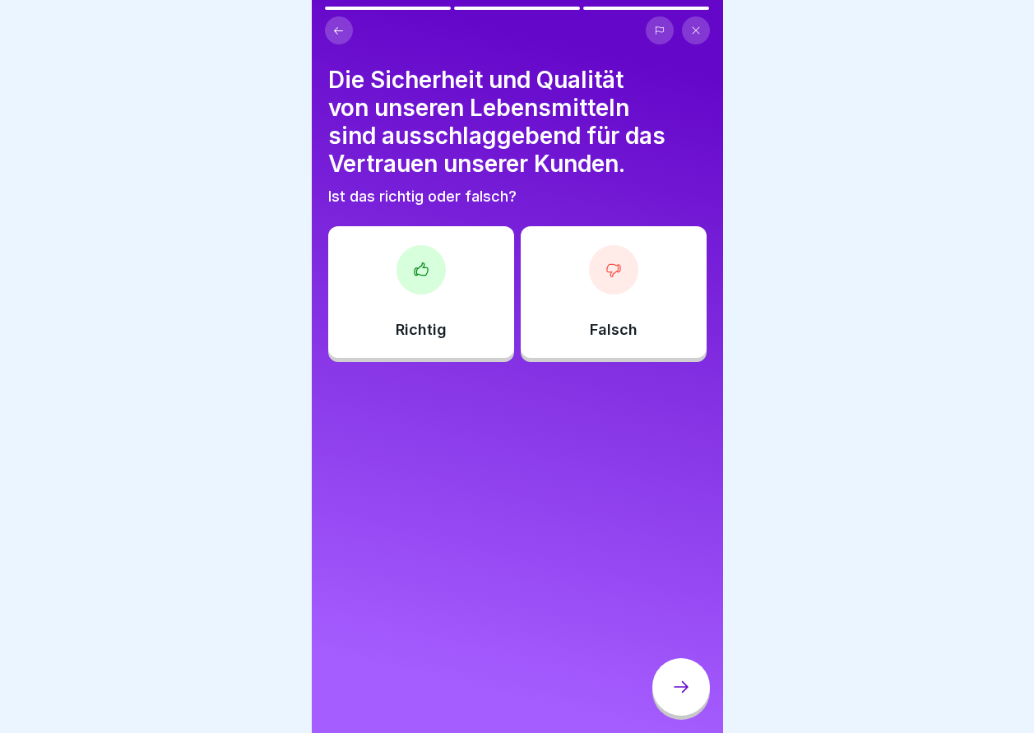
click at [489, 296] on div "Richtig" at bounding box center [421, 292] width 186 height 132
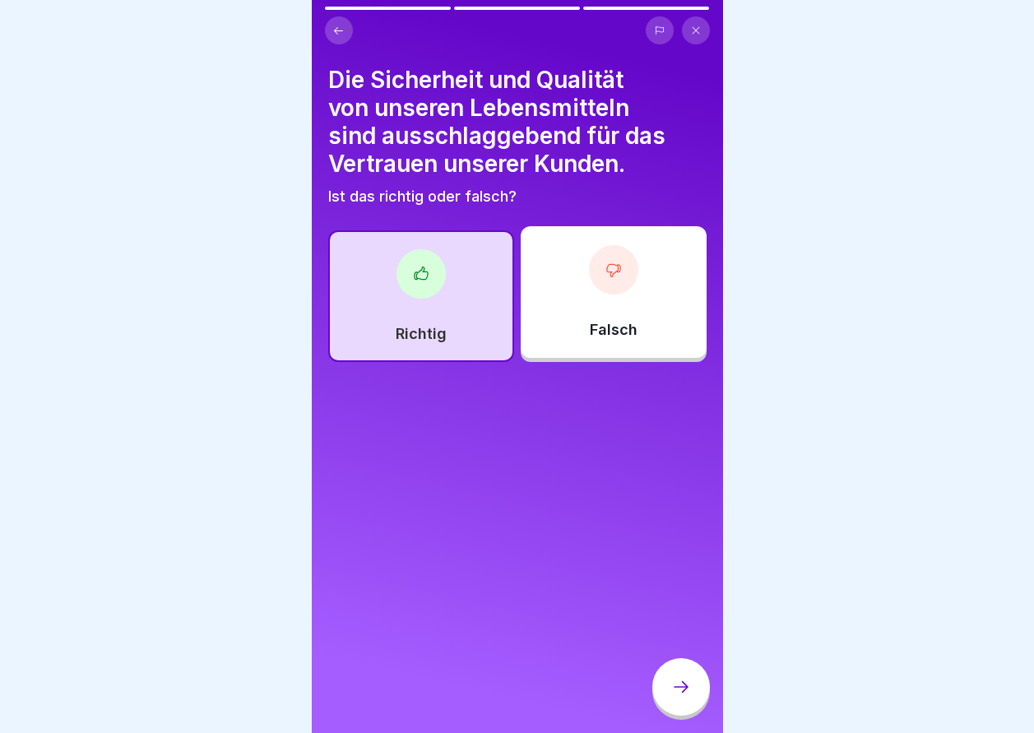
click at [687, 709] on div at bounding box center [681, 687] width 58 height 58
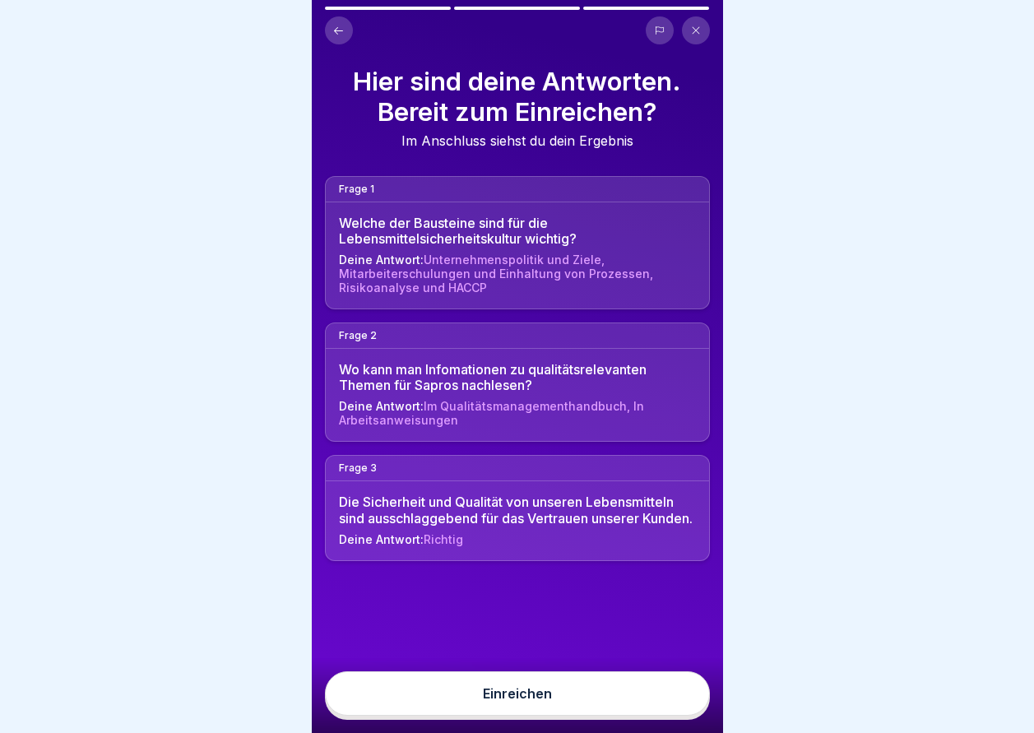
click at [626, 716] on button "Einreichen" at bounding box center [517, 693] width 385 height 44
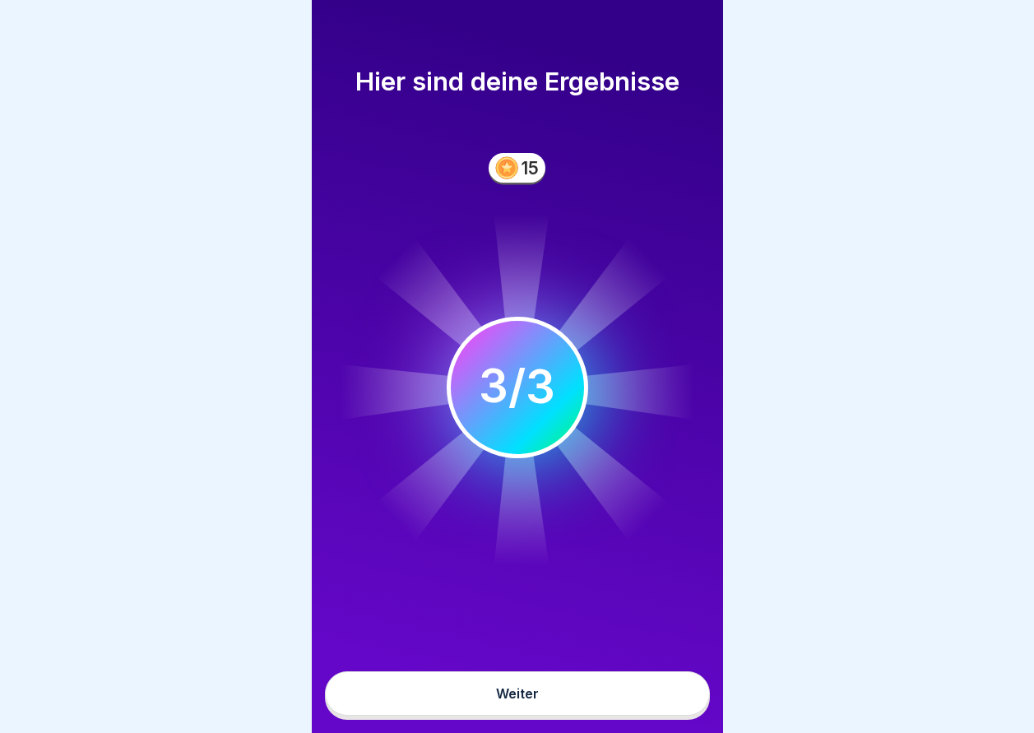
click at [603, 709] on button "Weiter" at bounding box center [517, 693] width 385 height 44
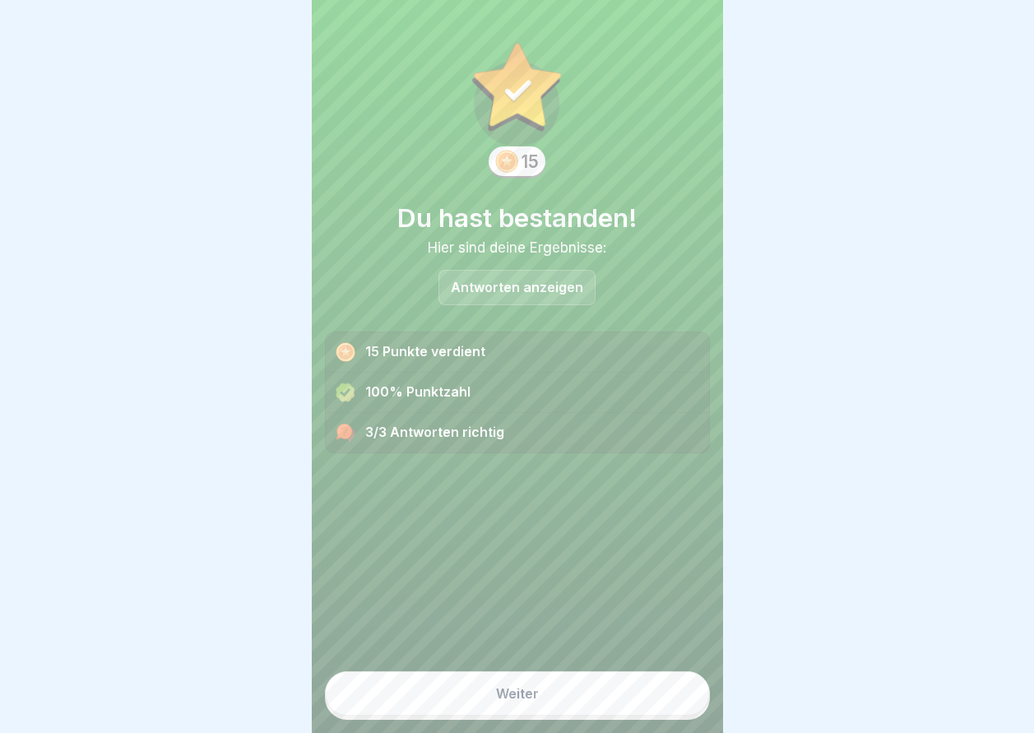
click at [603, 709] on button "Weiter" at bounding box center [517, 693] width 385 height 44
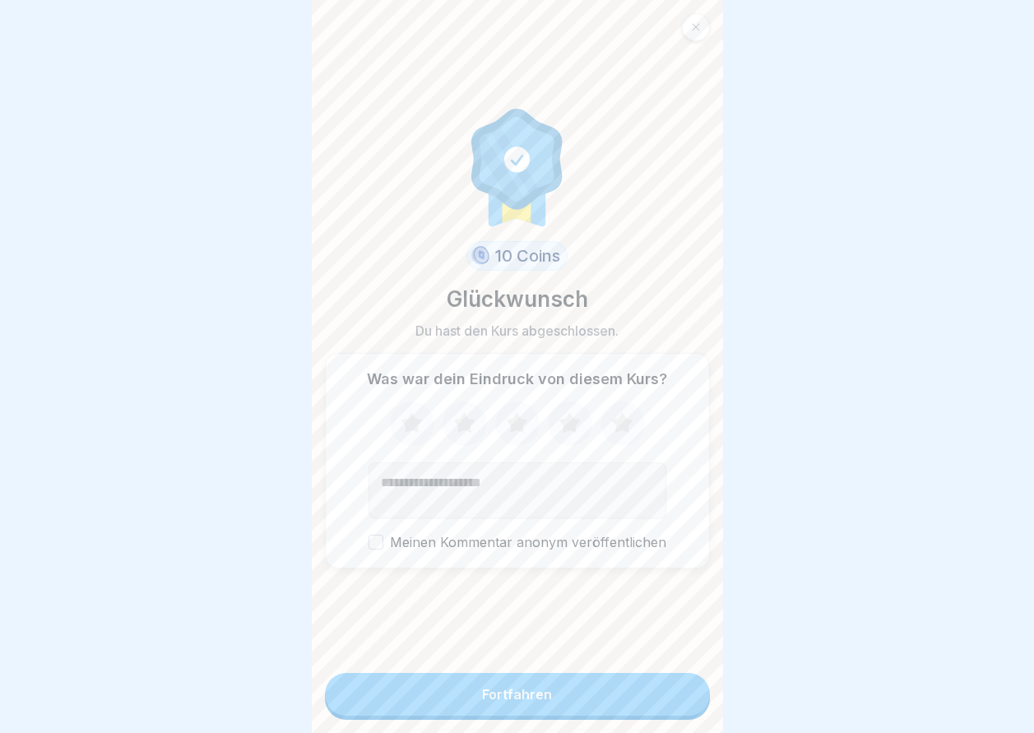
click at [603, 709] on button "Fortfahren" at bounding box center [517, 694] width 385 height 43
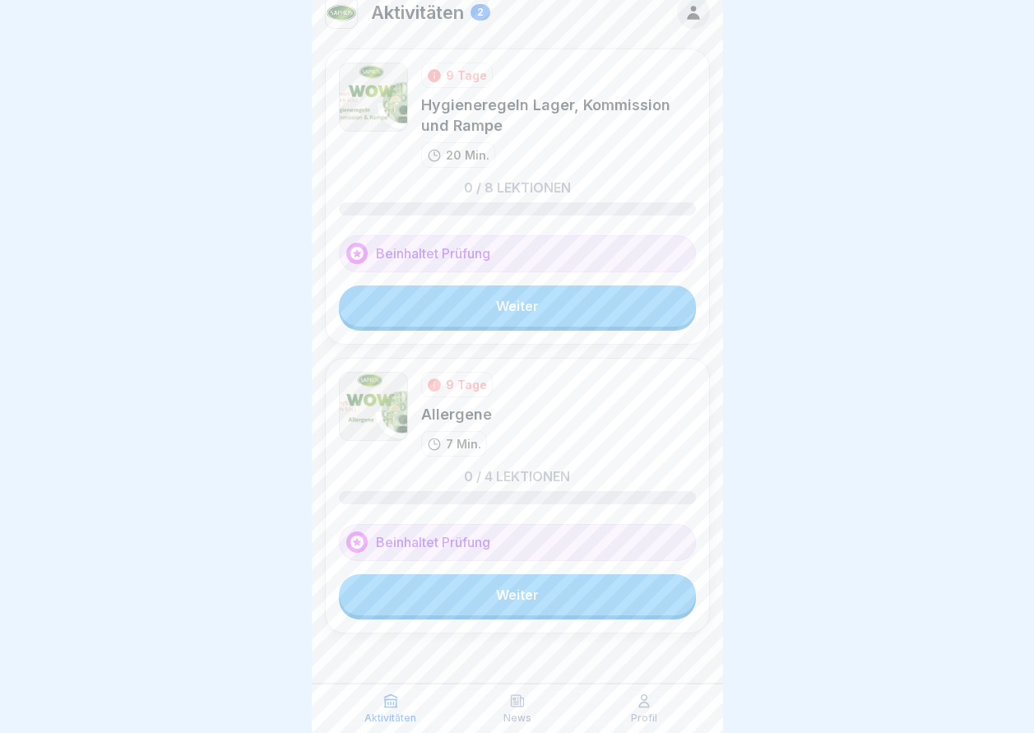
scroll to position [12, 0]
click at [610, 591] on link "Weiter" at bounding box center [517, 594] width 357 height 41
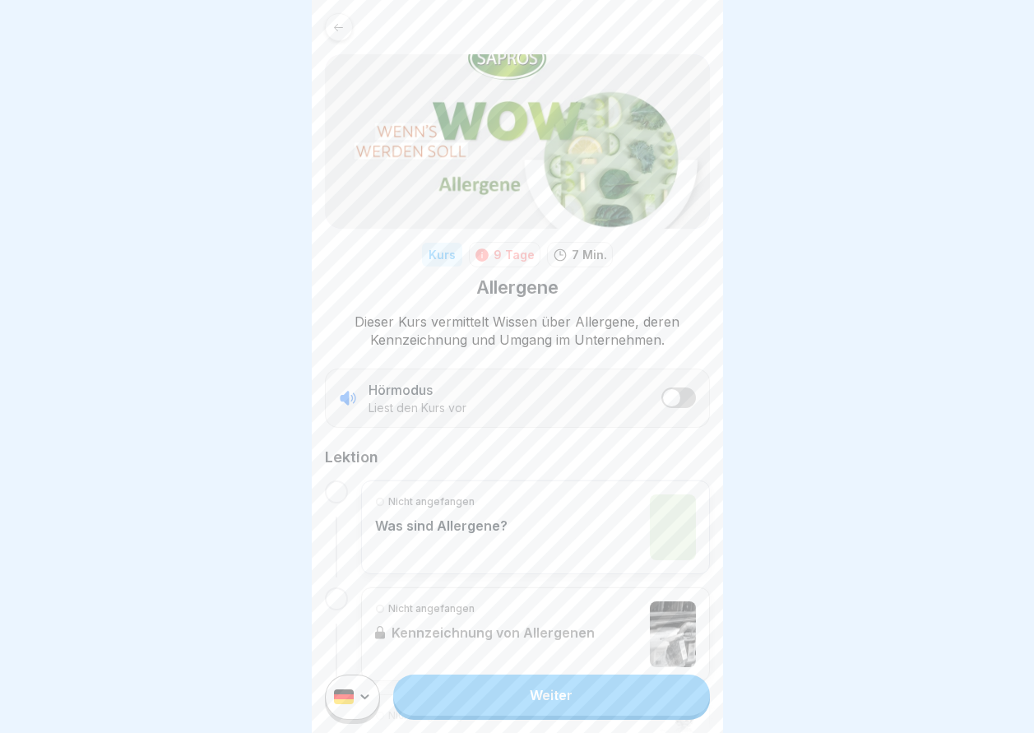
click at [600, 702] on link "Weiter" at bounding box center [551, 695] width 316 height 41
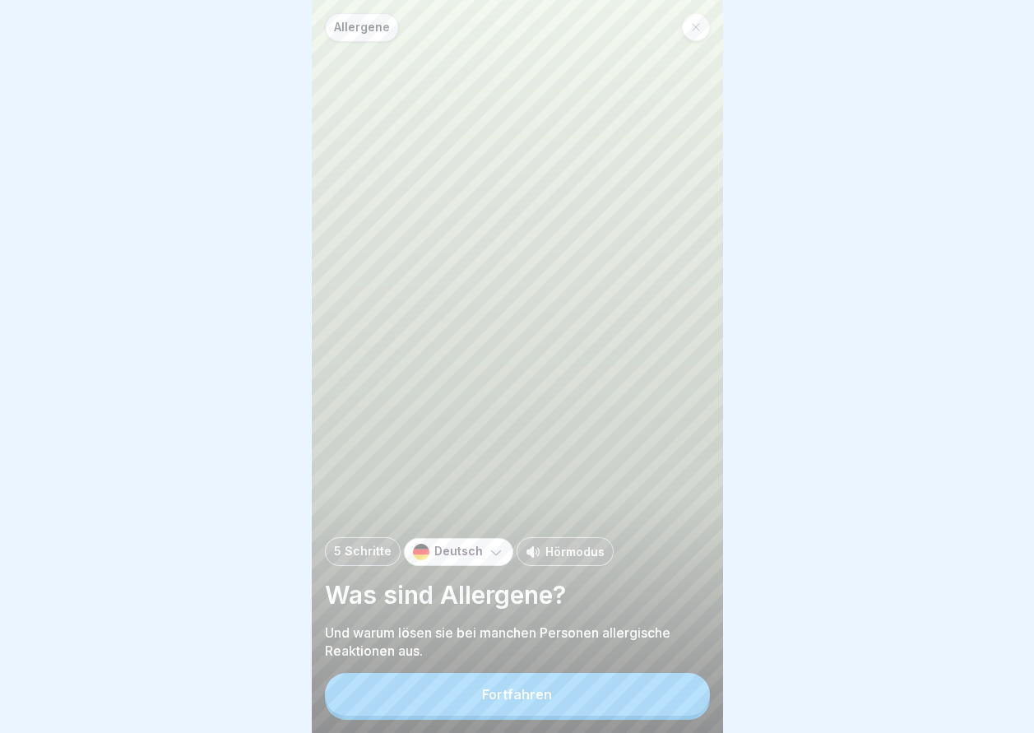
click at [600, 702] on button "Fortfahren" at bounding box center [517, 694] width 385 height 43
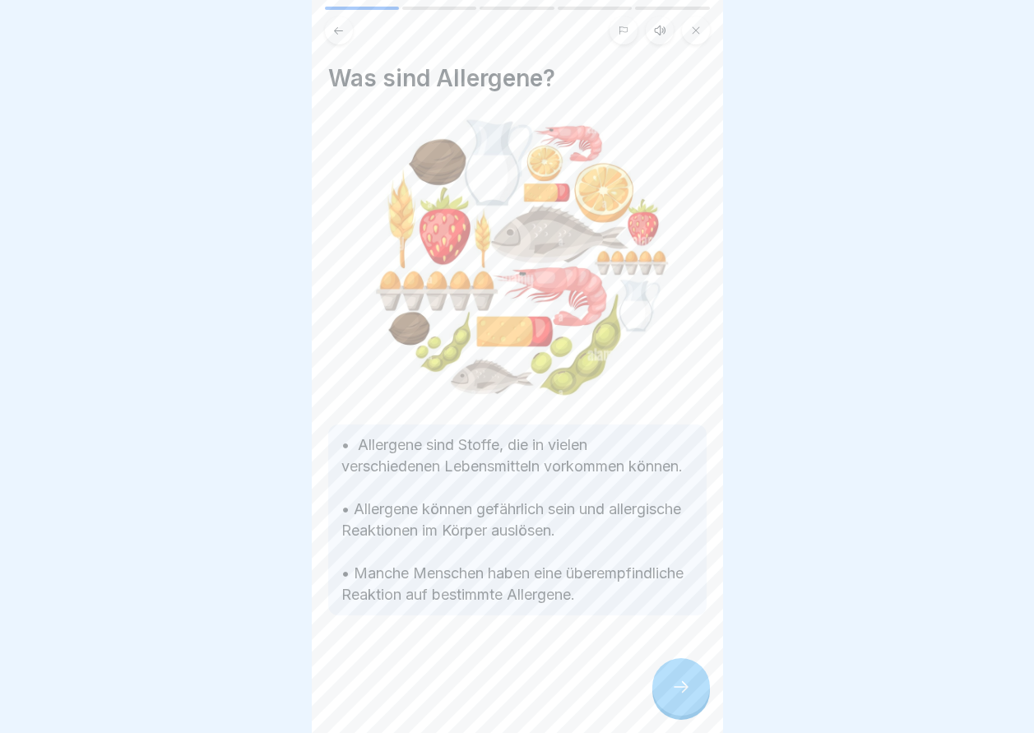
click at [689, 28] on button at bounding box center [696, 30] width 28 height 28
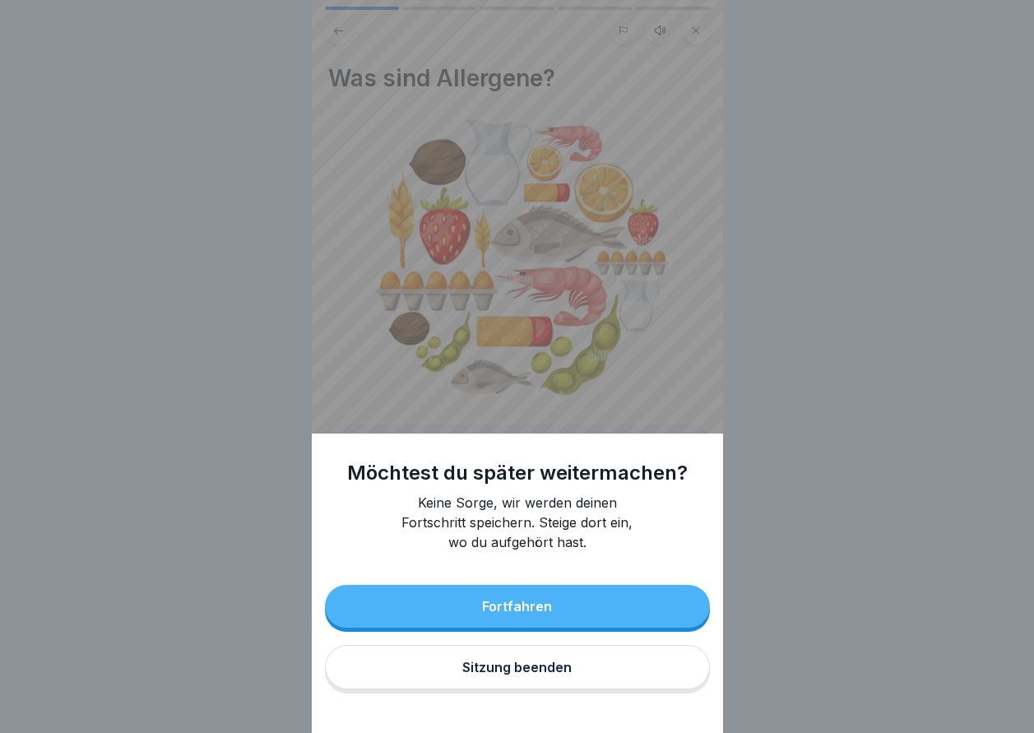
click at [626, 615] on button "Fortfahren" at bounding box center [517, 606] width 385 height 43
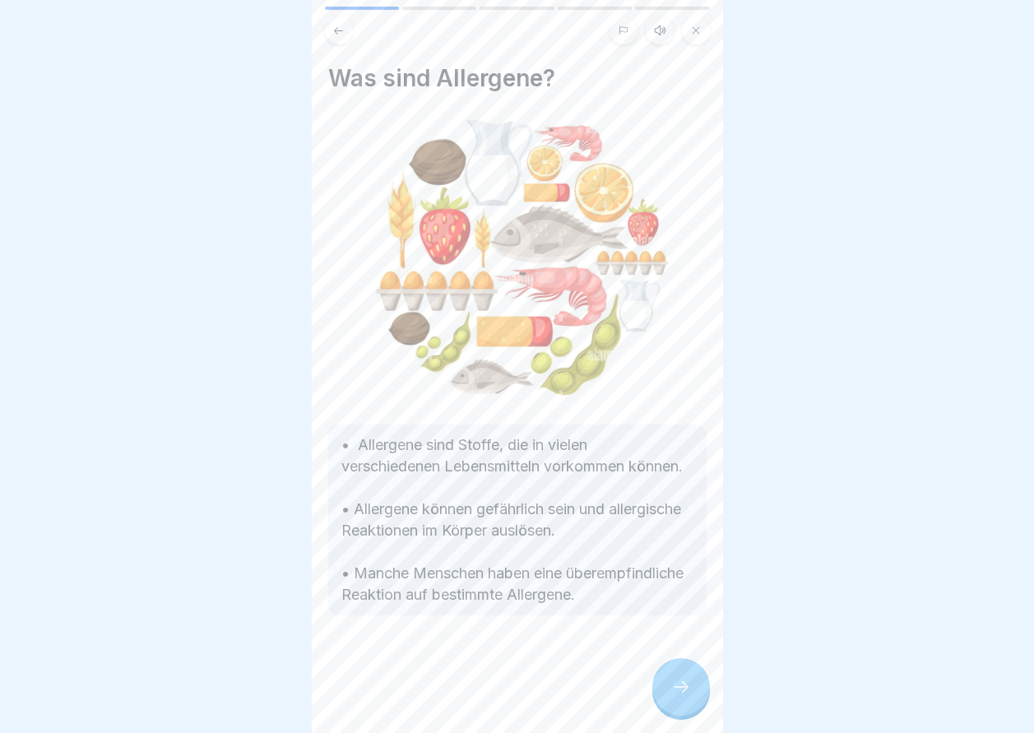
click at [689, 684] on div at bounding box center [681, 687] width 58 height 58
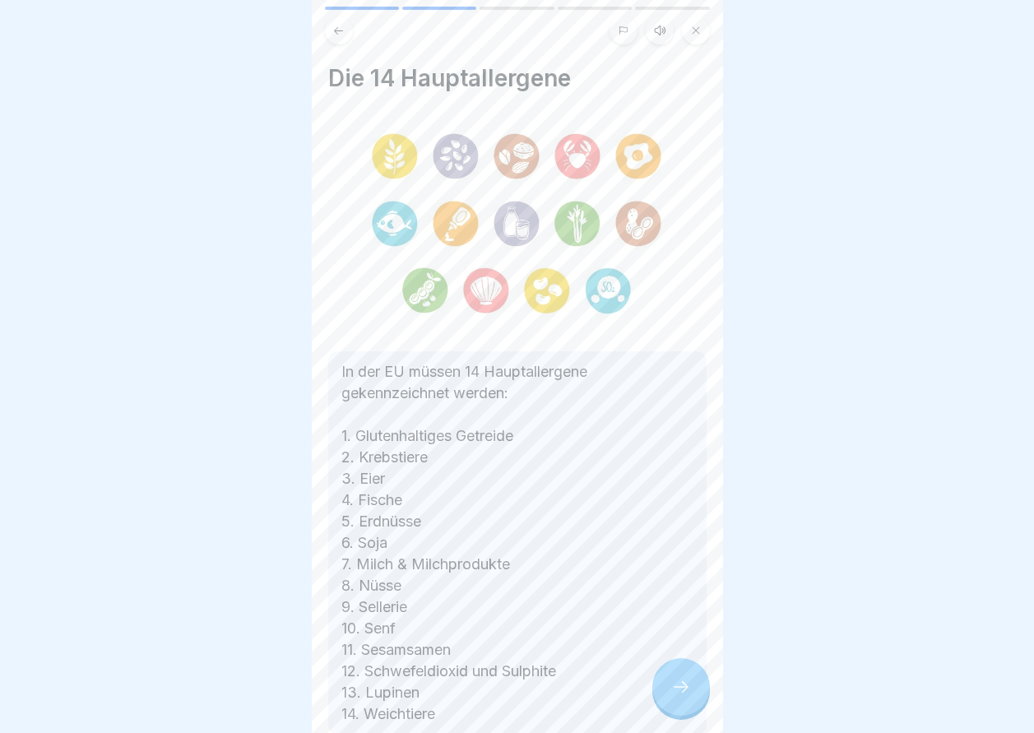
scroll to position [93, 0]
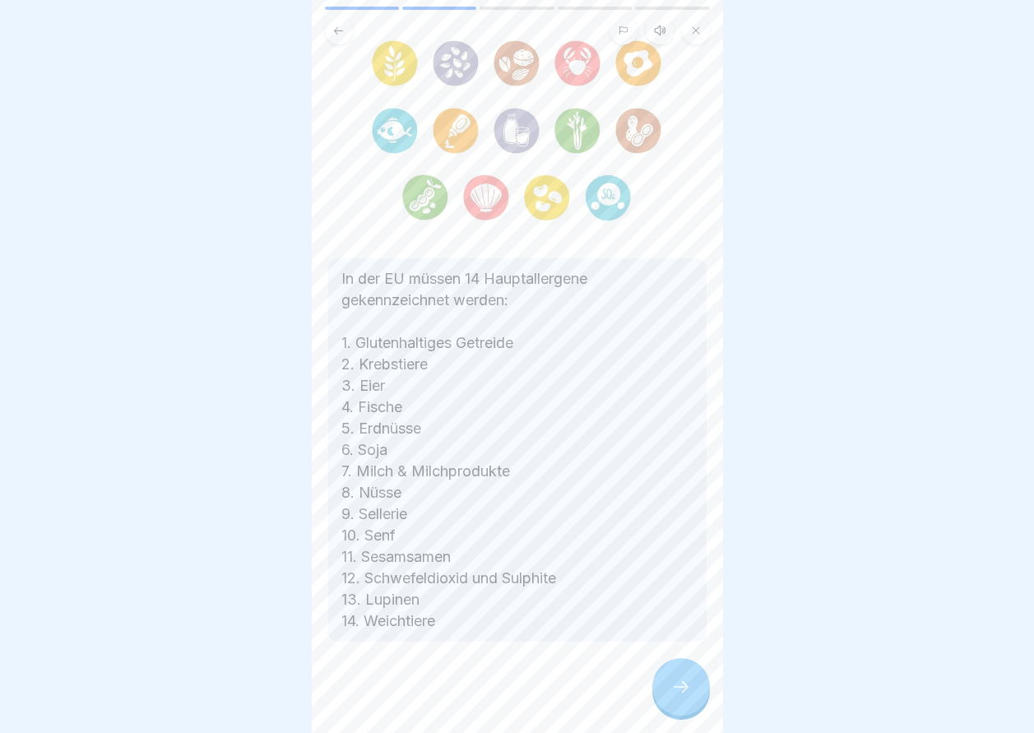
click at [700, 721] on div "Die 14 Hauptallergene In der [GEOGRAPHIC_DATA] müssen 14 Hauptallergene gekennz…" at bounding box center [517, 366] width 411 height 733
click at [697, 707] on div at bounding box center [681, 687] width 58 height 58
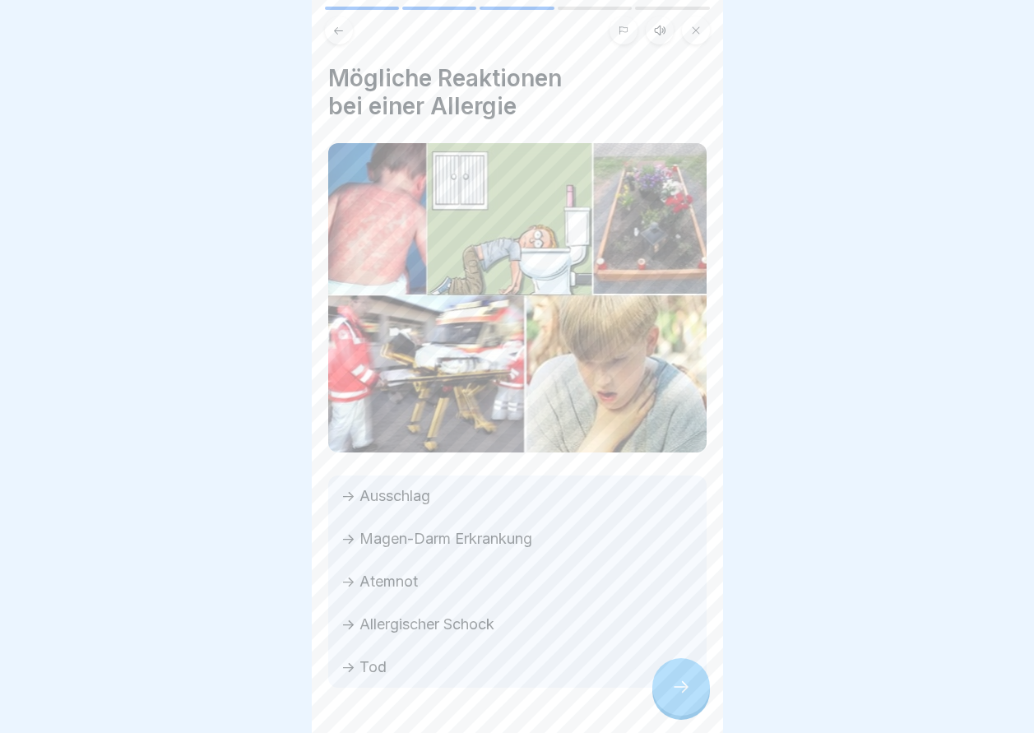
click at [678, 685] on div at bounding box center [681, 687] width 58 height 58
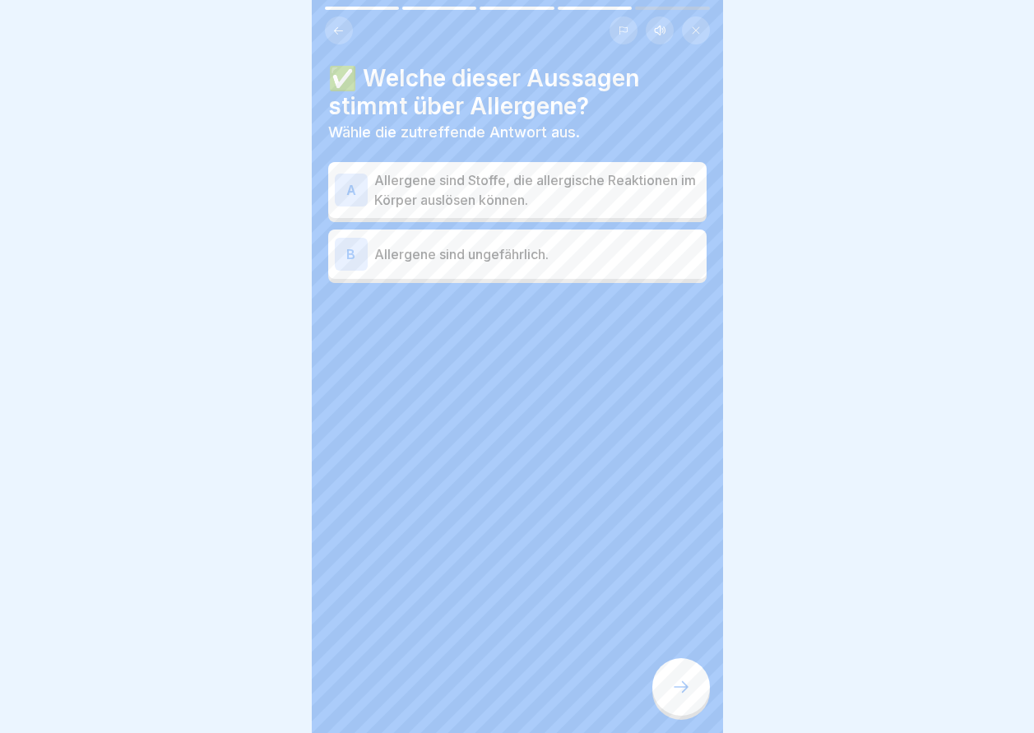
click at [617, 186] on p "Allergene sind Stoffe, die allergische Reaktionen im Körper auslösen können." at bounding box center [537, 189] width 326 height 39
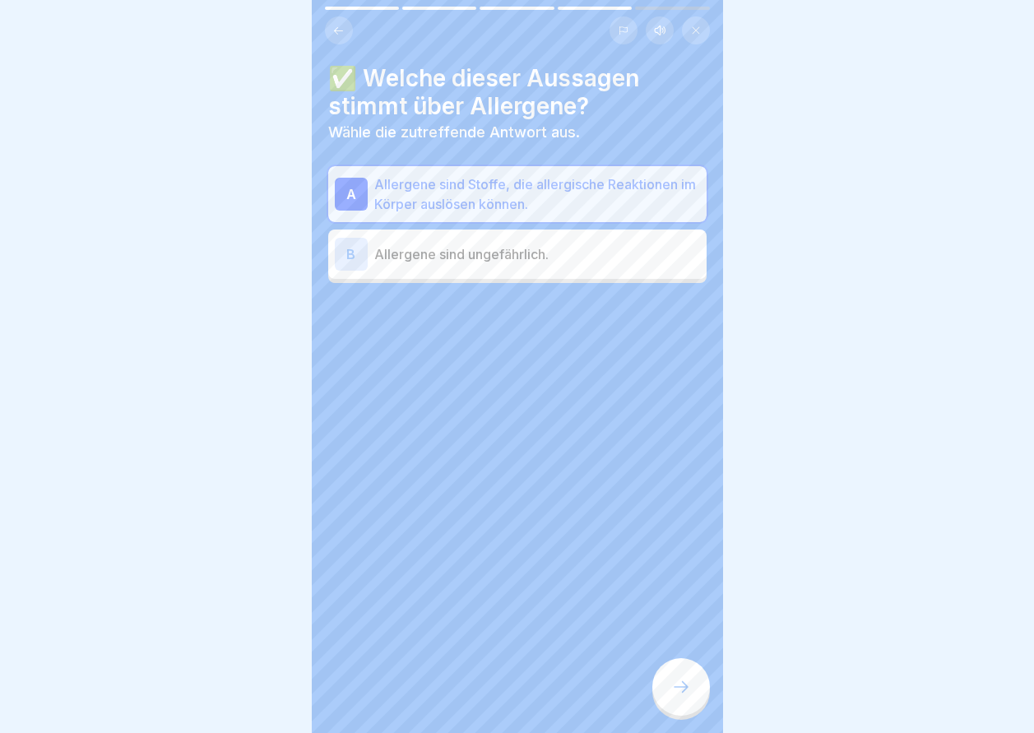
click at [685, 674] on div at bounding box center [681, 687] width 58 height 58
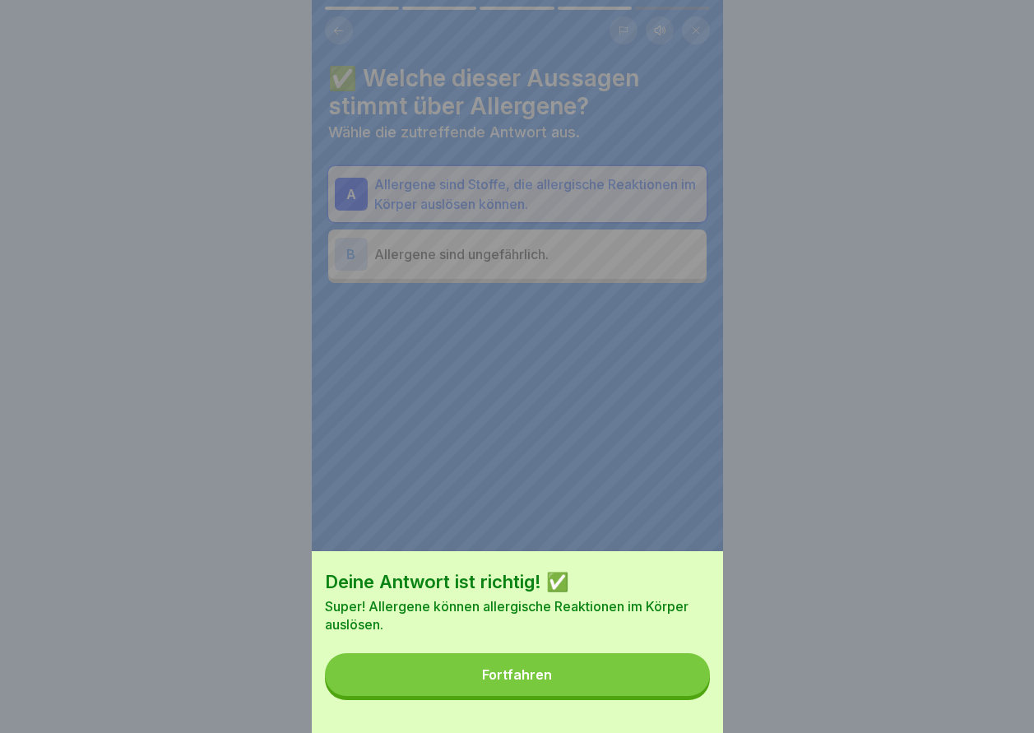
click at [664, 693] on button "Fortfahren" at bounding box center [517, 674] width 385 height 43
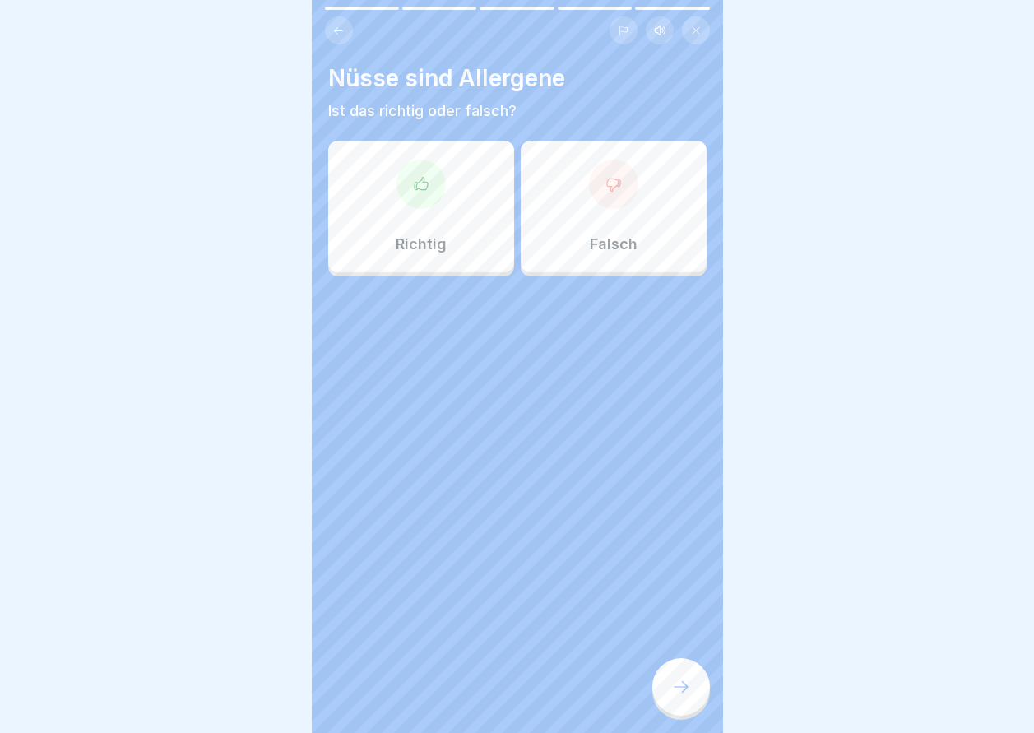
click at [475, 243] on div "Richtig" at bounding box center [421, 207] width 186 height 132
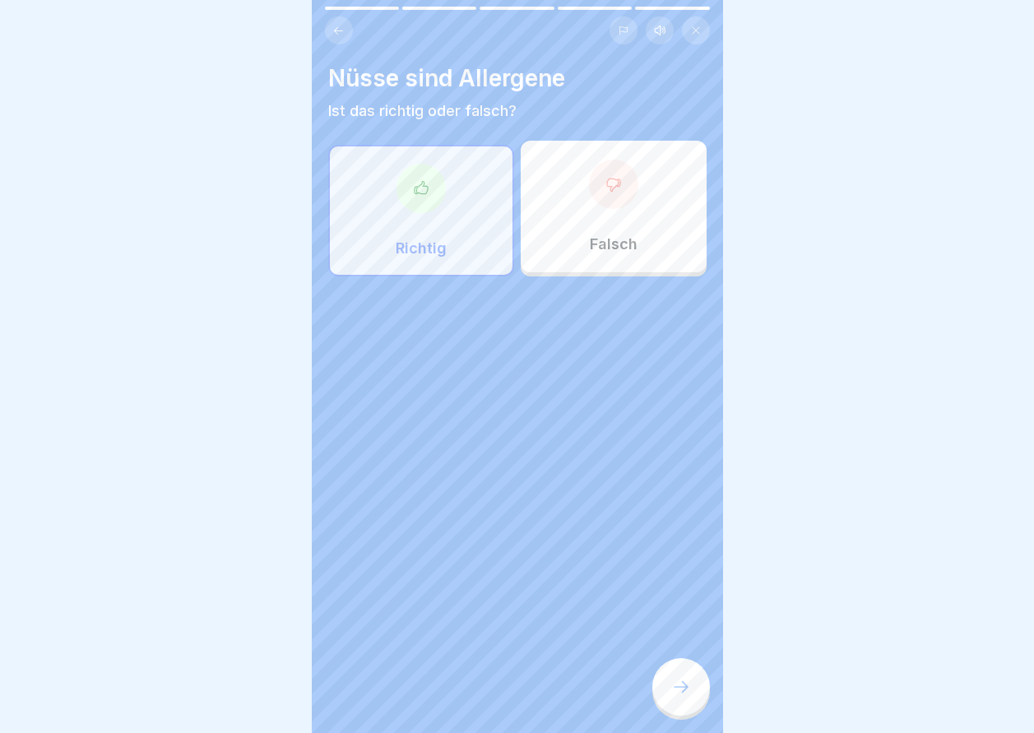
click at [684, 732] on div "Nüsse sind Allergene Ist das richtig oder falsch? Richtig Falsch" at bounding box center [517, 366] width 411 height 733
click at [681, 716] on div at bounding box center [681, 687] width 58 height 58
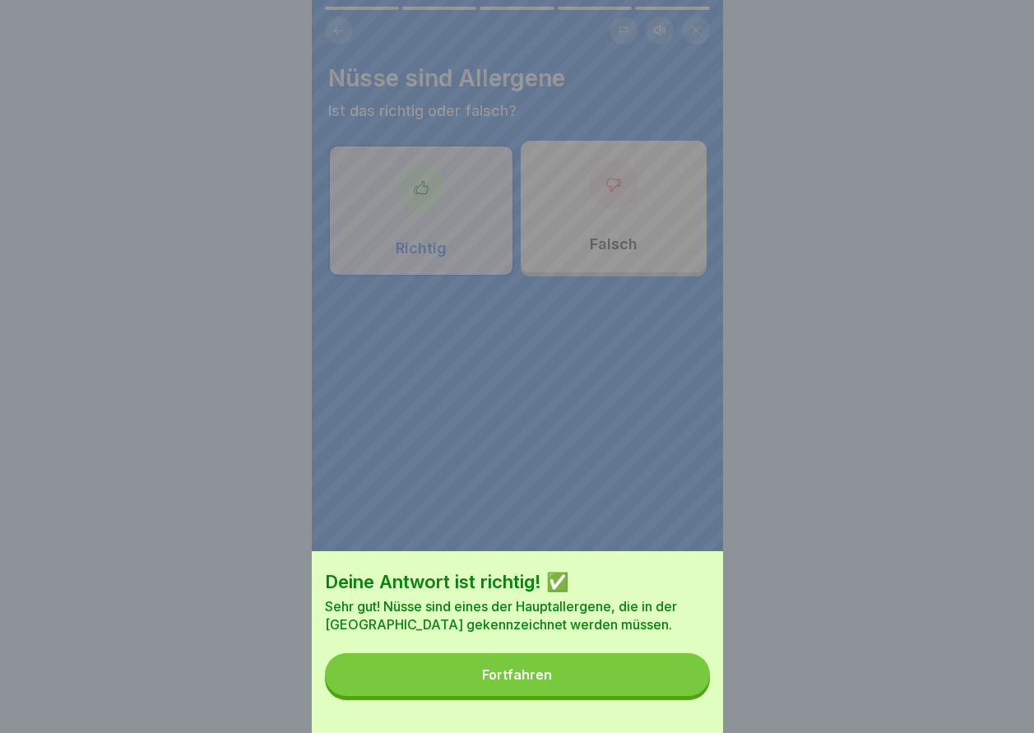
click at [676, 721] on div "Deine Antwort ist richtig! ✅ Sehr gut! Nüsse sind eines der Hauptallergene, die…" at bounding box center [517, 642] width 411 height 182
click at [671, 688] on button "Fortfahren" at bounding box center [517, 674] width 385 height 43
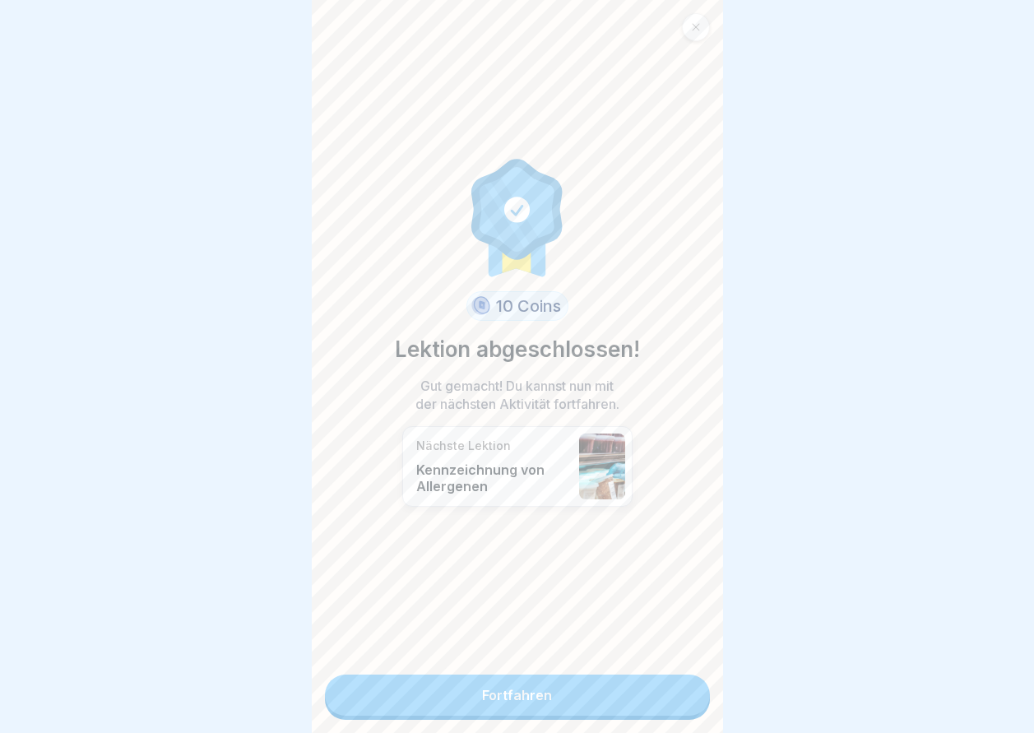
click at [671, 688] on link "Fortfahren" at bounding box center [517, 695] width 385 height 41
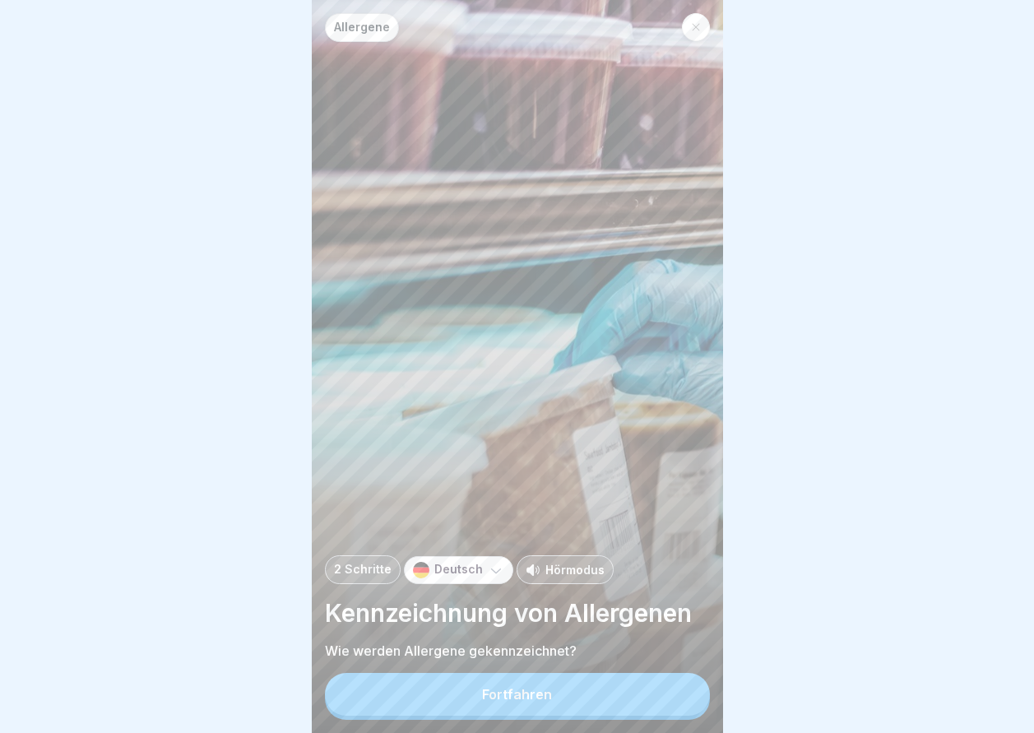
click at [671, 688] on button "Fortfahren" at bounding box center [517, 694] width 385 height 43
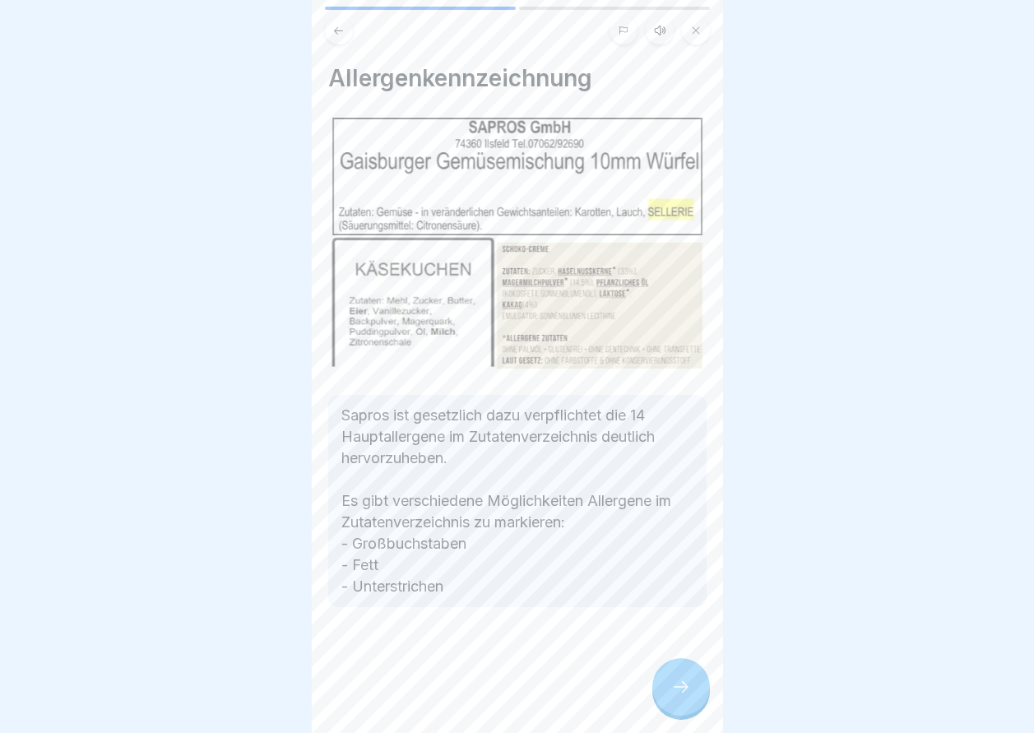
click at [671, 688] on div at bounding box center [681, 687] width 58 height 58
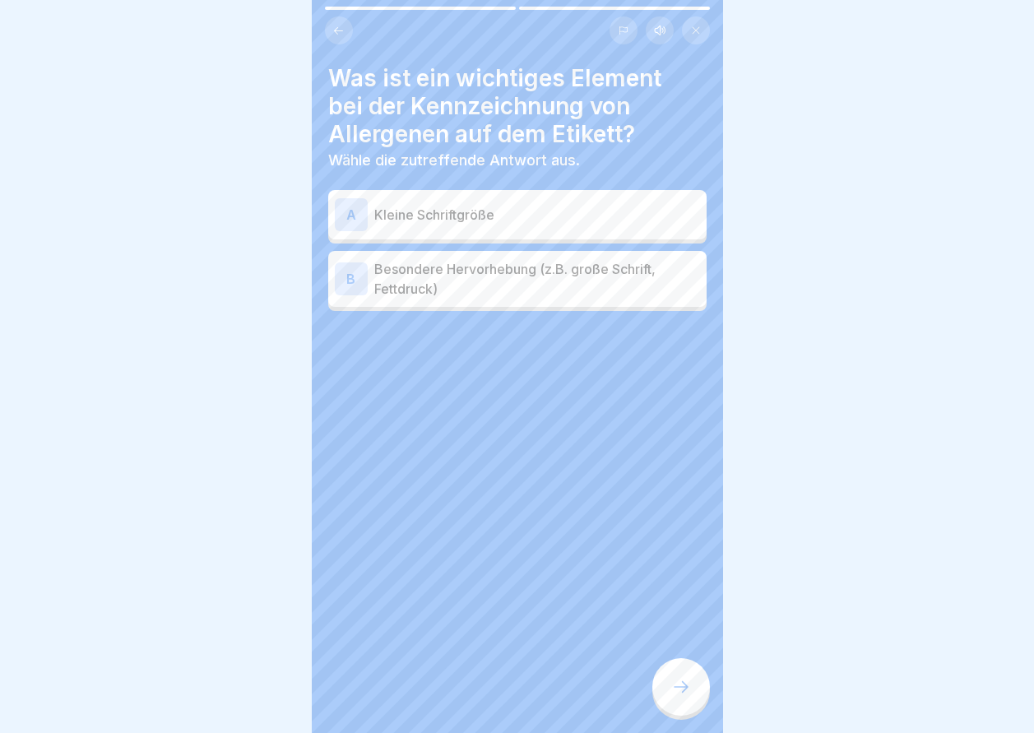
click at [337, 38] on button at bounding box center [339, 30] width 28 height 28
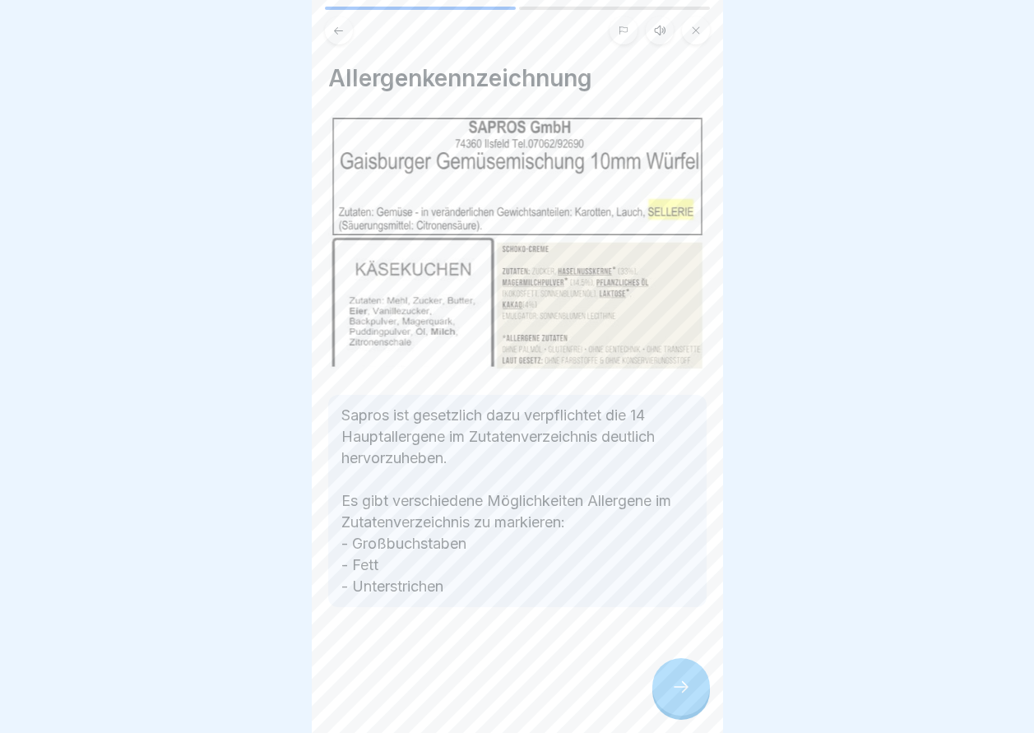
click at [684, 697] on icon at bounding box center [681, 687] width 20 height 20
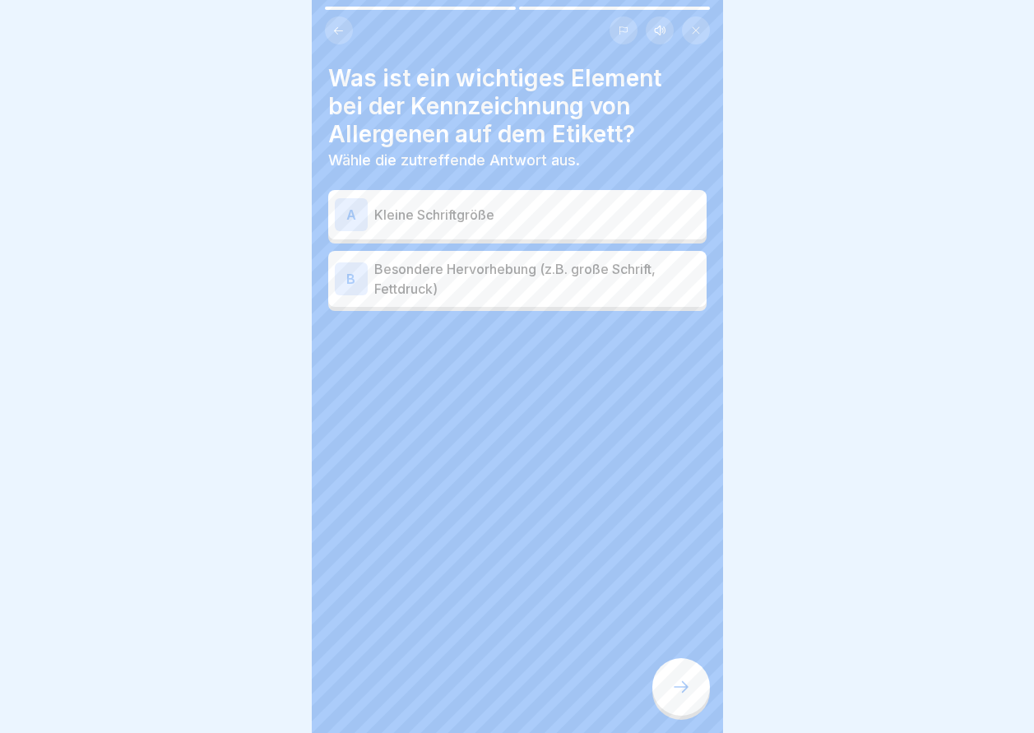
click at [520, 305] on div "B Besondere Hervorhebung (z.B. große Schrift, Fettdruck)" at bounding box center [517, 279] width 378 height 56
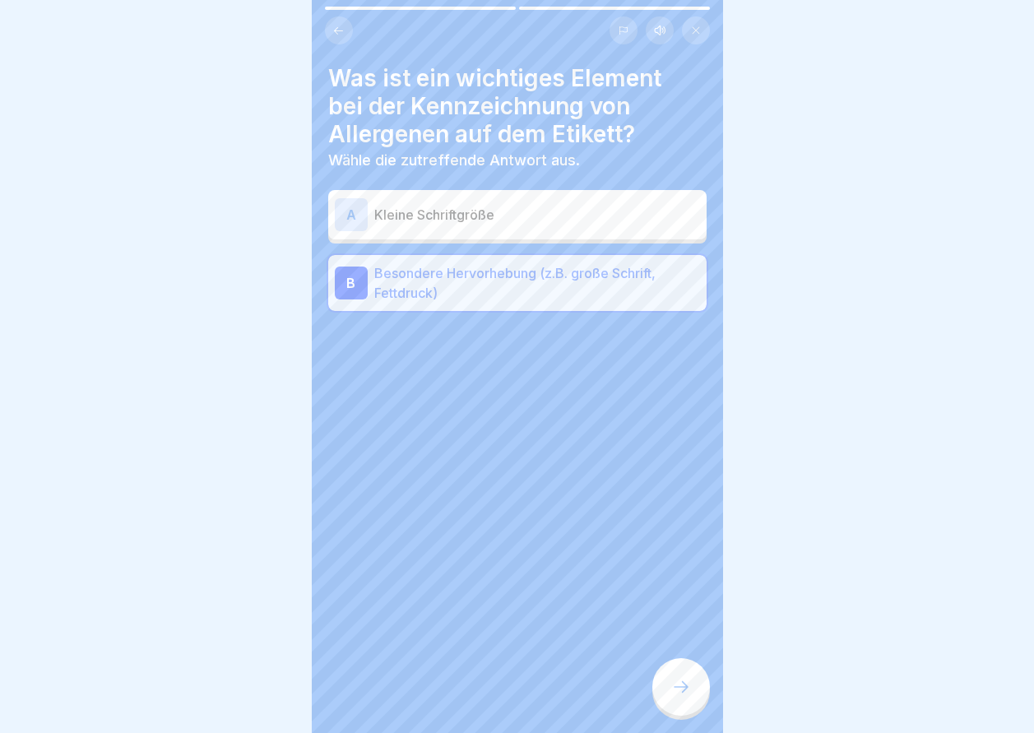
click at [670, 701] on div at bounding box center [681, 687] width 58 height 58
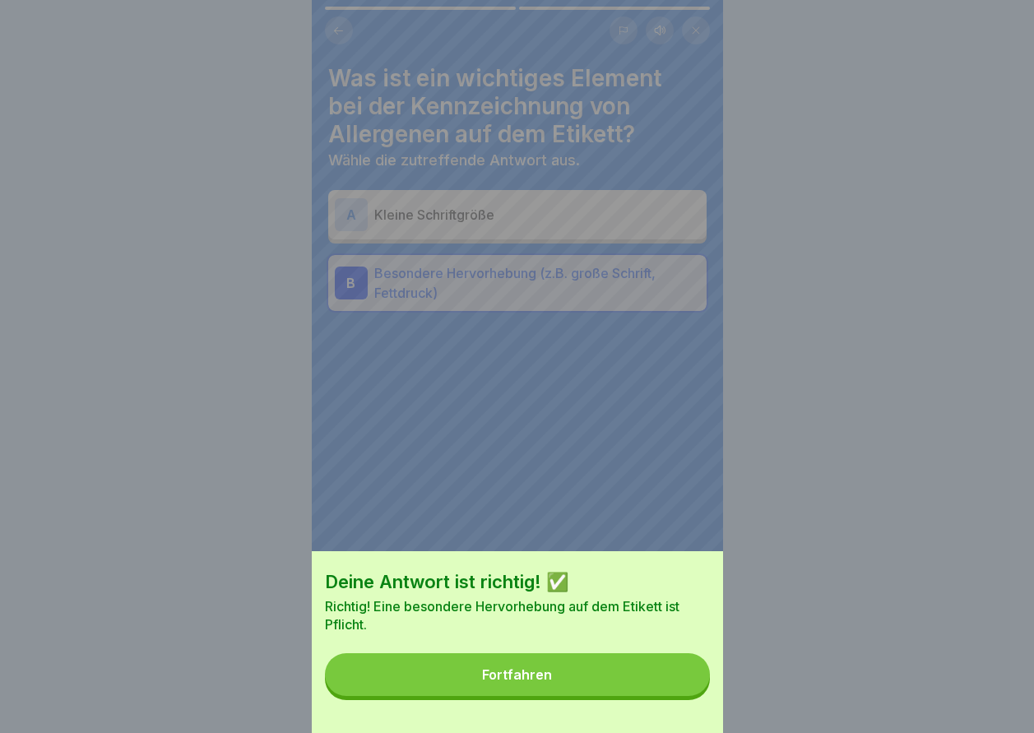
click at [670, 696] on button "Fortfahren" at bounding box center [517, 674] width 385 height 43
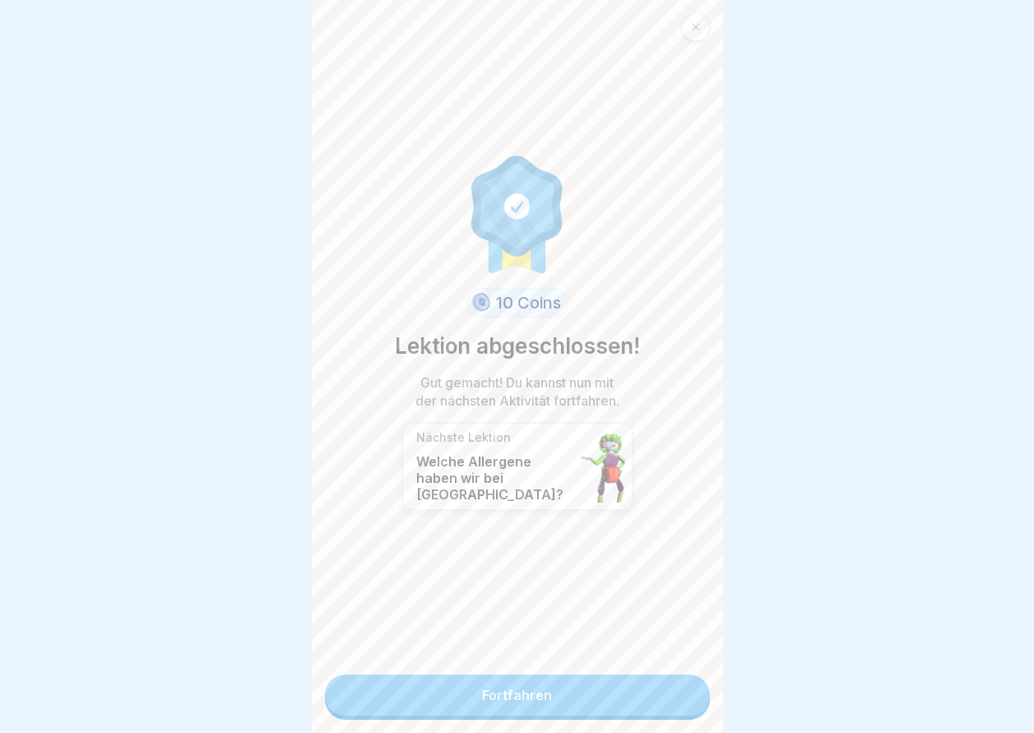
click at [670, 701] on link "Fortfahren" at bounding box center [517, 695] width 385 height 41
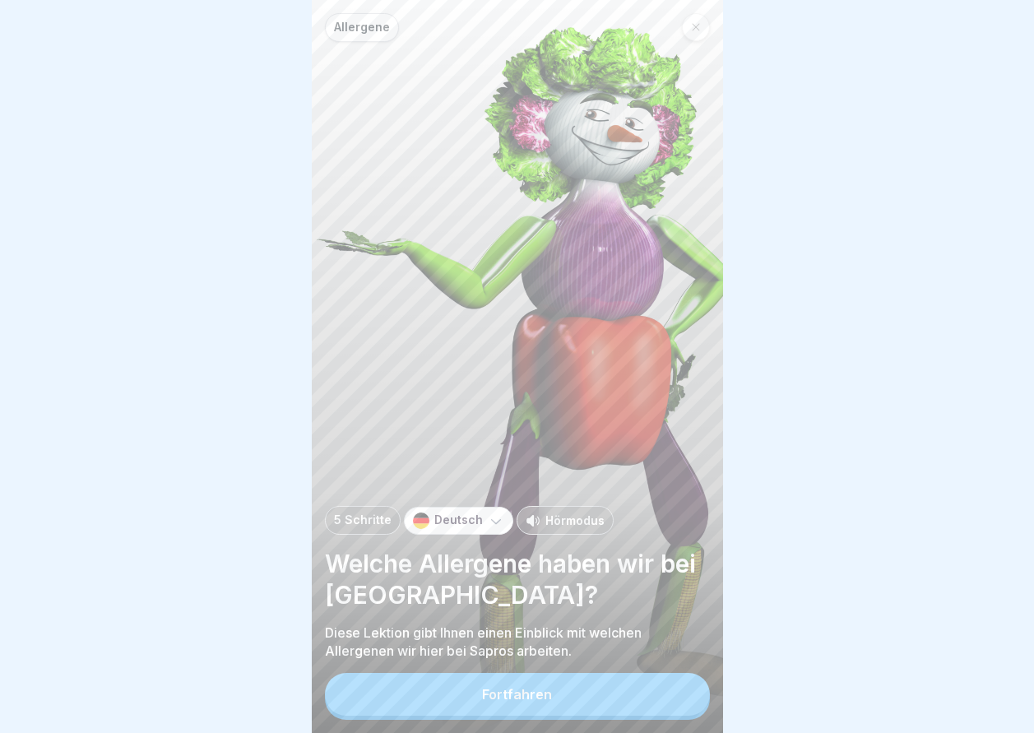
click at [670, 701] on button "Fortfahren" at bounding box center [517, 694] width 385 height 43
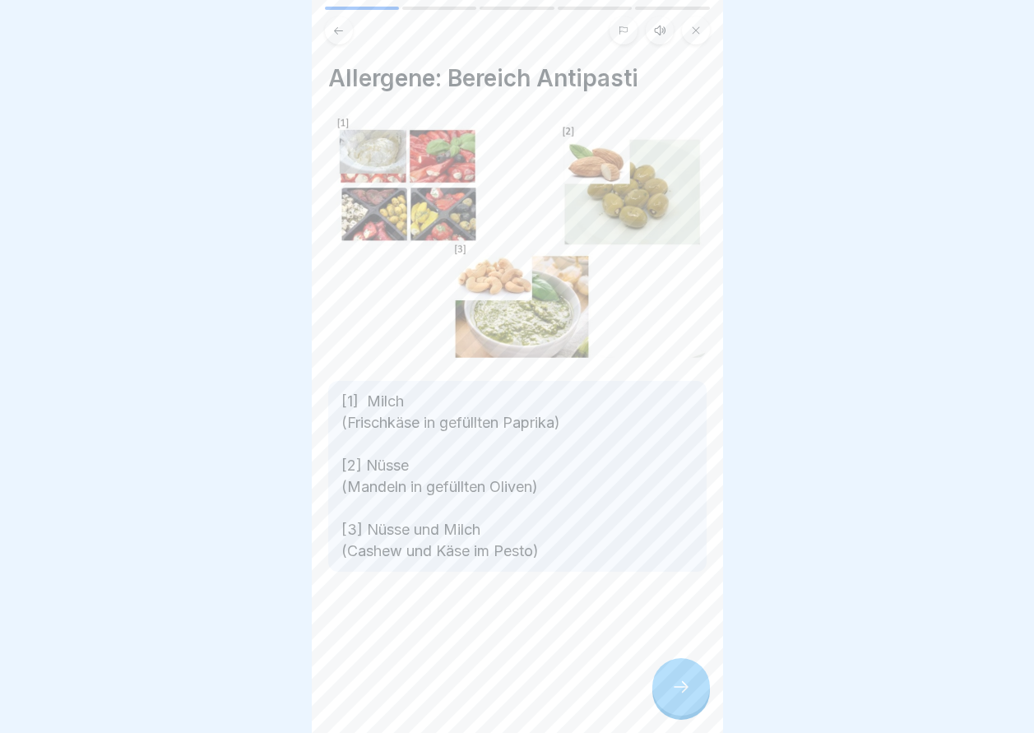
click at [671, 697] on icon at bounding box center [681, 687] width 20 height 20
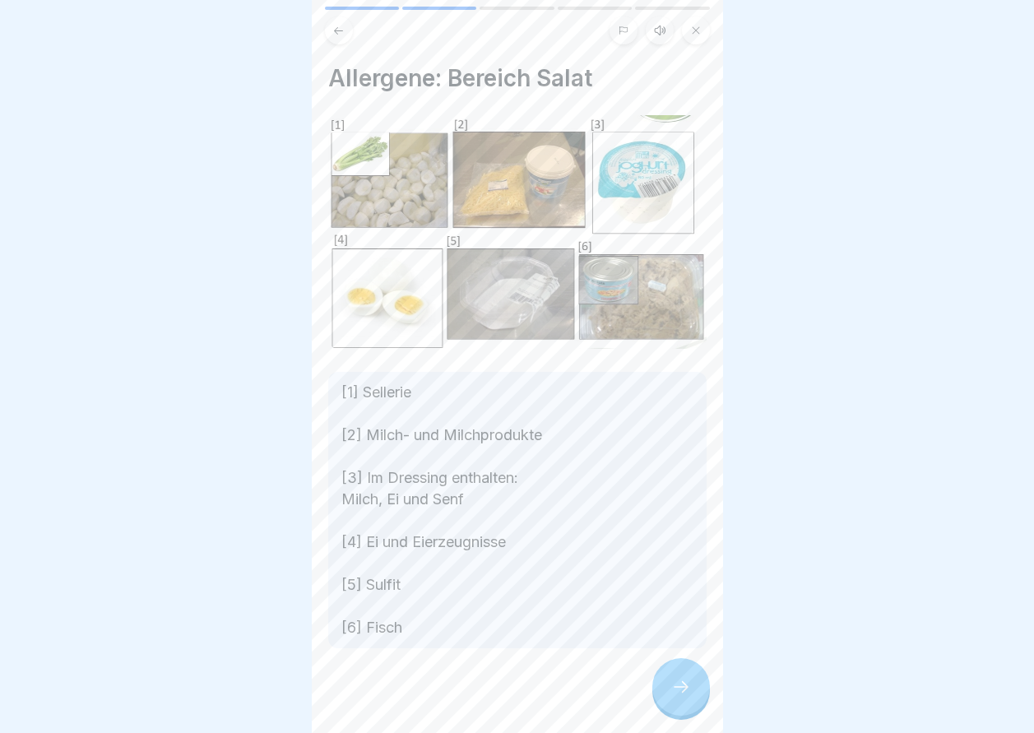
click at [678, 697] on icon at bounding box center [681, 687] width 20 height 20
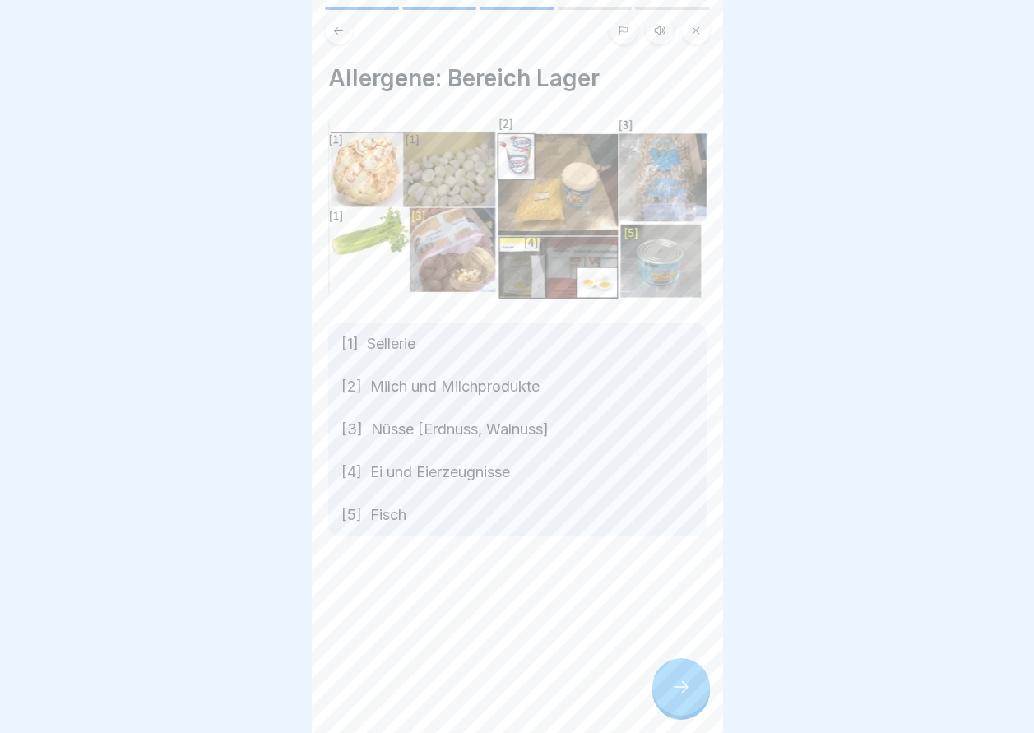
click at [678, 697] on icon at bounding box center [681, 687] width 20 height 20
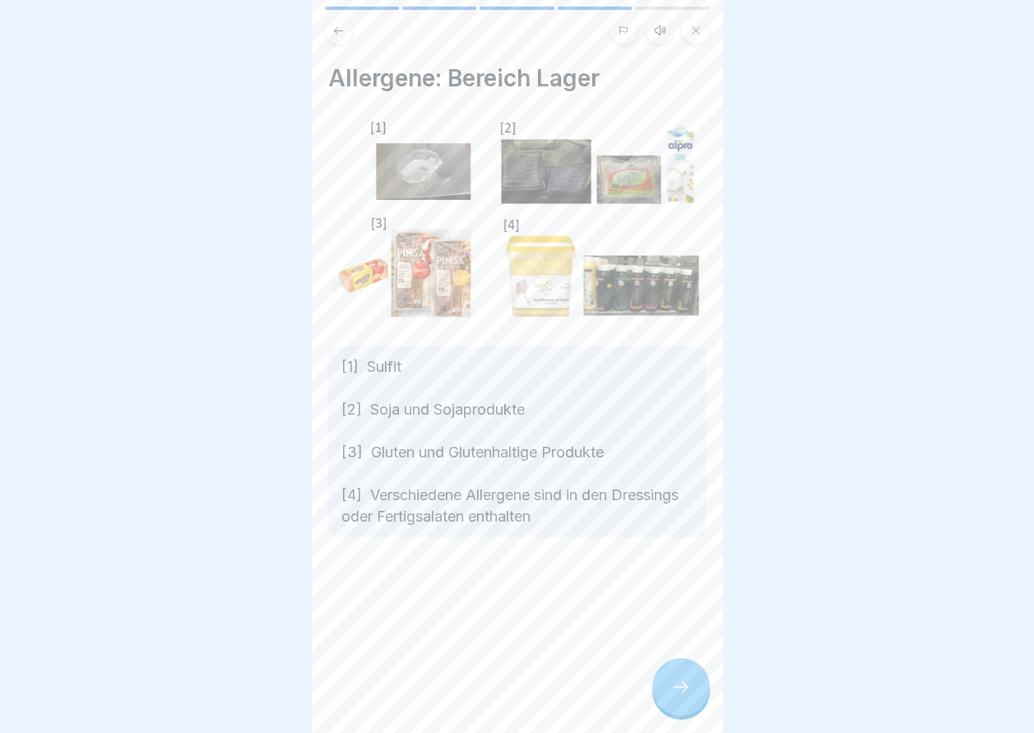
click at [674, 697] on icon at bounding box center [681, 687] width 20 height 20
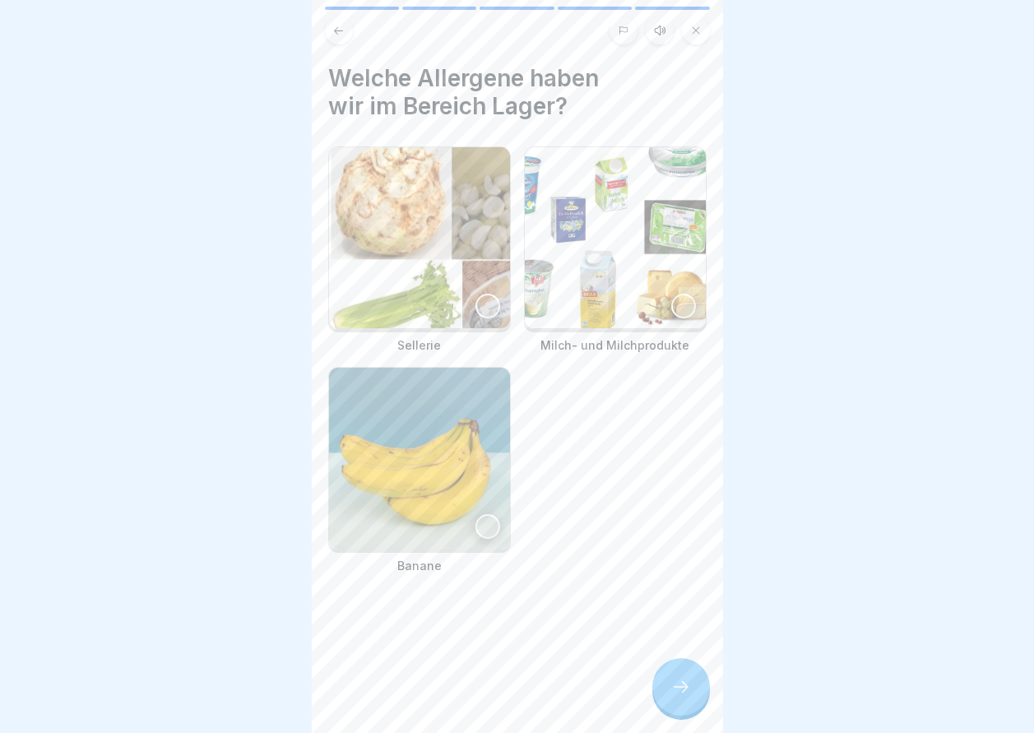
click at [406, 262] on img at bounding box center [419, 237] width 181 height 181
click at [623, 294] on img at bounding box center [615, 237] width 181 height 181
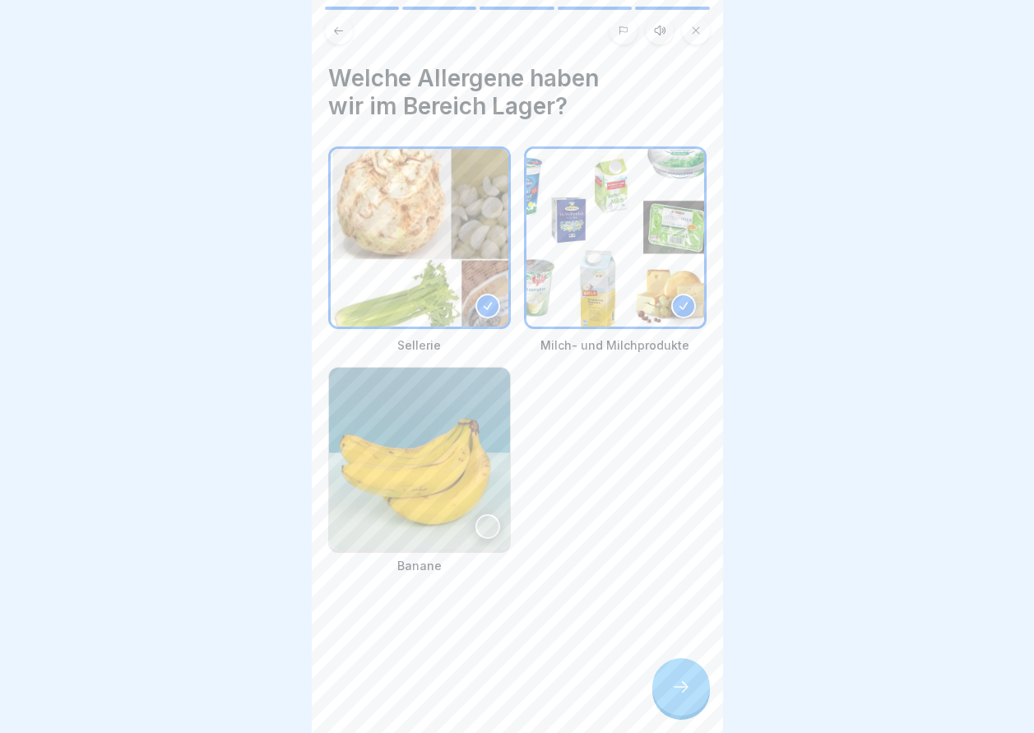
click at [702, 700] on div at bounding box center [681, 687] width 58 height 58
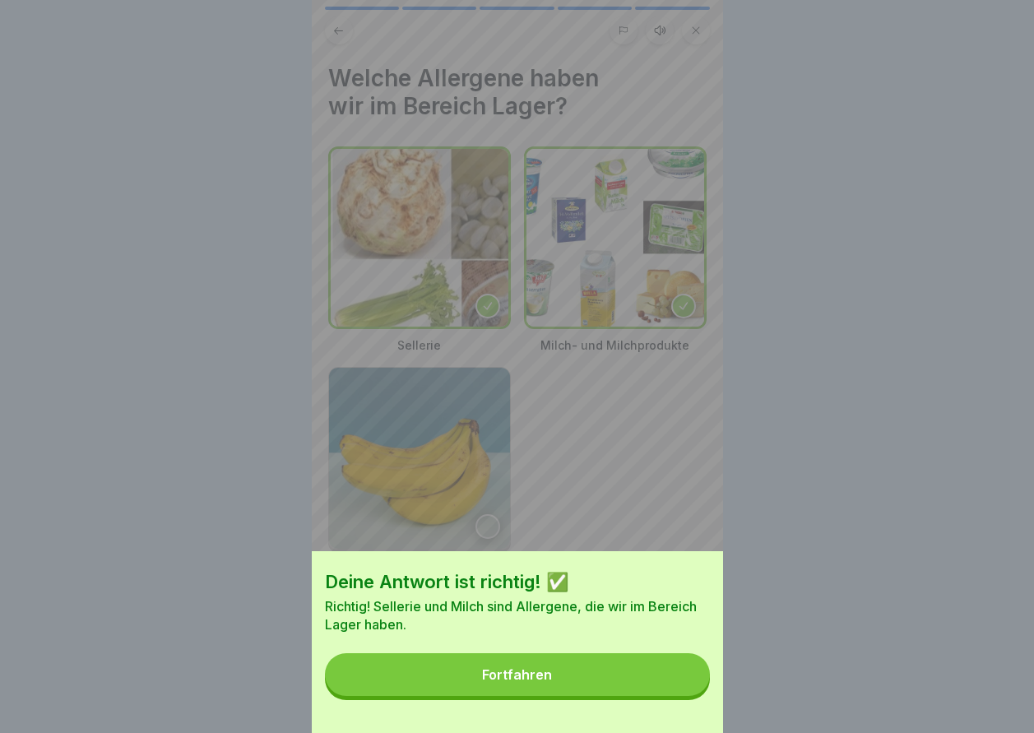
click at [702, 696] on button "Fortfahren" at bounding box center [517, 674] width 385 height 43
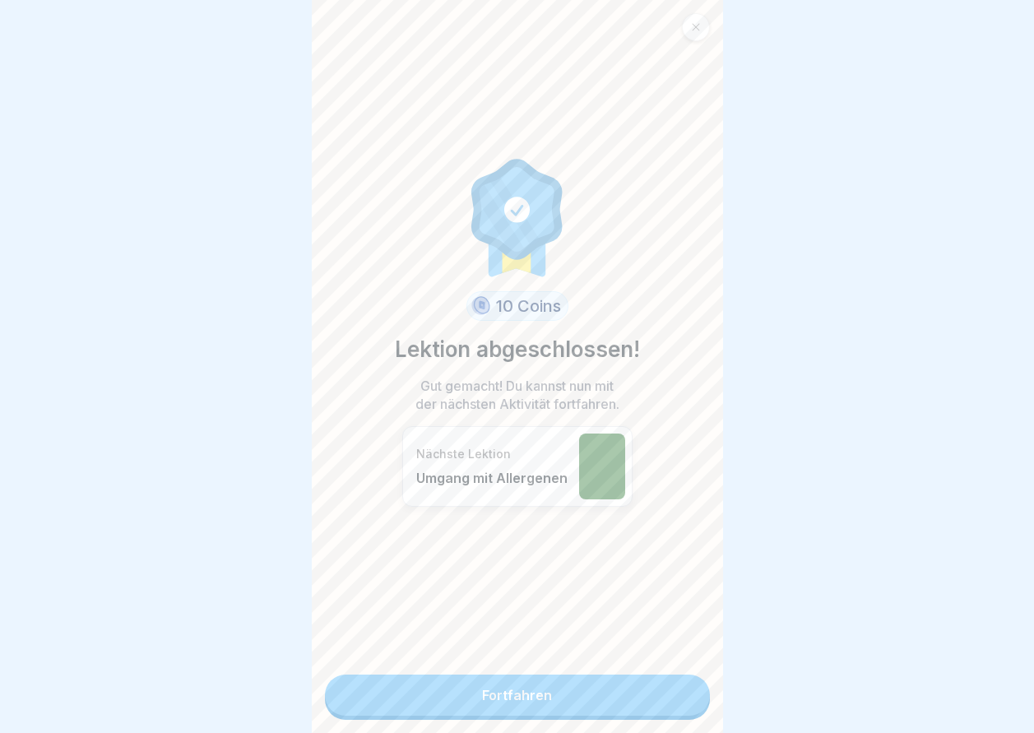
click at [702, 700] on div "10 Coins Lektion abgeschlossen! Gut gemacht! Du kannst nun mit der nächsten Akt…" at bounding box center [517, 366] width 411 height 733
click at [684, 698] on link "Fortfahren" at bounding box center [517, 695] width 385 height 41
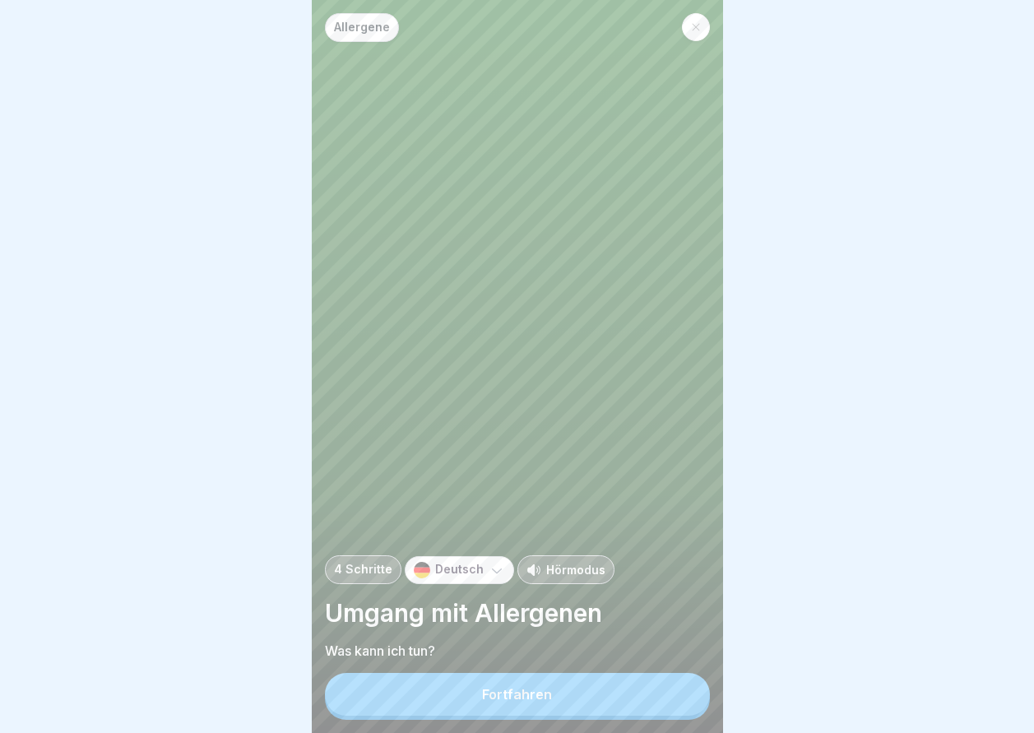
click at [684, 698] on button "Fortfahren" at bounding box center [517, 694] width 385 height 43
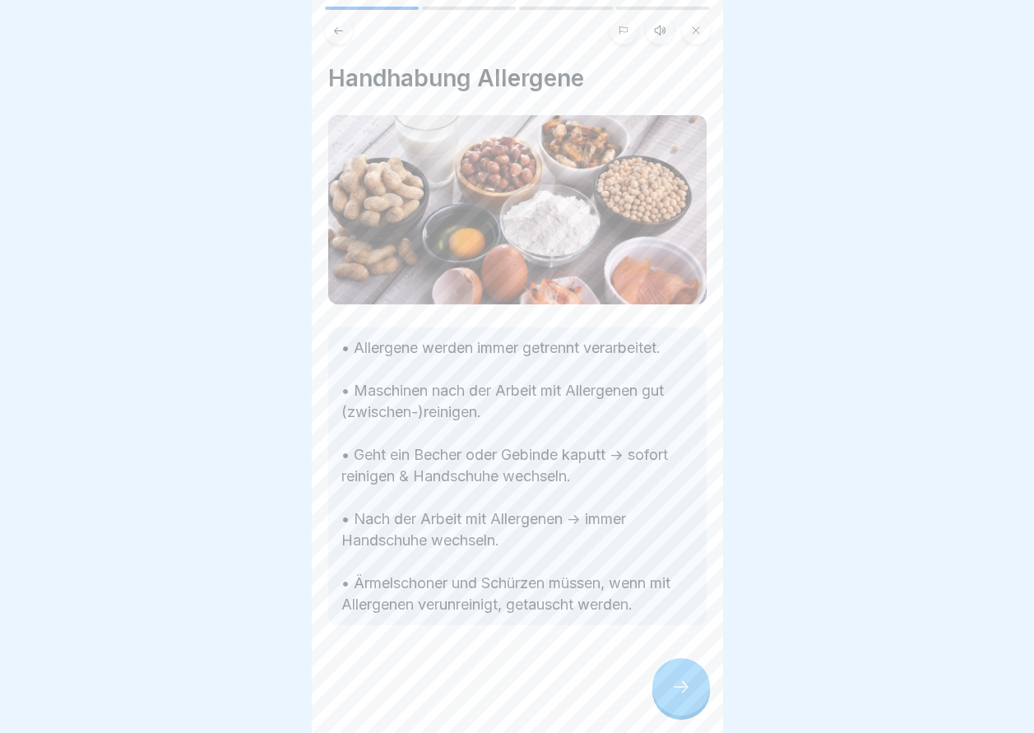
click at [684, 697] on icon at bounding box center [681, 687] width 20 height 20
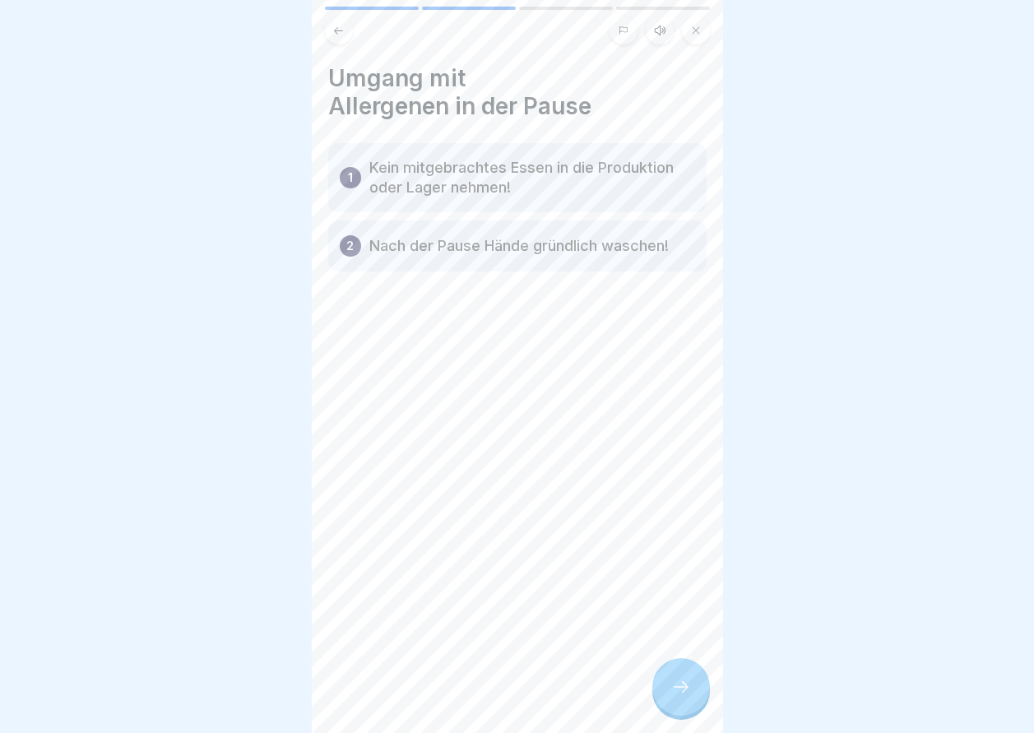
click at [671, 692] on icon at bounding box center [681, 687] width 20 height 20
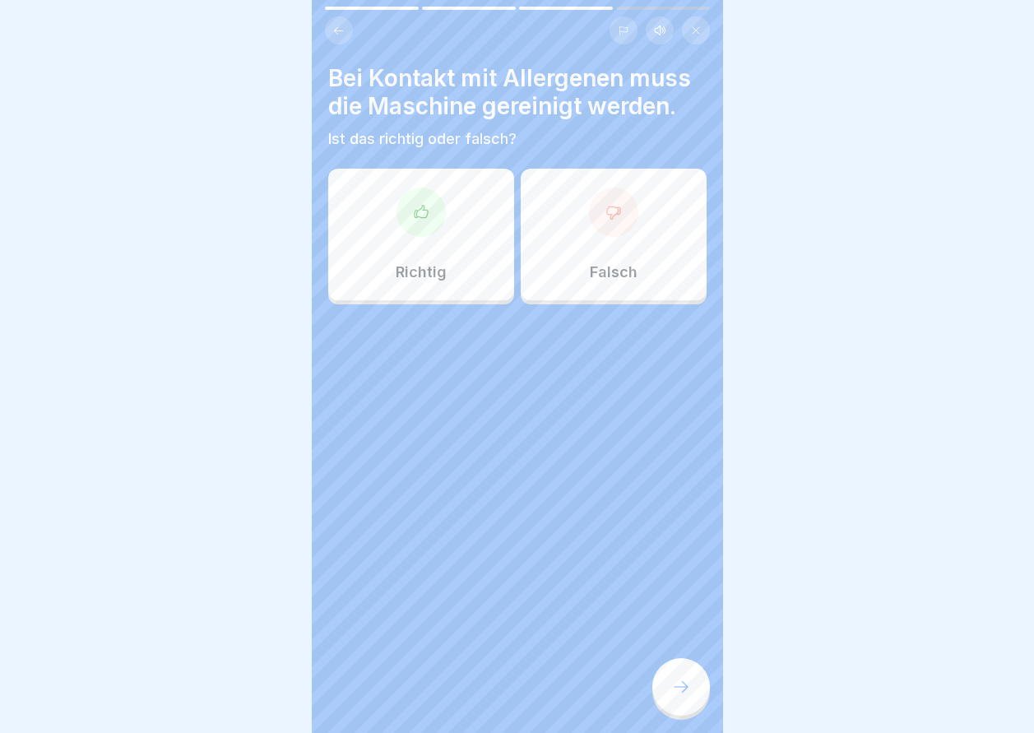
click at [414, 267] on p "Richtig" at bounding box center [421, 272] width 51 height 18
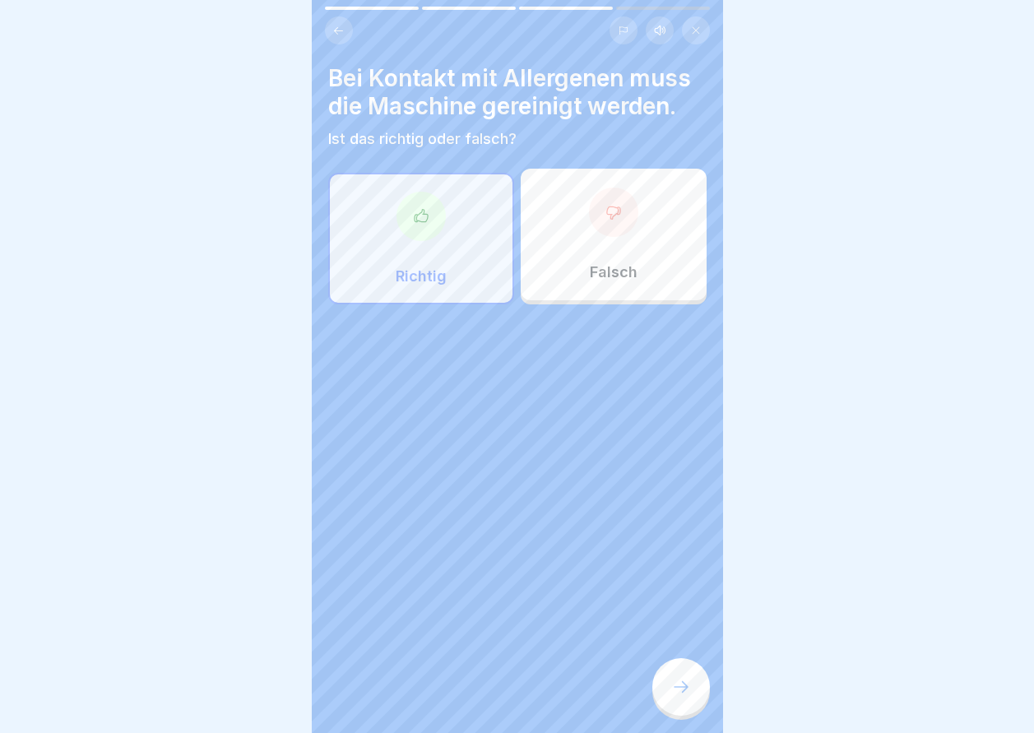
click at [701, 705] on div at bounding box center [681, 687] width 58 height 58
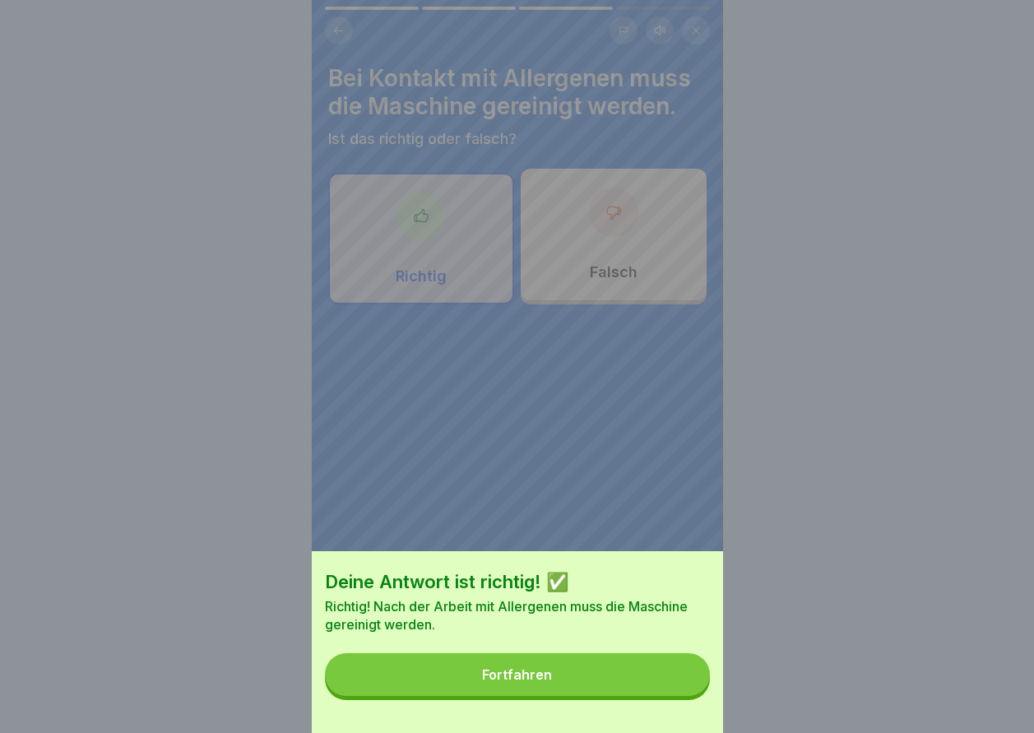
click at [701, 696] on button "Fortfahren" at bounding box center [517, 674] width 385 height 43
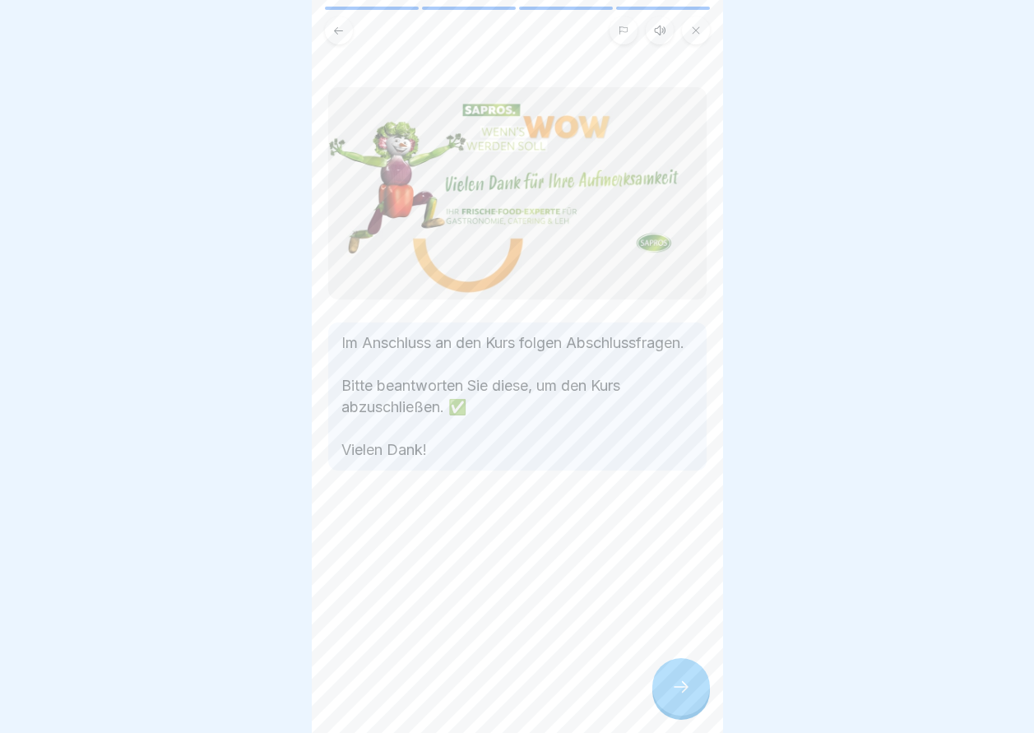
click at [696, 700] on div at bounding box center [681, 687] width 58 height 58
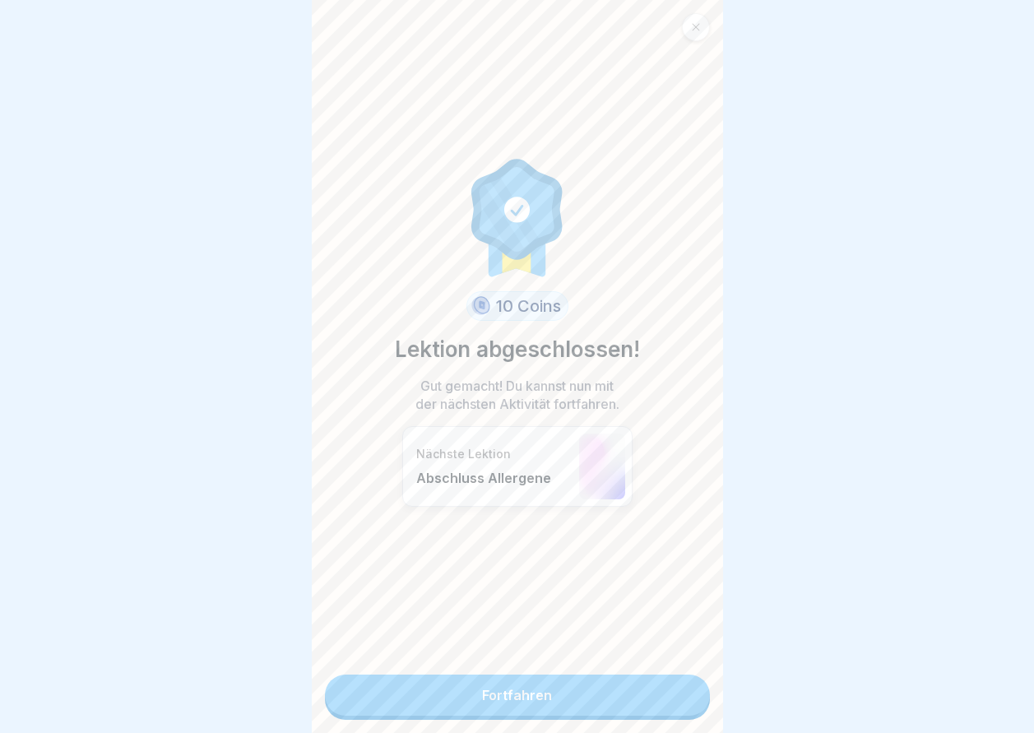
click at [696, 700] on link "Fortfahren" at bounding box center [517, 695] width 385 height 41
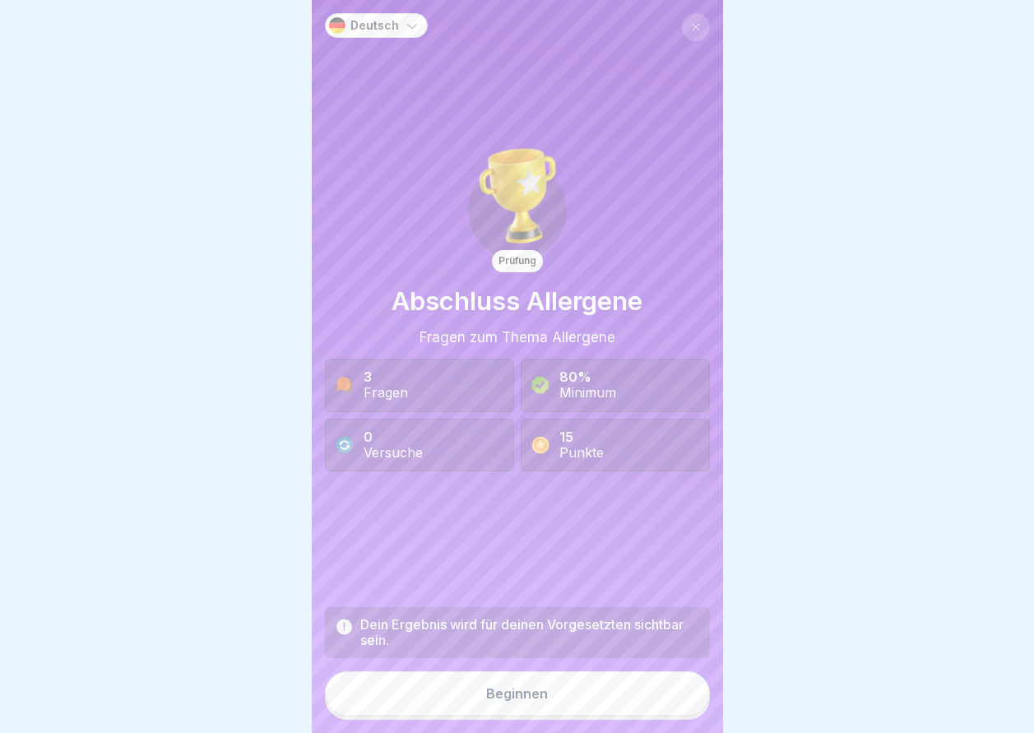
click at [607, 707] on button "Beginnen" at bounding box center [517, 693] width 385 height 44
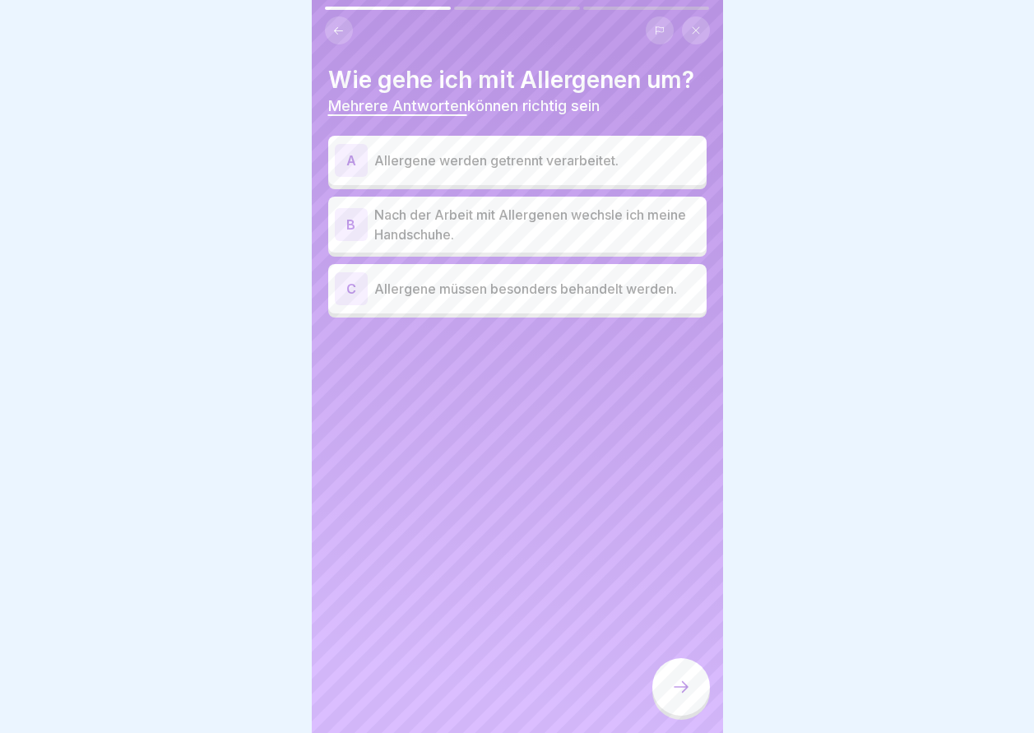
click at [497, 149] on div "A Allergene werden getrennt verarbeitet." at bounding box center [517, 160] width 365 height 33
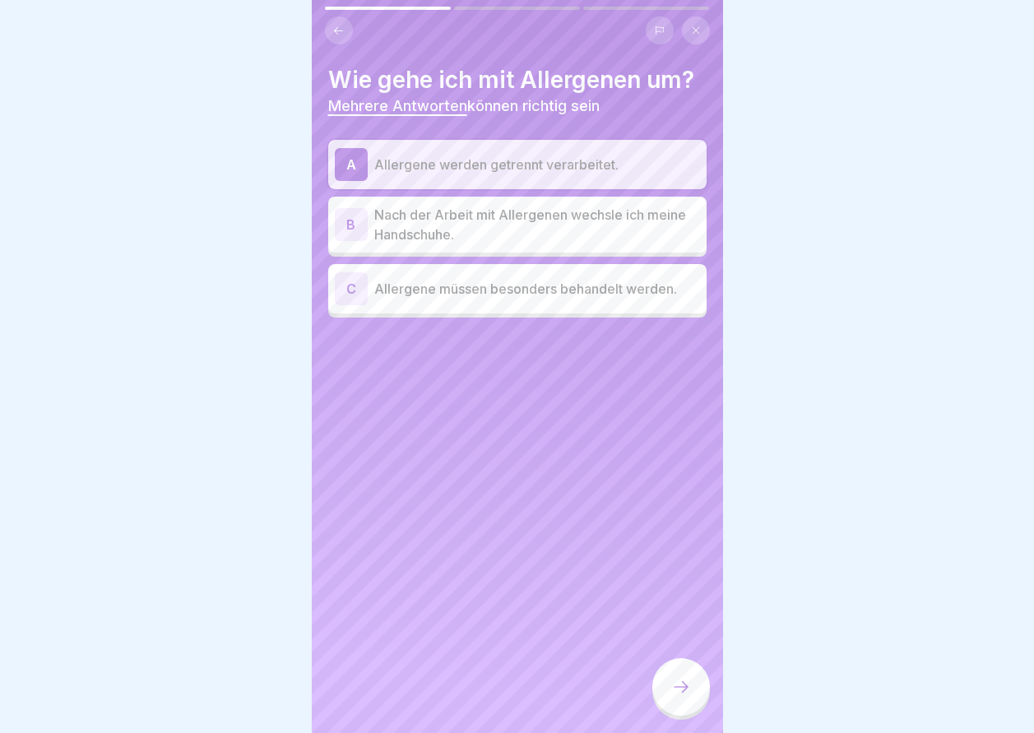
click at [508, 220] on p "Nach der Arbeit mit Allergenen wechsle ich meine Handschuhe." at bounding box center [537, 224] width 326 height 39
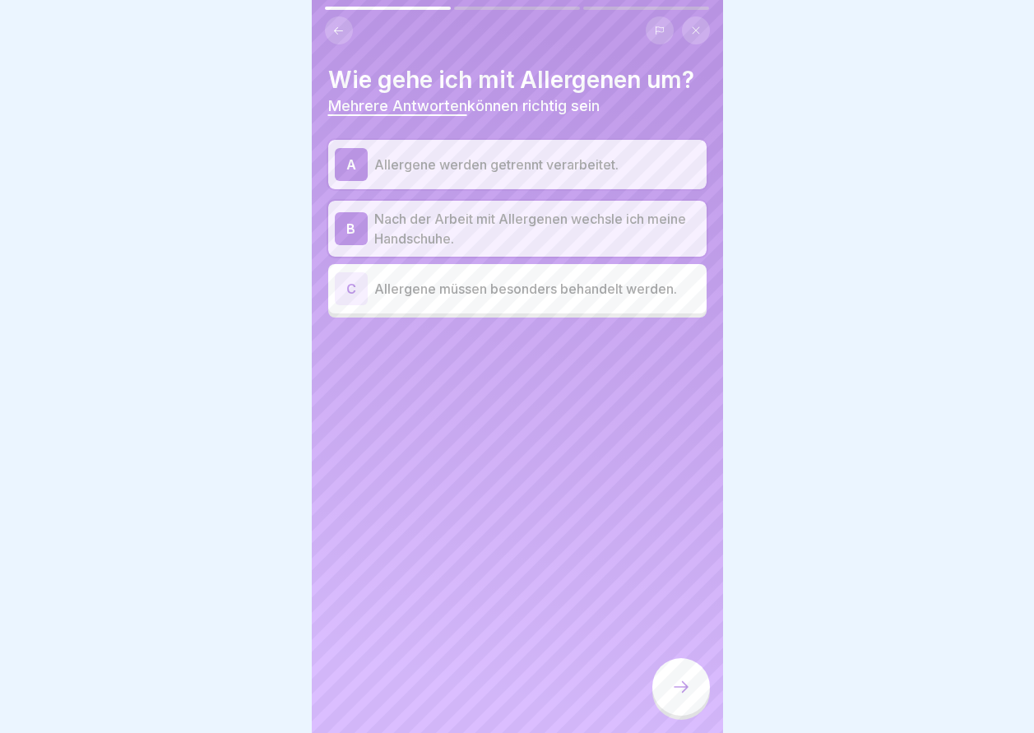
click at [533, 295] on p "Allergene müssen besonders behandelt werden." at bounding box center [537, 289] width 326 height 20
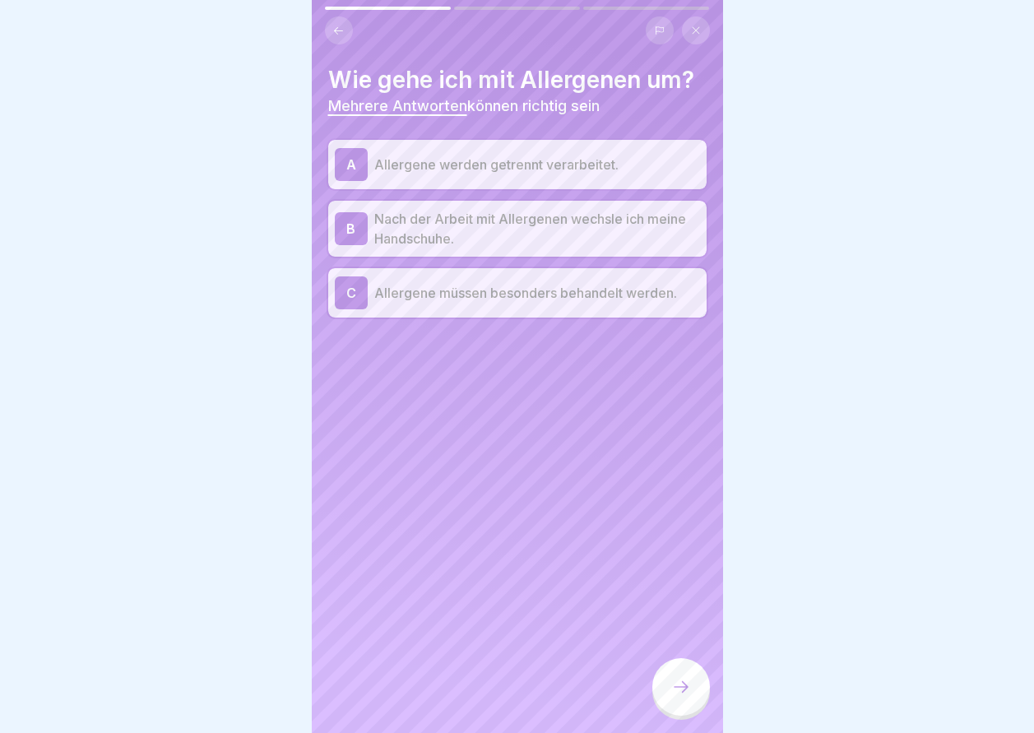
click at [682, 697] on icon at bounding box center [681, 687] width 20 height 20
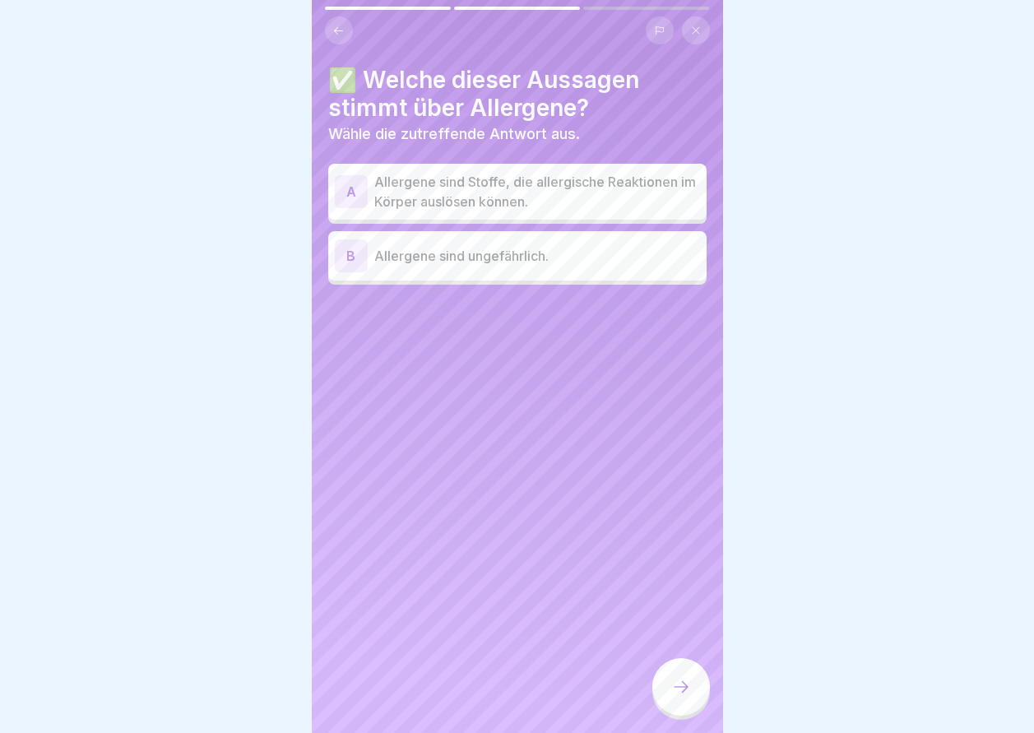
click at [483, 189] on p "Allergene sind Stoffe, die allergische Reaktionen im Körper auslösen können." at bounding box center [537, 191] width 326 height 39
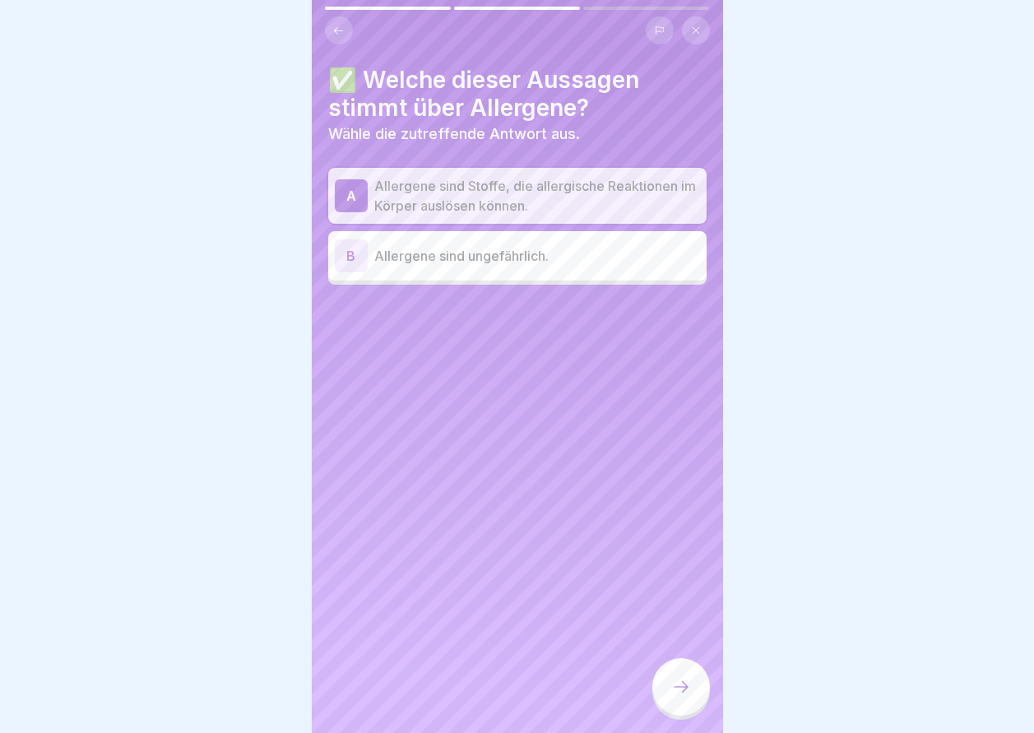
click at [682, 669] on div "✅ Welche dieser Aussagen stimmt über Allergene? Wähle die zutreffende Antwort a…" at bounding box center [517, 366] width 411 height 733
click at [684, 697] on icon at bounding box center [681, 687] width 20 height 20
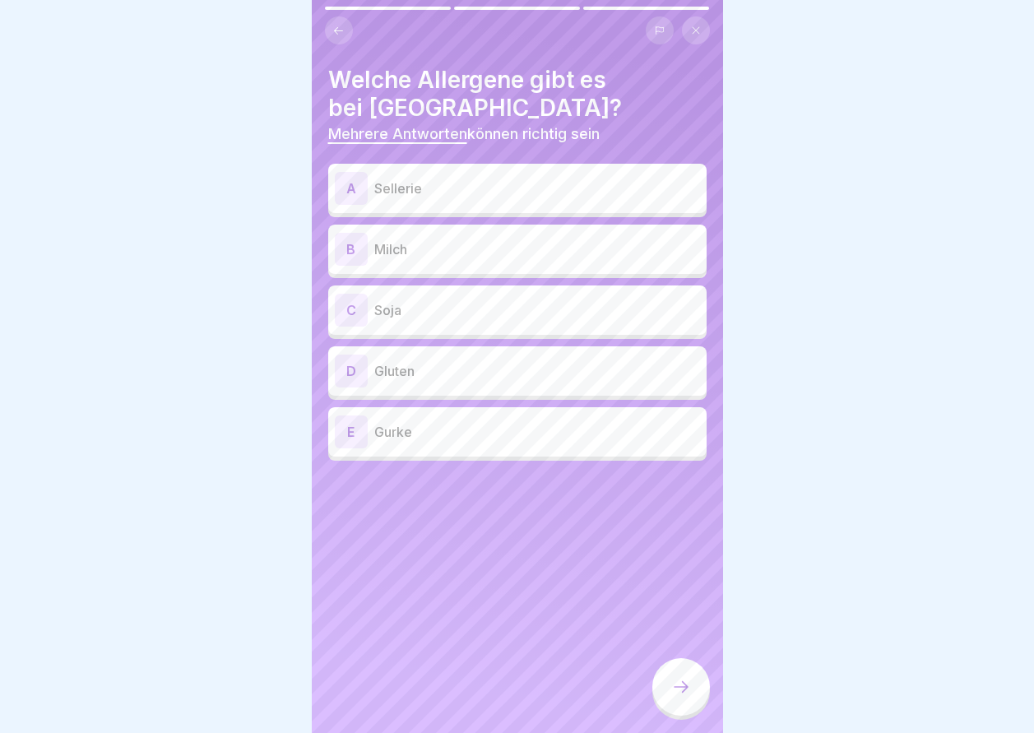
click at [449, 182] on p "Sellerie" at bounding box center [537, 189] width 326 height 20
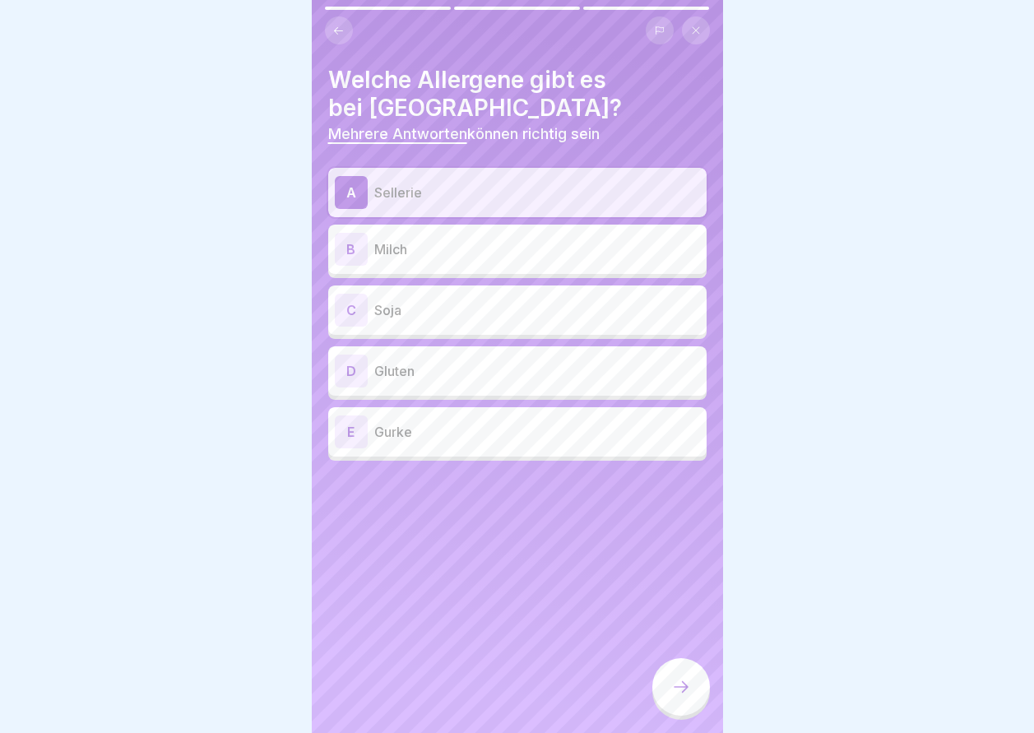
click at [452, 255] on p "Milch" at bounding box center [537, 249] width 326 height 20
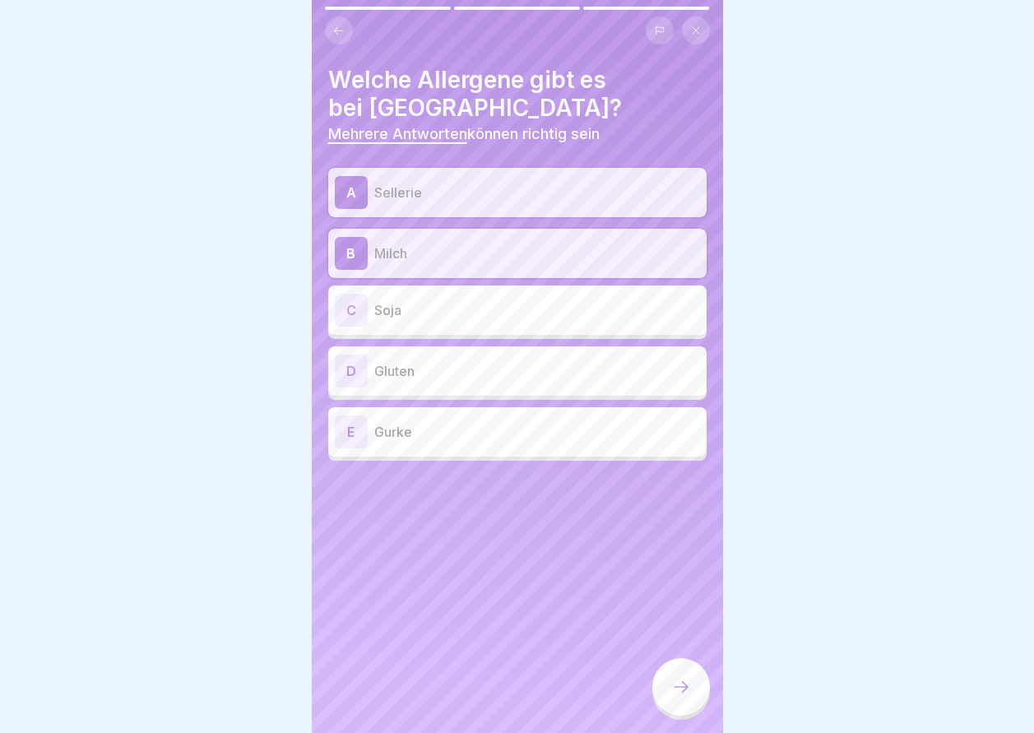
click at [456, 313] on p "Soja" at bounding box center [537, 310] width 326 height 20
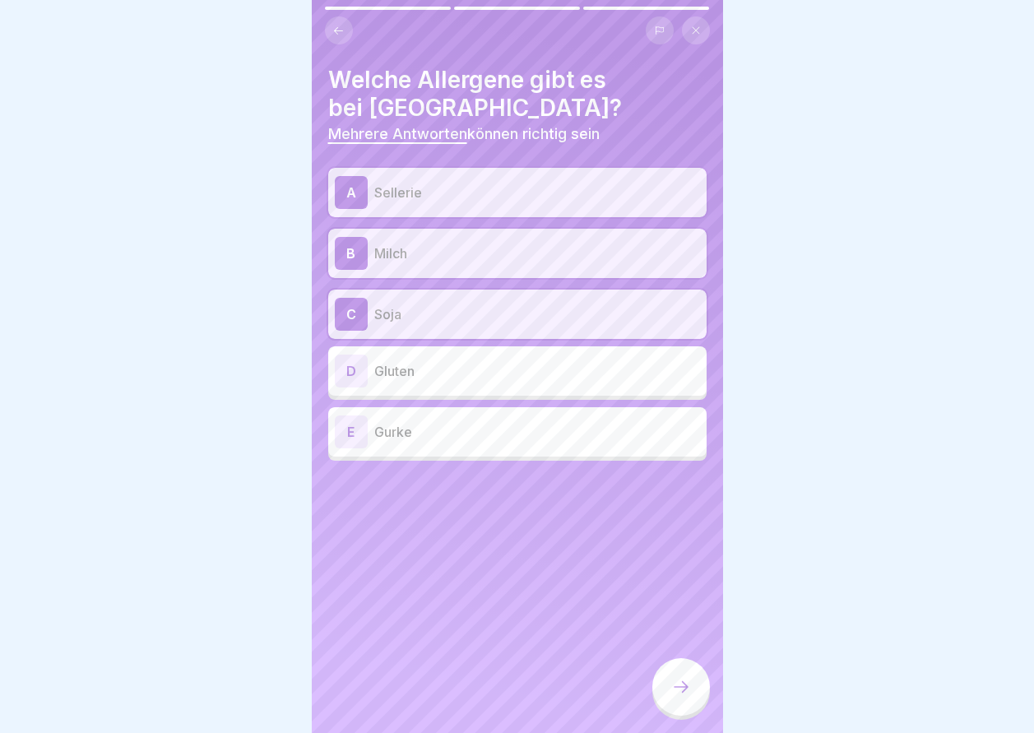
click at [457, 364] on p "Gluten" at bounding box center [537, 371] width 326 height 20
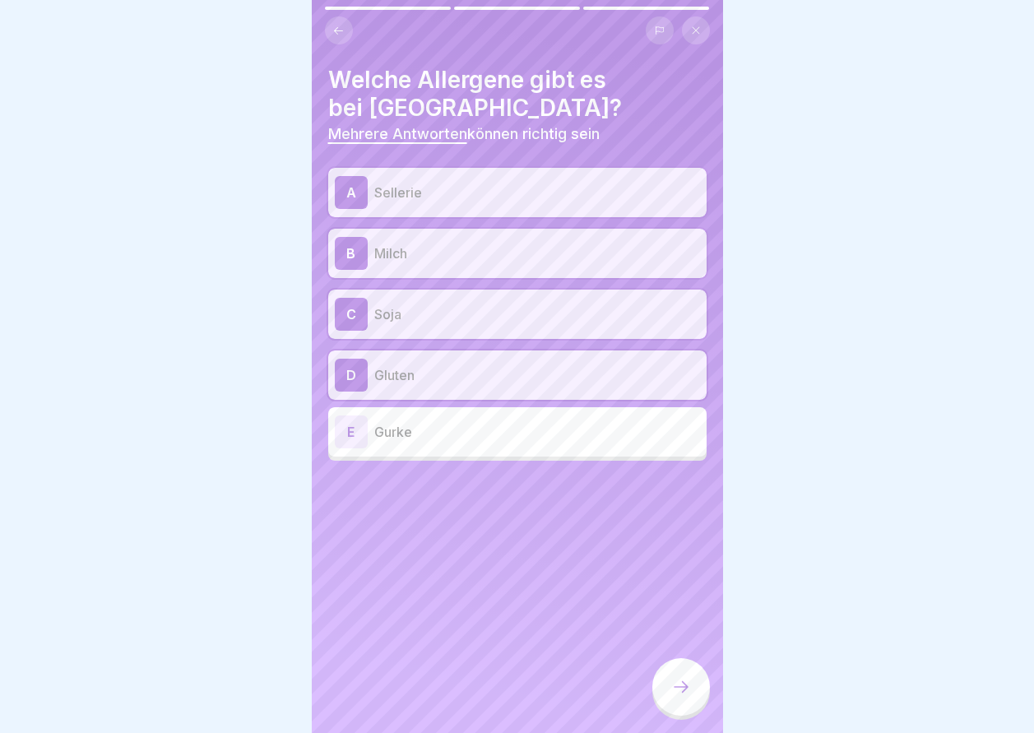
click at [679, 686] on div at bounding box center [681, 687] width 58 height 58
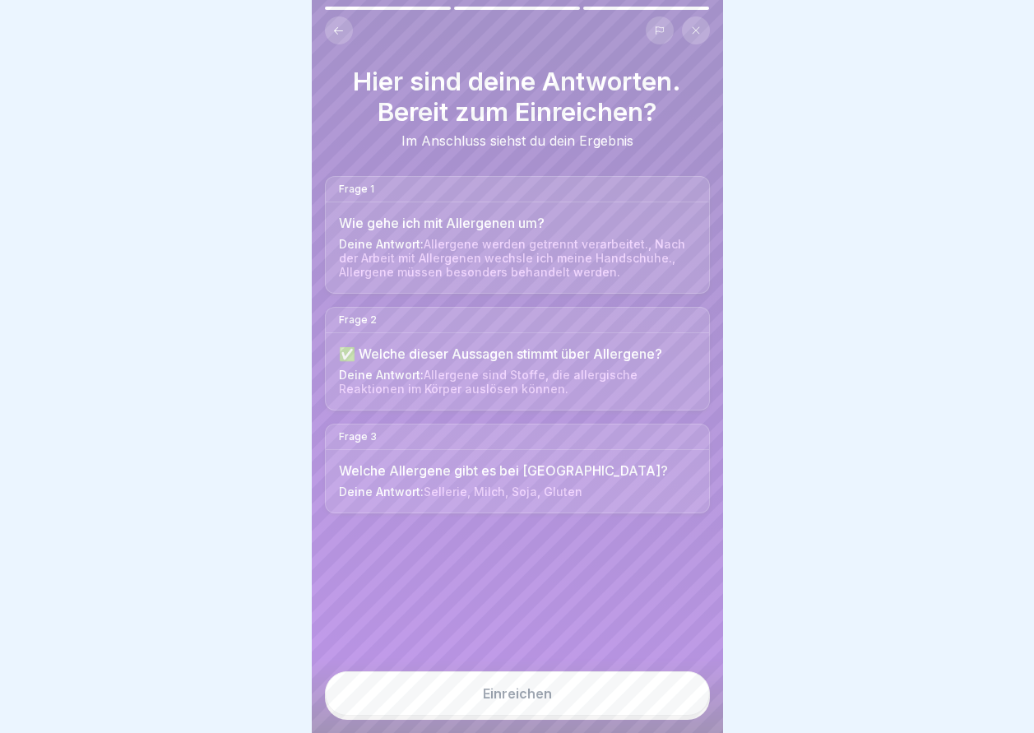
click at [659, 702] on button "Einreichen" at bounding box center [517, 693] width 385 height 44
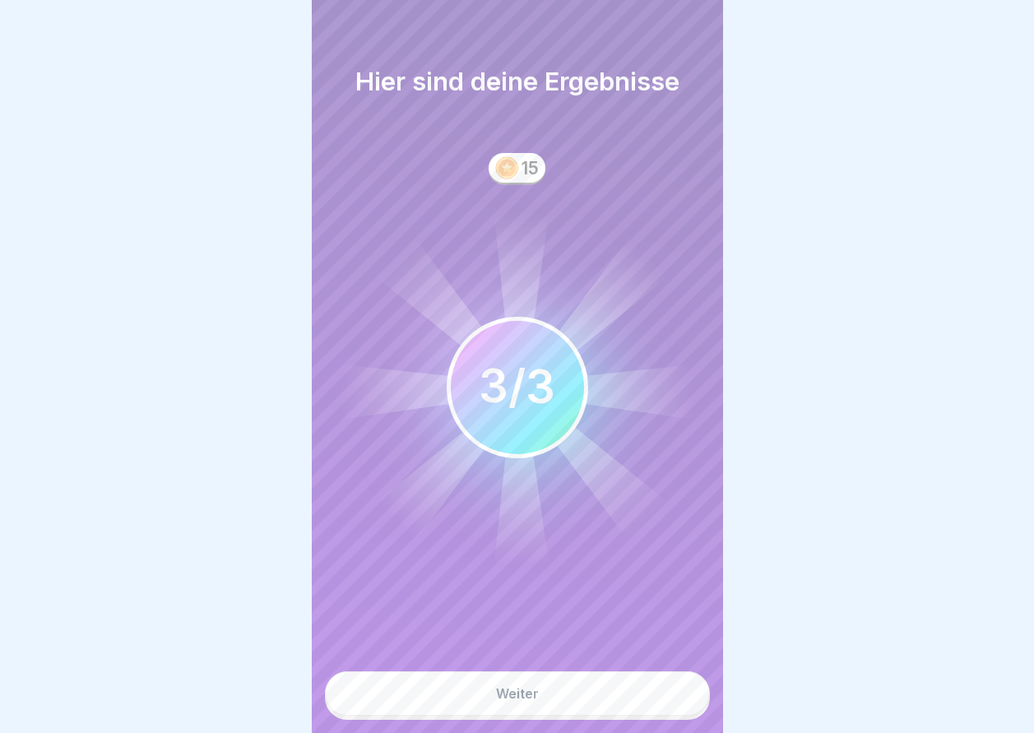
click at [659, 703] on button "Weiter" at bounding box center [517, 693] width 385 height 44
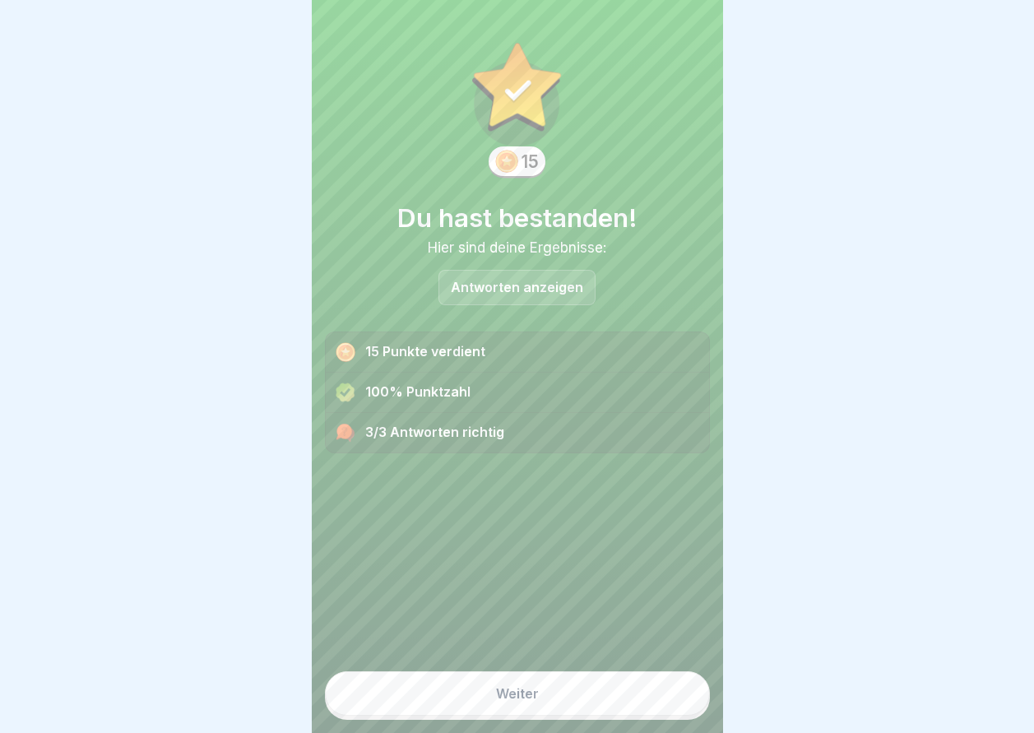
click at [659, 703] on button "Weiter" at bounding box center [517, 693] width 385 height 44
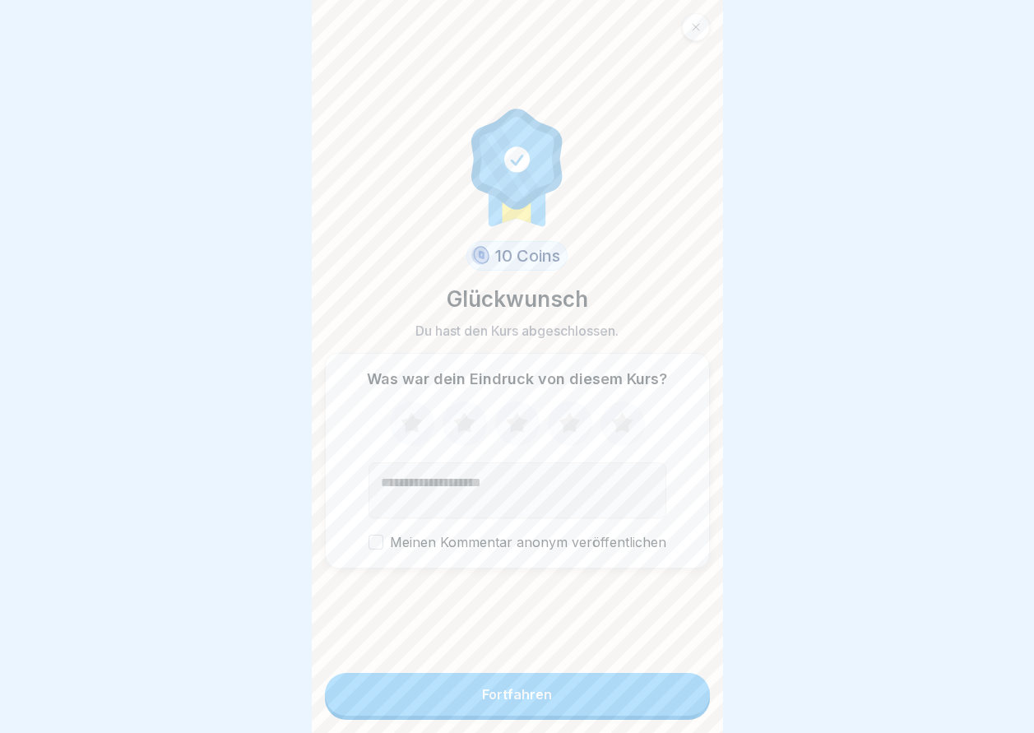
click at [659, 703] on button "Fortfahren" at bounding box center [517, 694] width 385 height 43
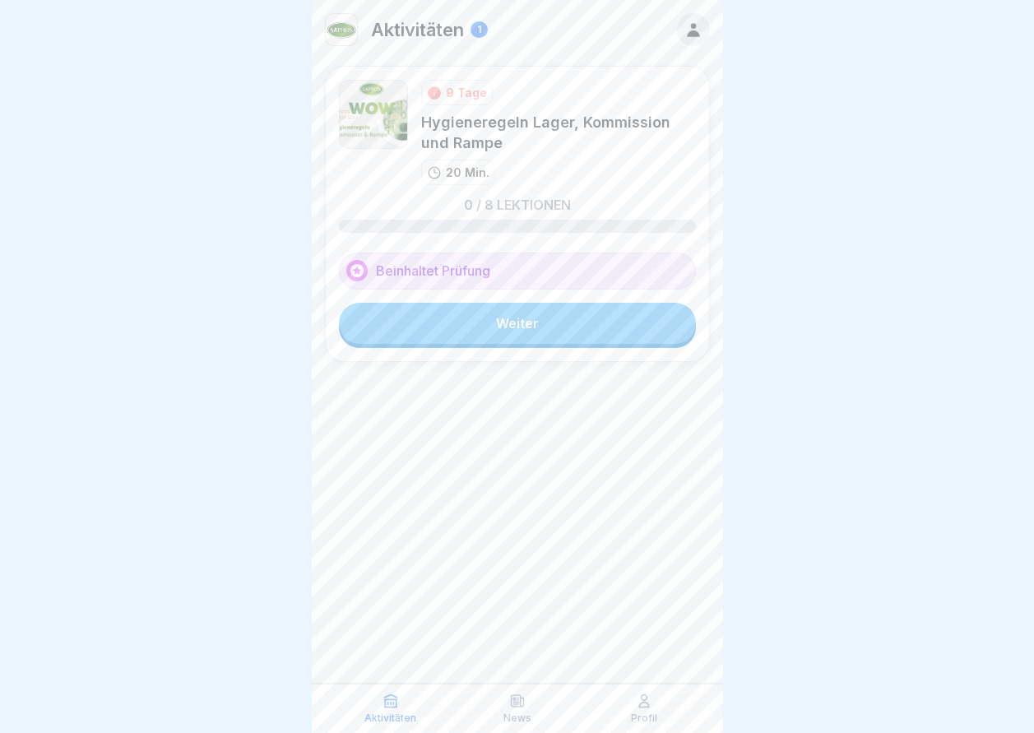
click at [490, 323] on link "Weiter" at bounding box center [517, 323] width 357 height 41
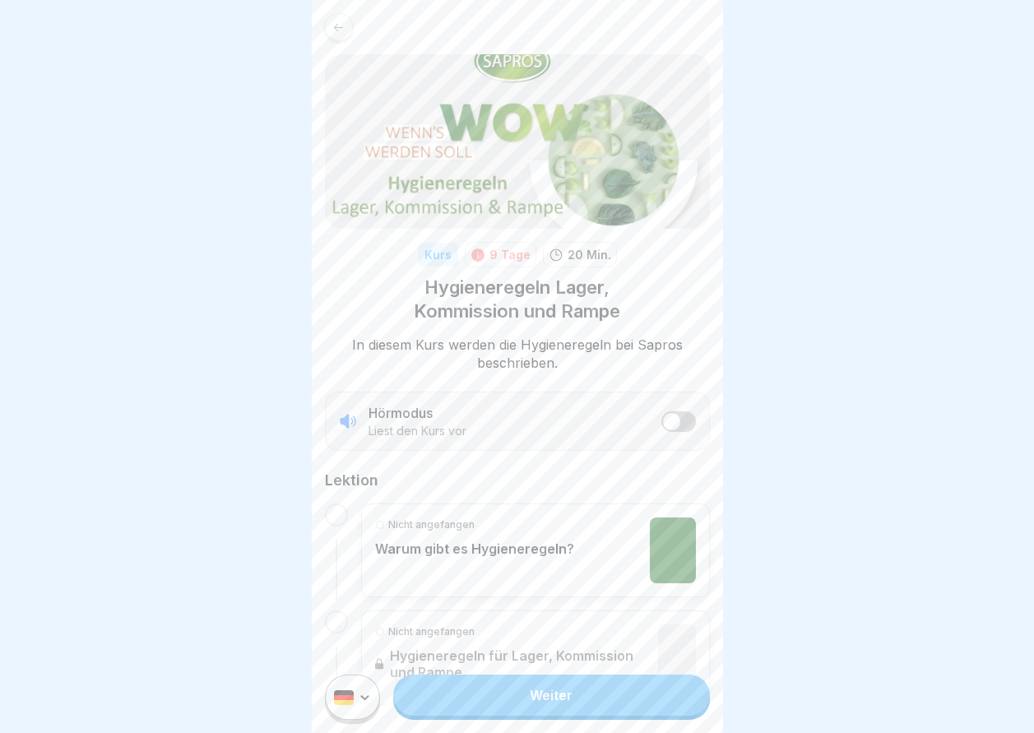
click at [478, 695] on link "Weiter" at bounding box center [551, 695] width 316 height 41
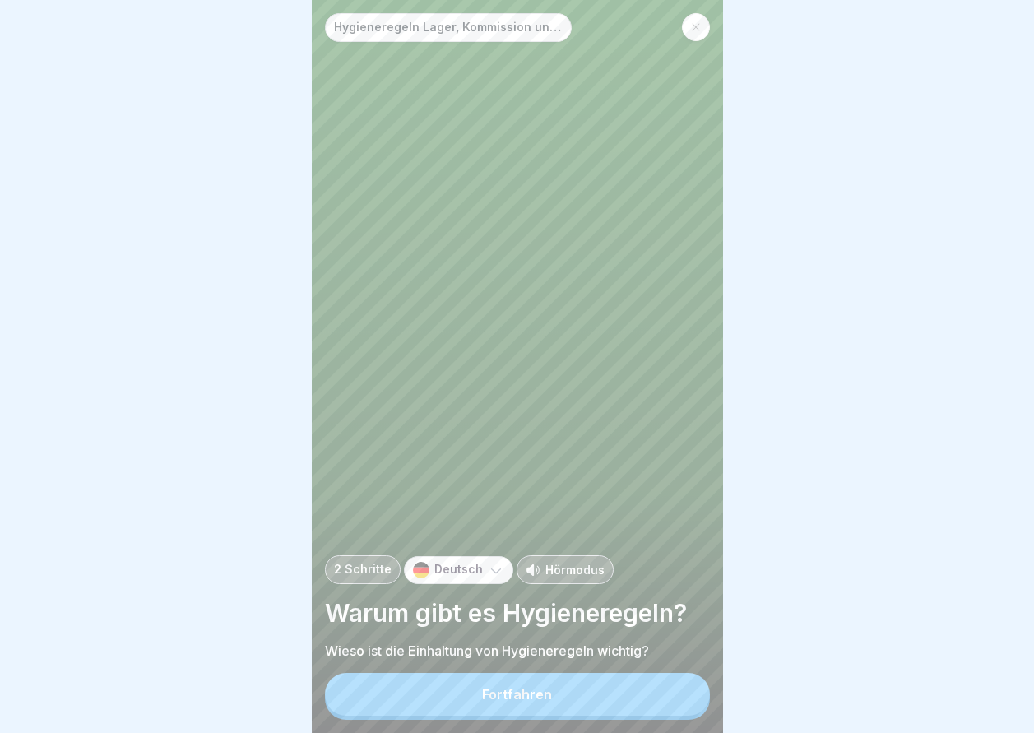
click at [497, 702] on div "Fortfahren" at bounding box center [517, 694] width 70 height 15
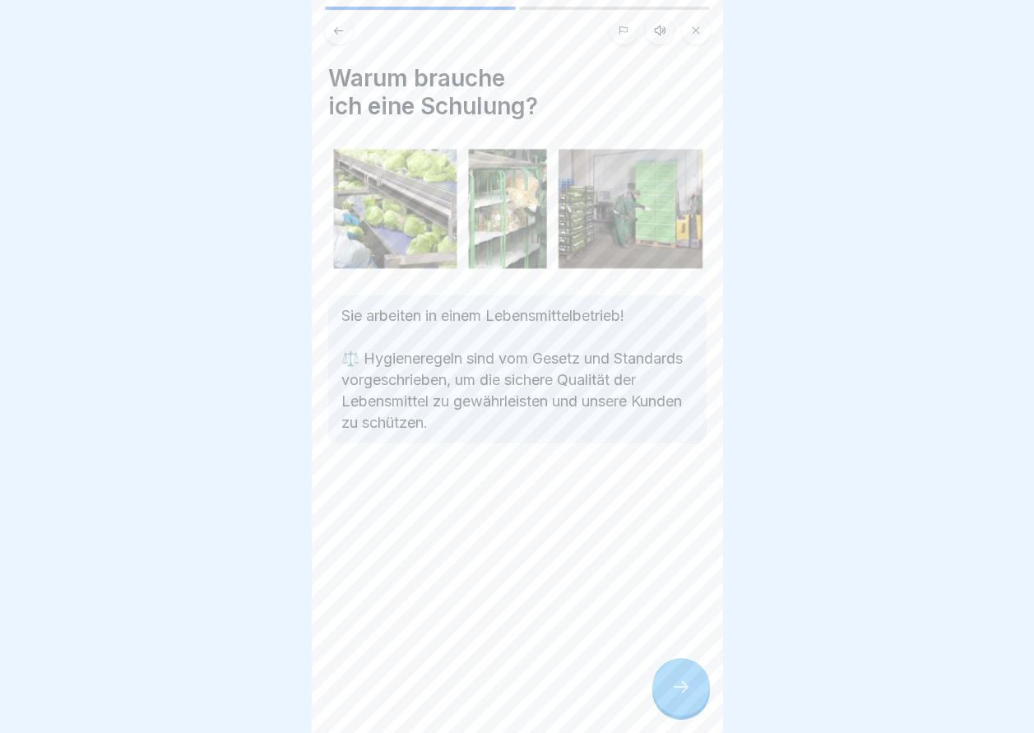
click at [677, 697] on icon at bounding box center [681, 687] width 20 height 20
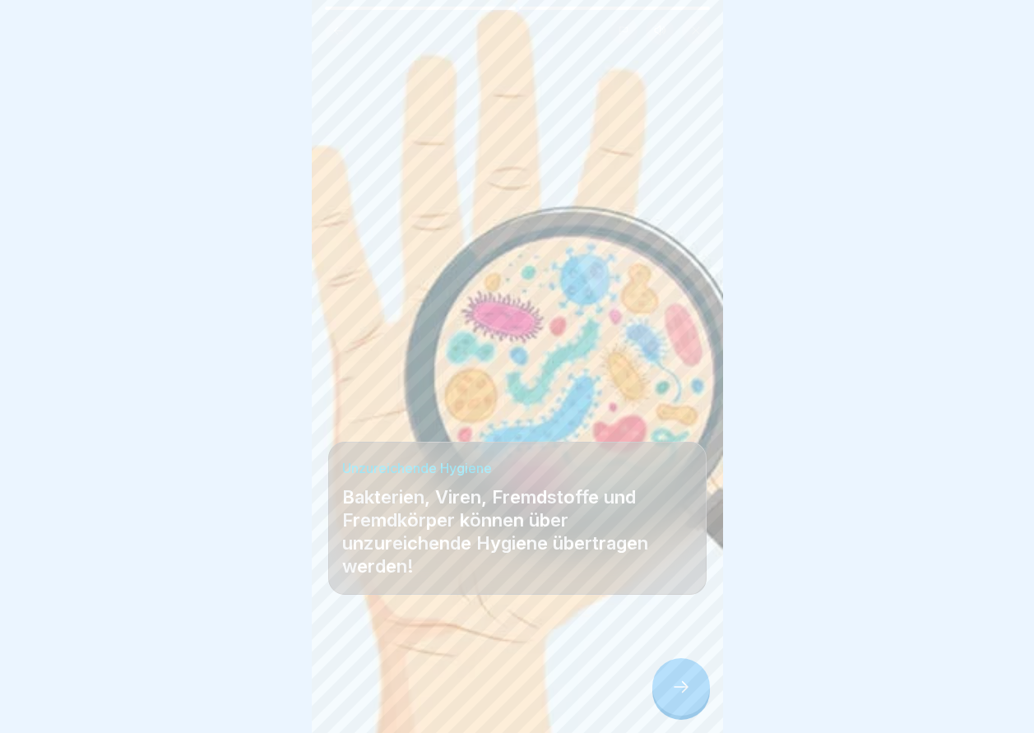
click at [677, 697] on icon at bounding box center [681, 687] width 20 height 20
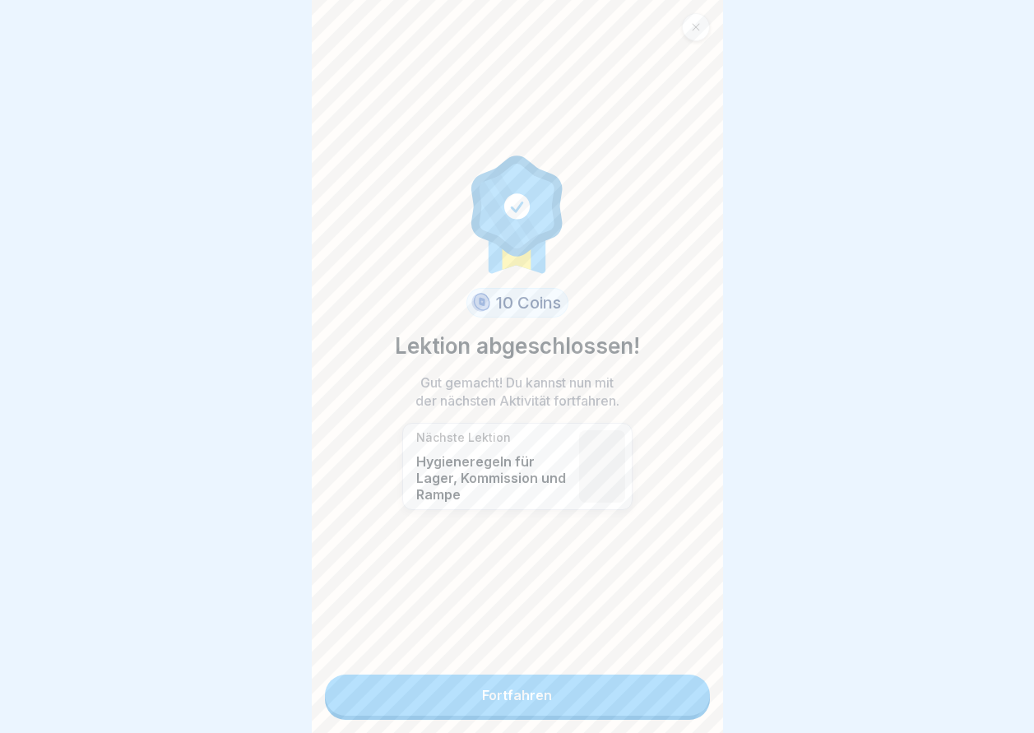
click at [589, 708] on link "Fortfahren" at bounding box center [517, 695] width 385 height 41
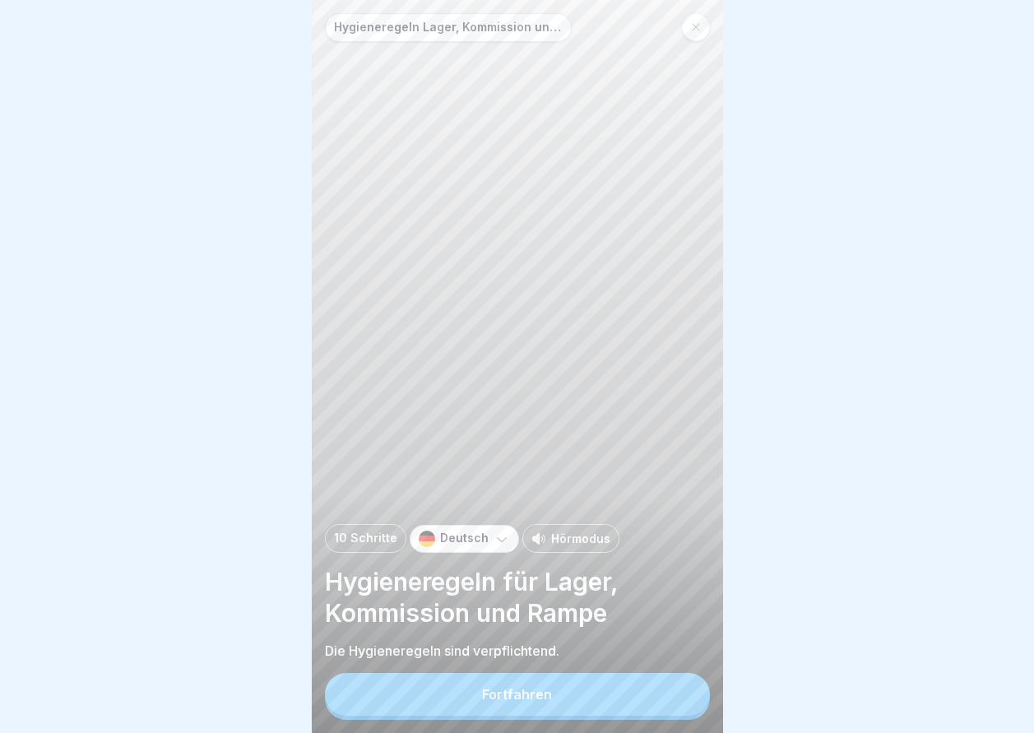
click at [589, 708] on button "Fortfahren" at bounding box center [517, 694] width 385 height 43
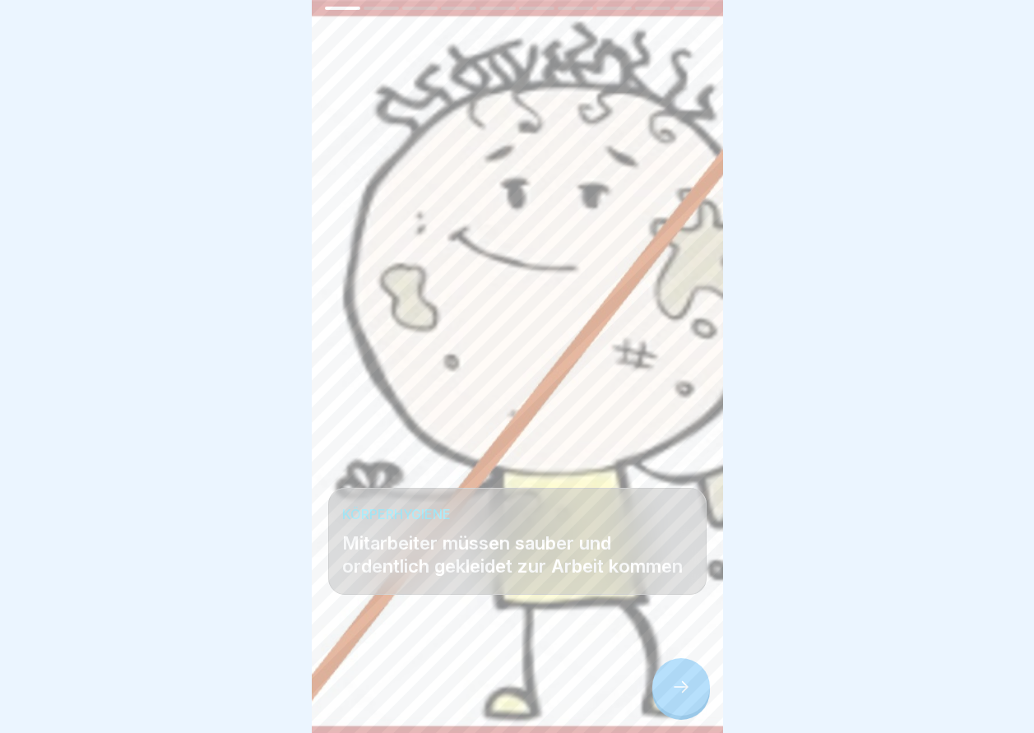
click at [698, 702] on div at bounding box center [681, 687] width 58 height 58
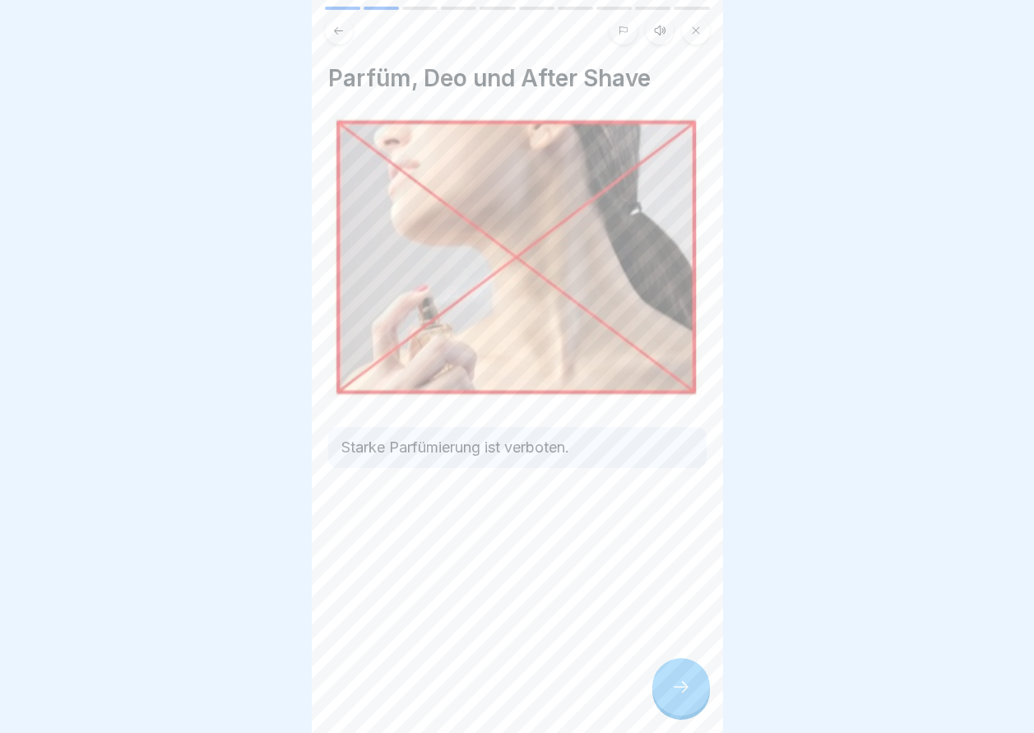
click at [698, 702] on div at bounding box center [681, 687] width 58 height 58
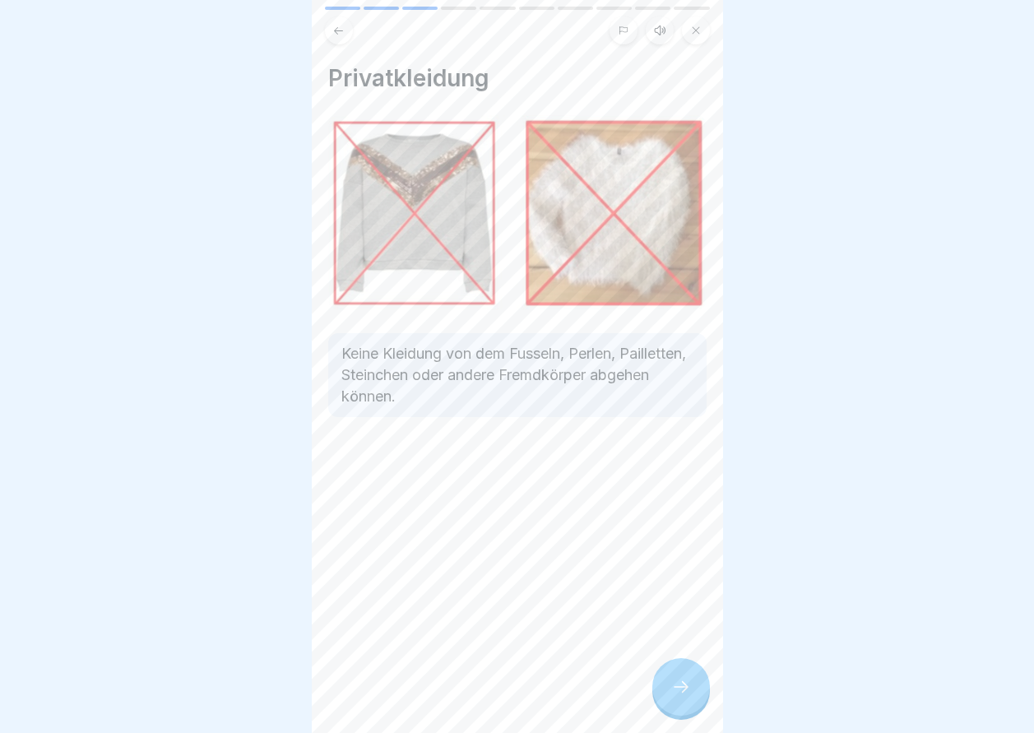
click at [698, 702] on div at bounding box center [681, 687] width 58 height 58
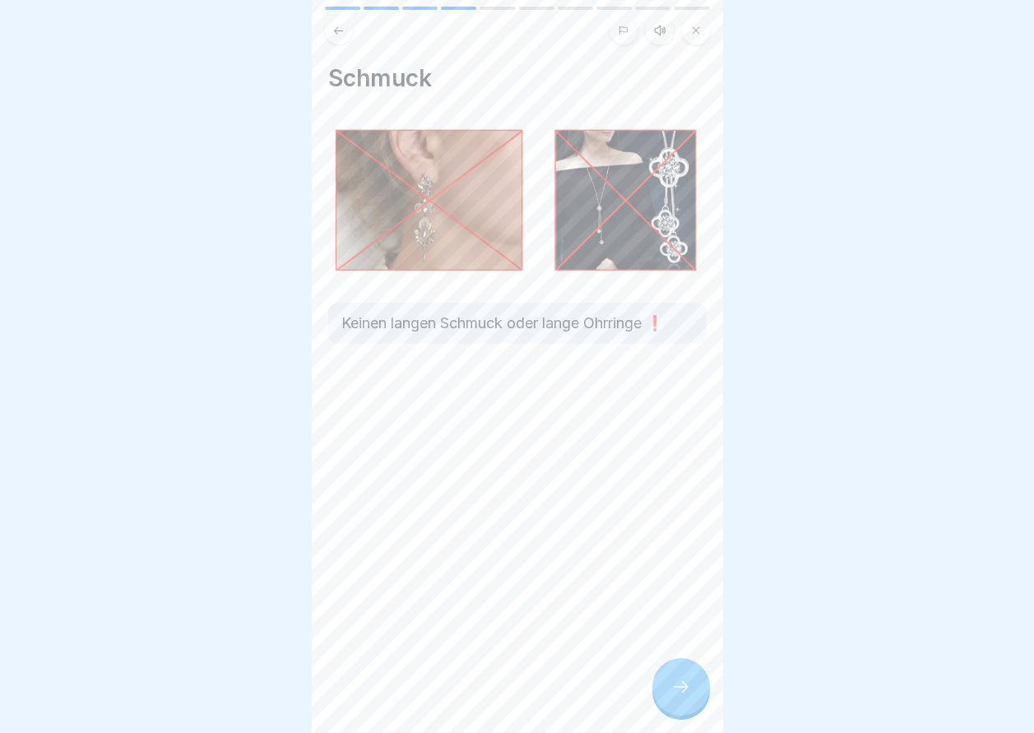
click at [698, 702] on div at bounding box center [681, 687] width 58 height 58
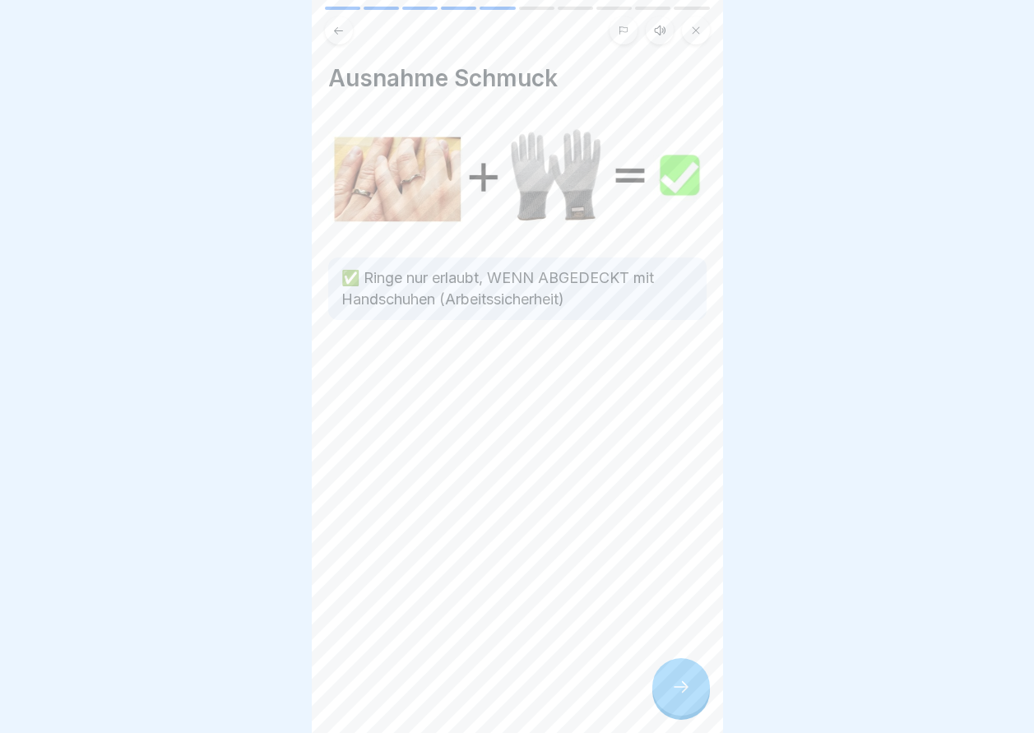
click at [606, 722] on div "Ausnahme Schmuck ✅ Ringe nur erlaubt, WENN ABGEDECKT mit Handschuhen (Arbeitssi…" at bounding box center [517, 366] width 411 height 733
click at [675, 689] on div at bounding box center [681, 687] width 58 height 58
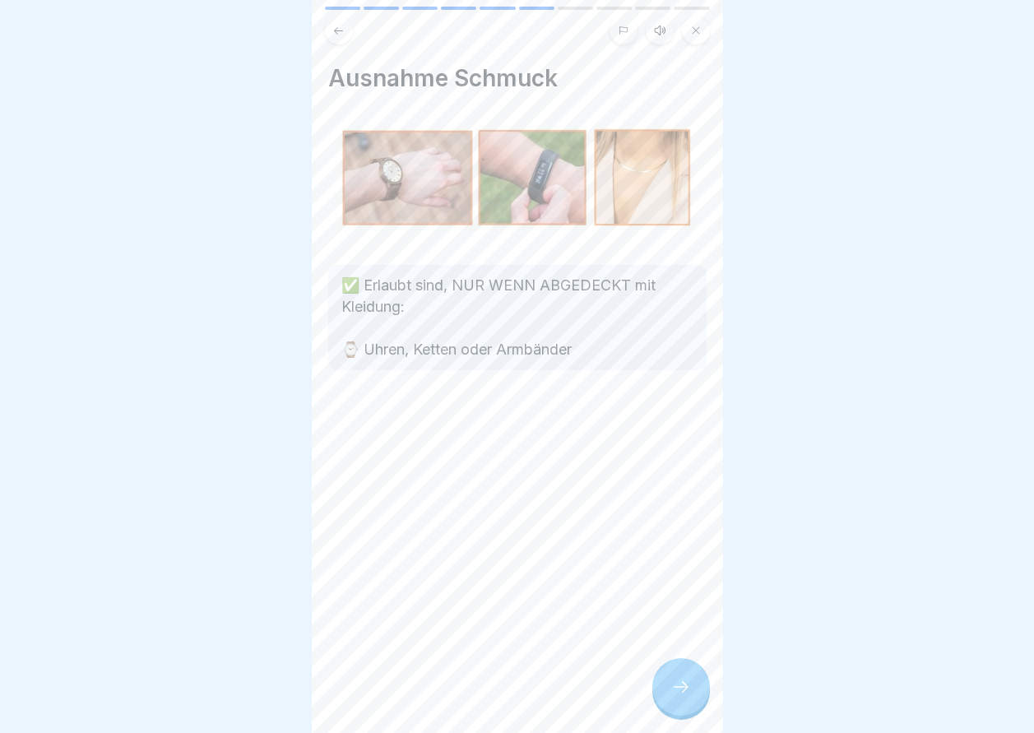
click at [664, 693] on div at bounding box center [681, 687] width 58 height 58
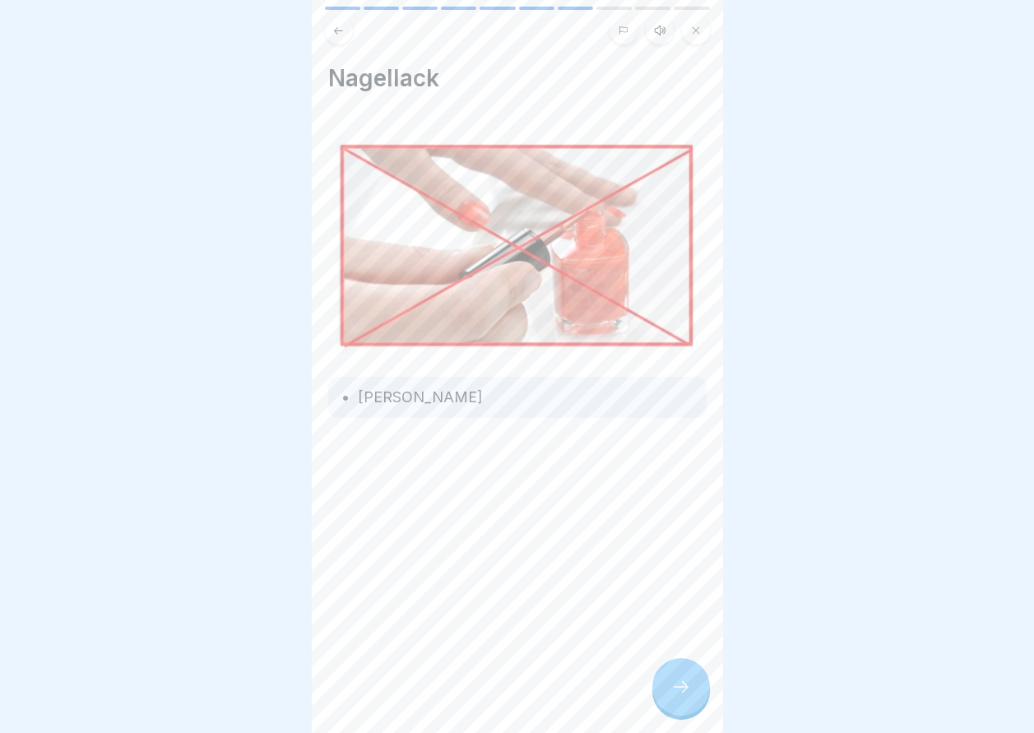
click at [664, 693] on div at bounding box center [681, 687] width 58 height 58
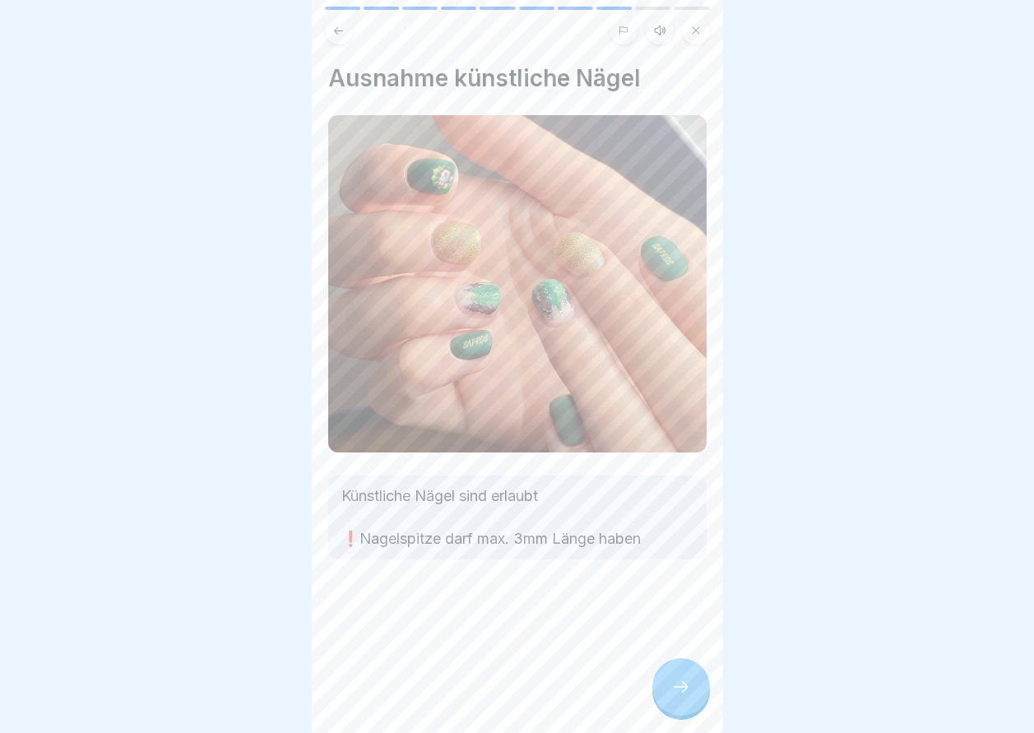
click at [664, 693] on div at bounding box center [681, 687] width 58 height 58
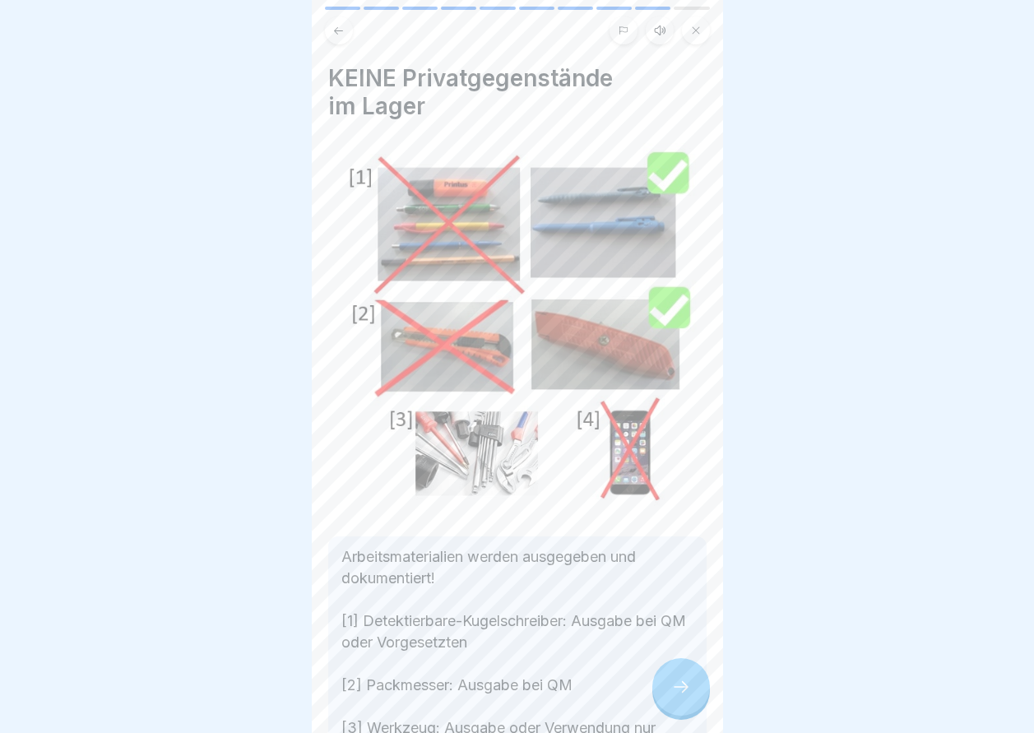
scroll to position [165, 0]
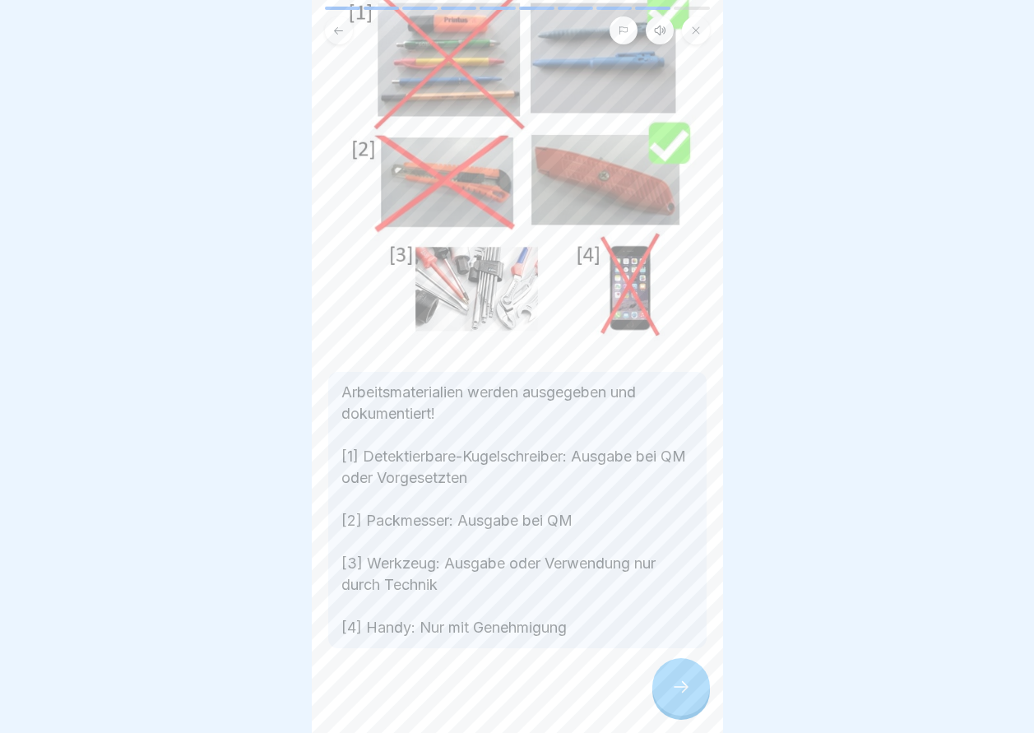
click at [671, 697] on icon at bounding box center [681, 687] width 20 height 20
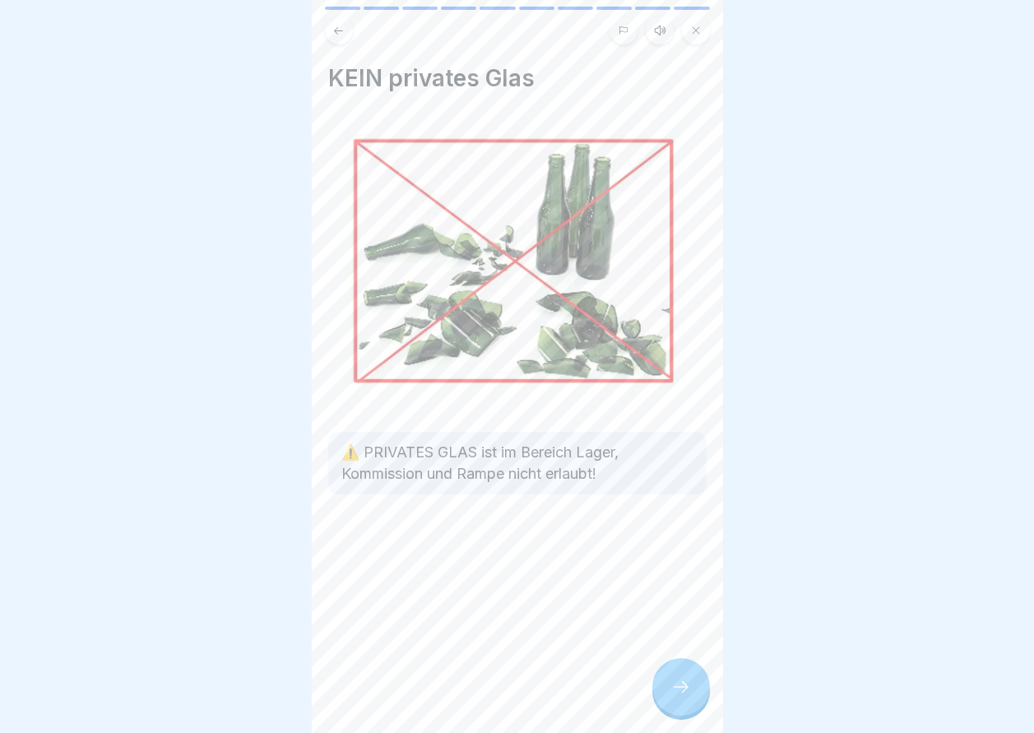
click at [672, 697] on icon at bounding box center [681, 687] width 20 height 20
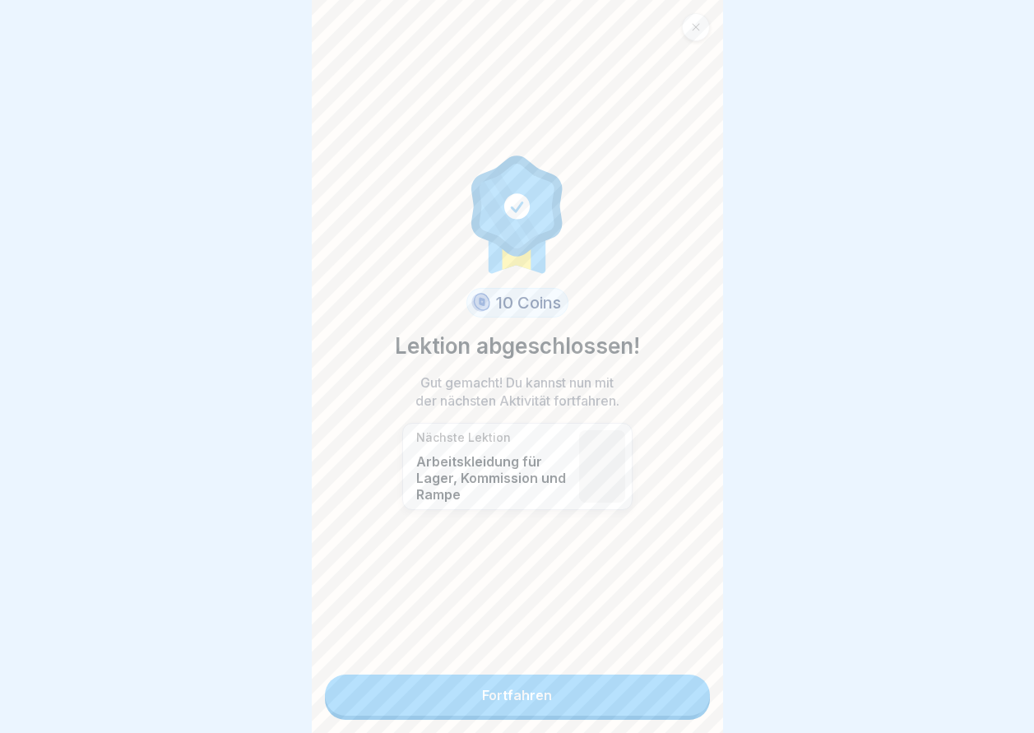
click at [671, 700] on link "Fortfahren" at bounding box center [517, 695] width 385 height 41
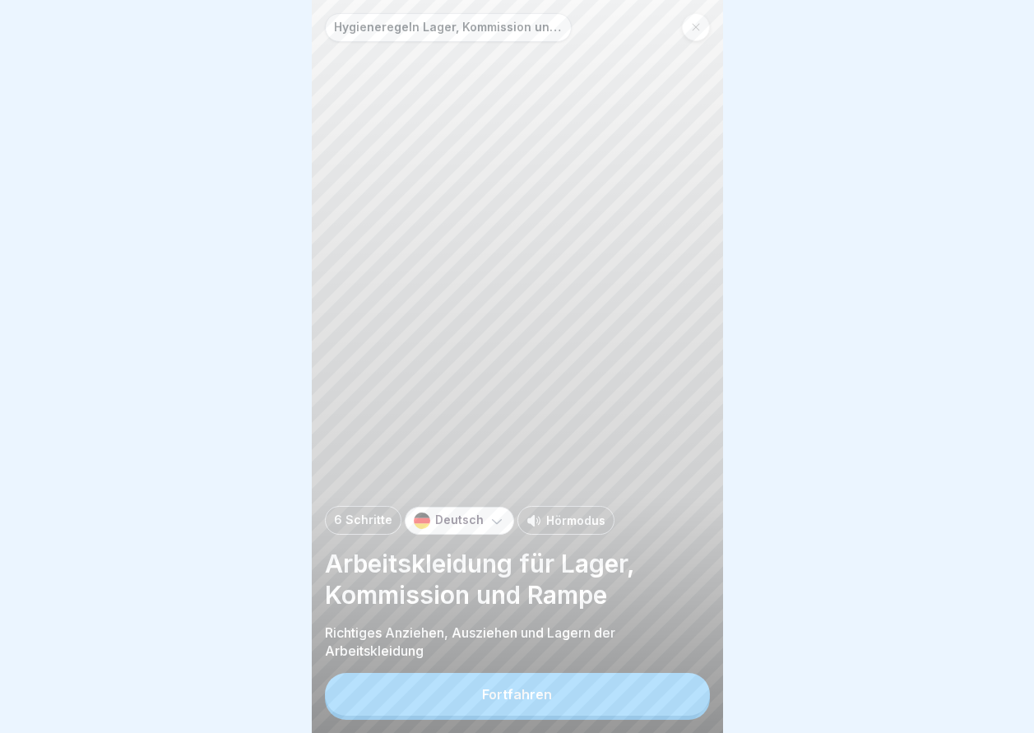
click at [671, 700] on button "Fortfahren" at bounding box center [517, 694] width 385 height 43
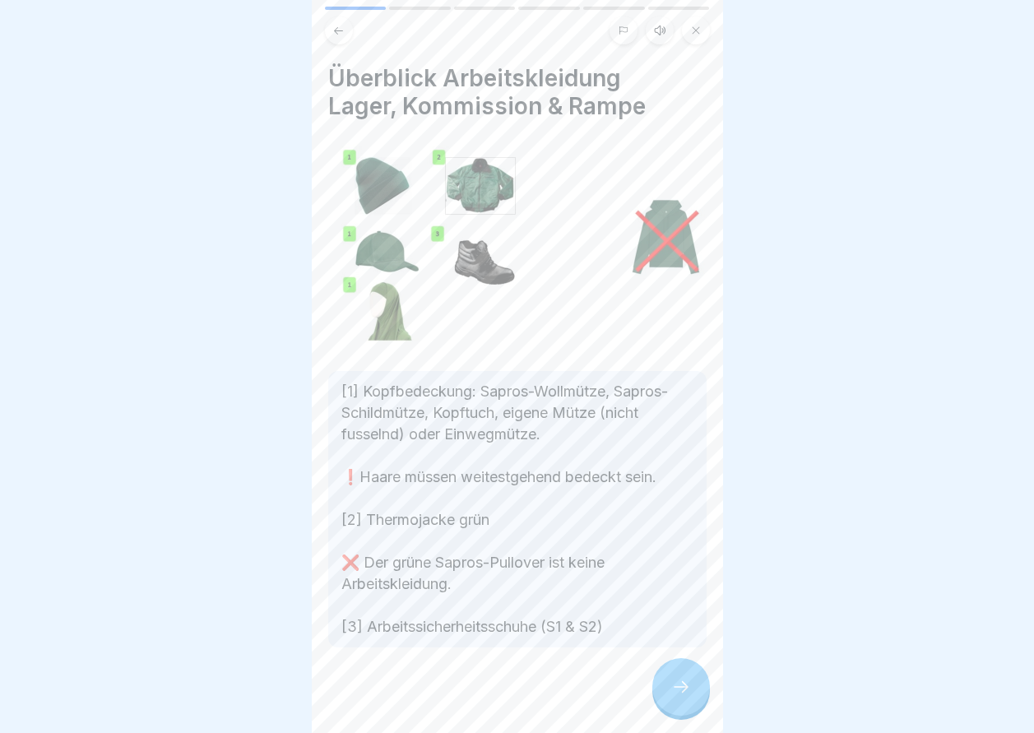
scroll to position [71, 0]
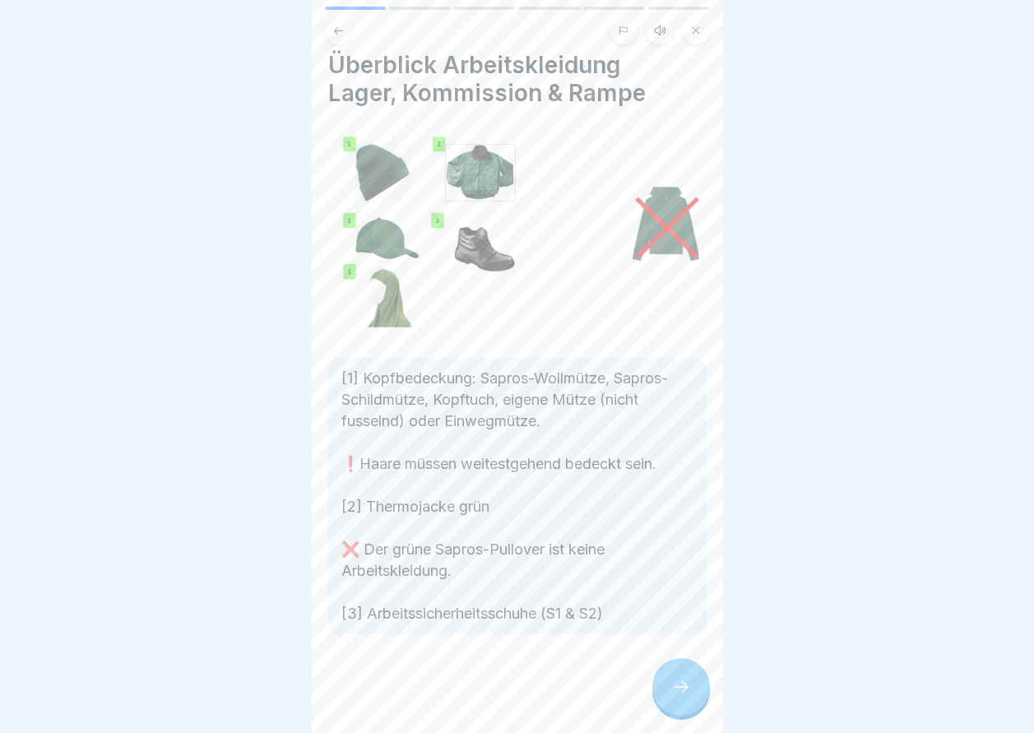
click at [701, 716] on div at bounding box center [681, 687] width 58 height 58
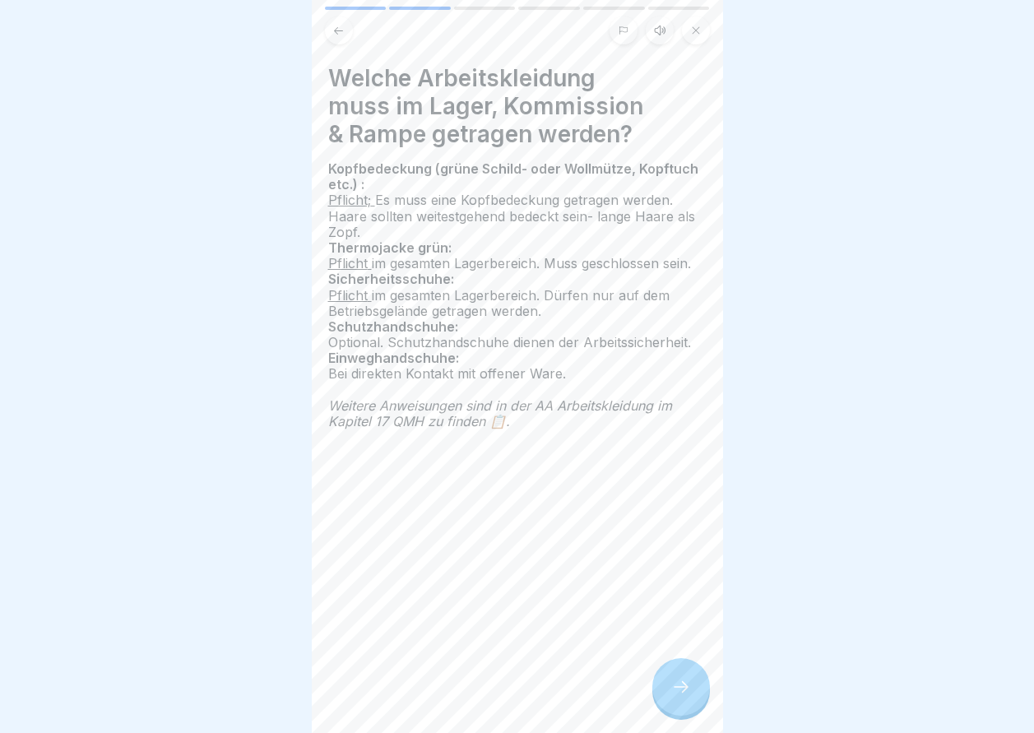
click at [695, 702] on div at bounding box center [681, 687] width 58 height 58
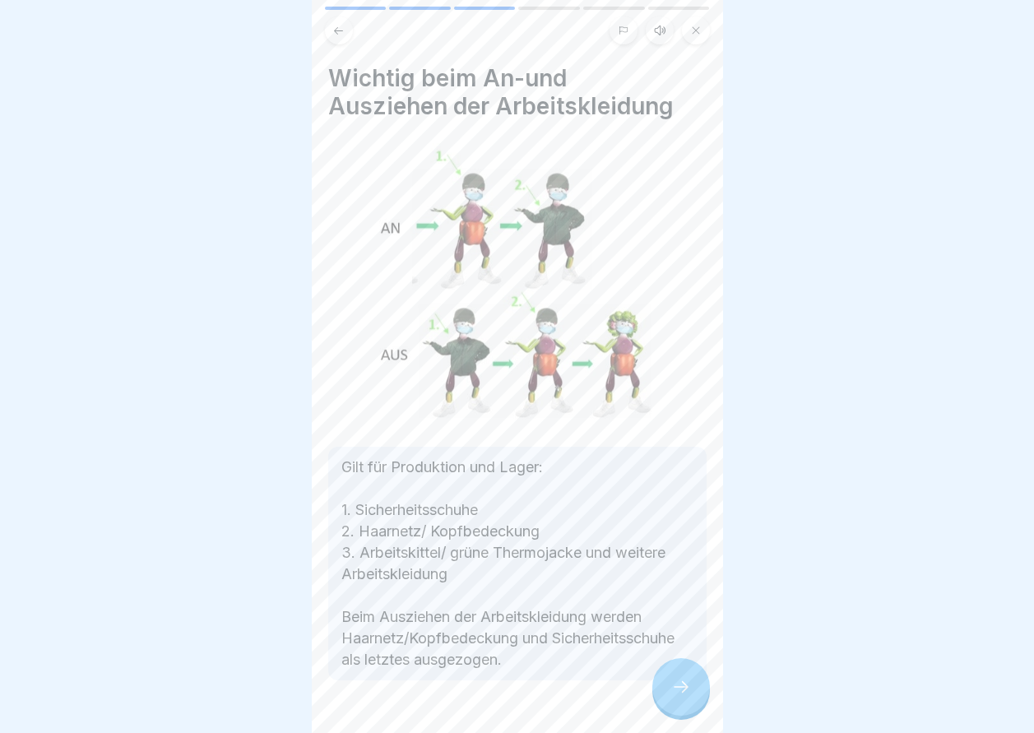
click at [656, 699] on div at bounding box center [681, 687] width 58 height 58
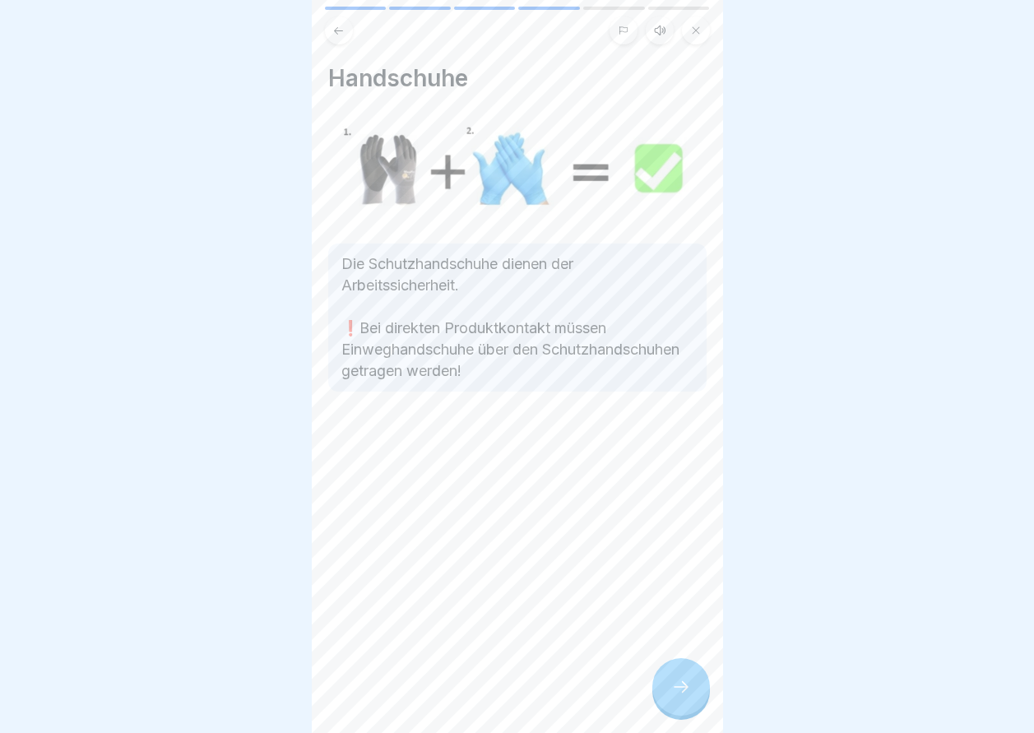
click at [656, 699] on div at bounding box center [681, 687] width 58 height 58
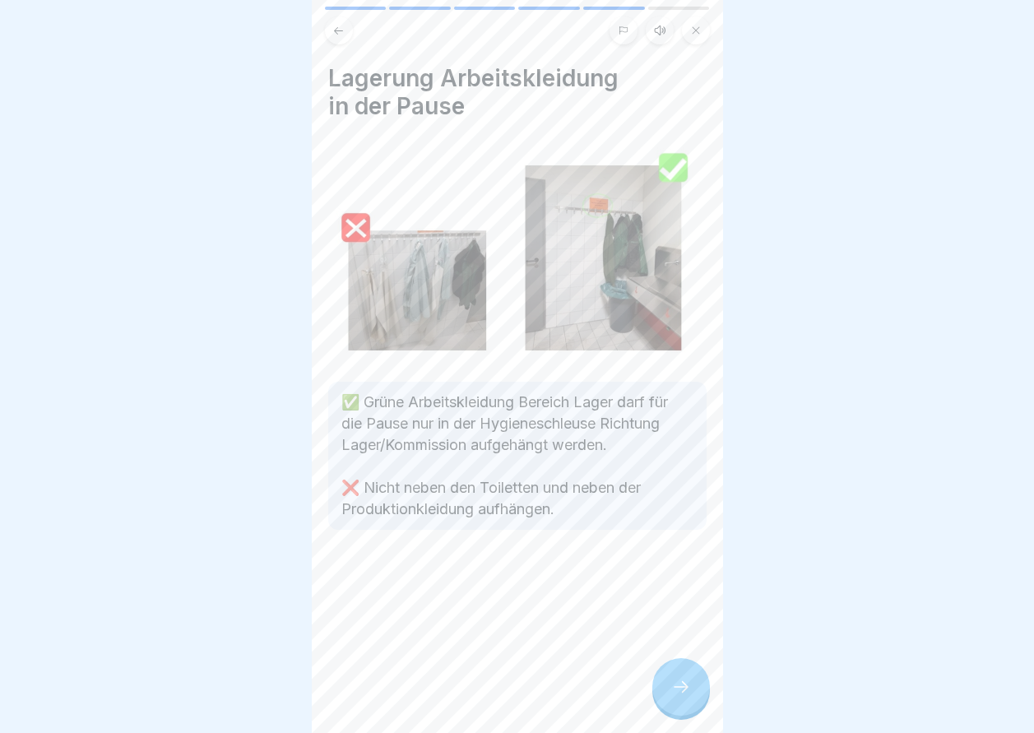
click at [665, 712] on div at bounding box center [681, 687] width 58 height 58
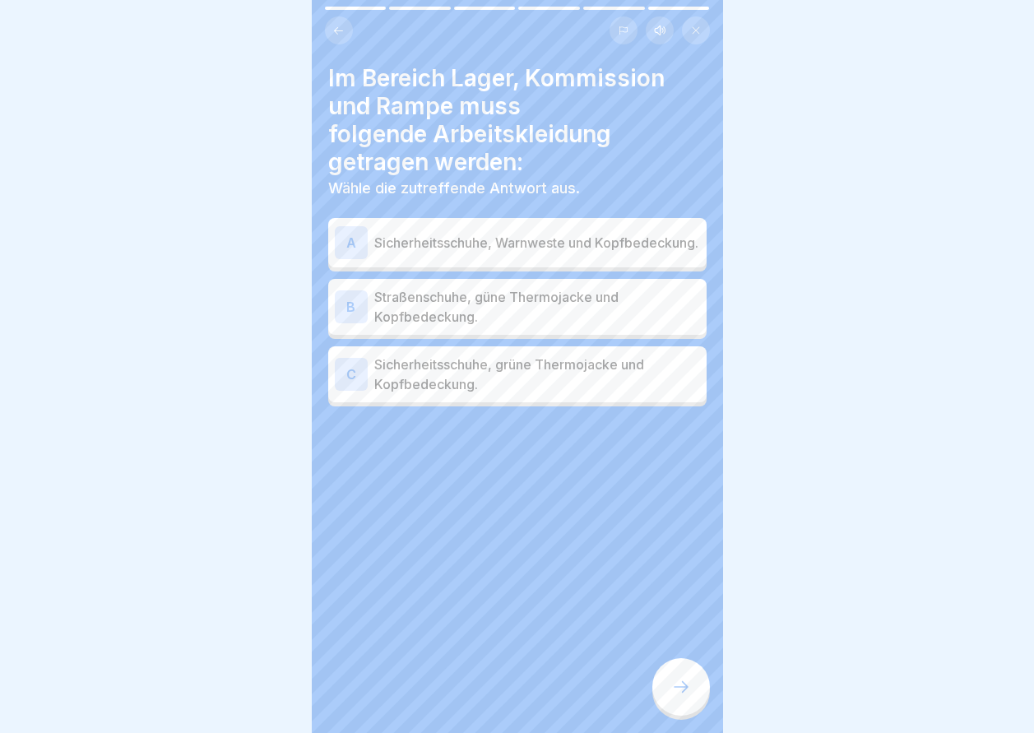
click at [541, 402] on div "C Sicherheitsschuhe, grüne Thermojacke und Kopfbedeckung." at bounding box center [517, 374] width 378 height 56
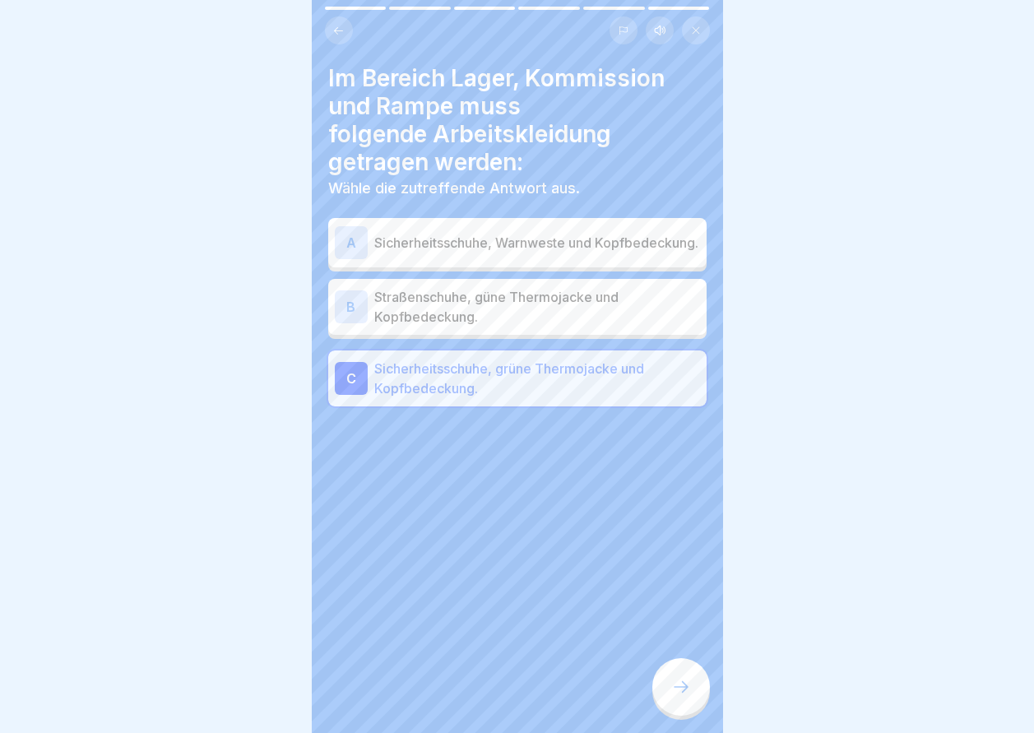
click at [693, 701] on div at bounding box center [681, 687] width 58 height 58
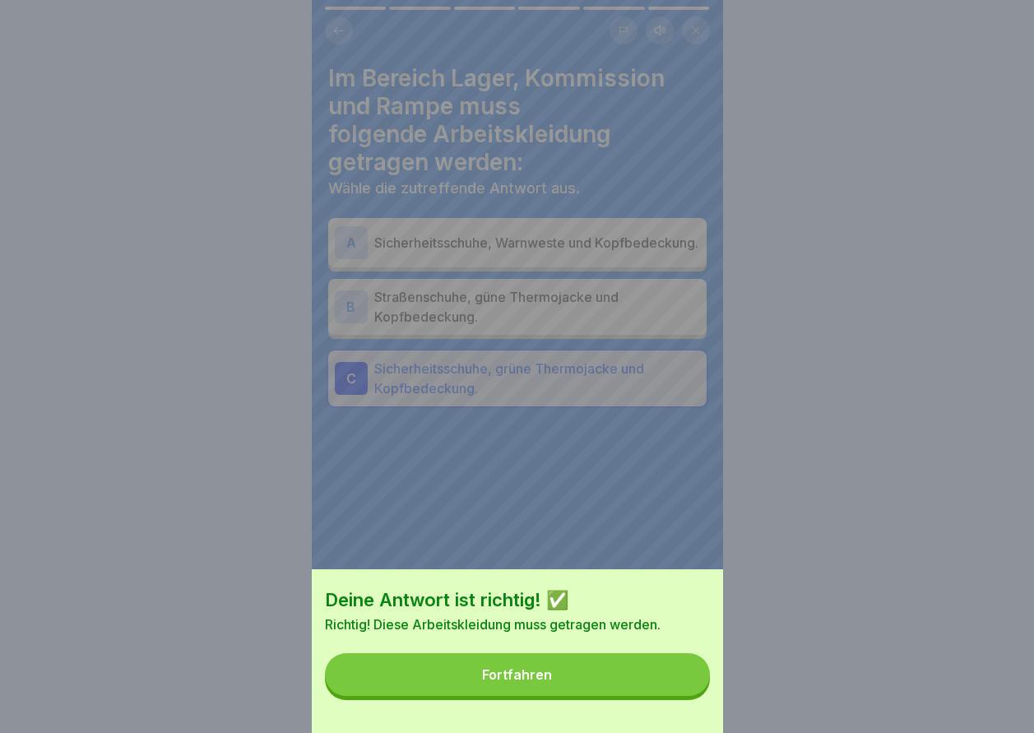
click at [689, 696] on button "Fortfahren" at bounding box center [517, 674] width 385 height 43
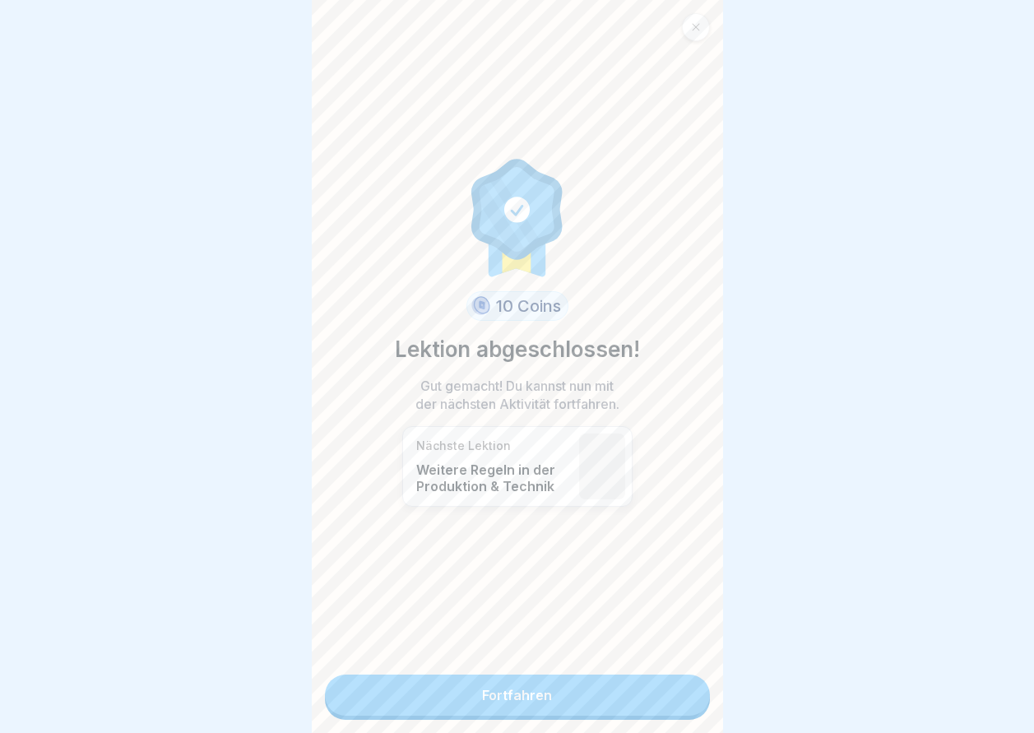
click at [684, 700] on link "Fortfahren" at bounding box center [517, 695] width 385 height 41
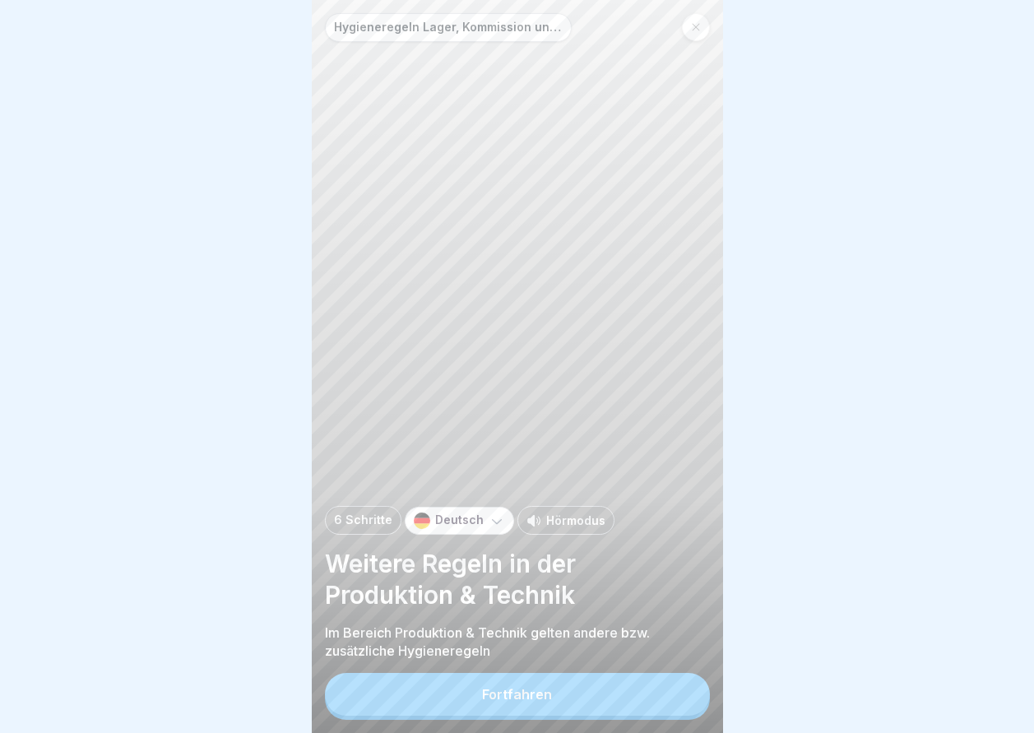
click at [684, 700] on button "Fortfahren" at bounding box center [517, 694] width 385 height 43
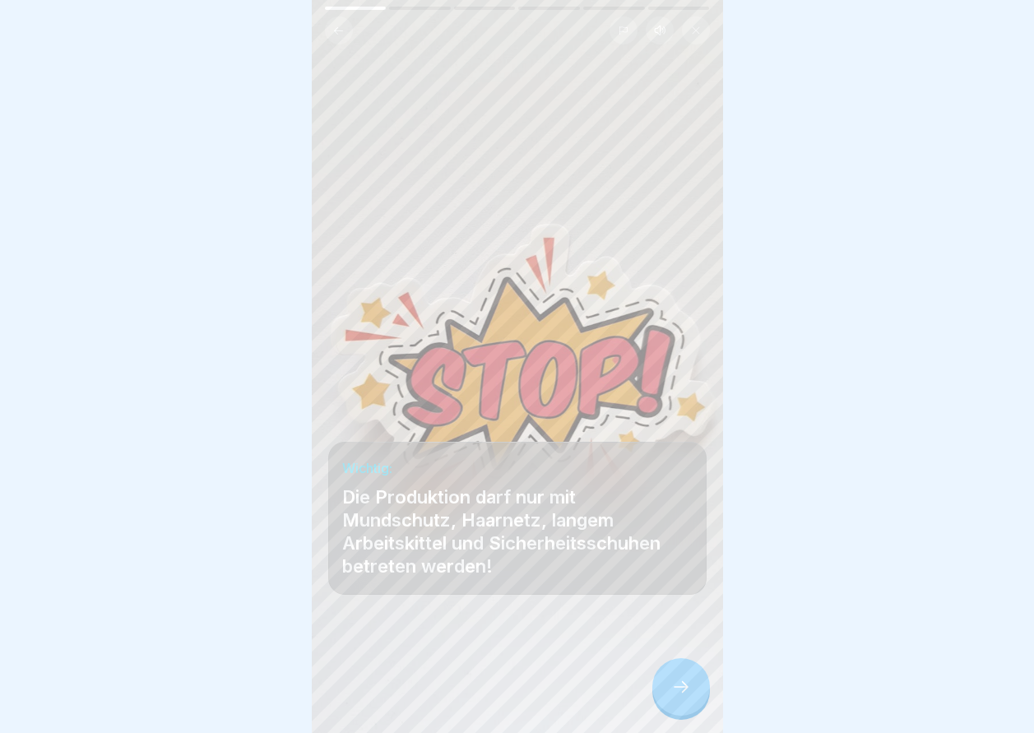
click at [671, 693] on icon at bounding box center [681, 687] width 20 height 20
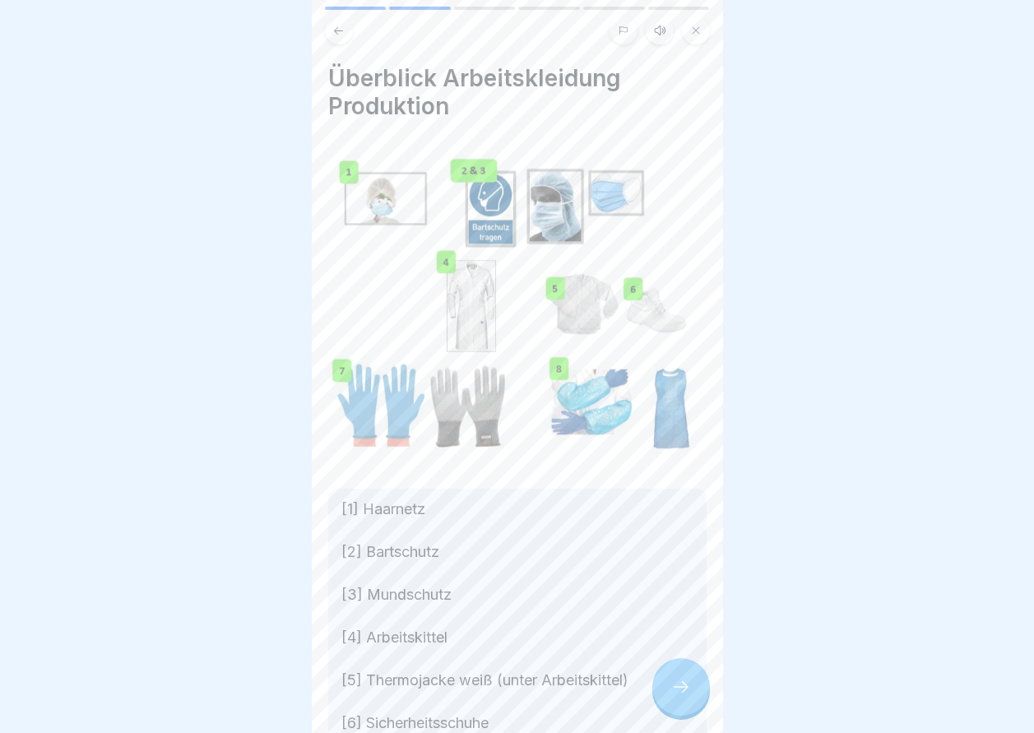
click at [671, 693] on icon at bounding box center [681, 687] width 20 height 20
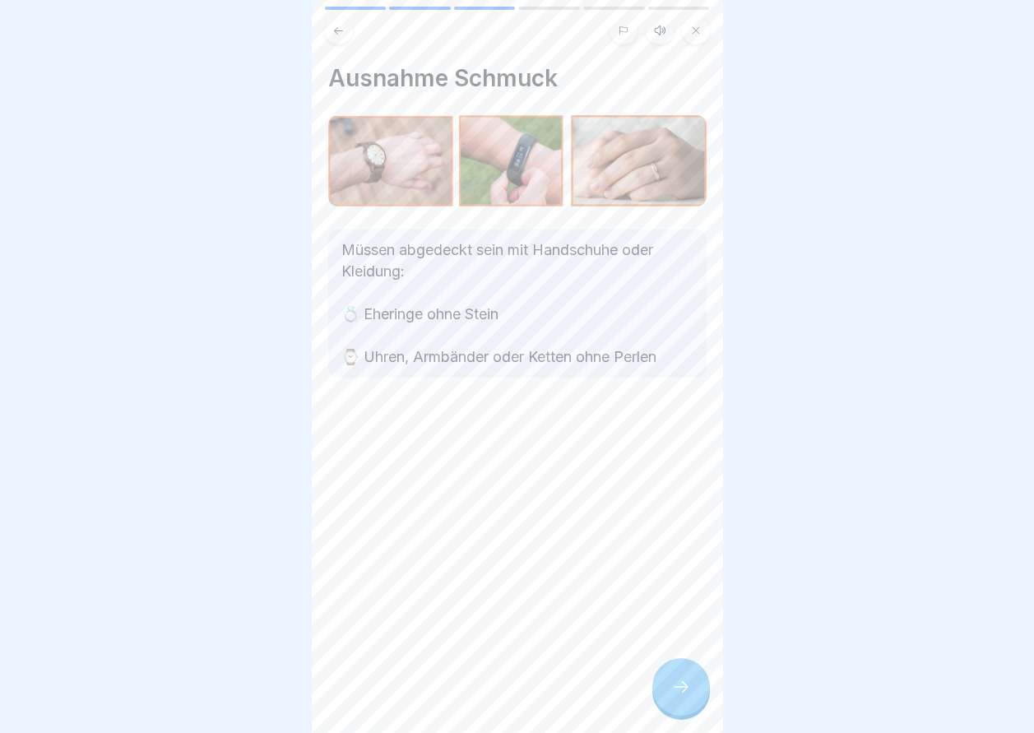
click at [671, 693] on icon at bounding box center [681, 687] width 20 height 20
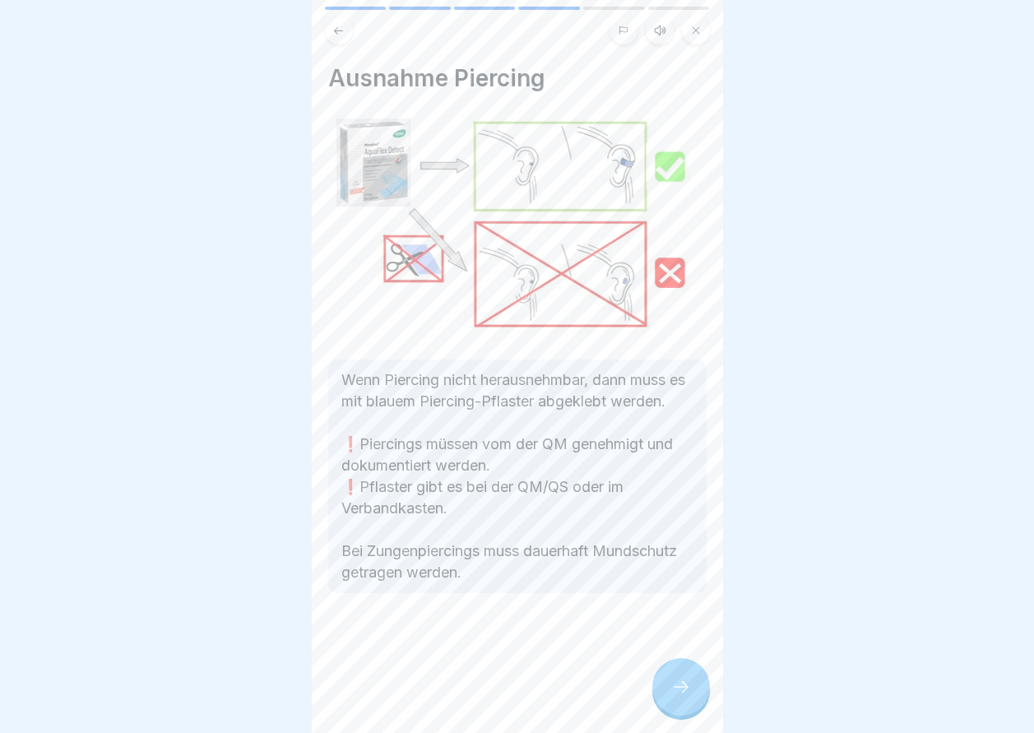
click at [669, 691] on div at bounding box center [681, 687] width 58 height 58
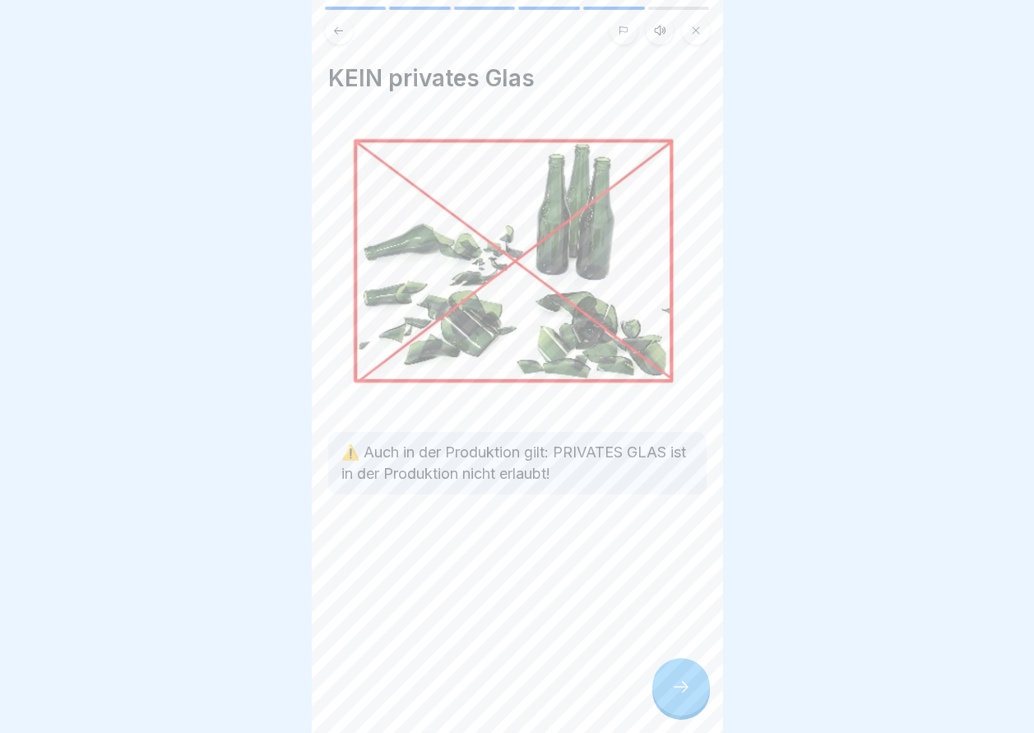
click at [669, 691] on div at bounding box center [681, 687] width 58 height 58
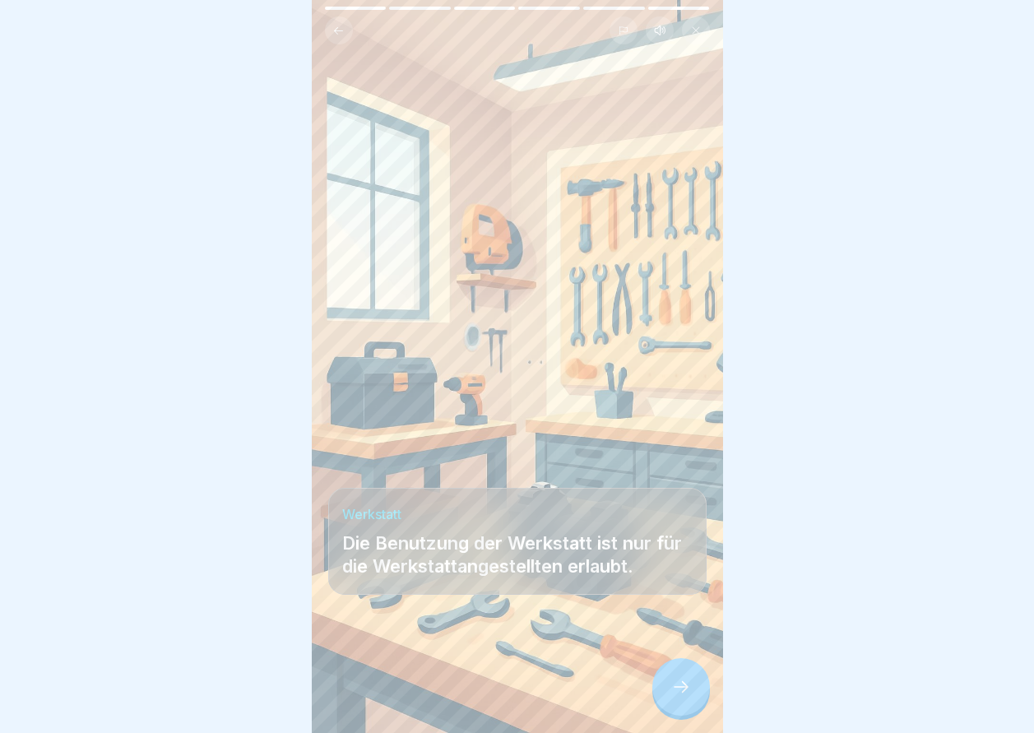
click at [667, 692] on div at bounding box center [681, 687] width 58 height 58
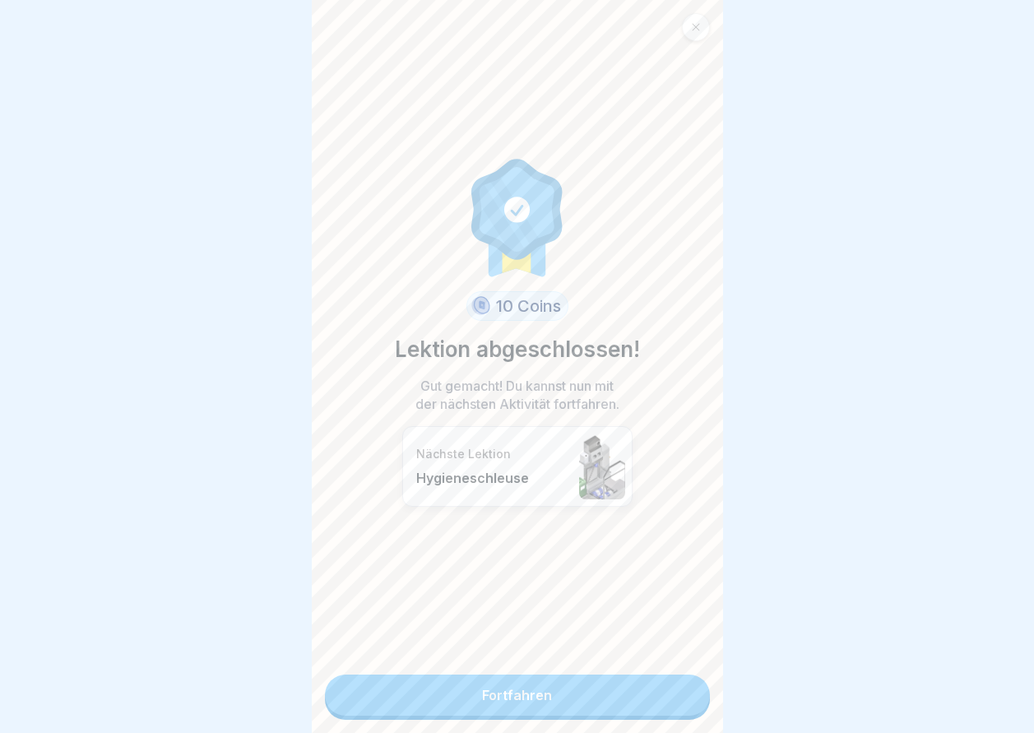
click at [667, 692] on link "Fortfahren" at bounding box center [517, 695] width 385 height 41
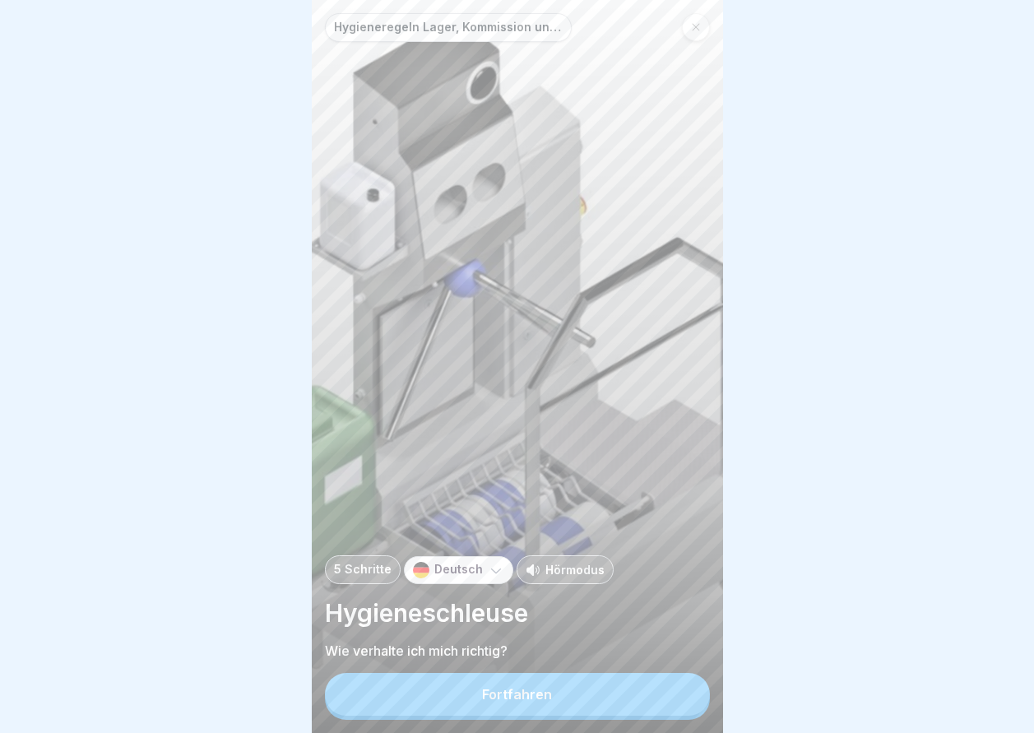
click at [667, 692] on button "Fortfahren" at bounding box center [517, 694] width 385 height 43
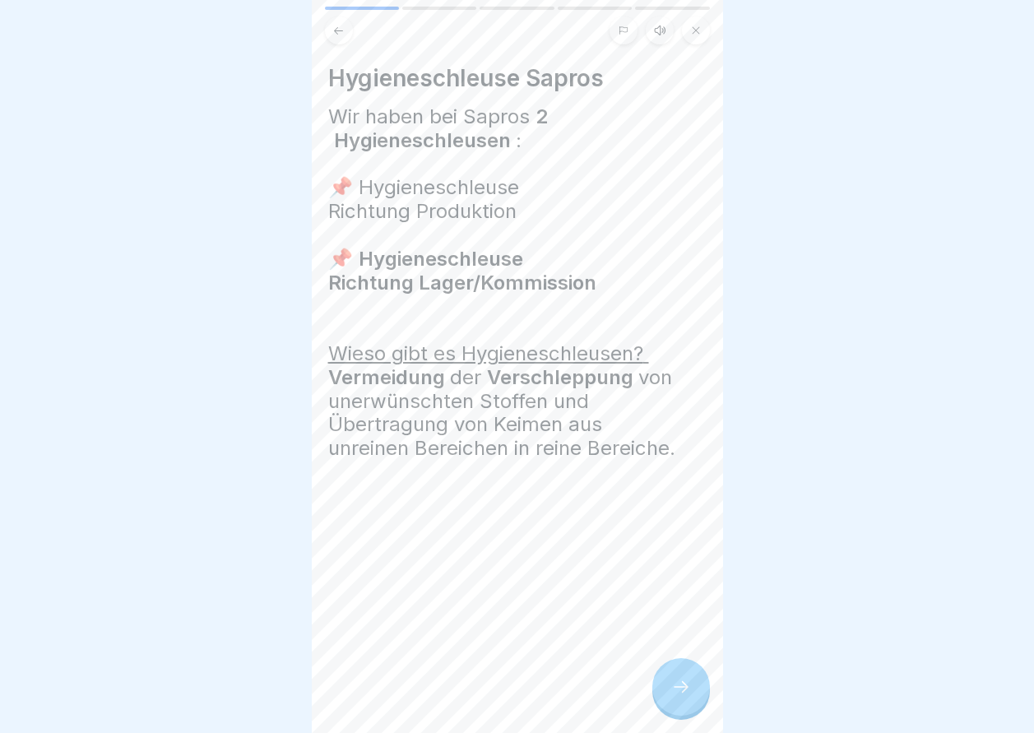
click at [667, 692] on div at bounding box center [681, 687] width 58 height 58
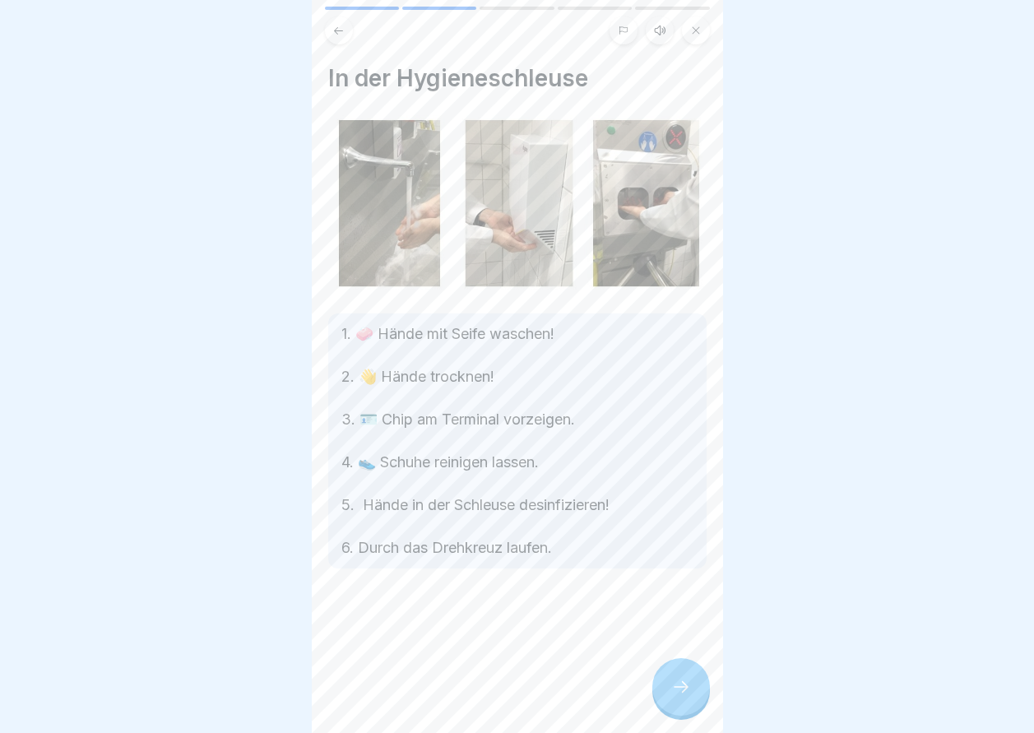
click at [667, 692] on div at bounding box center [681, 687] width 58 height 58
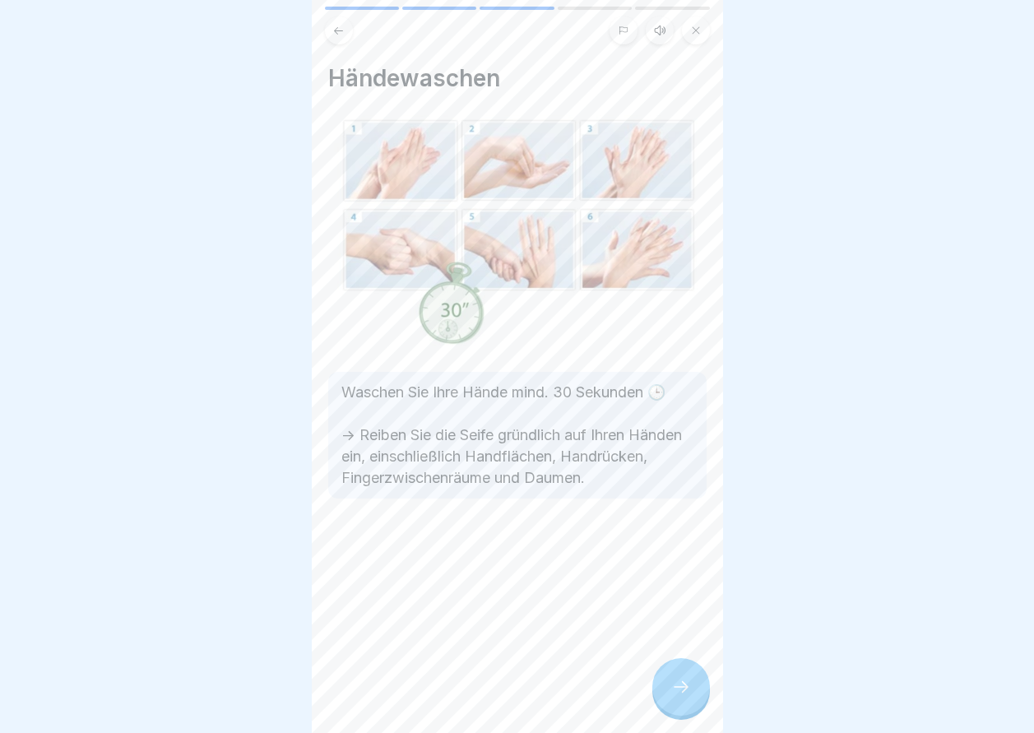
click at [667, 692] on div at bounding box center [681, 687] width 58 height 58
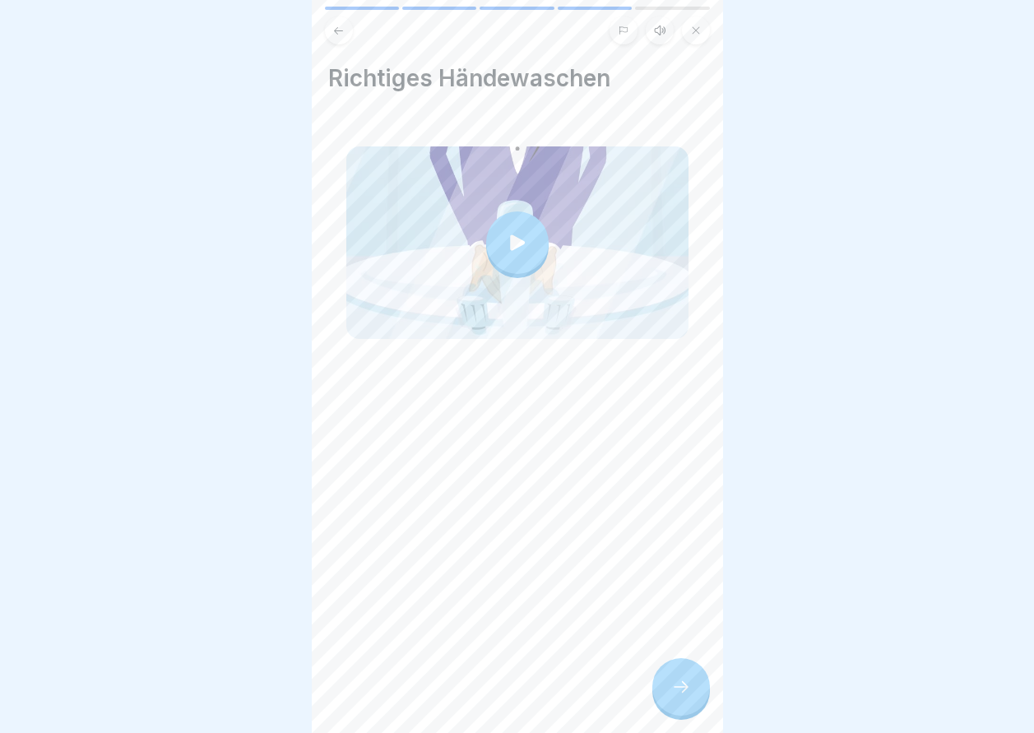
click at [667, 692] on div at bounding box center [681, 687] width 58 height 58
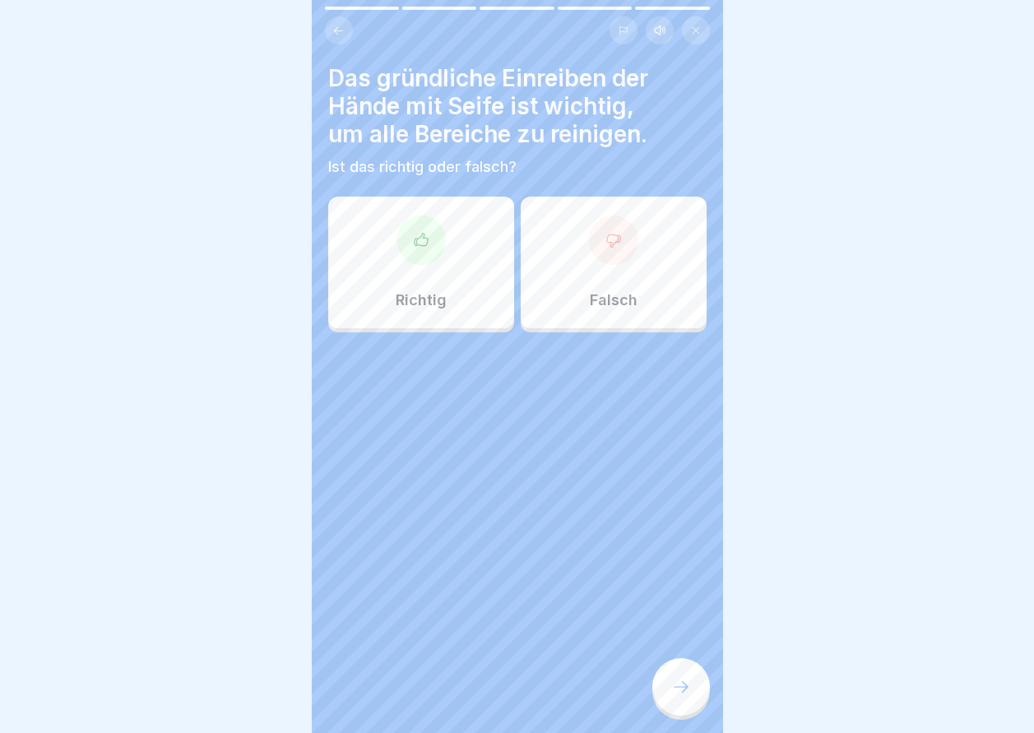
click at [429, 238] on div at bounding box center [420, 240] width 49 height 49
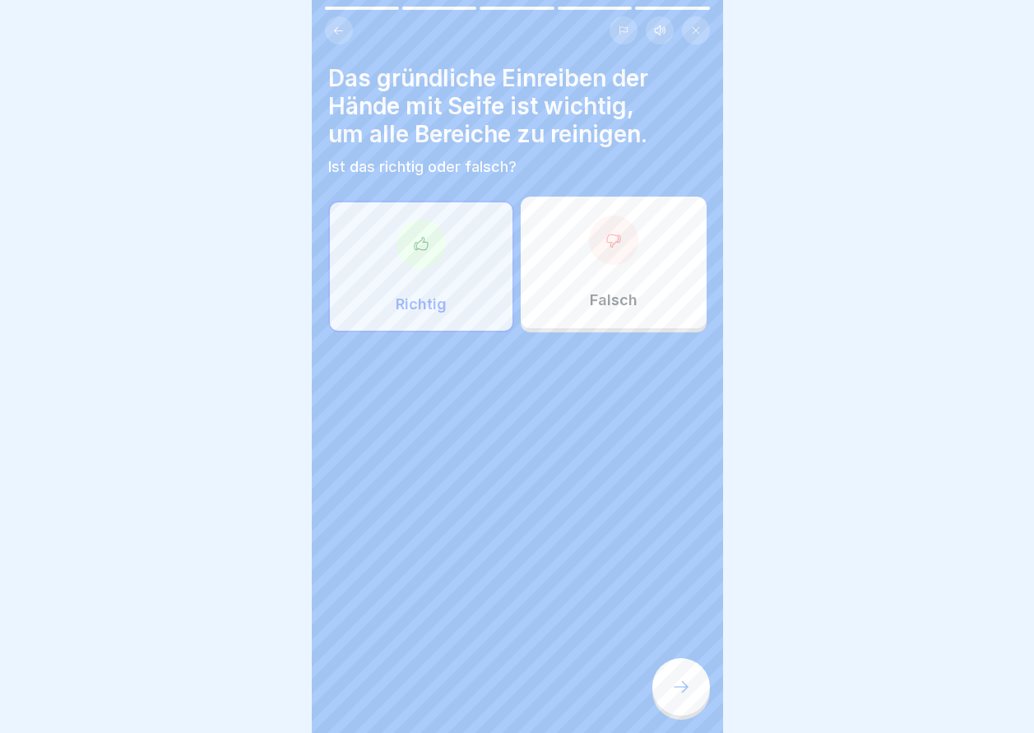
click at [675, 693] on icon at bounding box center [681, 687] width 20 height 20
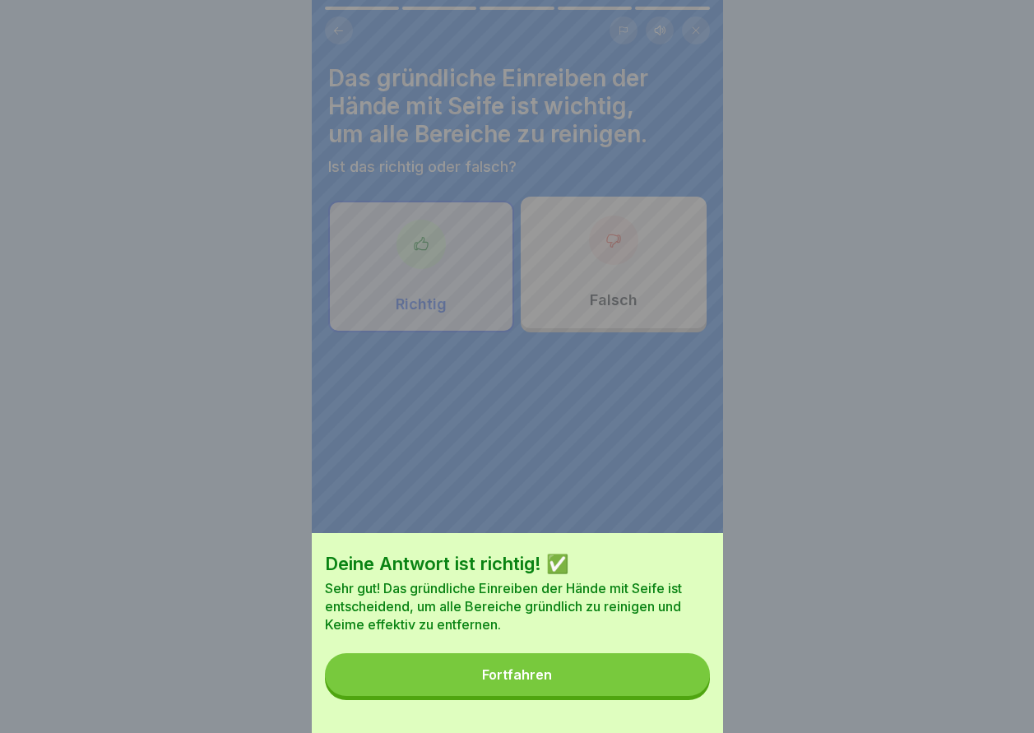
click at [675, 693] on button "Fortfahren" at bounding box center [517, 674] width 385 height 43
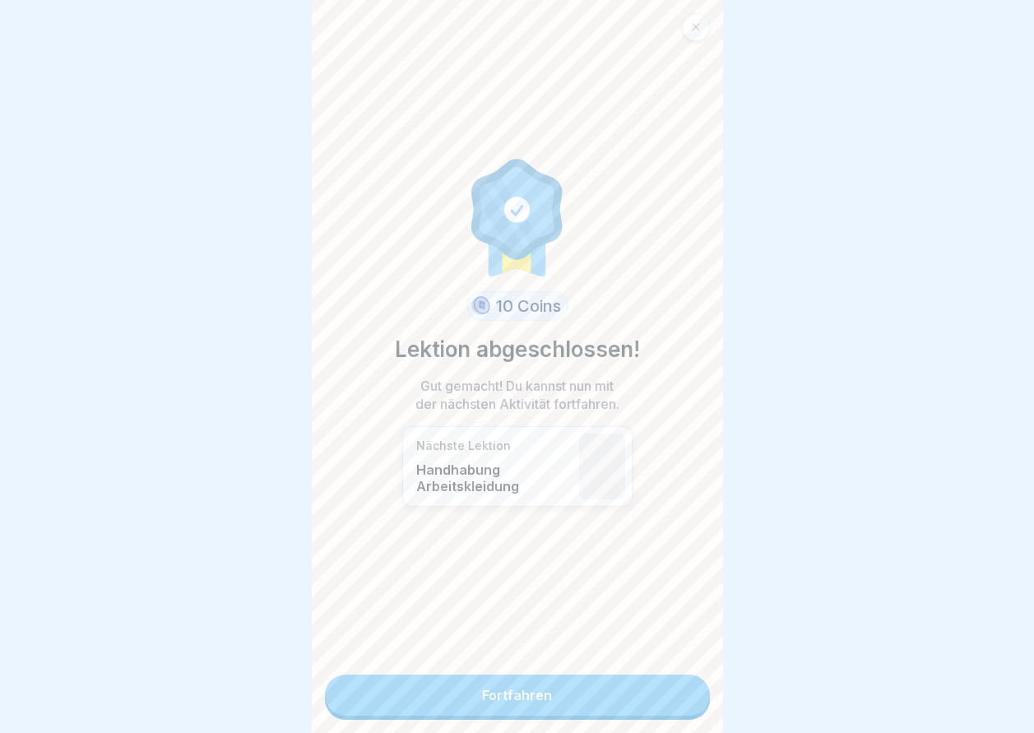
click at [675, 693] on link "Fortfahren" at bounding box center [517, 695] width 385 height 41
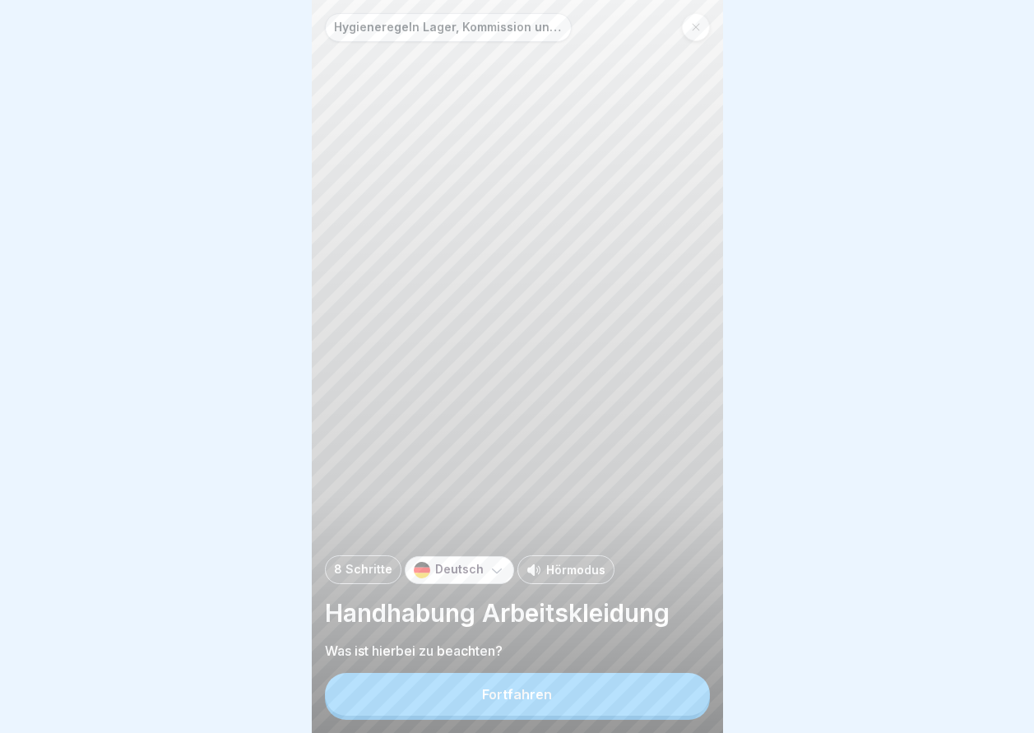
click at [675, 693] on button "Fortfahren" at bounding box center [517, 694] width 385 height 43
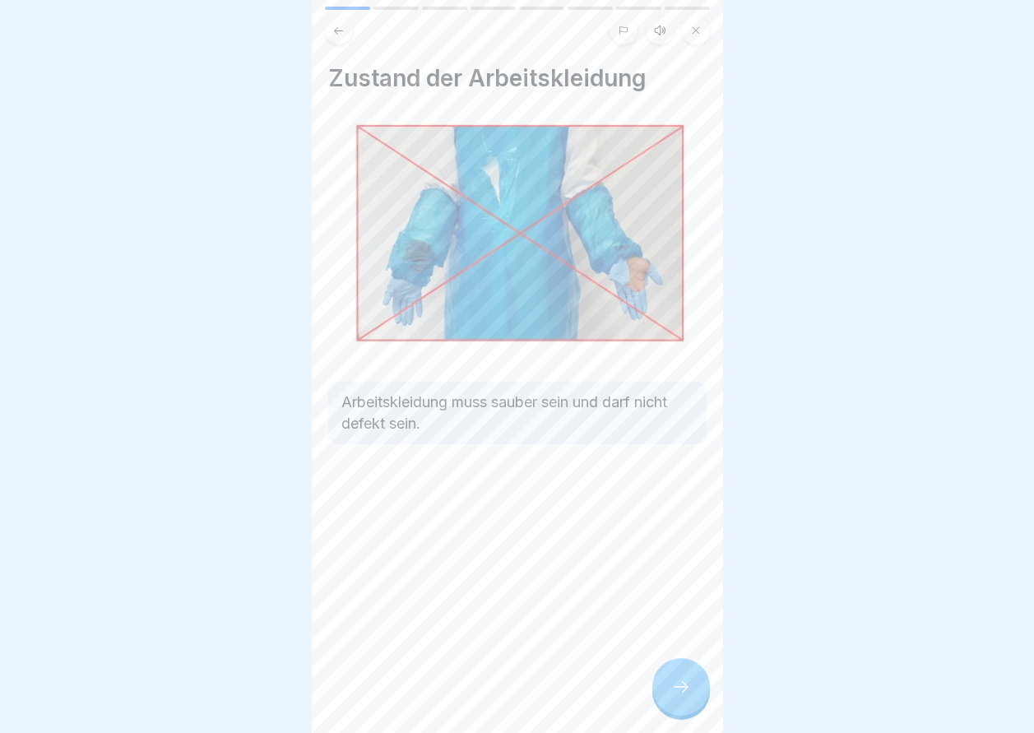
click at [675, 693] on icon at bounding box center [681, 687] width 20 height 20
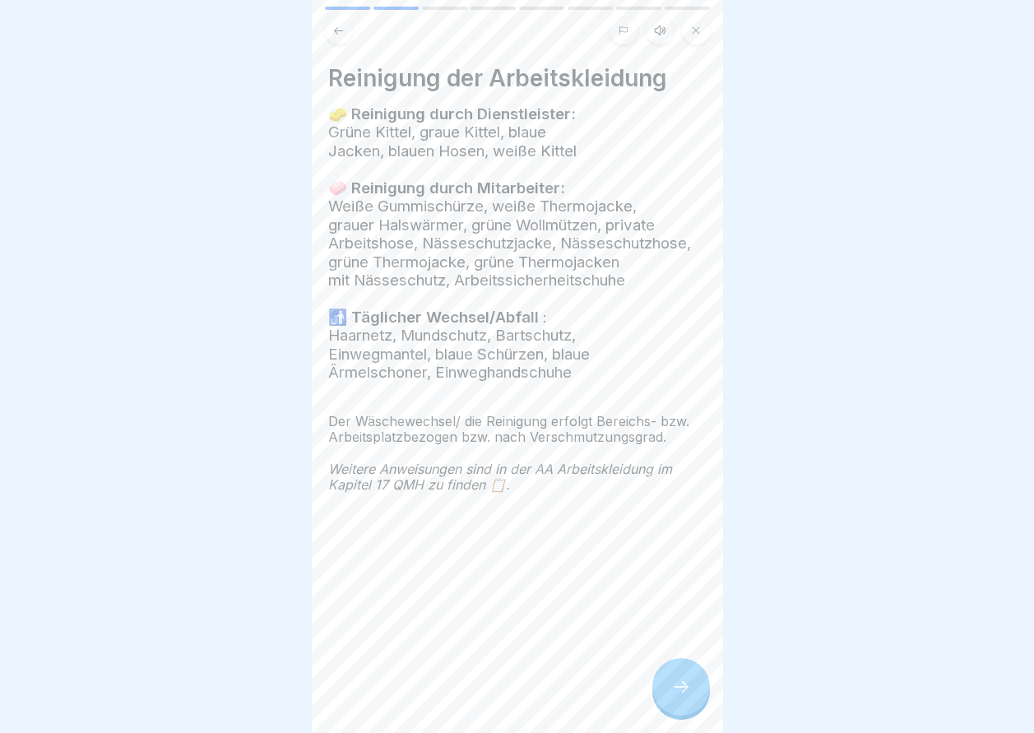
click at [675, 693] on icon at bounding box center [681, 687] width 20 height 20
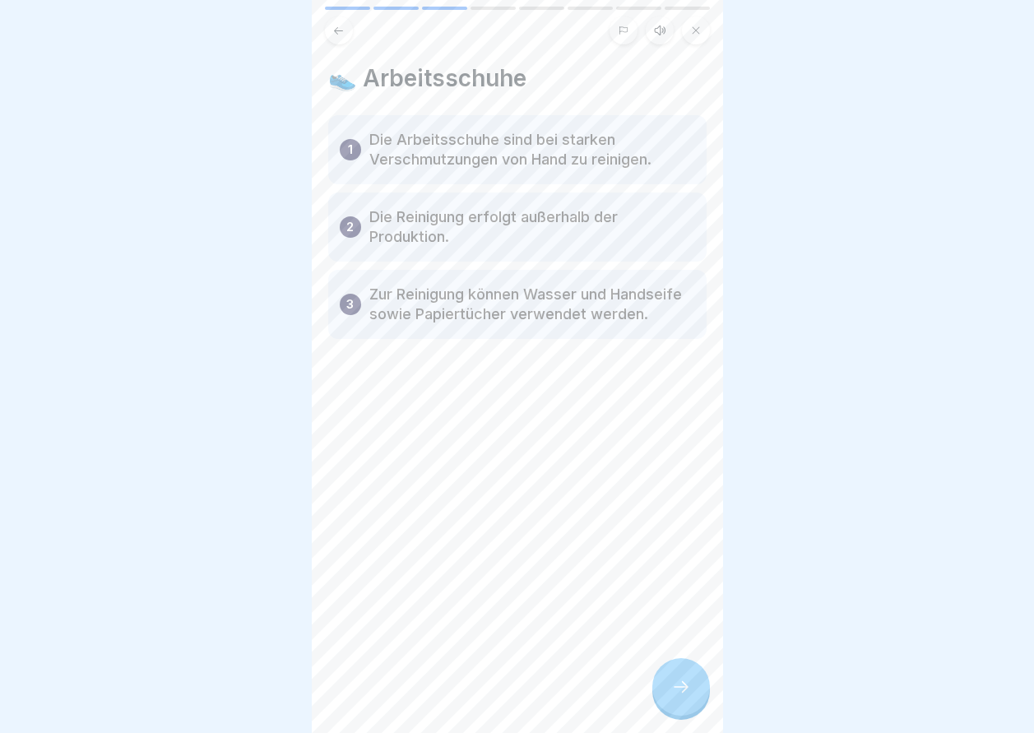
click at [675, 693] on icon at bounding box center [681, 687] width 20 height 20
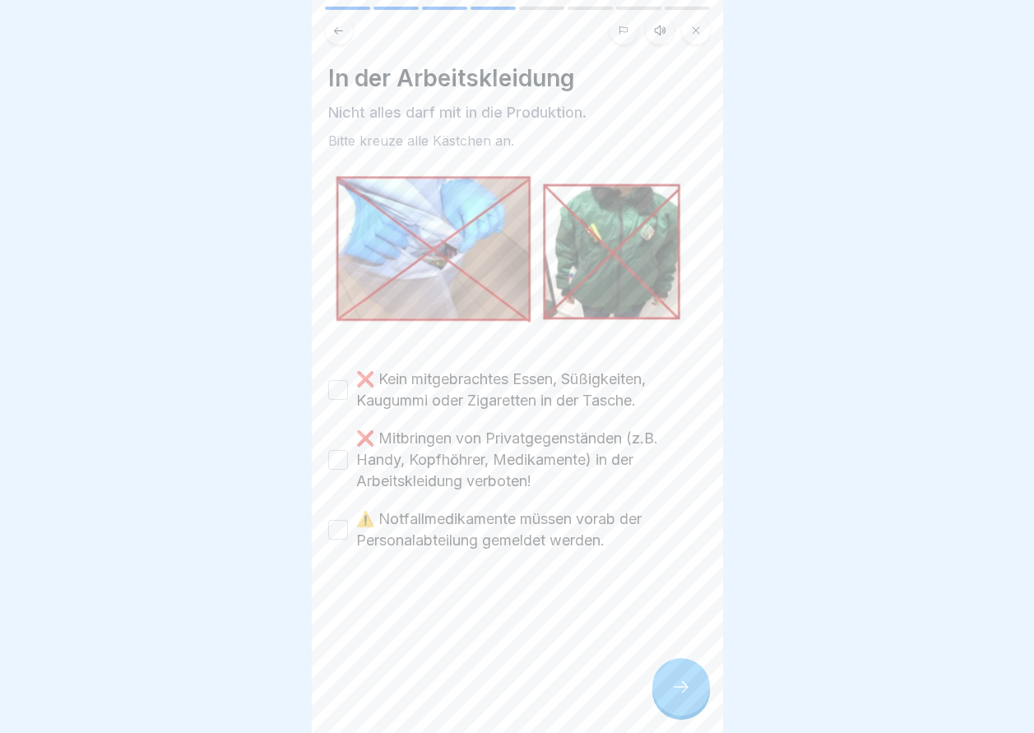
click at [675, 697] on icon at bounding box center [681, 687] width 20 height 20
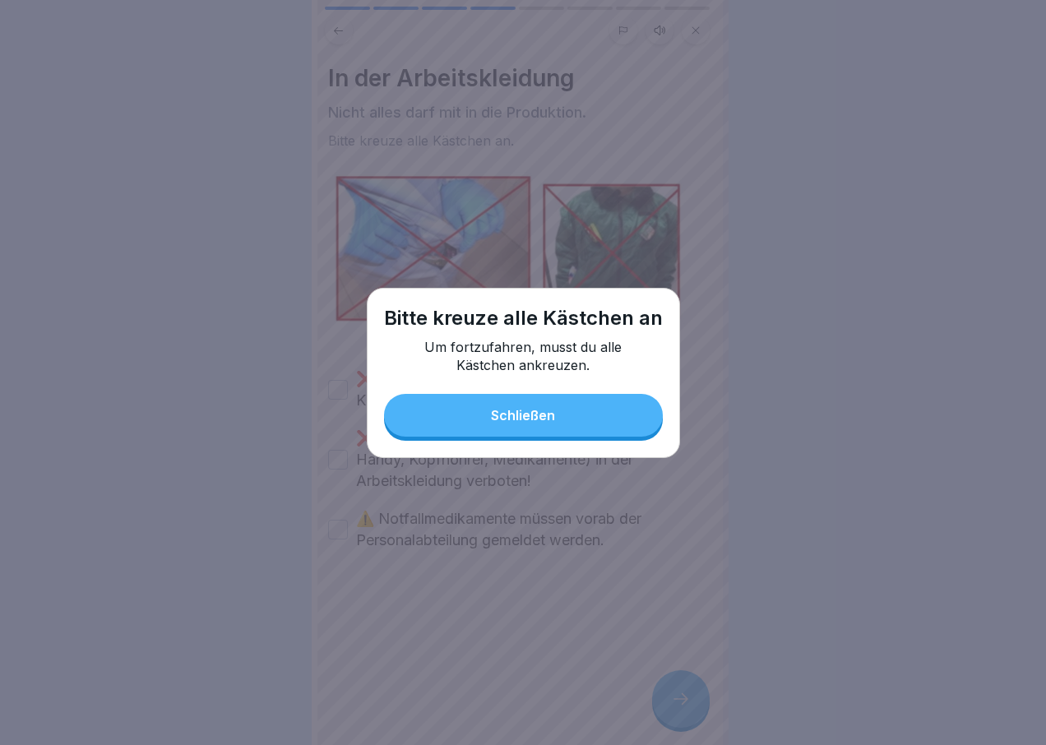
click at [514, 409] on div "Schließen" at bounding box center [523, 415] width 64 height 15
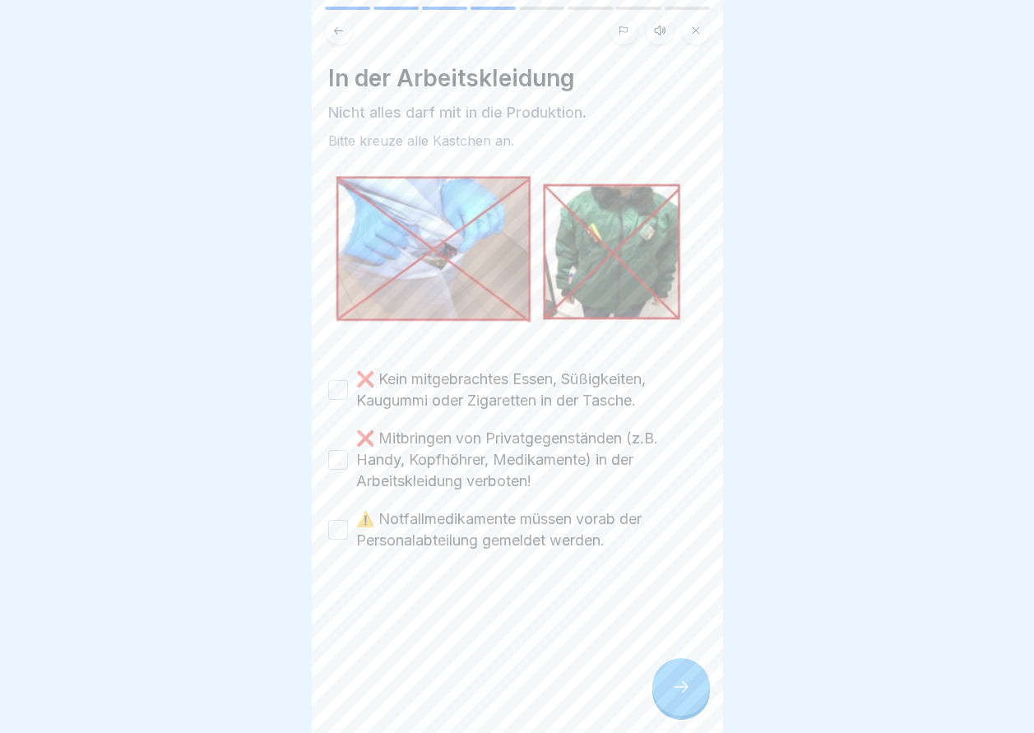
drag, startPoint x: 359, startPoint y: 383, endPoint x: 345, endPoint y: 400, distance: 22.2
click at [359, 383] on label "❌ Kein mitgebrachtes Essen, Süßigkeiten, Kaugummi oder Zigaretten in der Tasche." at bounding box center [531, 390] width 350 height 43
click at [348, 383] on button "❌ Kein mitgebrachtes Essen, Süßigkeiten, Kaugummi oder Zigaretten in der Tasche." at bounding box center [338, 390] width 20 height 20
drag, startPoint x: 349, startPoint y: 443, endPoint x: 344, endPoint y: 489, distance: 45.5
click at [350, 465] on div "❌ Mitbringen von Privatgegenständen (z.B. Handy, Kopfhöhrer, Medikamente) in de…" at bounding box center [517, 460] width 378 height 64
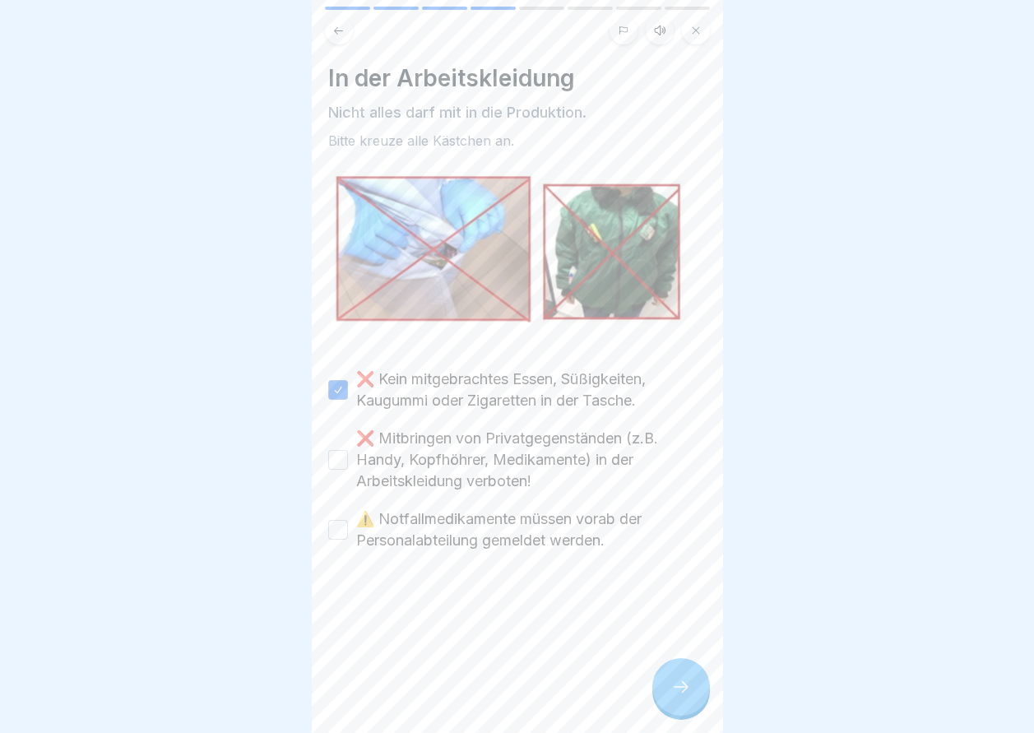
click at [337, 458] on button "❌ Mitbringen von Privatgegenständen (z.B. Handy, Kopfhöhrer, Medikamente) in de…" at bounding box center [338, 460] width 20 height 20
click at [336, 523] on button "⚠️ Notfallmedikamente müssen vorab der Personalabteilung gemeldet werden." at bounding box center [338, 530] width 20 height 20
click at [659, 683] on div at bounding box center [681, 687] width 58 height 58
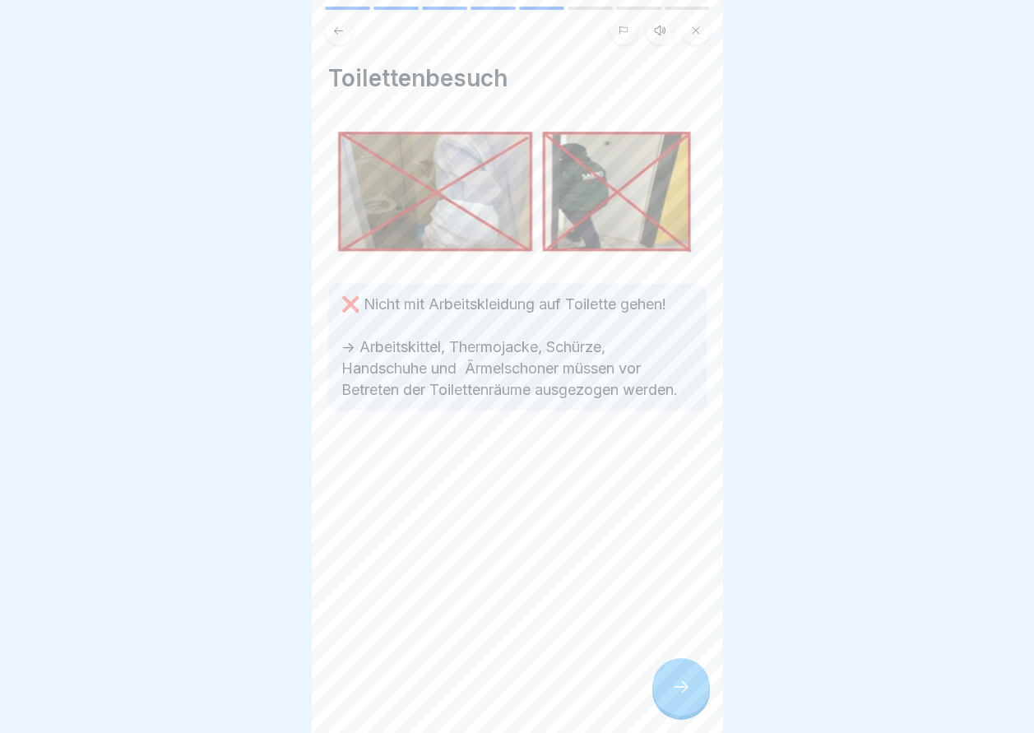
click at [659, 683] on div at bounding box center [681, 687] width 58 height 58
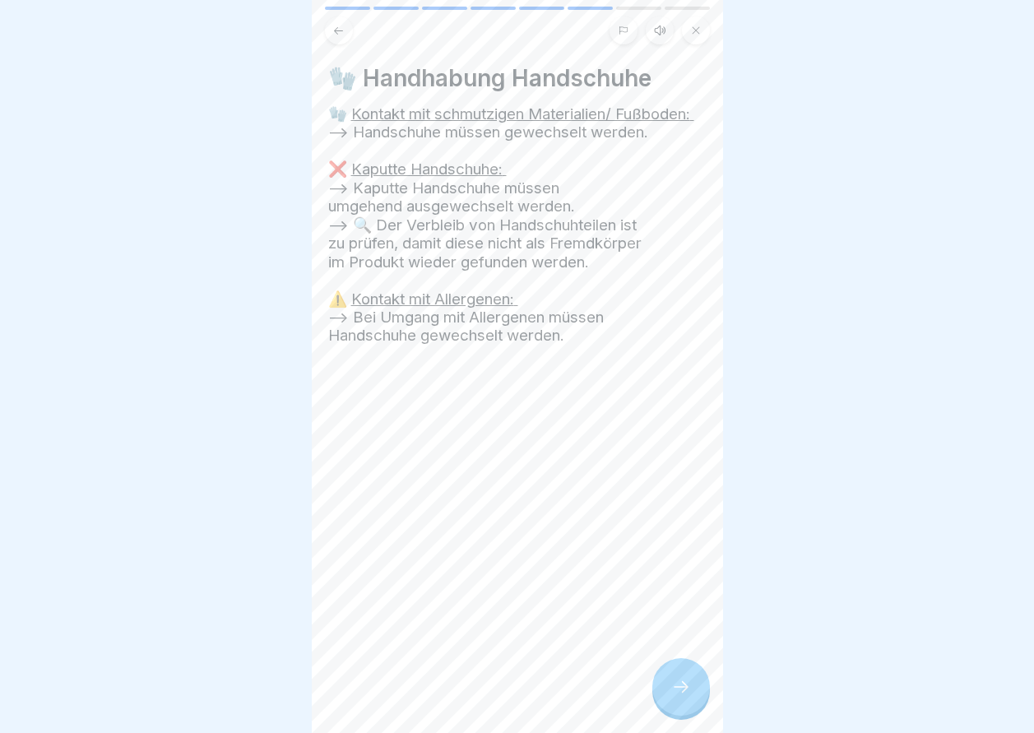
click at [659, 683] on div at bounding box center [681, 687] width 58 height 58
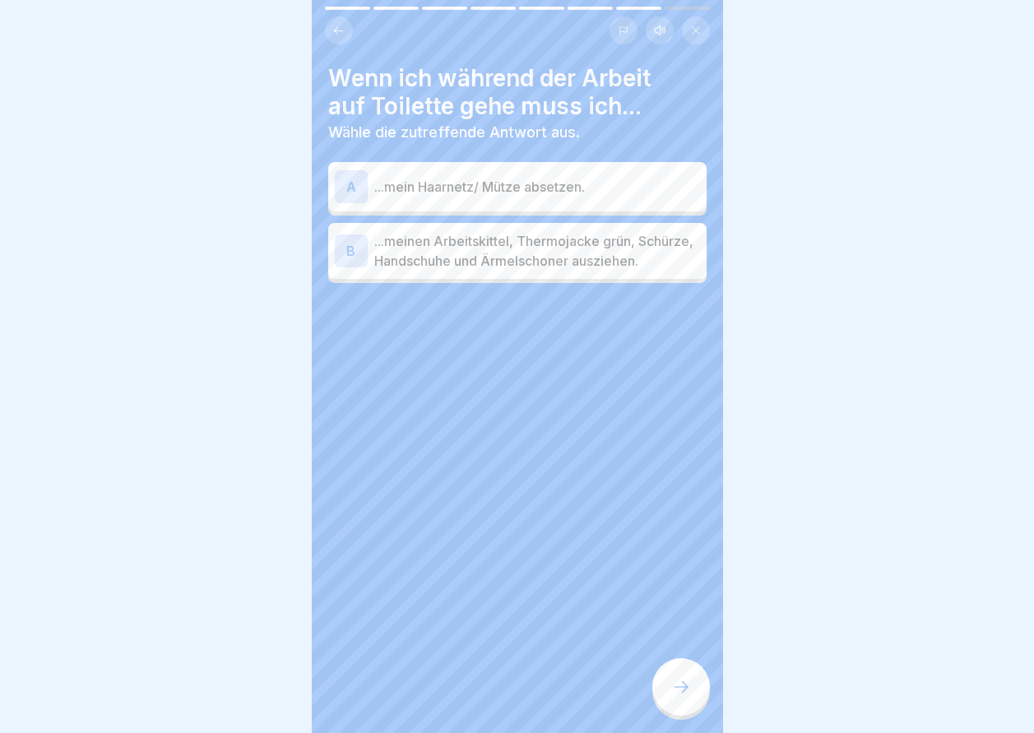
click at [550, 271] on p "...meinen Arbeitskittel, Thermojacke grün, Schürze, Handschuhe und Ärmelschoner…" at bounding box center [537, 250] width 326 height 39
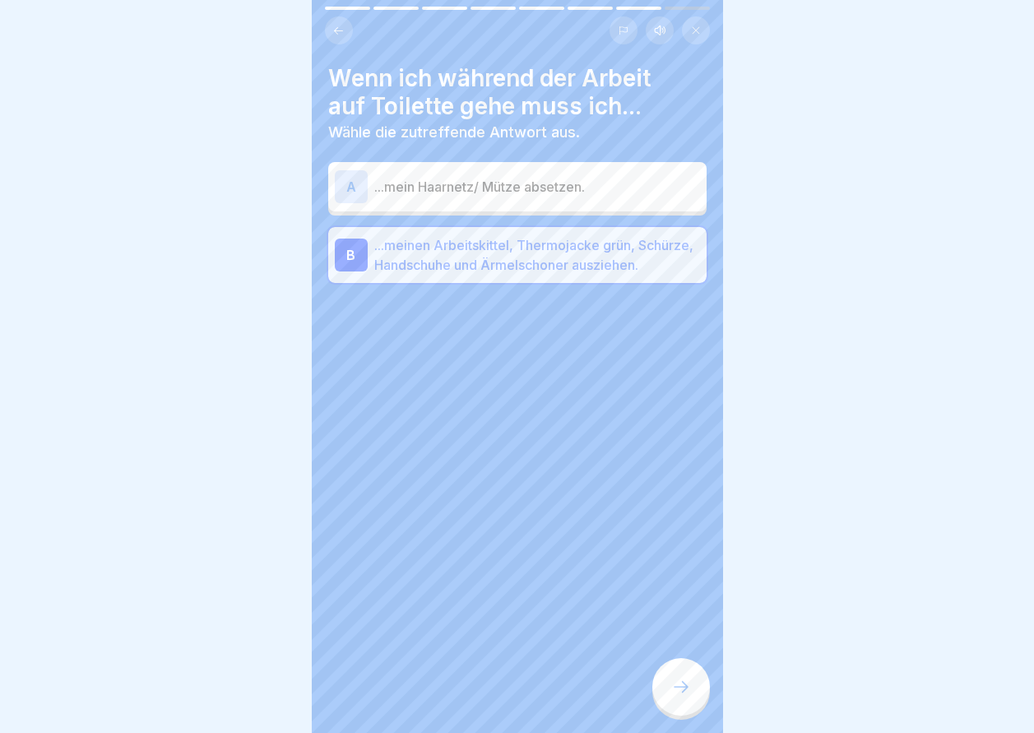
click at [662, 671] on div "Wenn ich während der Arbeit auf Toilette gehe muss ich... Wähle die zutreffende…" at bounding box center [517, 366] width 411 height 733
click at [668, 679] on div at bounding box center [681, 687] width 58 height 58
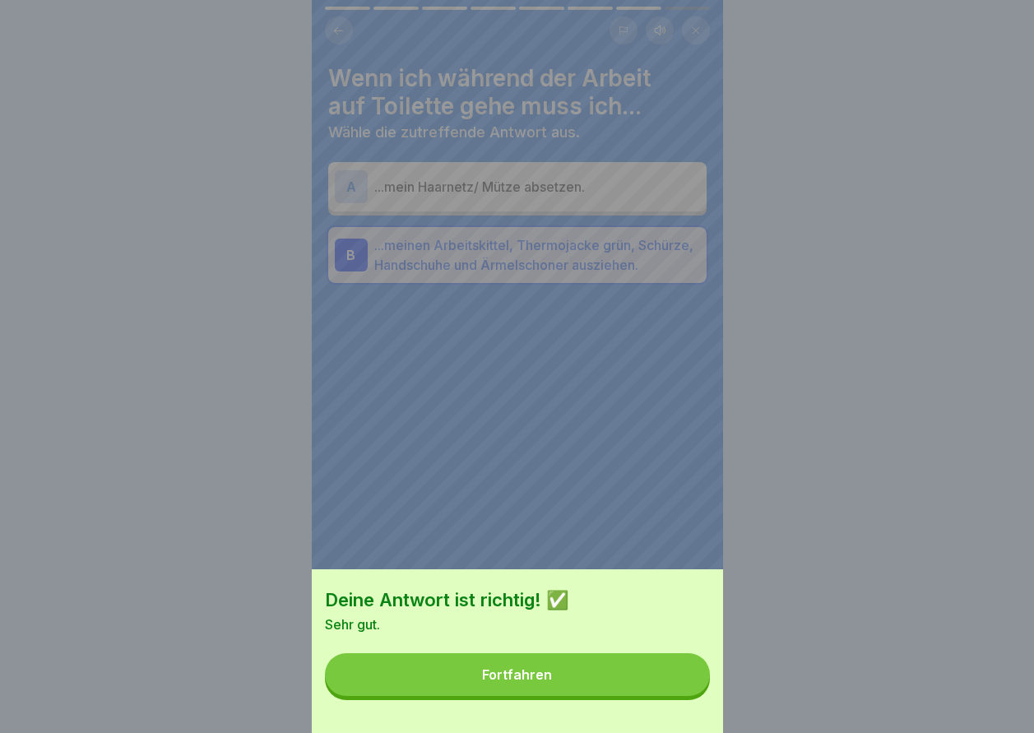
click at [668, 679] on button "Fortfahren" at bounding box center [517, 674] width 385 height 43
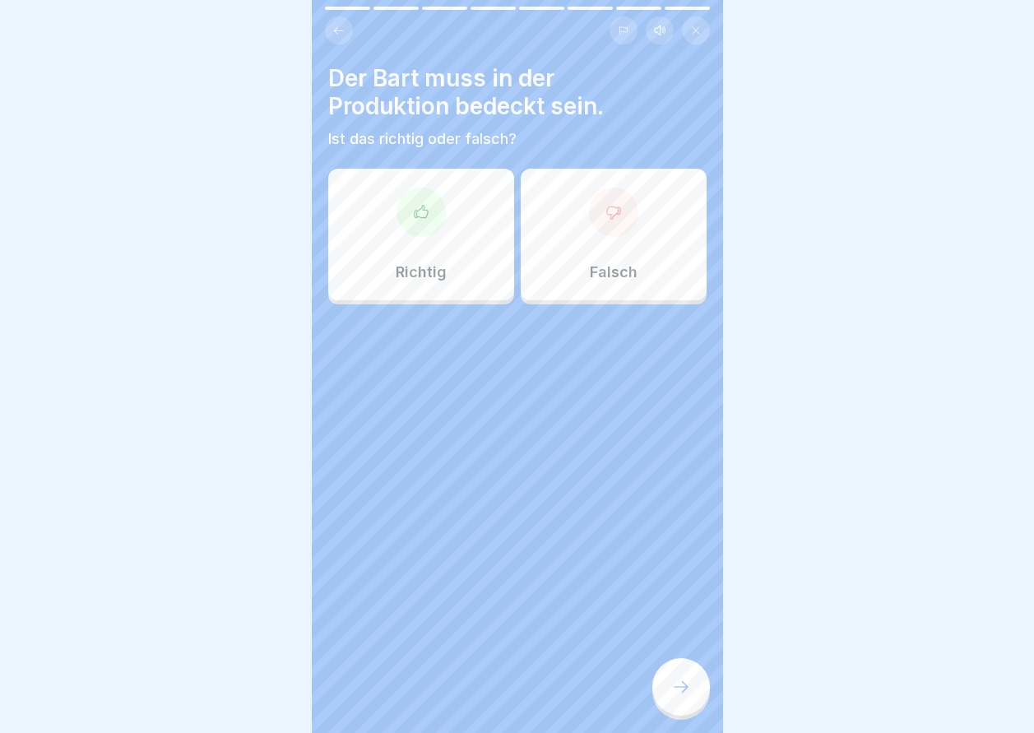
click at [448, 248] on div "Richtig" at bounding box center [421, 235] width 186 height 132
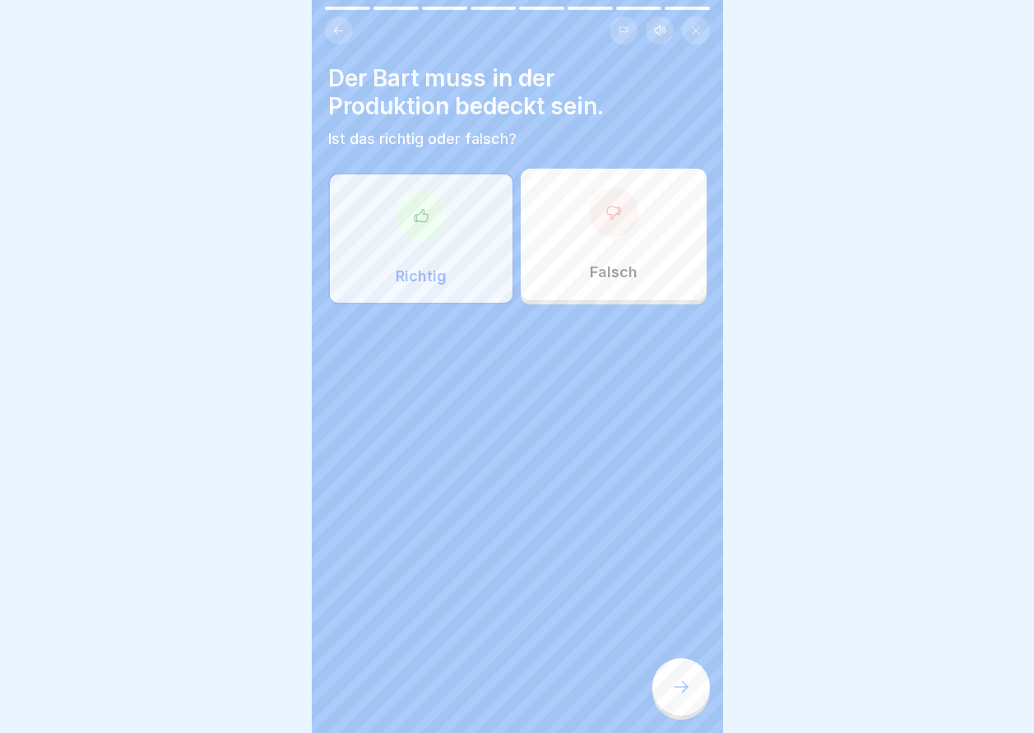
click at [675, 691] on div at bounding box center [681, 687] width 58 height 58
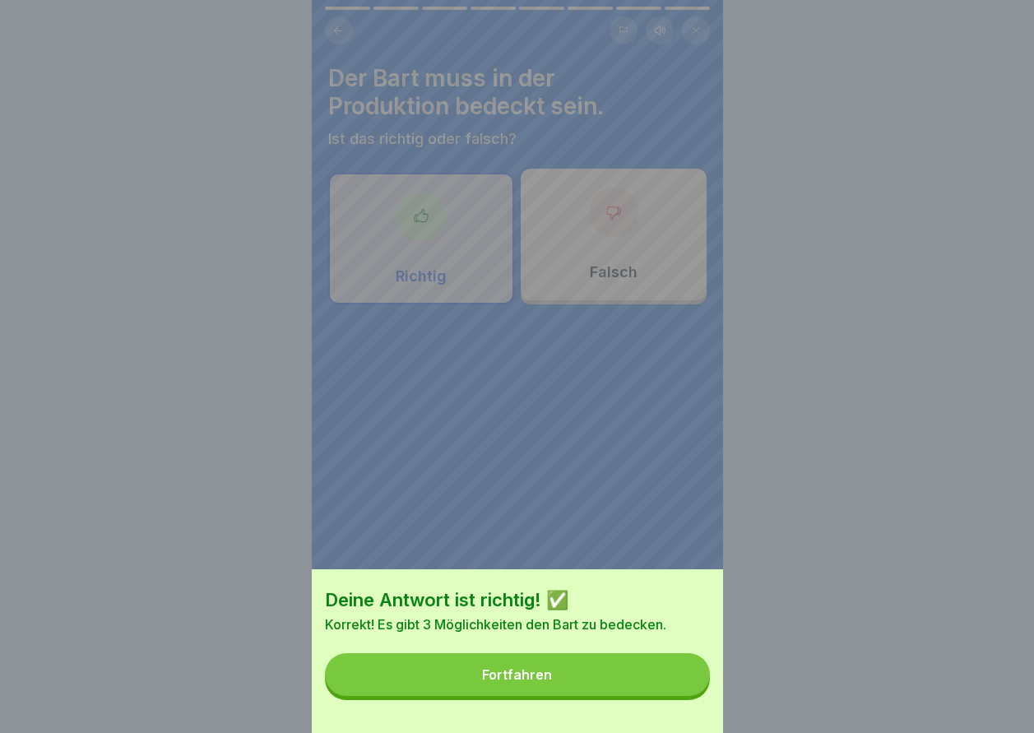
click at [675, 691] on button "Fortfahren" at bounding box center [517, 674] width 385 height 43
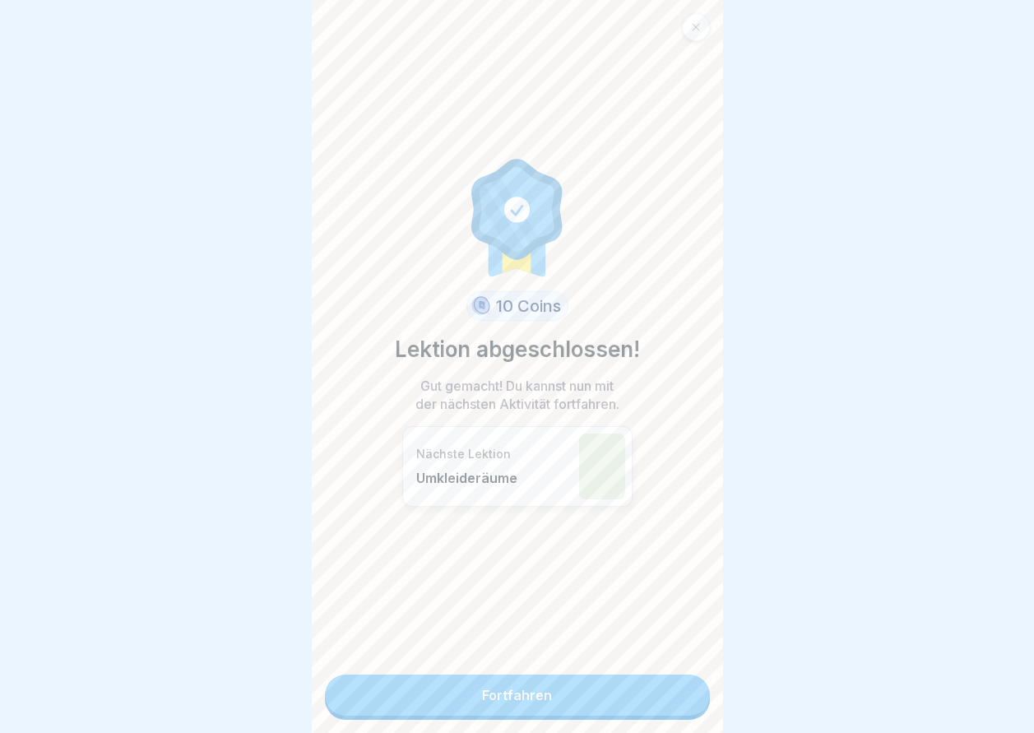
click at [675, 691] on link "Fortfahren" at bounding box center [517, 695] width 385 height 41
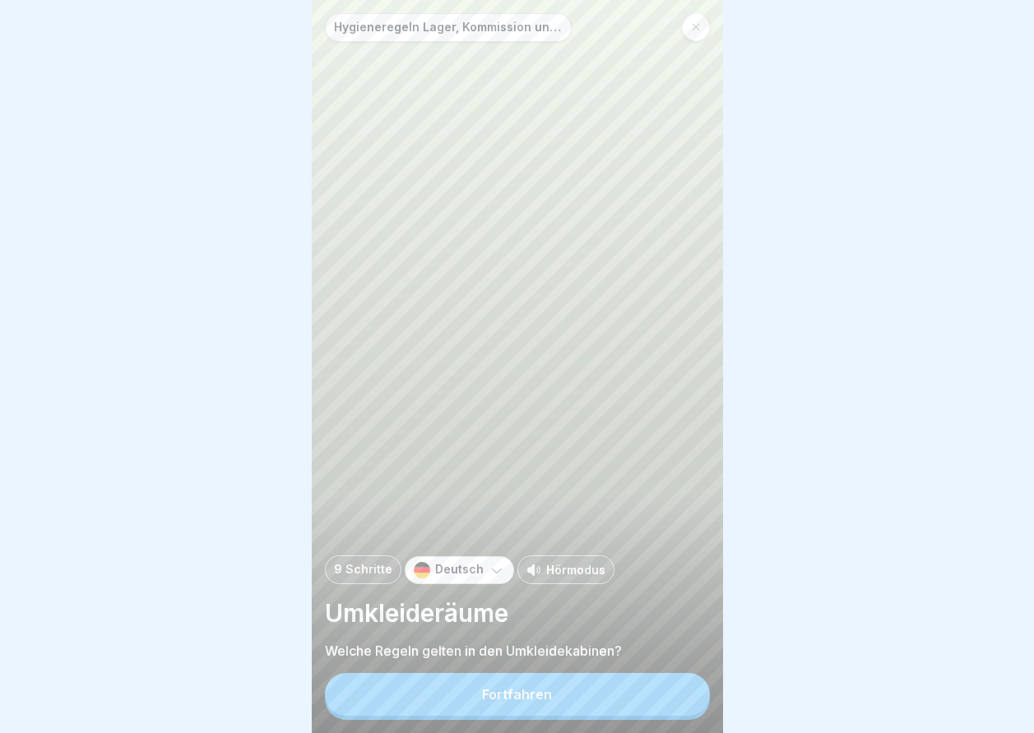
click at [675, 691] on button "Fortfahren" at bounding box center [517, 694] width 385 height 43
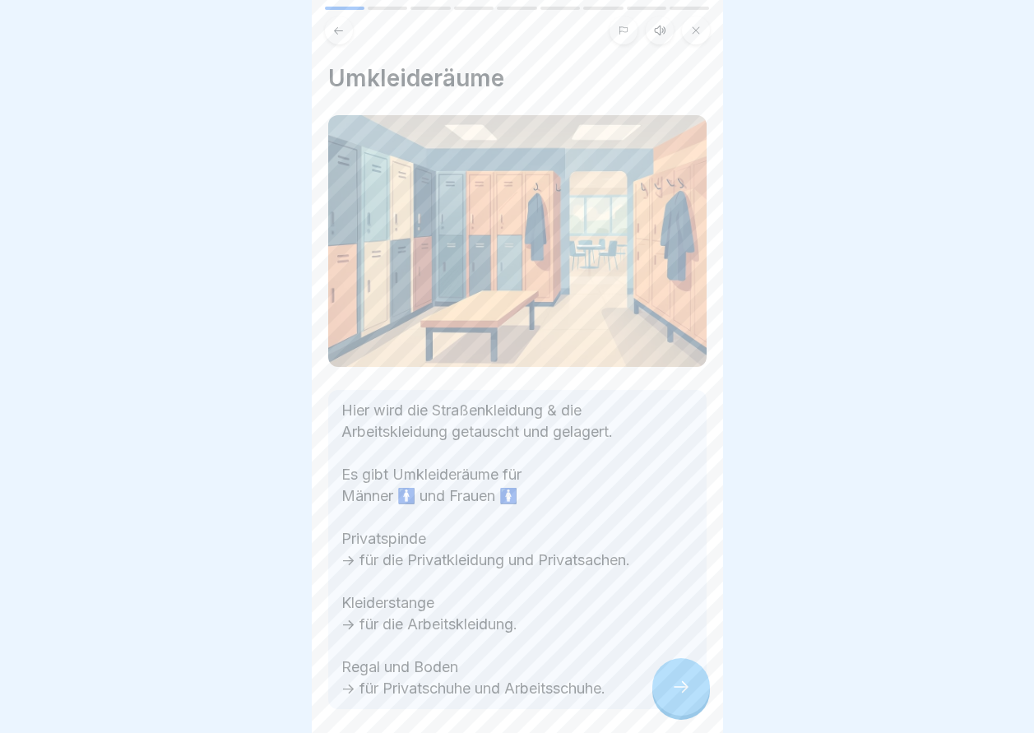
click at [675, 691] on div at bounding box center [681, 687] width 58 height 58
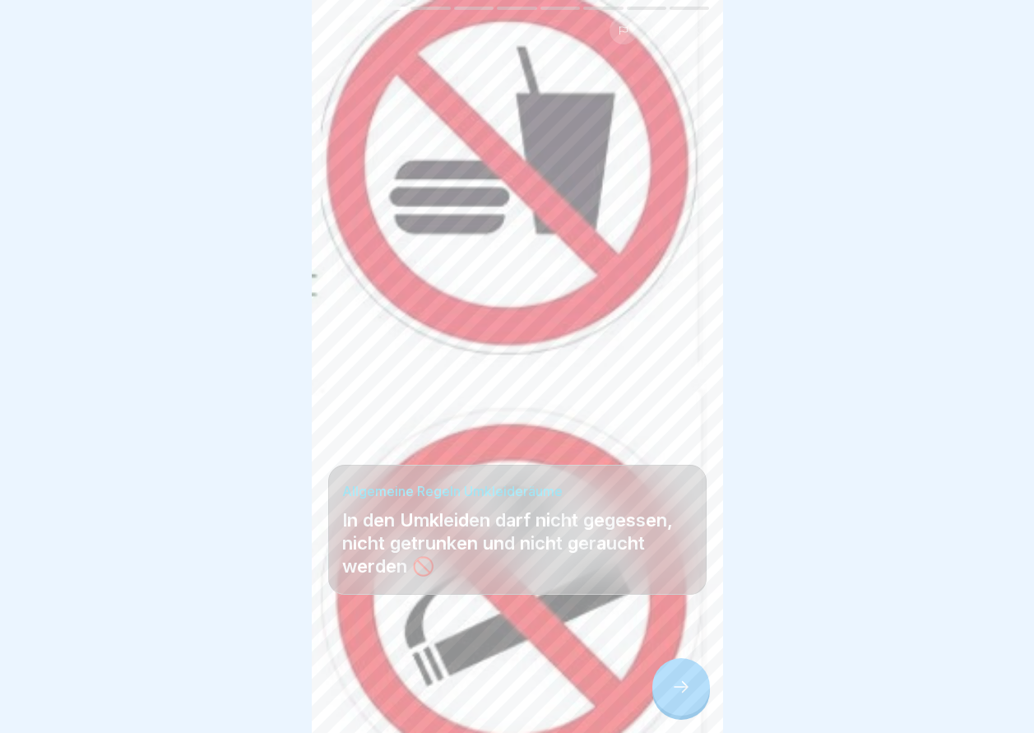
click at [675, 691] on div at bounding box center [681, 687] width 58 height 58
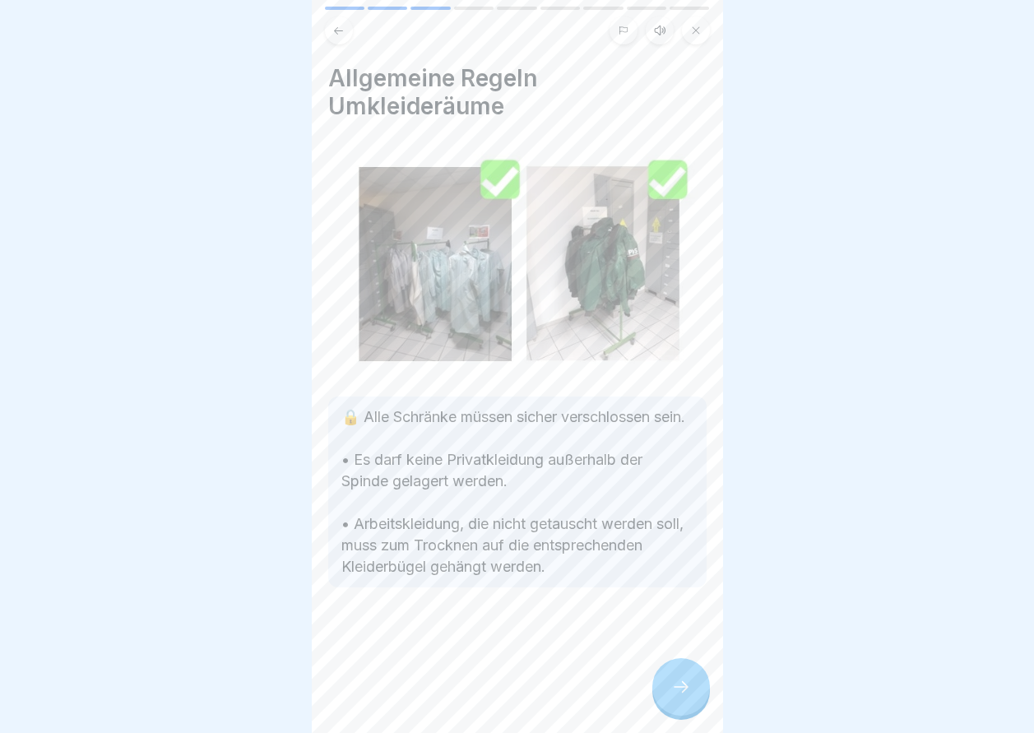
click at [679, 692] on icon at bounding box center [681, 687] width 20 height 20
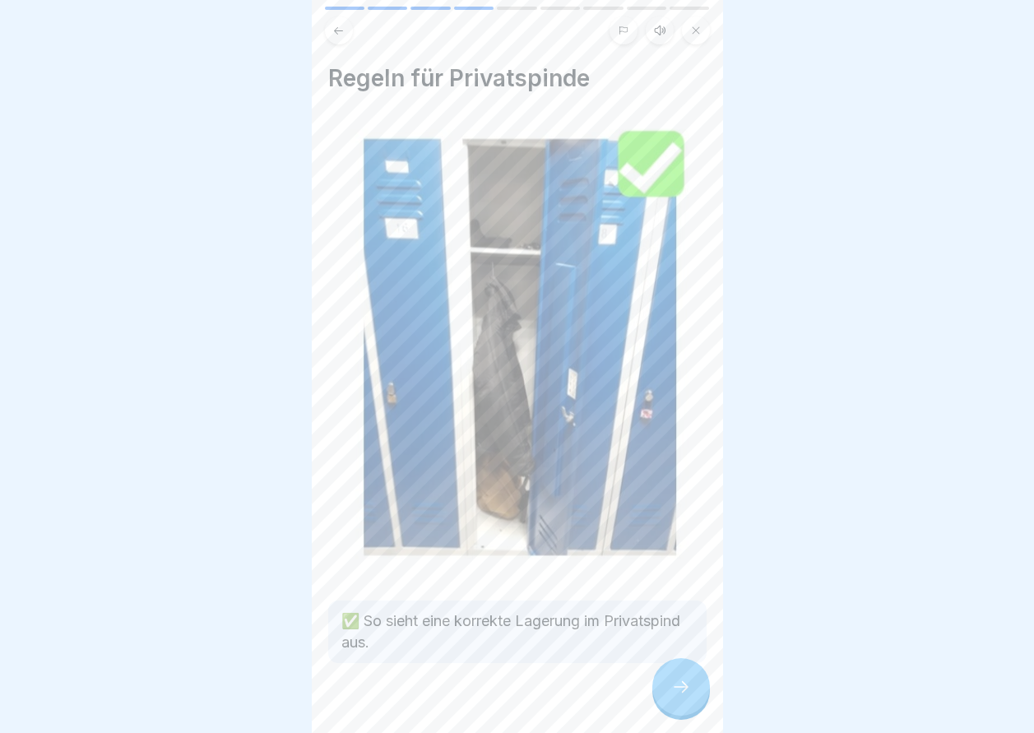
click at [679, 692] on icon at bounding box center [681, 687] width 20 height 20
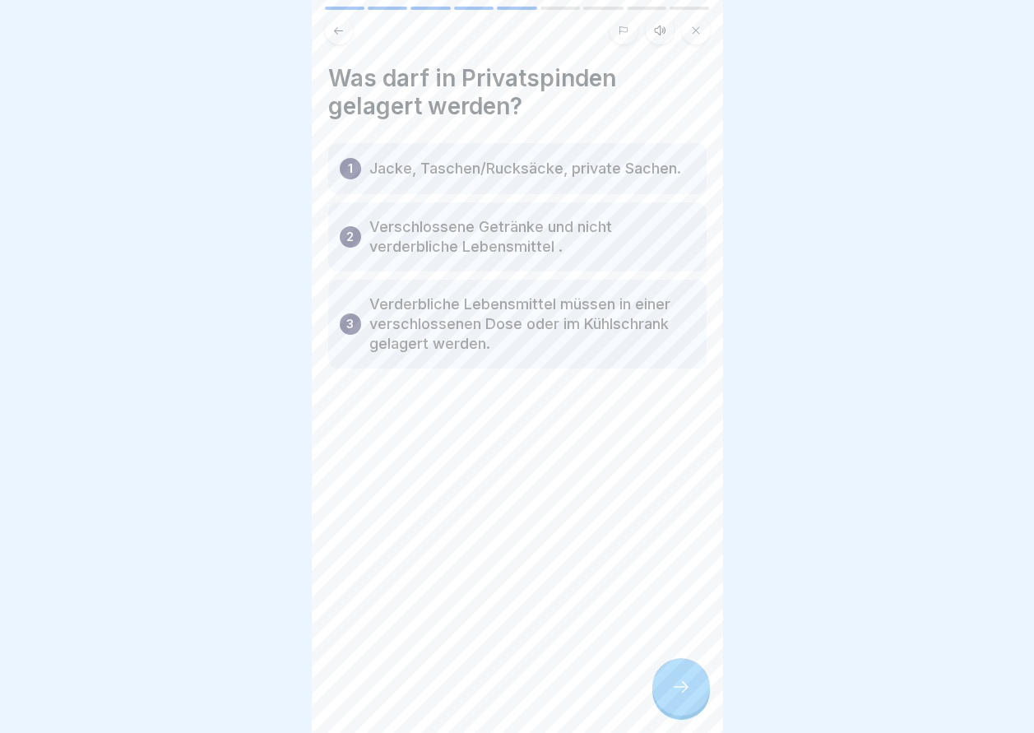
click at [677, 692] on icon at bounding box center [681, 687] width 20 height 20
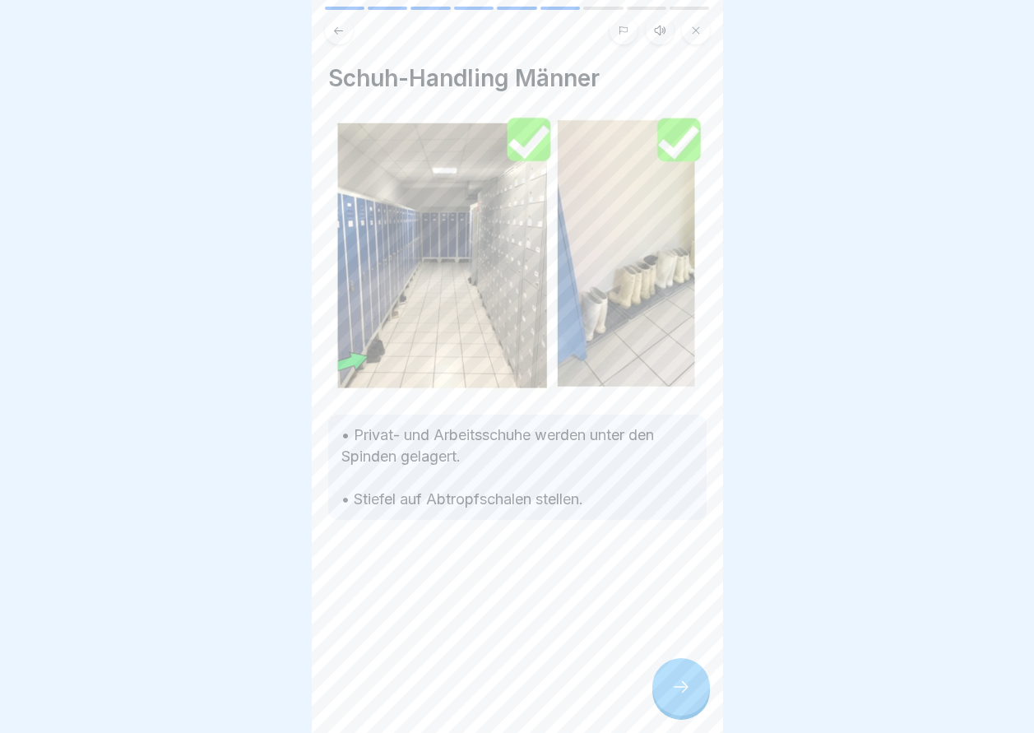
click at [677, 692] on icon at bounding box center [681, 687] width 20 height 20
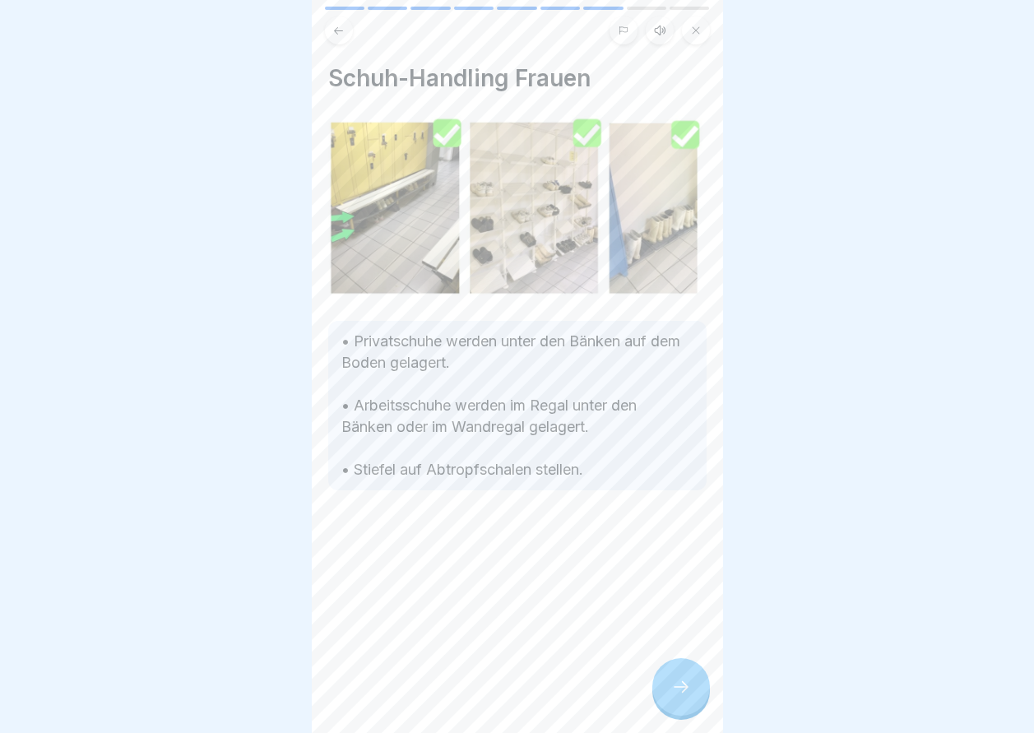
click at [677, 692] on icon at bounding box center [681, 687] width 20 height 20
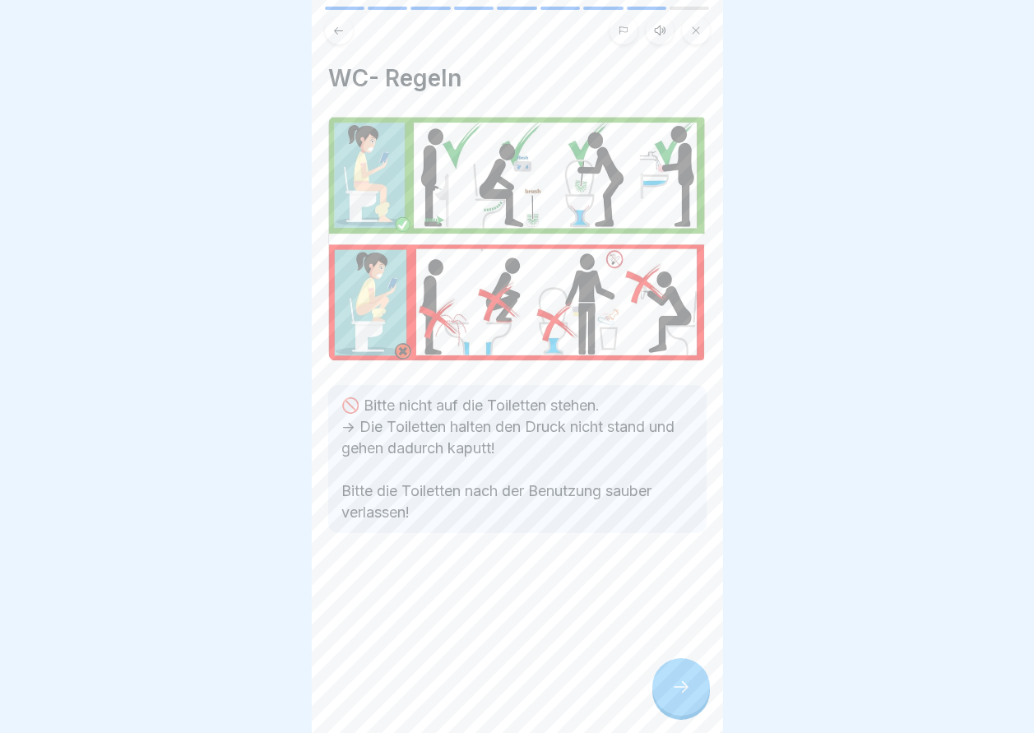
click at [676, 692] on icon at bounding box center [681, 687] width 20 height 20
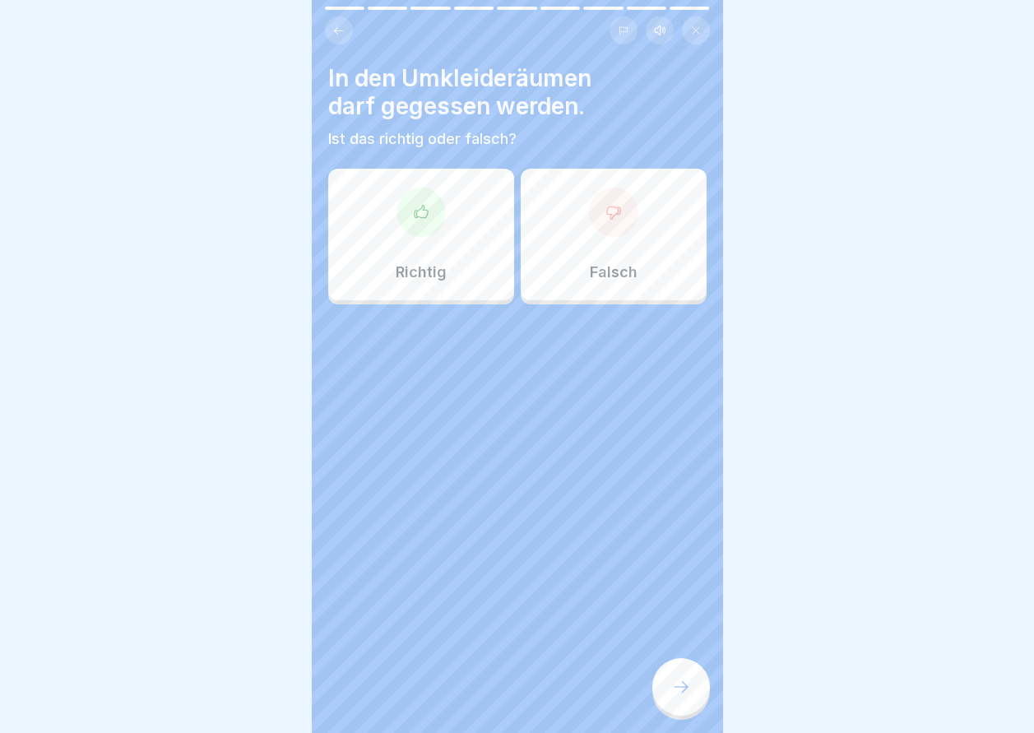
click at [586, 241] on div "Falsch" at bounding box center [614, 235] width 186 height 132
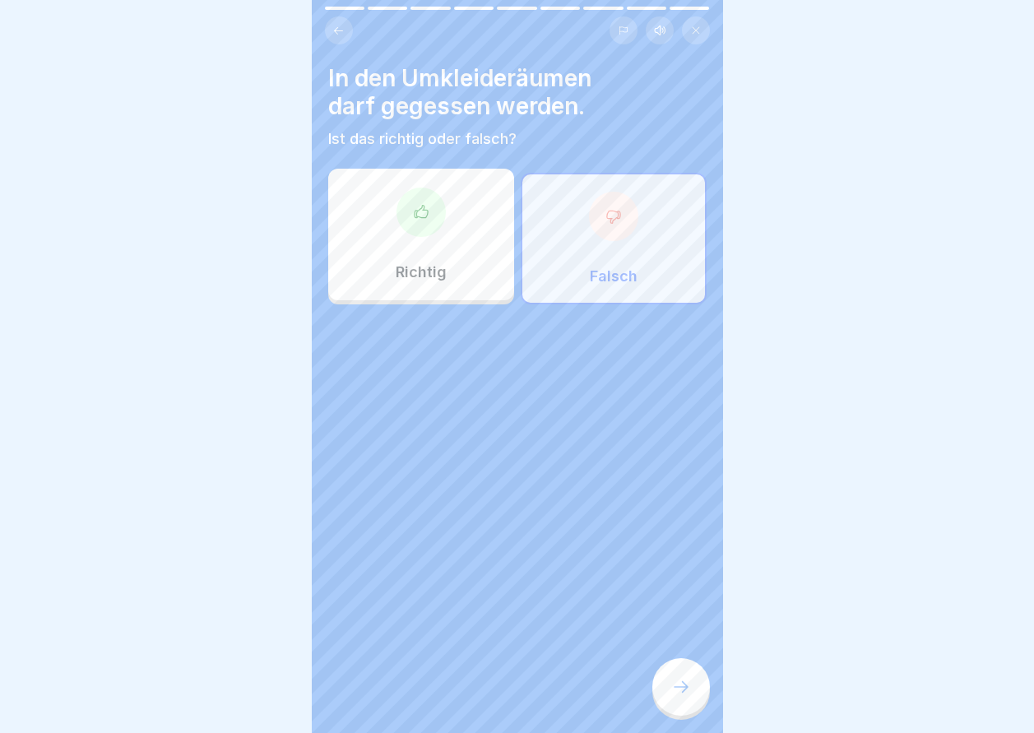
click at [670, 689] on div at bounding box center [681, 687] width 58 height 58
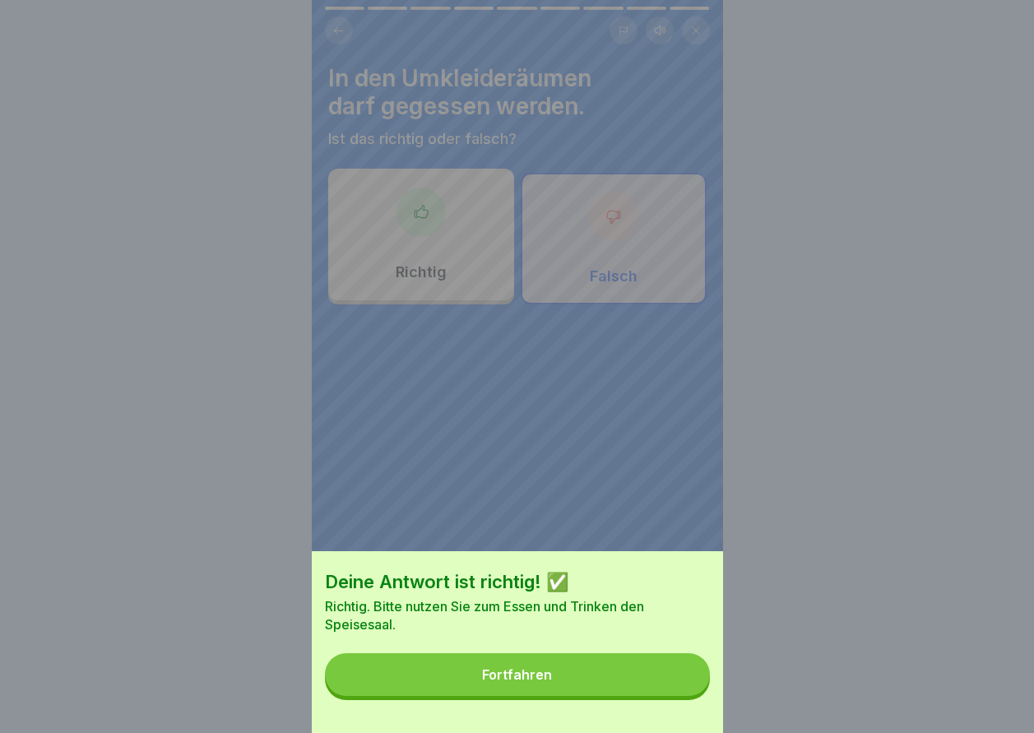
click at [670, 689] on button "Fortfahren" at bounding box center [517, 674] width 385 height 43
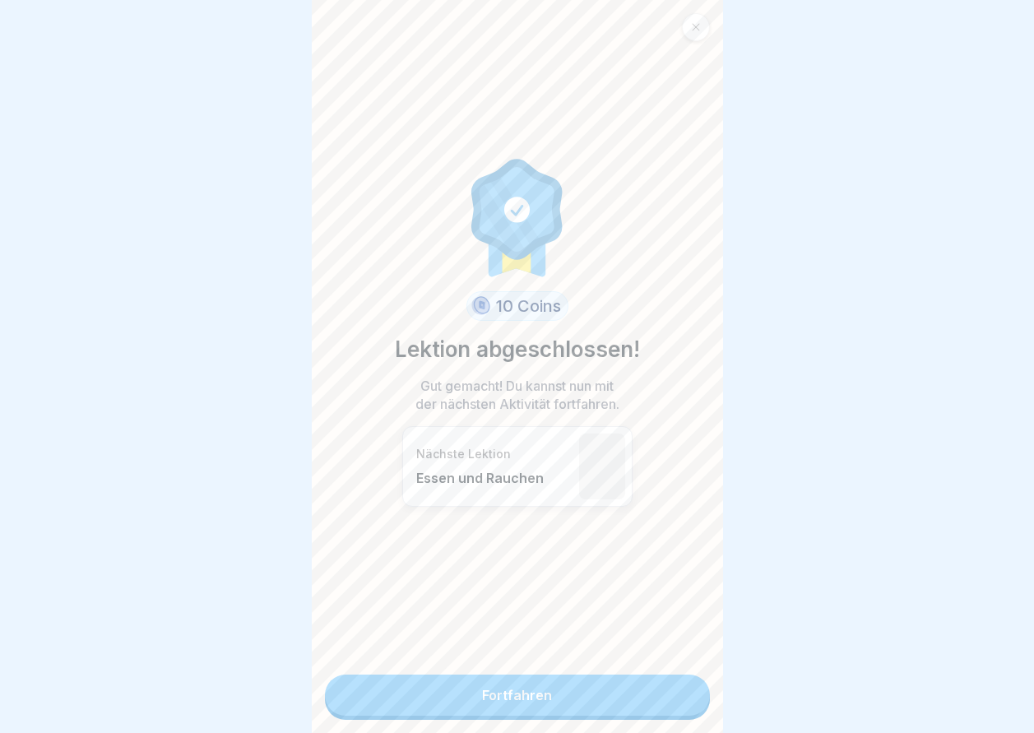
click at [670, 689] on link "Fortfahren" at bounding box center [517, 695] width 385 height 41
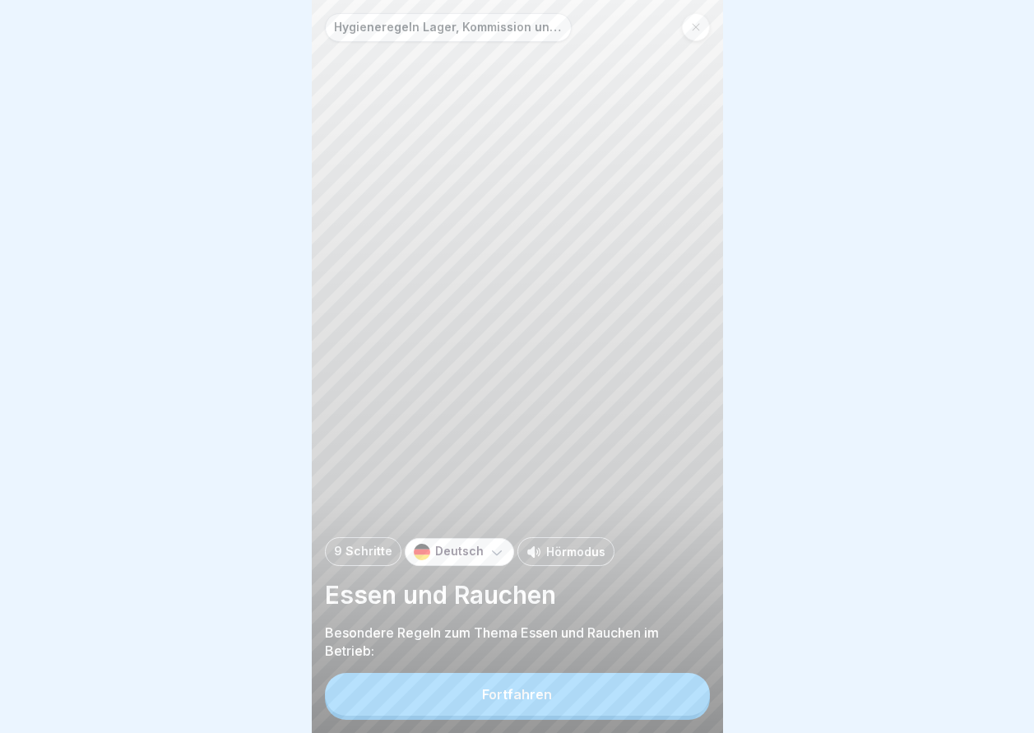
click at [670, 689] on button "Fortfahren" at bounding box center [517, 694] width 385 height 43
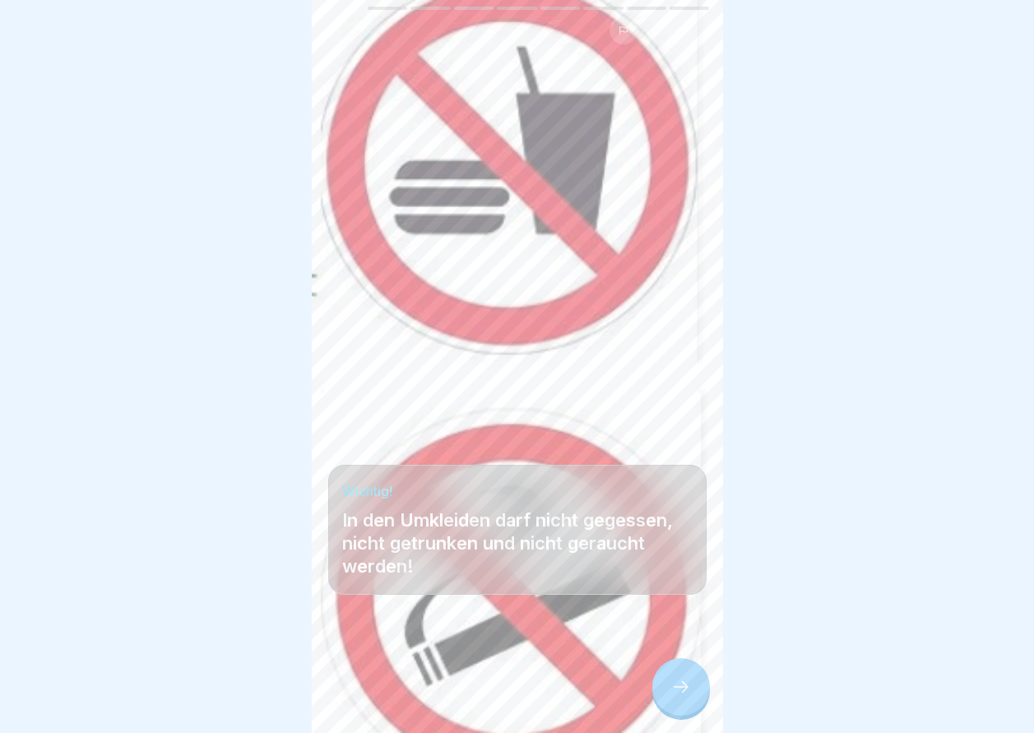
click at [670, 689] on div at bounding box center [681, 687] width 58 height 58
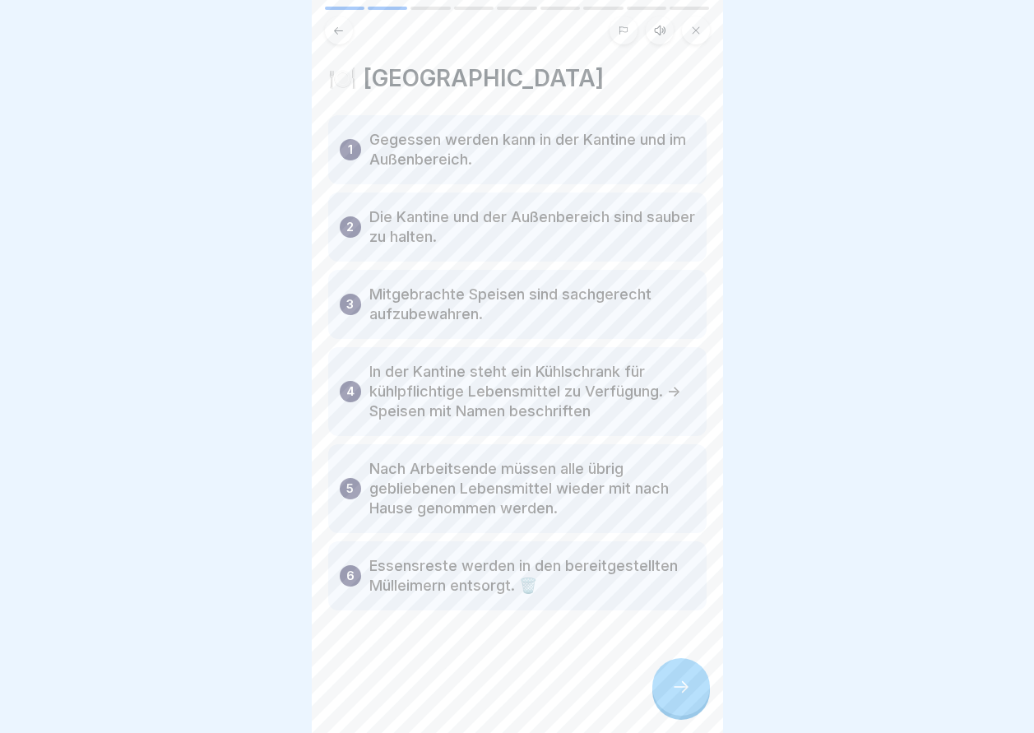
click at [670, 689] on div at bounding box center [681, 687] width 58 height 58
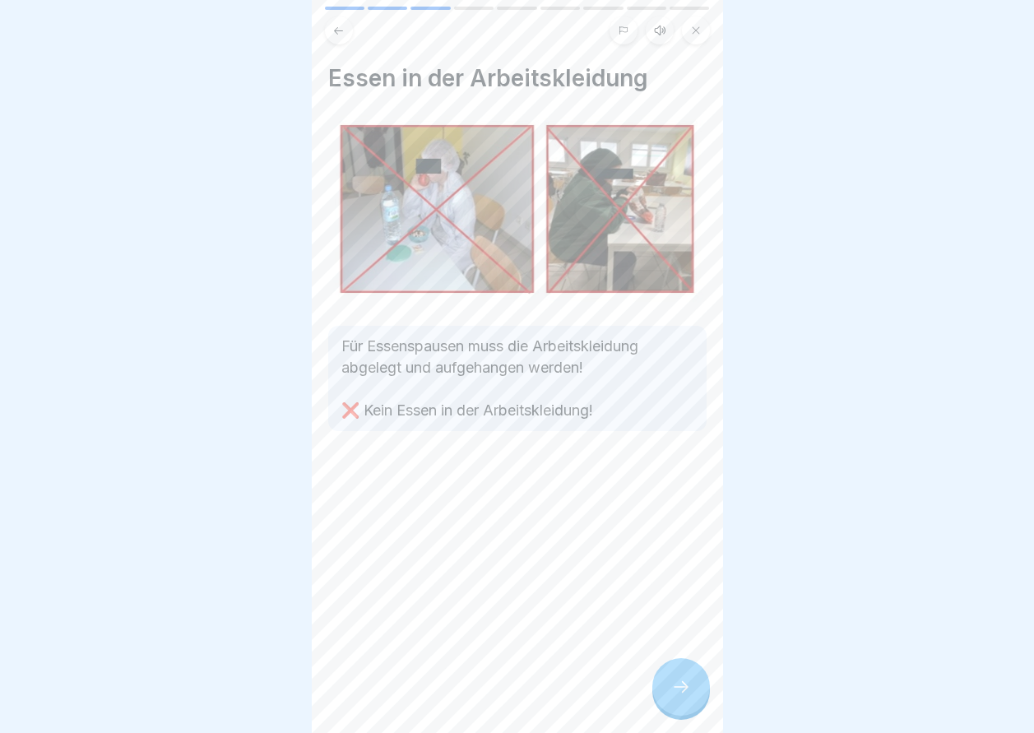
click at [670, 689] on div at bounding box center [681, 687] width 58 height 58
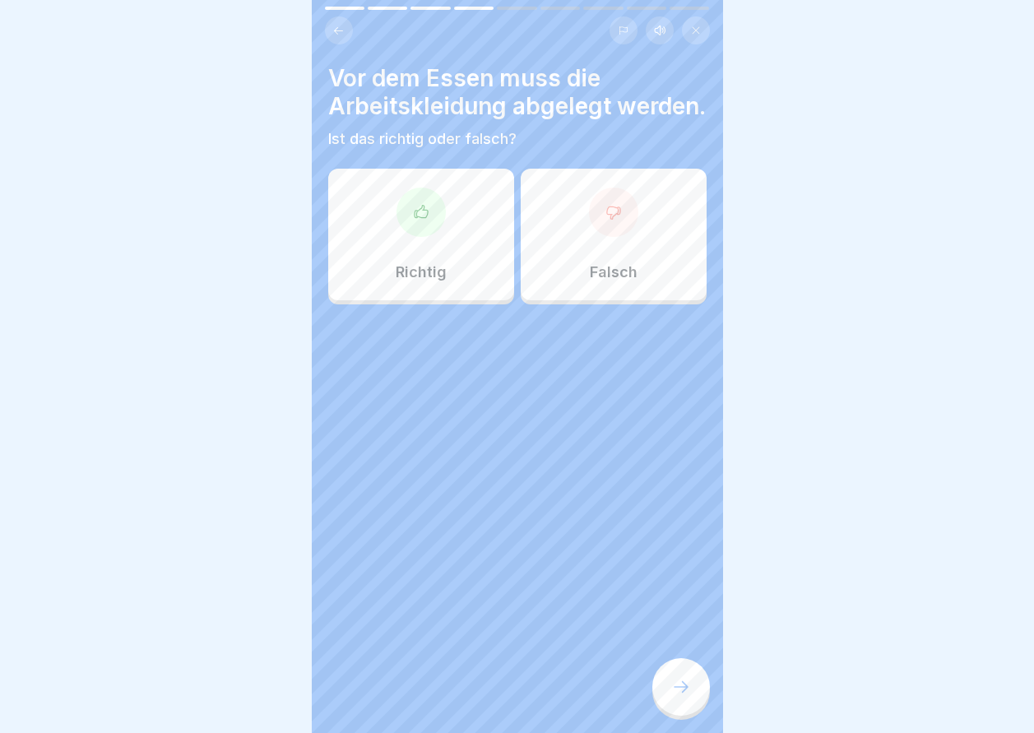
click at [670, 689] on div at bounding box center [681, 687] width 58 height 58
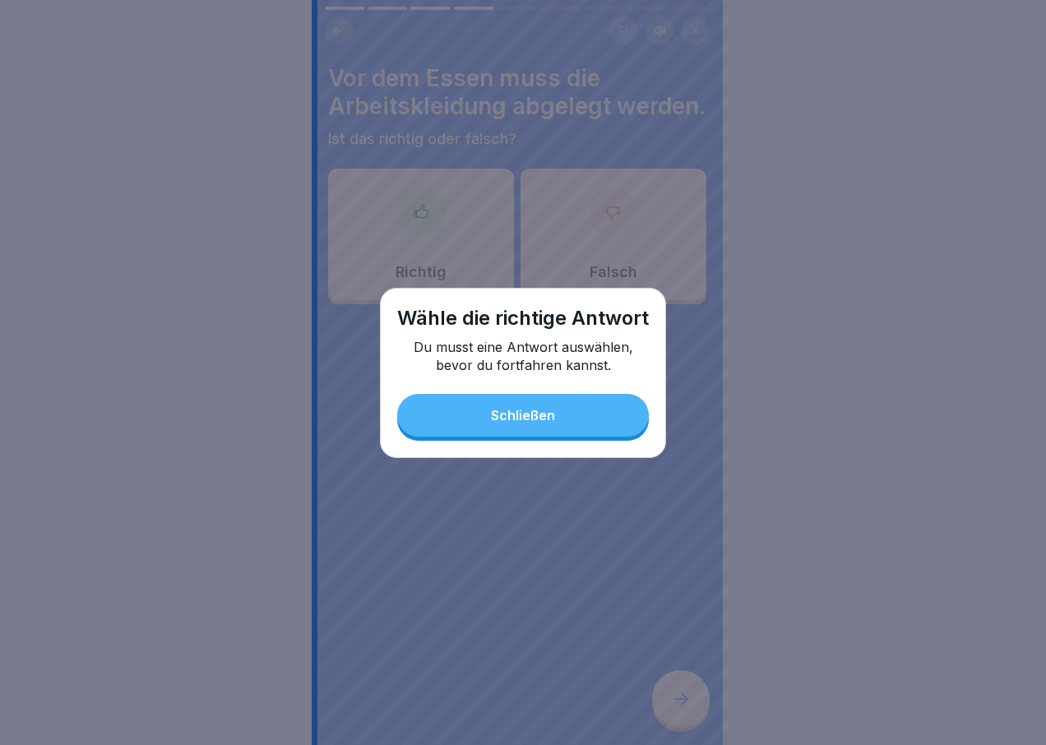
click at [515, 397] on button "Schließen" at bounding box center [523, 415] width 252 height 43
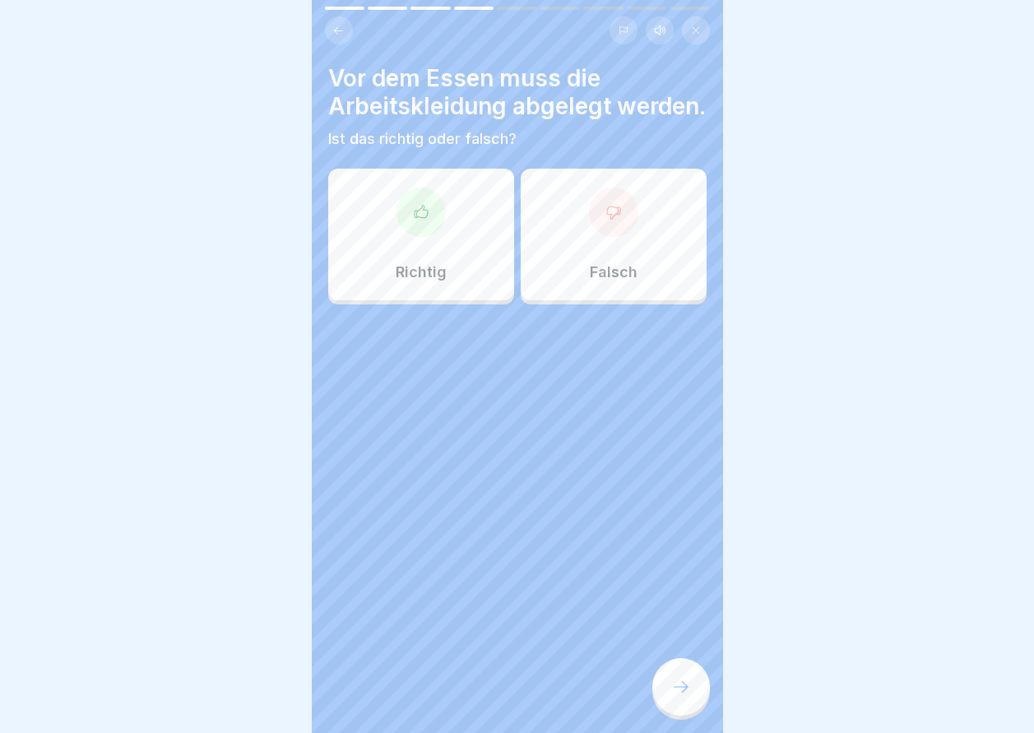
click at [410, 281] on p "Richtig" at bounding box center [421, 272] width 51 height 18
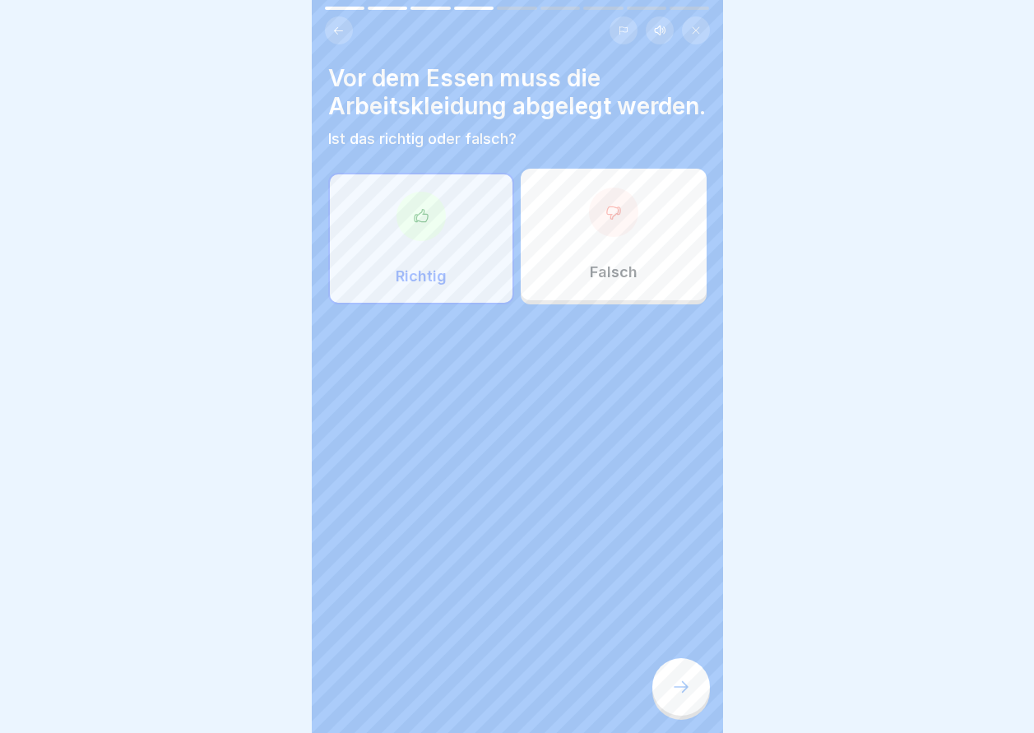
click at [660, 699] on div at bounding box center [681, 687] width 58 height 58
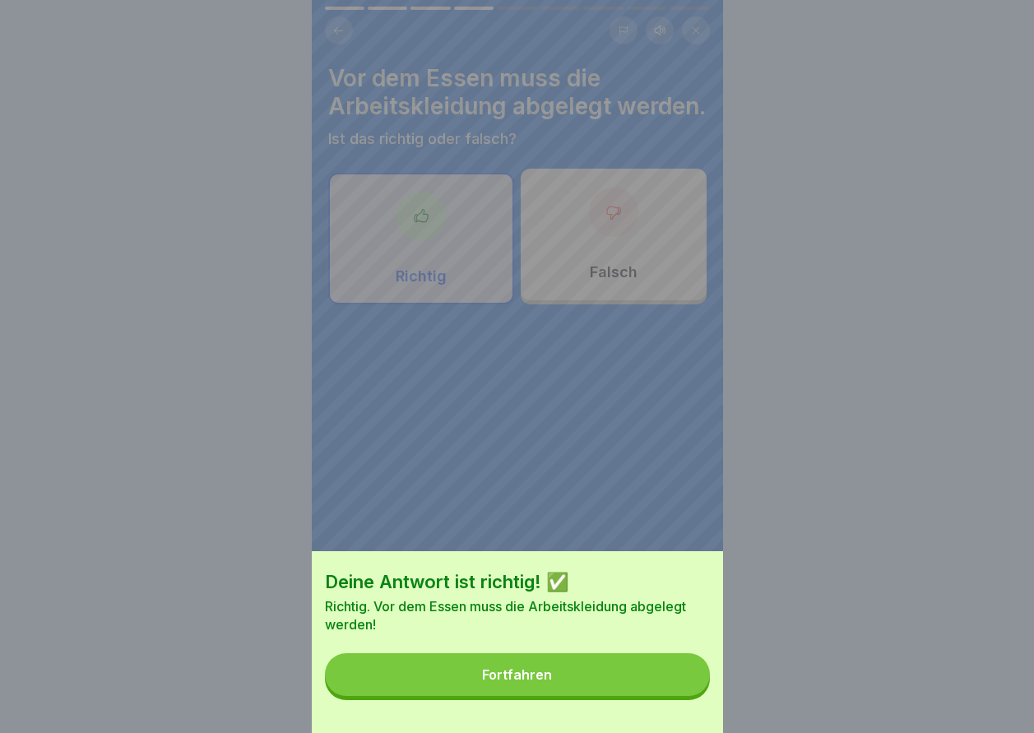
click at [661, 696] on button "Fortfahren" at bounding box center [517, 674] width 385 height 43
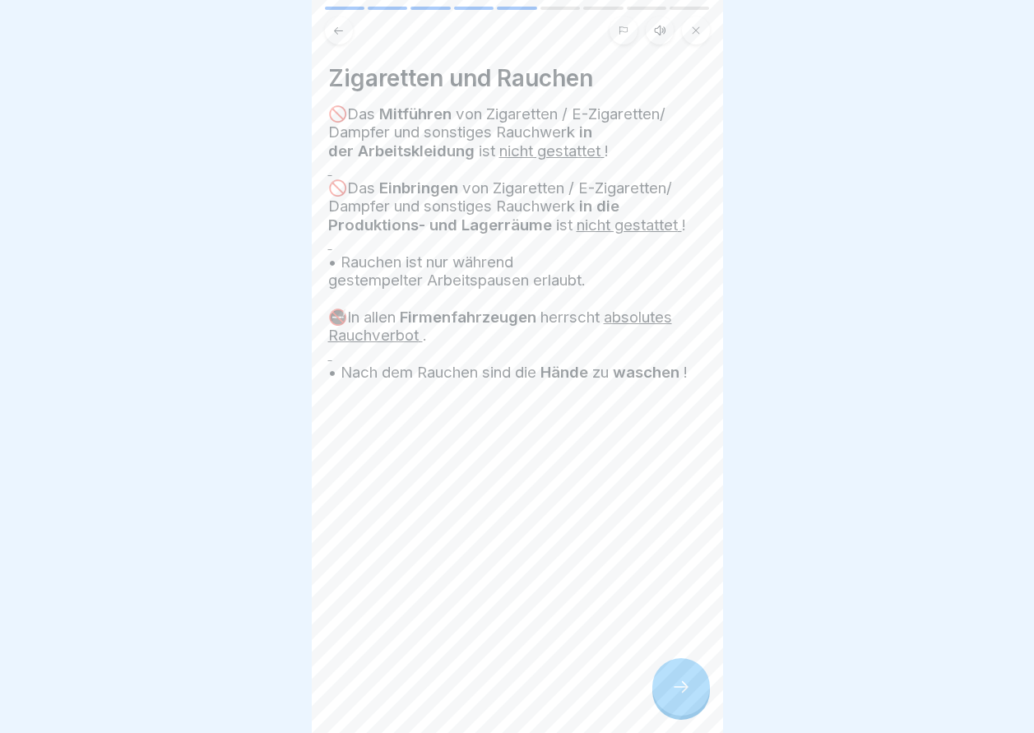
click at [661, 696] on div at bounding box center [681, 687] width 58 height 58
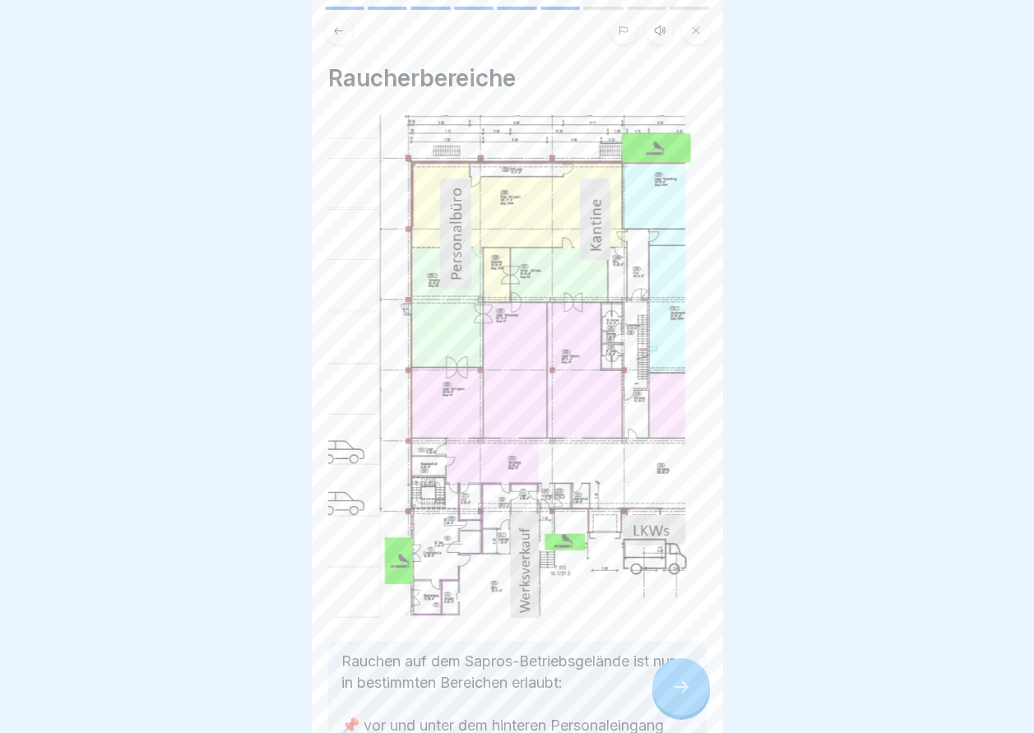
click at [674, 691] on div at bounding box center [681, 687] width 58 height 58
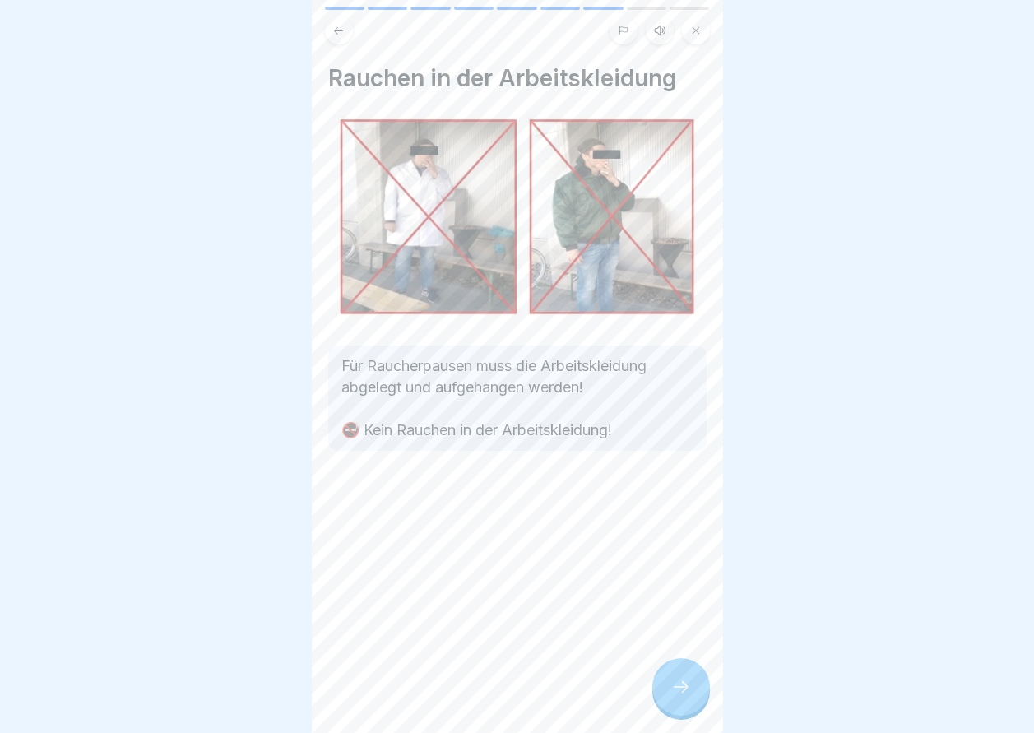
click at [674, 691] on div at bounding box center [681, 687] width 58 height 58
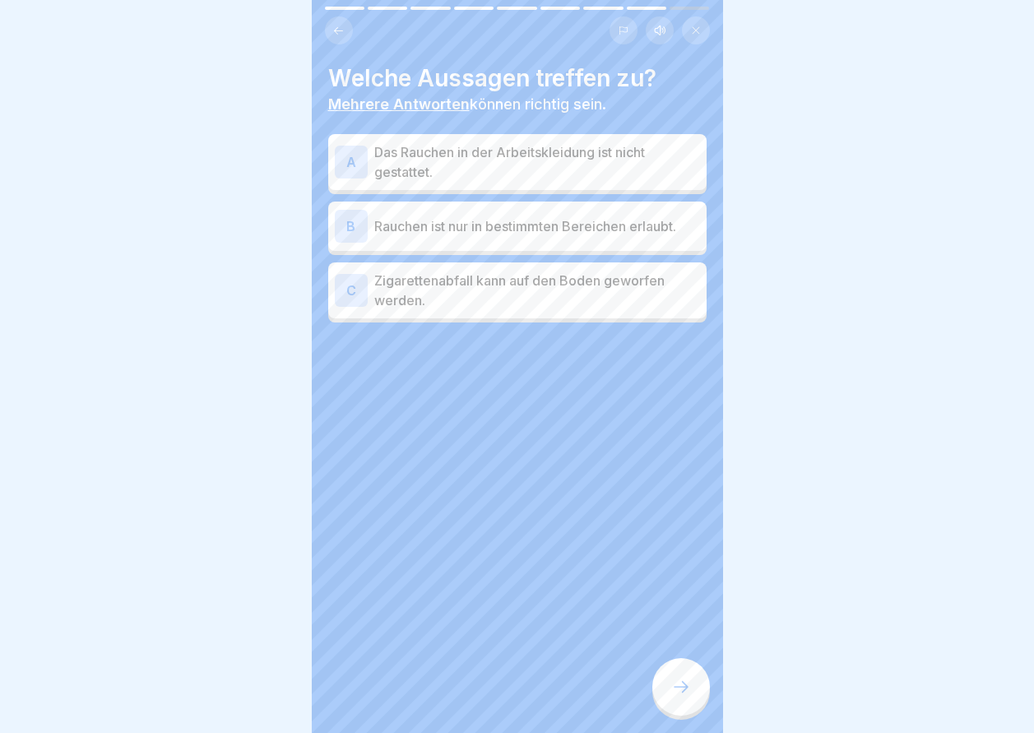
click at [461, 169] on p "Das Rauchen in der Arbeitskleidung ist nicht gestattet." at bounding box center [537, 161] width 326 height 39
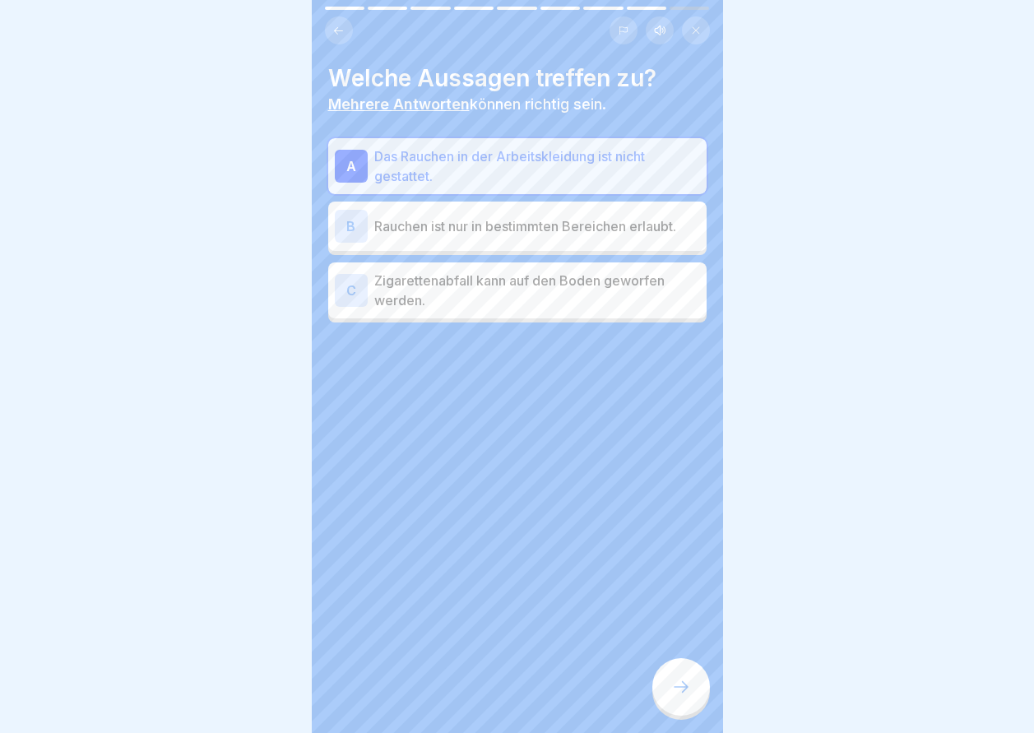
click at [475, 225] on p "Rauchen ist nur in bestimmten Bereichen erlaubt." at bounding box center [537, 226] width 326 height 20
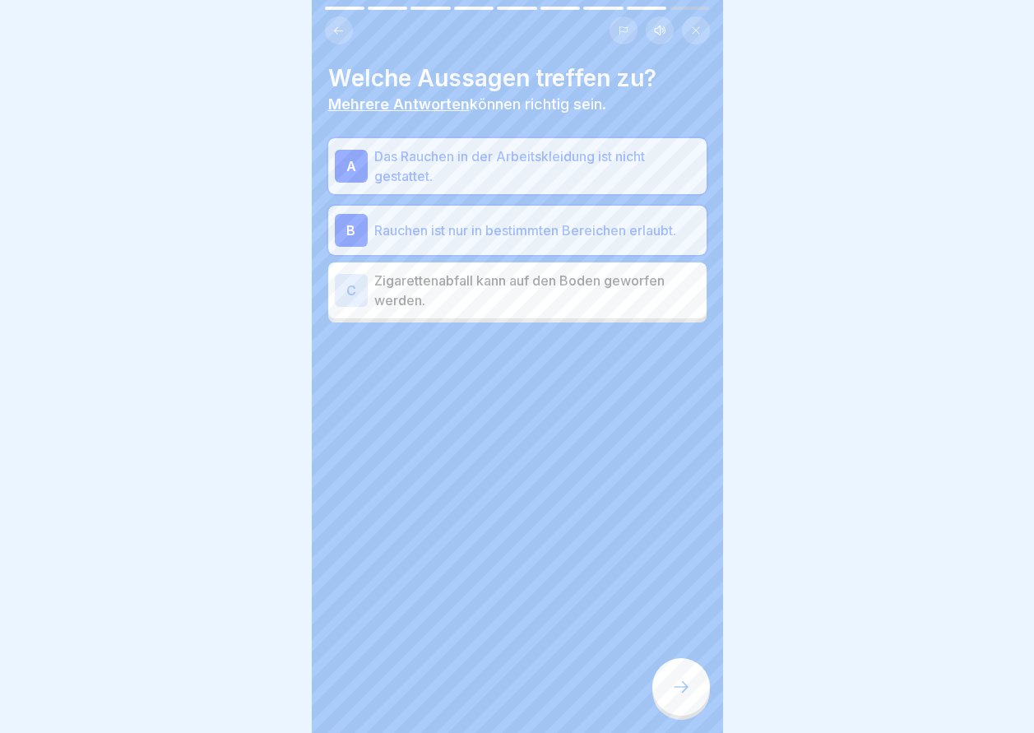
click at [707, 707] on div at bounding box center [681, 687] width 58 height 58
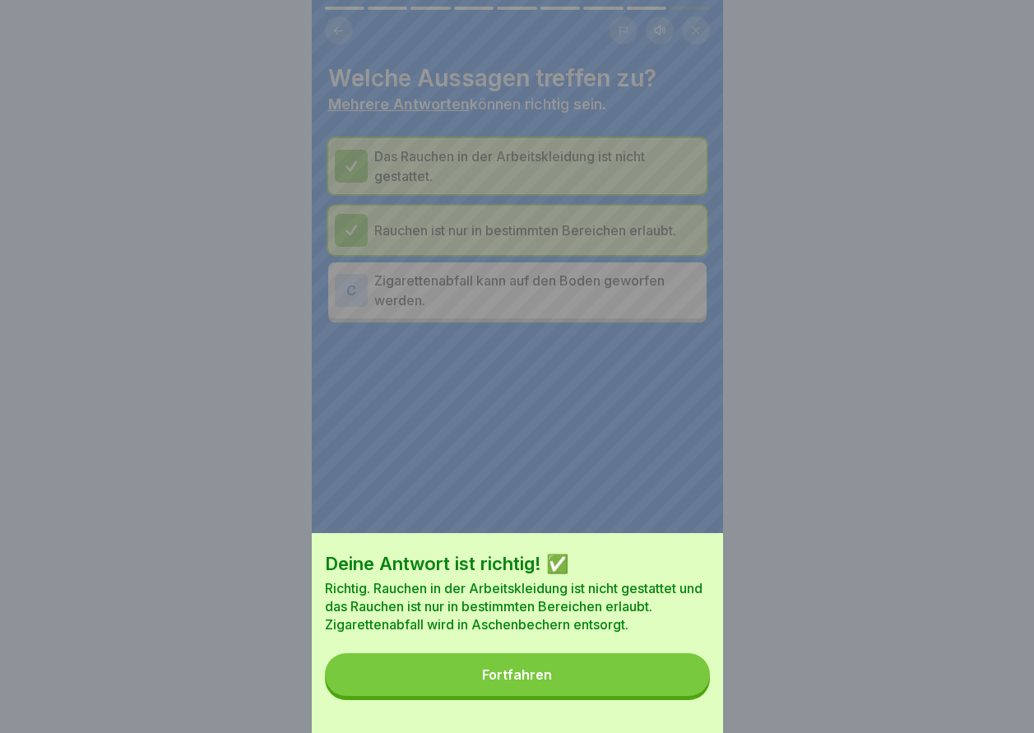
click at [670, 713] on div "Deine Antwort ist richtig! ✅ Richtig. Rauchen in der Arbeitskleidung ist nicht …" at bounding box center [517, 633] width 411 height 200
click at [665, 691] on button "Fortfahren" at bounding box center [517, 674] width 385 height 43
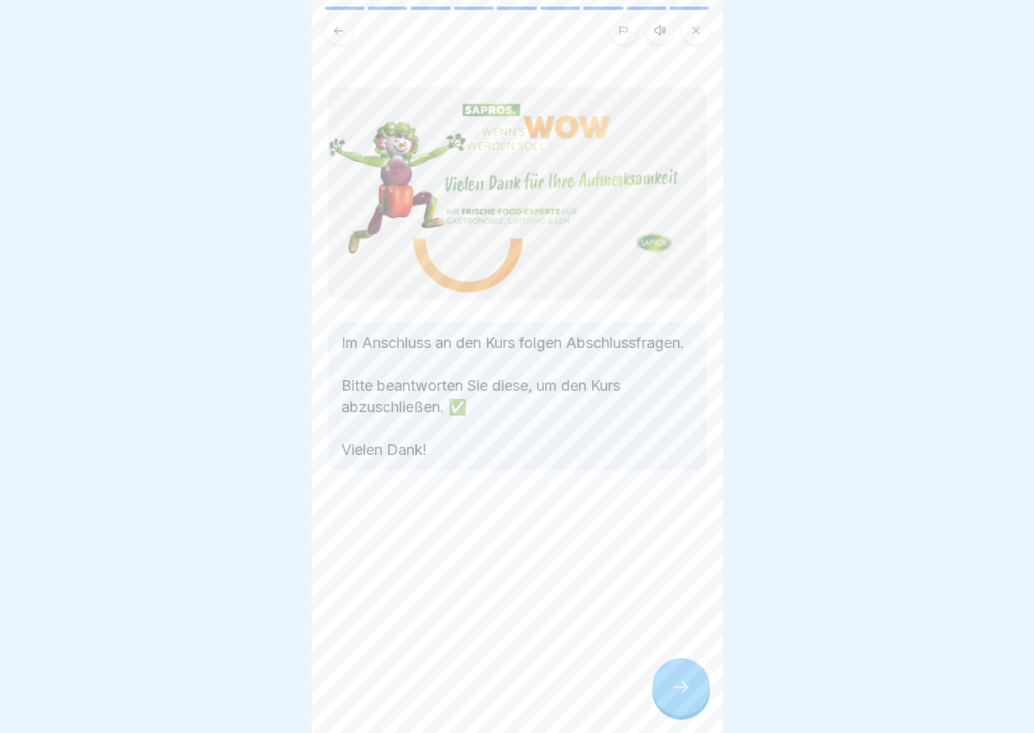
click at [671, 691] on div at bounding box center [681, 687] width 58 height 58
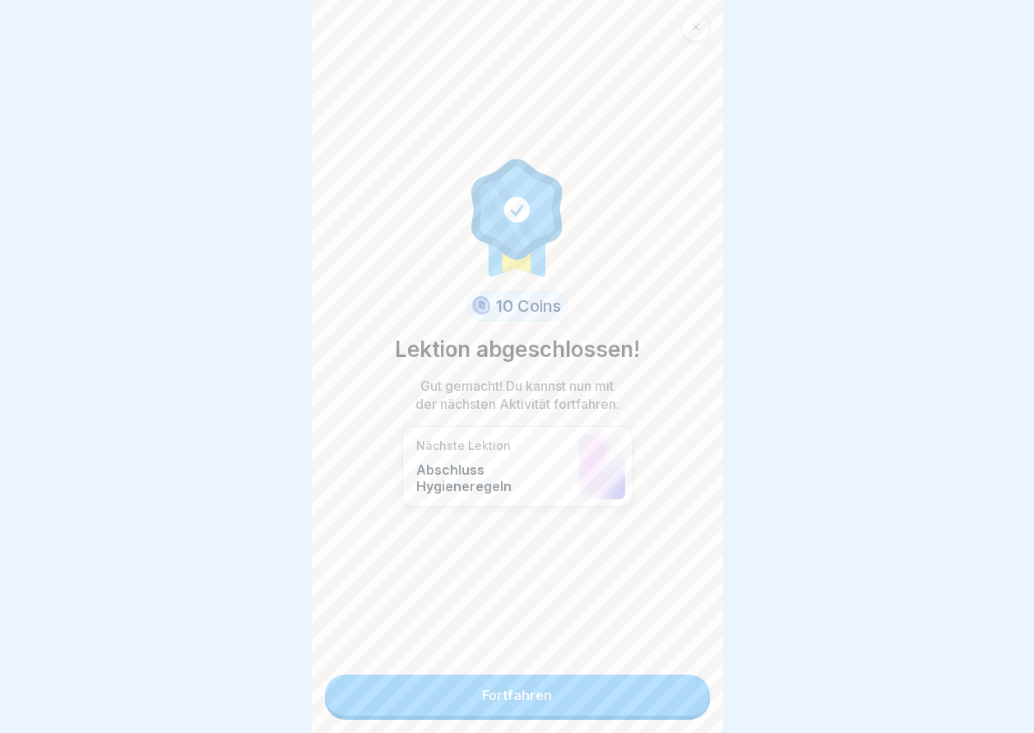
click at [671, 691] on link "Fortfahren" at bounding box center [517, 695] width 385 height 41
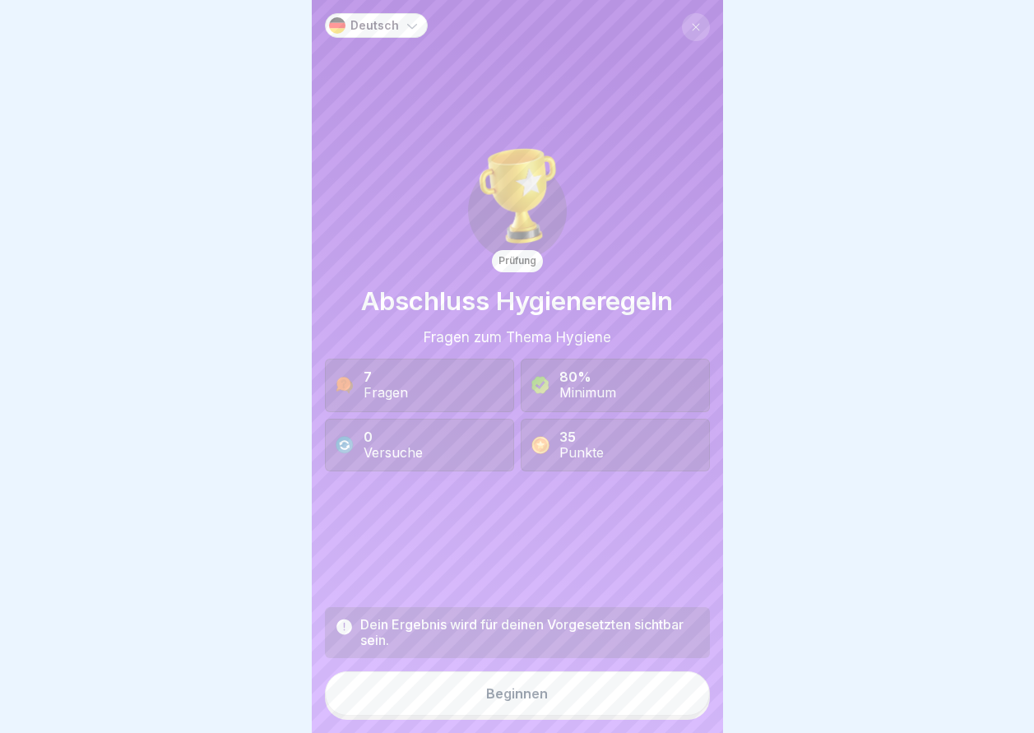
click at [667, 692] on button "Beginnen" at bounding box center [517, 693] width 385 height 44
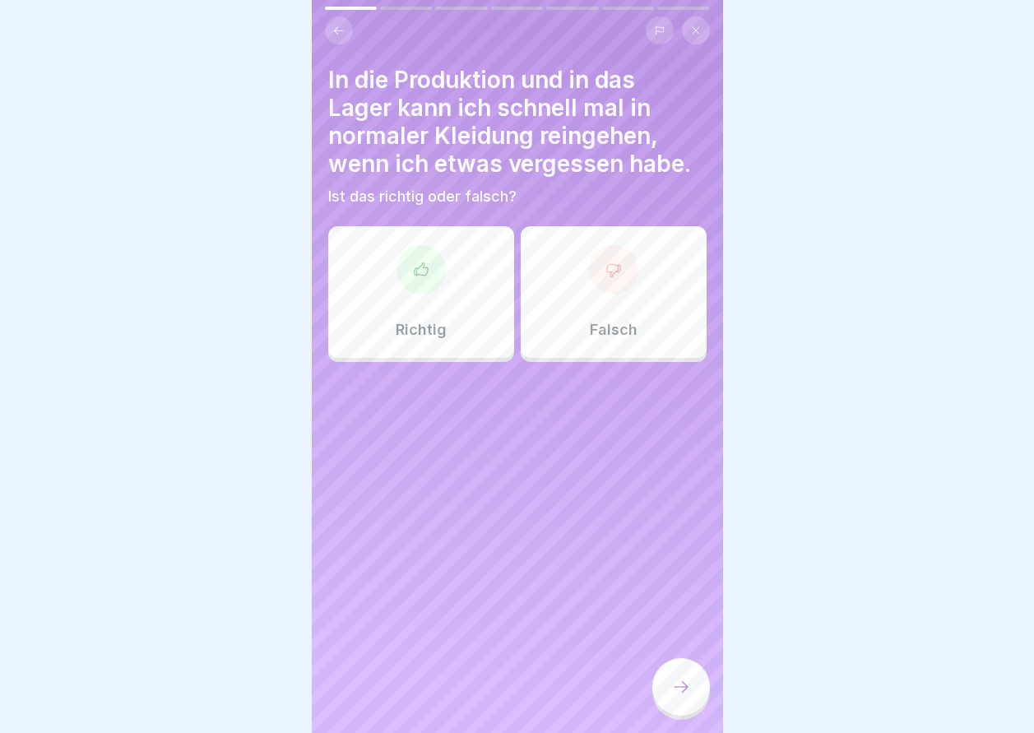
click at [615, 318] on div "Falsch" at bounding box center [614, 292] width 186 height 132
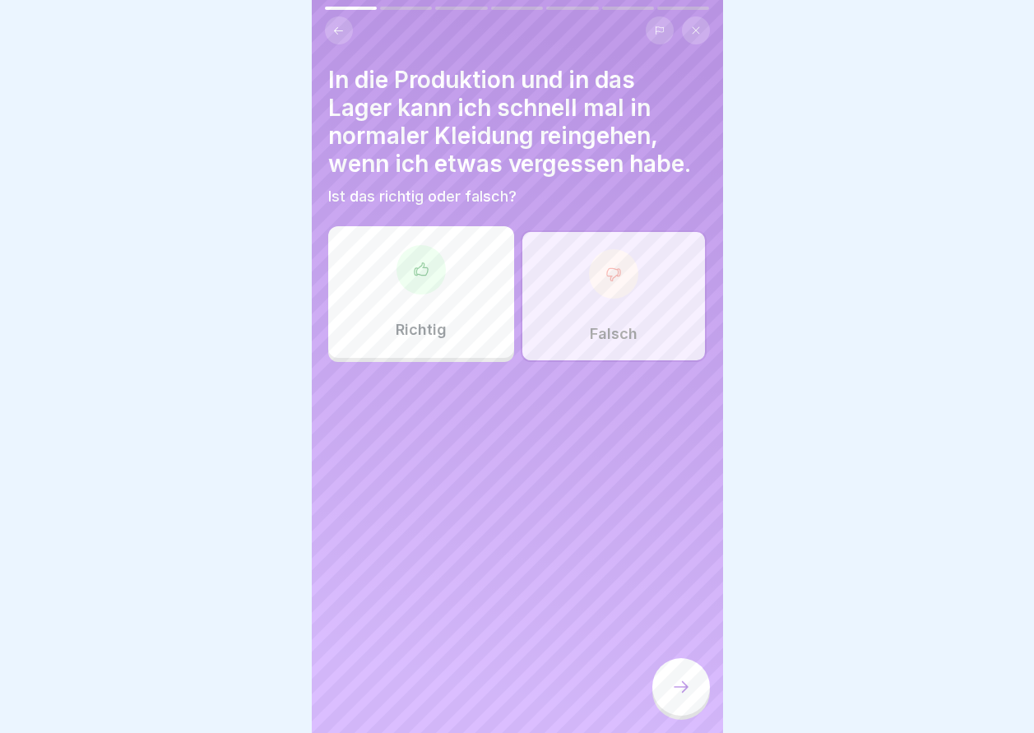
click at [669, 692] on div at bounding box center [681, 687] width 58 height 58
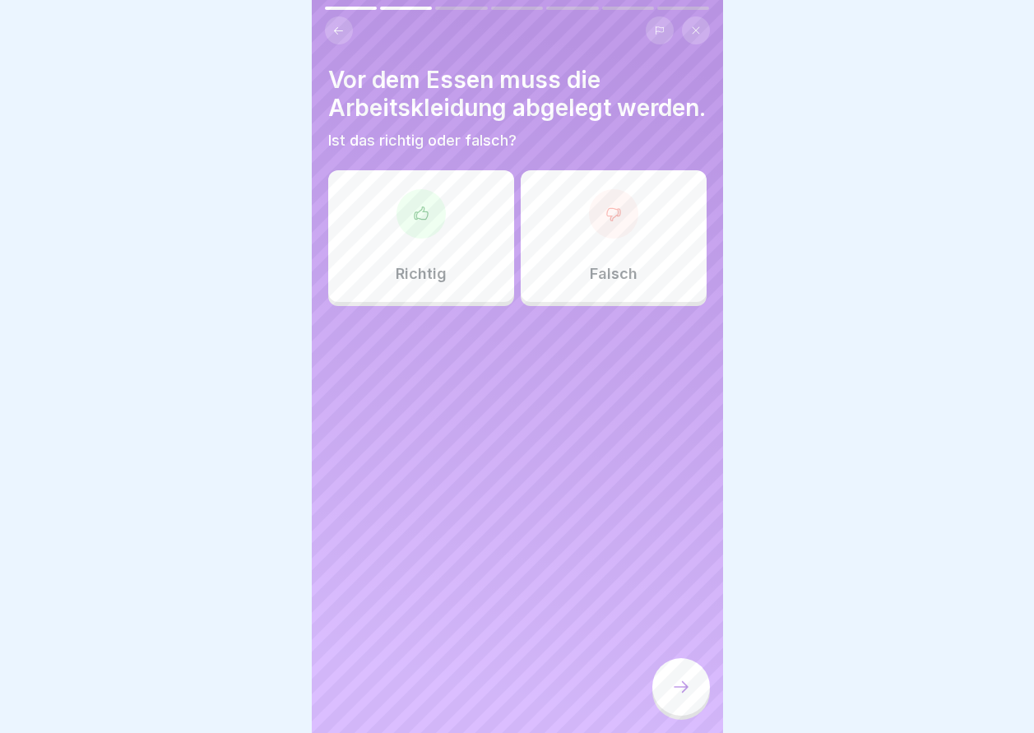
click at [424, 239] on div at bounding box center [420, 213] width 49 height 49
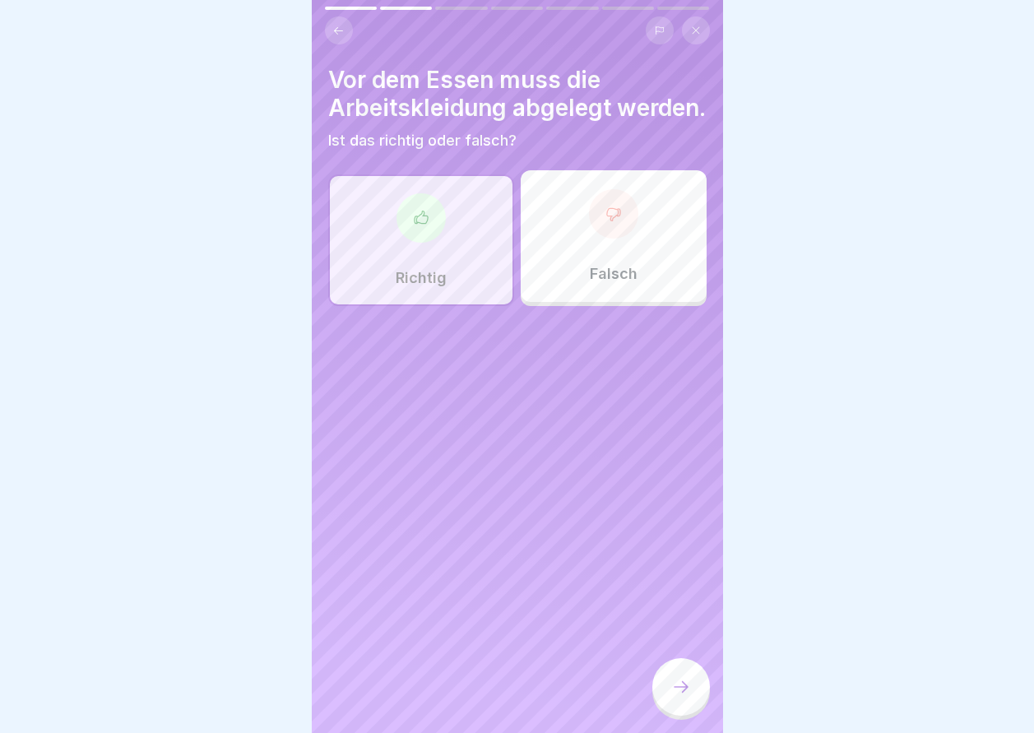
click at [690, 716] on div at bounding box center [681, 687] width 58 height 58
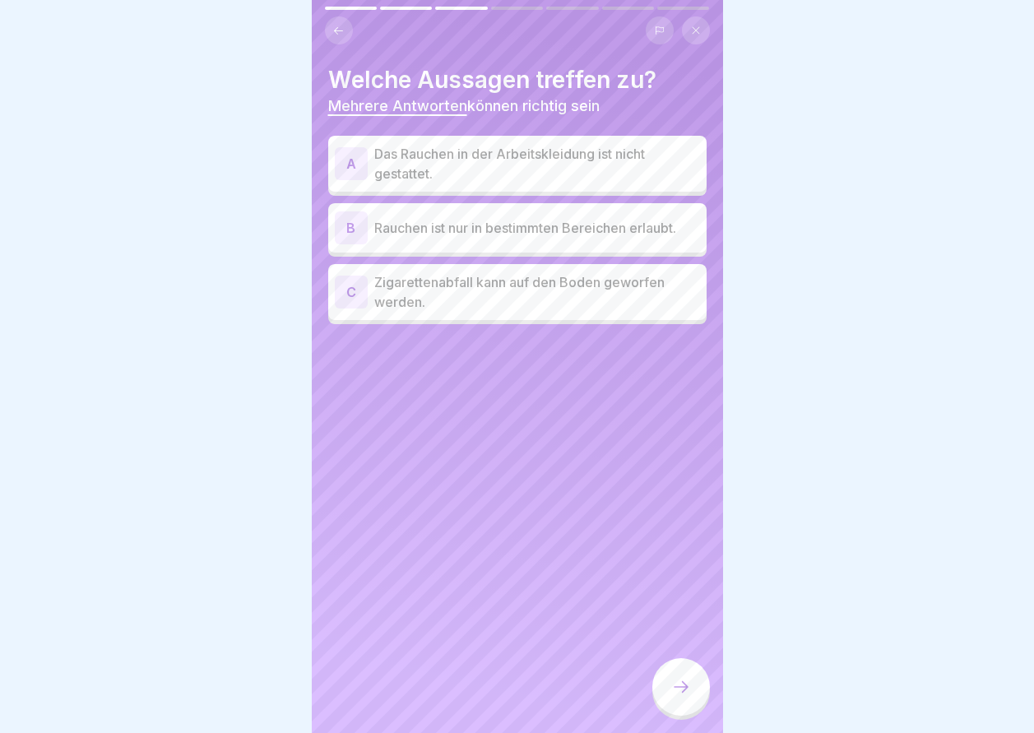
click at [513, 175] on p "Das Rauchen in der Arbeitskleidung ist nicht gestattet." at bounding box center [537, 163] width 326 height 39
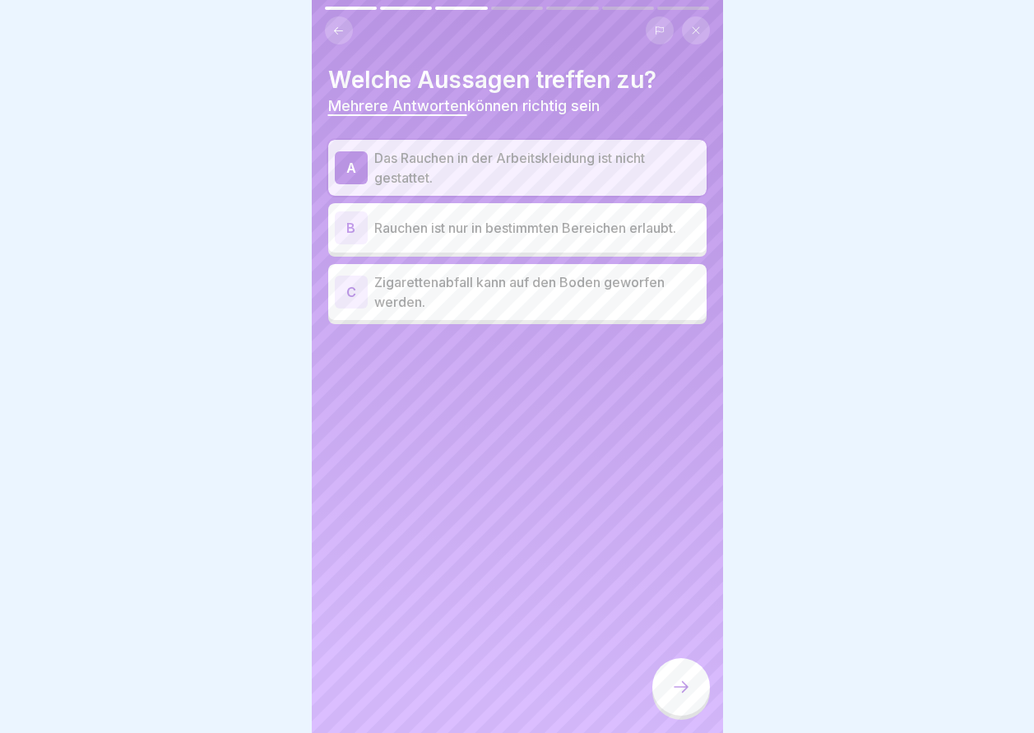
click at [503, 234] on p "Rauchen ist nur in bestimmten Bereichen erlaubt." at bounding box center [537, 228] width 326 height 20
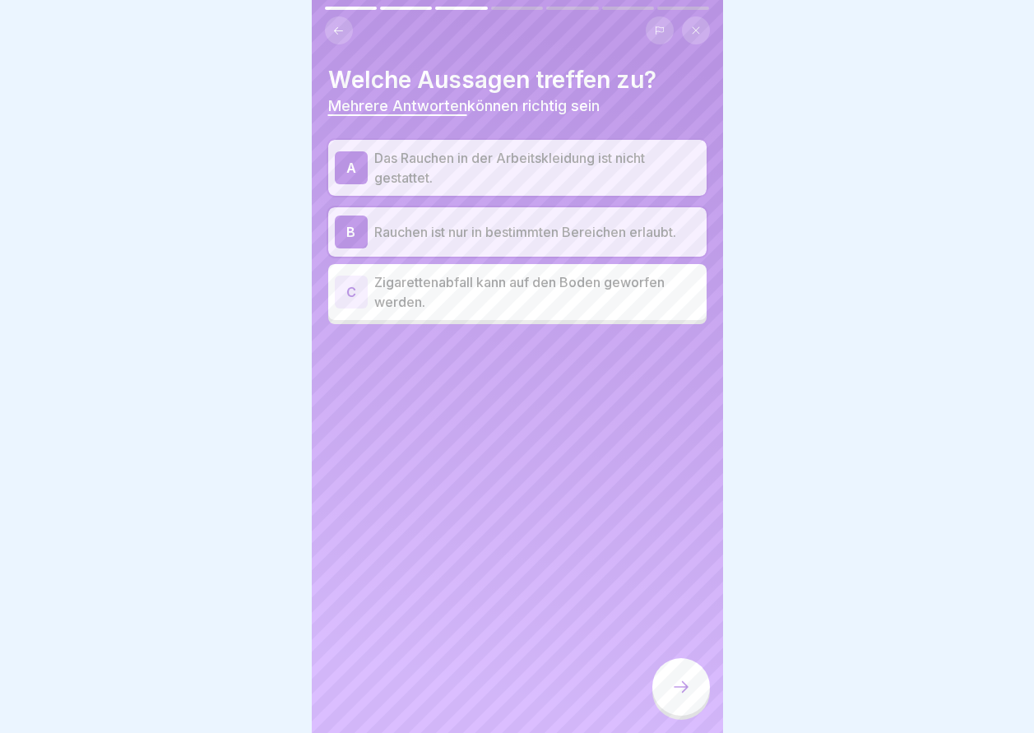
click at [693, 714] on div at bounding box center [681, 687] width 58 height 58
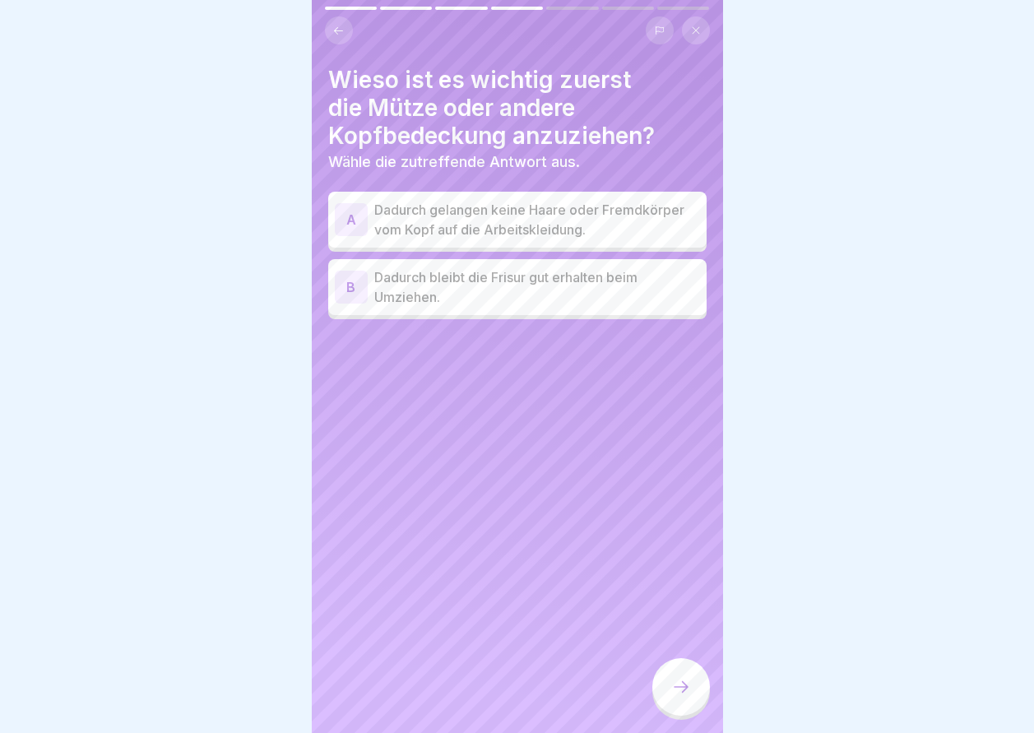
click at [506, 223] on p "Dadurch gelangen keine Haare oder Fremdkörper vom Kopf auf die Arbeitskleidung." at bounding box center [537, 219] width 326 height 39
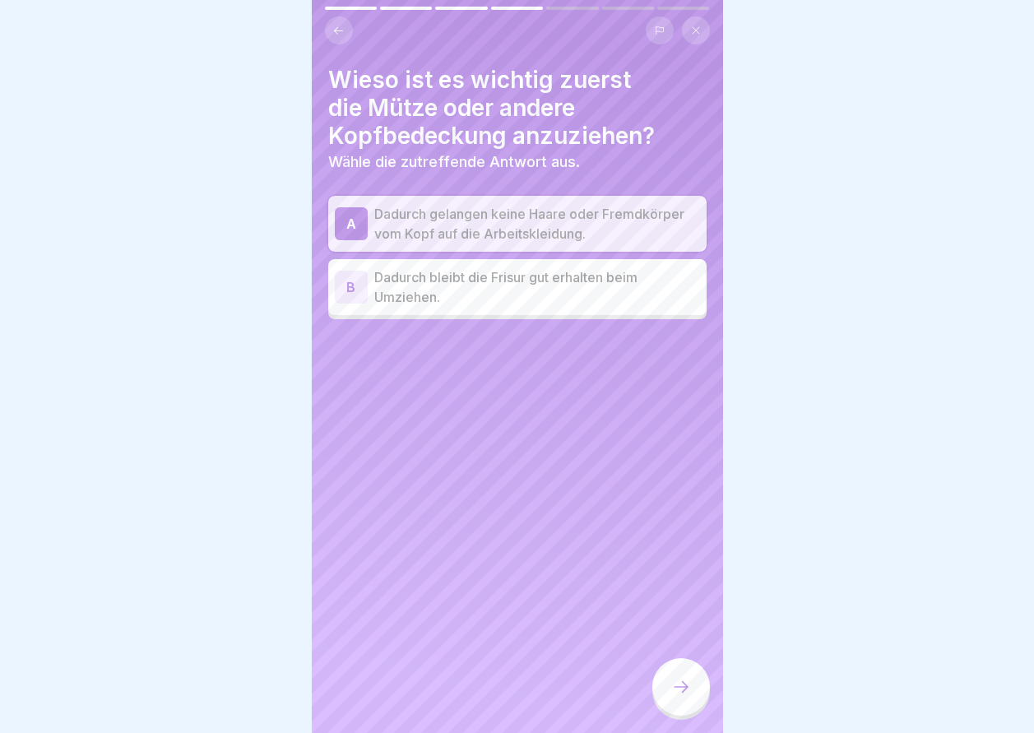
click at [689, 686] on div at bounding box center [681, 687] width 58 height 58
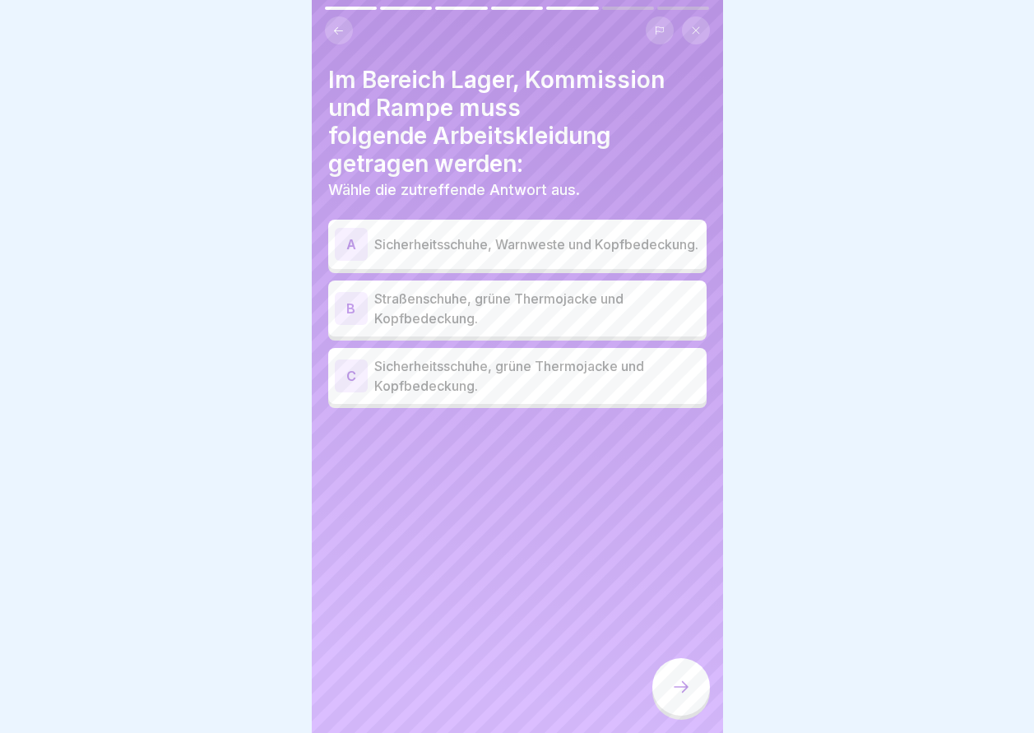
click at [507, 387] on p "Sicherheitsschuhe, grüne Thermojacke und Kopfbedeckung." at bounding box center [537, 375] width 326 height 39
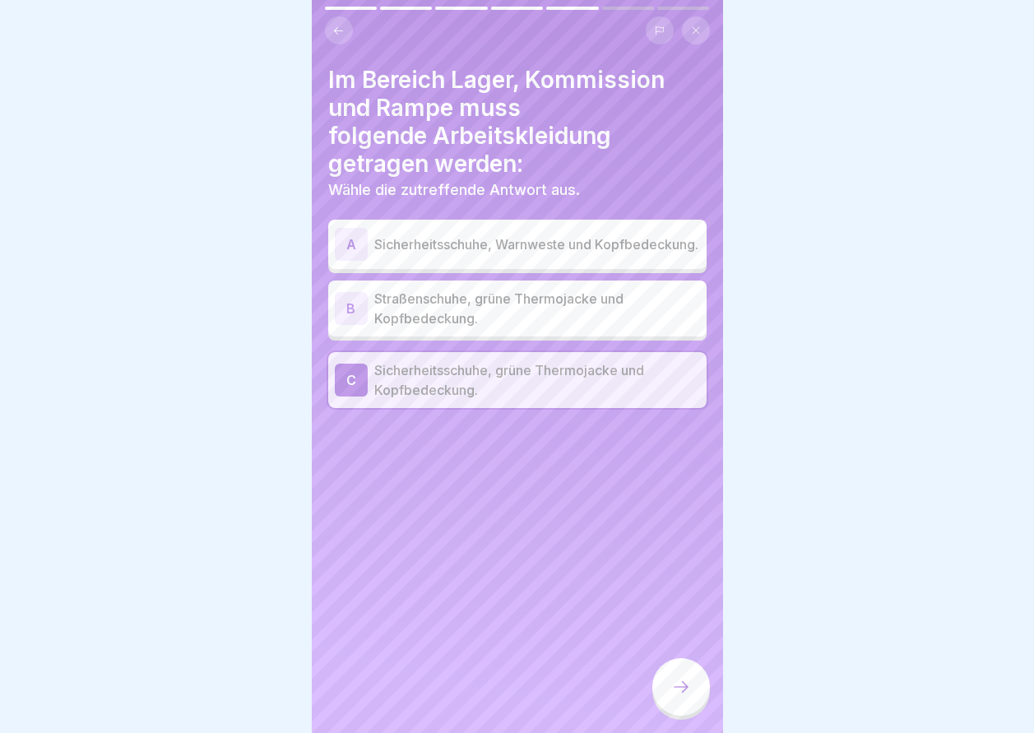
click at [673, 697] on icon at bounding box center [681, 687] width 20 height 20
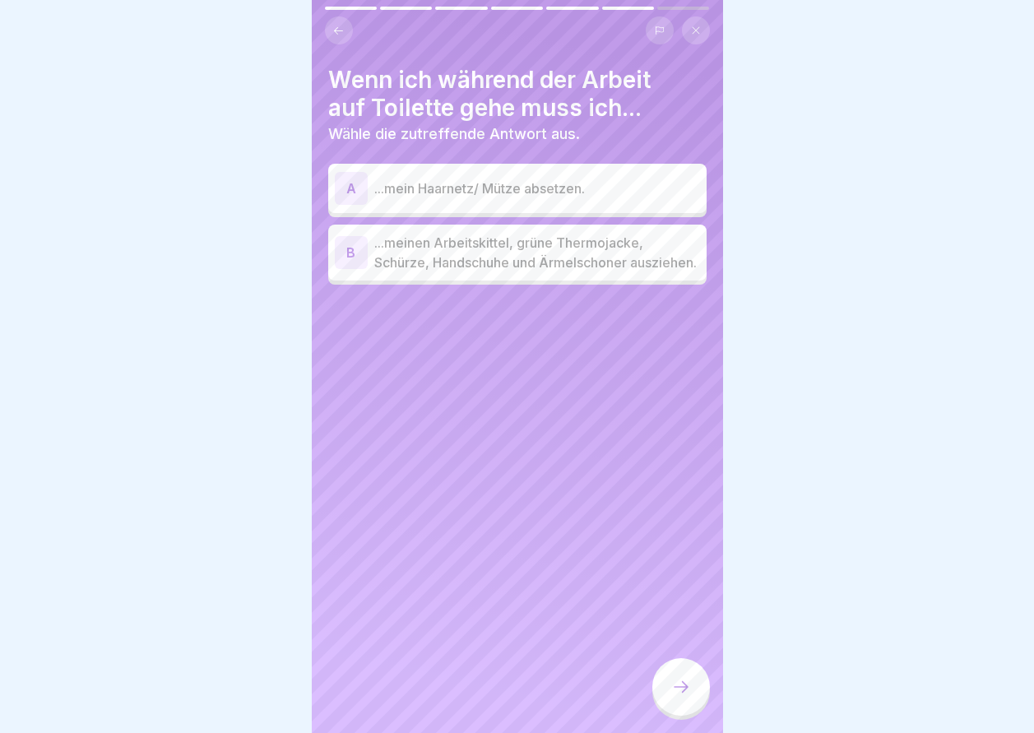
click at [466, 272] on p "...meinen Arbeitskittel, grüne Thermojacke, Schürze, Handschuhe und Ärmelschone…" at bounding box center [537, 252] width 326 height 39
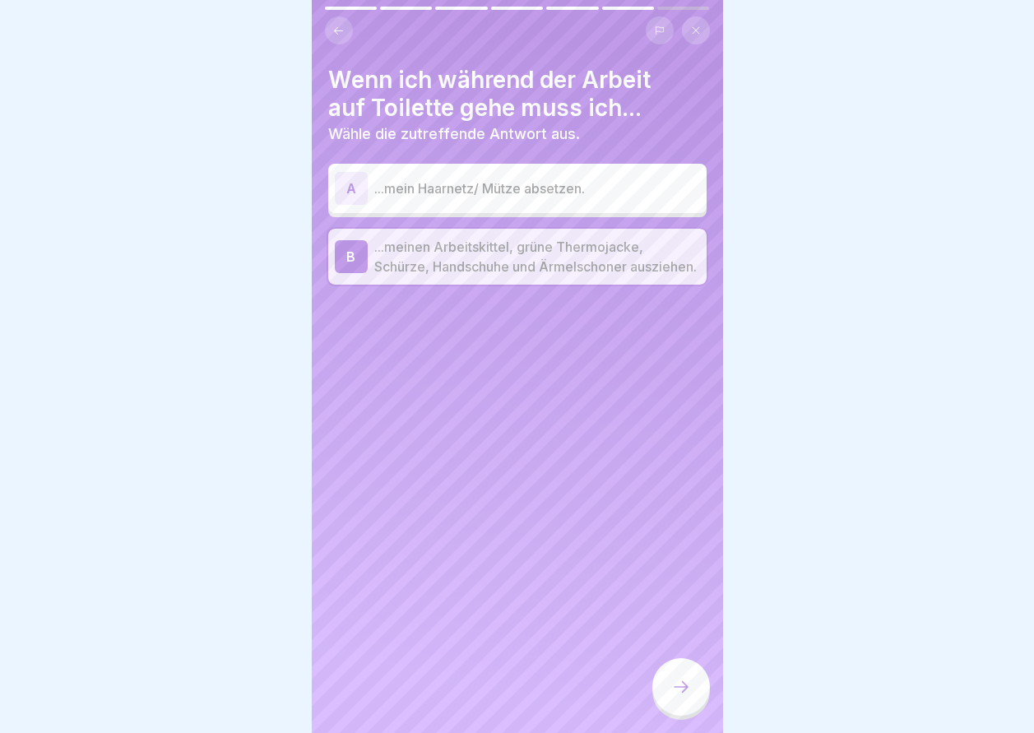
click at [679, 697] on icon at bounding box center [681, 687] width 20 height 20
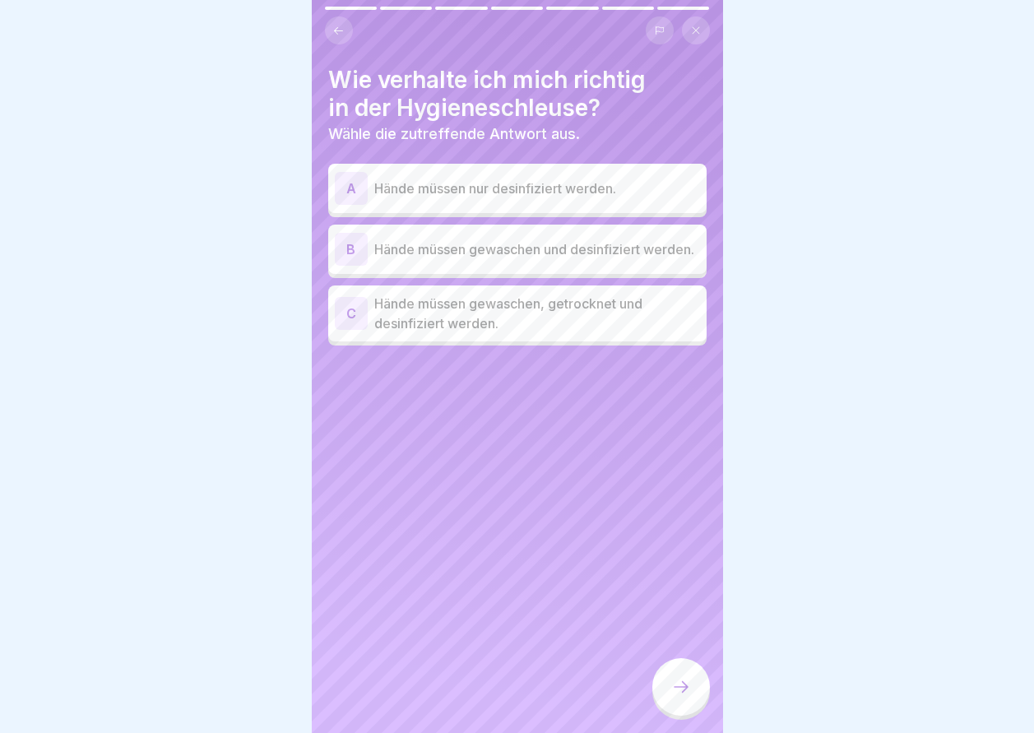
click at [483, 255] on p "Hände müssen gewaschen und desinfiziert werden." at bounding box center [537, 249] width 326 height 20
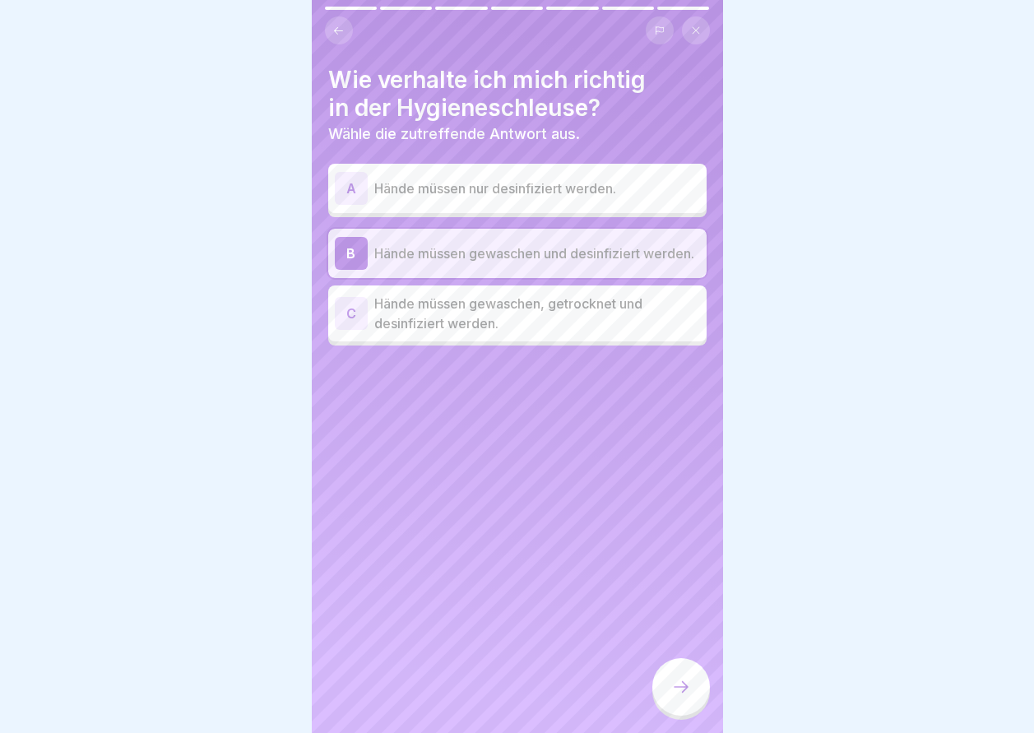
click at [492, 312] on p "Hände müssen gewaschen, getrocknet und desinfiziert werden." at bounding box center [537, 313] width 326 height 39
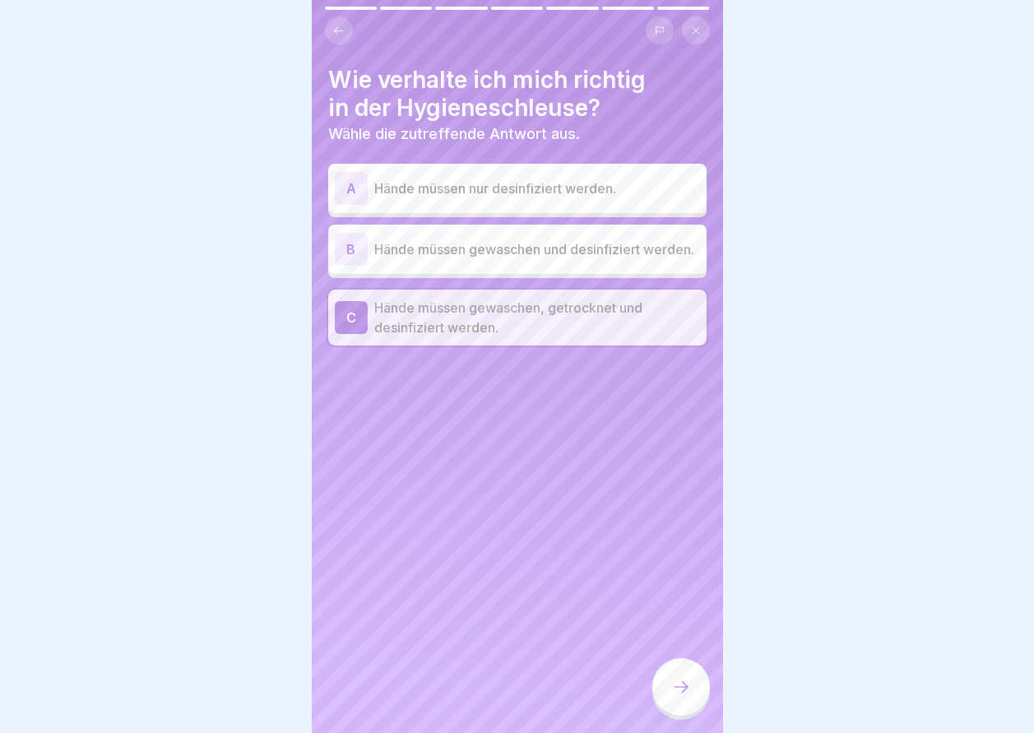
click at [692, 681] on div at bounding box center [681, 687] width 58 height 58
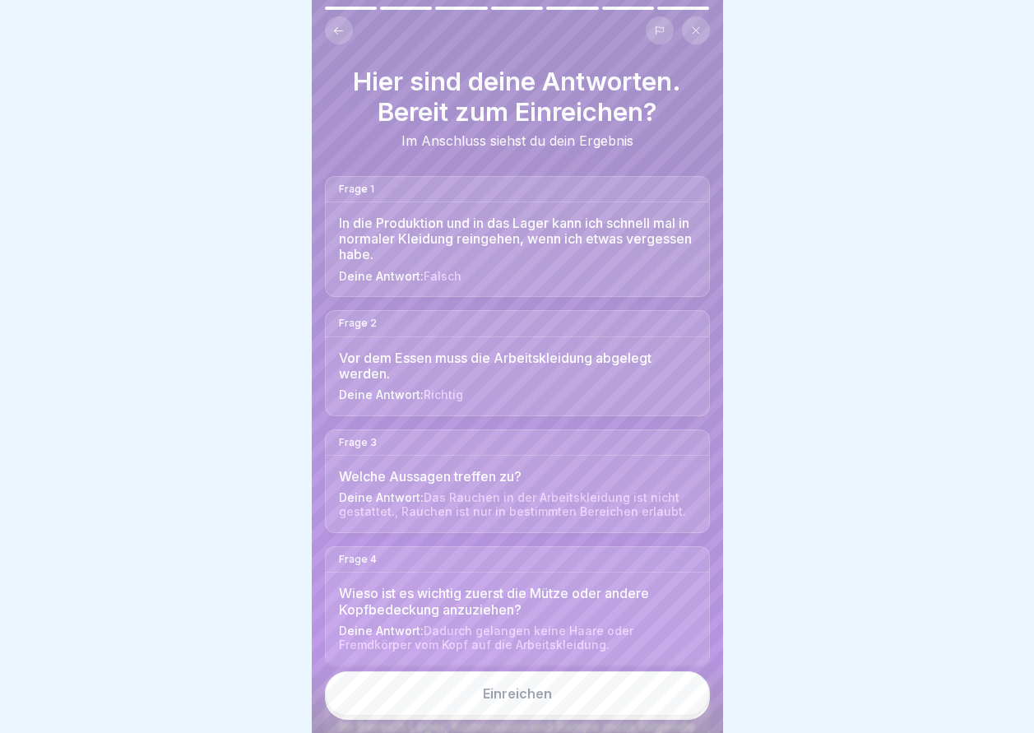
click at [605, 689] on button "Einreichen" at bounding box center [517, 693] width 385 height 44
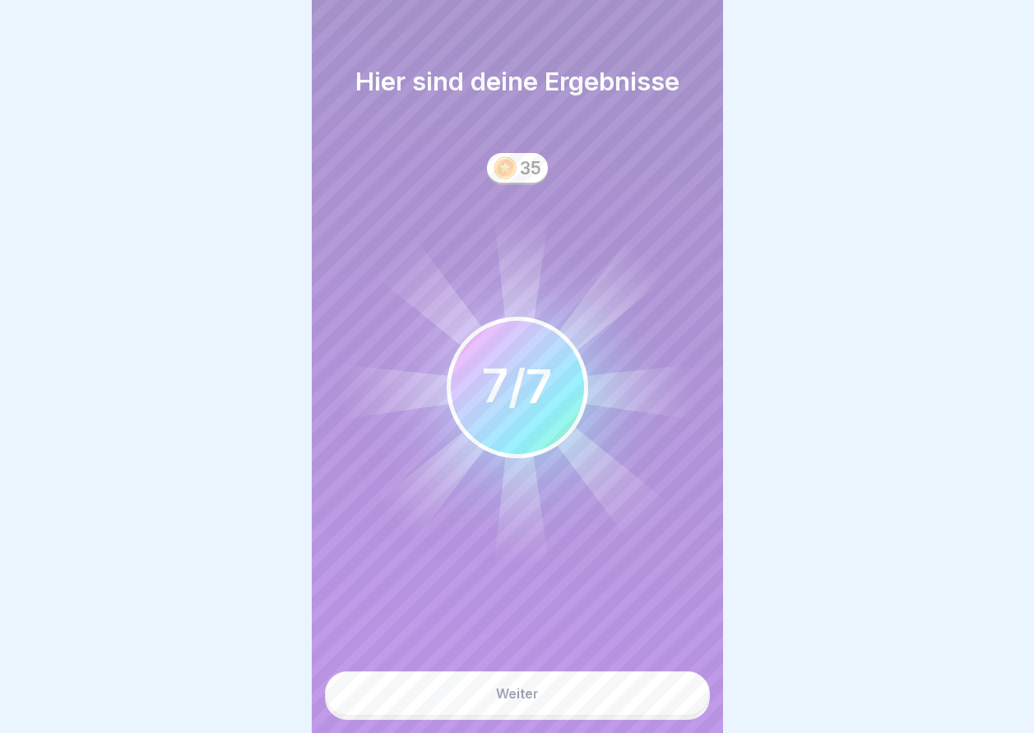
click at [605, 689] on button "Weiter" at bounding box center [517, 693] width 385 height 44
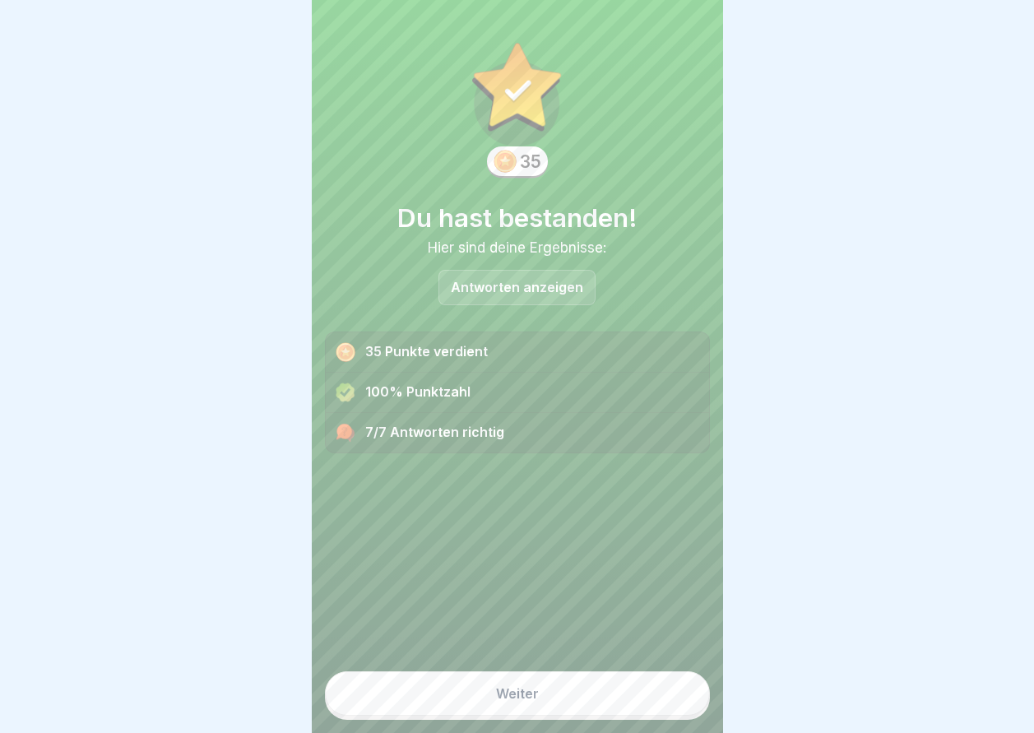
click at [605, 689] on button "Weiter" at bounding box center [517, 693] width 385 height 44
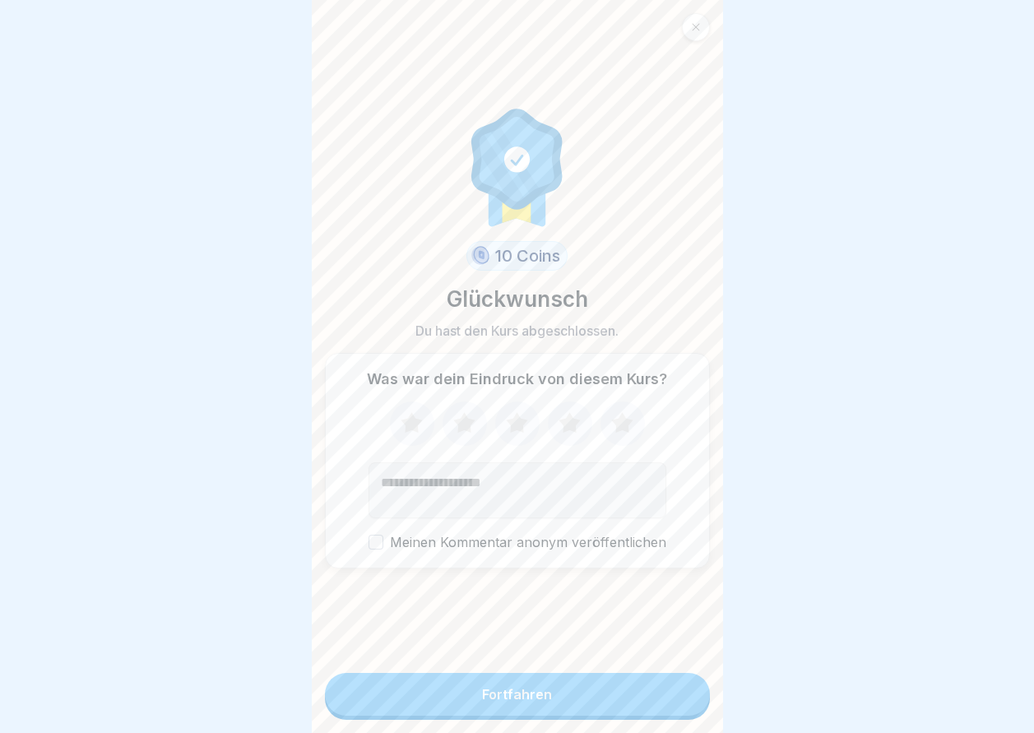
click at [605, 689] on button "Fortfahren" at bounding box center [517, 694] width 385 height 43
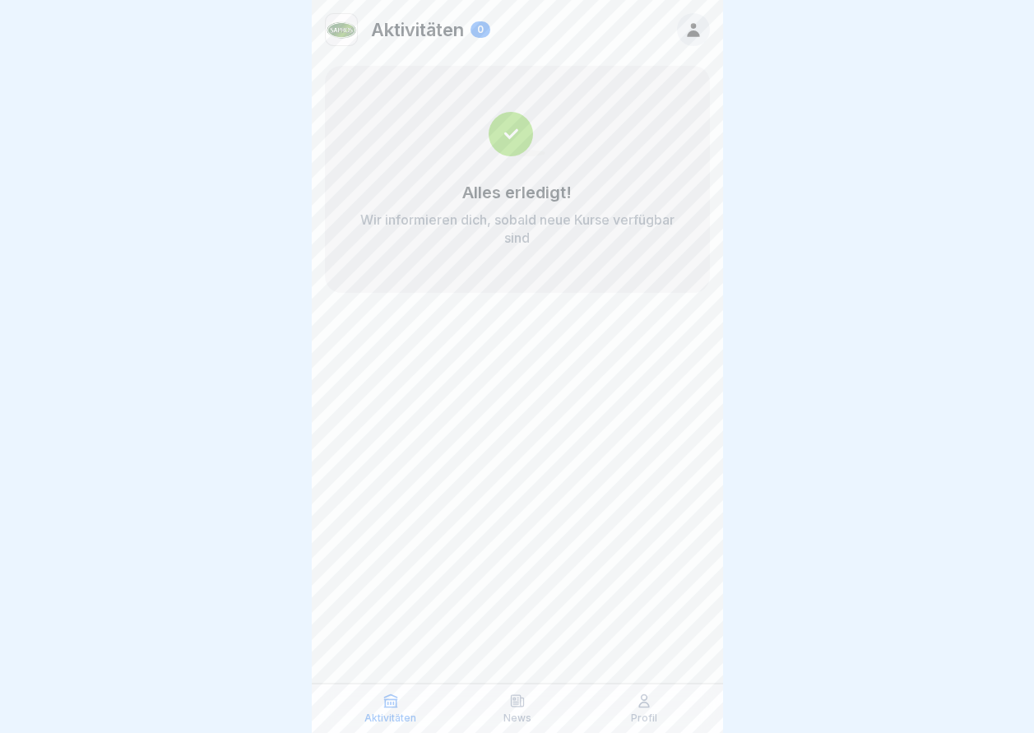
click at [424, 33] on p "Aktivitäten" at bounding box center [417, 29] width 93 height 21
click at [517, 692] on div "Aktivitäten News Profil" at bounding box center [517, 708] width 411 height 49
click at [519, 698] on icon at bounding box center [517, 701] width 16 height 16
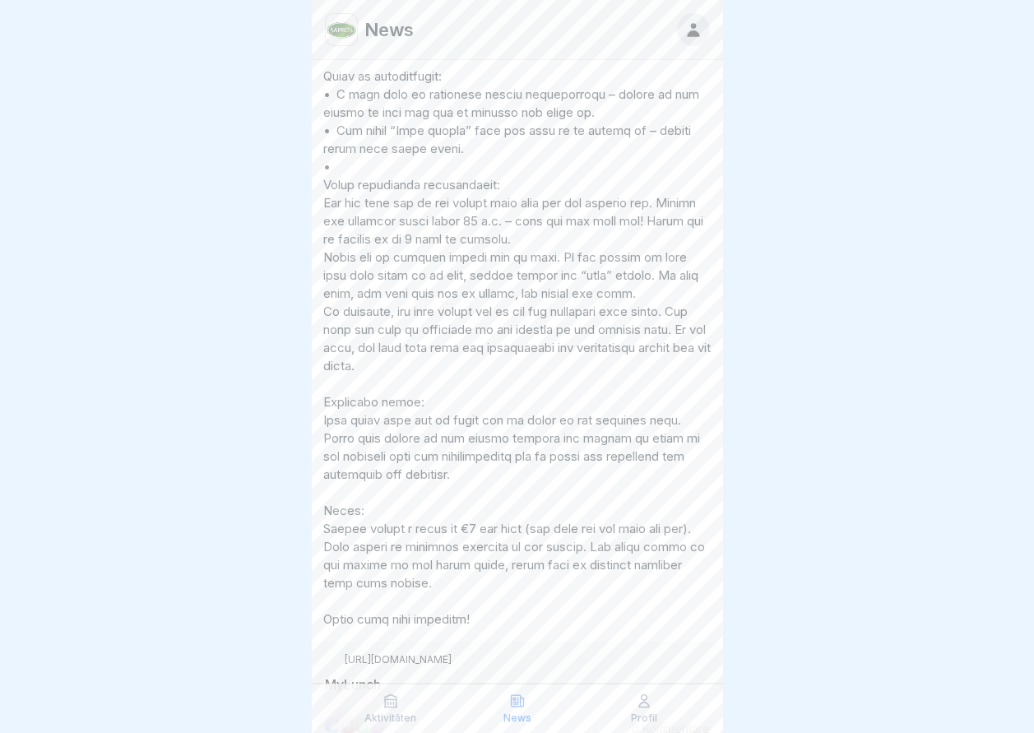
scroll to position [3044, 0]
